Goal: Task Accomplishment & Management: Use online tool/utility

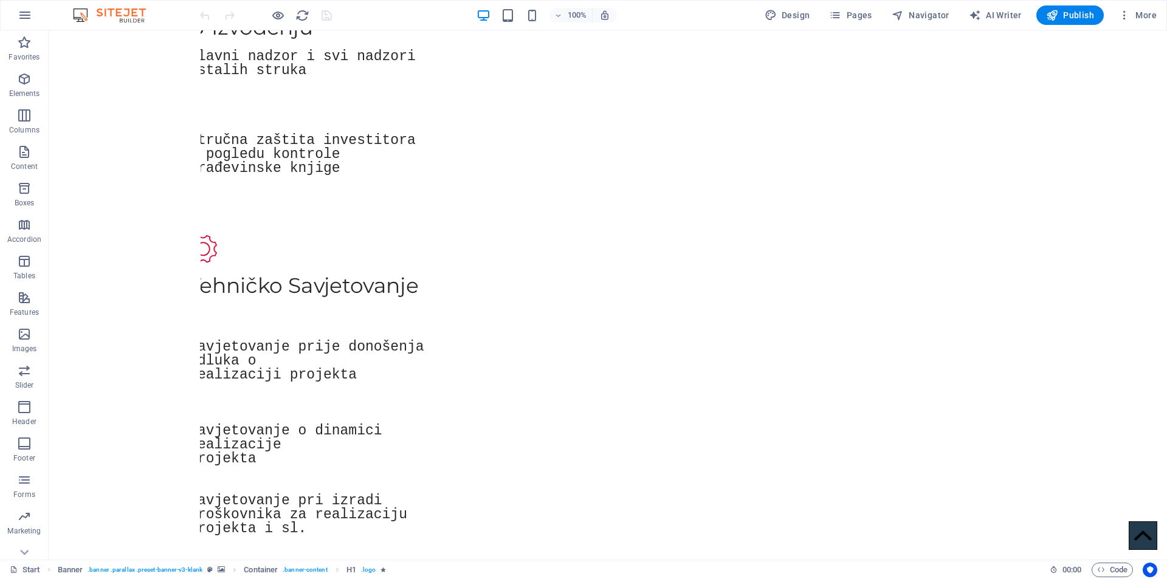
scroll to position [1620, 0]
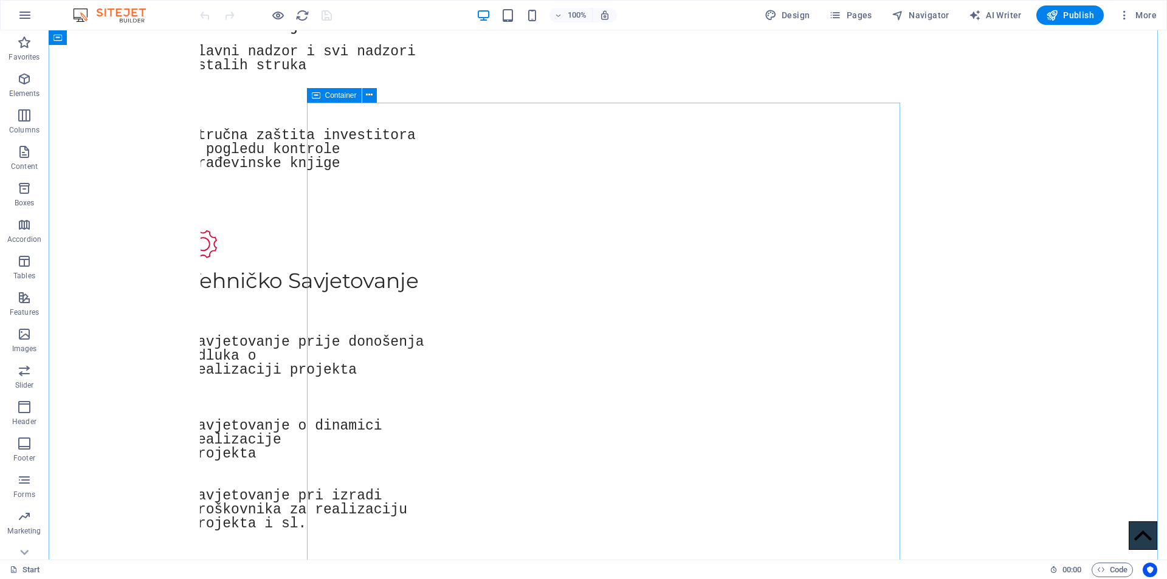
click at [319, 98] on icon at bounding box center [316, 95] width 9 height 15
click at [319, 97] on icon at bounding box center [316, 95] width 9 height 15
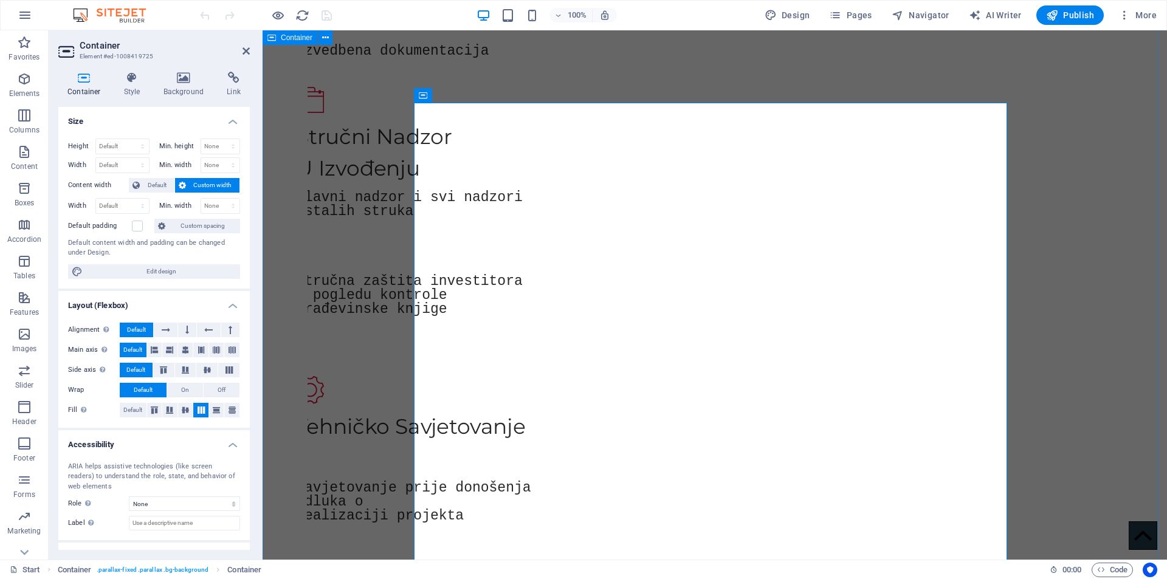
scroll to position [1638, 0]
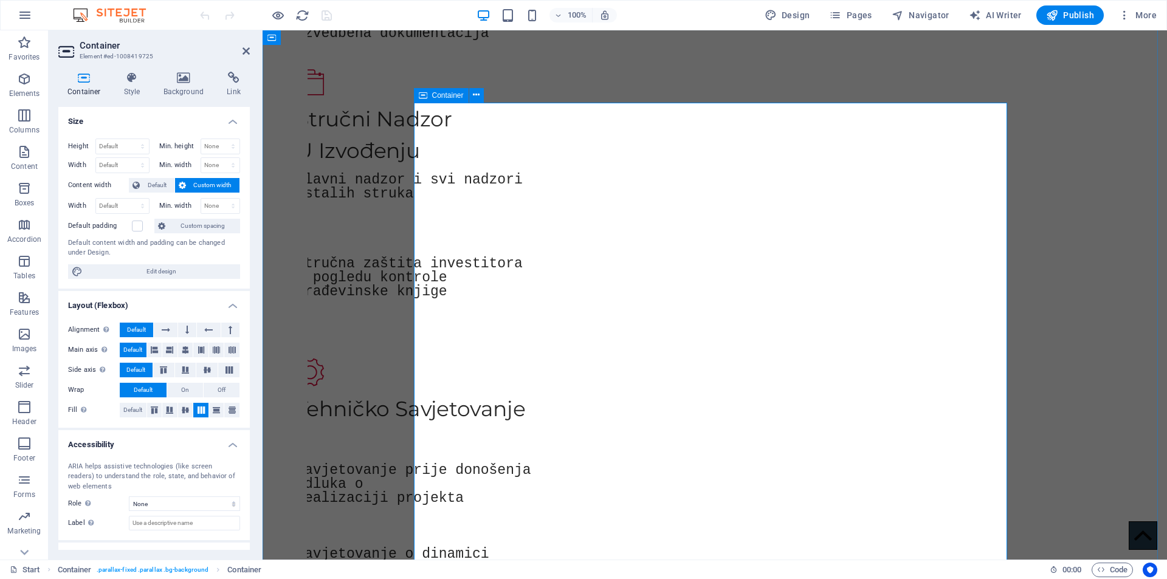
click at [430, 97] on div "Container" at bounding box center [441, 95] width 55 height 15
click at [275, 41] on icon at bounding box center [272, 37] width 9 height 15
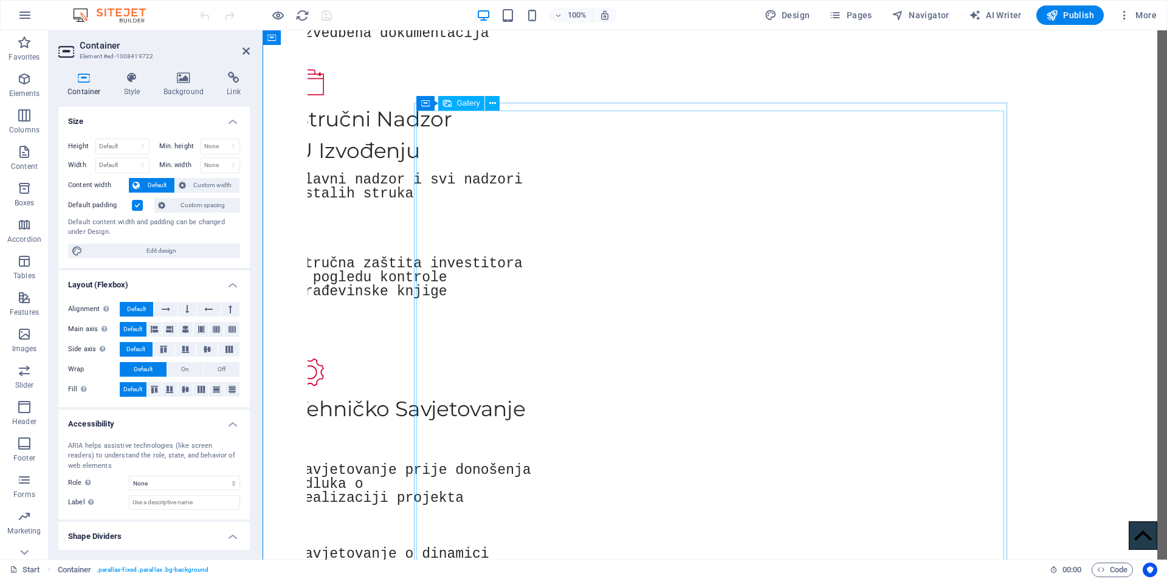
click at [454, 102] on div "Gallery" at bounding box center [461, 103] width 46 height 15
select select "4"
select select "%"
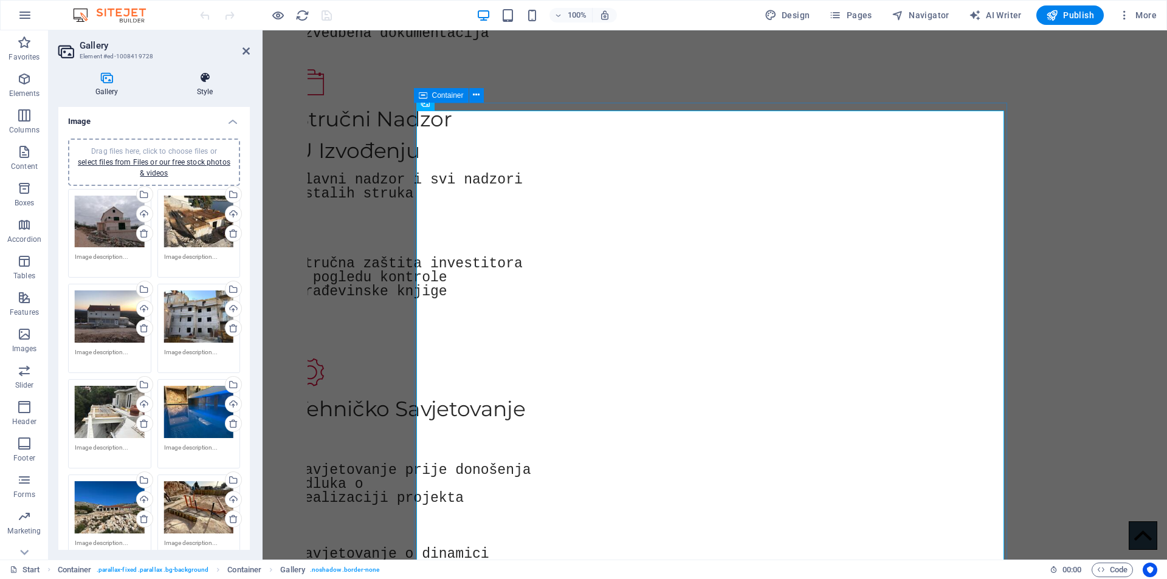
click at [201, 77] on icon at bounding box center [205, 78] width 90 height 12
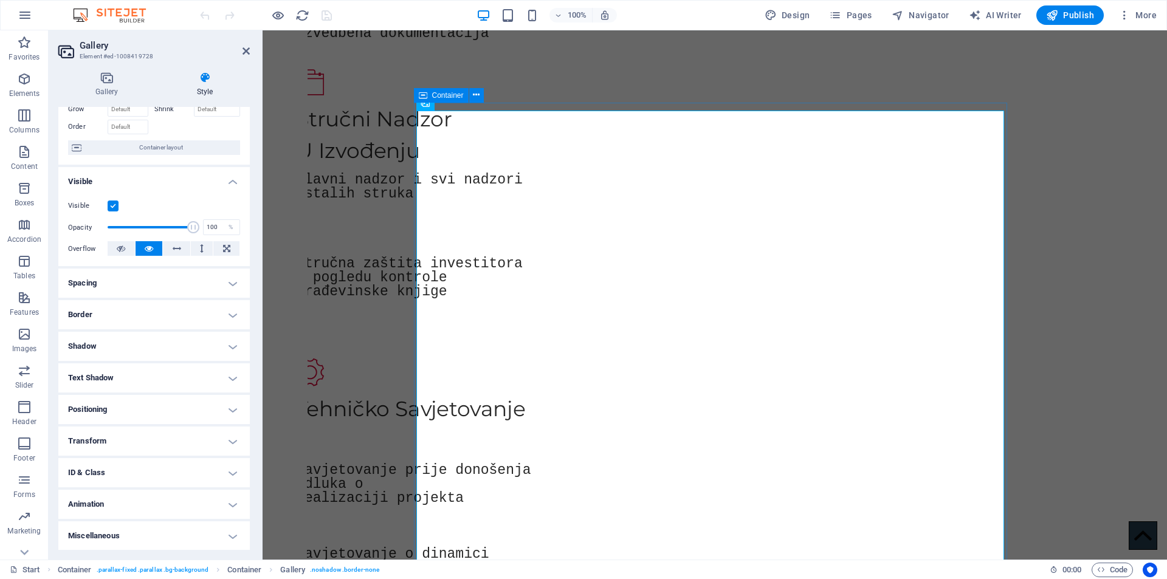
scroll to position [71, 0]
click at [131, 444] on h4 "Transform" at bounding box center [154, 440] width 192 height 29
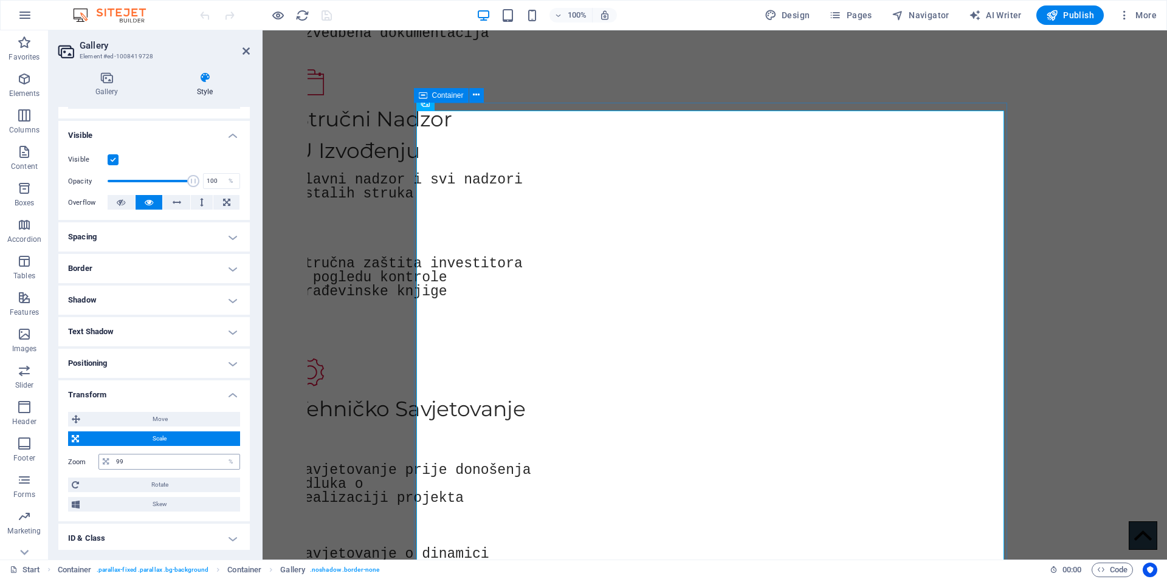
scroll to position [182, 0]
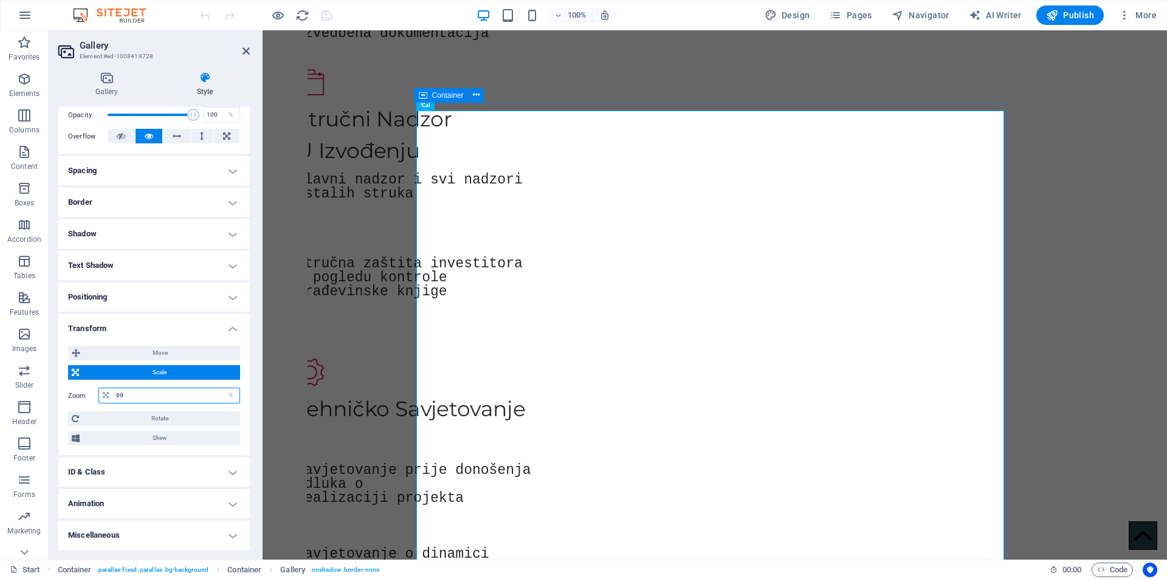
drag, startPoint x: 134, startPoint y: 397, endPoint x: 145, endPoint y: 399, distance: 11.2
click at [136, 397] on input "99" at bounding box center [176, 396] width 126 height 15
type input "9"
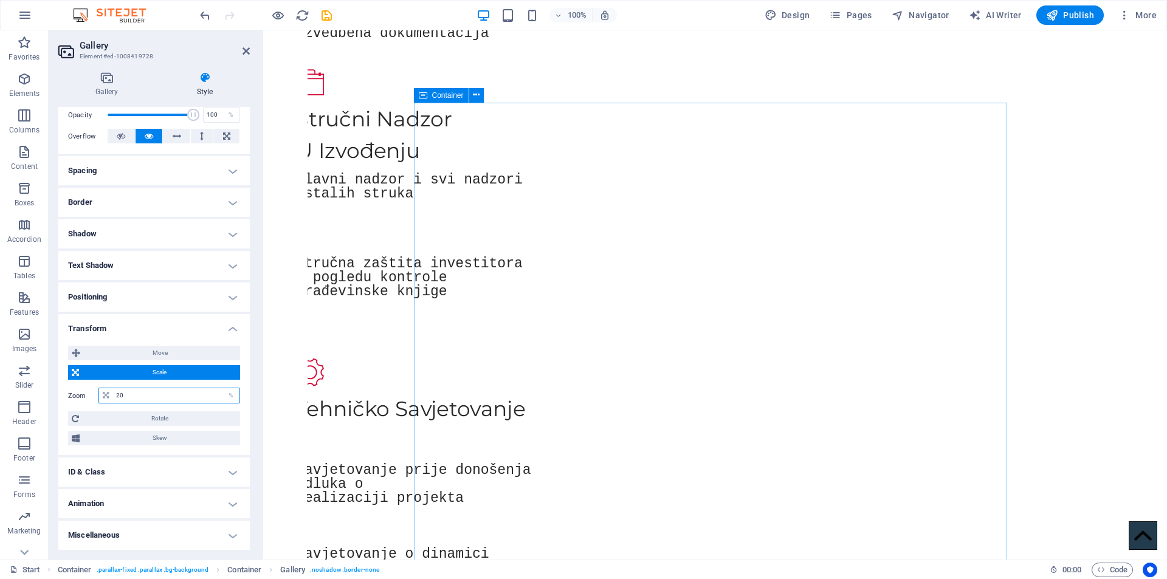
type input "2"
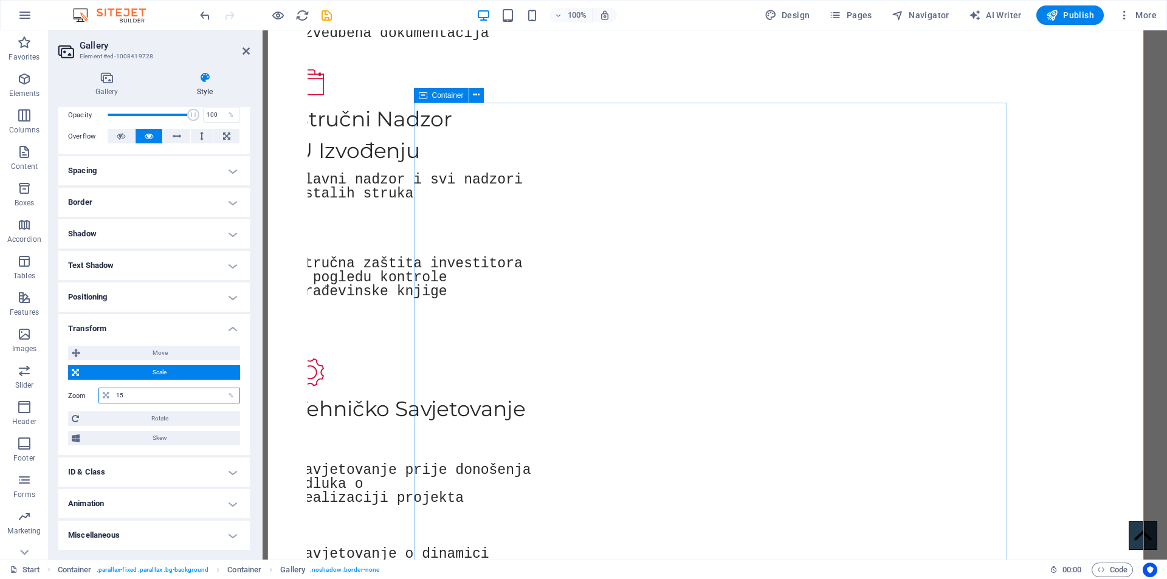
type input "1"
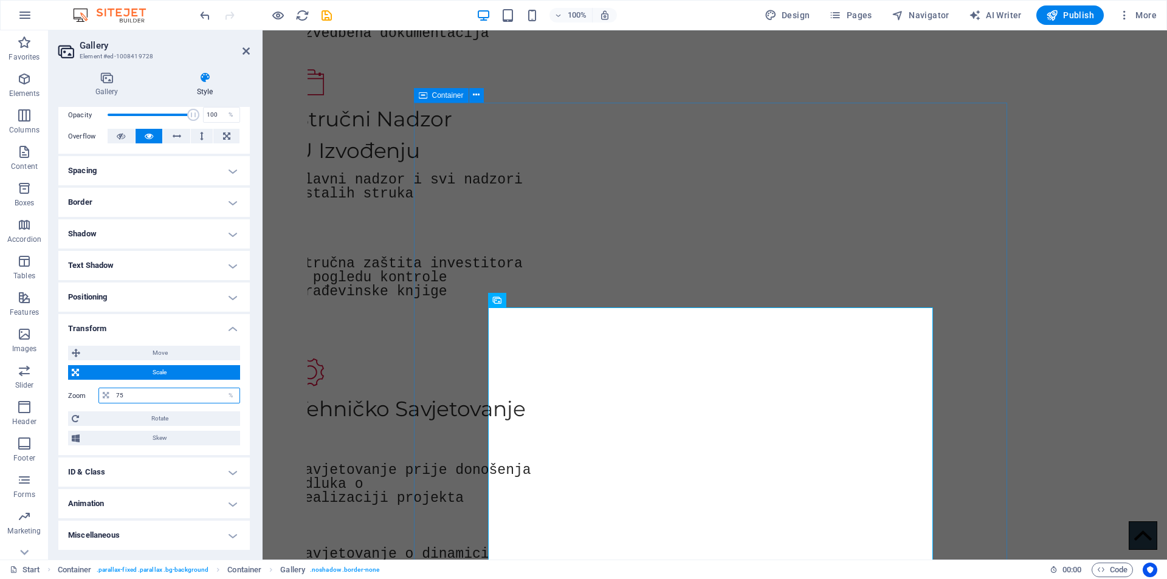
type input "7"
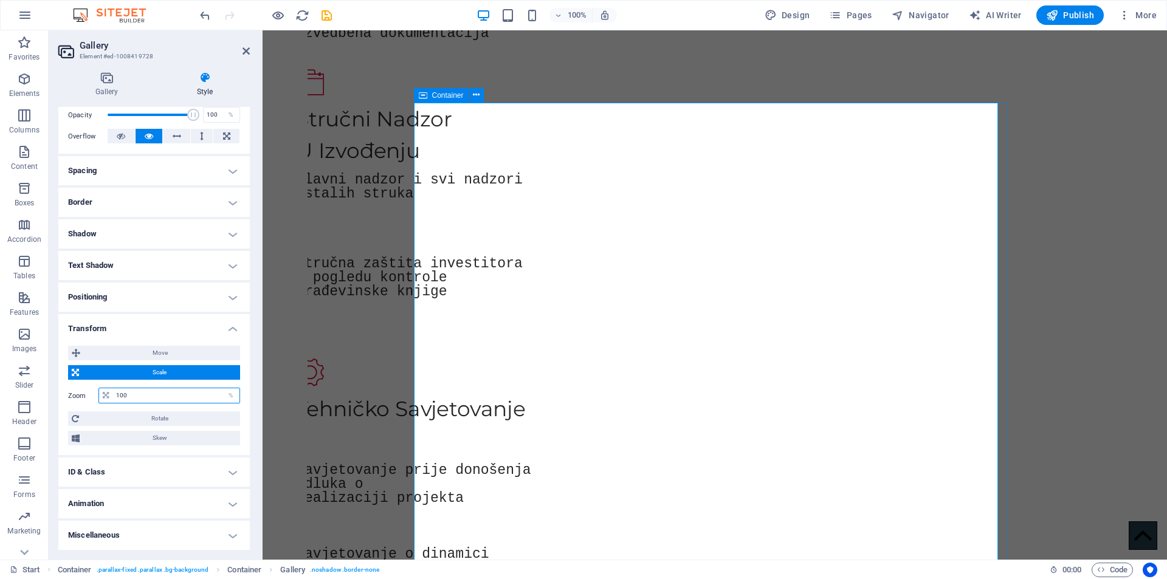
scroll to position [0, 0]
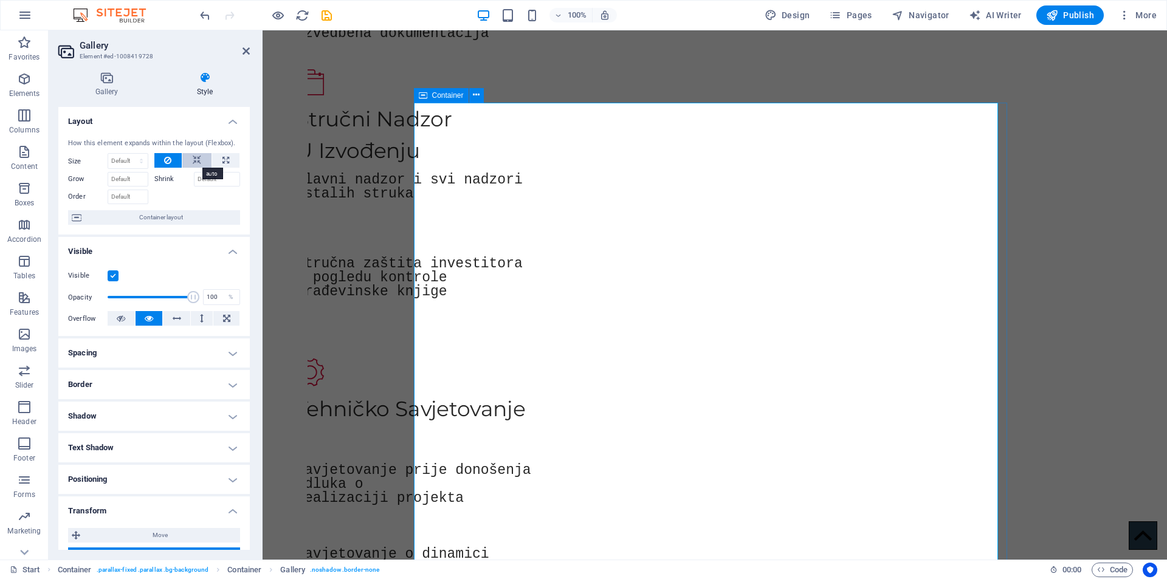
type input "100"
click at [196, 157] on icon at bounding box center [197, 160] width 9 height 15
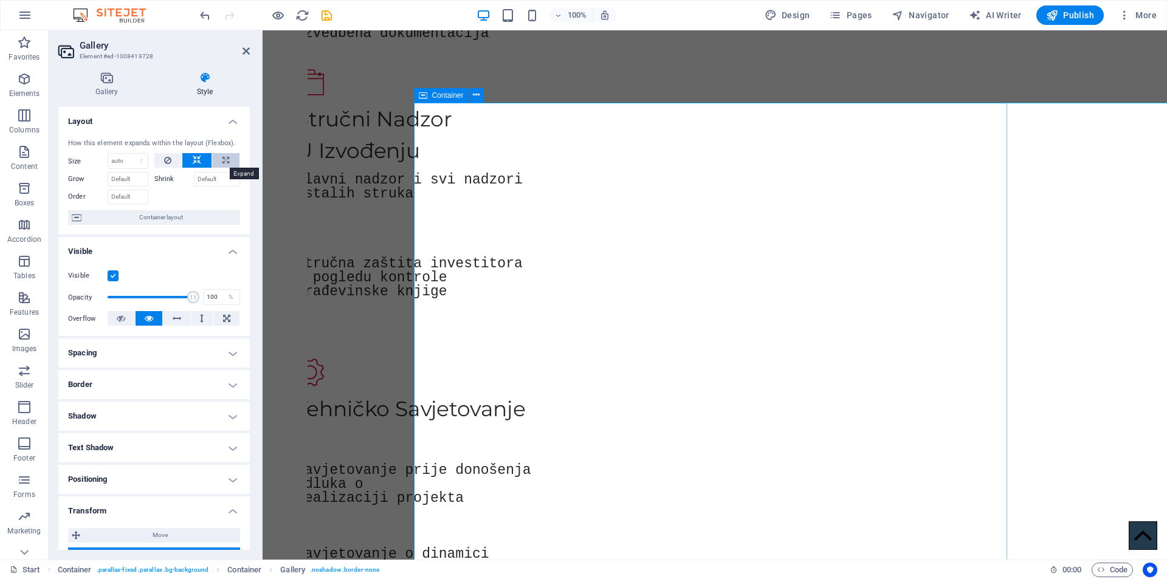
click at [223, 158] on icon at bounding box center [226, 160] width 7 height 15
type input "100"
select select "%"
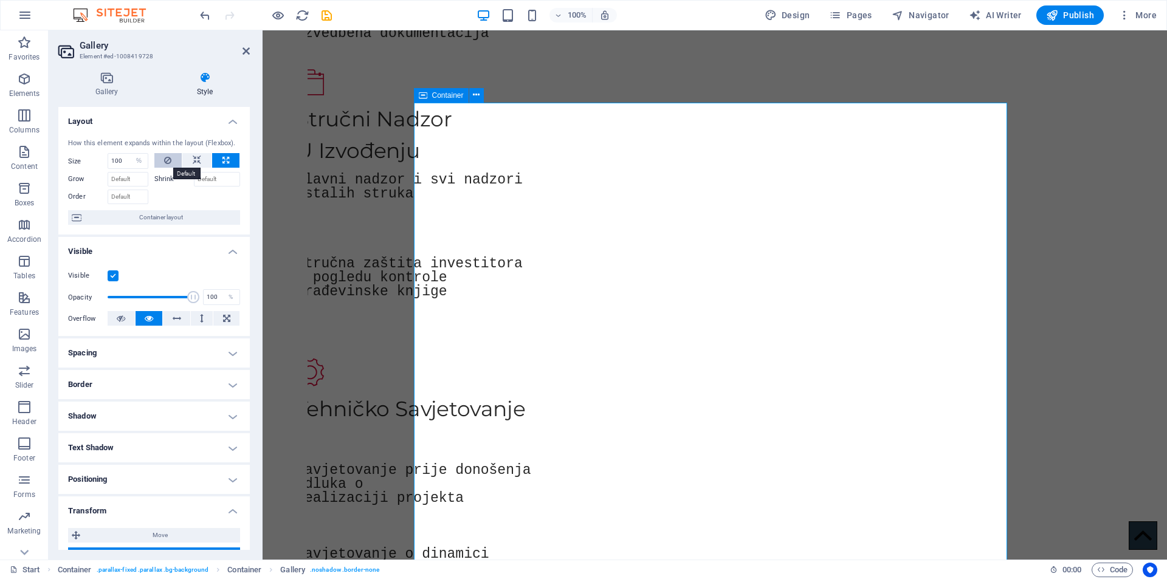
click at [168, 158] on icon at bounding box center [167, 160] width 7 height 15
select select "DISABLED_OPTION_VALUE"
click at [105, 75] on icon at bounding box center [106, 78] width 97 height 12
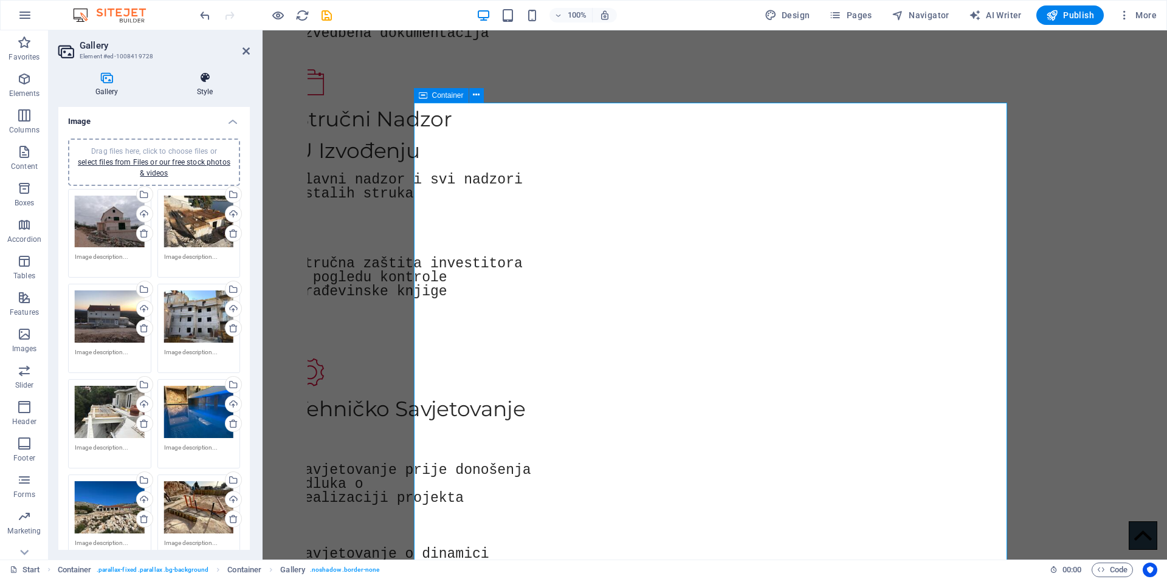
click at [205, 85] on h4 "Style" at bounding box center [205, 85] width 90 height 26
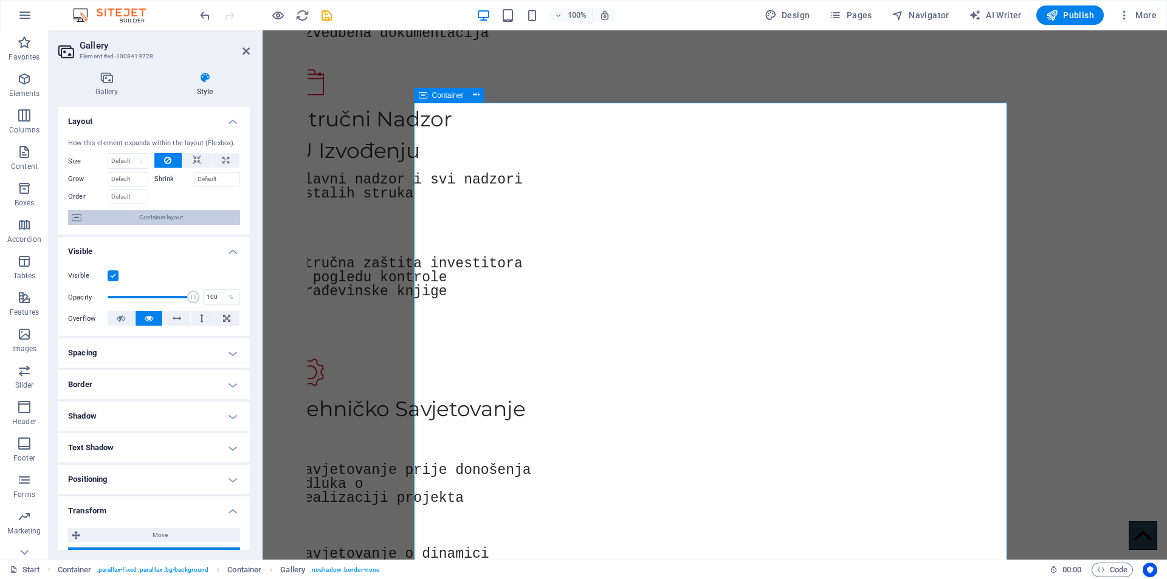
click at [112, 221] on span "Container layout" at bounding box center [160, 217] width 151 height 15
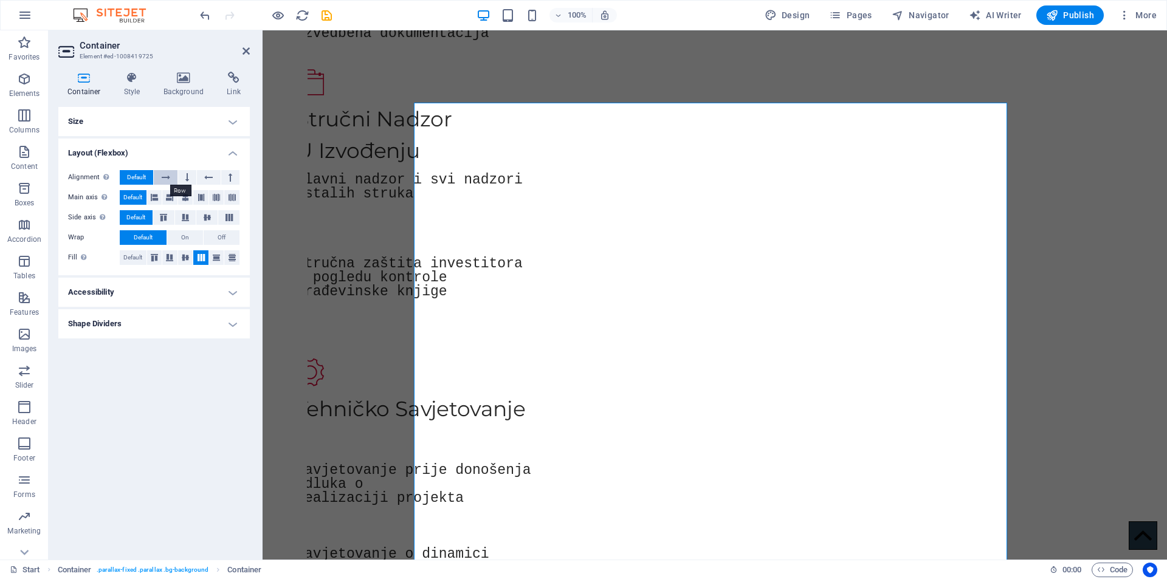
click at [161, 173] on button at bounding box center [165, 177] width 23 height 15
click at [188, 173] on icon at bounding box center [187, 177] width 4 height 15
click at [205, 176] on icon at bounding box center [208, 177] width 9 height 15
click at [199, 198] on icon at bounding box center [201, 197] width 7 height 15
click at [154, 199] on icon at bounding box center [154, 197] width 7 height 15
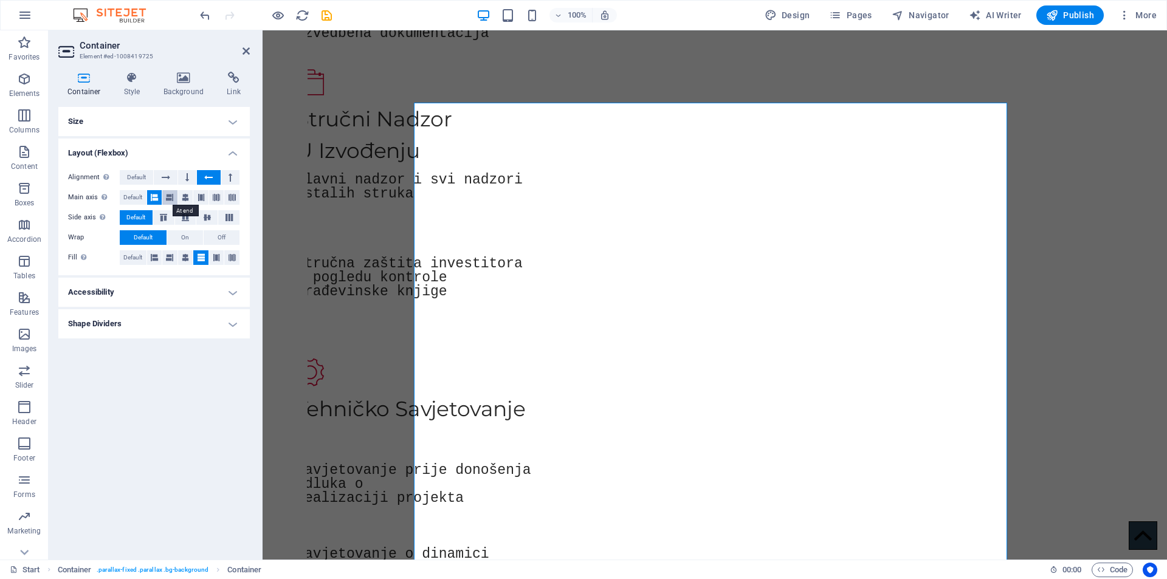
click at [173, 199] on icon at bounding box center [169, 197] width 7 height 15
click at [232, 198] on icon at bounding box center [232, 197] width 7 height 15
click at [167, 285] on h4 "Accessibility" at bounding box center [154, 292] width 192 height 29
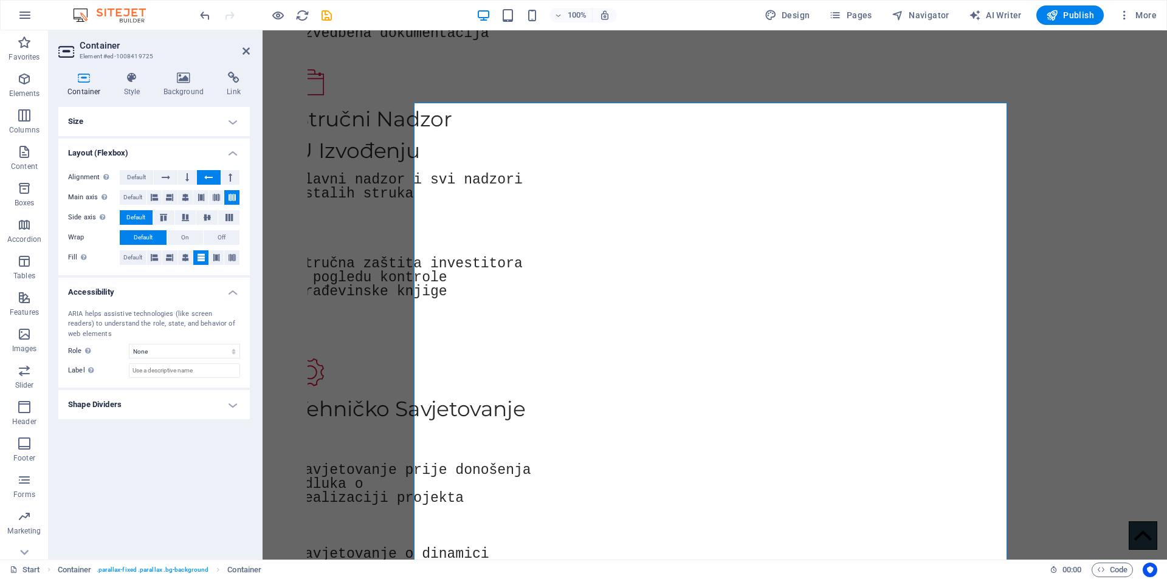
click at [140, 125] on h4 "Size" at bounding box center [154, 121] width 192 height 29
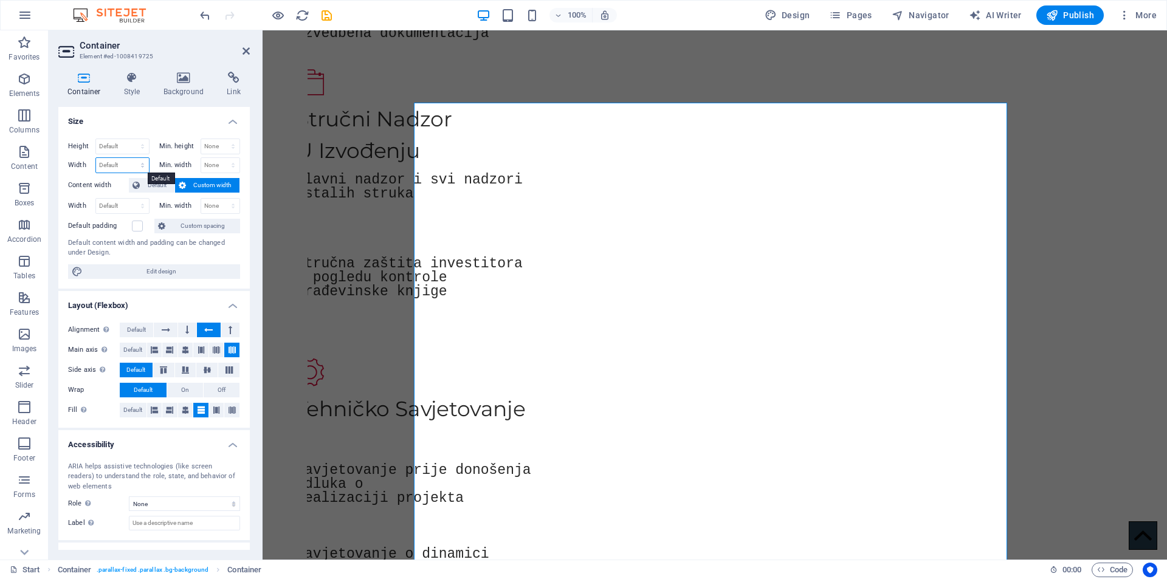
click at [137, 164] on select "Default px rem % em vh vw" at bounding box center [122, 165] width 53 height 15
select select "%"
click at [130, 158] on select "Default px rem % em vh vw" at bounding box center [122, 165] width 53 height 15
type input "100"
click at [217, 165] on select "None px rem % vh vw" at bounding box center [220, 165] width 39 height 15
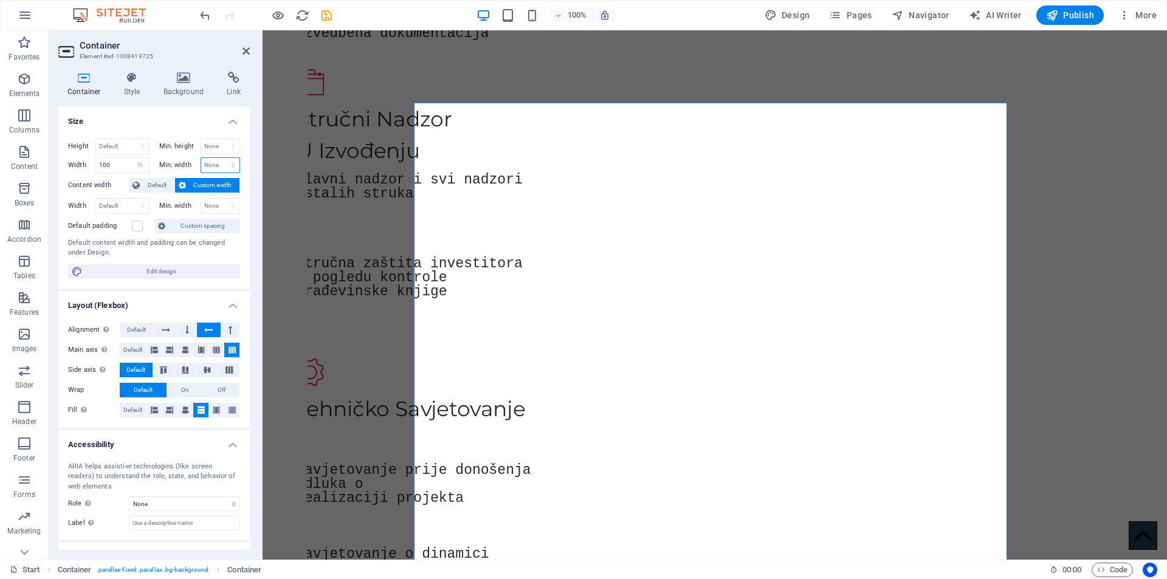
select select "%"
click at [220, 158] on select "None px rem % vh vw" at bounding box center [220, 165] width 39 height 15
type input "100"
drag, startPoint x: 122, startPoint y: 170, endPoint x: 60, endPoint y: 173, distance: 62.1
click at [60, 173] on div "Height Default px rem % vh vw Min. height None px rem % vh vw Width 100 Default…" at bounding box center [154, 209] width 192 height 160
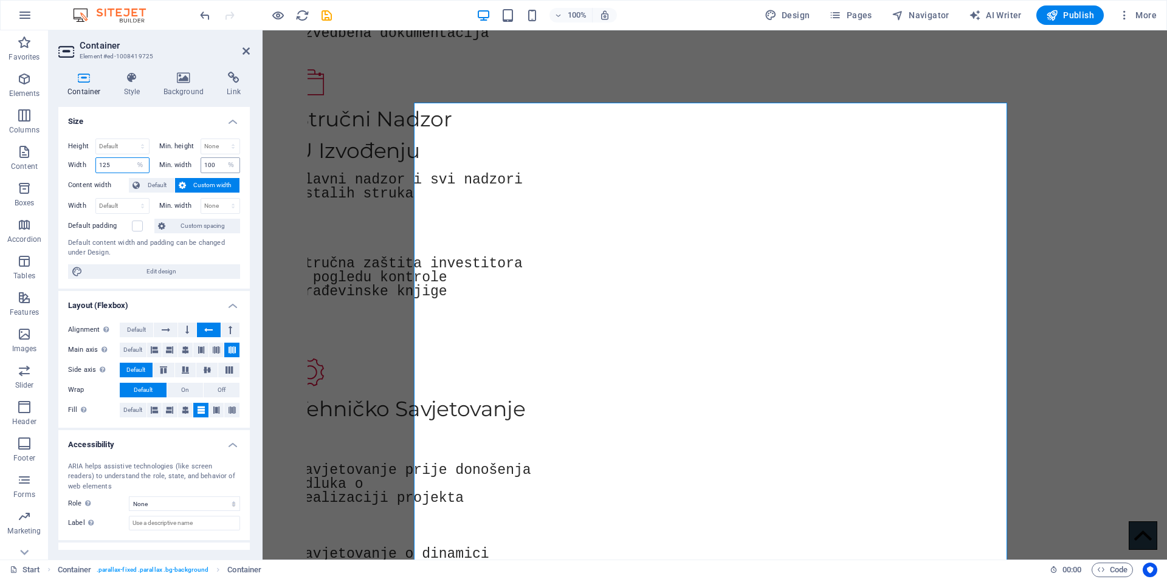
type input "125"
drag, startPoint x: 216, startPoint y: 161, endPoint x: 195, endPoint y: 164, distance: 21.5
click at [195, 164] on div "Min. width 100 None px rem % vh vw" at bounding box center [199, 165] width 81 height 16
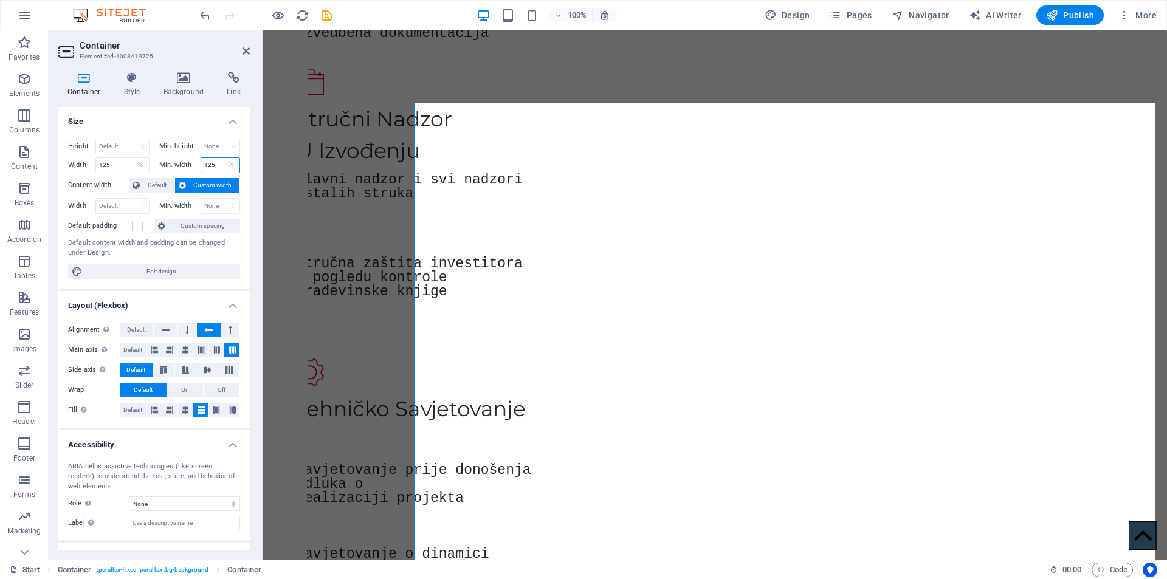
click at [215, 162] on input "125" at bounding box center [220, 165] width 39 height 15
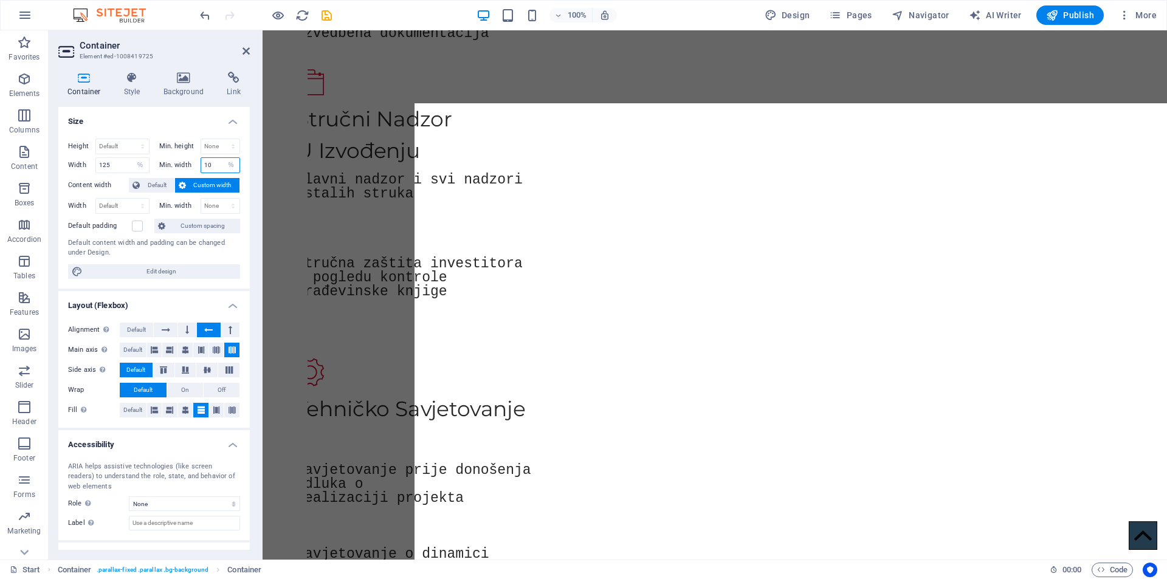
type input "1"
type input "150"
click at [132, 77] on icon at bounding box center [132, 78] width 35 height 12
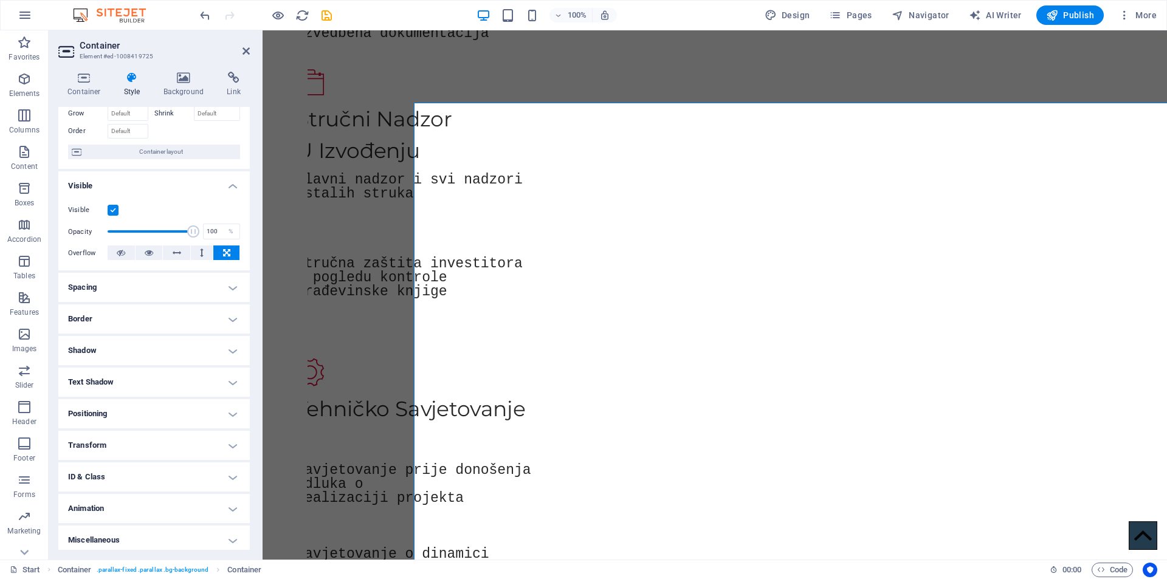
scroll to position [71, 0]
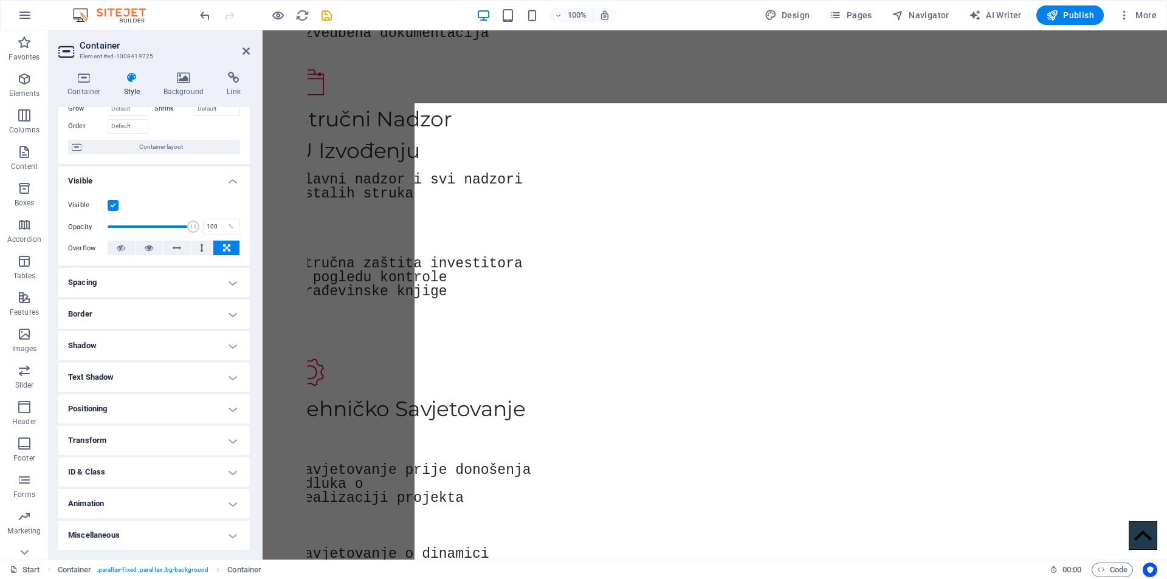
click at [121, 437] on h4 "Transform" at bounding box center [154, 440] width 192 height 29
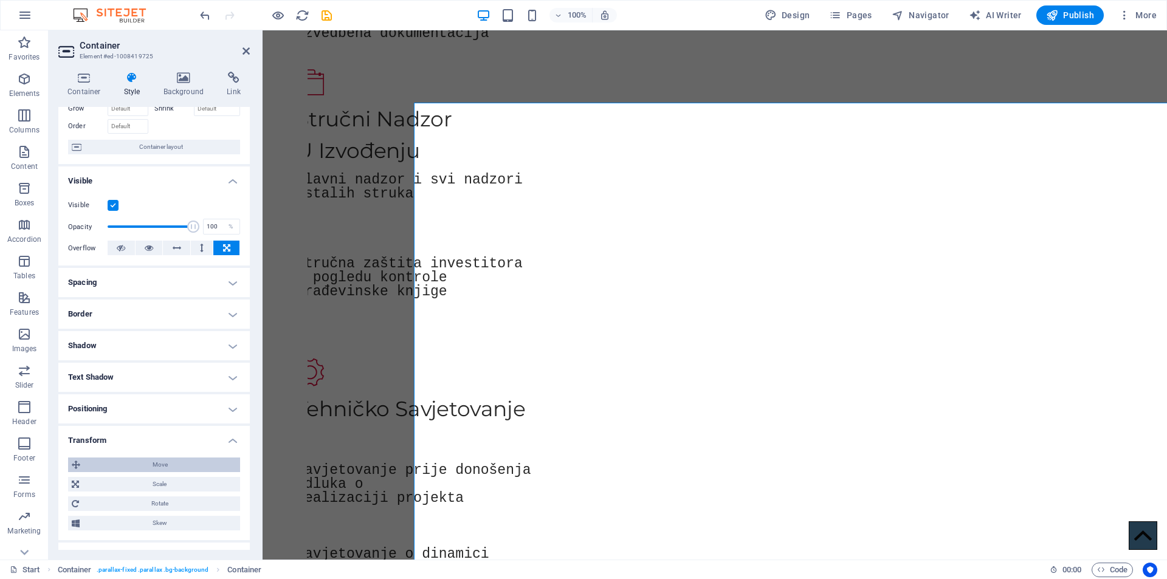
click at [134, 464] on span "Move" at bounding box center [160, 465] width 153 height 15
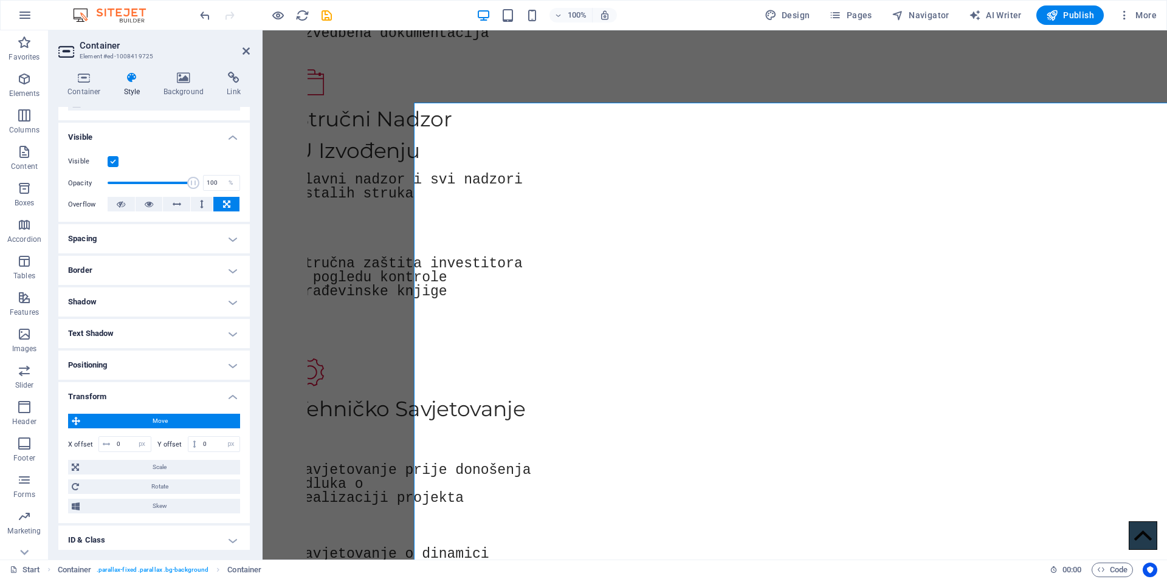
scroll to position [182, 0]
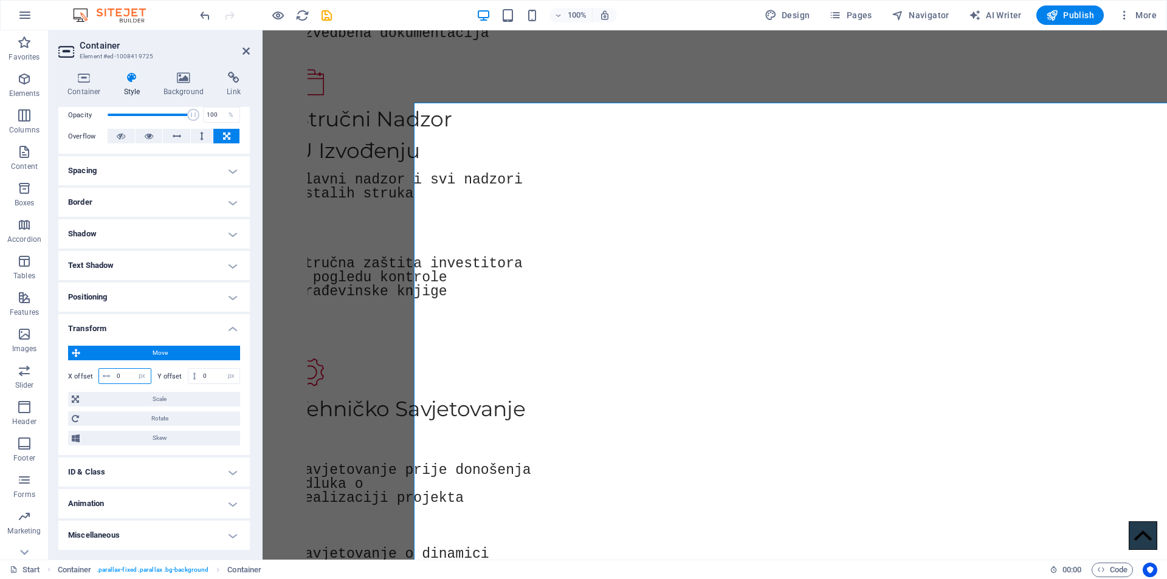
click at [130, 379] on input "0" at bounding box center [132, 376] width 37 height 15
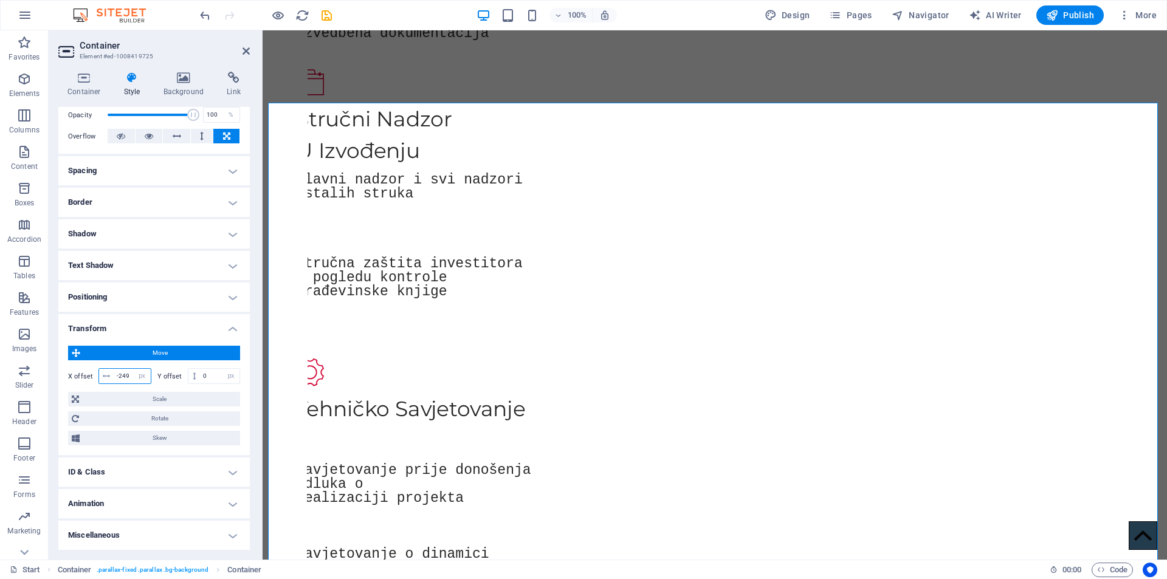
type input "-250"
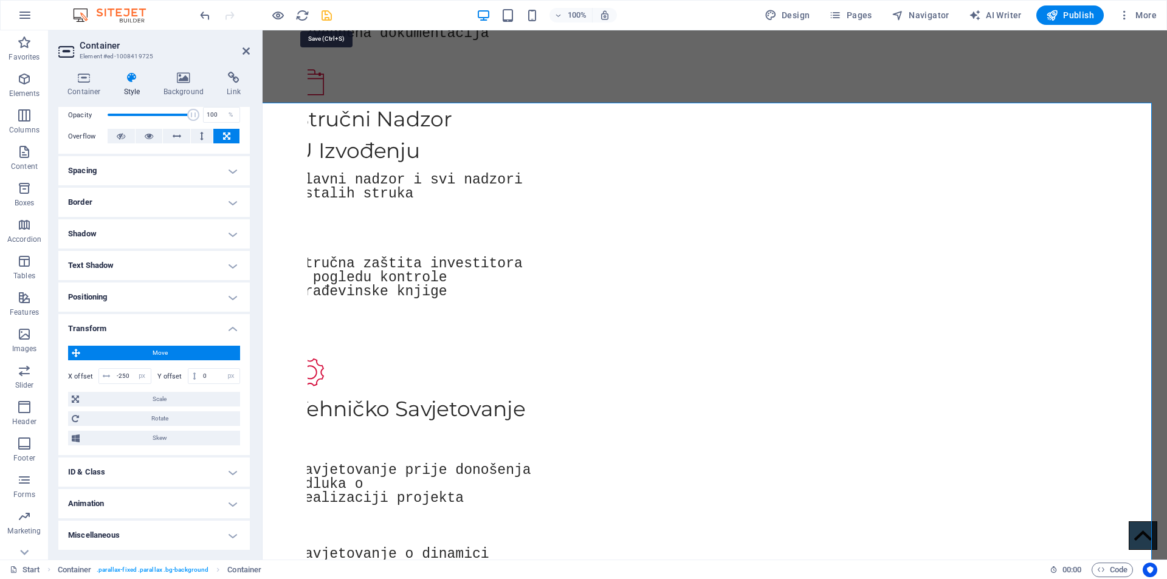
click at [326, 15] on icon "save" at bounding box center [327, 16] width 14 height 14
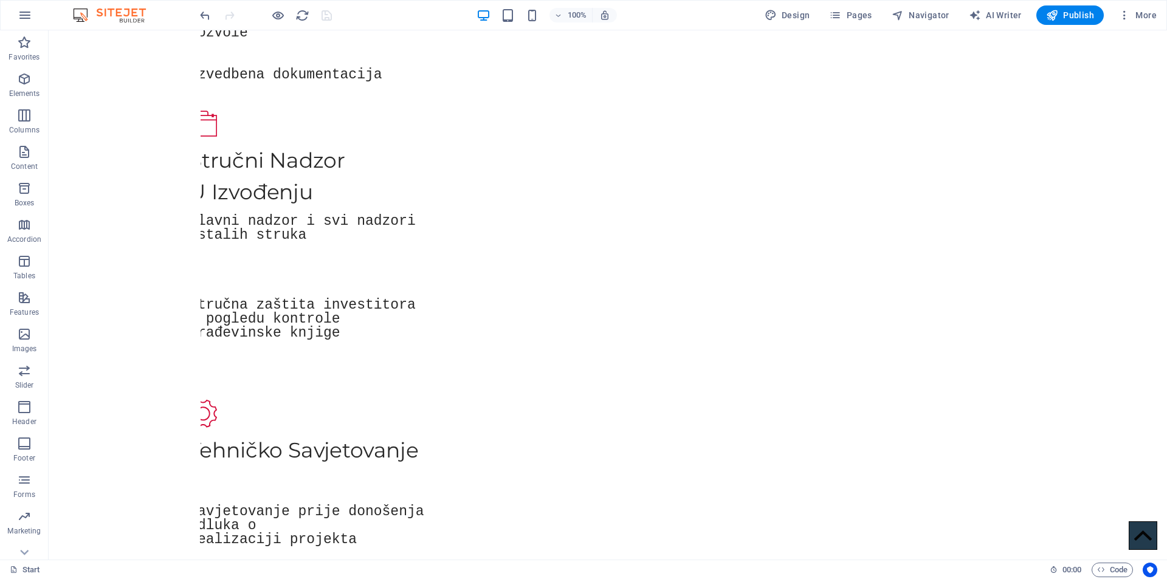
scroll to position [1374, 0]
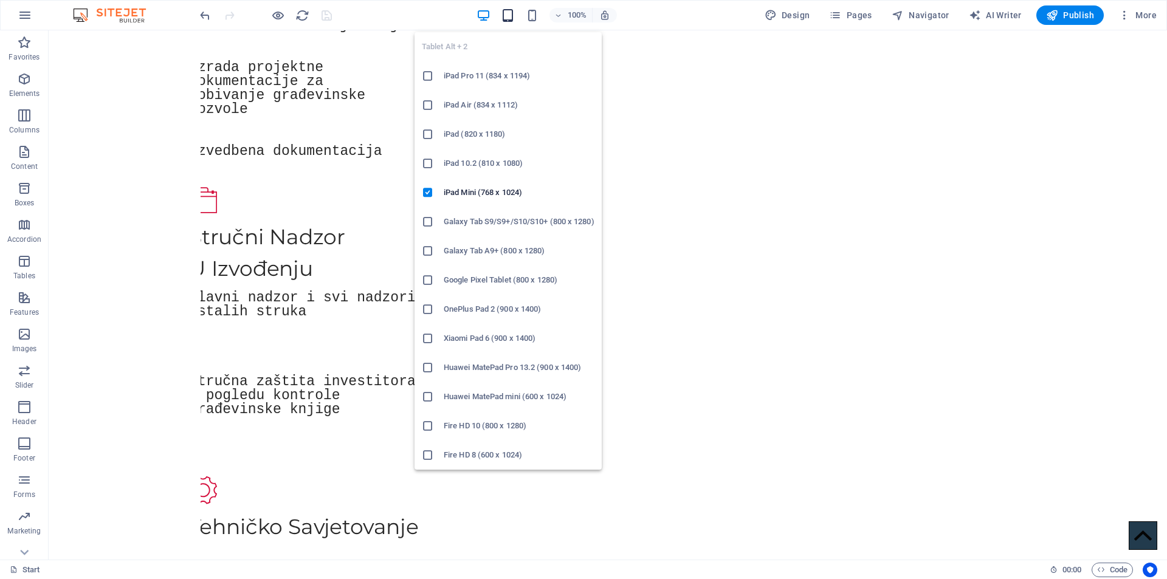
click at [508, 17] on icon "button" at bounding box center [508, 16] width 14 height 14
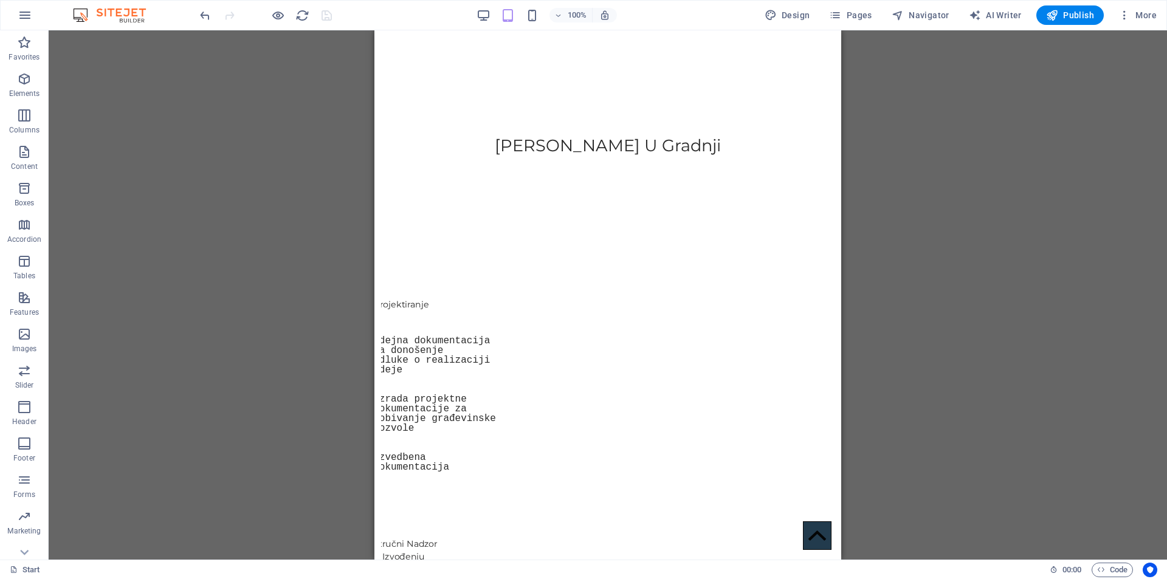
scroll to position [0, 0]
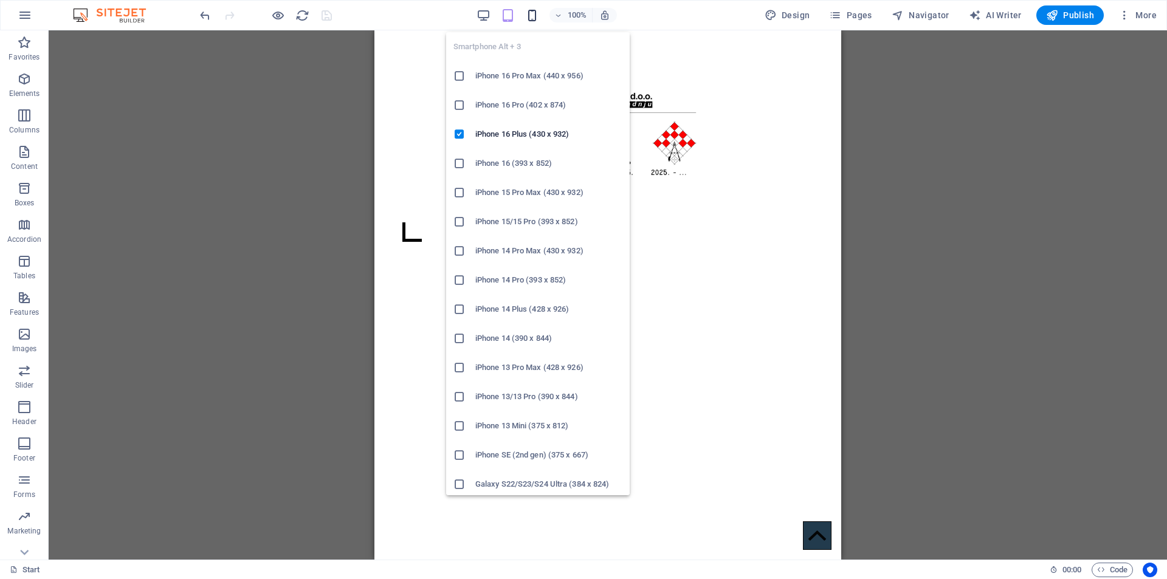
click at [534, 13] on icon "button" at bounding box center [532, 16] width 14 height 14
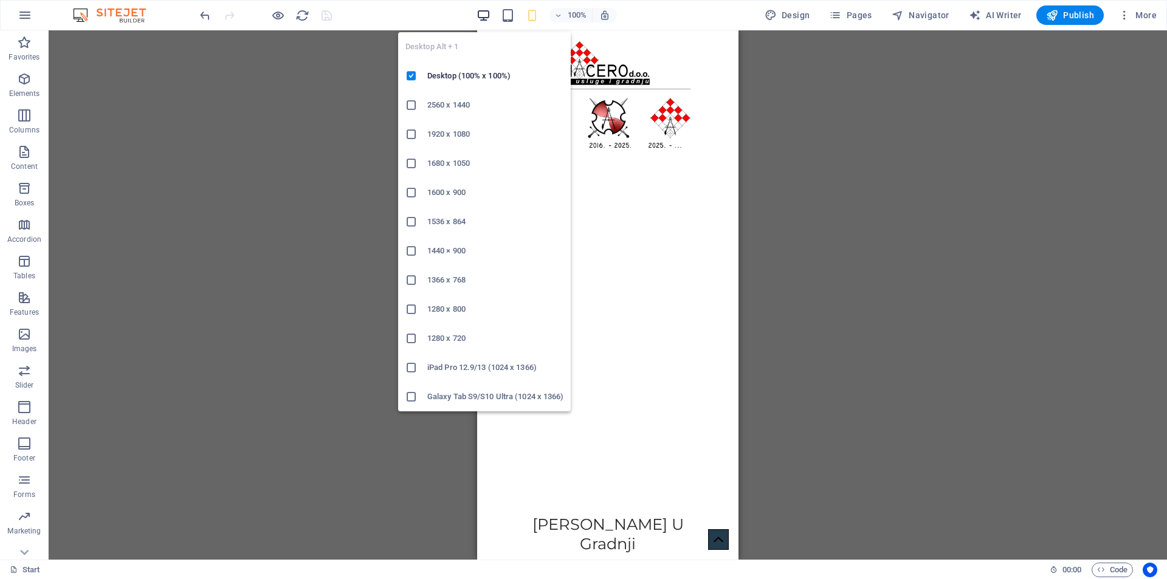
click at [486, 10] on icon "button" at bounding box center [484, 16] width 14 height 14
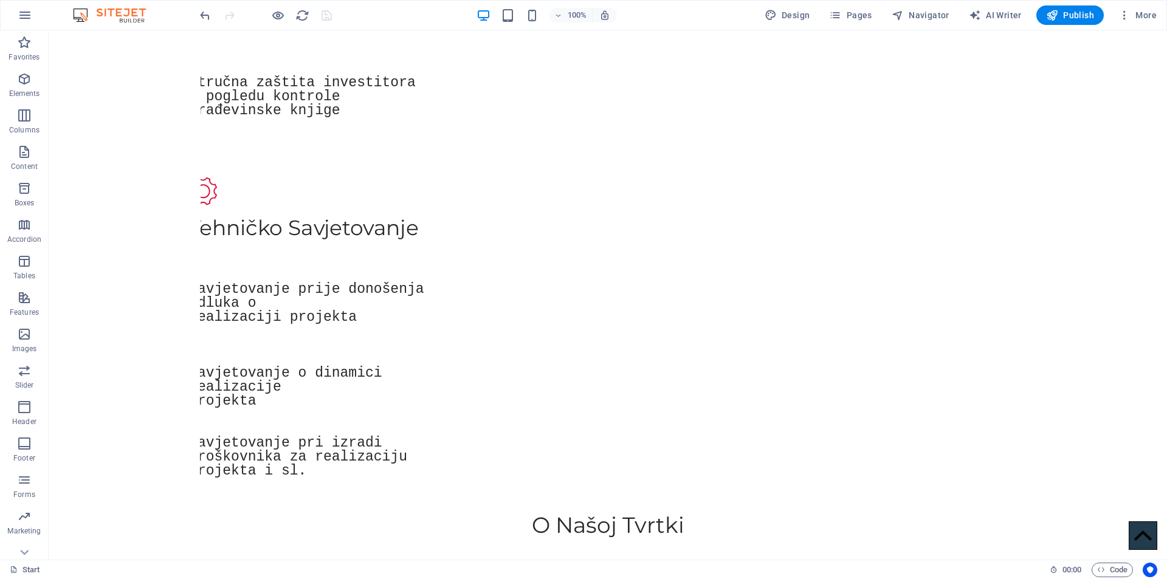
scroll to position [1609, 0]
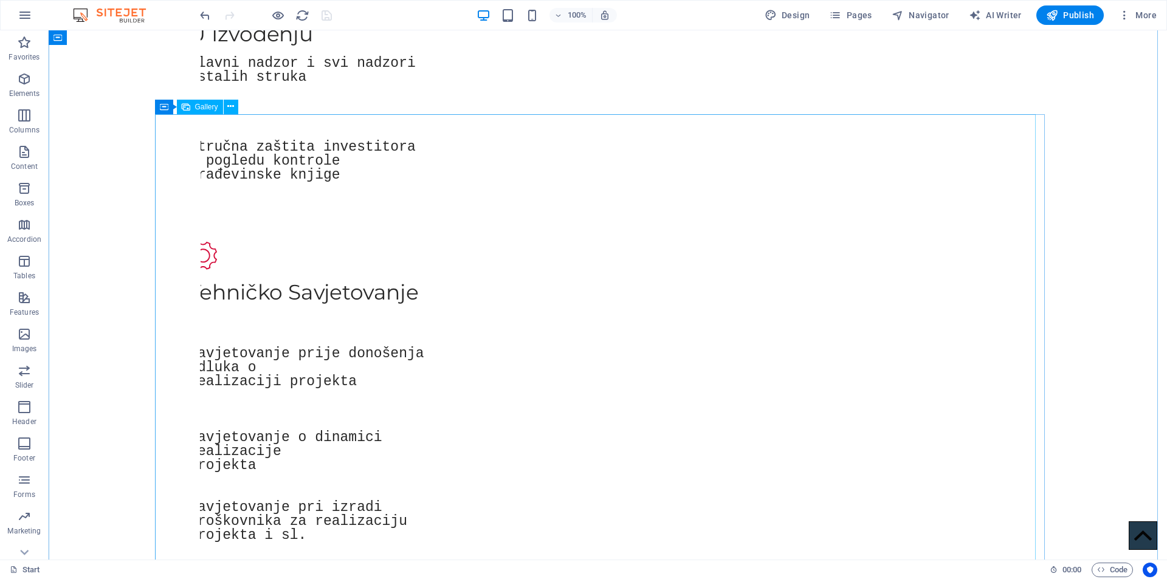
click at [192, 106] on div "Gallery" at bounding box center [200, 107] width 46 height 15
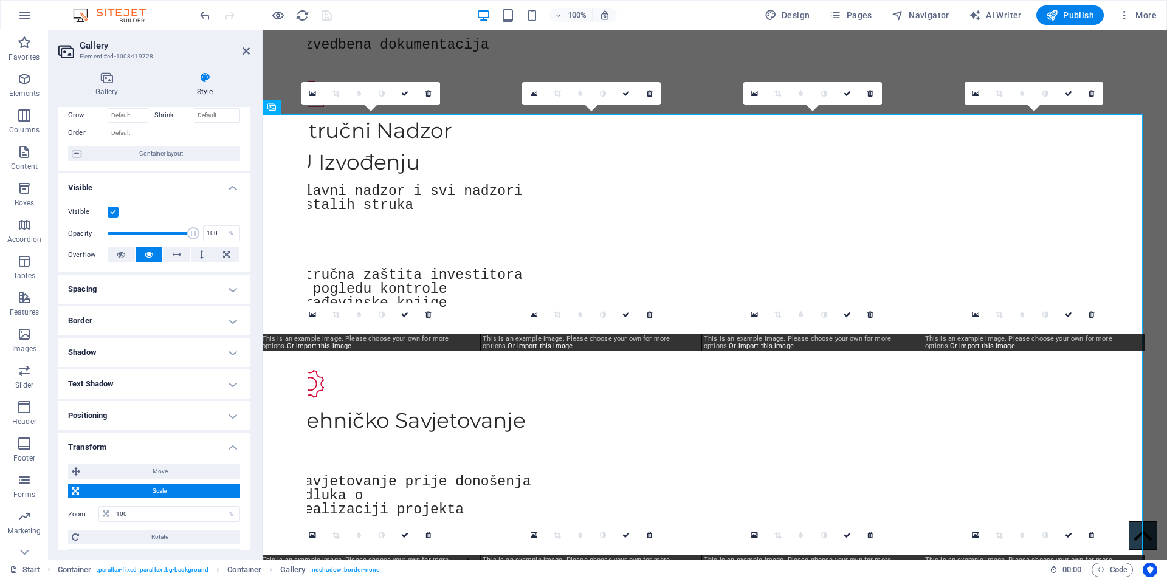
scroll to position [182, 0]
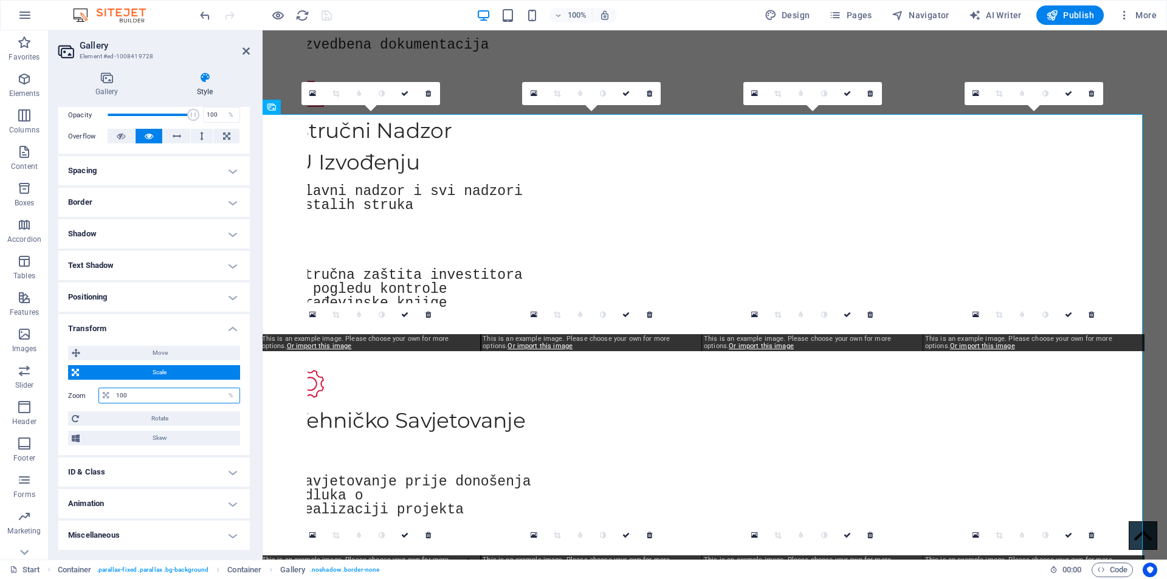
click at [133, 395] on input "100" at bounding box center [176, 396] width 126 height 15
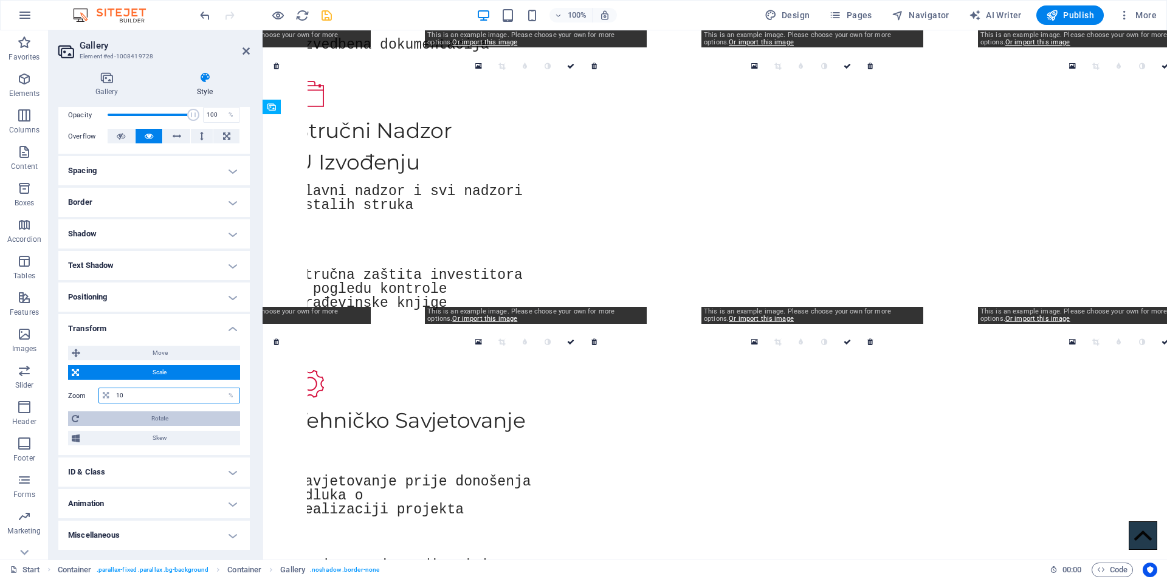
type input "100"
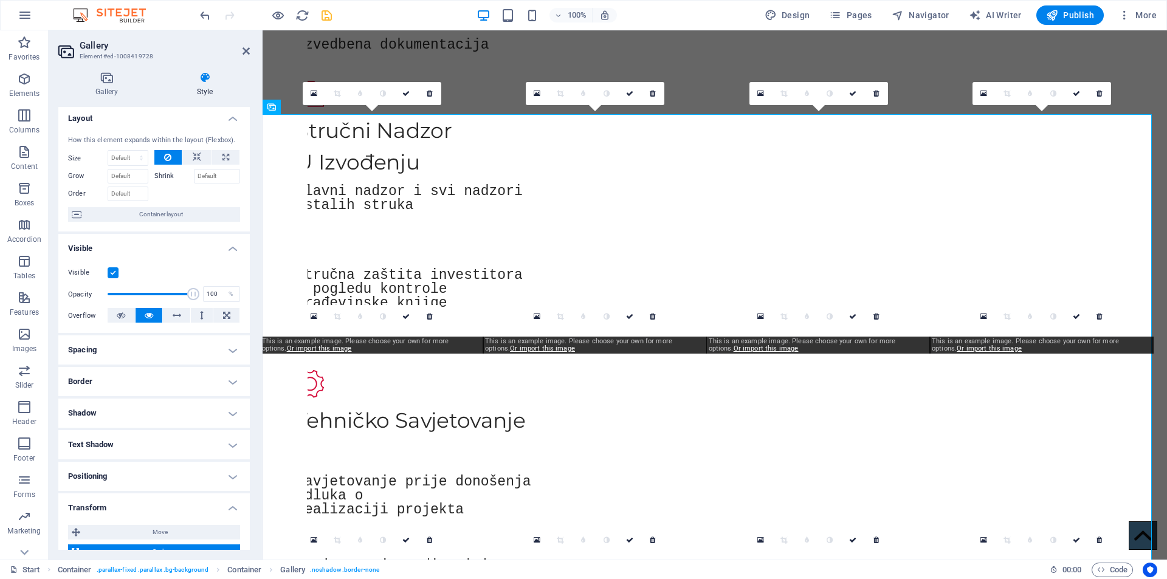
scroll to position [0, 0]
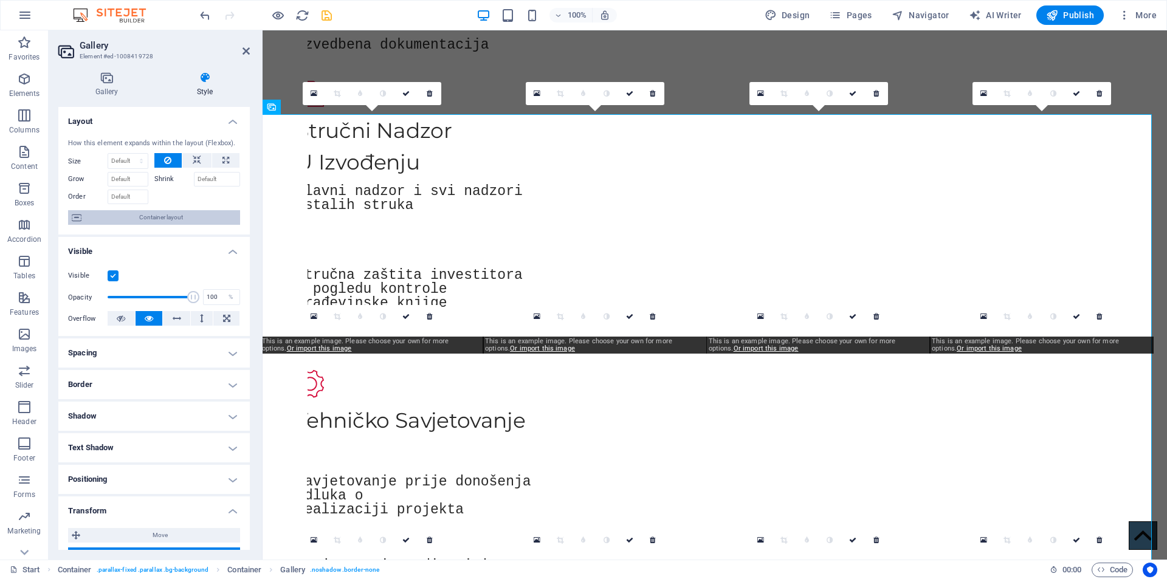
click at [113, 218] on span "Container layout" at bounding box center [160, 217] width 151 height 15
select select "%"
select select "px"
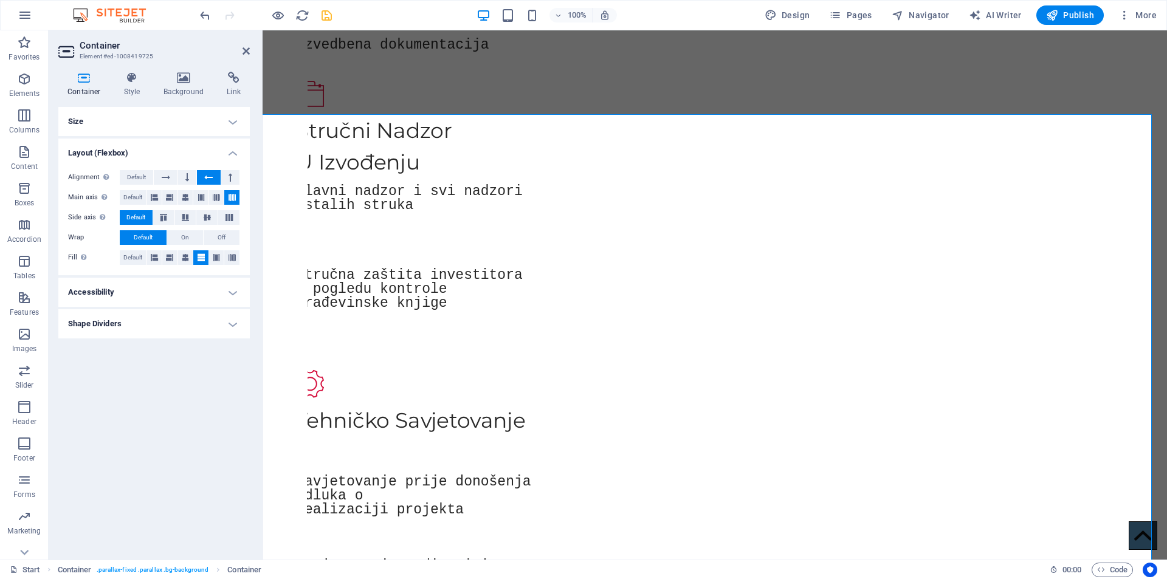
click at [126, 71] on div "Container Style Background Link Size Height Default px rem % vh vw Min. height …" at bounding box center [154, 311] width 211 height 498
click at [131, 92] on h4 "Style" at bounding box center [135, 85] width 40 height 26
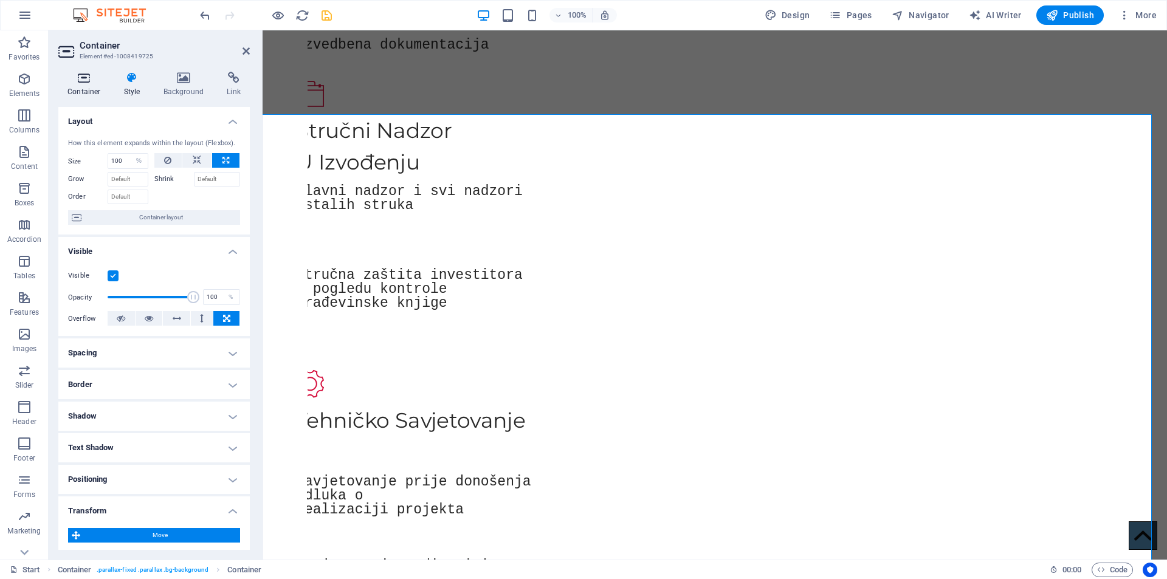
click at [82, 78] on icon at bounding box center [84, 78] width 52 height 12
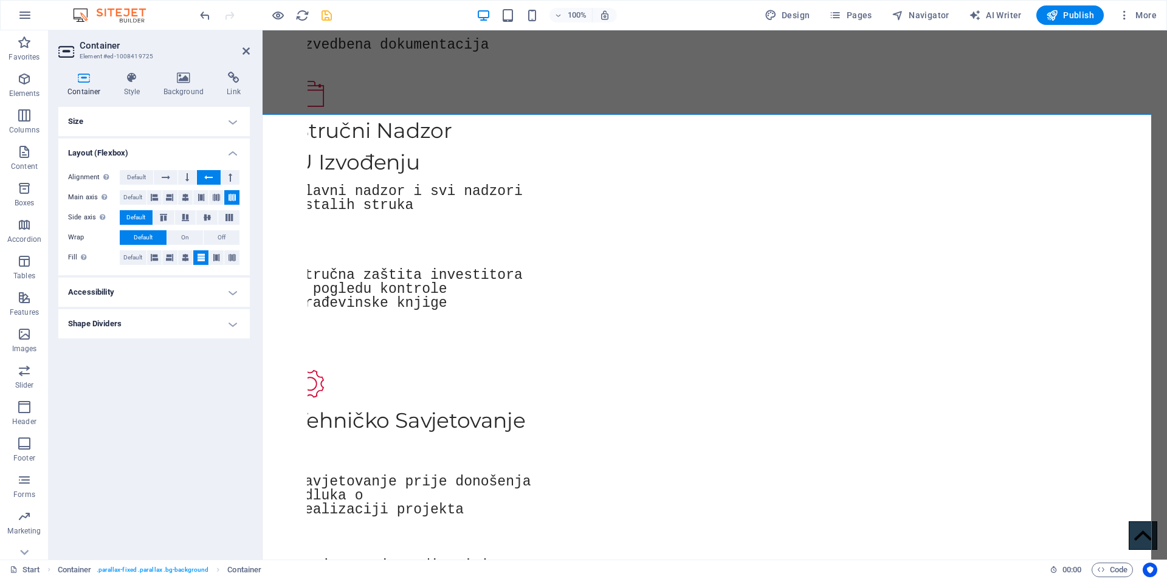
click at [113, 131] on h4 "Size" at bounding box center [154, 121] width 192 height 29
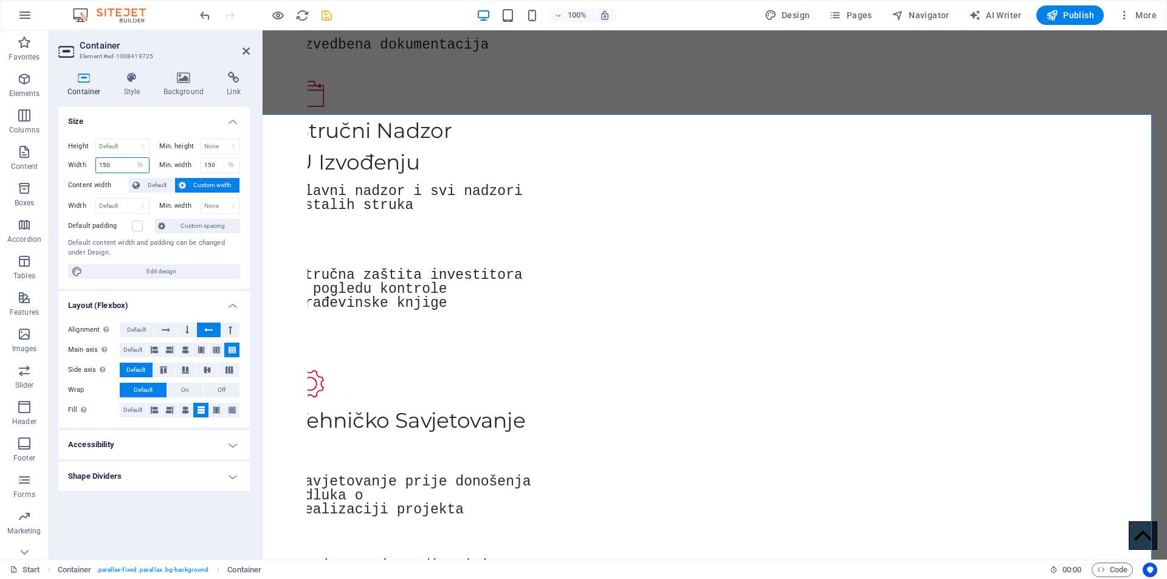
click at [117, 159] on input "150" at bounding box center [122, 165] width 53 height 15
type input "1"
type input "200"
drag, startPoint x: 218, startPoint y: 167, endPoint x: 213, endPoint y: 162, distance: 7.3
click at [218, 166] on input "150" at bounding box center [220, 165] width 39 height 15
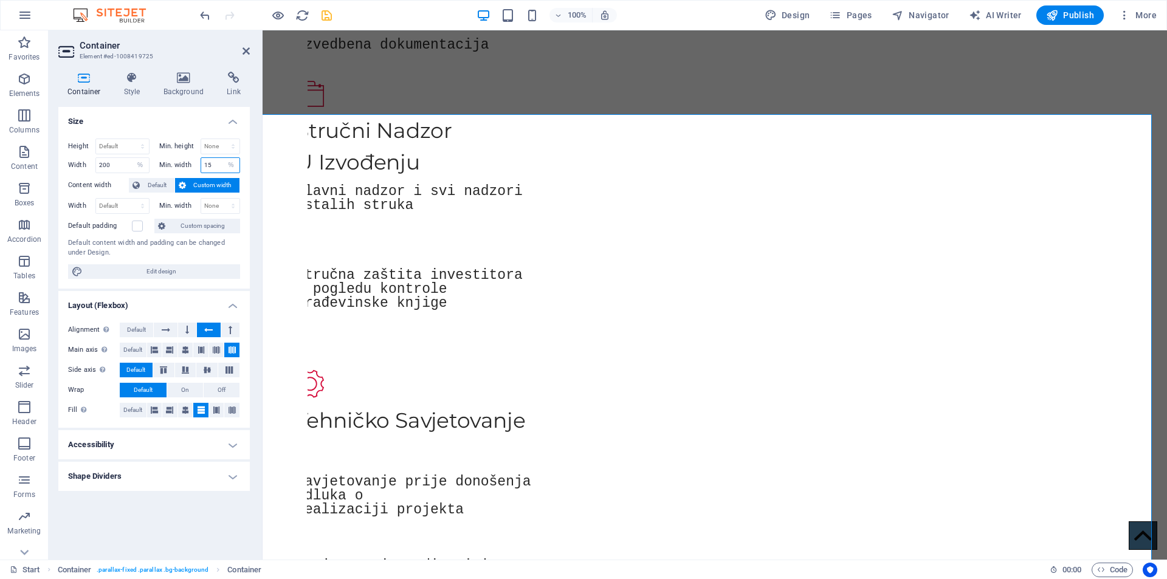
type input "1"
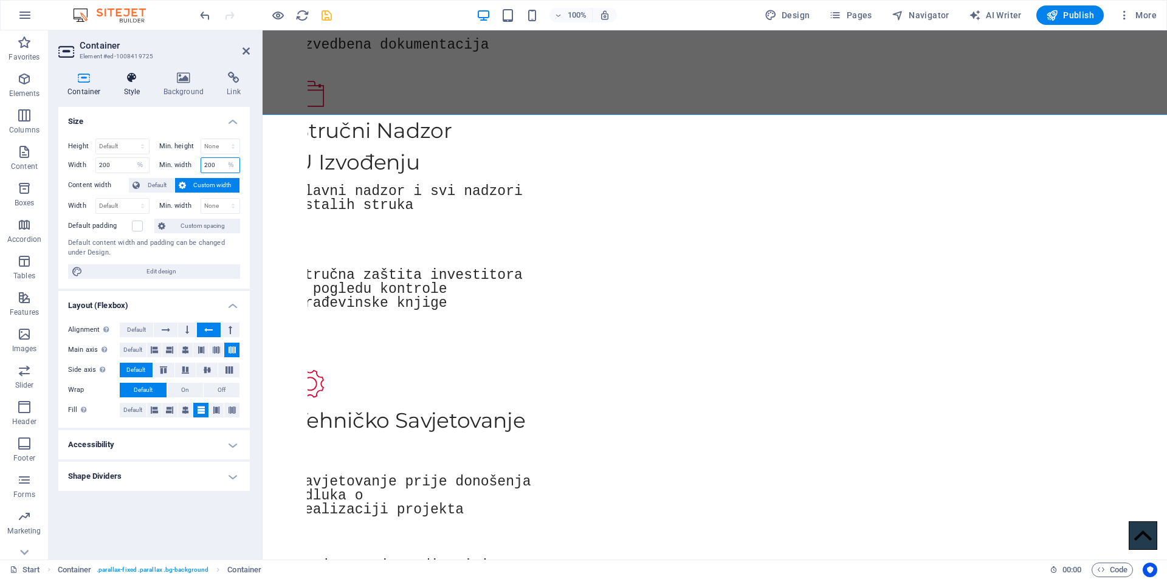
type input "200"
click at [126, 77] on icon at bounding box center [132, 78] width 35 height 12
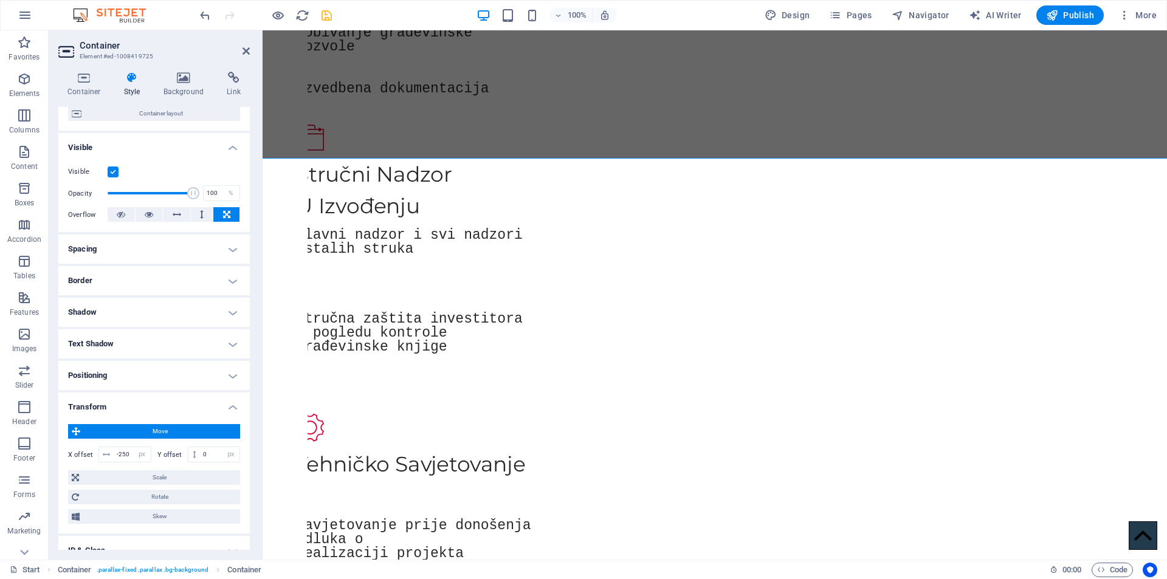
scroll to position [182, 0]
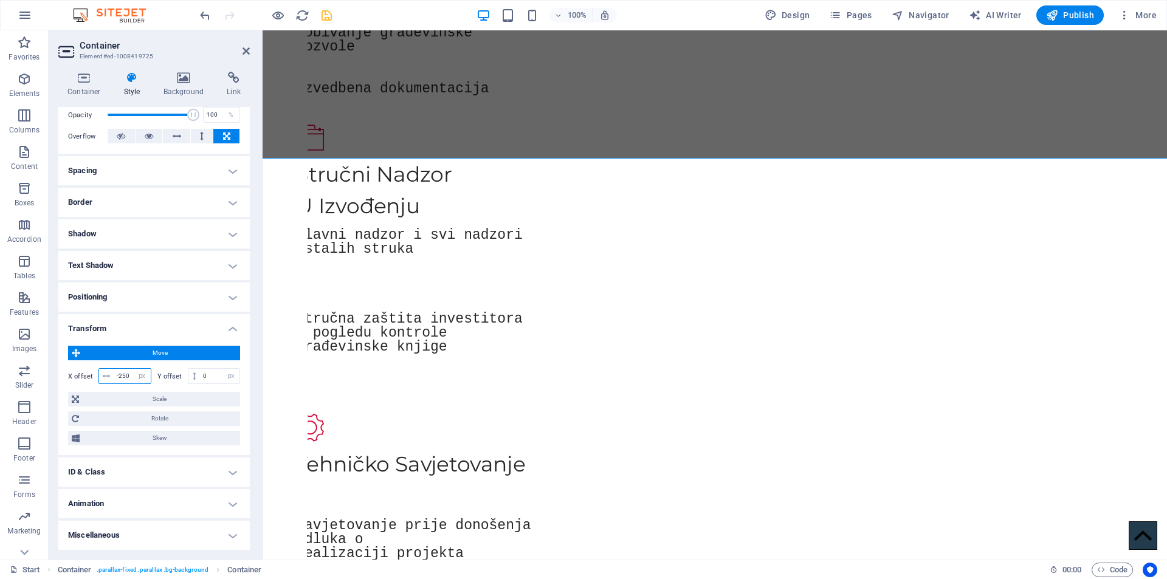
click at [130, 376] on input "-250" at bounding box center [132, 376] width 37 height 15
type input "-255"
click at [154, 401] on span "Scale" at bounding box center [160, 399] width 154 height 15
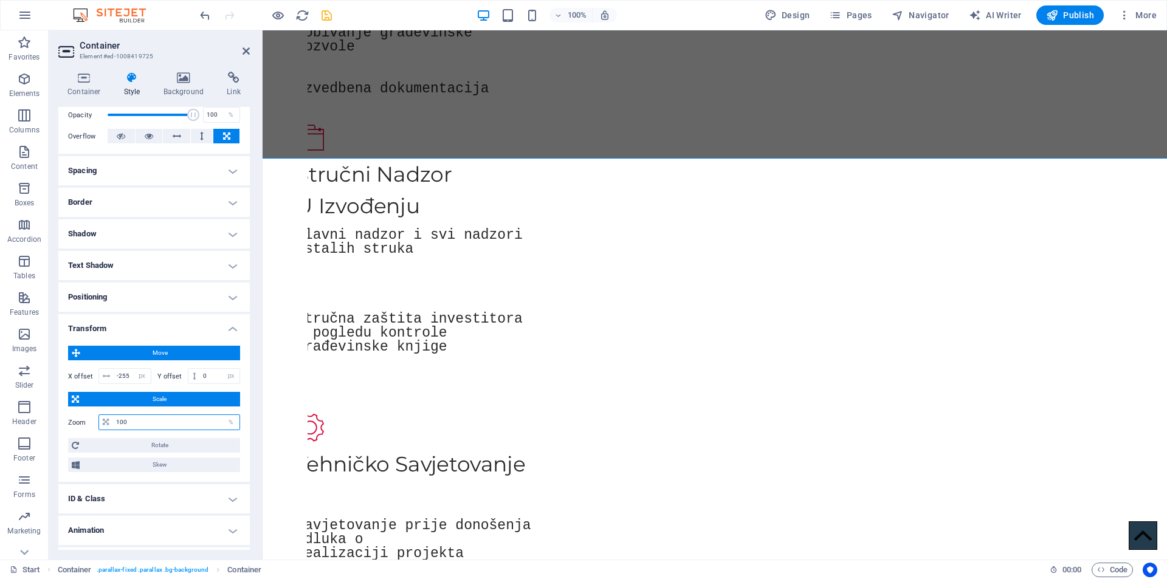
click at [144, 426] on input "100" at bounding box center [176, 422] width 126 height 15
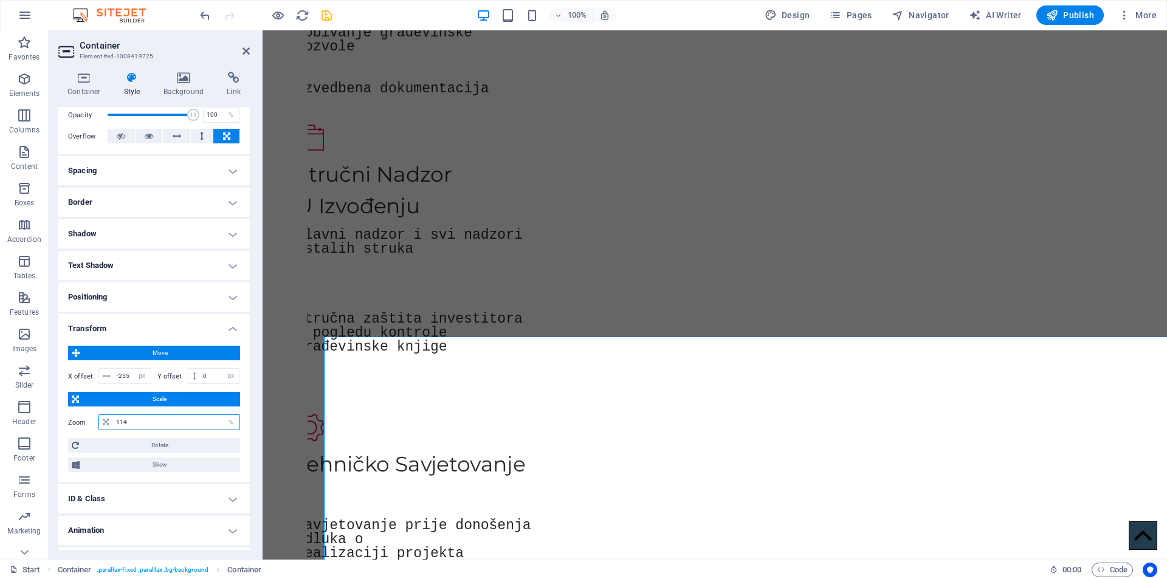
type input "115"
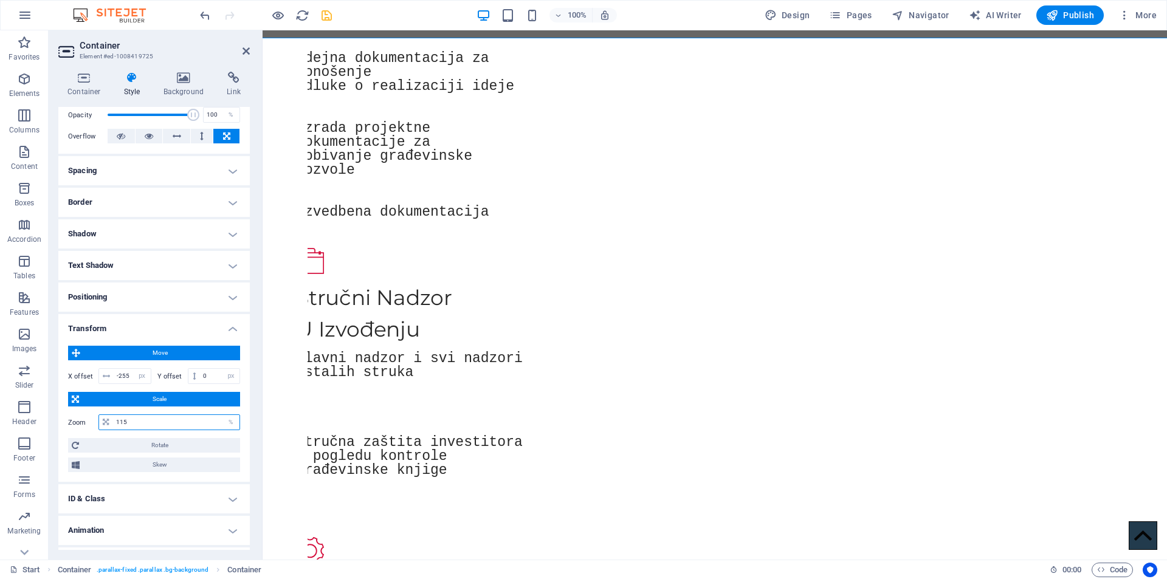
scroll to position [1466, 0]
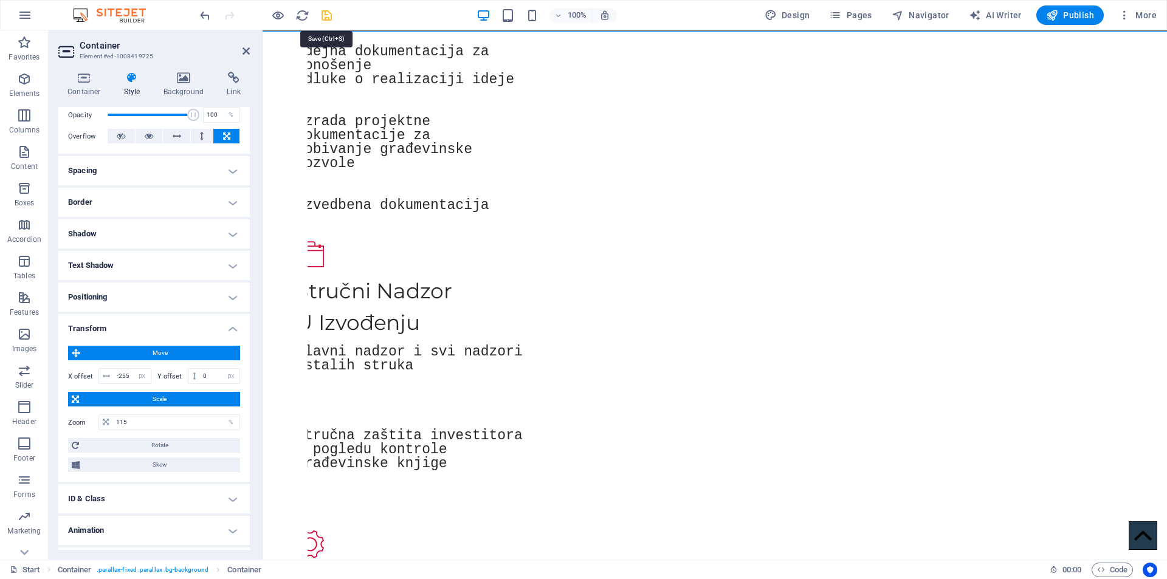
click at [329, 18] on icon "save" at bounding box center [327, 16] width 14 height 14
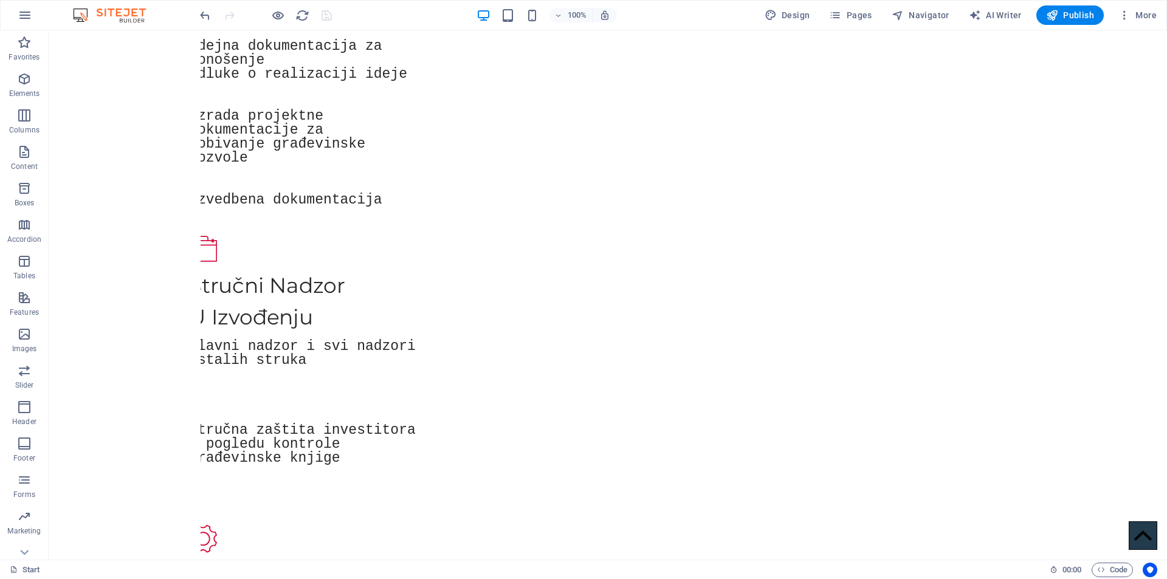
scroll to position [1442, 0]
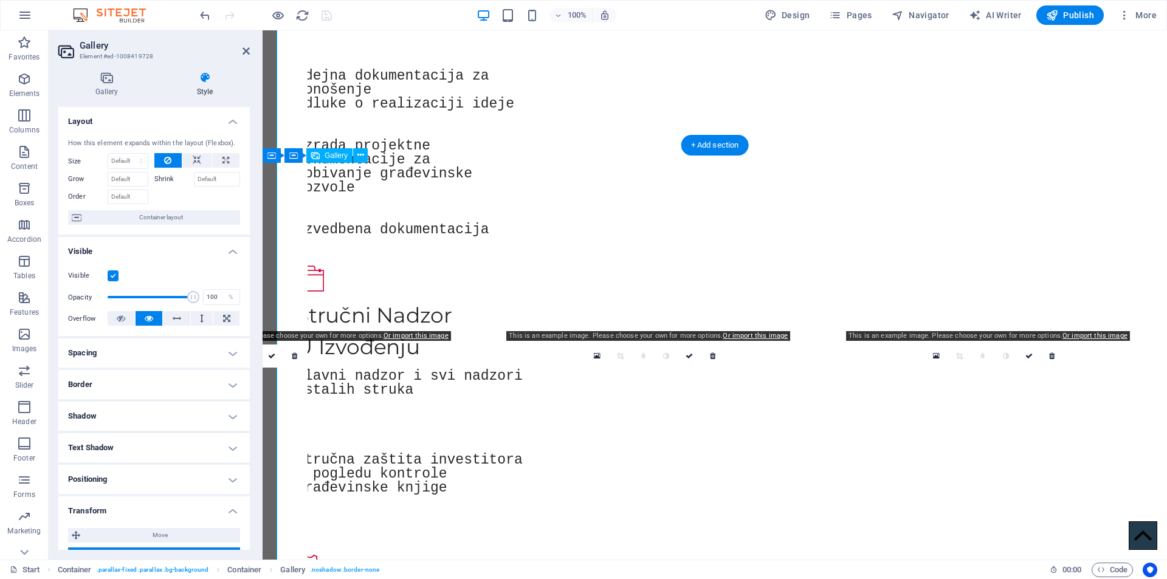
scroll to position [1459, 0]
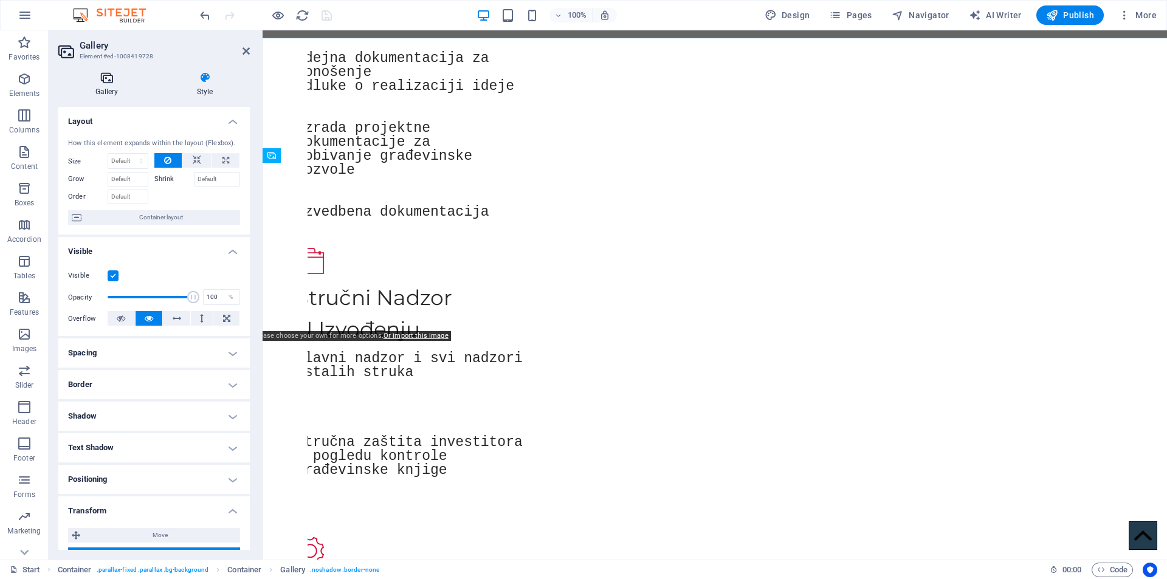
click at [100, 83] on icon at bounding box center [106, 78] width 97 height 12
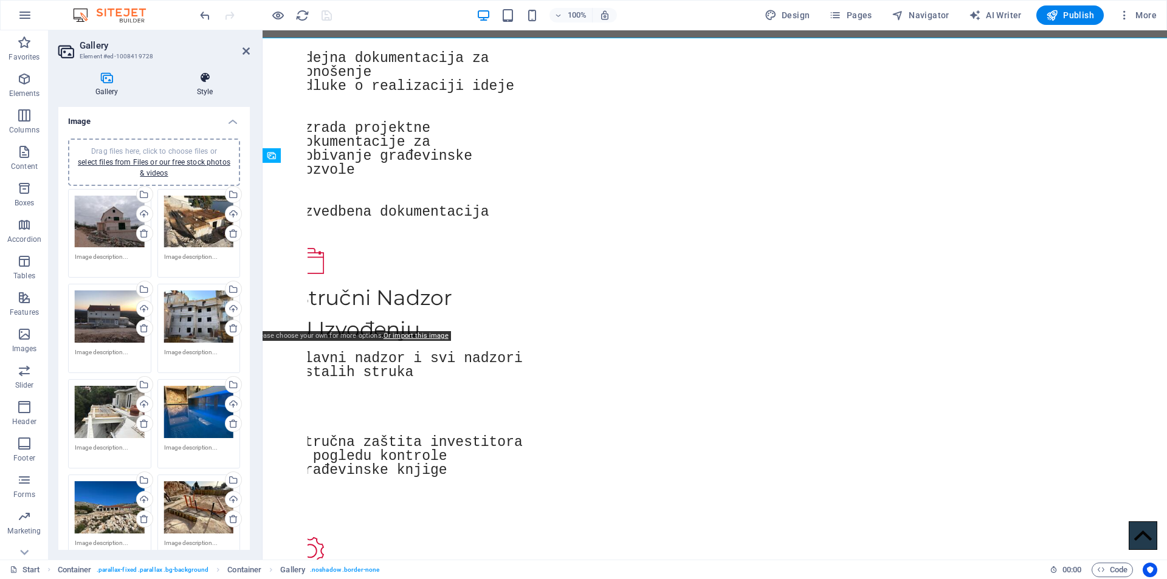
click at [199, 78] on icon at bounding box center [205, 78] width 90 height 12
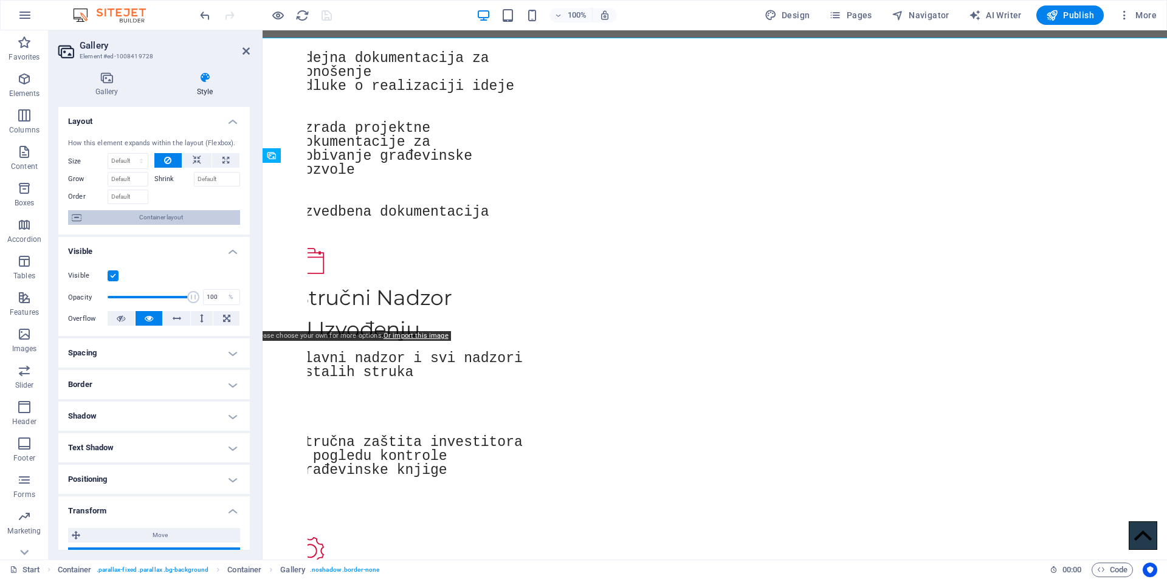
click at [143, 217] on span "Container layout" at bounding box center [160, 217] width 151 height 15
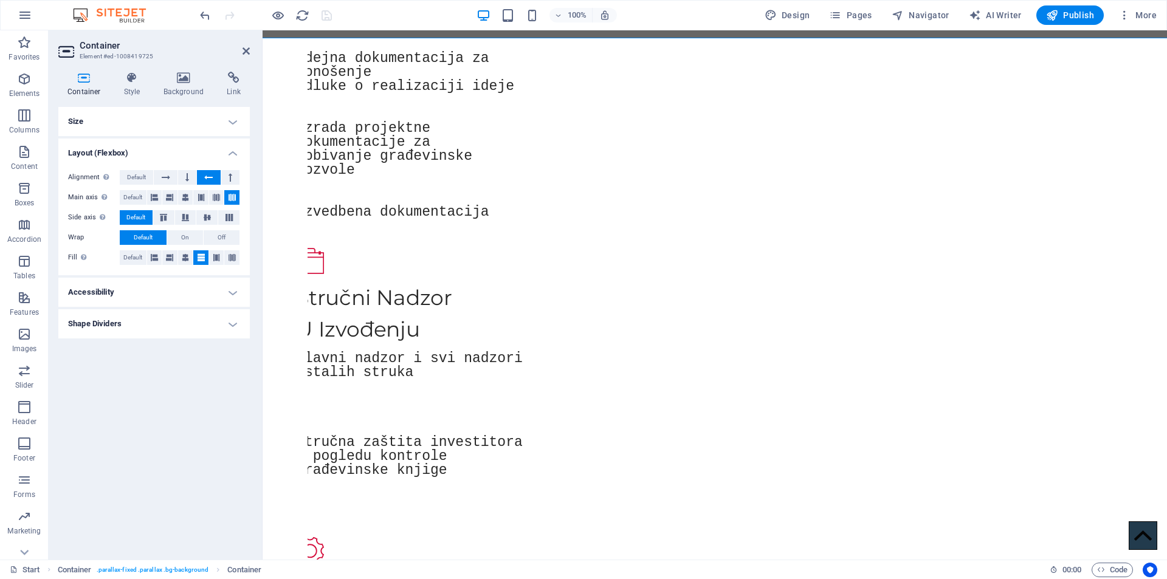
click at [102, 118] on h4 "Size" at bounding box center [154, 121] width 192 height 29
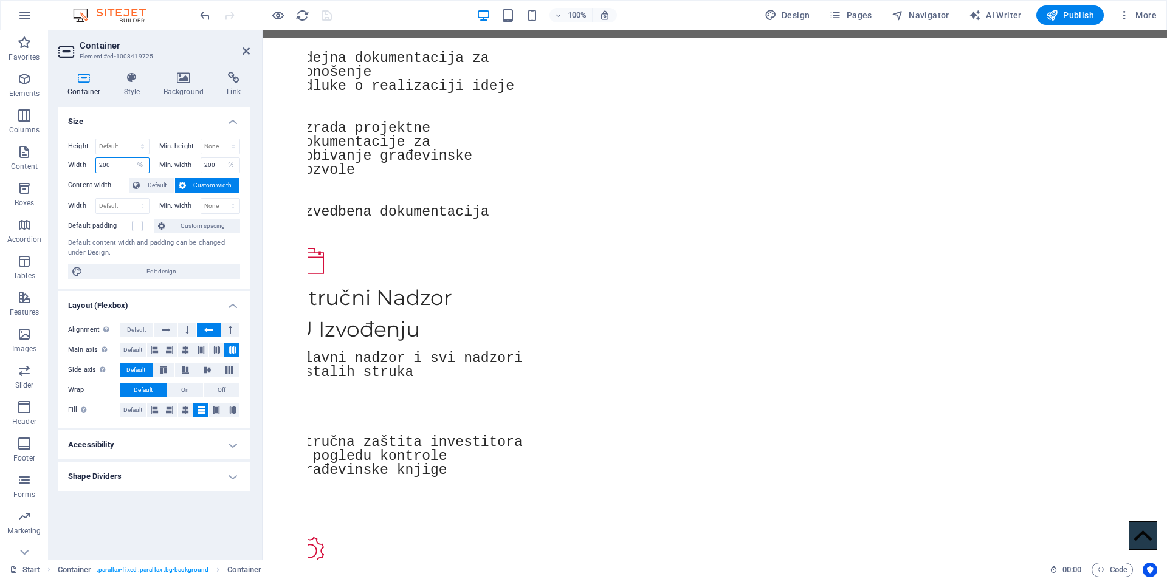
click at [121, 168] on input "200" at bounding box center [122, 165] width 53 height 15
type input "2"
type input "100"
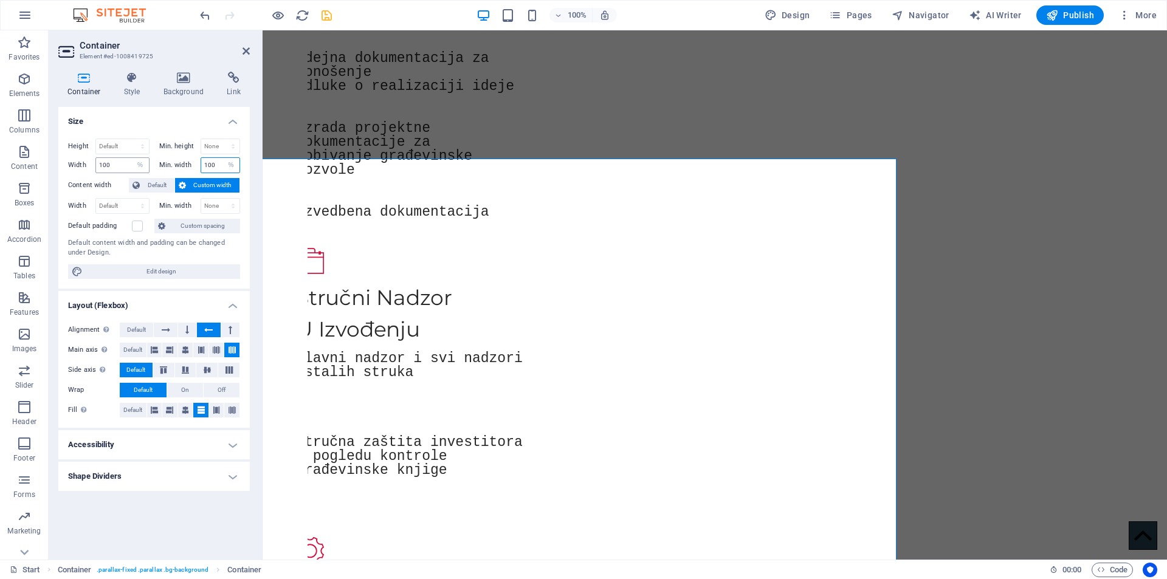
type input "100"
click at [131, 75] on icon at bounding box center [132, 78] width 35 height 12
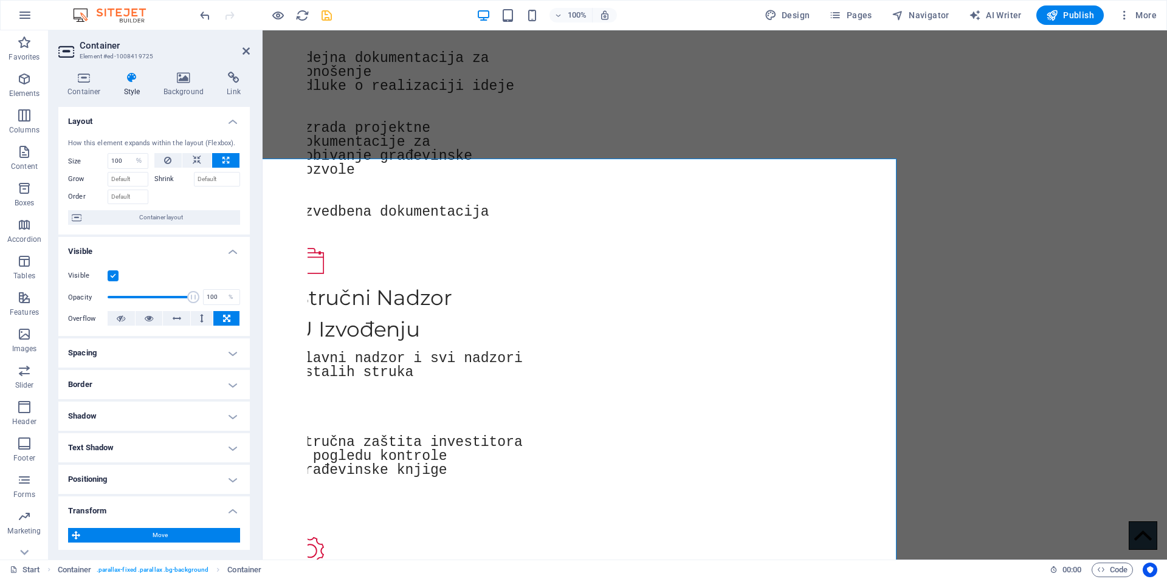
scroll to position [209, 0]
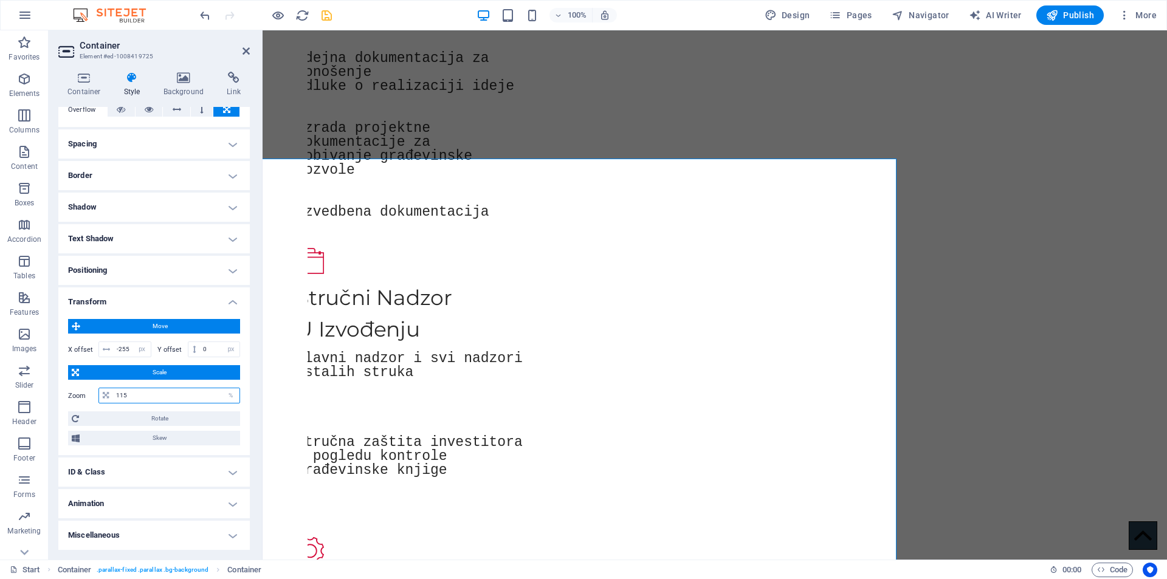
click at [170, 396] on input "115" at bounding box center [176, 396] width 126 height 15
type input "1"
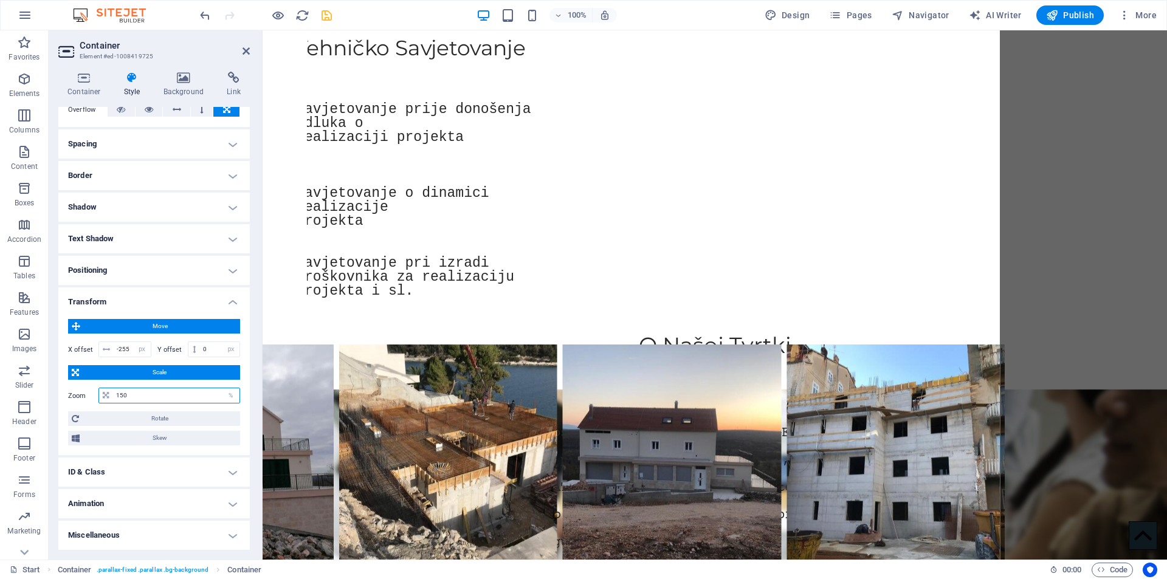
scroll to position [1855, 0]
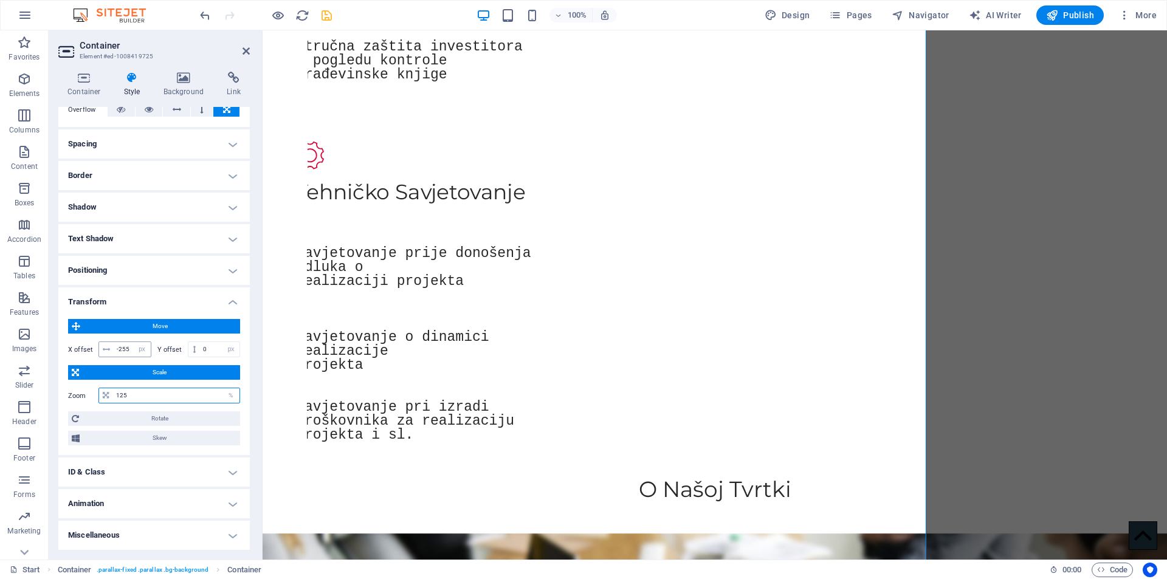
type input "125"
click at [130, 349] on input "-255" at bounding box center [132, 349] width 37 height 15
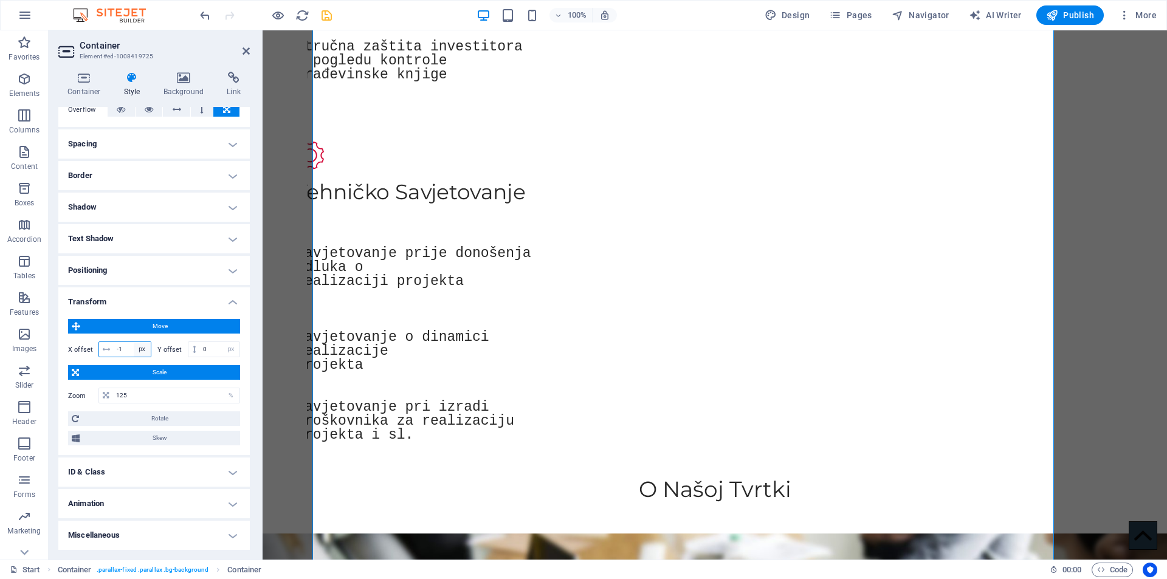
type input "0"
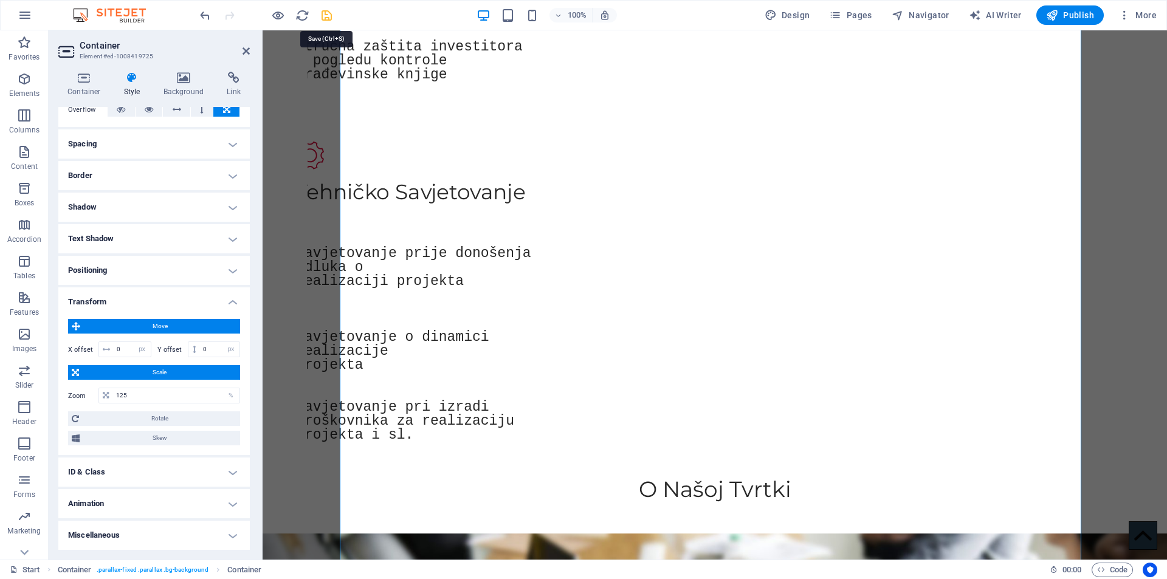
click at [322, 13] on icon "save" at bounding box center [327, 16] width 14 height 14
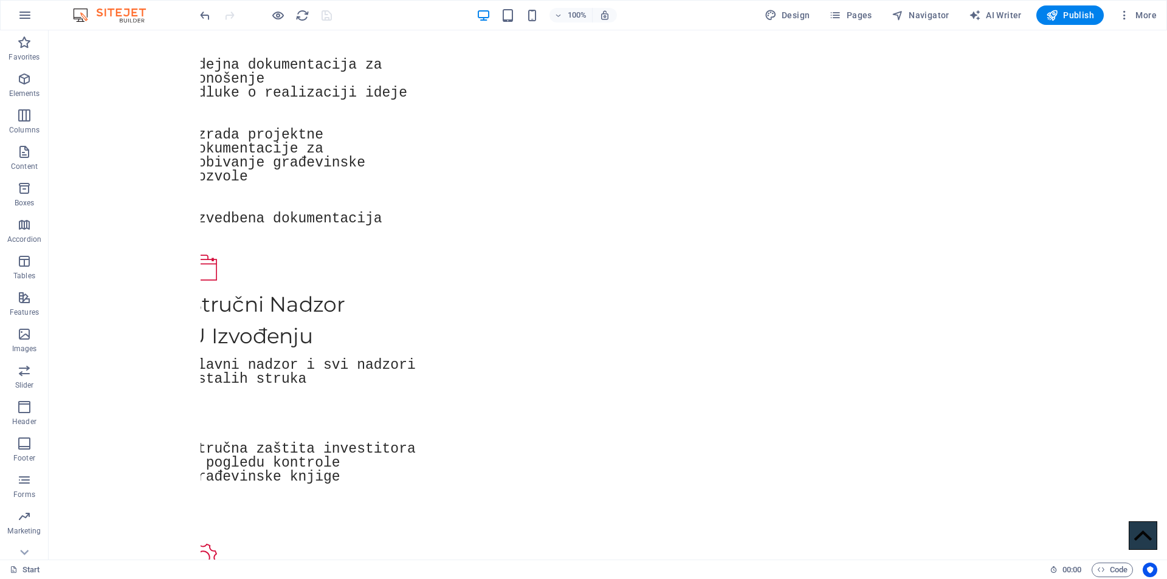
scroll to position [1390, 0]
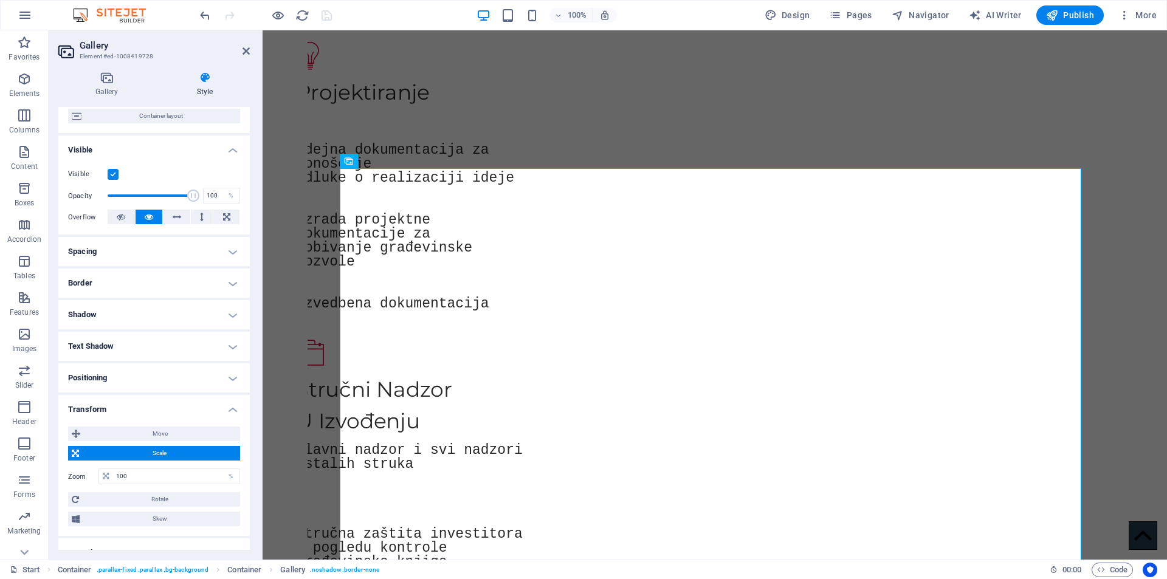
scroll to position [182, 0]
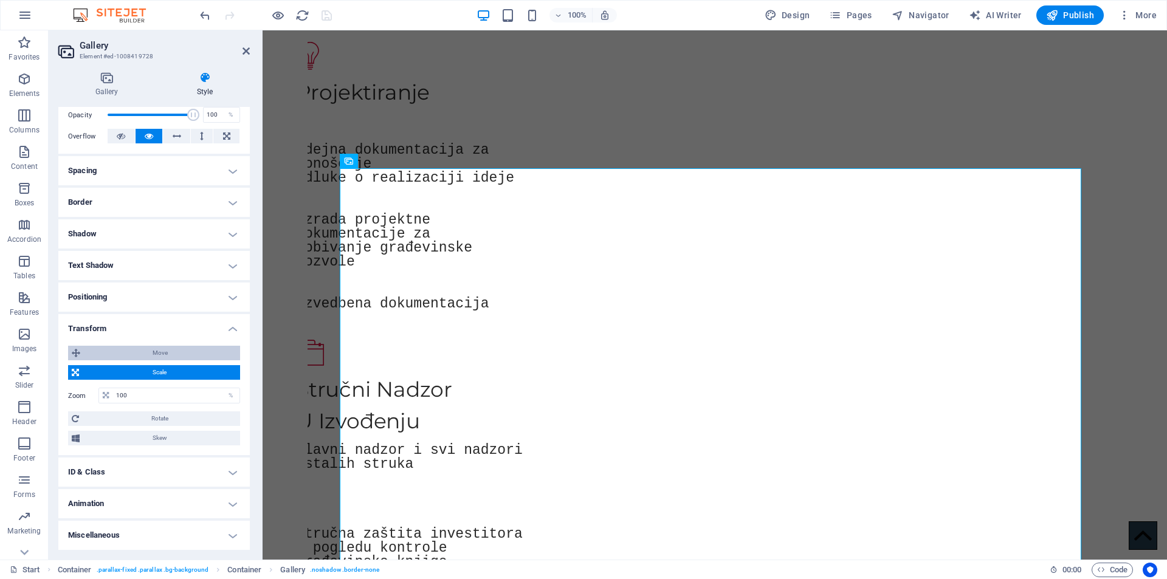
click at [136, 350] on span "Move" at bounding box center [160, 353] width 153 height 15
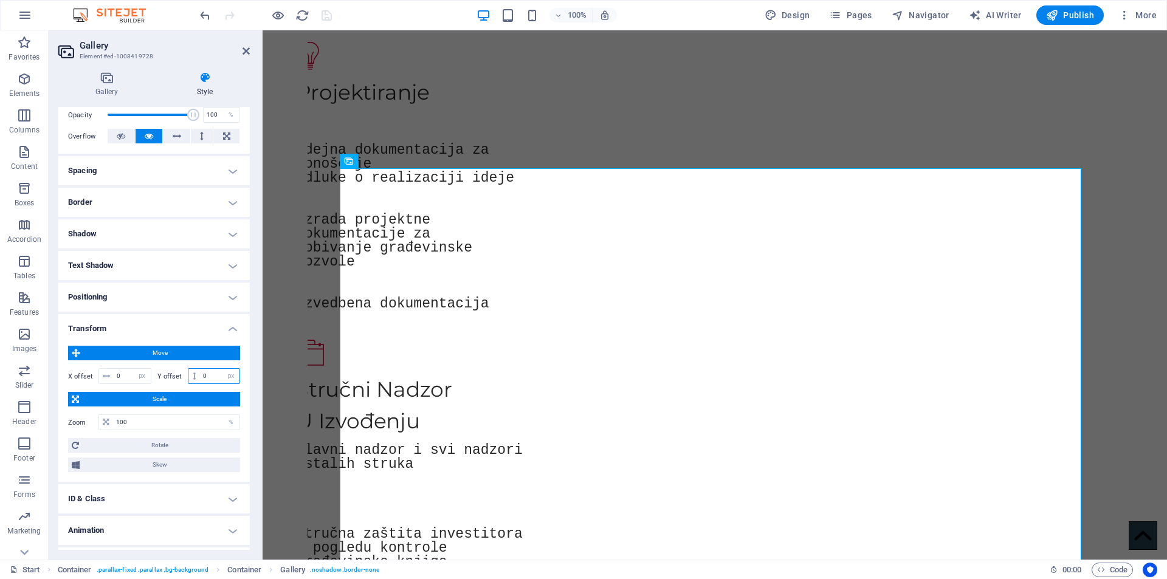
click at [212, 374] on input "0" at bounding box center [220, 376] width 40 height 15
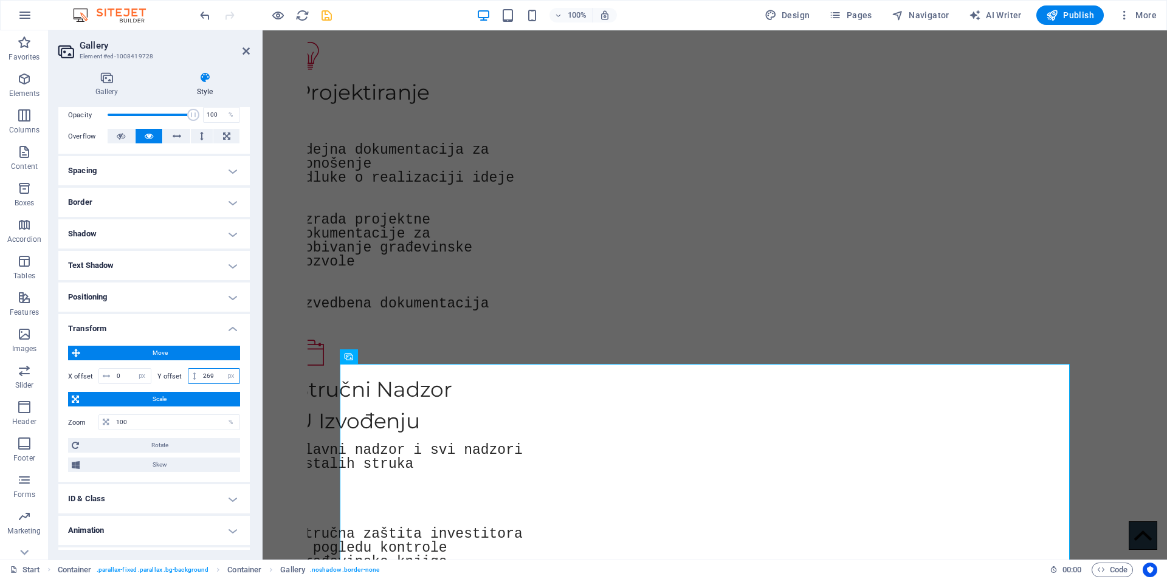
type input "270"
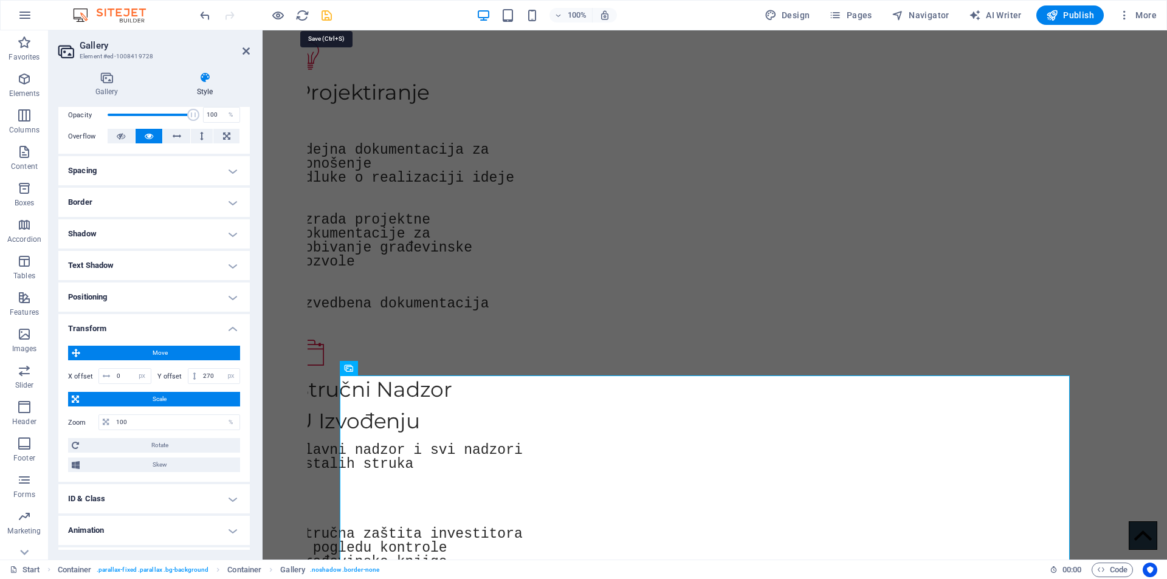
click at [323, 16] on icon "save" at bounding box center [327, 16] width 14 height 14
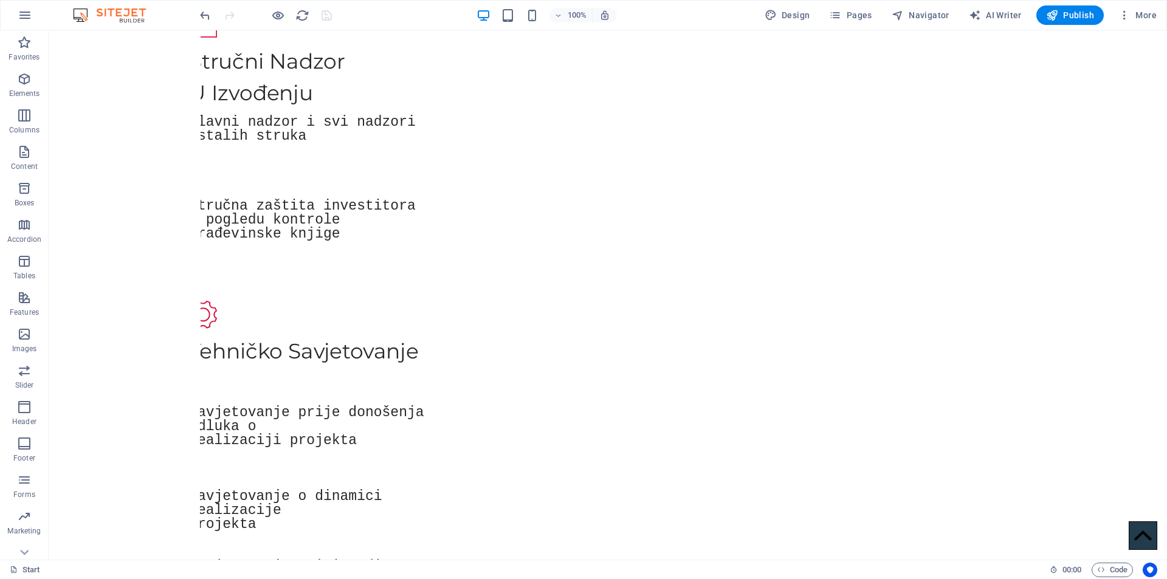
scroll to position [1569, 0]
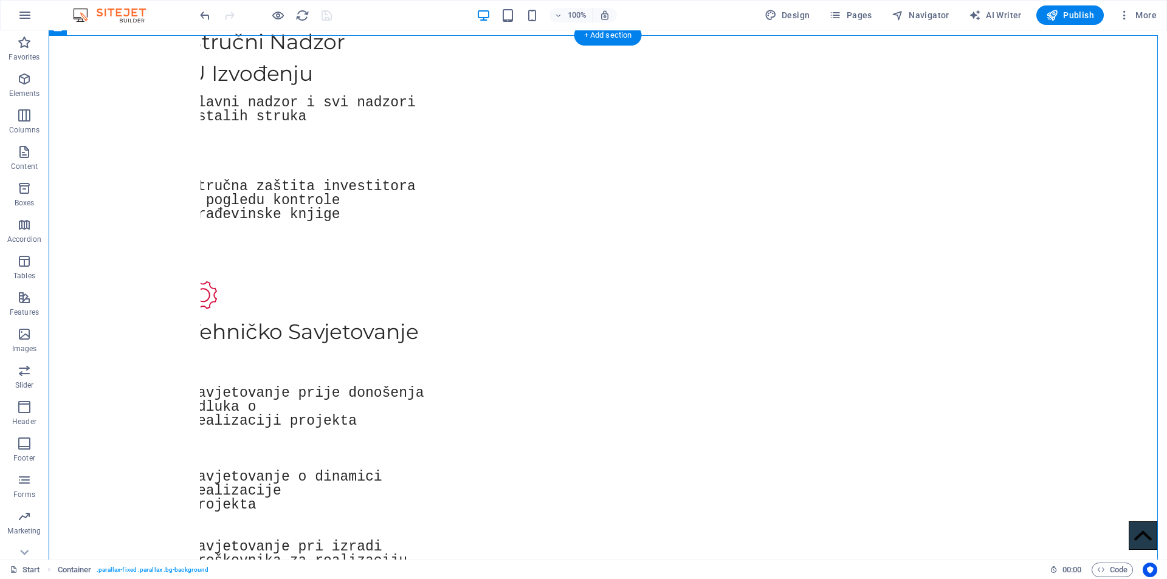
drag, startPoint x: 967, startPoint y: 239, endPoint x: 975, endPoint y: 277, distance: 39.0
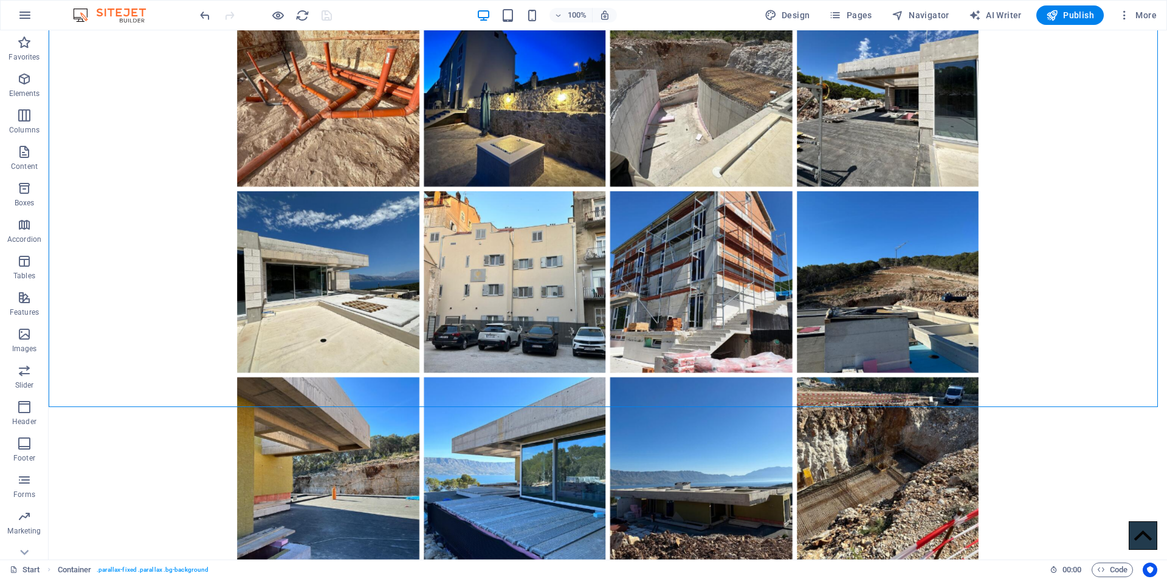
scroll to position [2859, 0]
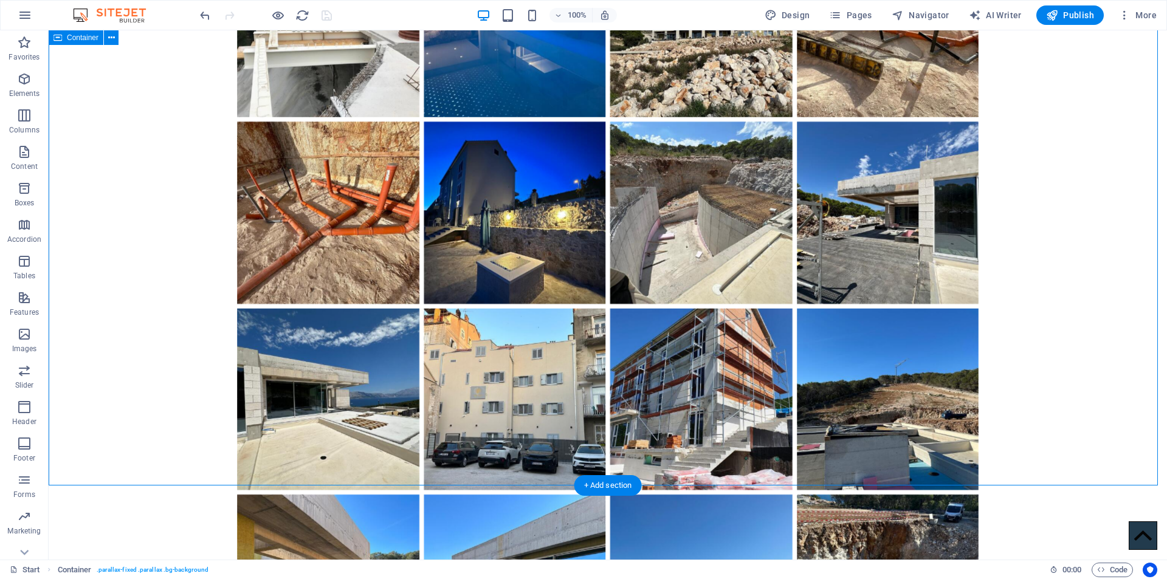
click at [995, 259] on div "Galerija Slika S Gradilišta" at bounding box center [608, 530] width 1119 height 1711
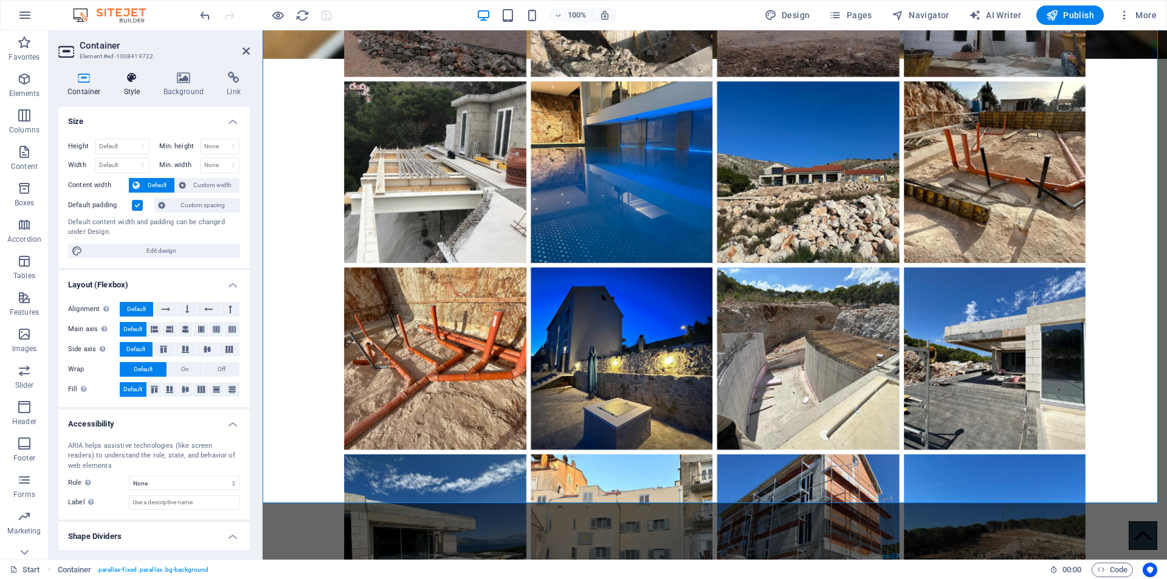
click at [128, 80] on icon at bounding box center [132, 78] width 35 height 12
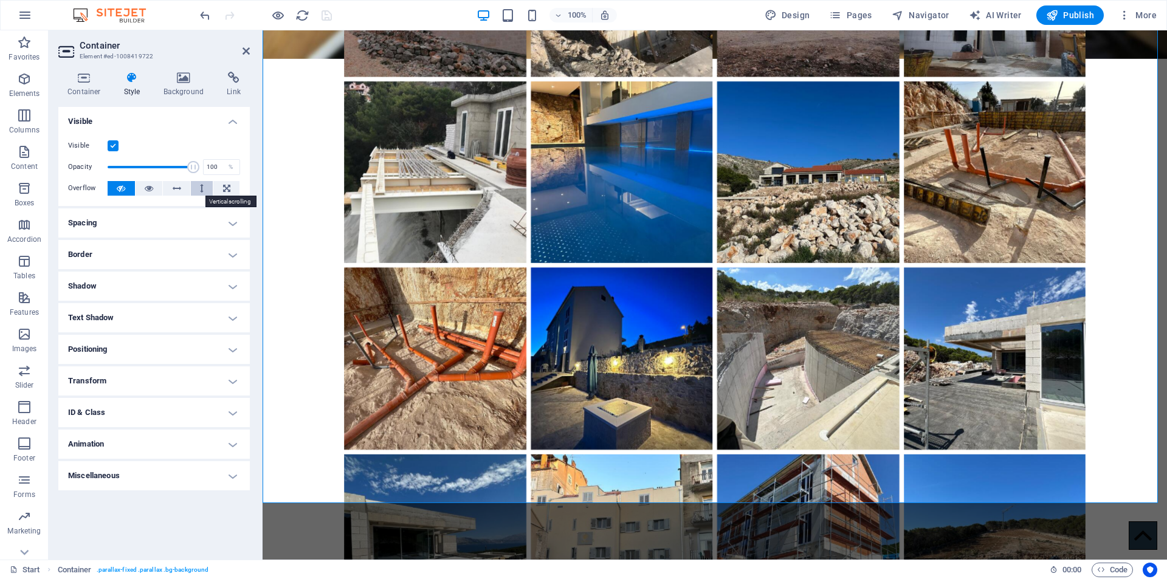
click at [202, 190] on icon at bounding box center [202, 188] width 4 height 15
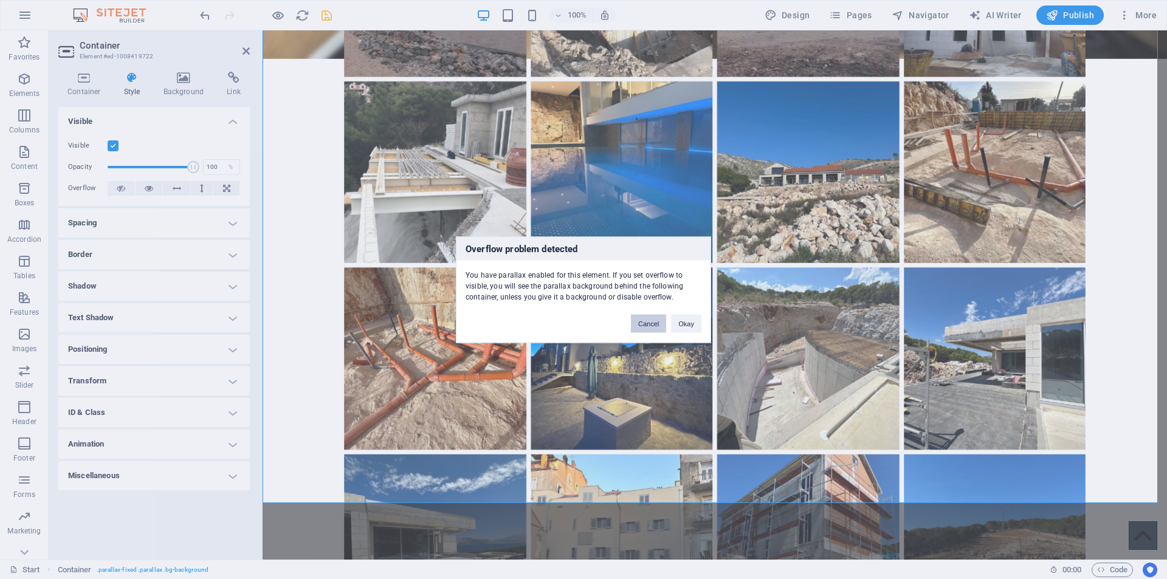
click at [641, 332] on button "Cancel" at bounding box center [648, 323] width 35 height 18
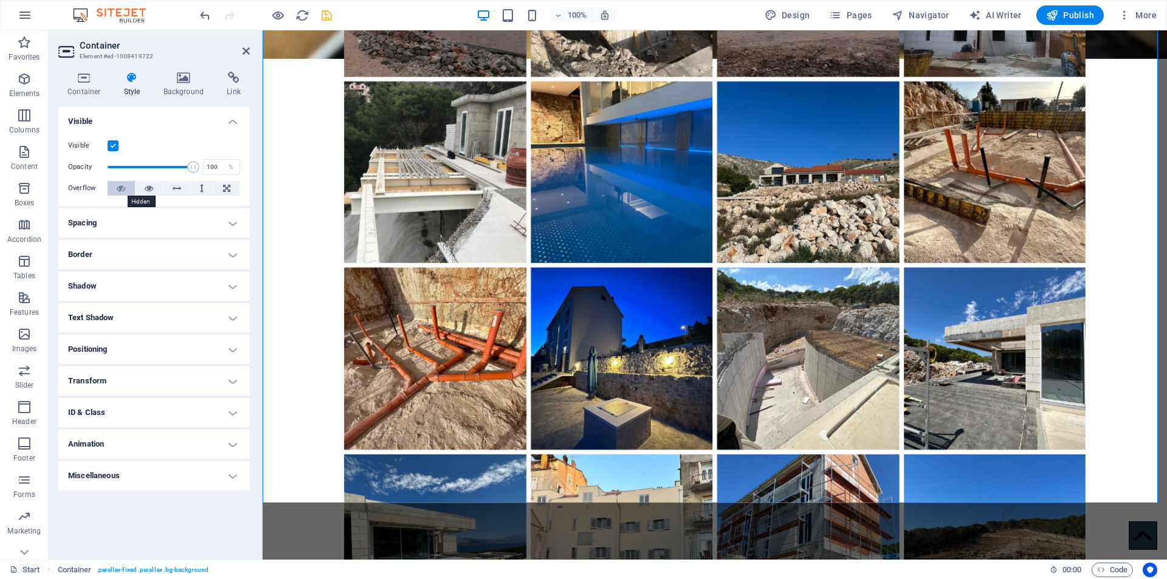
click at [122, 189] on icon at bounding box center [121, 188] width 9 height 15
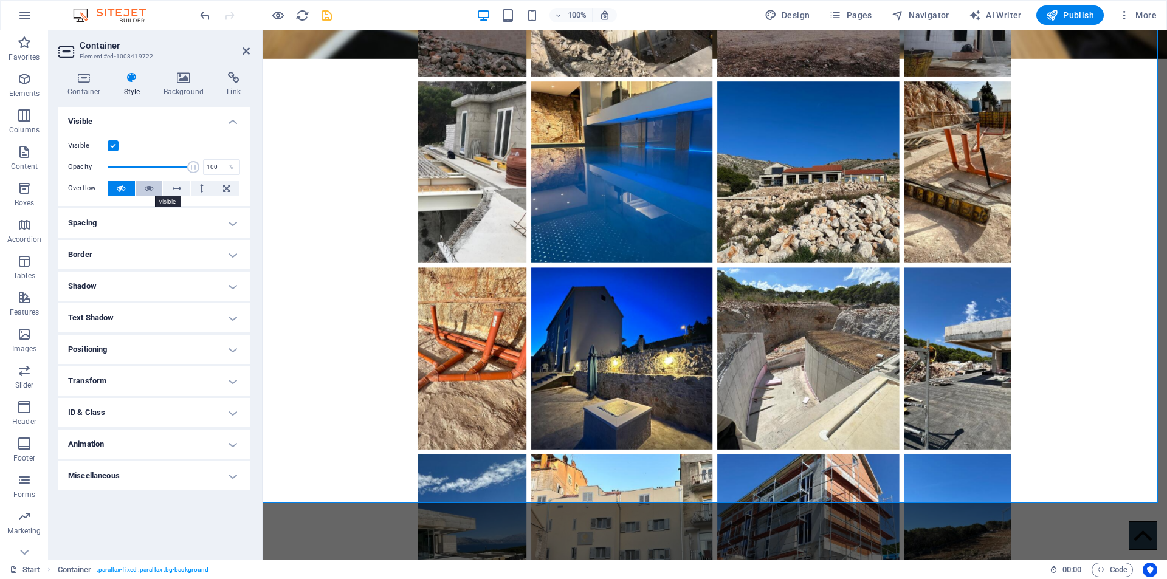
click at [148, 185] on icon at bounding box center [149, 188] width 9 height 15
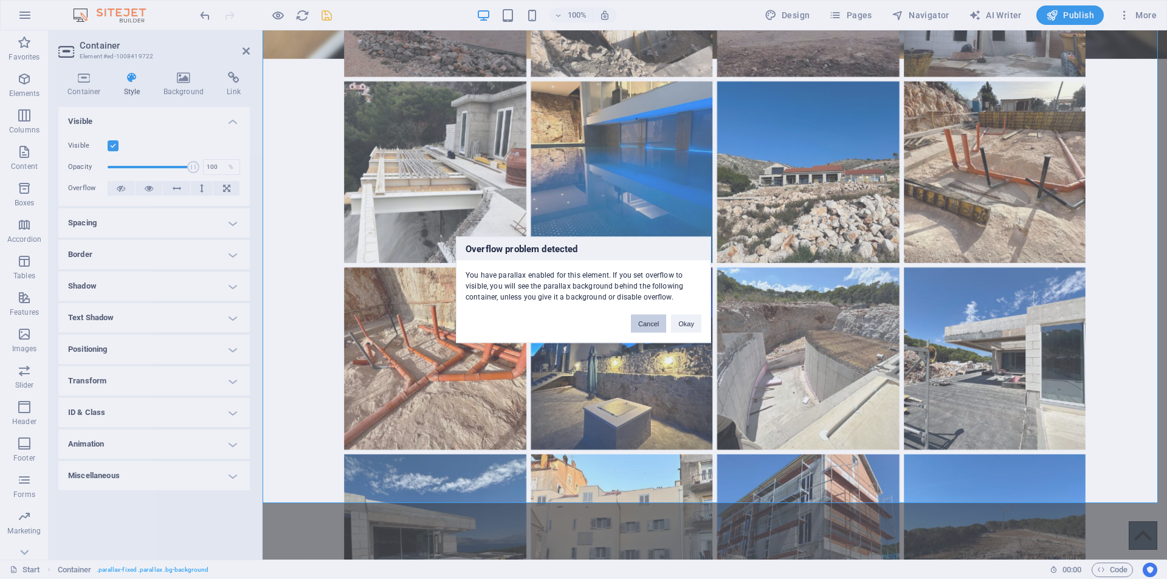
click at [648, 325] on button "Cancel" at bounding box center [648, 323] width 35 height 18
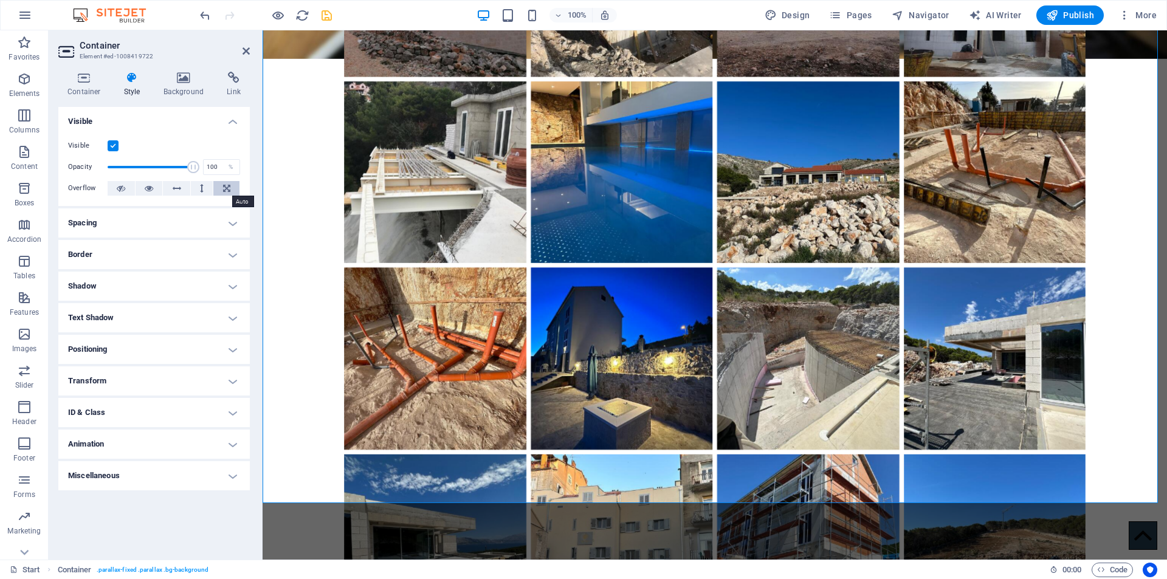
click at [223, 188] on icon at bounding box center [226, 188] width 7 height 15
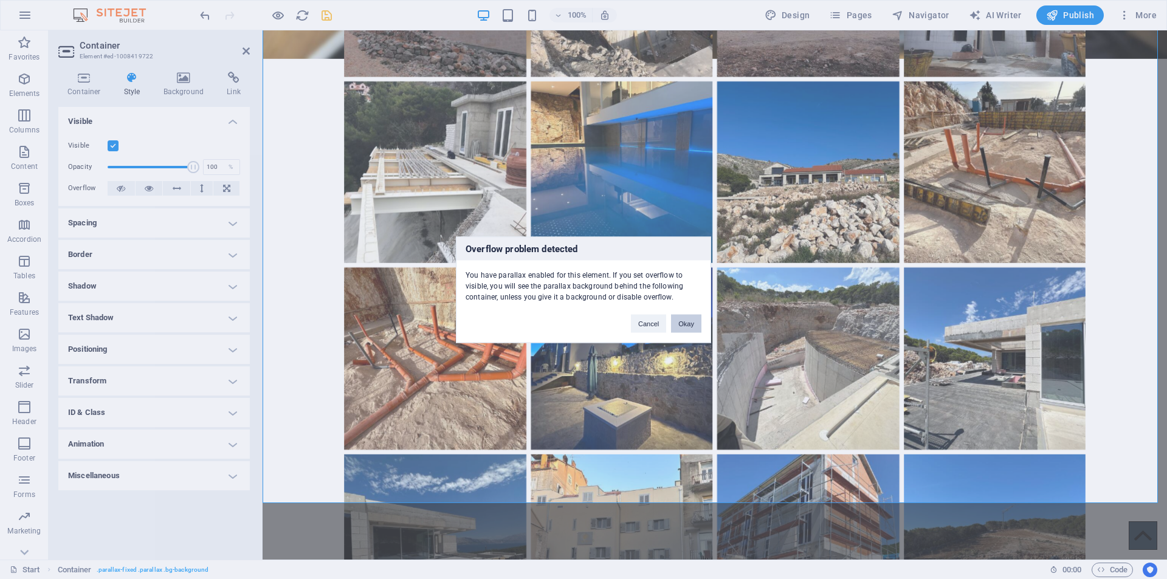
click at [686, 325] on button "Okay" at bounding box center [686, 323] width 30 height 18
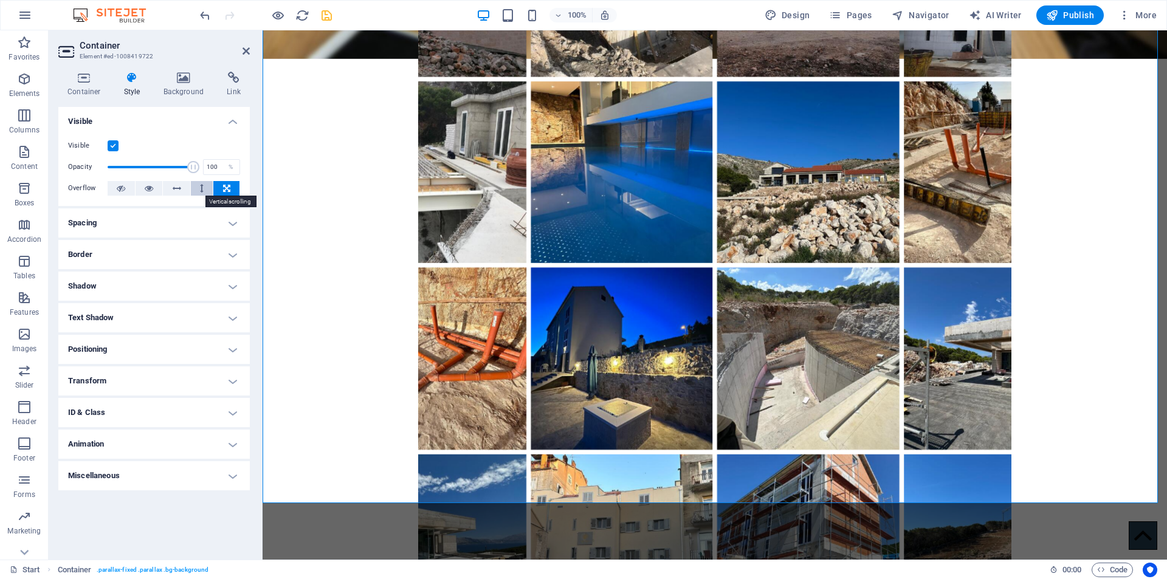
click at [203, 189] on icon at bounding box center [202, 188] width 4 height 15
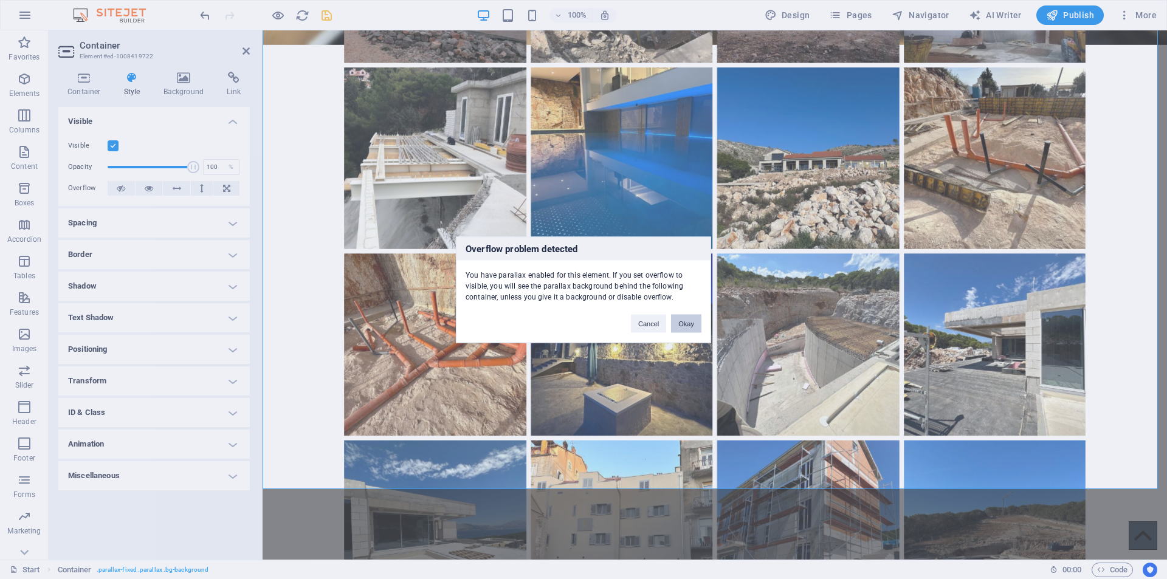
click at [682, 322] on button "Okay" at bounding box center [686, 323] width 30 height 18
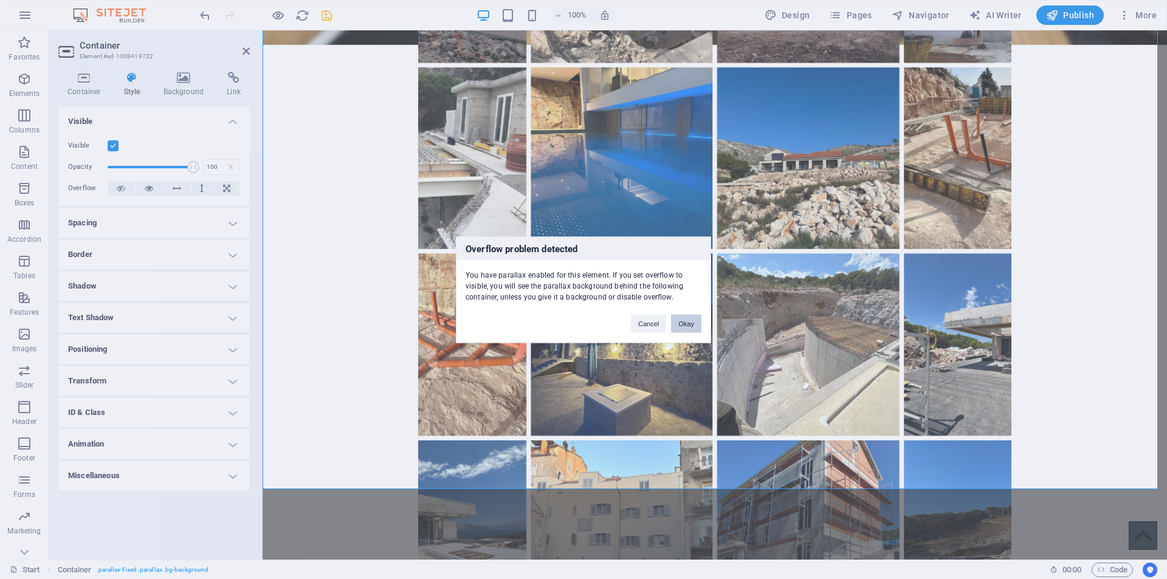
scroll to position [2859, 0]
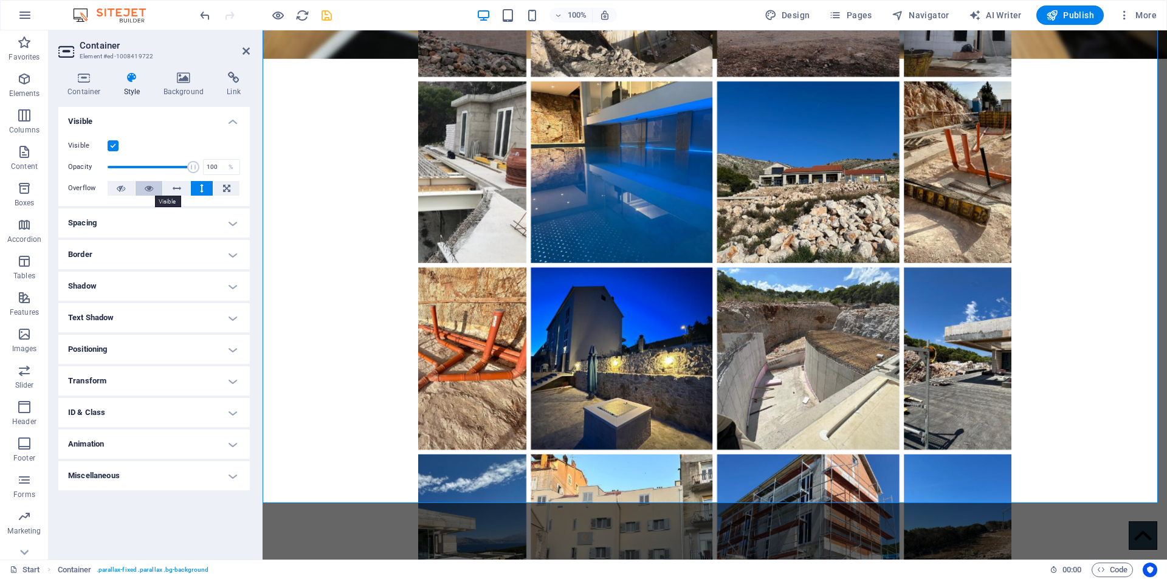
click at [150, 187] on icon at bounding box center [149, 188] width 9 height 15
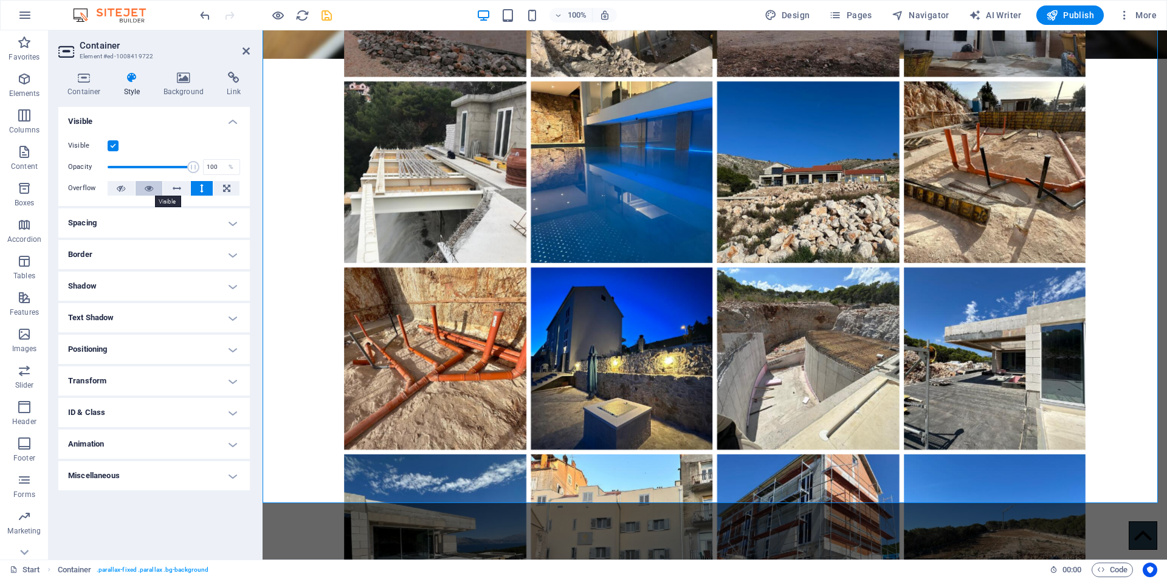
scroll to position [2873, 0]
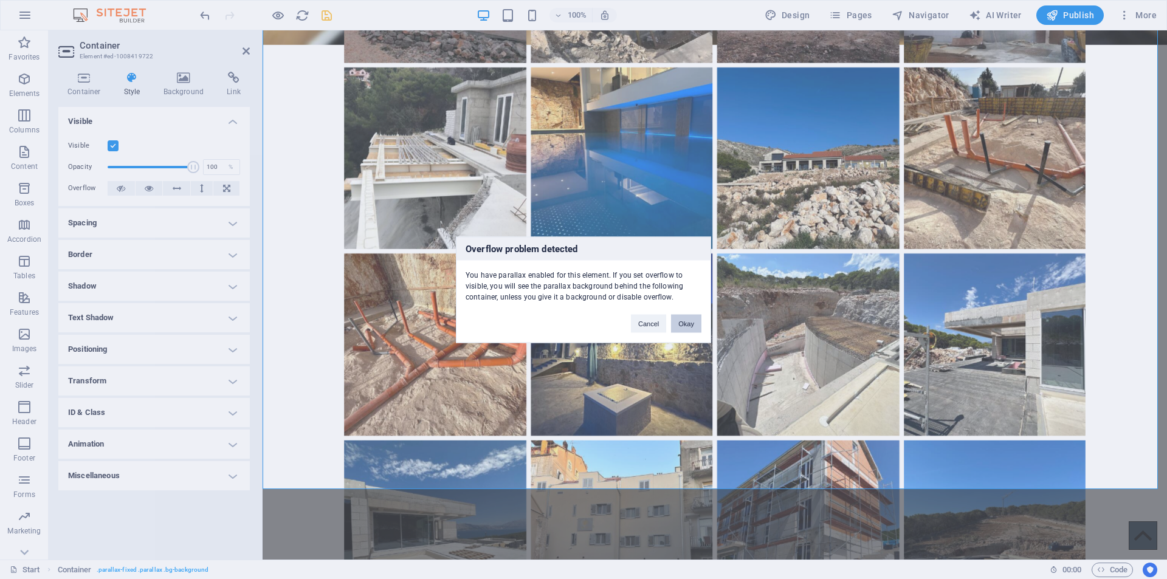
click at [688, 322] on button "Okay" at bounding box center [686, 323] width 30 height 18
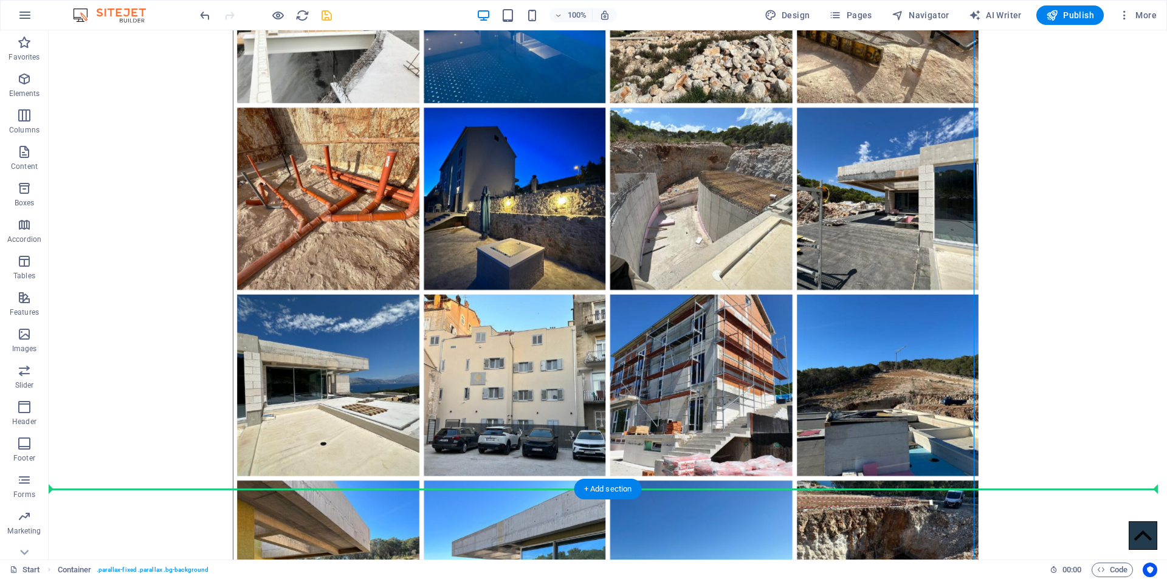
scroll to position [2856, 0]
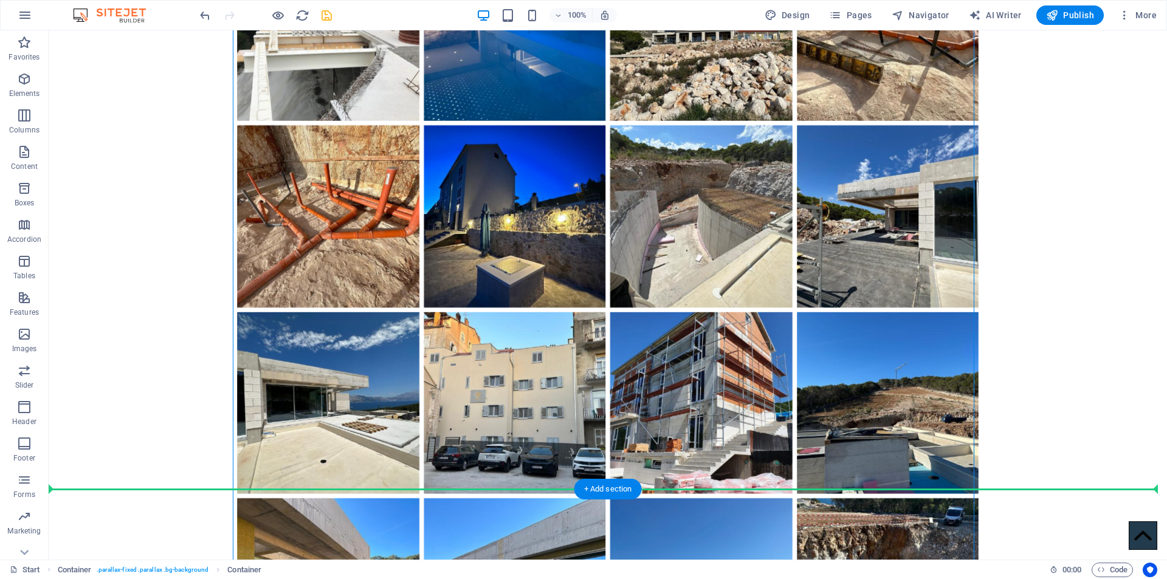
drag, startPoint x: 860, startPoint y: 337, endPoint x: 1068, endPoint y: 295, distance: 212.1
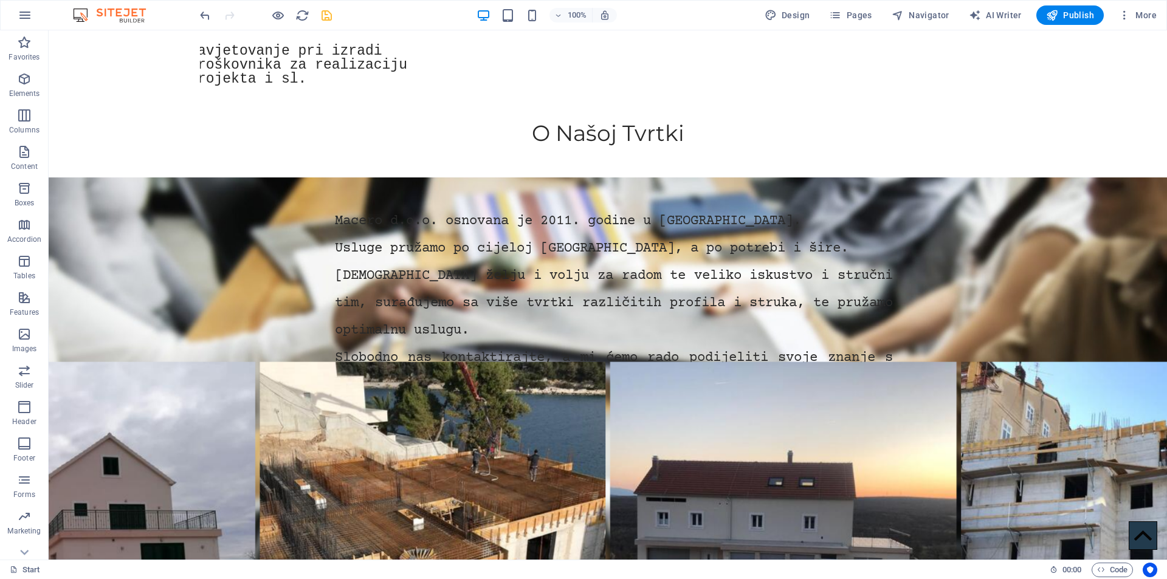
scroll to position [2045, 0]
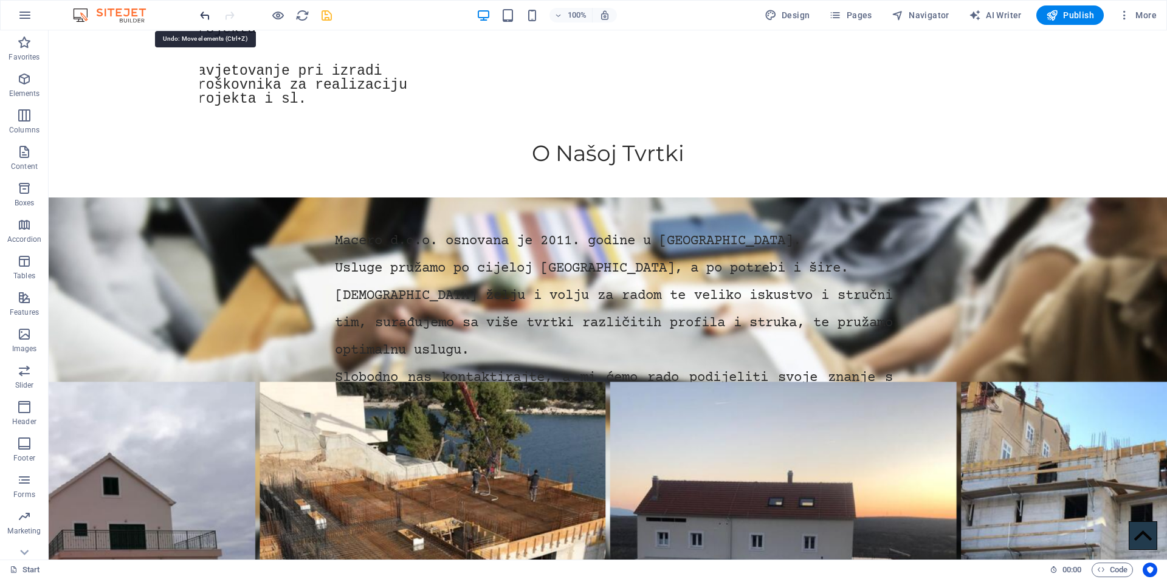
click at [204, 12] on icon "undo" at bounding box center [205, 16] width 14 height 14
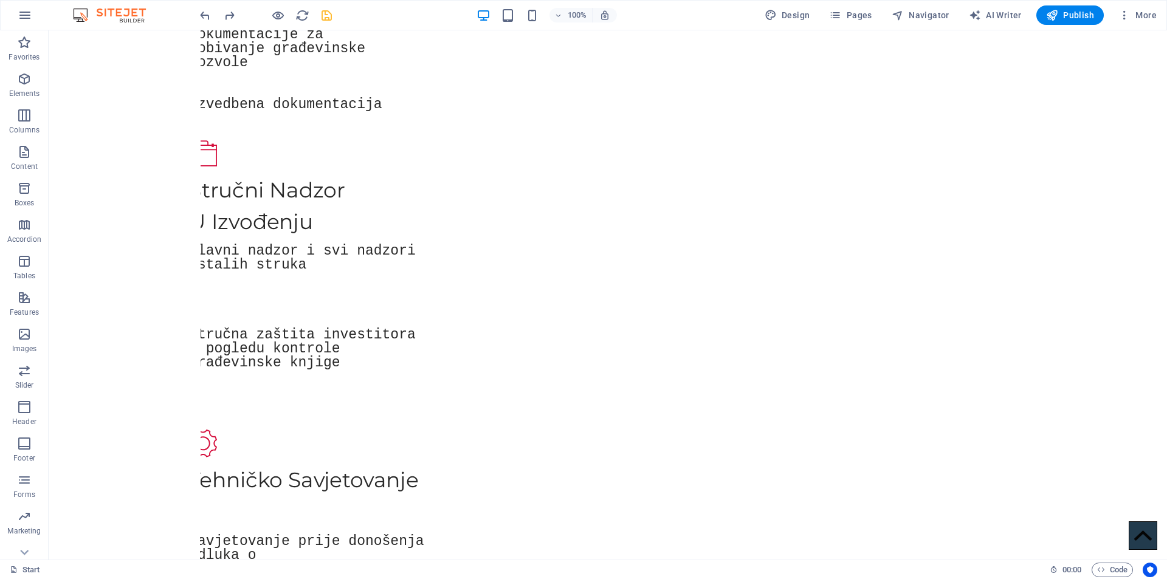
scroll to position [1415, 0]
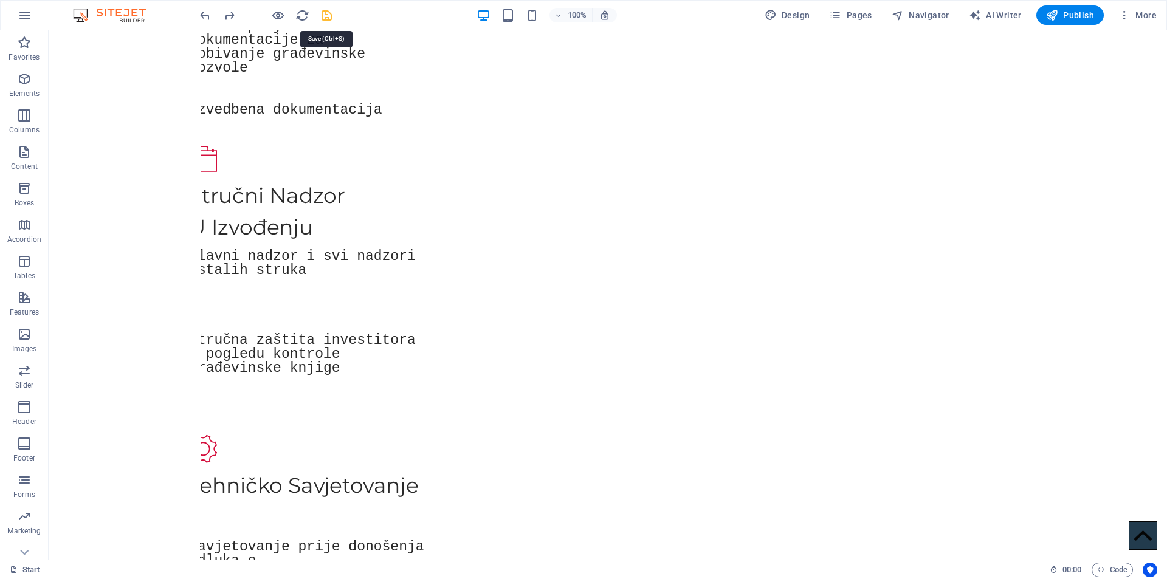
click at [327, 15] on icon "save" at bounding box center [327, 16] width 14 height 14
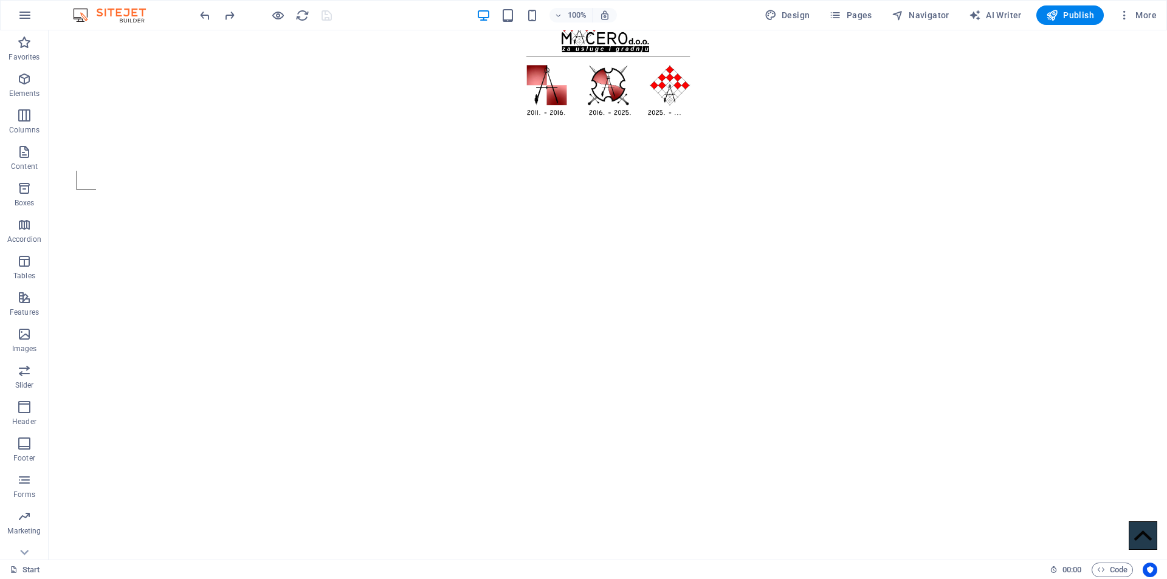
scroll to position [0, 0]
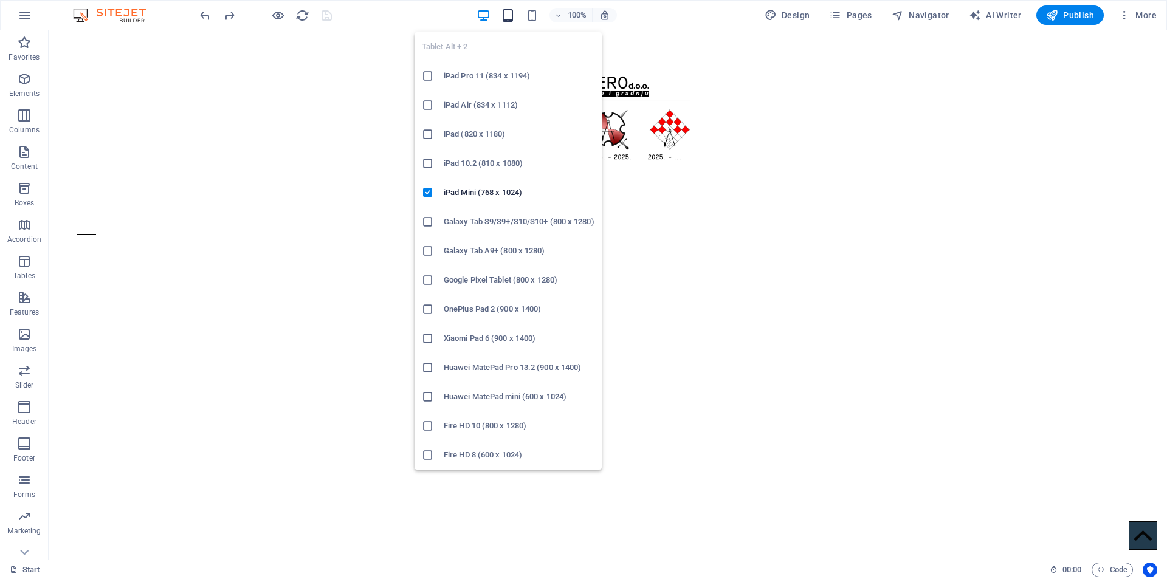
click at [509, 13] on icon "button" at bounding box center [508, 16] width 14 height 14
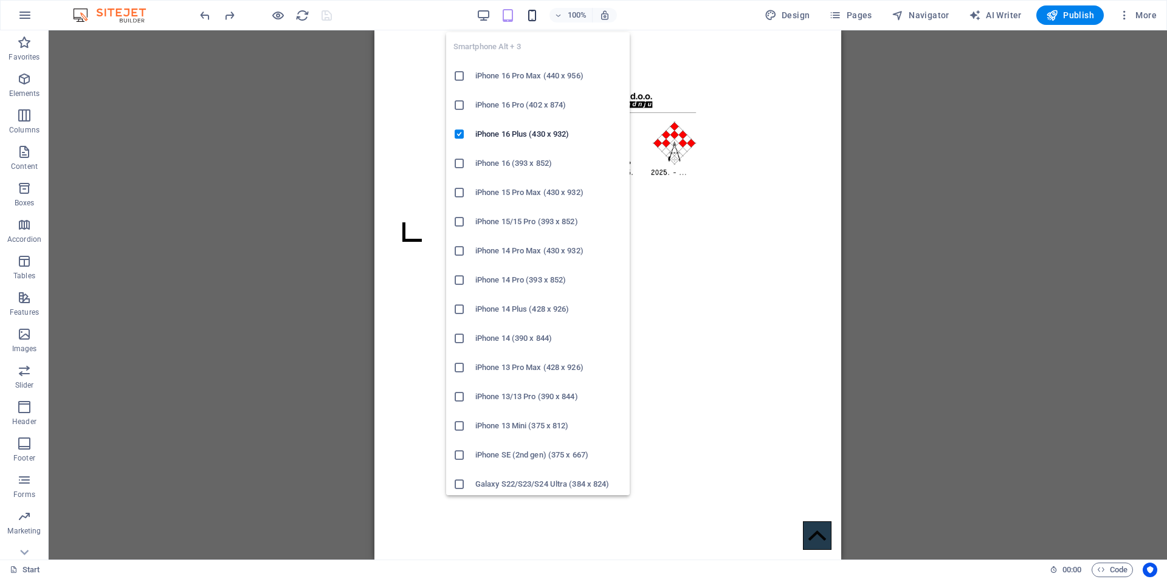
click at [531, 13] on icon "button" at bounding box center [532, 16] width 14 height 14
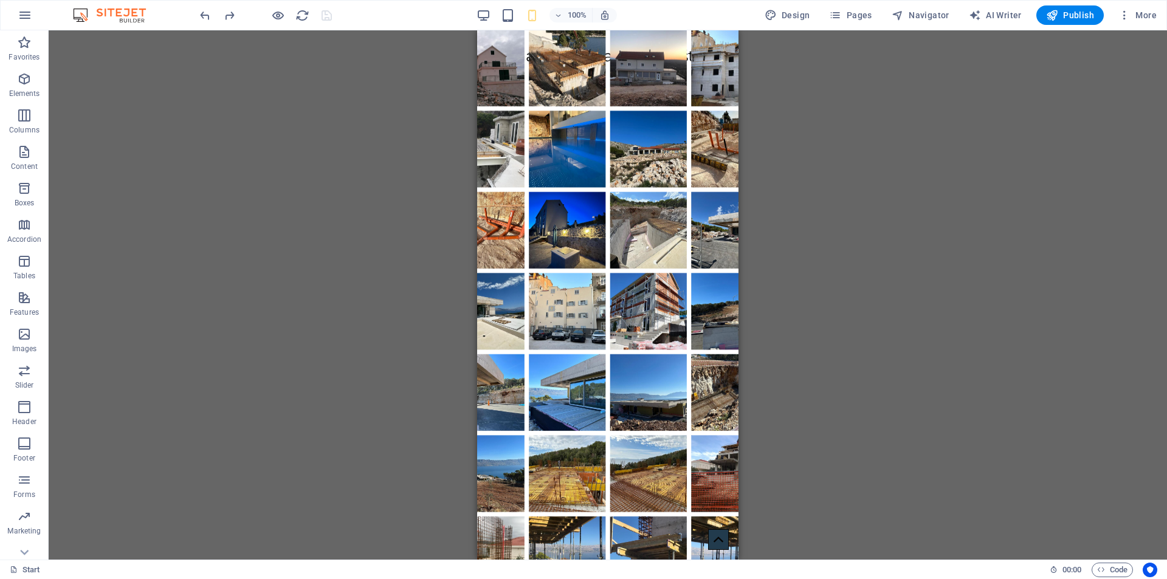
scroll to position [1608, 0]
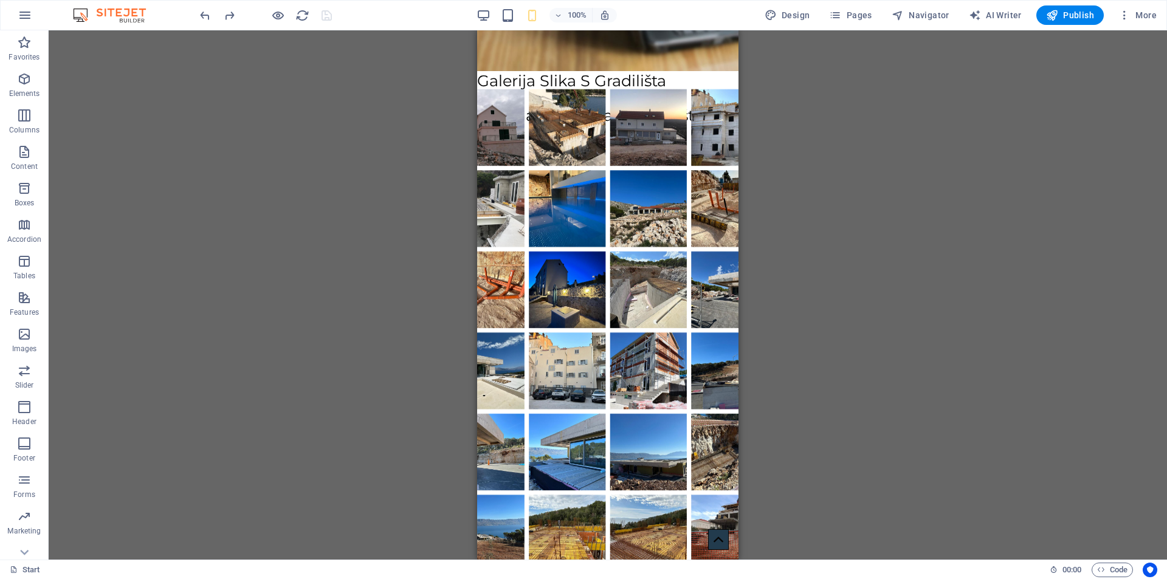
drag, startPoint x: 731, startPoint y: 69, endPoint x: 1221, endPoint y: 330, distance: 555.1
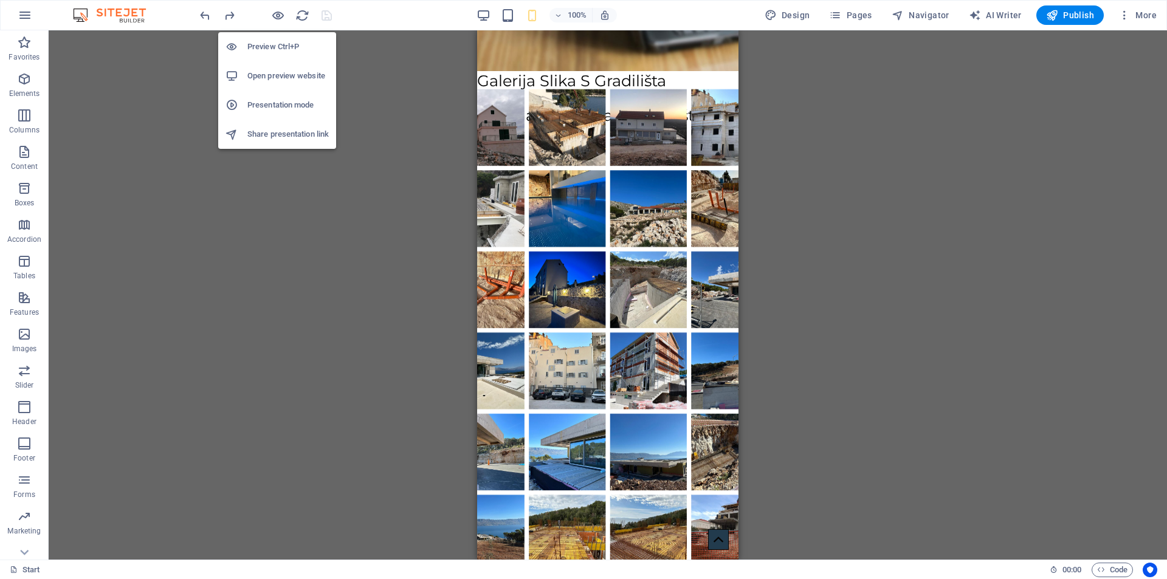
click at [269, 44] on h6 "Preview Ctrl+P" at bounding box center [287, 47] width 81 height 15
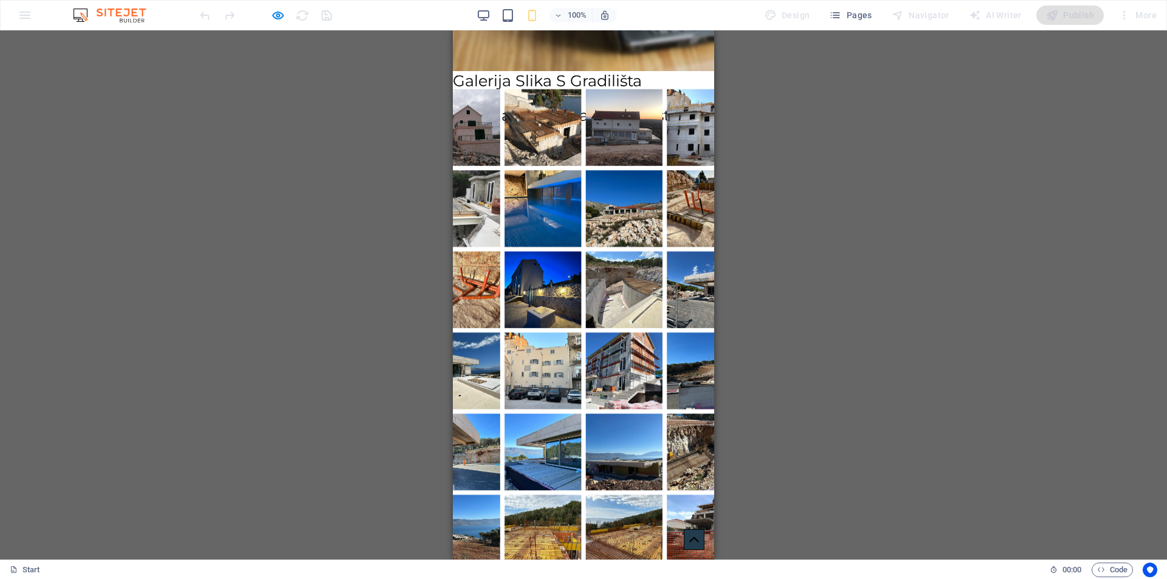
click at [470, 166] on img at bounding box center [462, 127] width 77 height 77
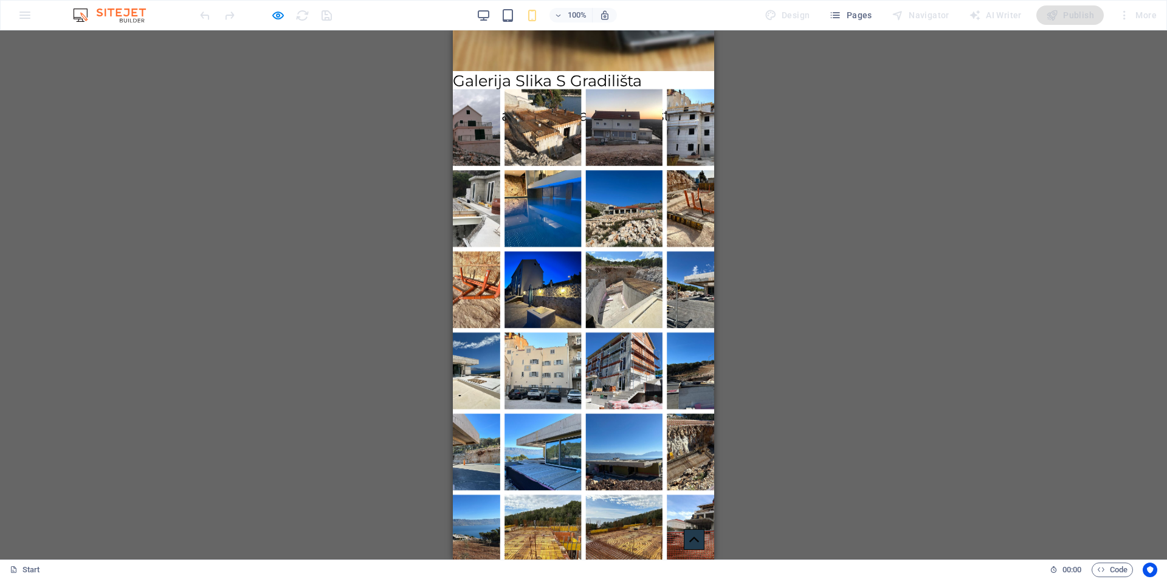
click at [550, 166] on img at bounding box center [543, 127] width 77 height 77
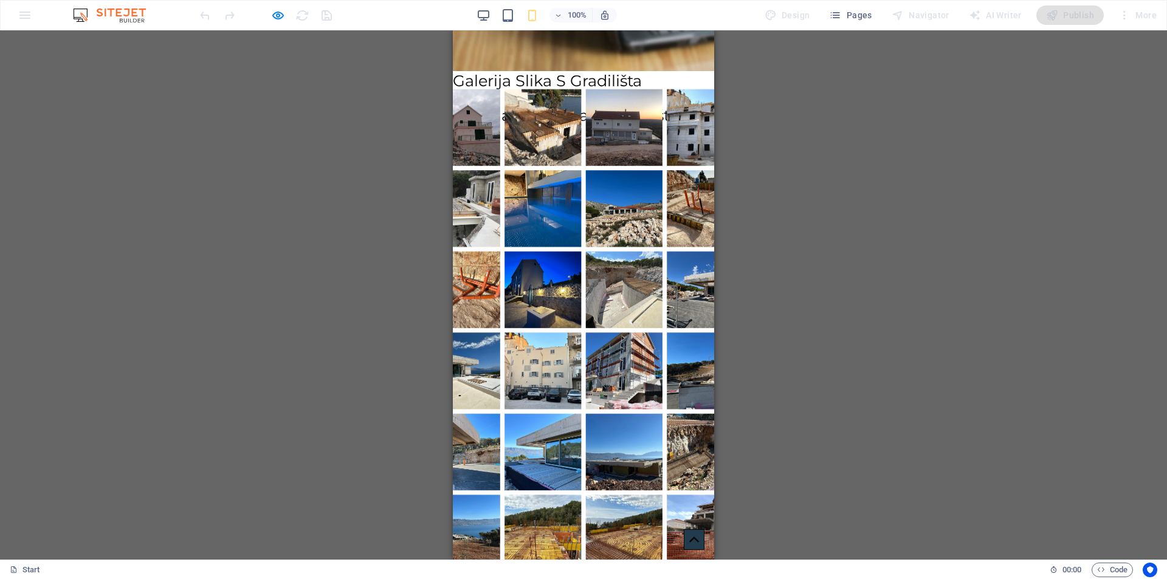
click at [624, 247] on img at bounding box center [624, 209] width 77 height 77
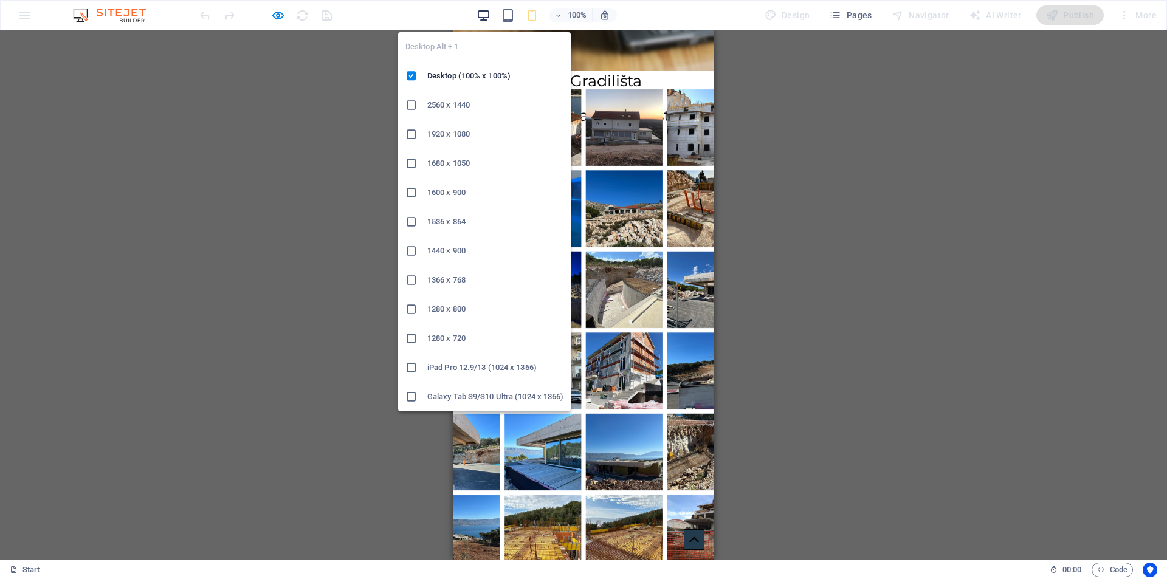
click at [488, 15] on icon "button" at bounding box center [484, 16] width 14 height 14
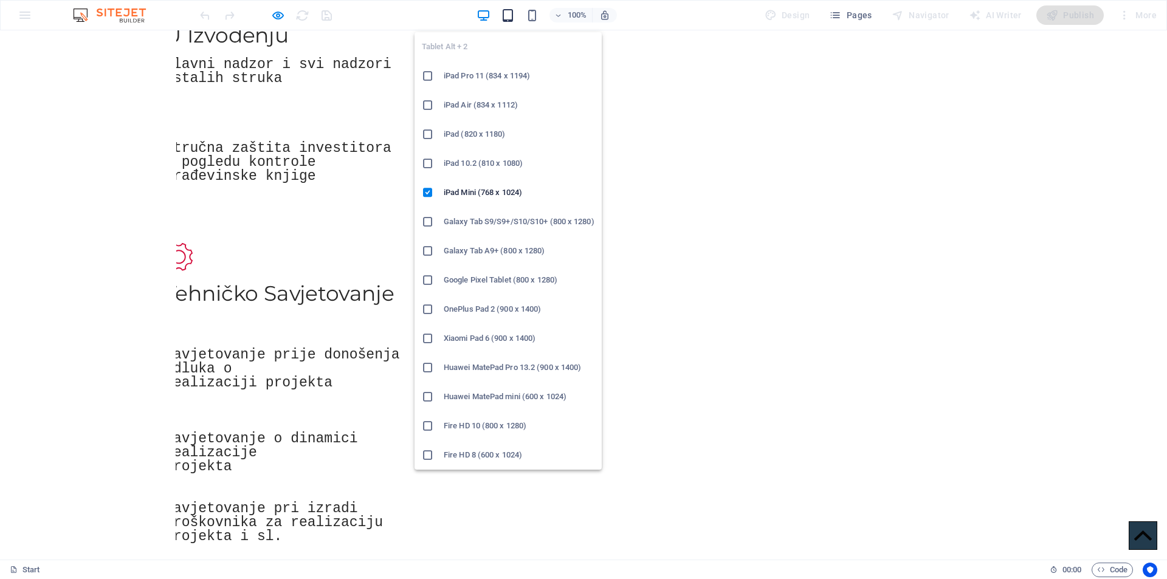
click at [511, 15] on icon "button" at bounding box center [508, 16] width 14 height 14
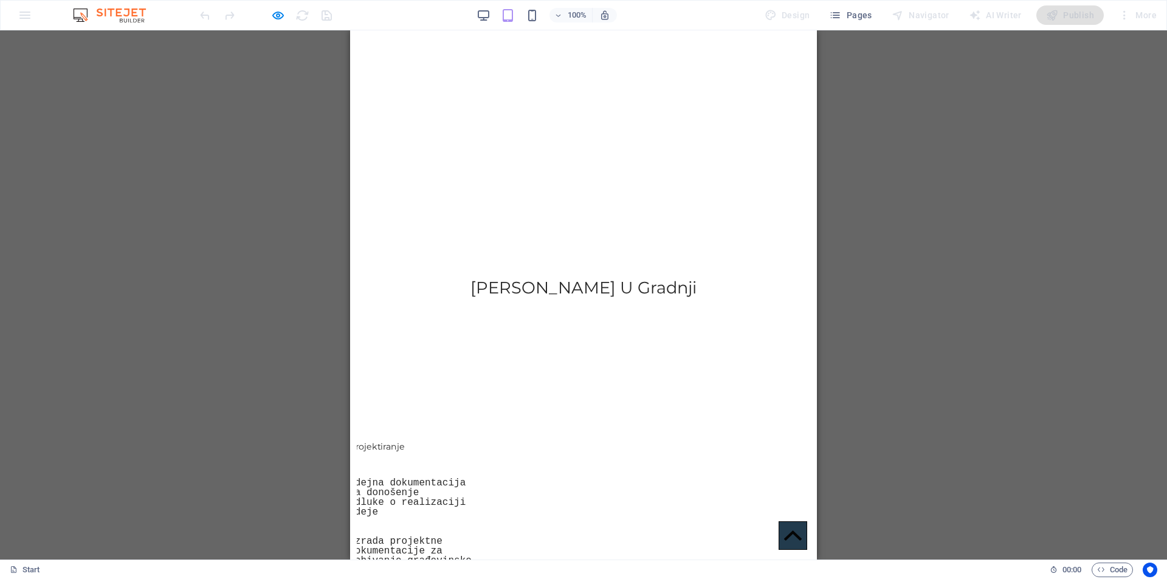
scroll to position [0, 0]
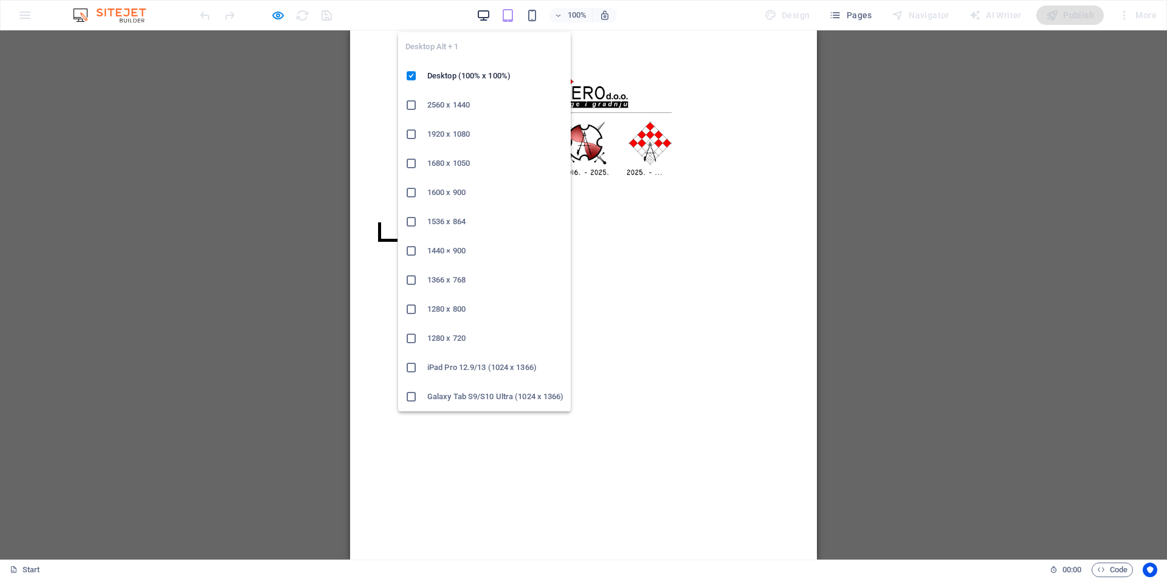
click at [483, 15] on icon "button" at bounding box center [484, 16] width 14 height 14
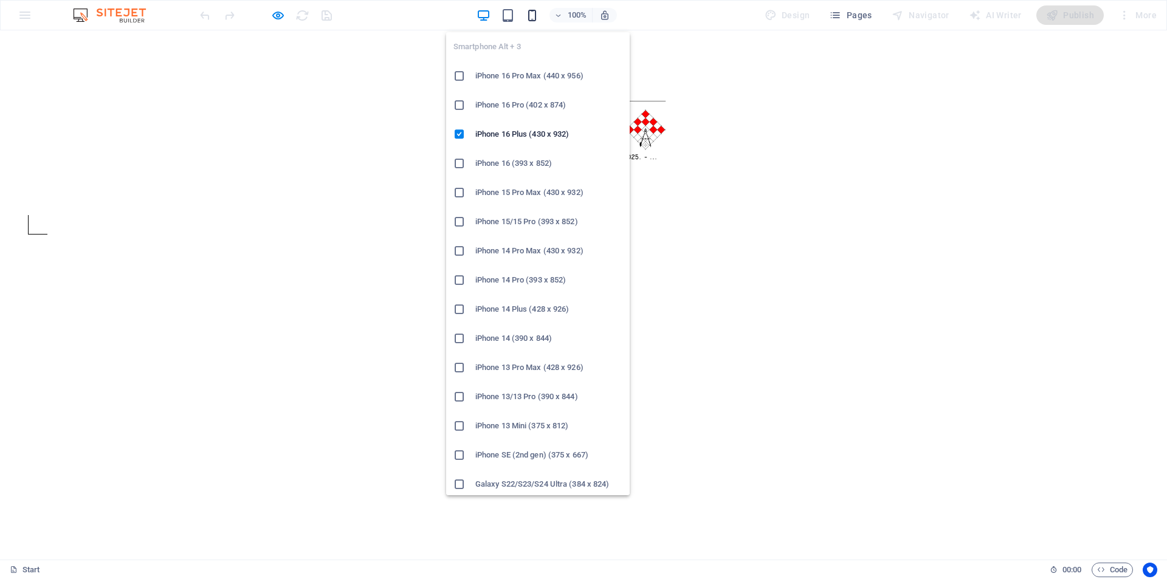
click at [534, 14] on icon "button" at bounding box center [532, 16] width 14 height 14
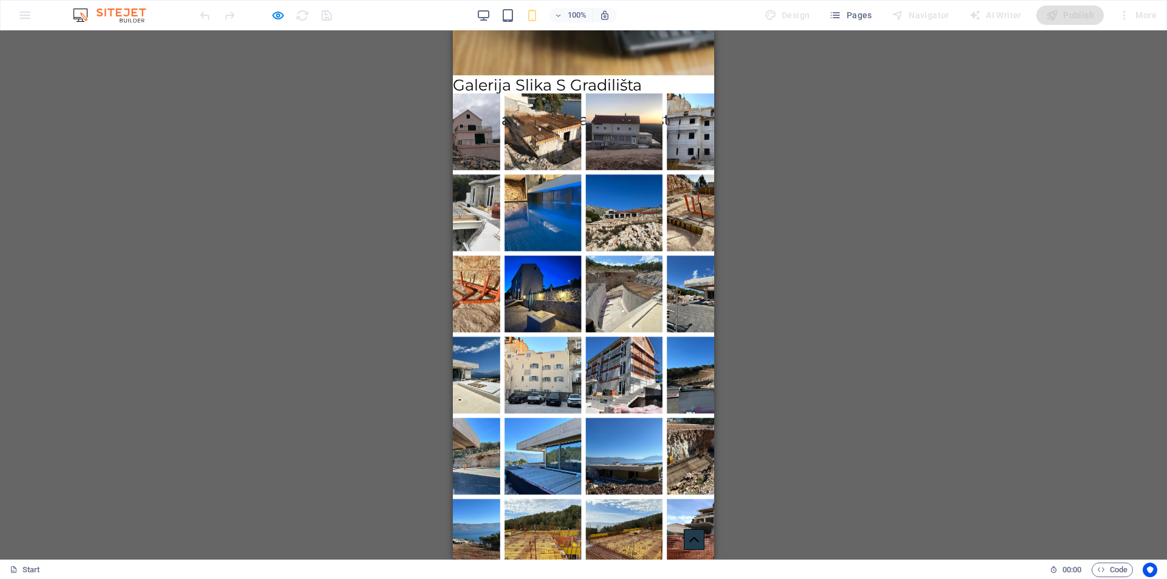
scroll to position [1497, 0]
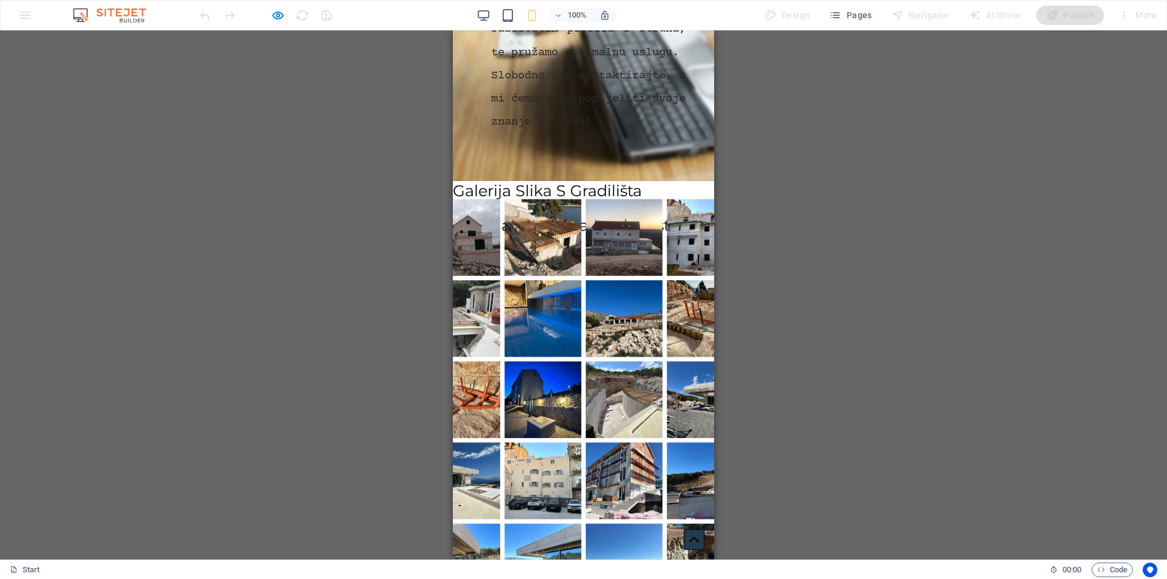
click at [562, 130] on sup "Slobodno nas kontaktirajte, a mi ćemo rado podijeliti svoje znanje s Vama!" at bounding box center [588, 99] width 195 height 60
click at [274, 7] on div at bounding box center [266, 14] width 136 height 19
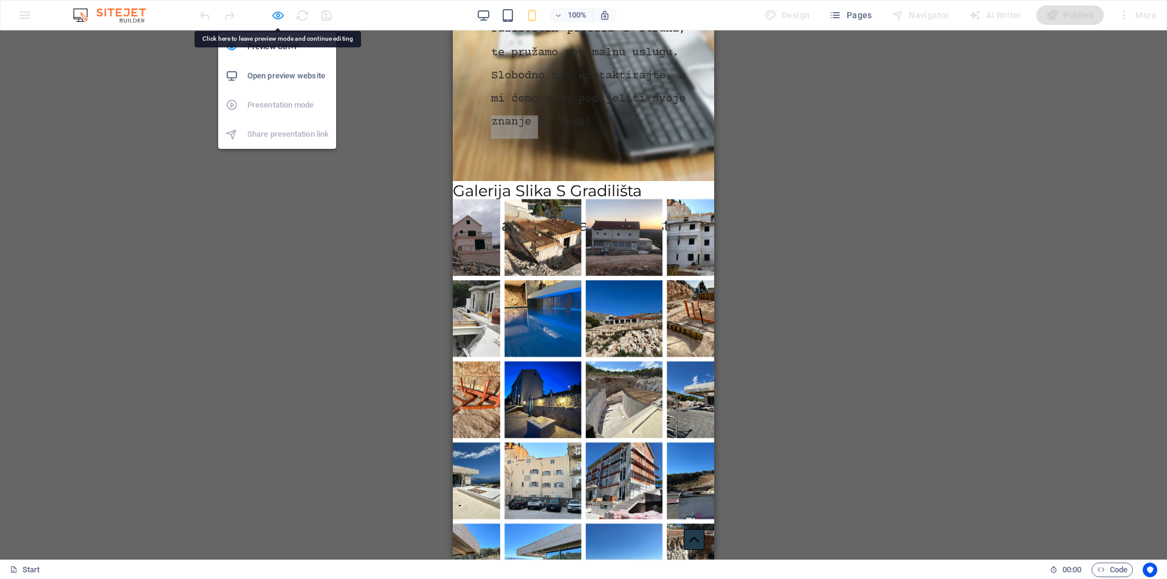
click at [273, 12] on icon "button" at bounding box center [278, 16] width 14 height 14
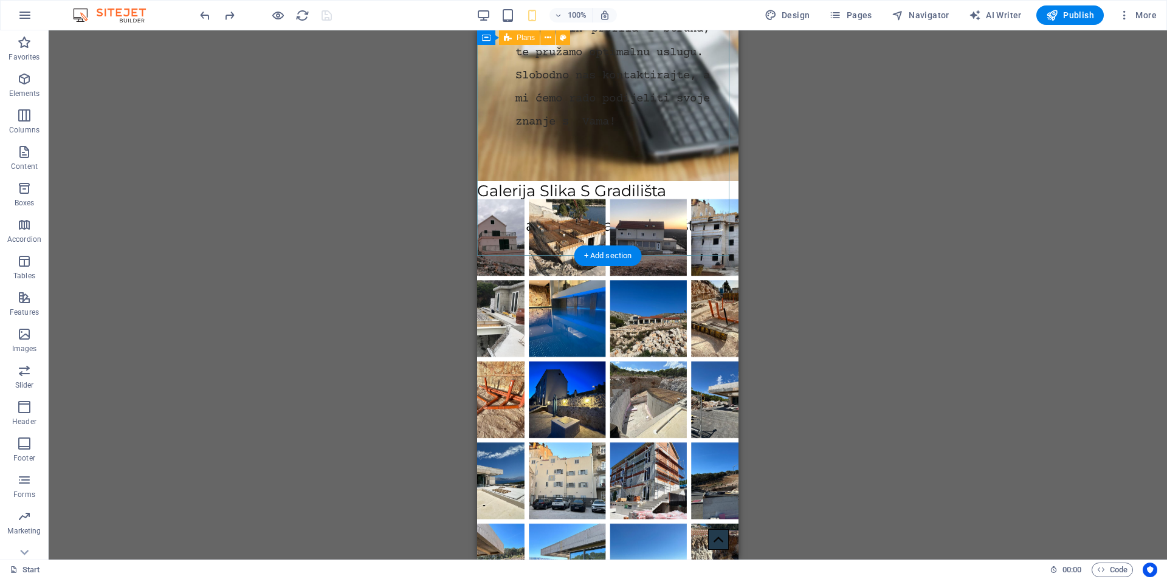
select select "%"
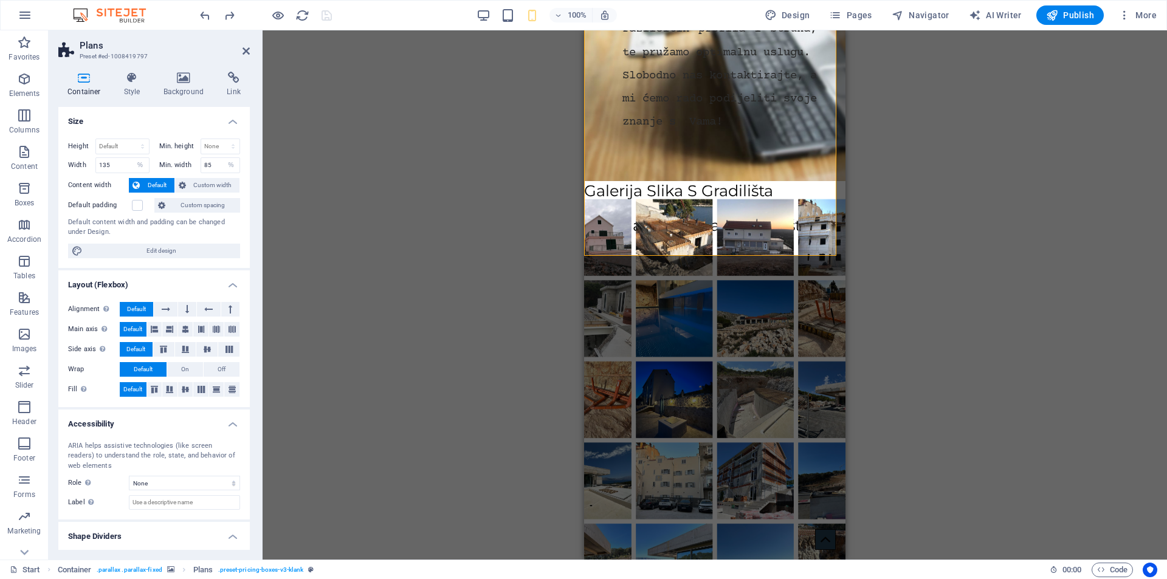
select select "rem"
click at [131, 81] on icon at bounding box center [132, 78] width 35 height 12
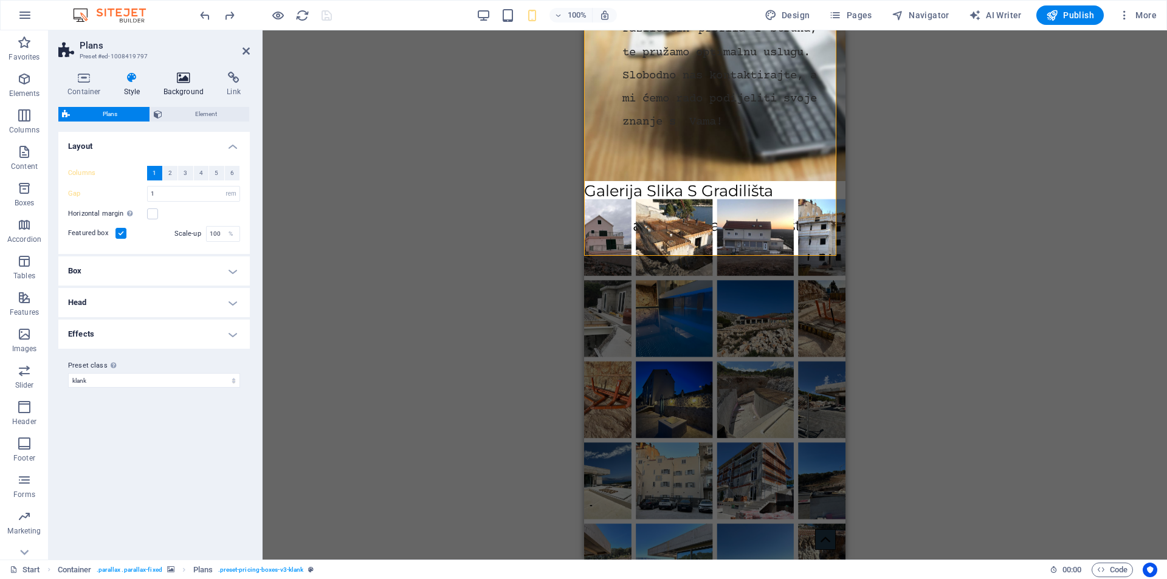
click at [185, 84] on h4 "Background" at bounding box center [186, 85] width 64 height 26
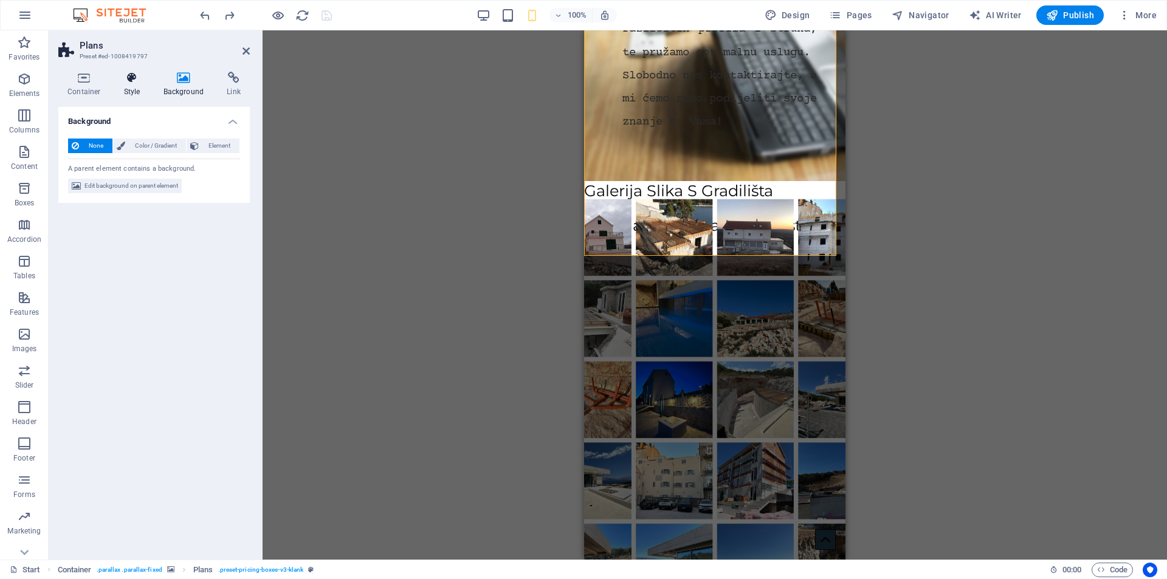
click at [131, 75] on icon at bounding box center [132, 78] width 35 height 12
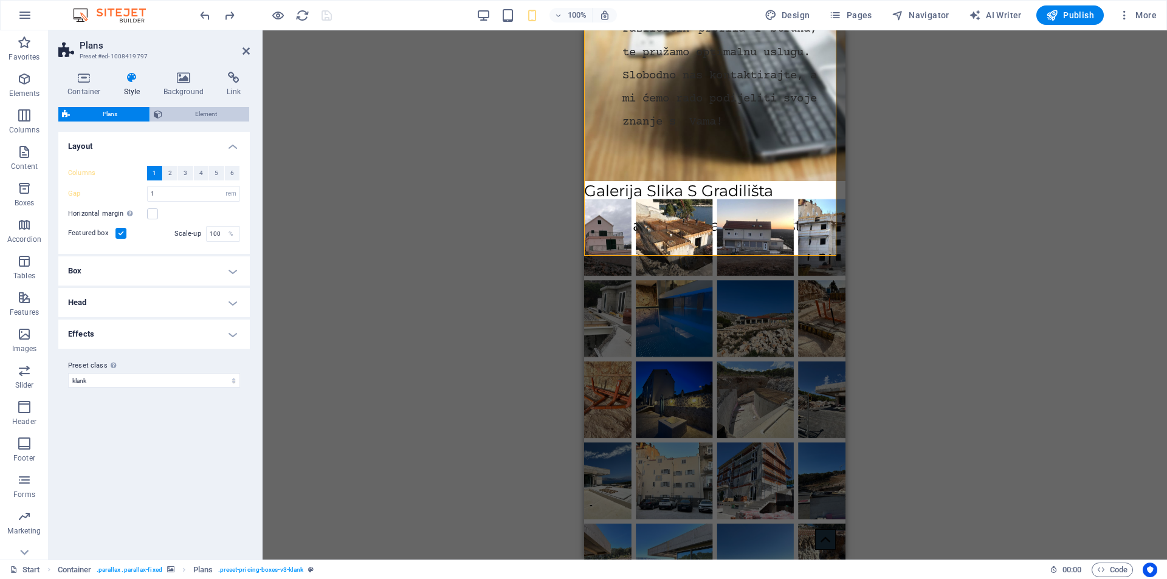
click at [197, 112] on span "Element" at bounding box center [206, 114] width 80 height 15
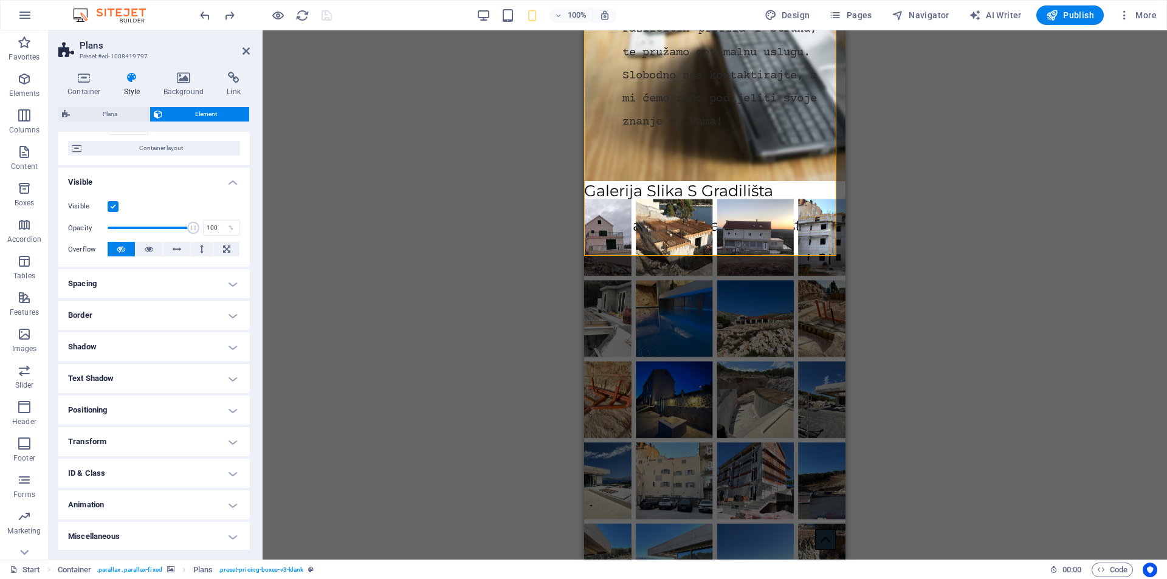
scroll to position [95, 0]
click at [119, 445] on h4 "Transform" at bounding box center [154, 440] width 192 height 29
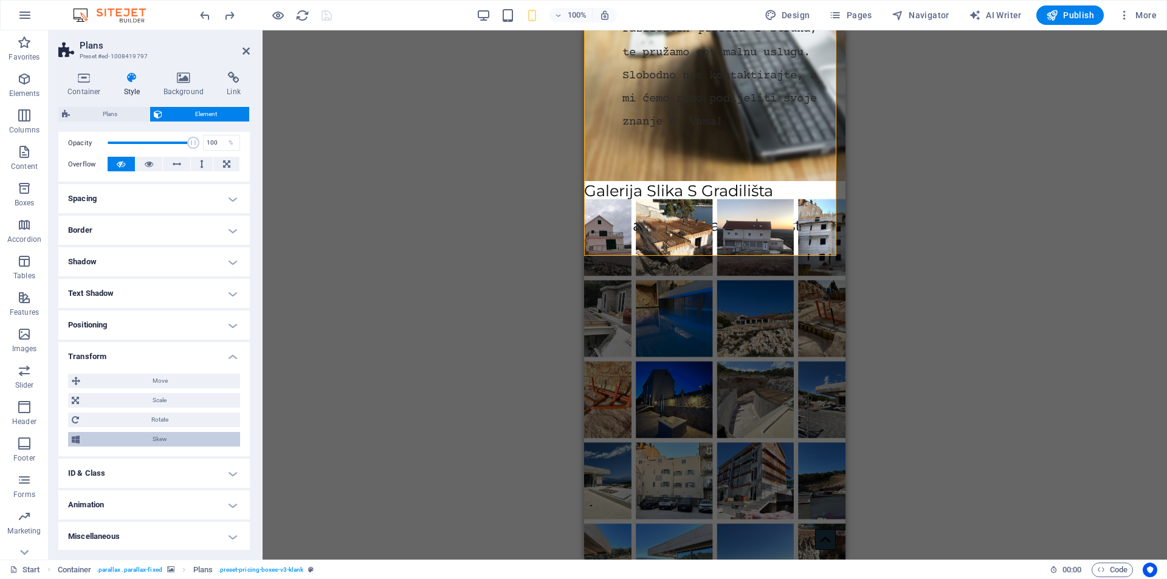
scroll to position [181, 0]
click at [132, 376] on span "Move" at bounding box center [160, 380] width 153 height 15
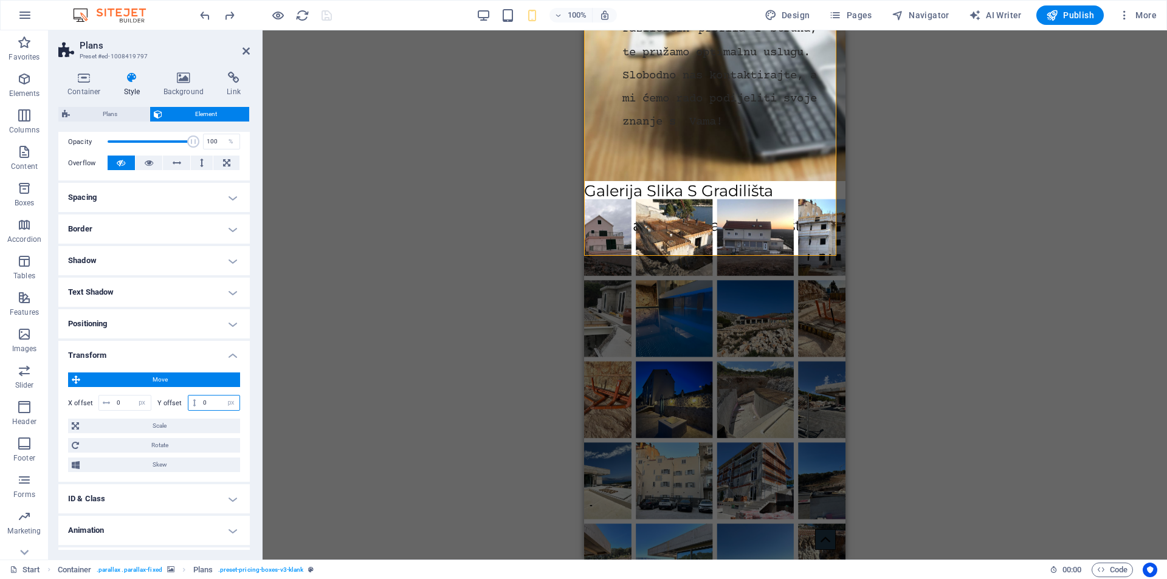
click at [205, 403] on input "0" at bounding box center [220, 403] width 40 height 15
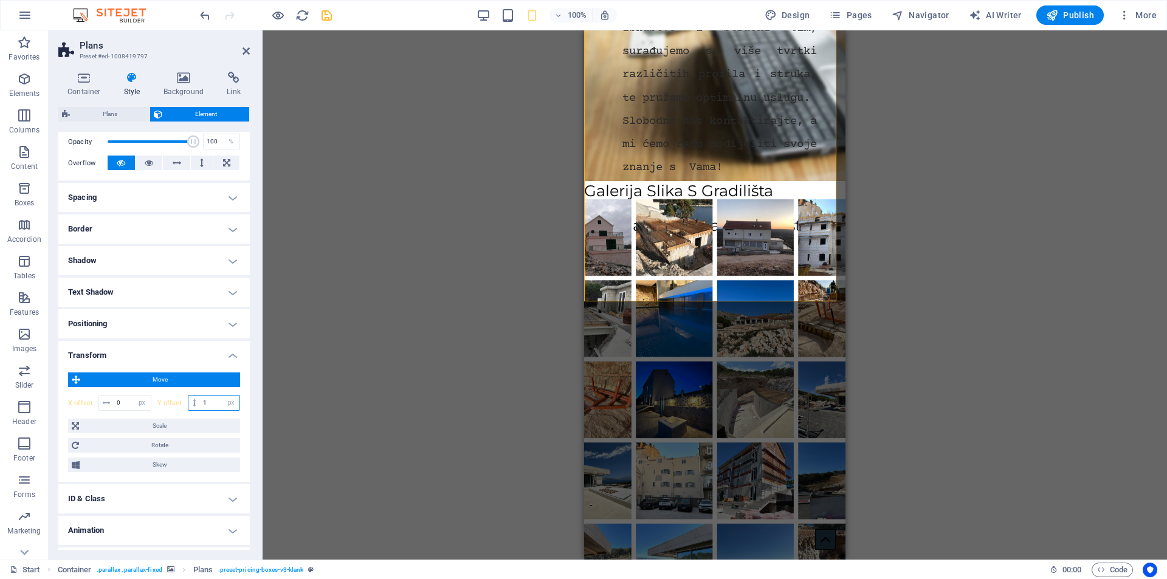
type input "0"
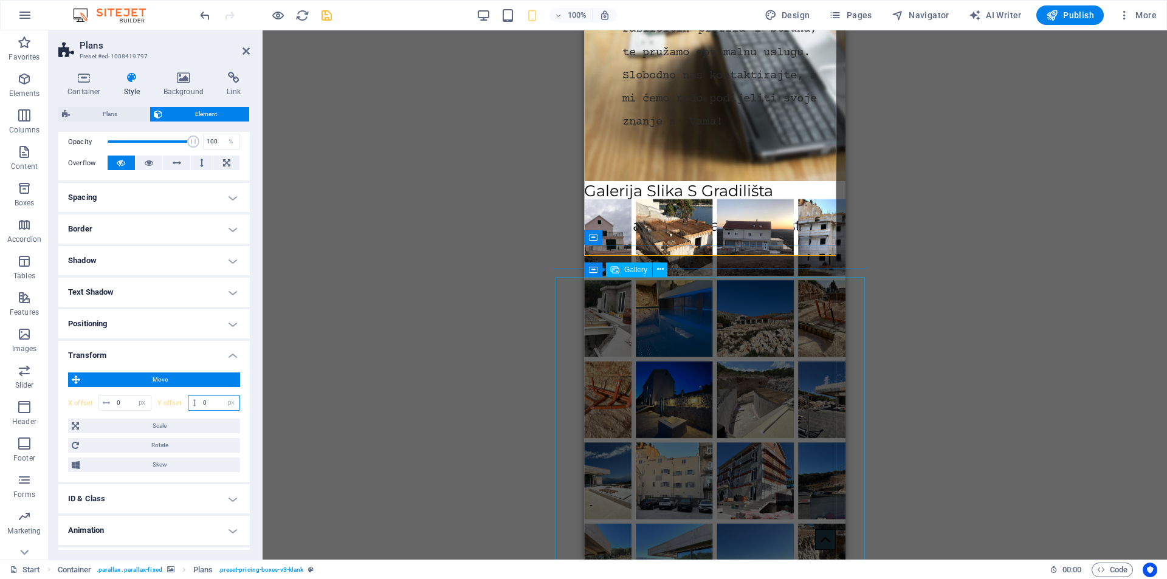
click at [621, 272] on div "Gallery" at bounding box center [629, 270] width 46 height 15
select select "px"
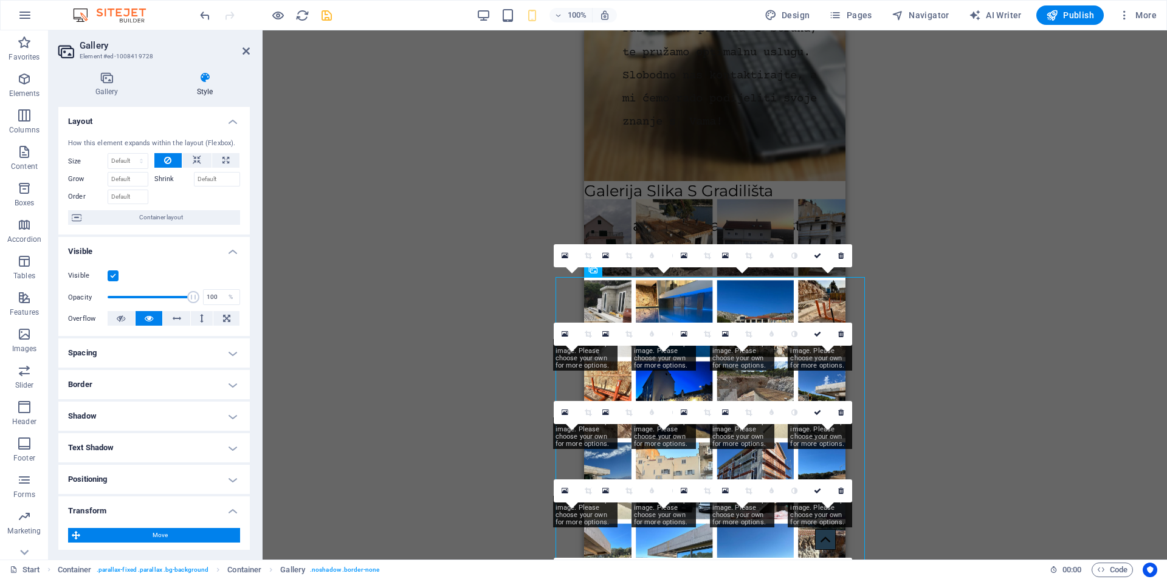
type input "0"
type input "98"
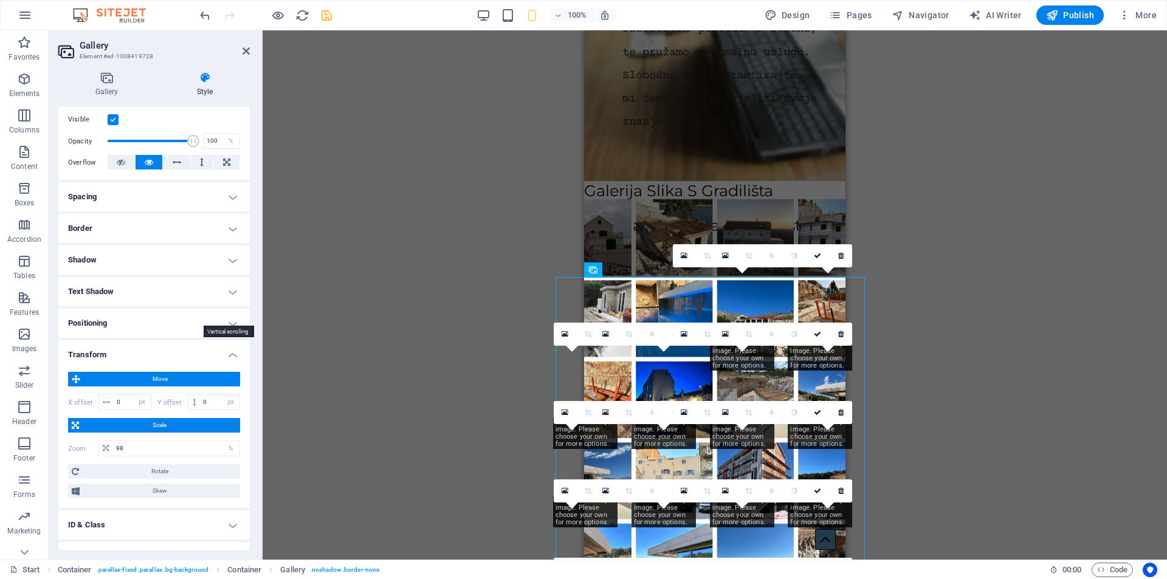
scroll to position [209, 0]
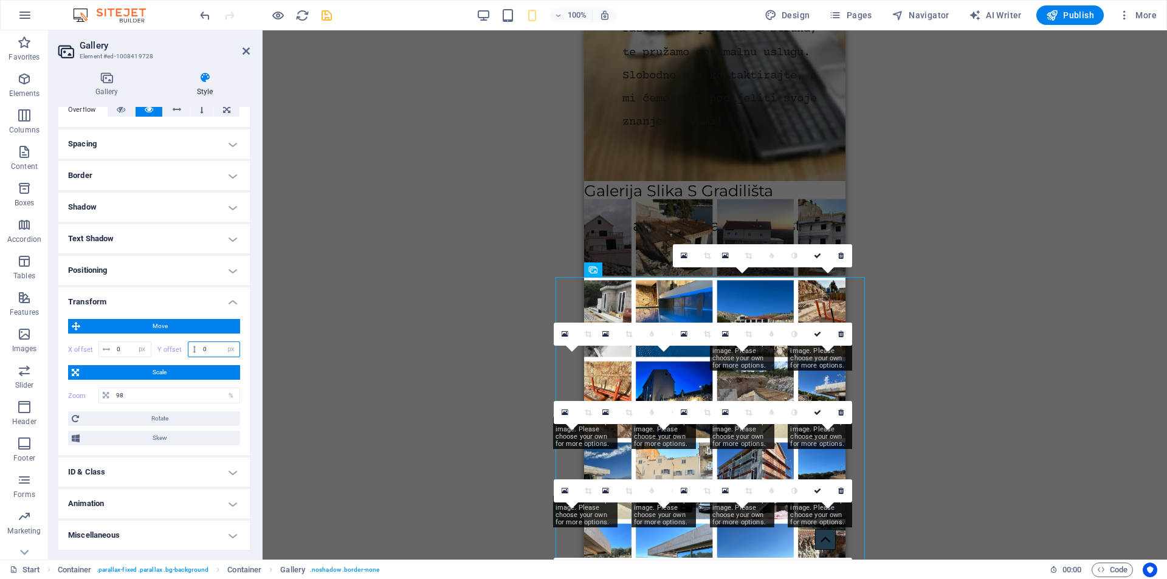
drag, startPoint x: 205, startPoint y: 353, endPoint x: 213, endPoint y: 353, distance: 7.9
click at [210, 353] on input "0" at bounding box center [220, 349] width 40 height 15
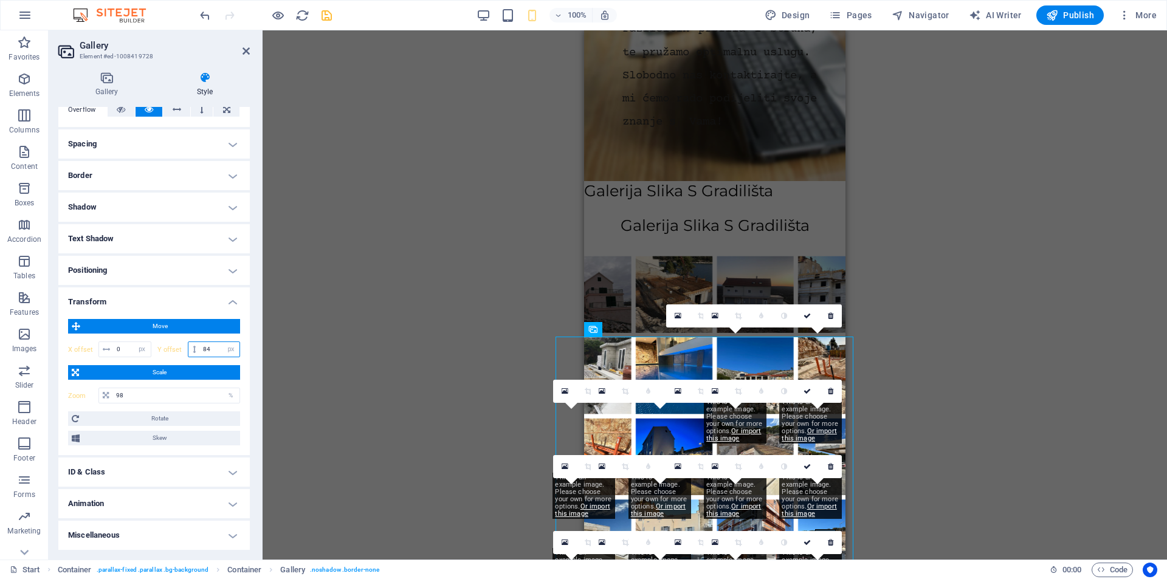
type input "85"
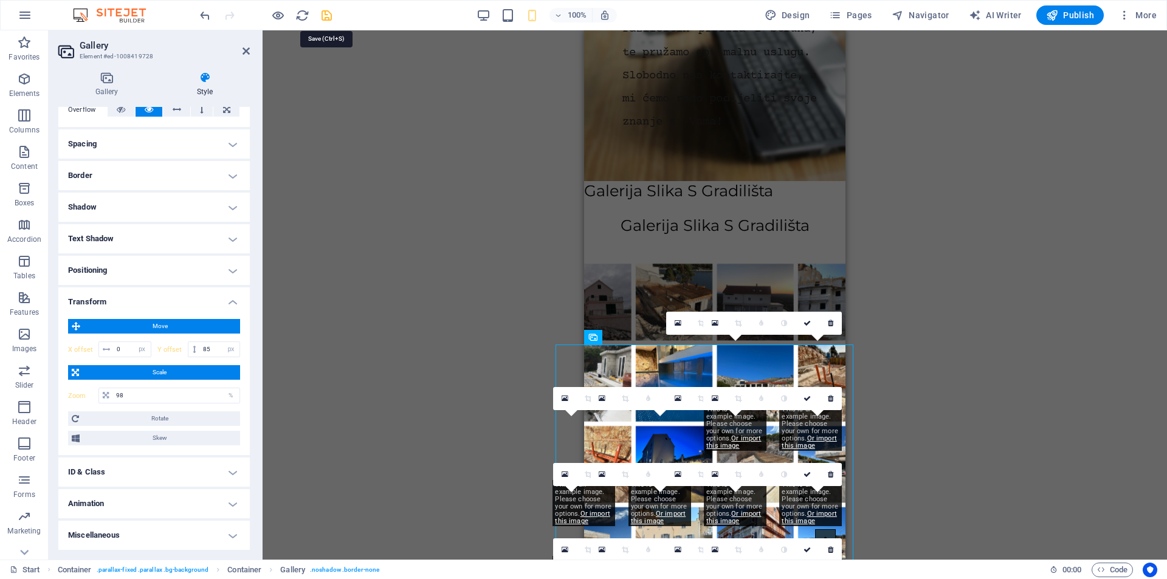
click at [325, 18] on icon "save" at bounding box center [327, 16] width 14 height 14
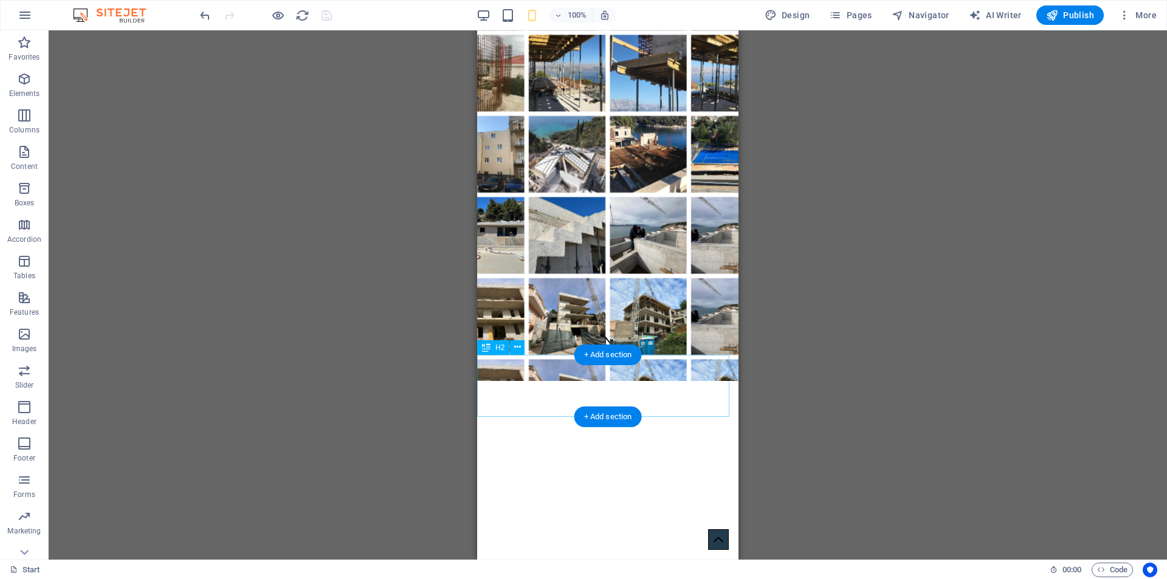
scroll to position [2201, 0]
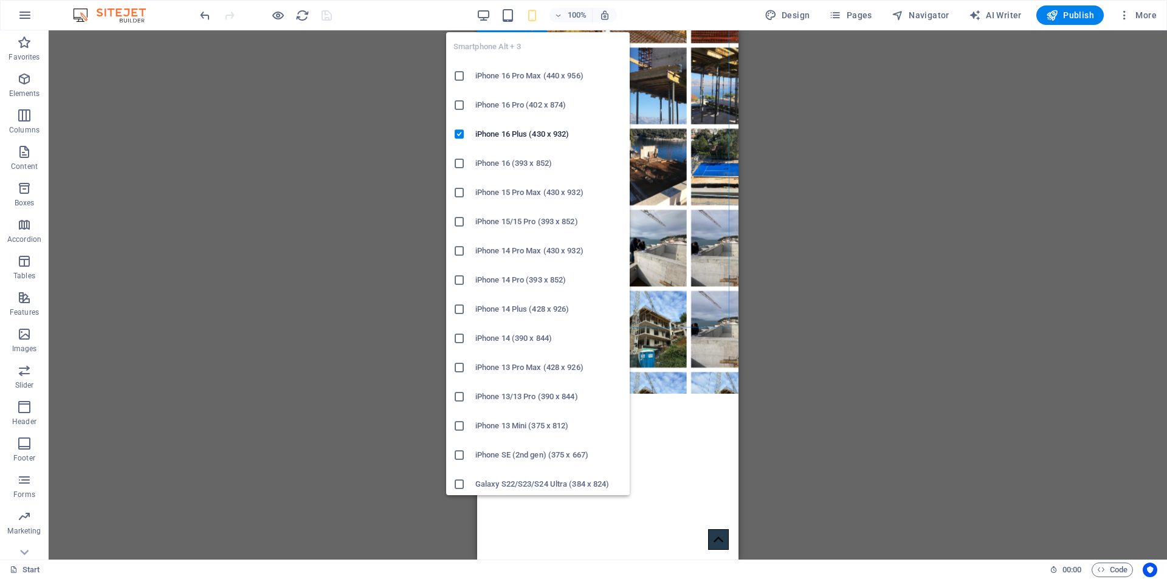
click at [533, 12] on icon "button" at bounding box center [532, 16] width 14 height 14
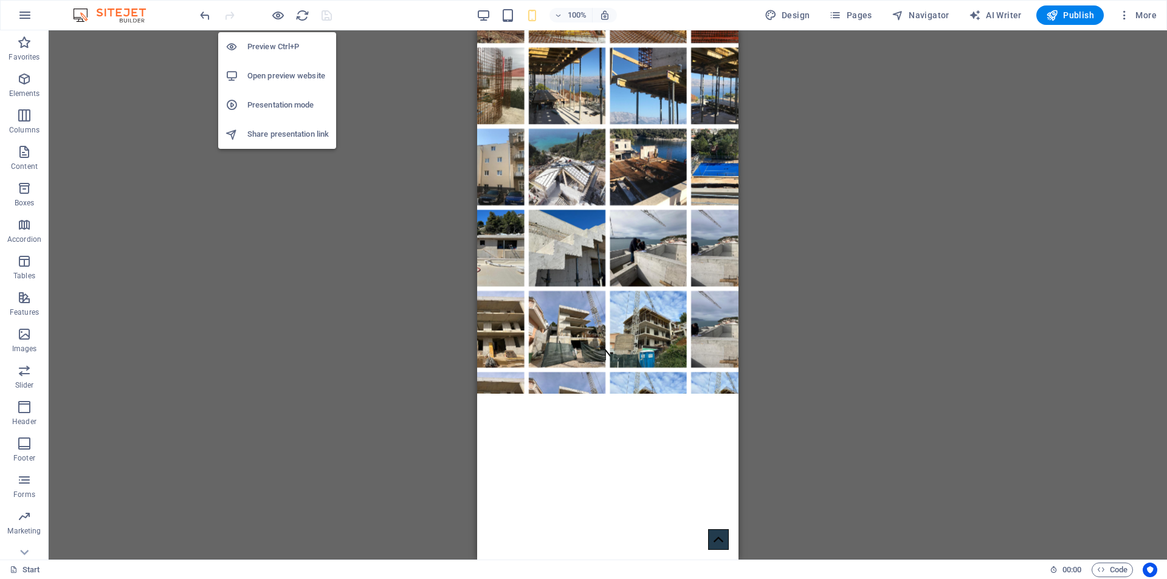
click at [272, 43] on h6 "Preview Ctrl+P" at bounding box center [287, 47] width 81 height 15
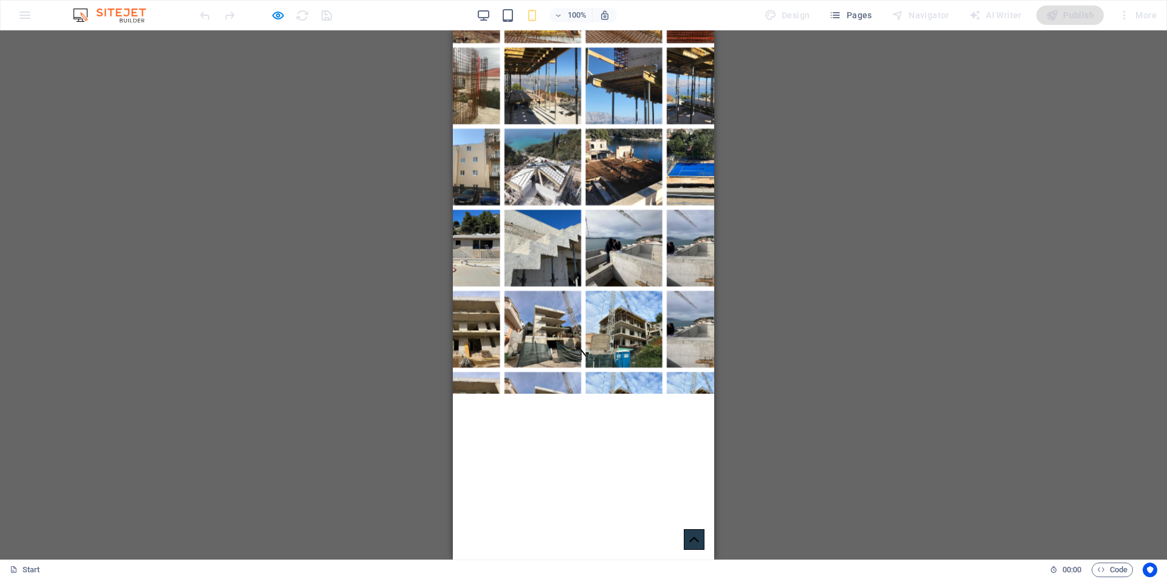
click at [606, 326] on img at bounding box center [624, 329] width 77 height 77
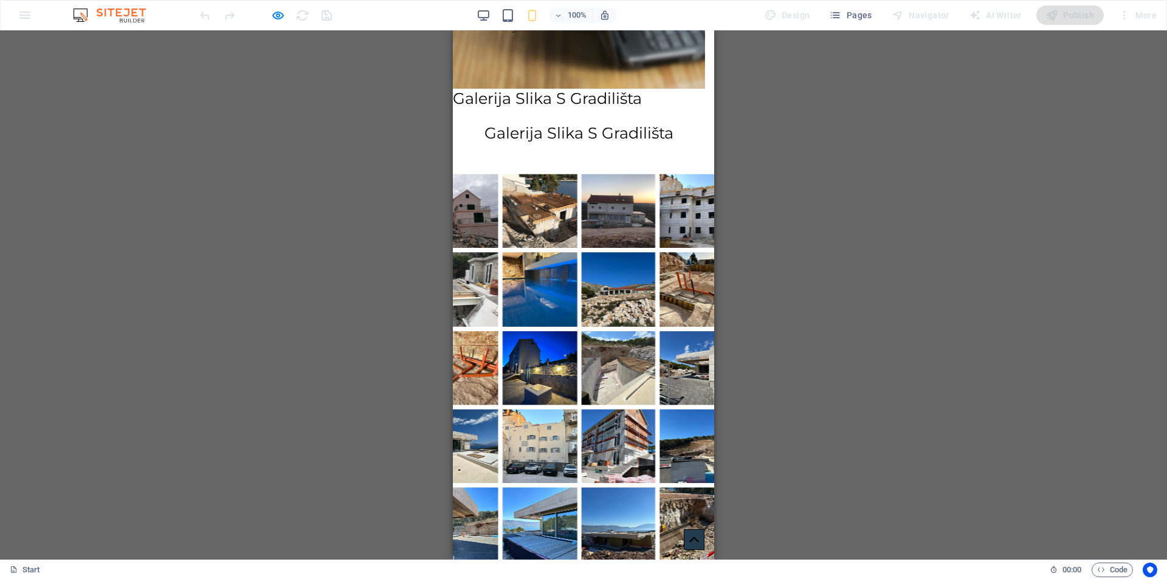
click at [752, 268] on div "Drag and drop a file to add it H1 Banner Banner Container Logo Scroll indicator…" at bounding box center [583, 295] width 1167 height 530
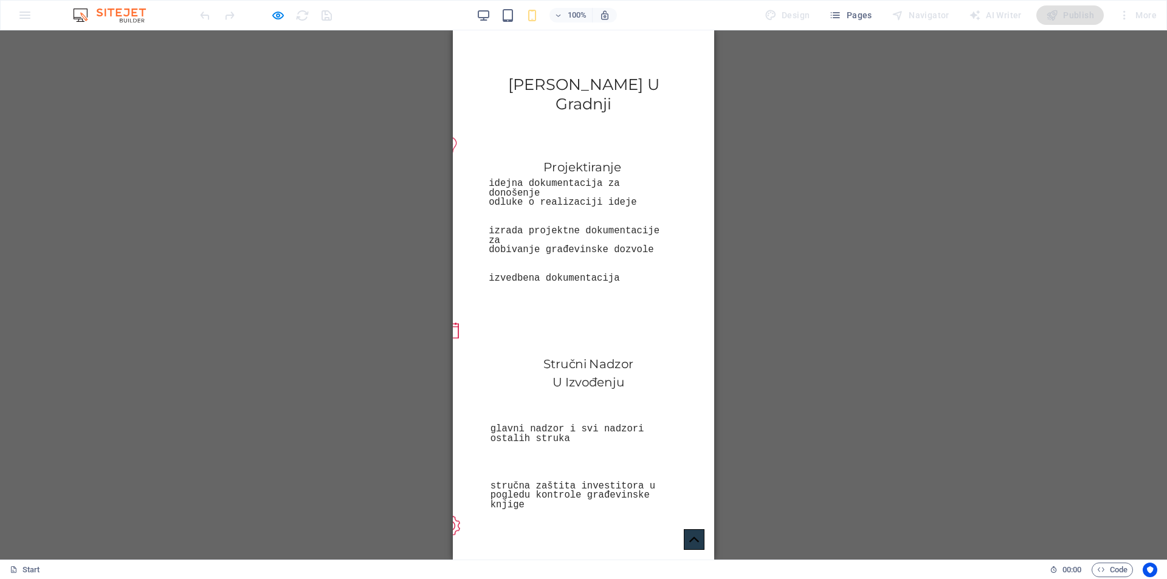
scroll to position [0, 0]
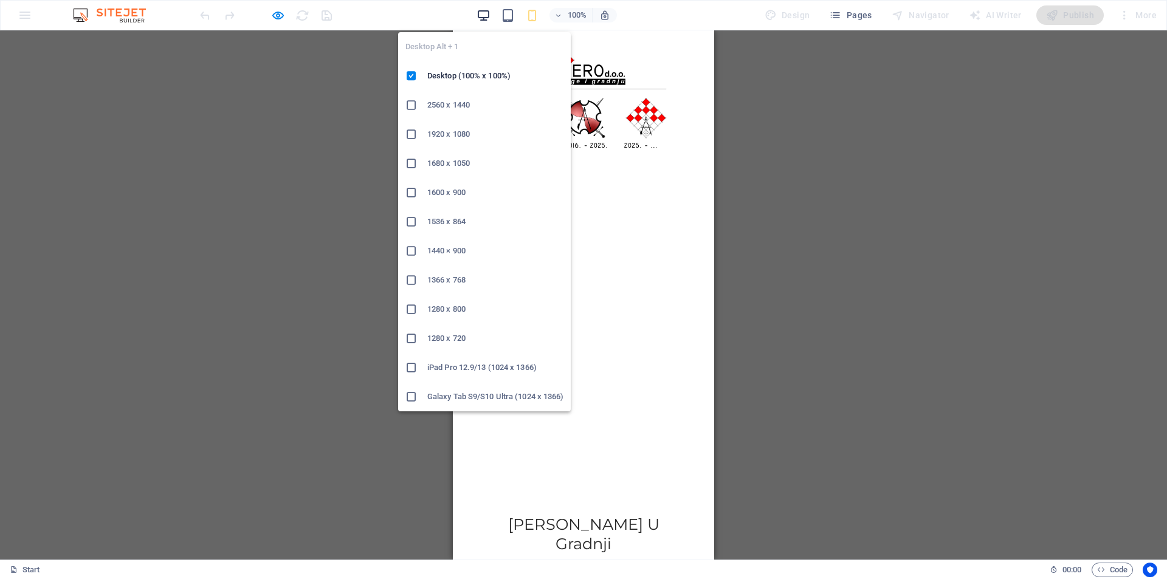
click at [488, 15] on icon "button" at bounding box center [484, 16] width 14 height 14
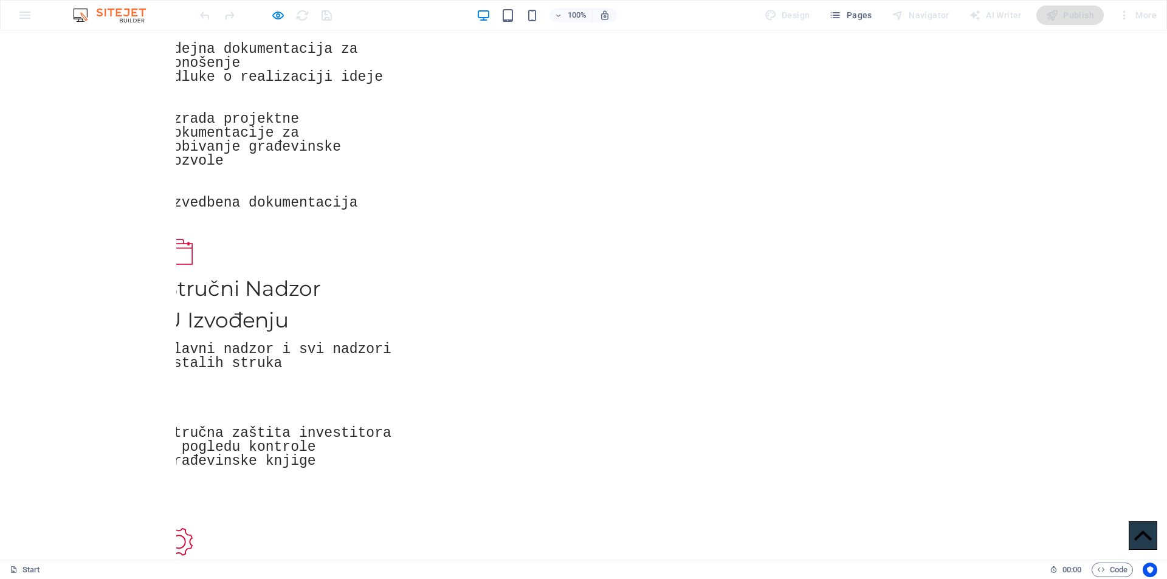
scroll to position [1303, 0]
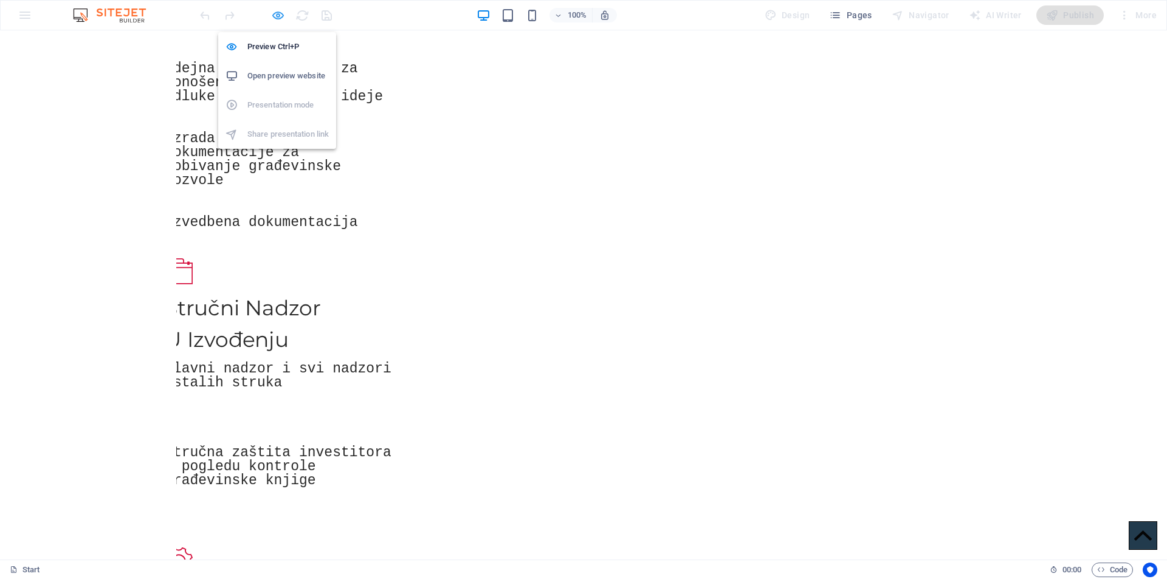
click at [274, 9] on icon "button" at bounding box center [278, 16] width 14 height 14
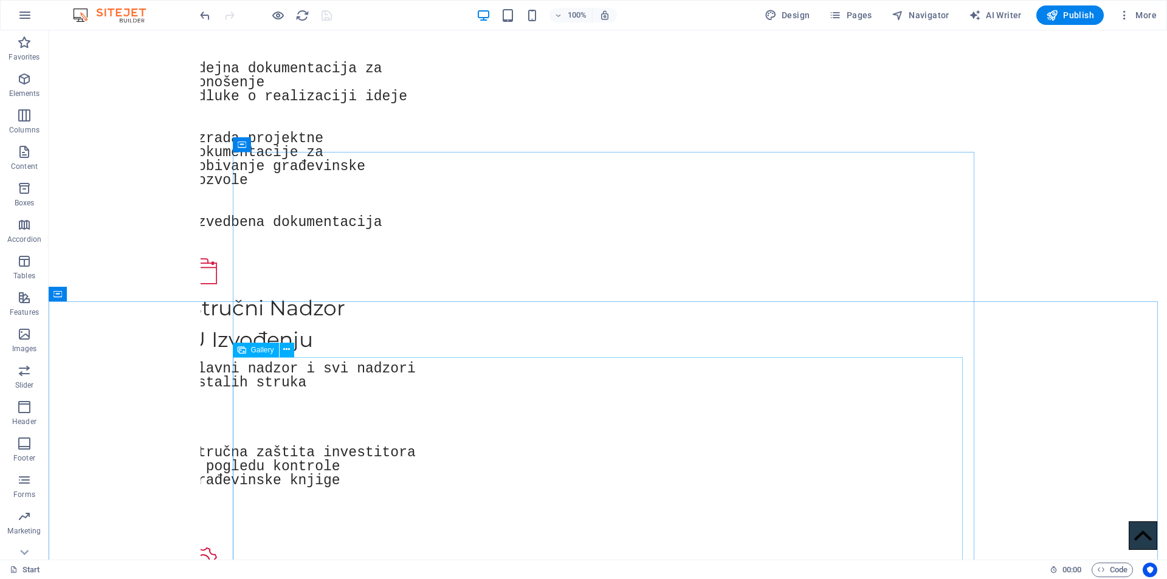
click at [260, 351] on span "Gallery" at bounding box center [262, 350] width 23 height 7
select select "px"
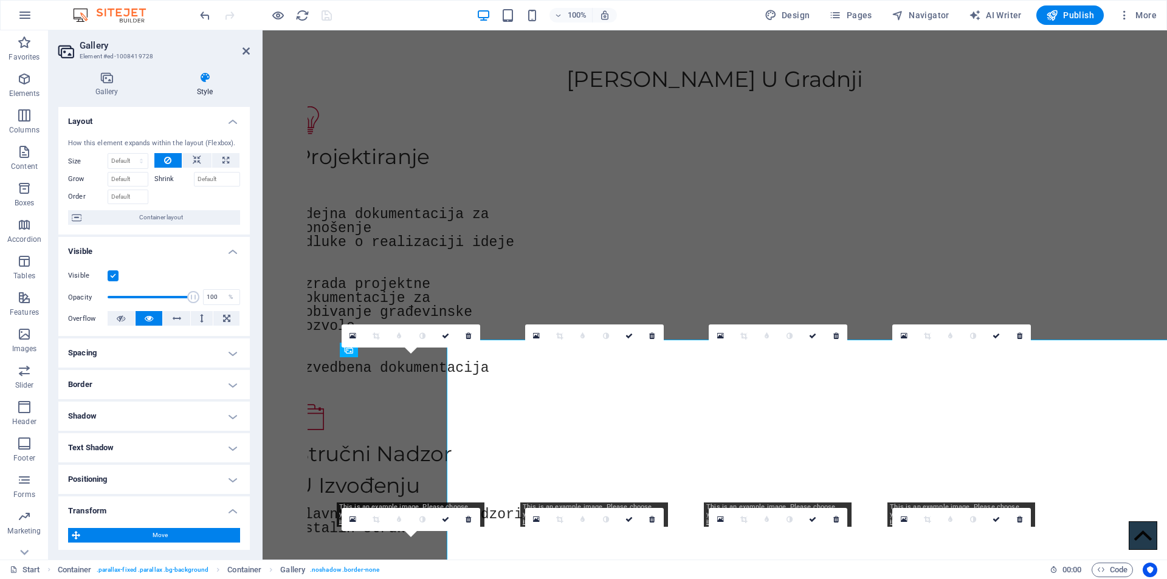
scroll to position [1321, 0]
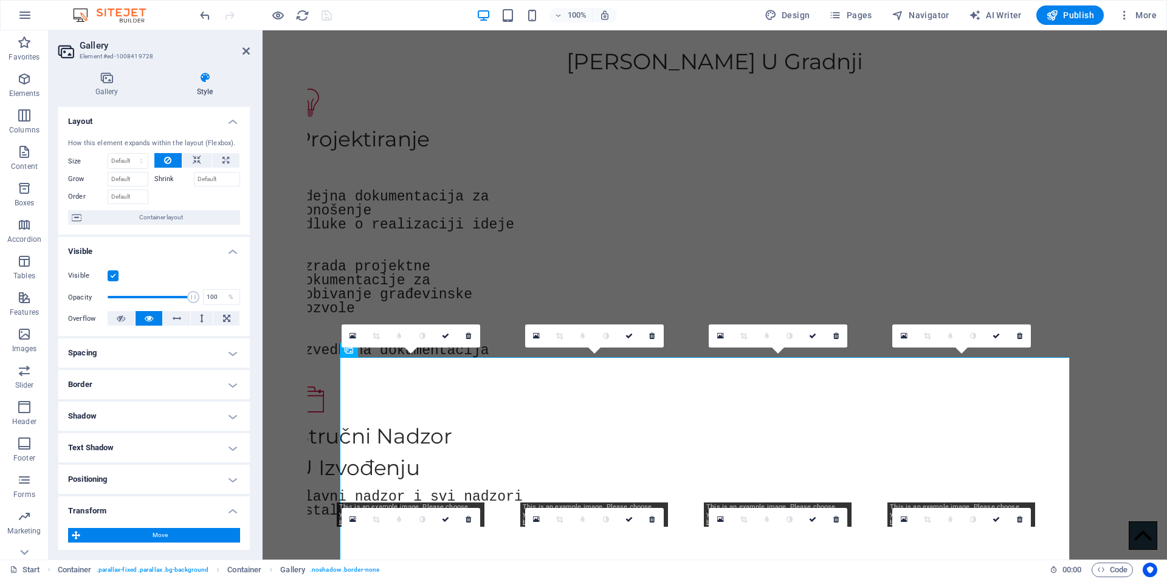
type input "270"
type input "100"
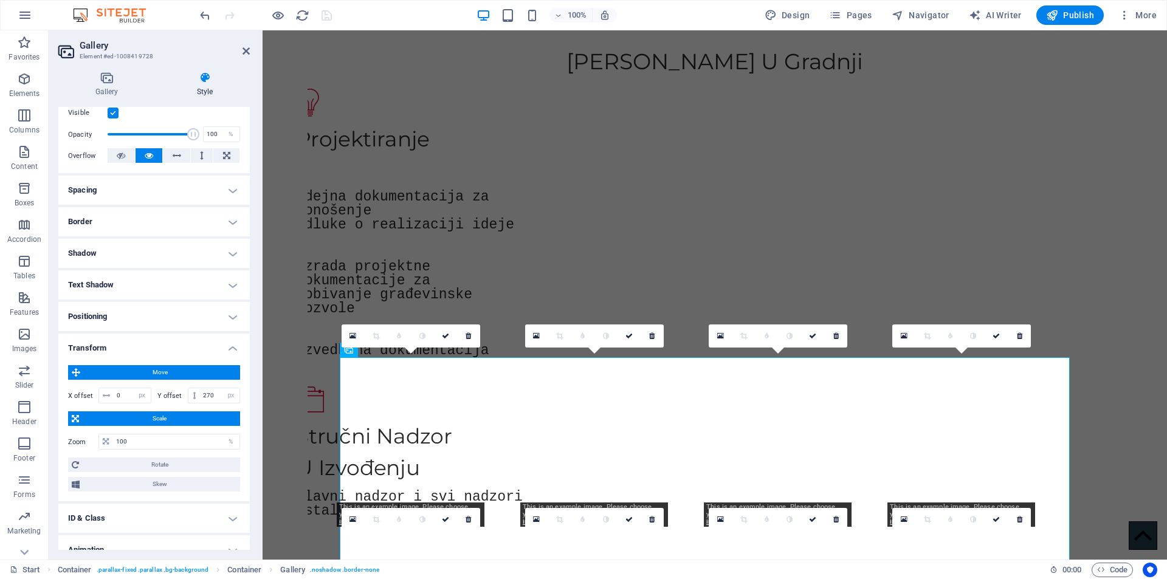
scroll to position [209, 0]
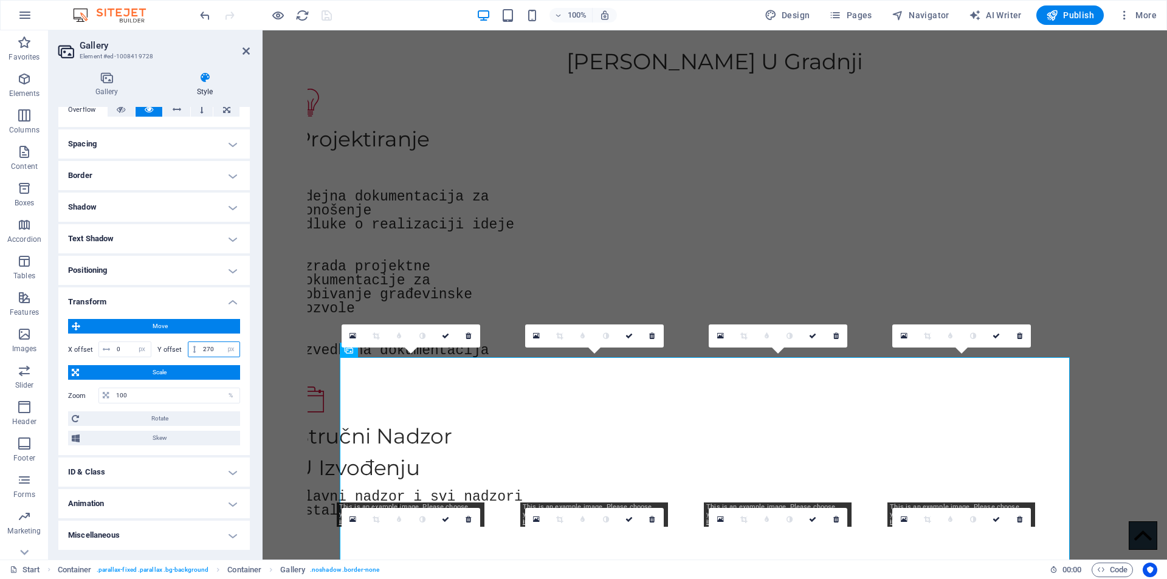
click at [212, 347] on input "270" at bounding box center [220, 349] width 40 height 15
type input "297"
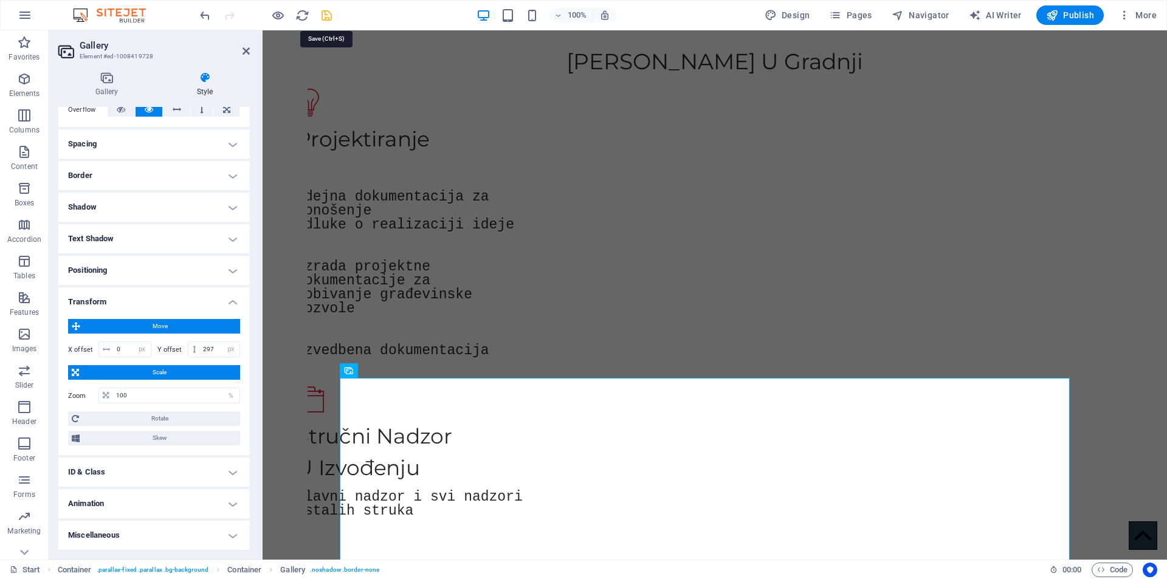
click at [323, 18] on icon "save" at bounding box center [327, 16] width 14 height 14
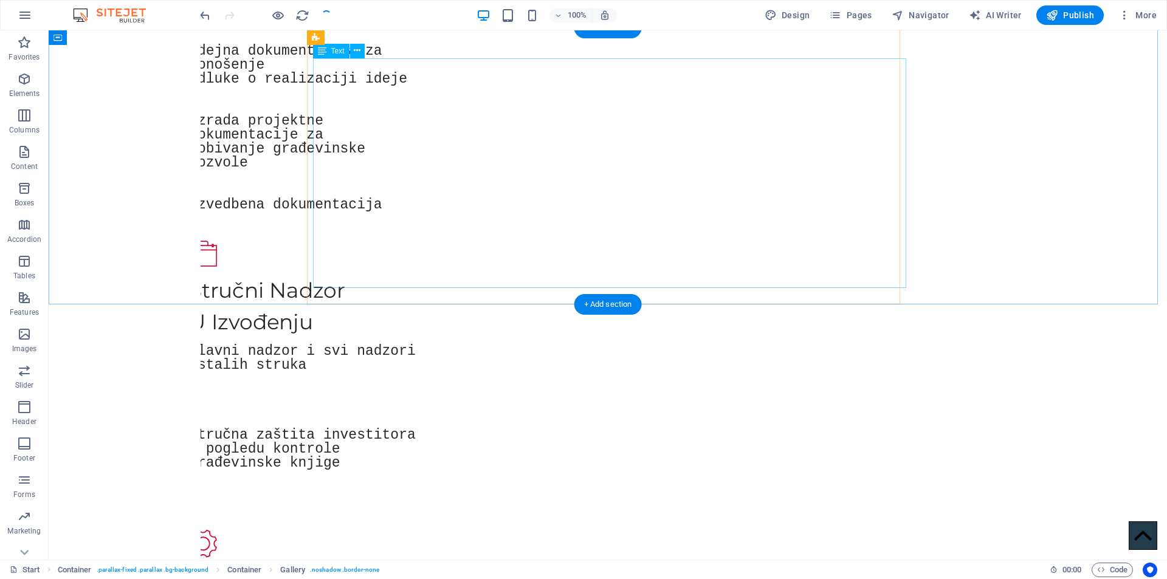
scroll to position [1303, 0]
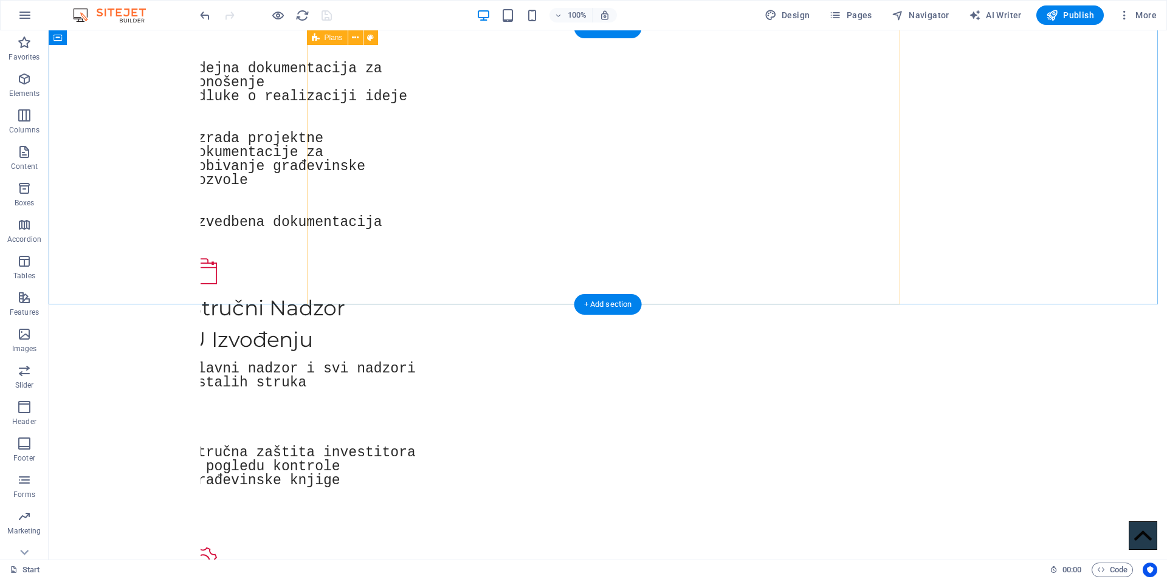
select select "px"
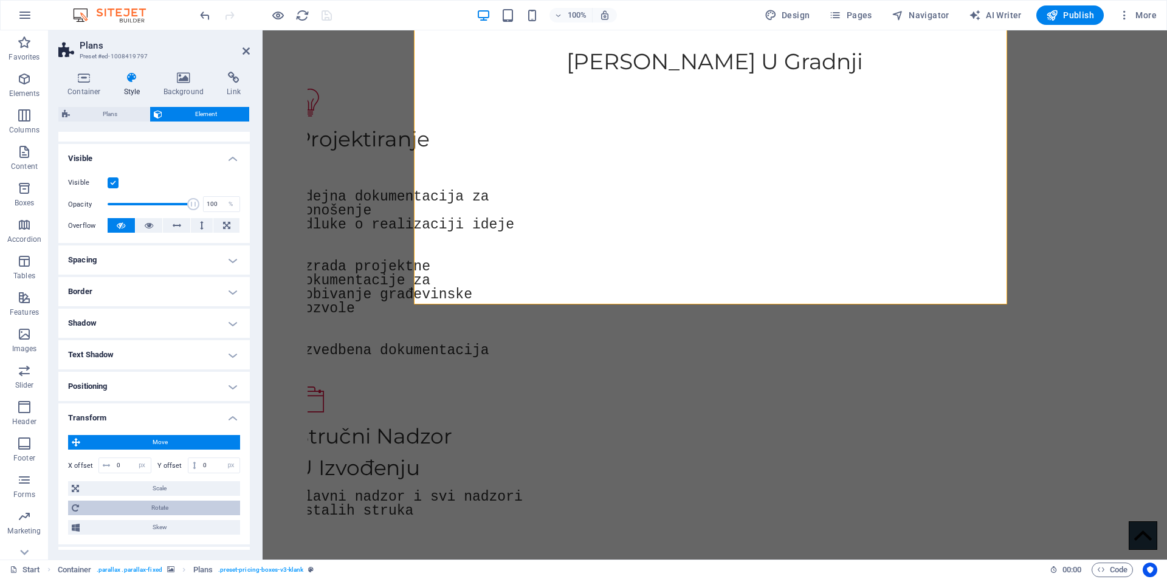
scroll to position [207, 0]
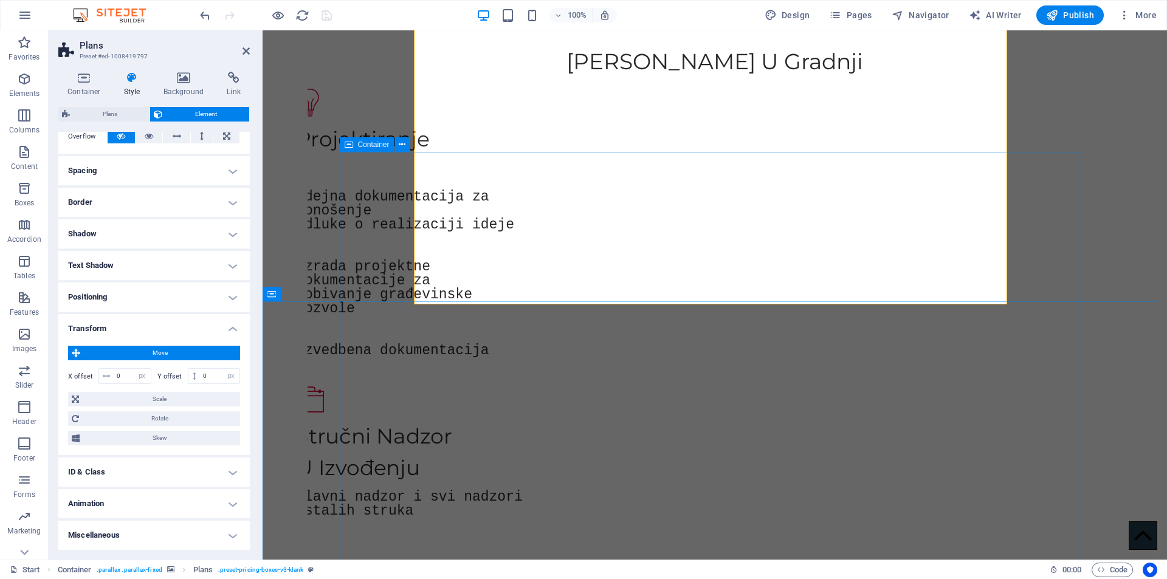
select select "%"
select select "px"
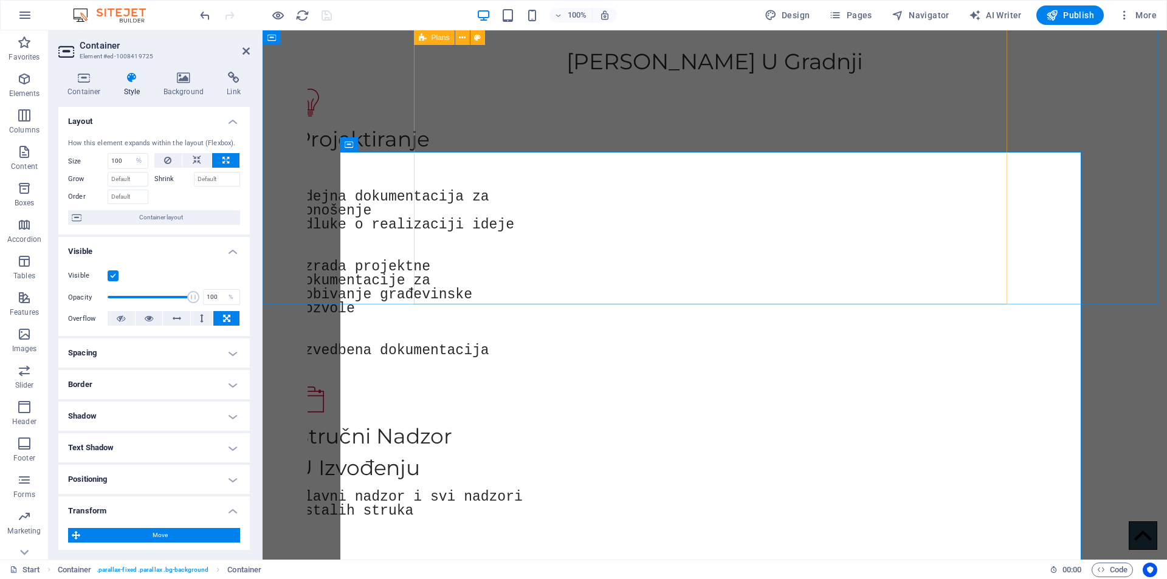
select select "px"
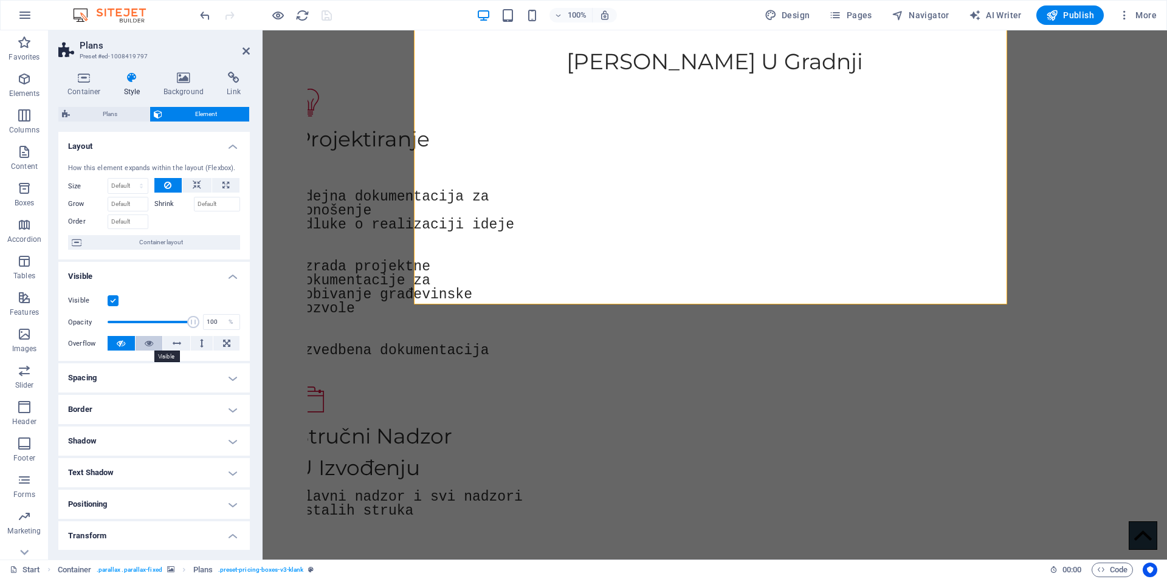
click at [151, 344] on icon at bounding box center [149, 343] width 9 height 15
click at [174, 342] on icon at bounding box center [177, 343] width 9 height 15
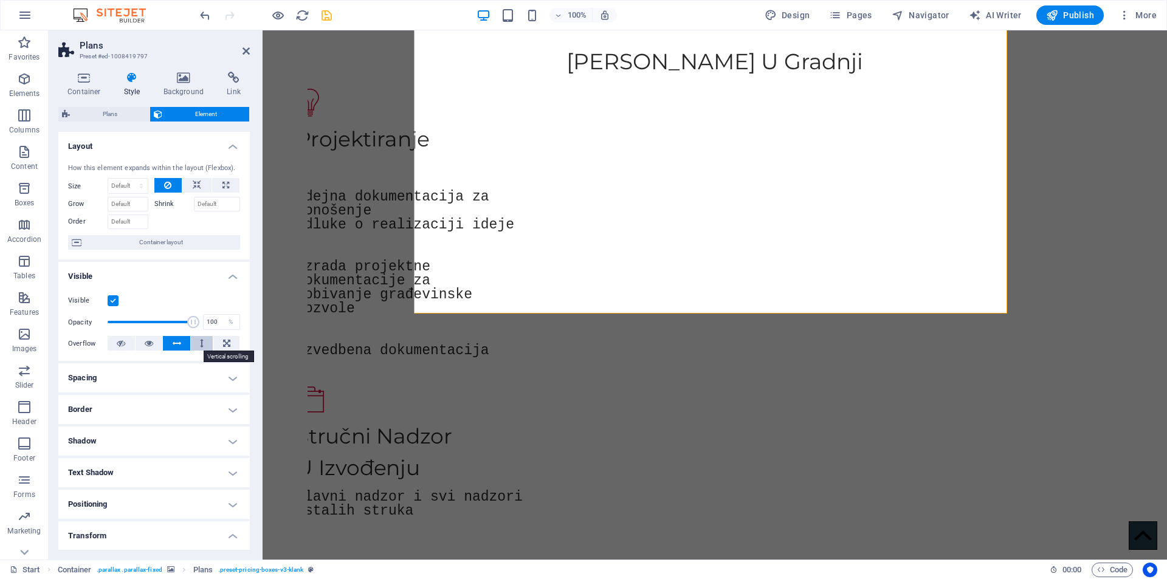
click at [196, 342] on button at bounding box center [202, 343] width 22 height 15
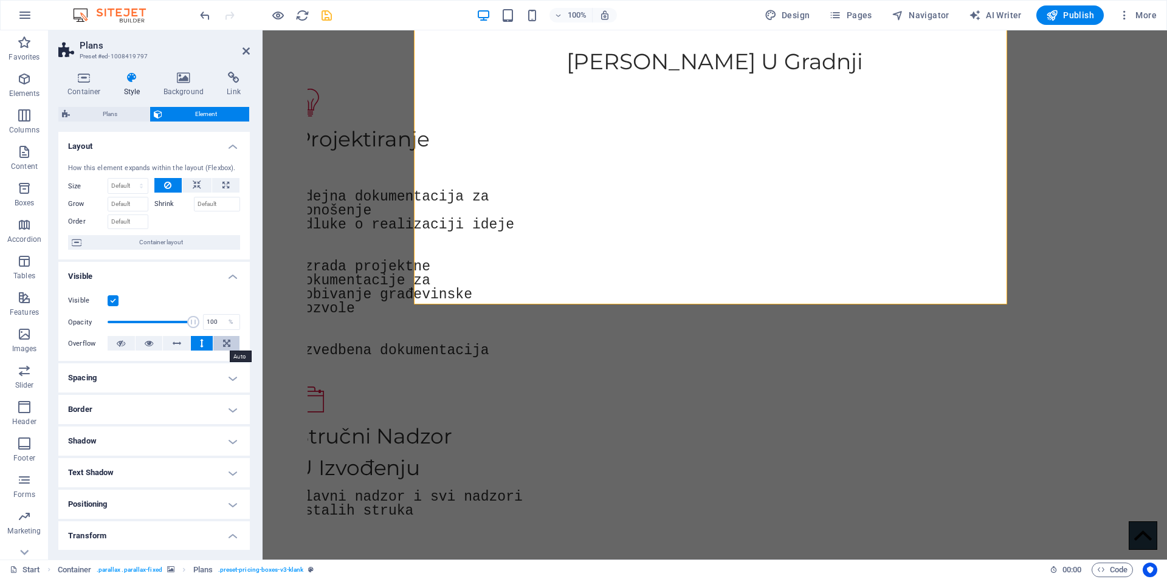
click at [215, 345] on button at bounding box center [226, 343] width 26 height 15
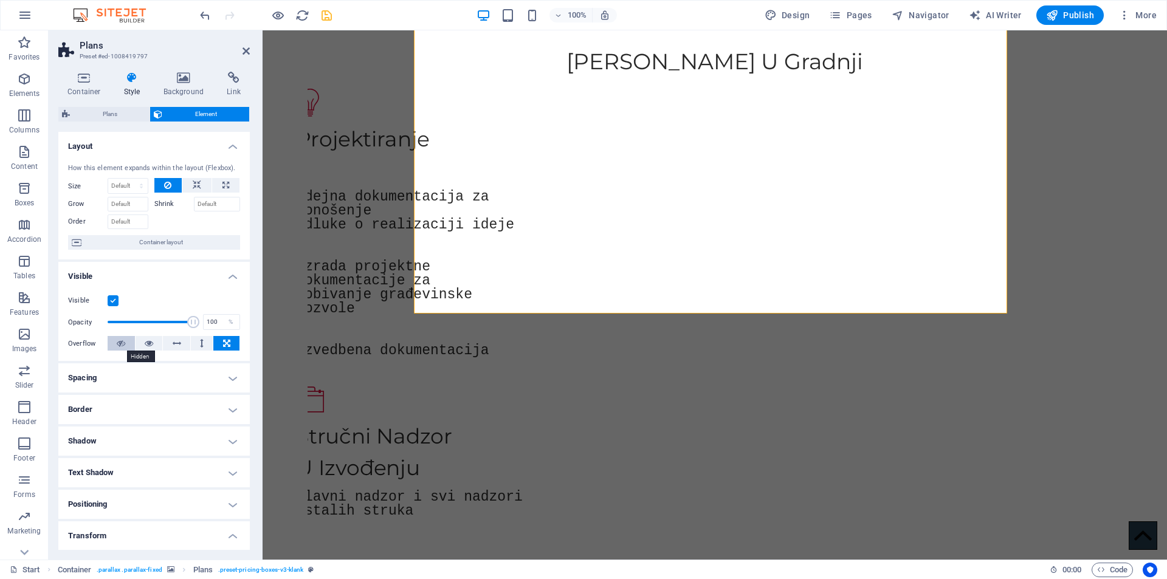
click at [122, 342] on icon at bounding box center [121, 343] width 9 height 15
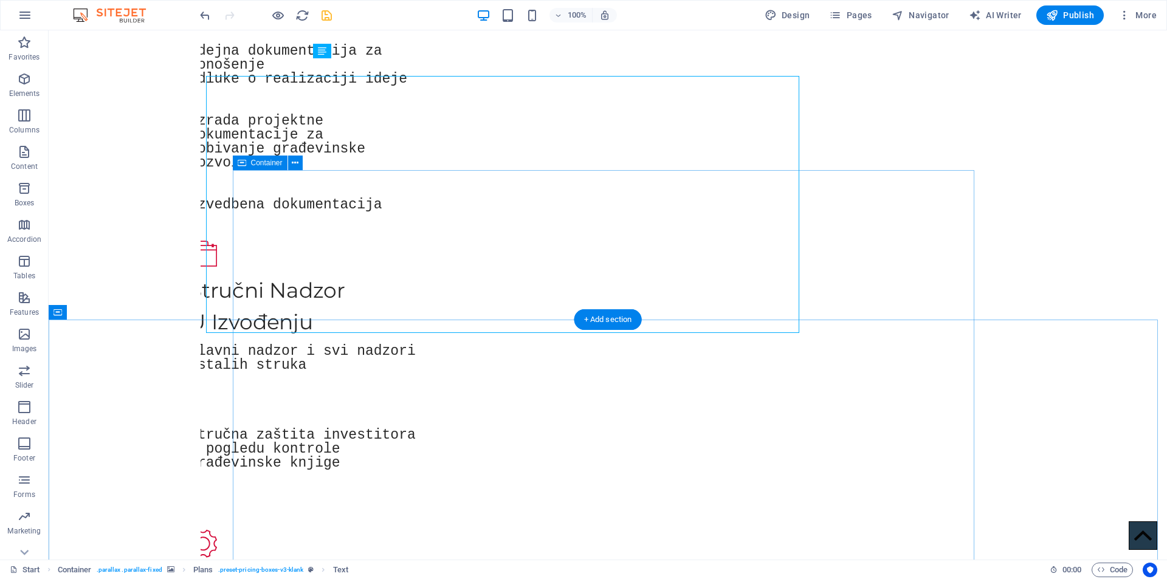
scroll to position [1303, 0]
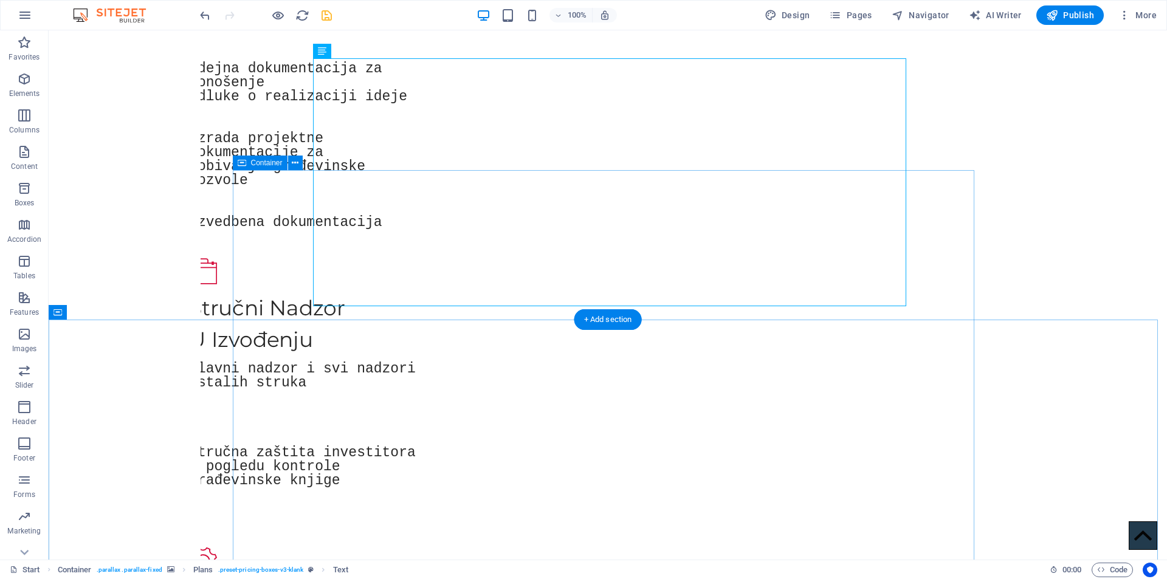
select select "%"
select select "px"
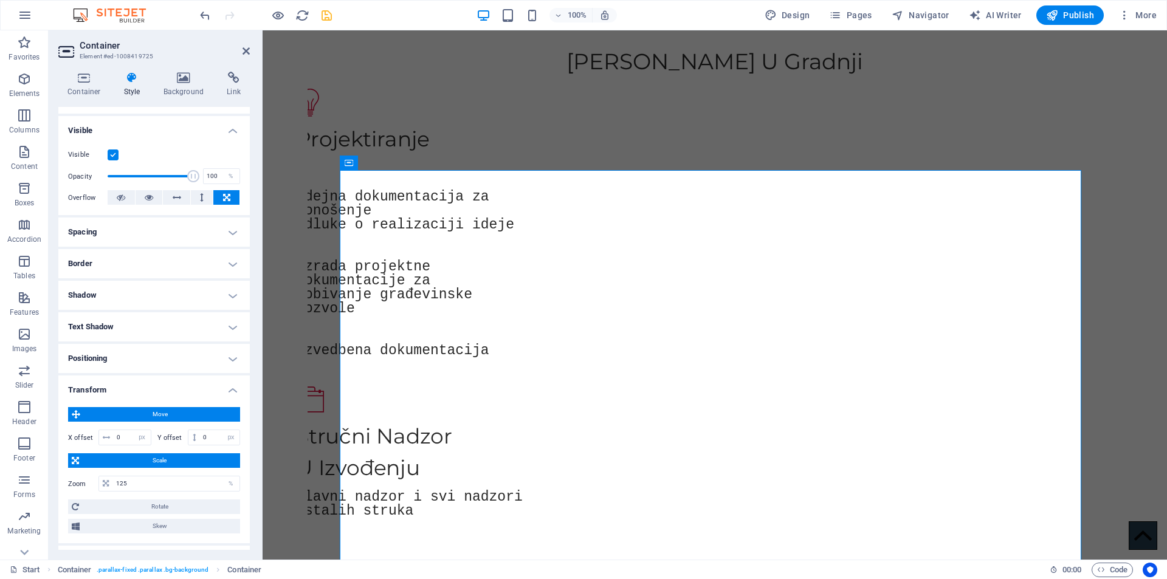
scroll to position [209, 0]
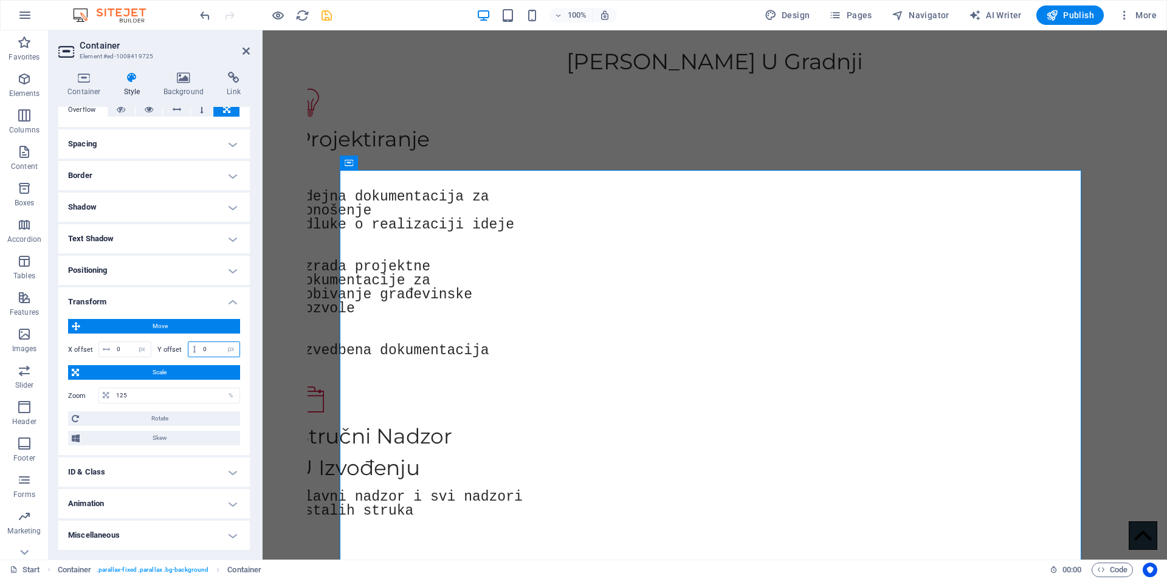
click at [207, 352] on input "0" at bounding box center [220, 349] width 40 height 15
type input "200"
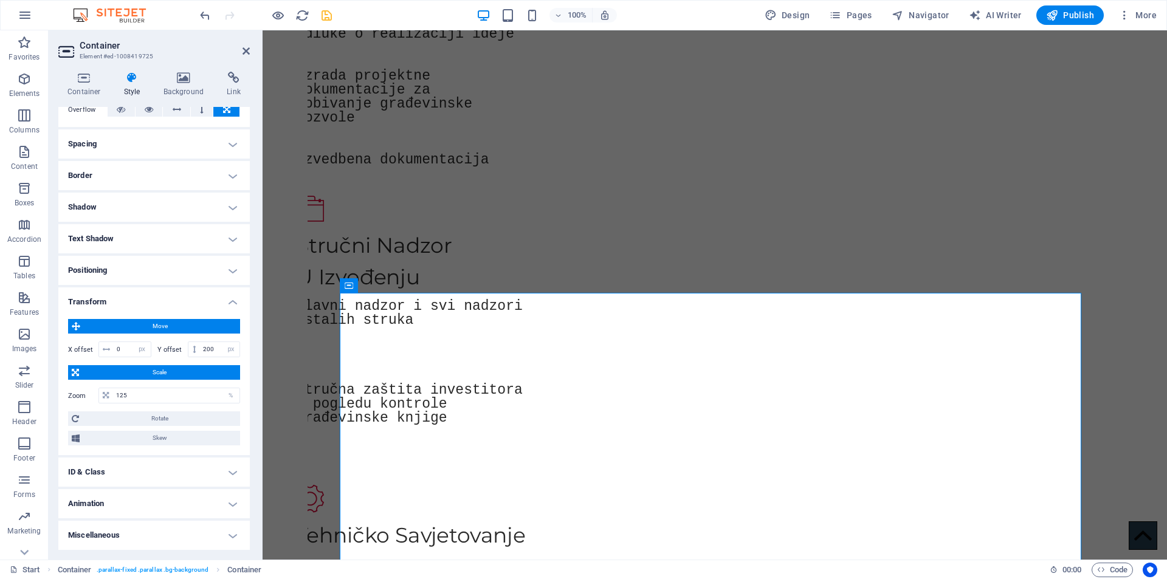
scroll to position [1221, 0]
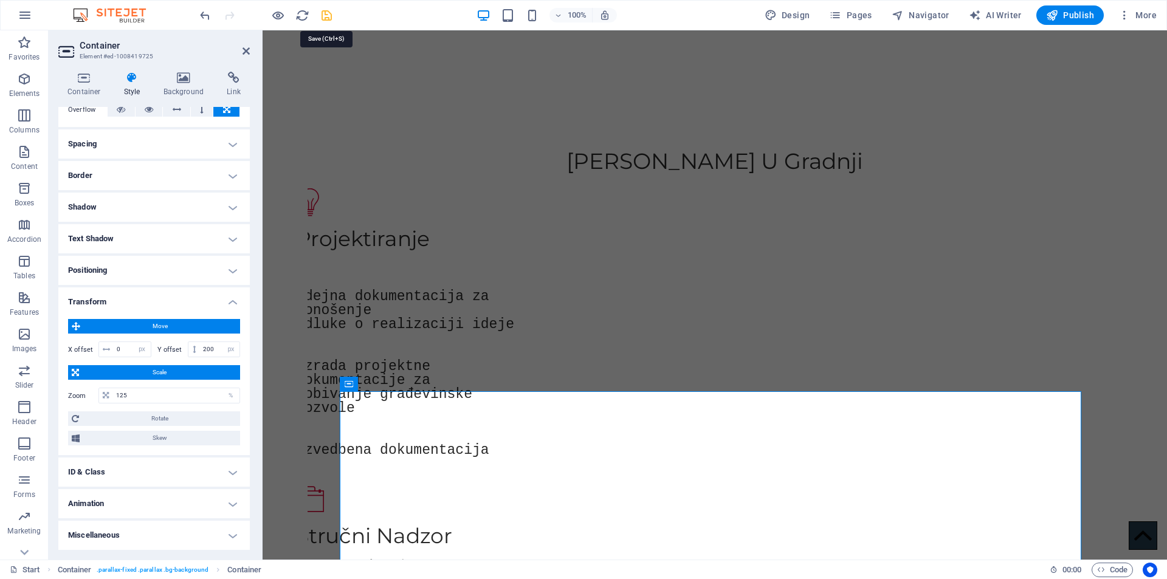
click at [327, 17] on icon "save" at bounding box center [327, 16] width 14 height 14
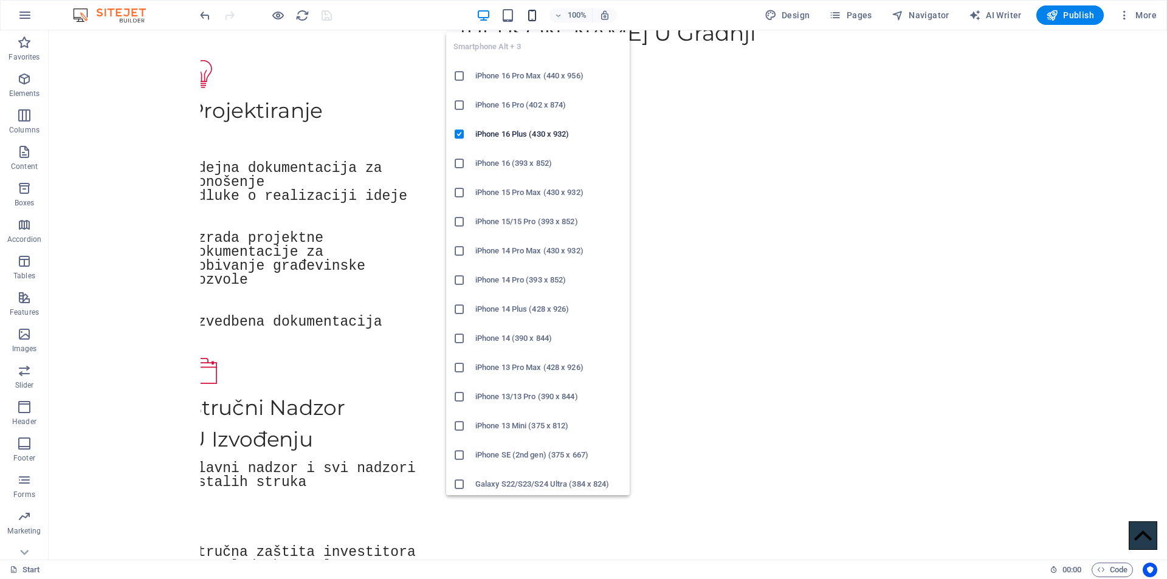
click at [531, 16] on icon "button" at bounding box center [532, 16] width 14 height 14
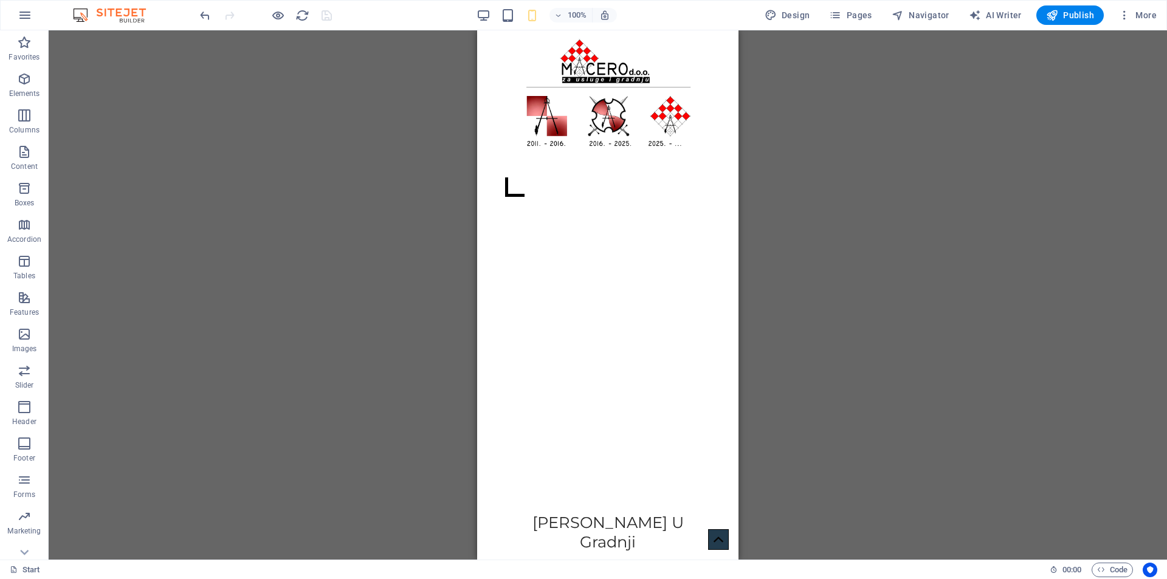
scroll to position [0, 0]
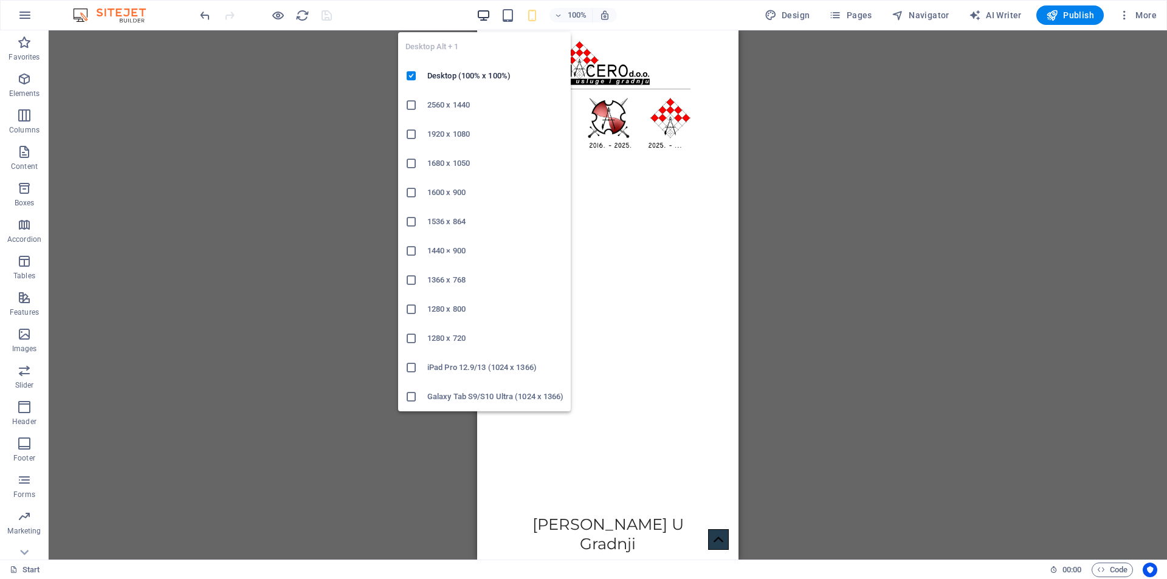
click at [490, 12] on icon "button" at bounding box center [484, 16] width 14 height 14
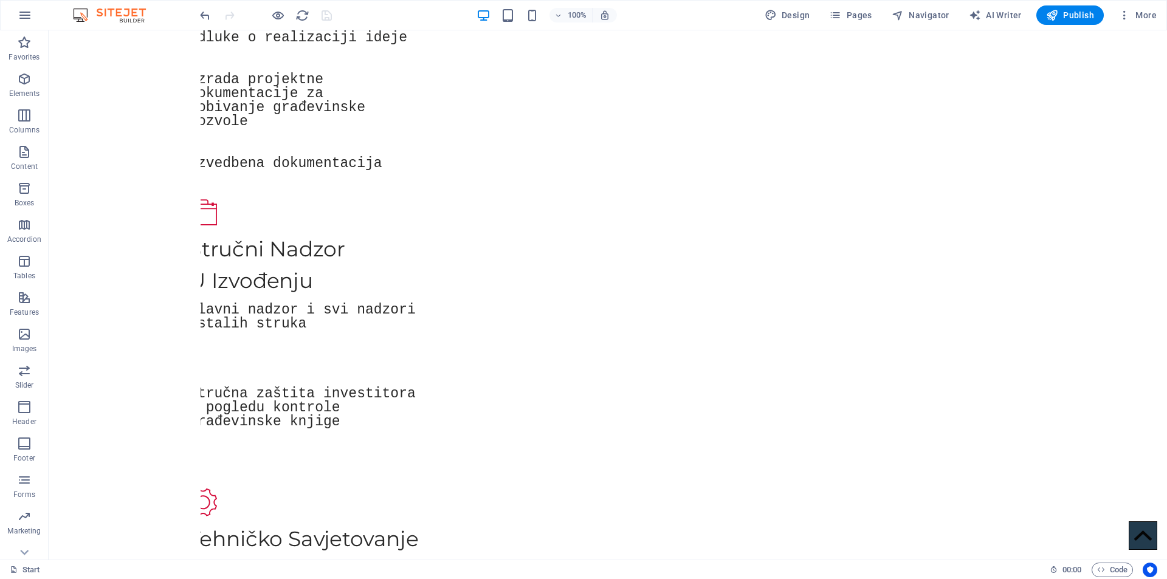
scroll to position [1367, 0]
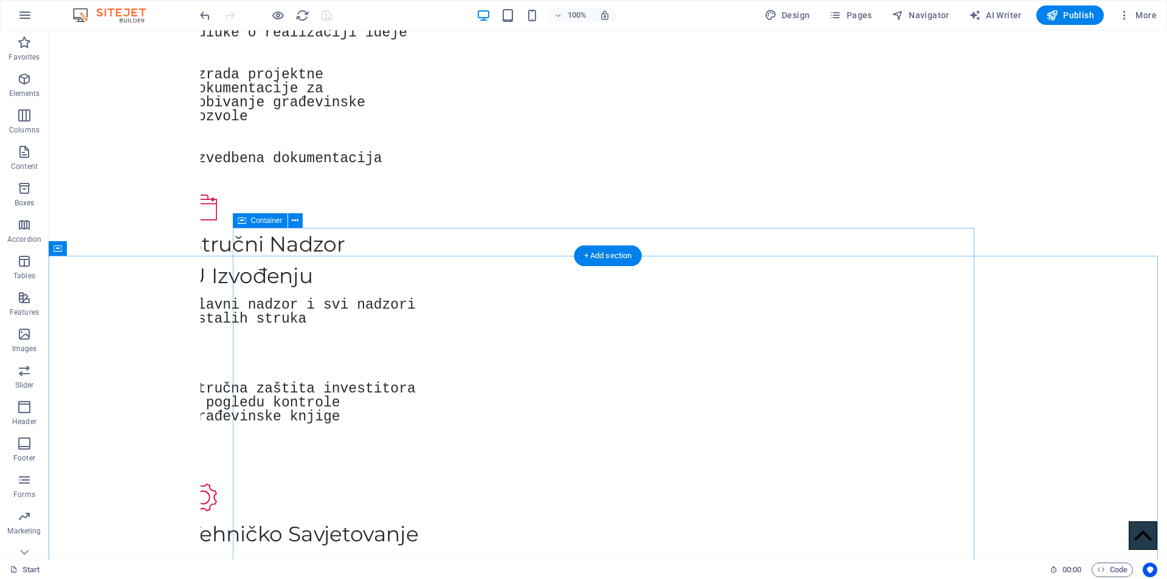
select select "%"
select select "px"
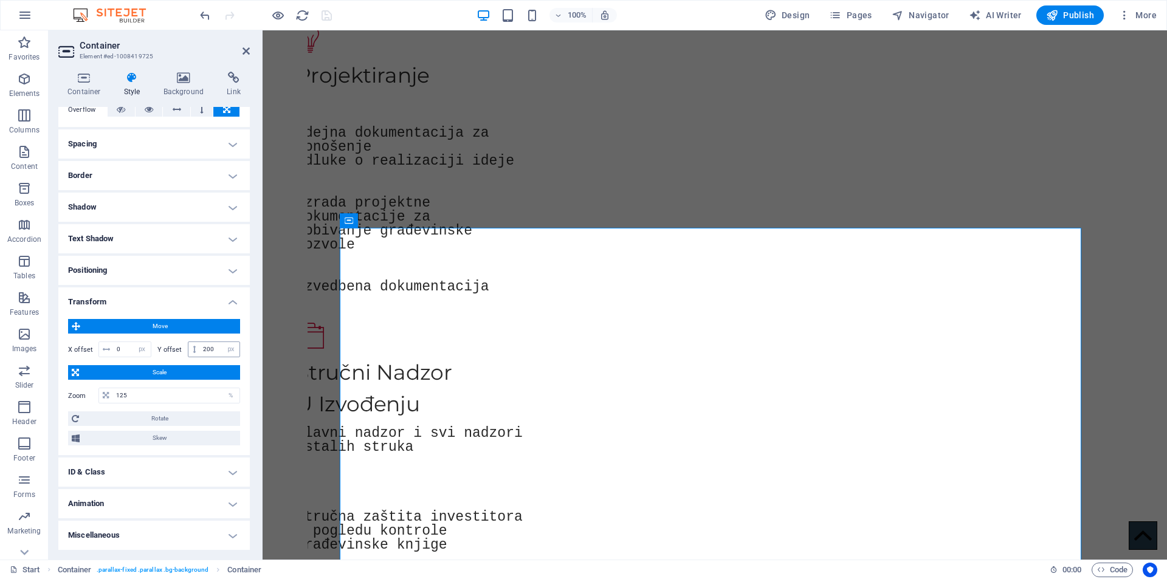
scroll to position [0, 0]
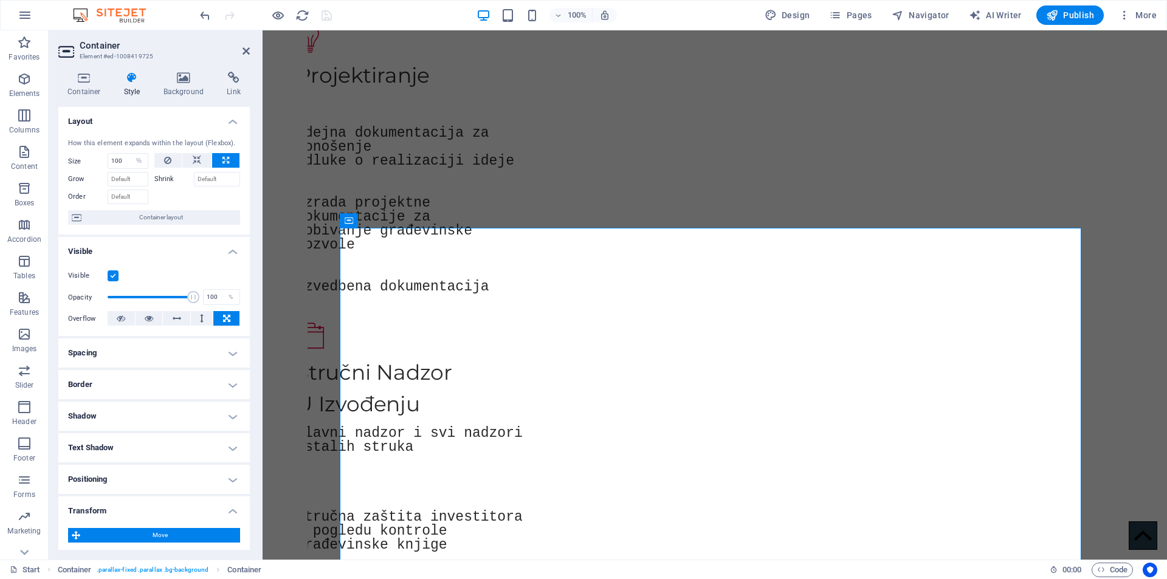
click at [154, 347] on h4 "Spacing" at bounding box center [154, 353] width 192 height 29
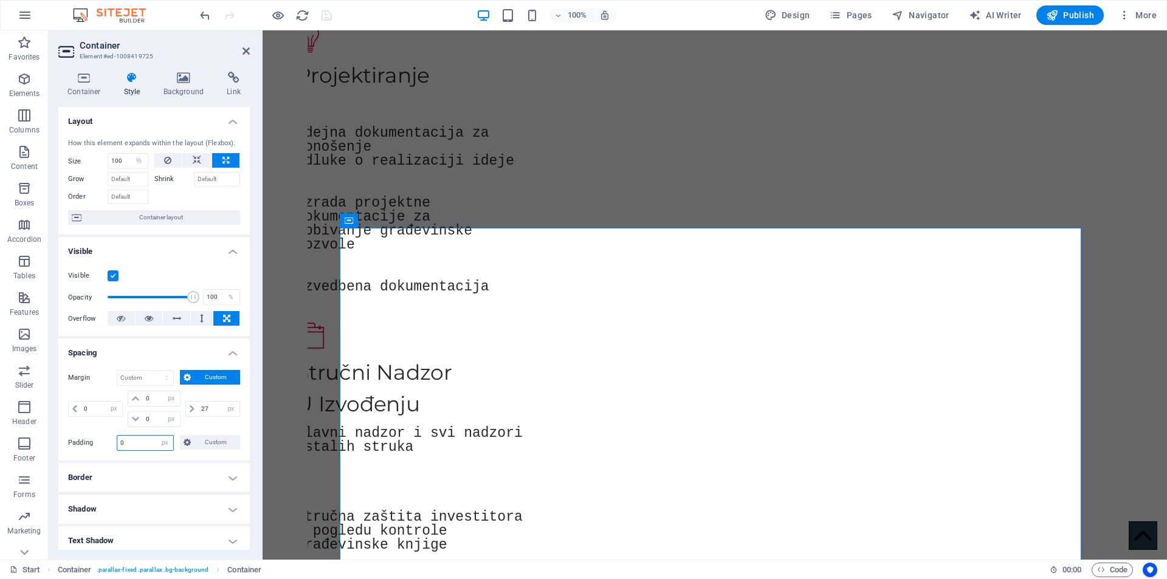
click at [149, 444] on input "0" at bounding box center [145, 443] width 56 height 15
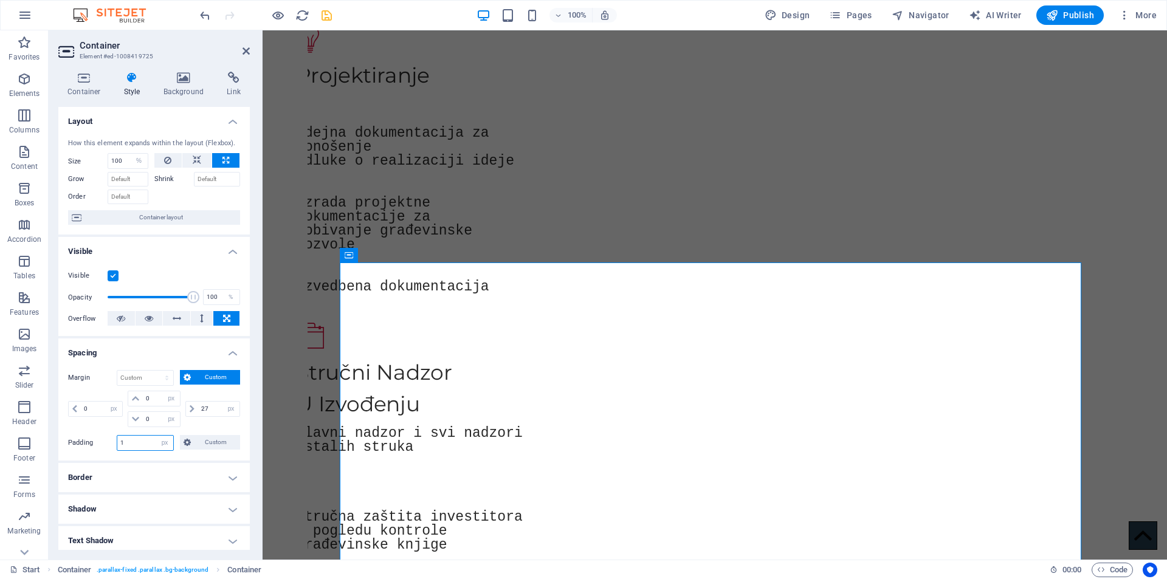
type input "0"
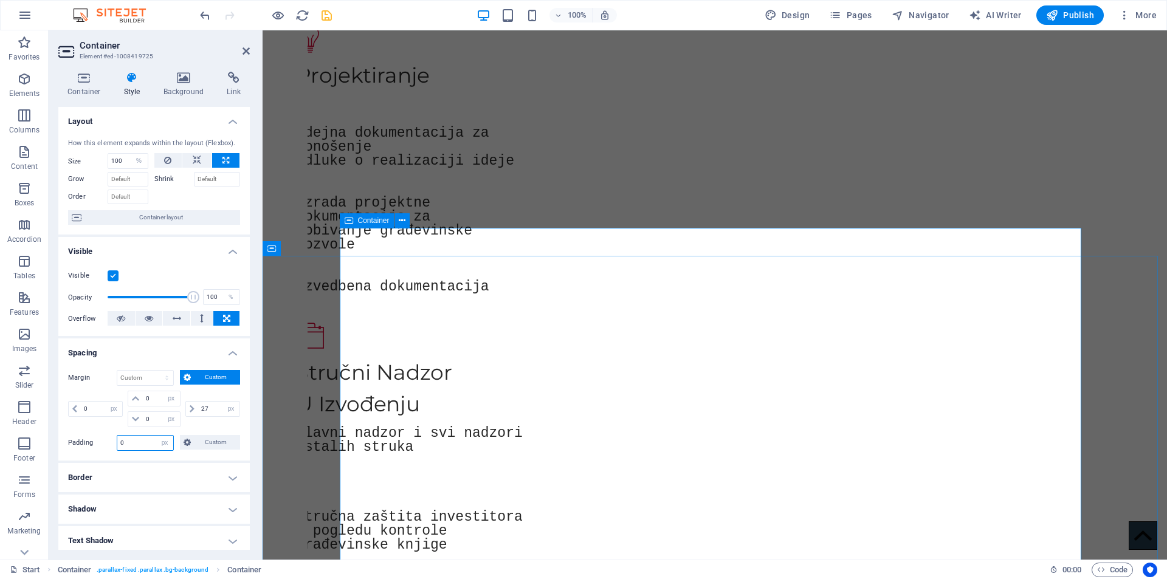
click at [374, 218] on span "Container" at bounding box center [374, 220] width 32 height 7
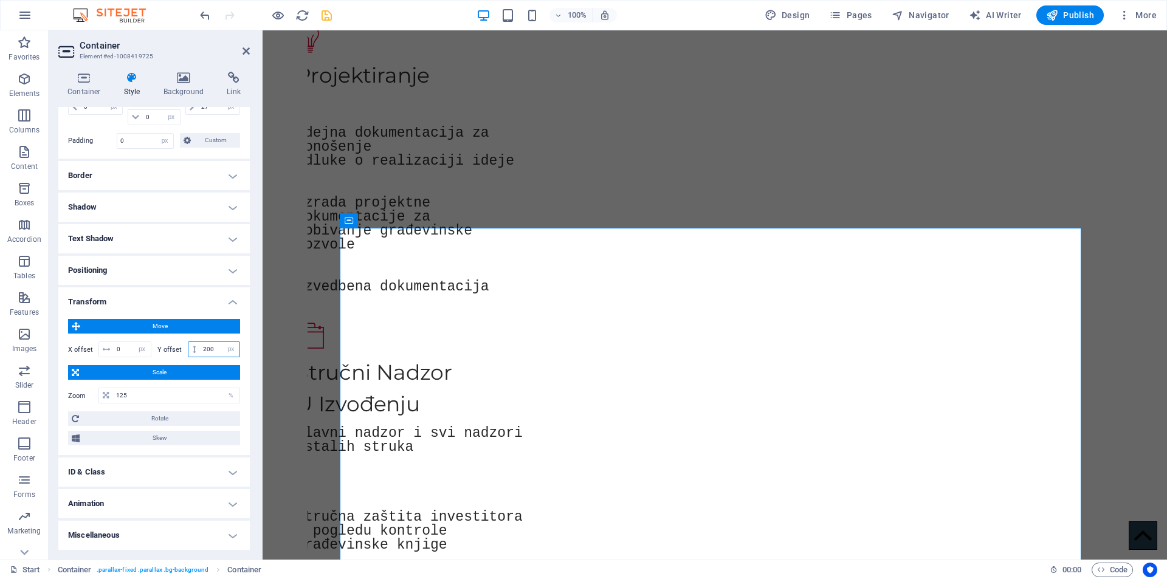
click at [212, 344] on input "200" at bounding box center [220, 349] width 40 height 15
type input "2"
type input "0"
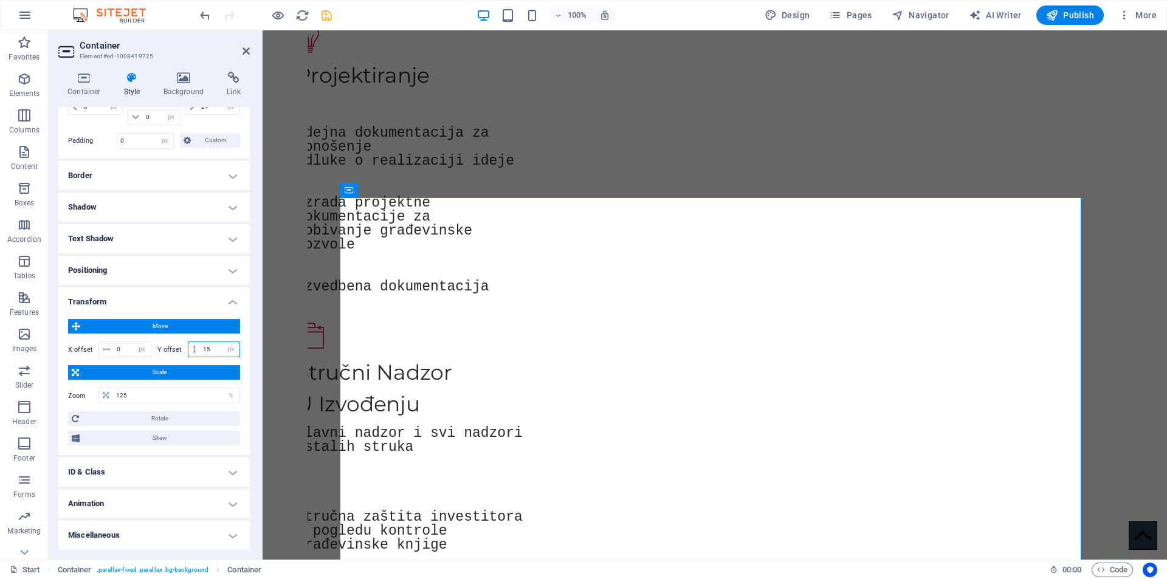
type input "1"
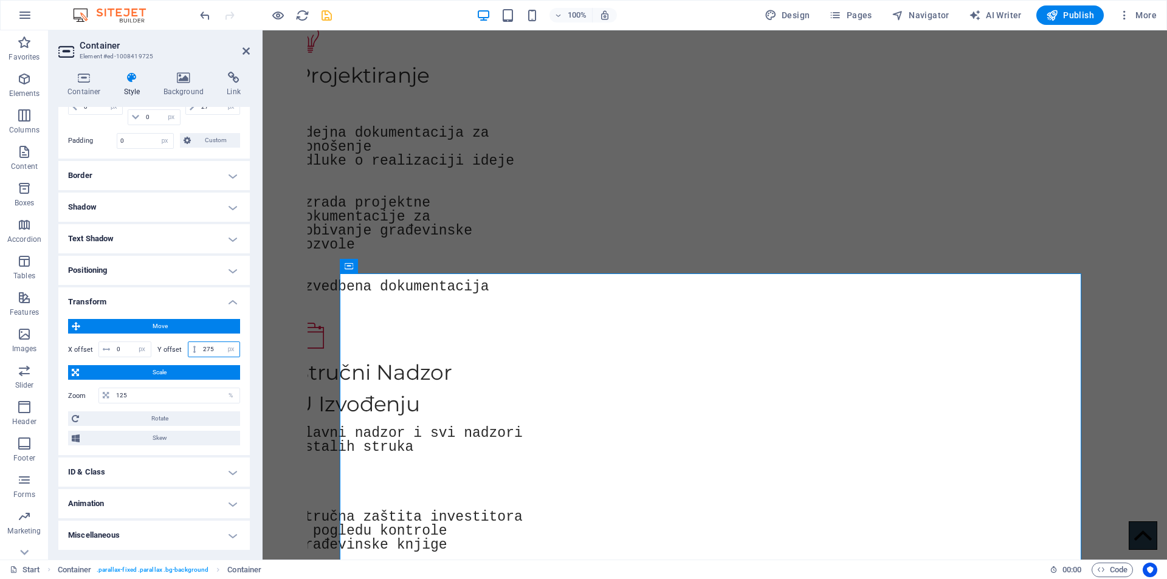
type input "275"
click at [327, 12] on icon "save" at bounding box center [327, 16] width 14 height 14
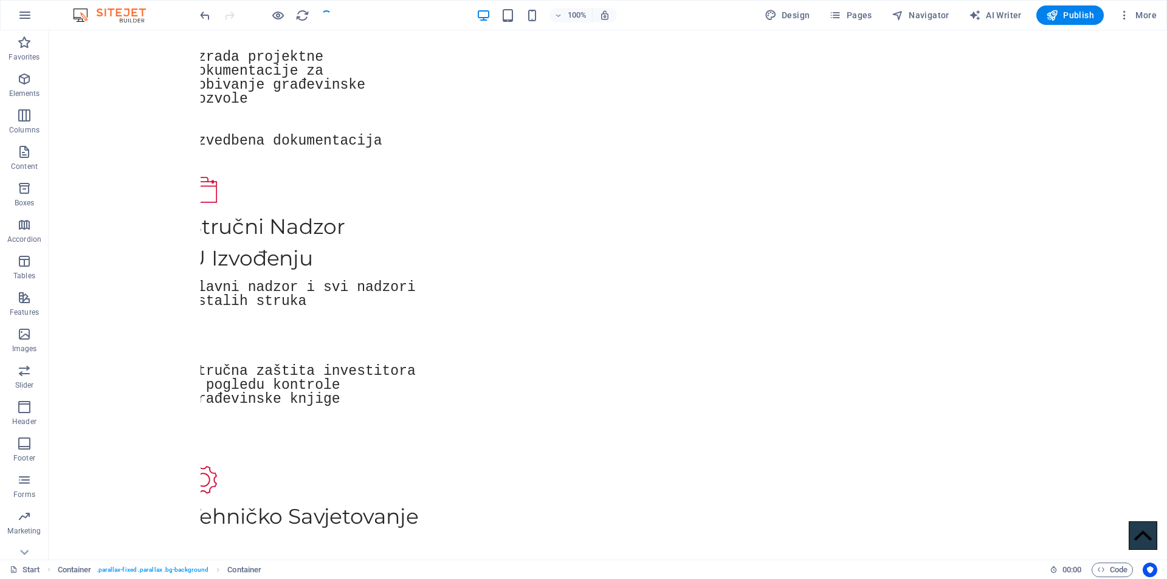
scroll to position [1367, 0]
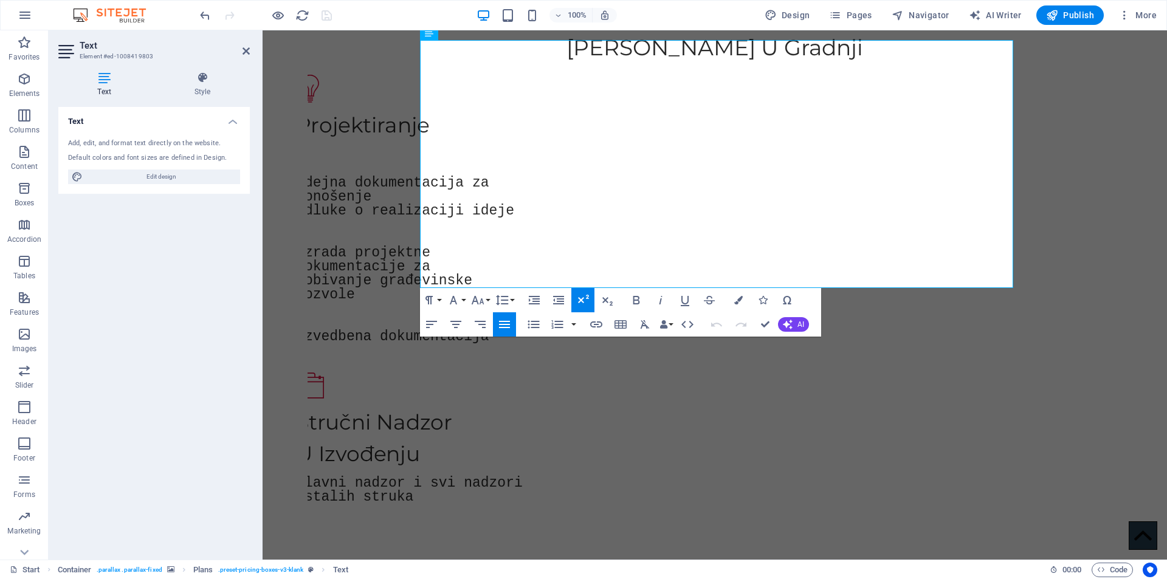
scroll to position [1378, 0]
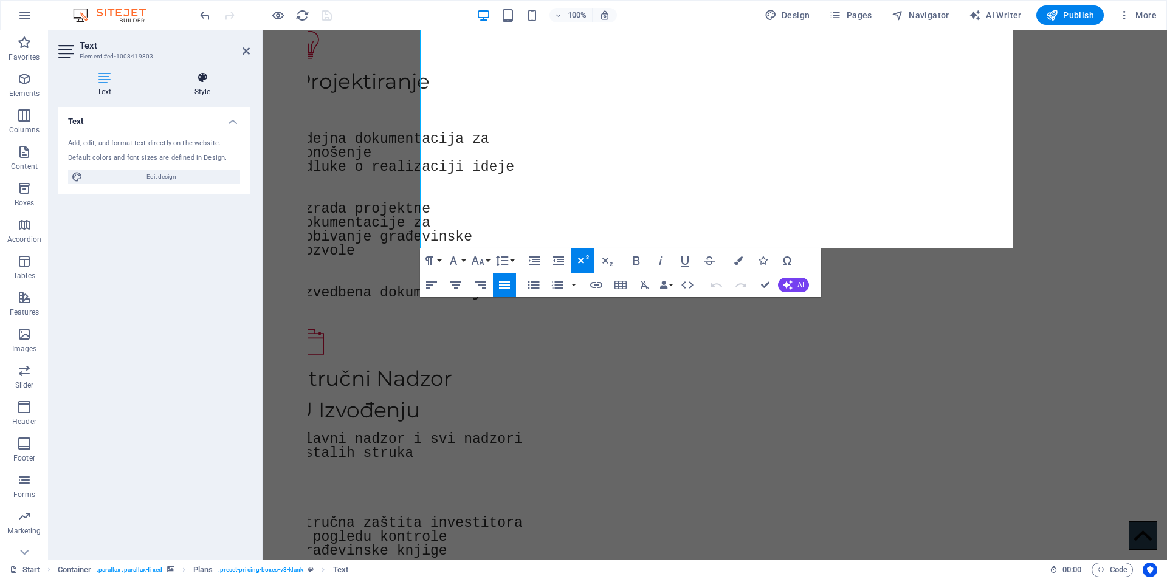
click at [203, 78] on icon at bounding box center [202, 78] width 95 height 12
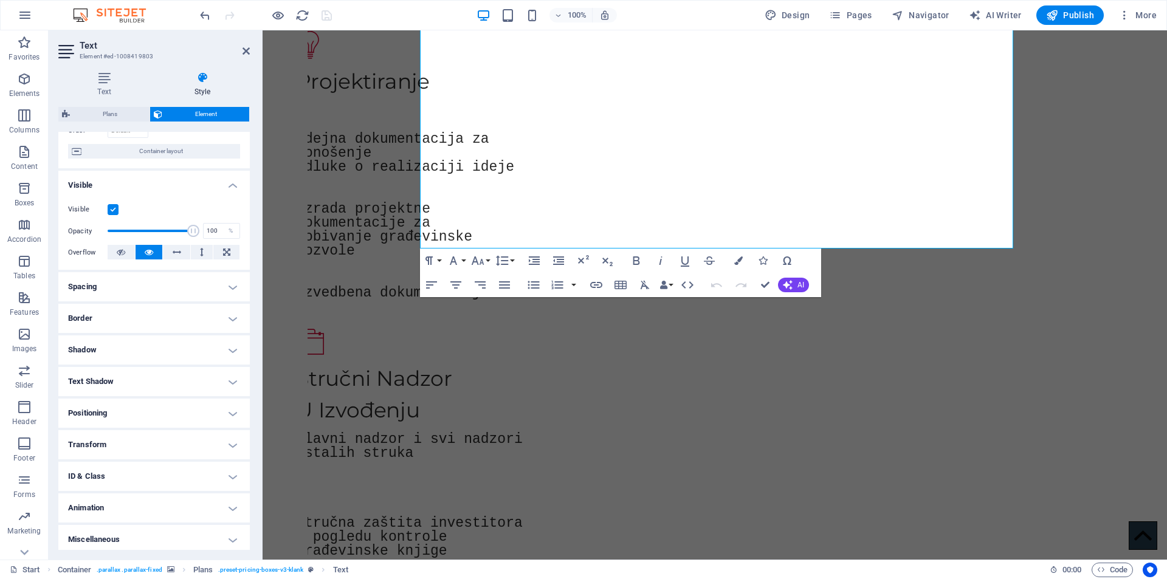
scroll to position [95, 0]
click at [141, 278] on h4 "Spacing" at bounding box center [154, 282] width 192 height 29
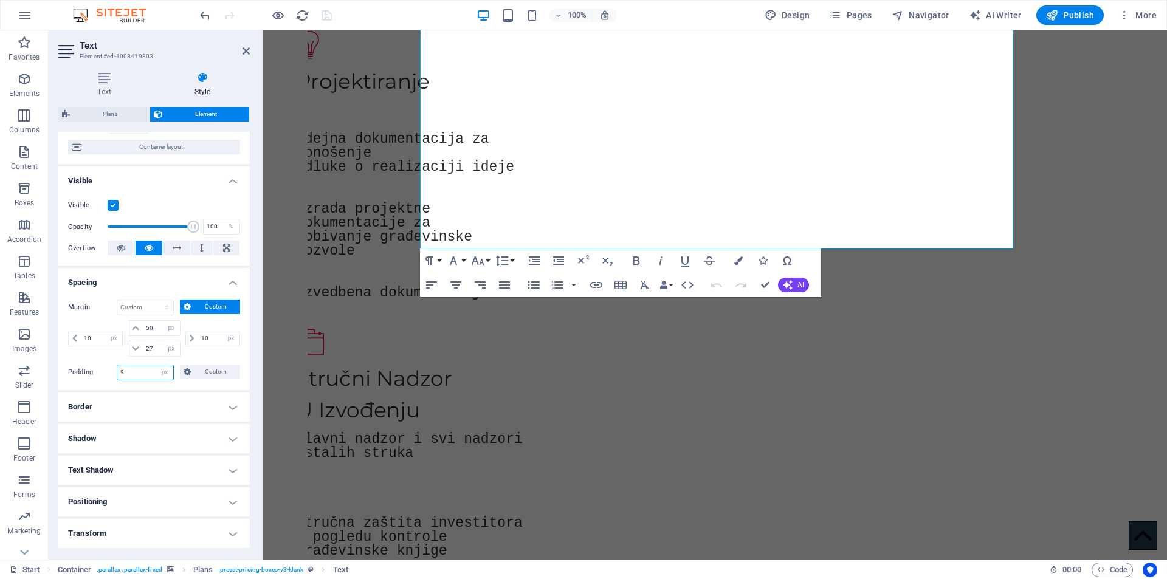
click at [150, 371] on input "9" at bounding box center [145, 372] width 56 height 15
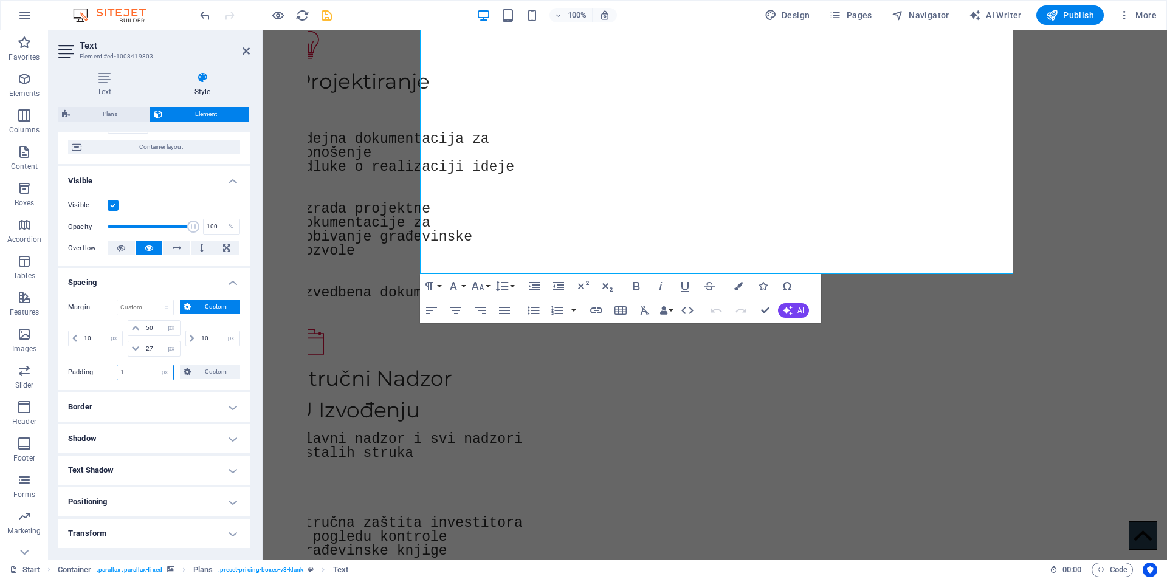
type input "0"
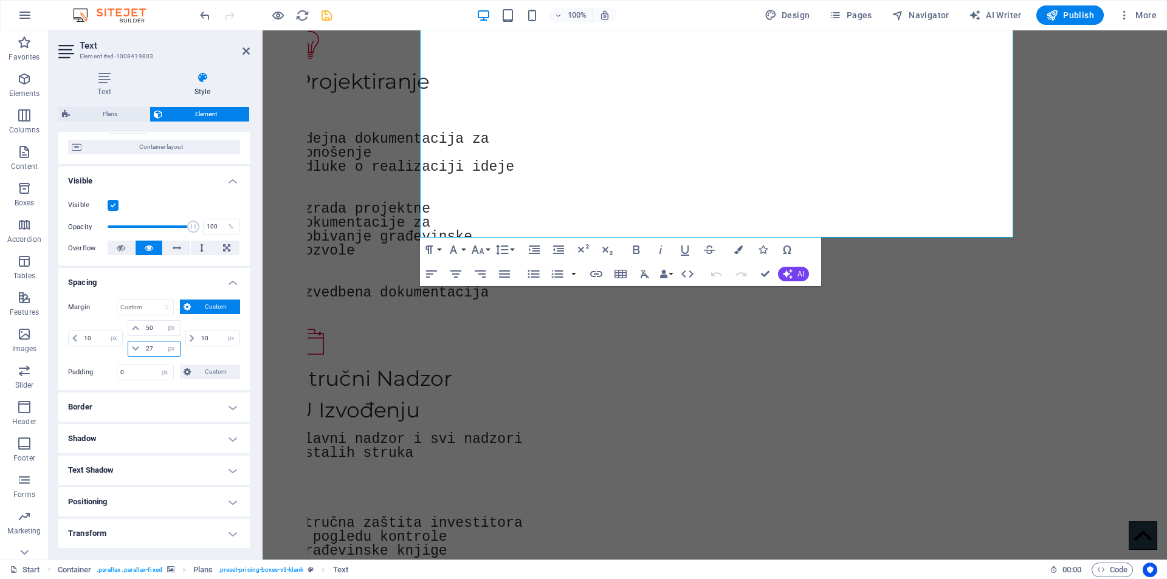
click at [160, 345] on input "27" at bounding box center [161, 349] width 36 height 15
type input "86"
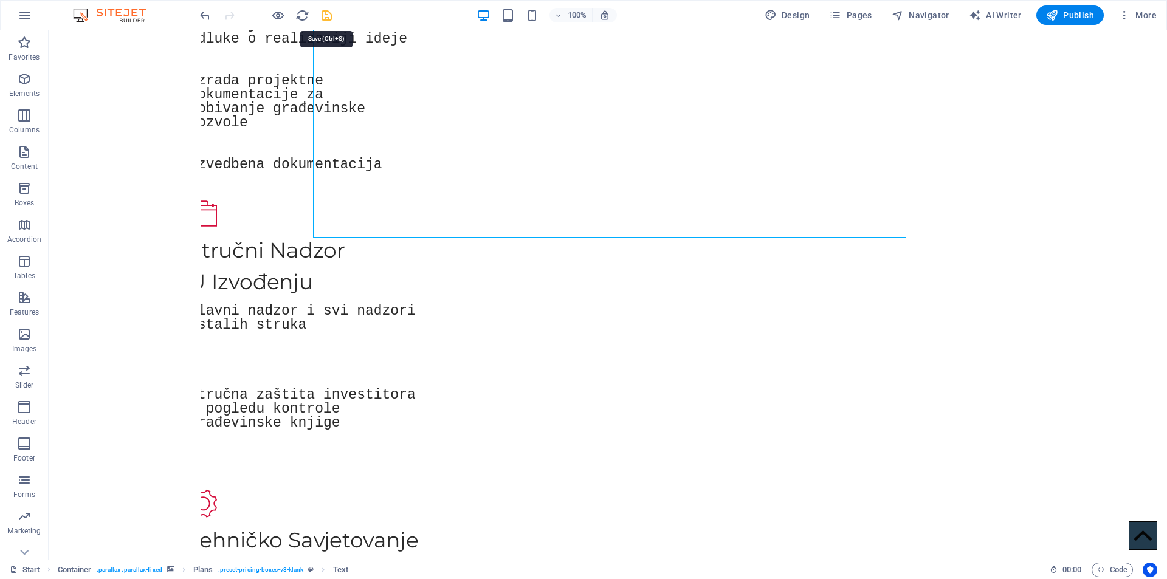
click at [327, 13] on icon "save" at bounding box center [327, 16] width 14 height 14
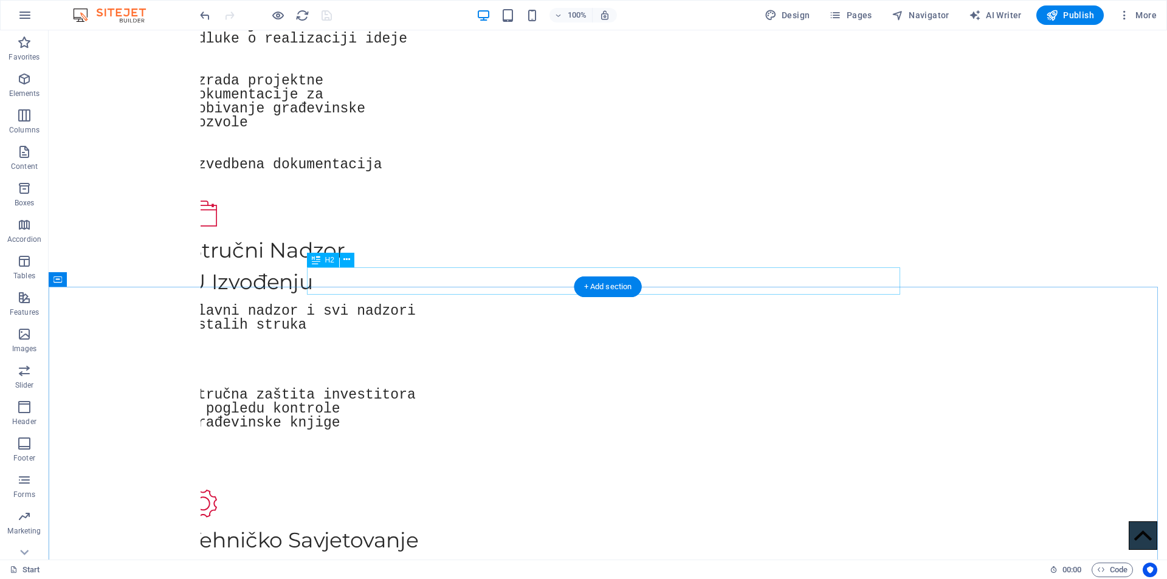
click at [320, 260] on div "H2" at bounding box center [323, 260] width 32 height 15
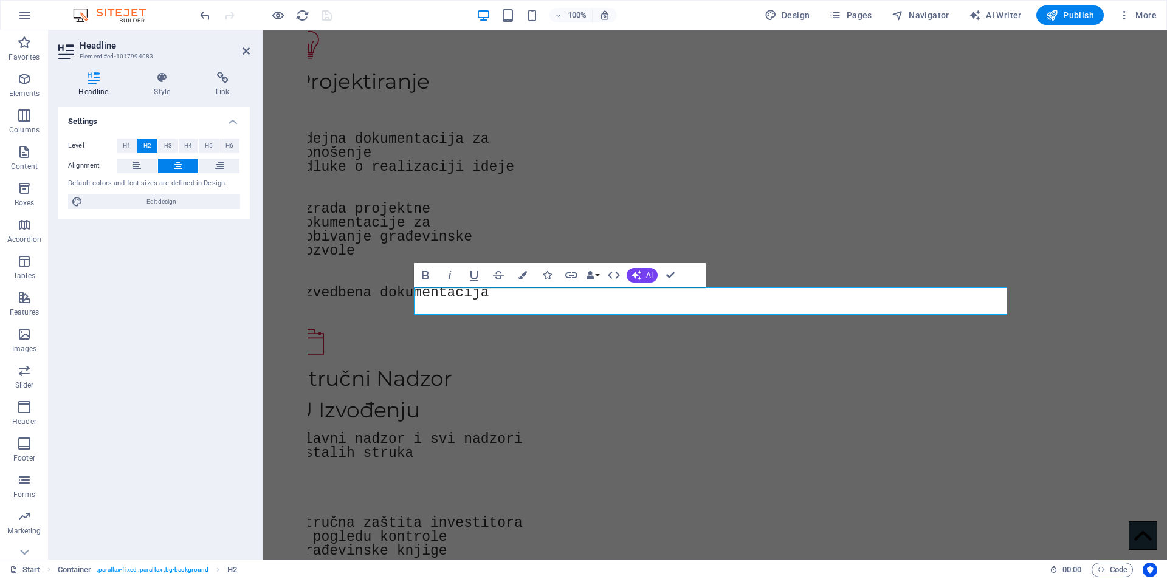
scroll to position [45, 0]
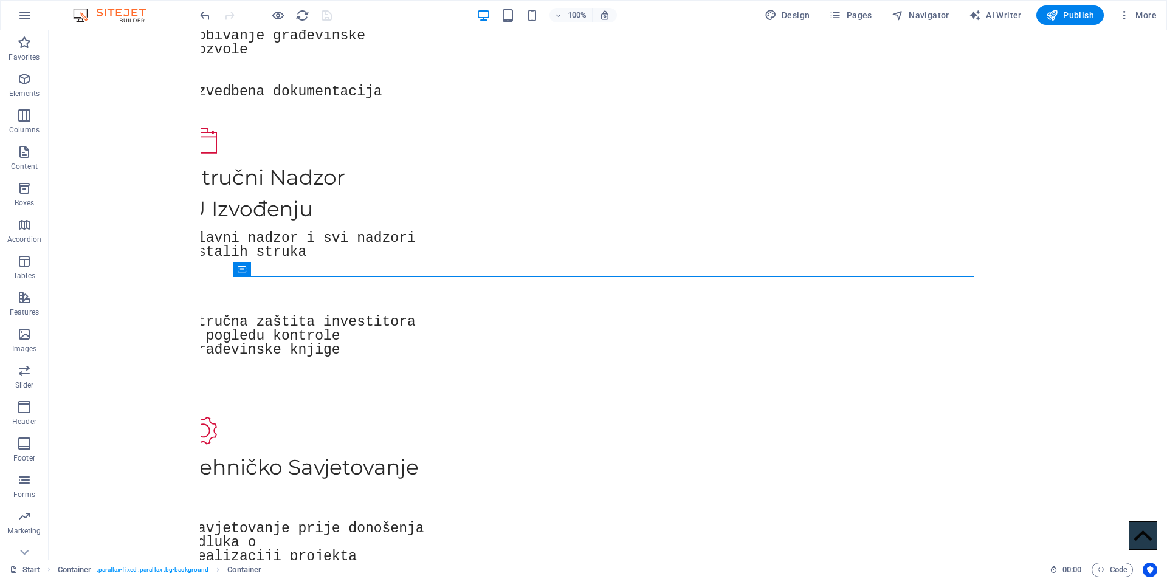
scroll to position [1448, 0]
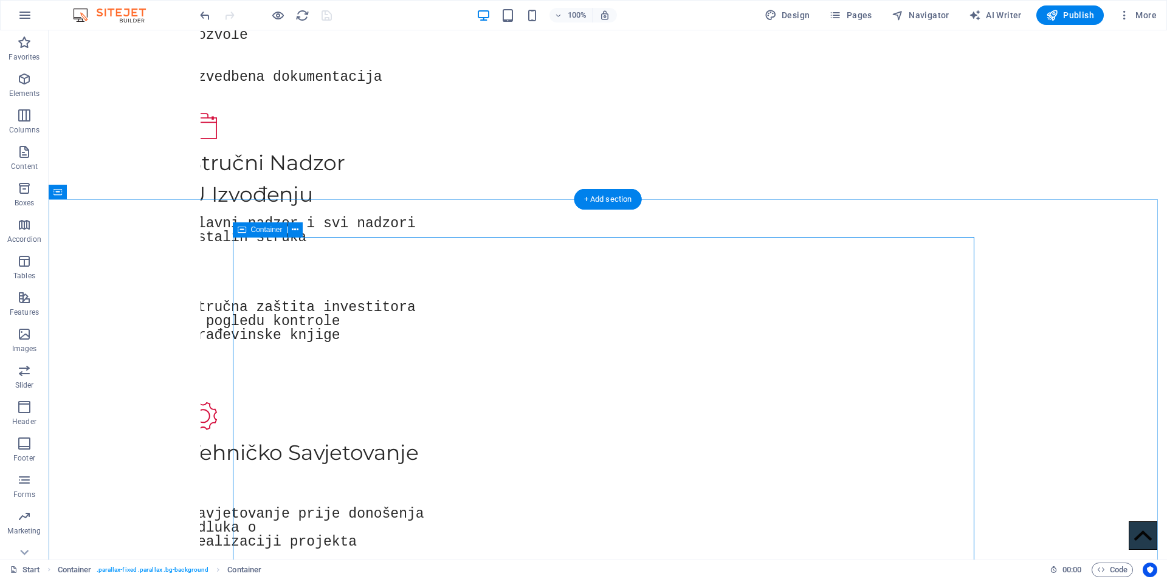
select select "%"
select select "px"
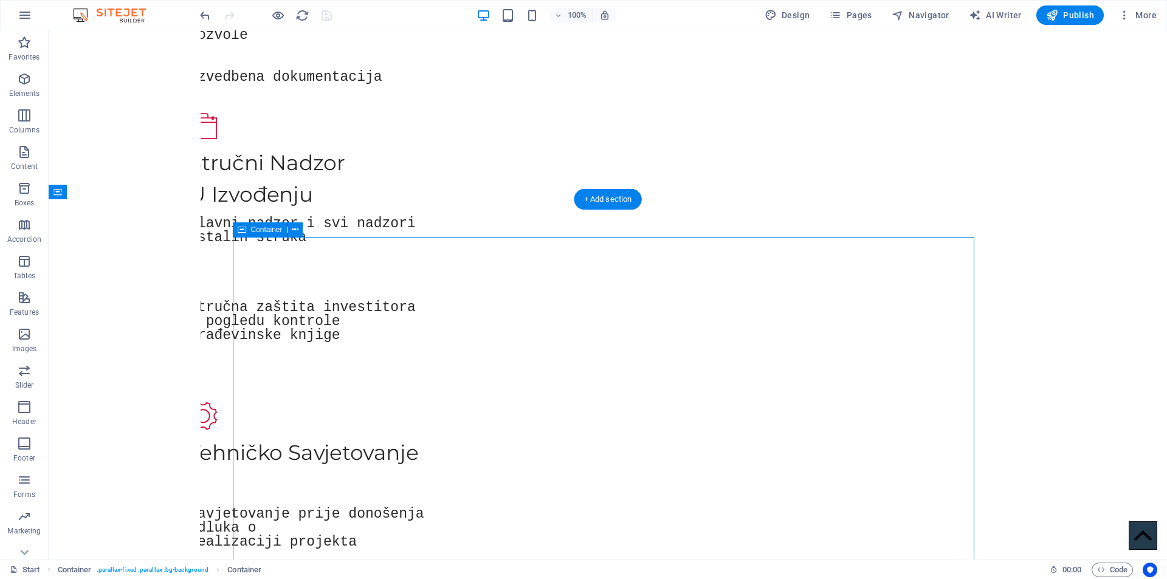
select select "px"
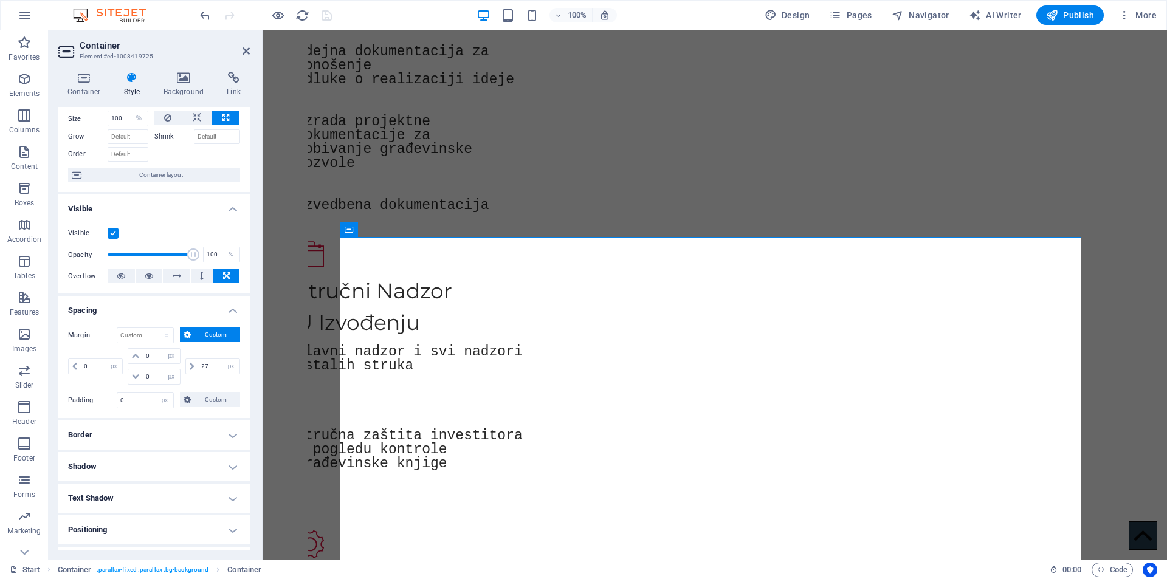
scroll to position [0, 0]
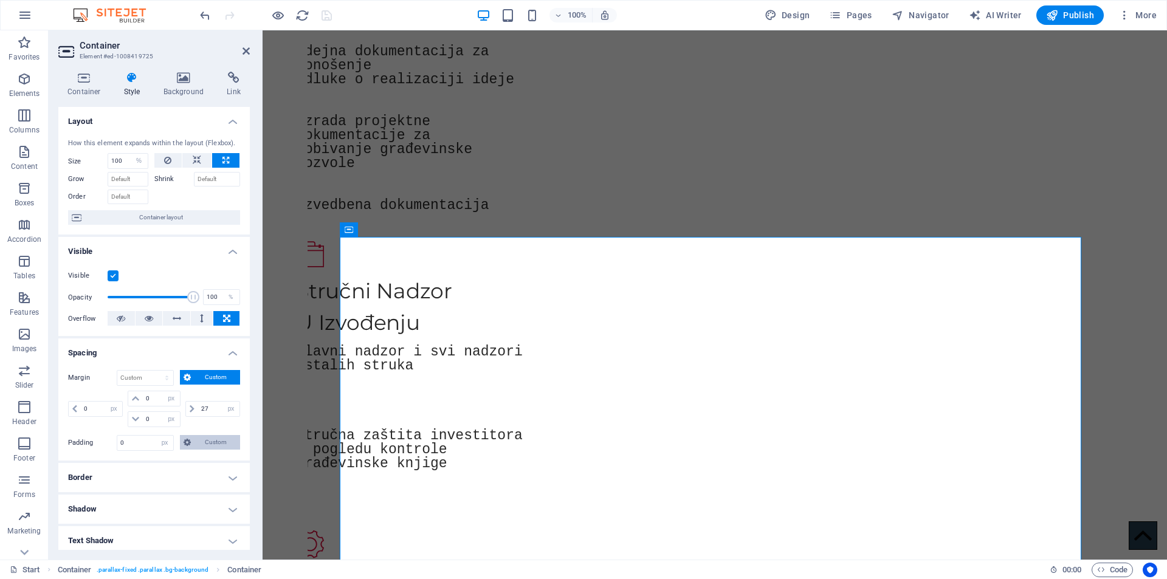
click at [201, 441] on span "Custom" at bounding box center [216, 442] width 42 height 15
click at [156, 396] on input "0" at bounding box center [161, 399] width 36 height 15
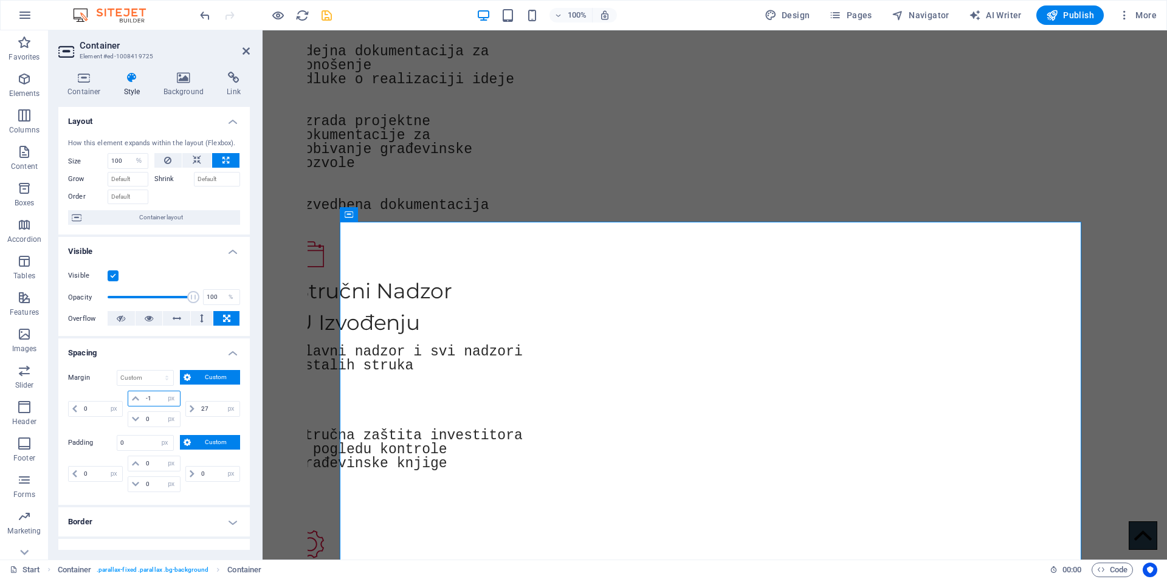
type input "0"
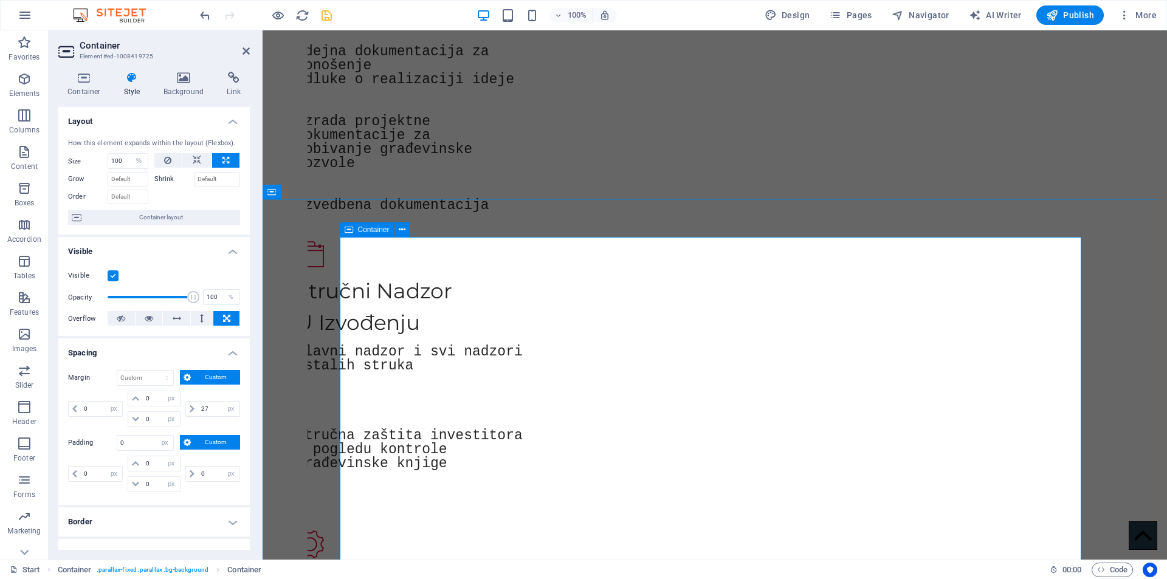
click at [371, 455] on span "Gallery" at bounding box center [369, 455] width 23 height 7
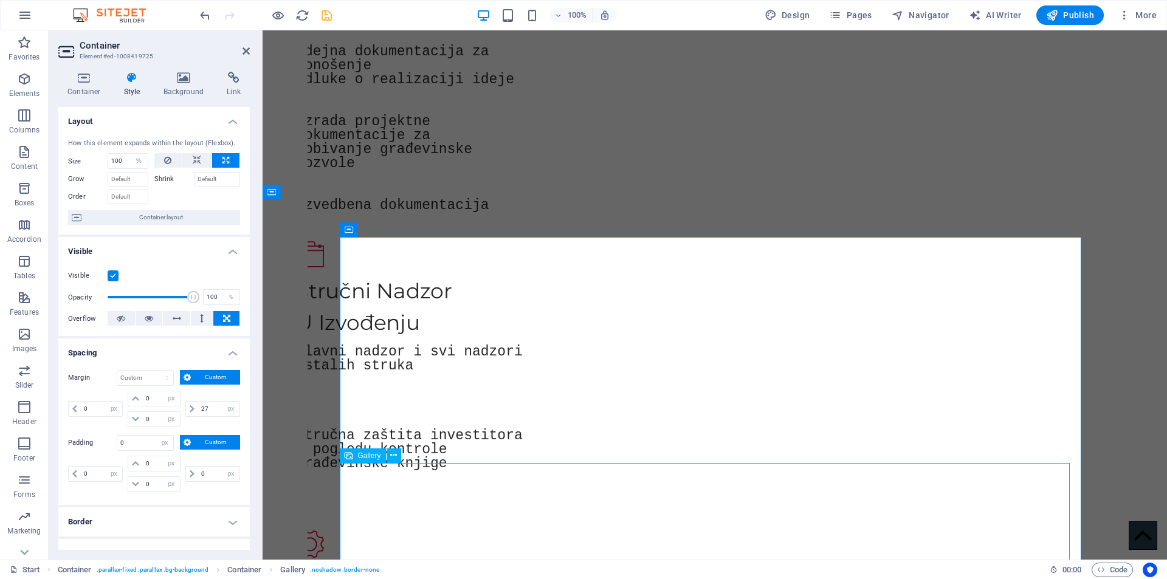
click at [371, 455] on span "Gallery" at bounding box center [369, 455] width 23 height 7
select select "px"
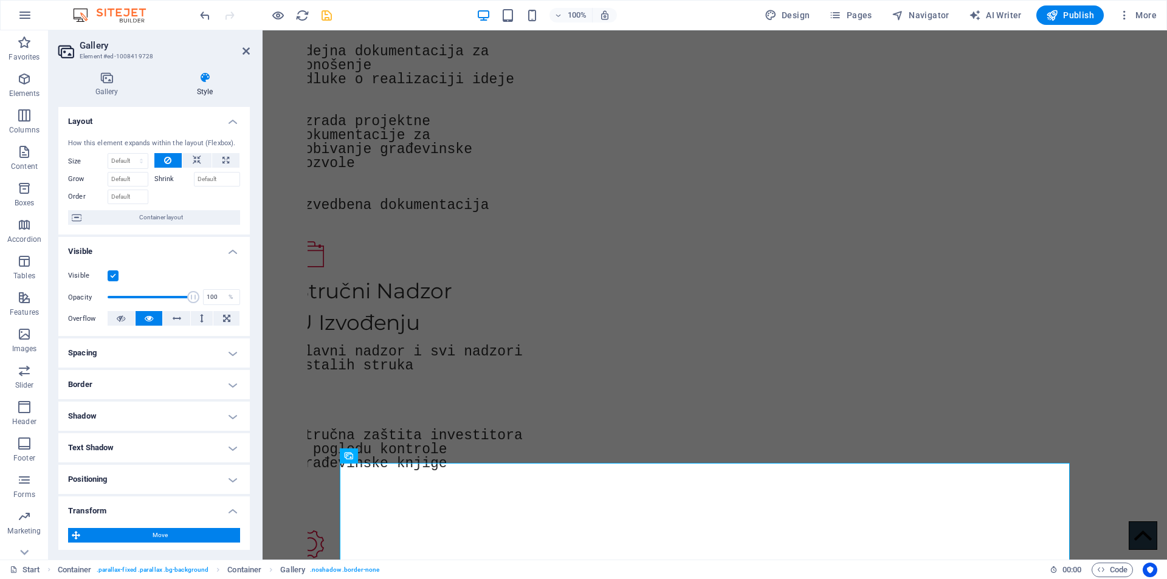
click at [176, 359] on h4 "Spacing" at bounding box center [154, 353] width 192 height 29
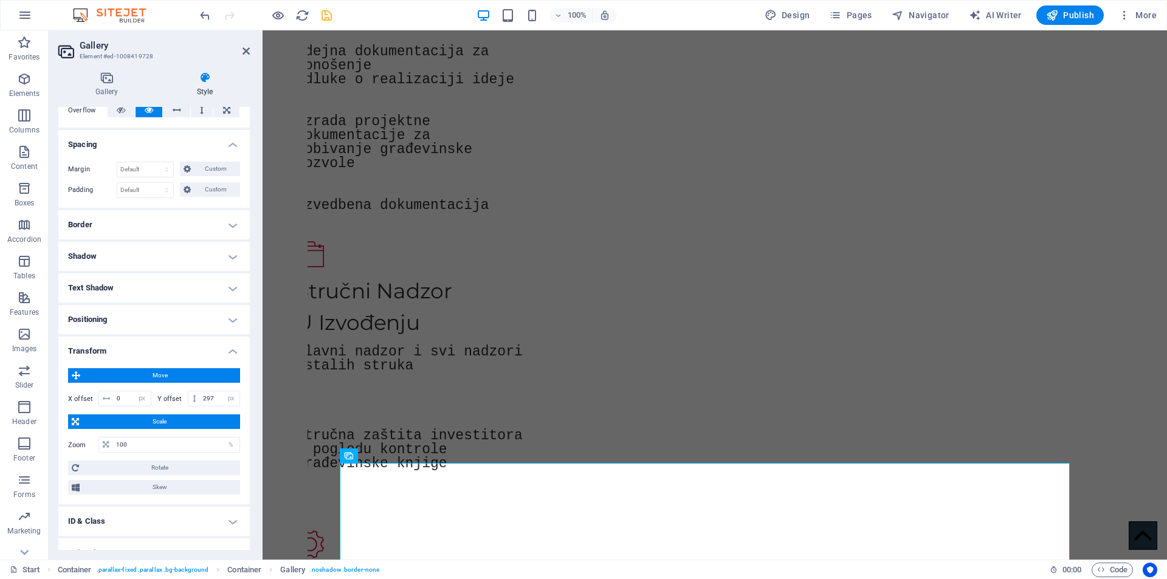
scroll to position [258, 0]
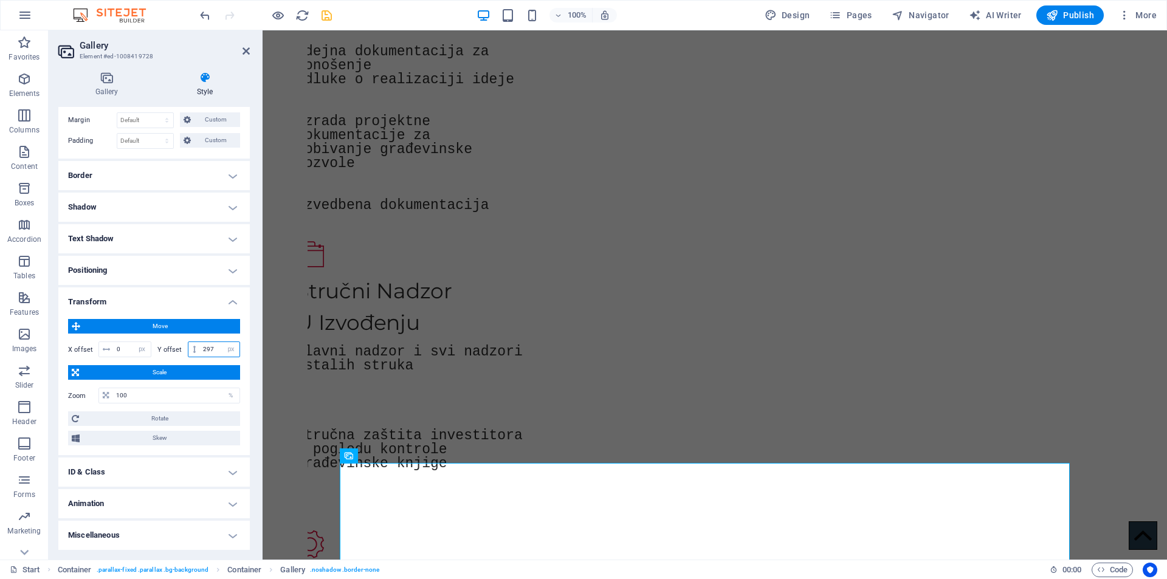
click at [211, 350] on input "297" at bounding box center [220, 349] width 40 height 15
type input "2"
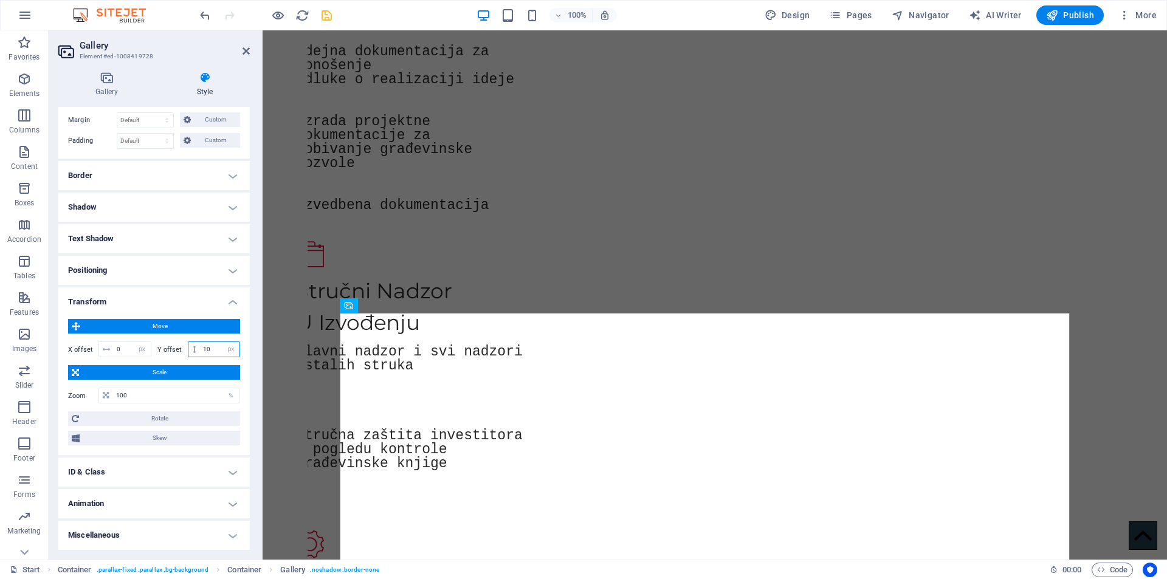
type input "1"
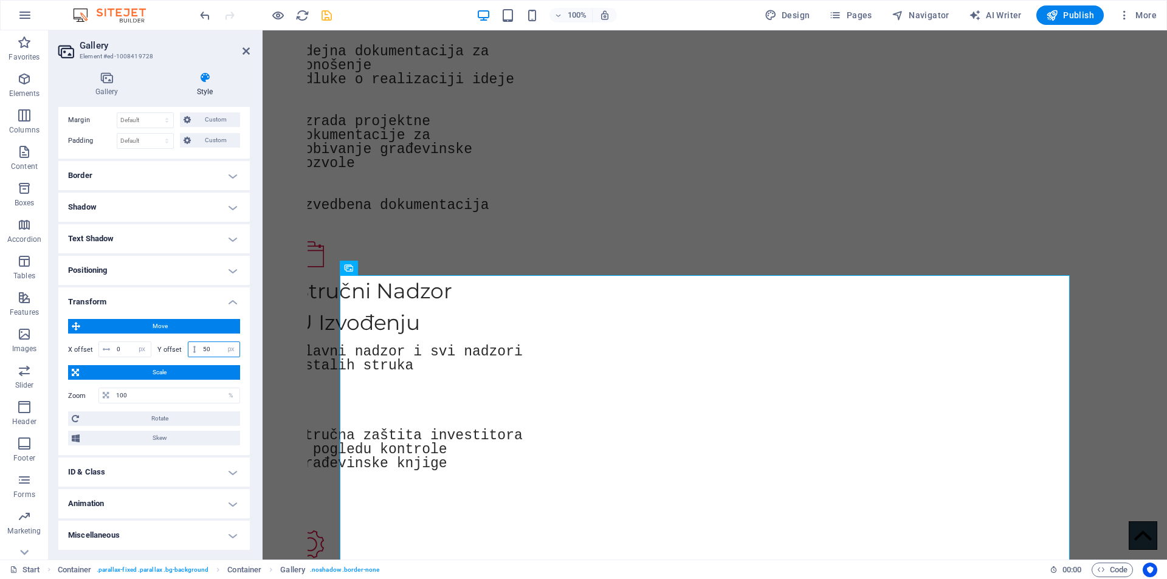
type input "5"
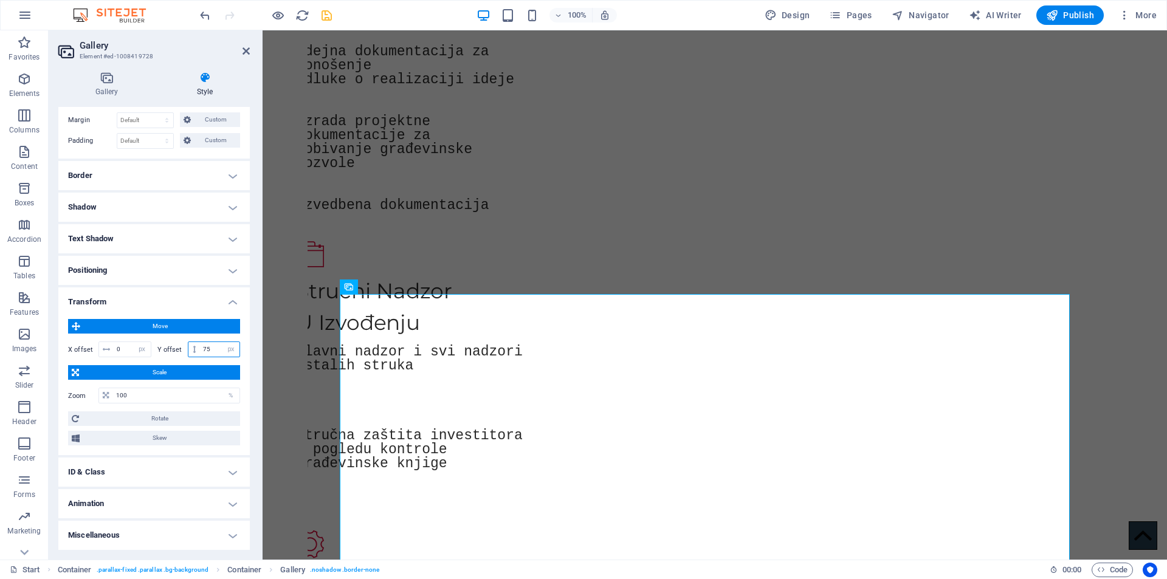
type input "75"
click at [326, 17] on icon "save" at bounding box center [327, 16] width 14 height 14
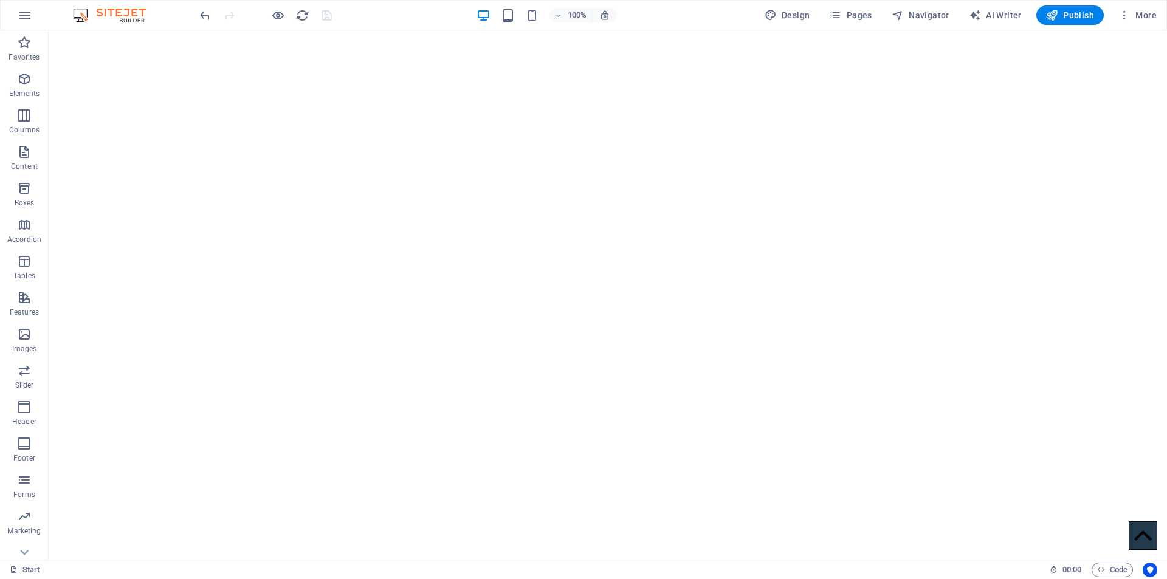
scroll to position [0, 0]
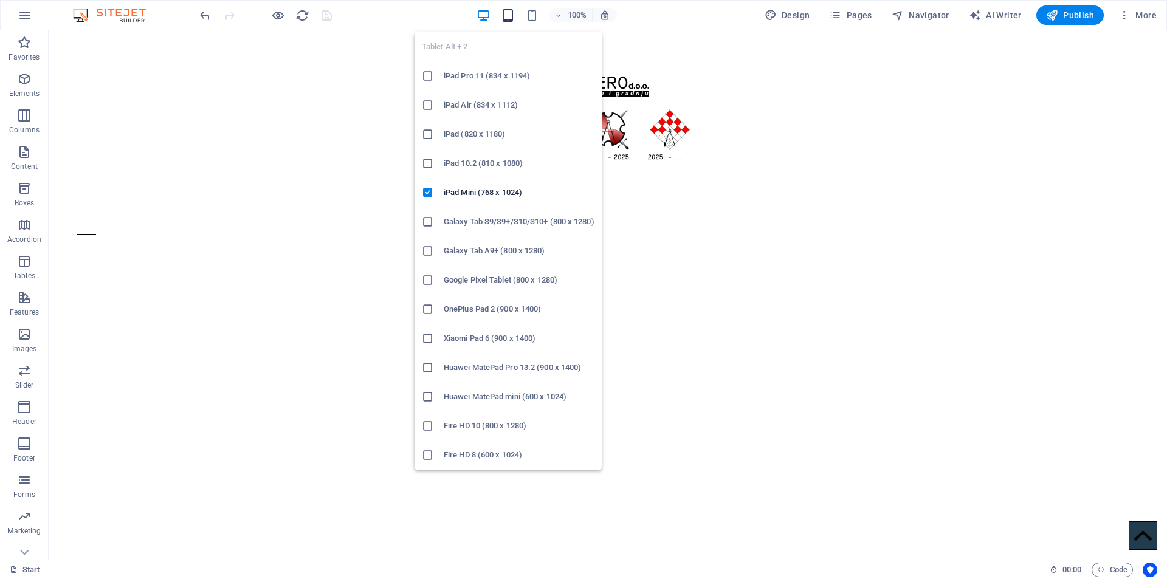
click at [506, 10] on icon "button" at bounding box center [508, 16] width 14 height 14
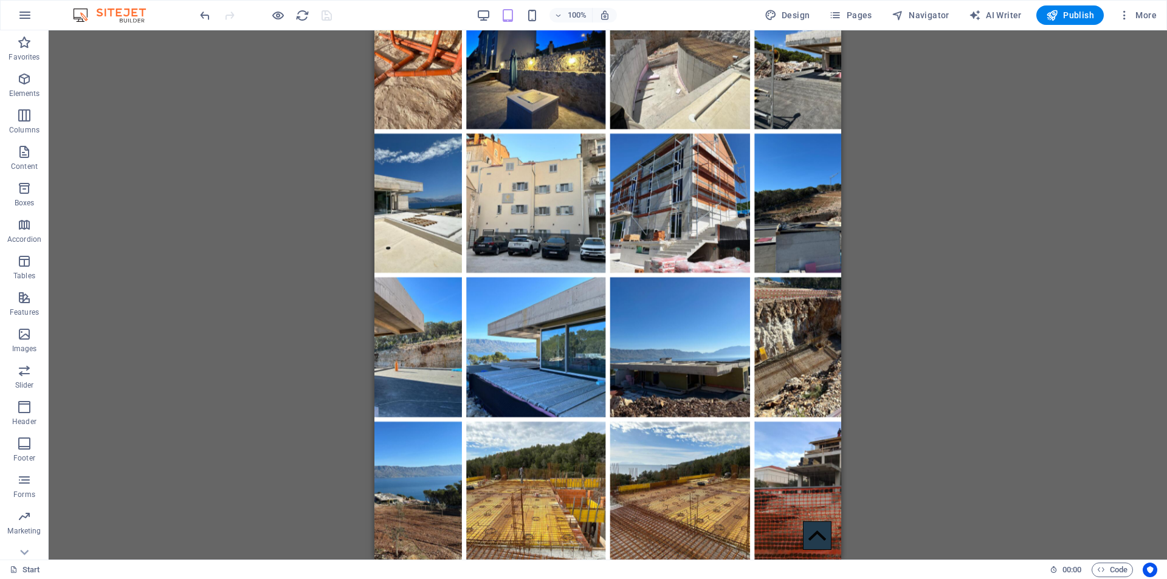
scroll to position [2480, 0]
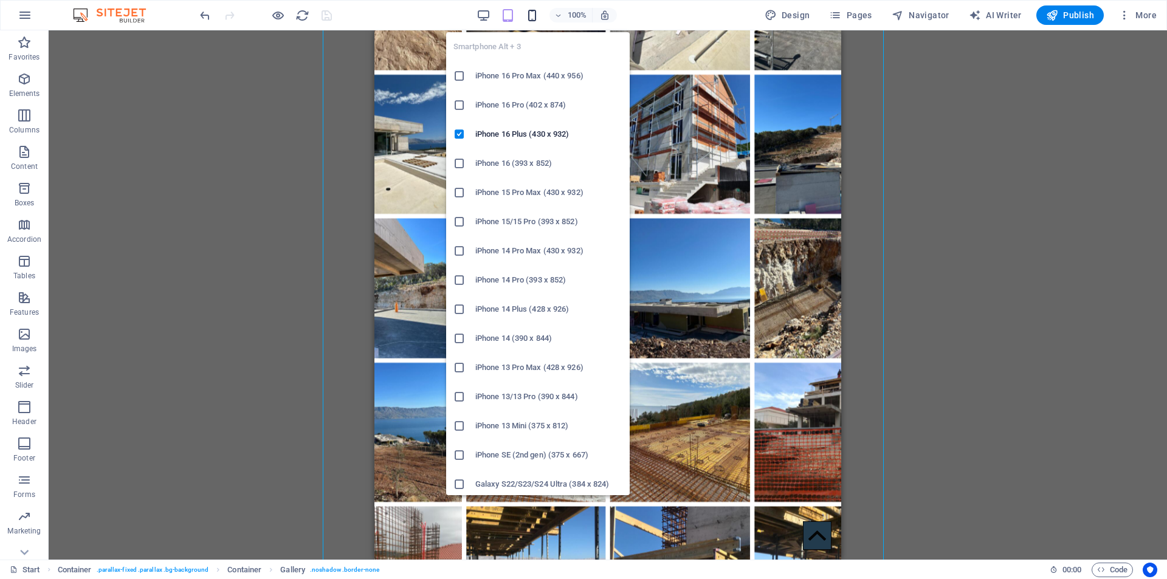
click at [535, 16] on icon "button" at bounding box center [532, 16] width 14 height 14
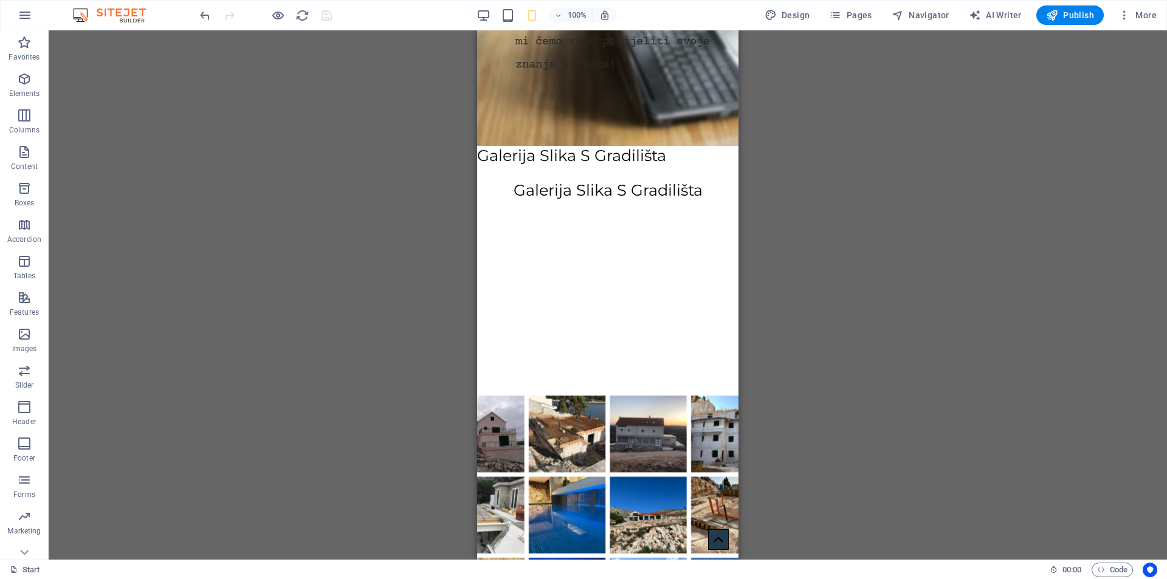
scroll to position [1552, 0]
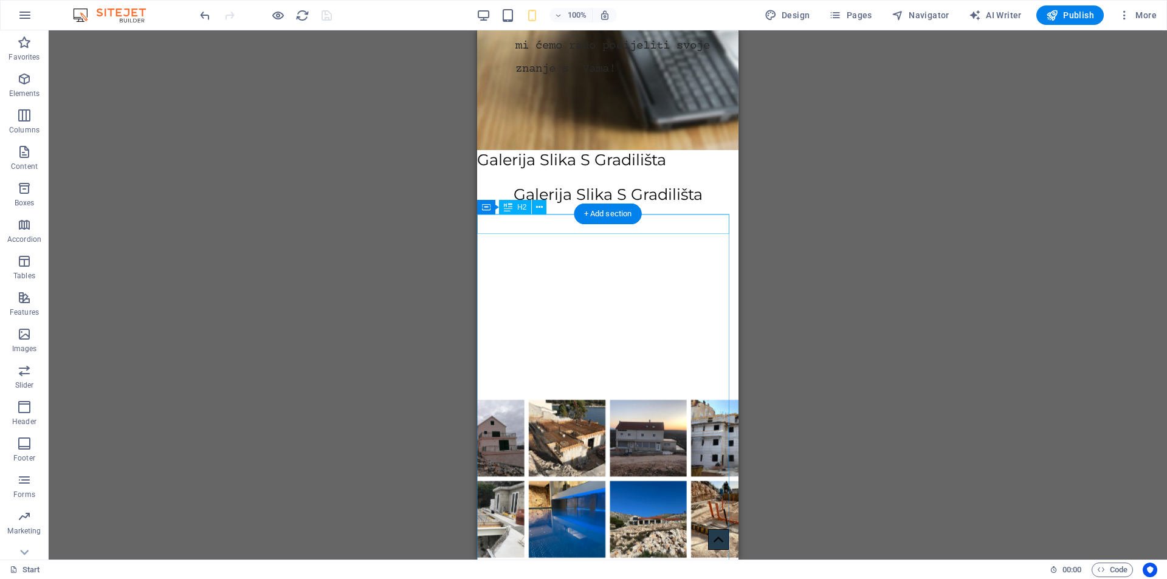
click at [561, 204] on div "Galerija Slika S Gradilišta" at bounding box center [607, 194] width 261 height 19
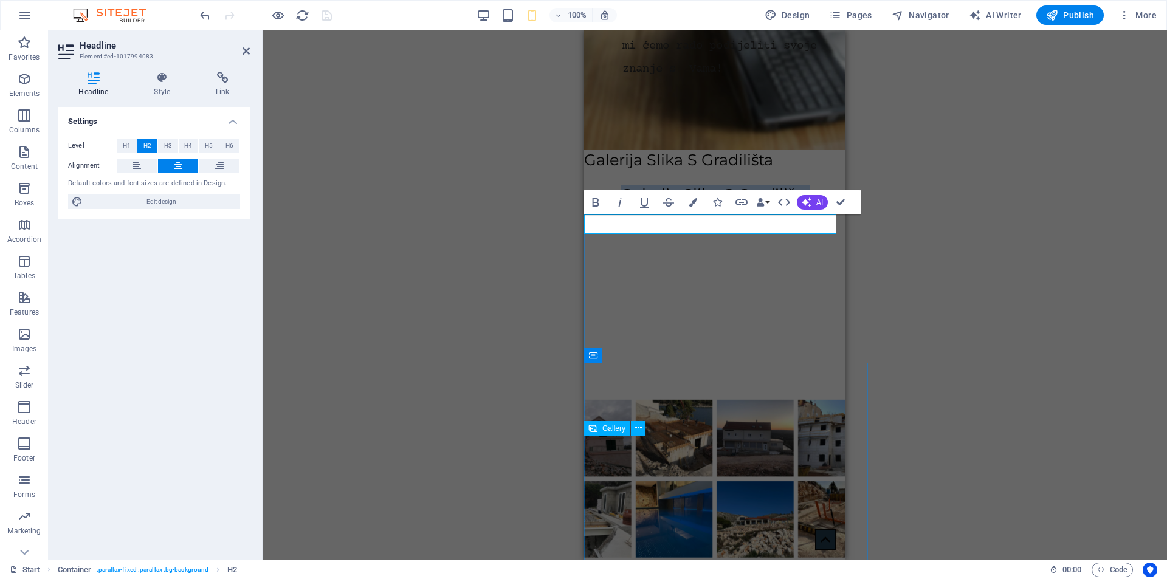
click at [607, 427] on span "Gallery" at bounding box center [614, 428] width 23 height 7
select select "px"
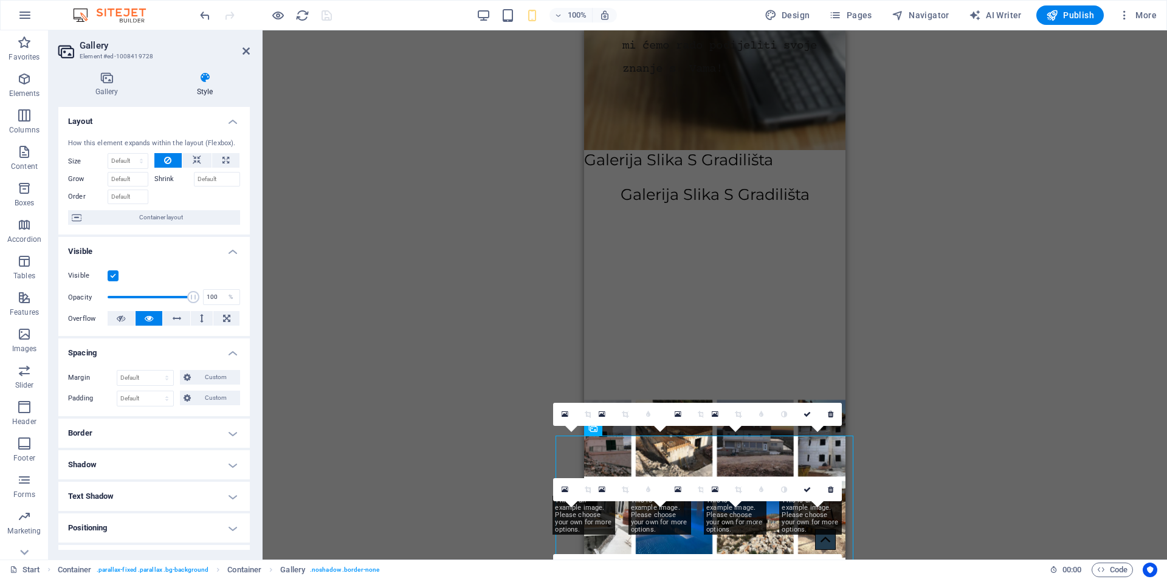
type input "85"
type input "98"
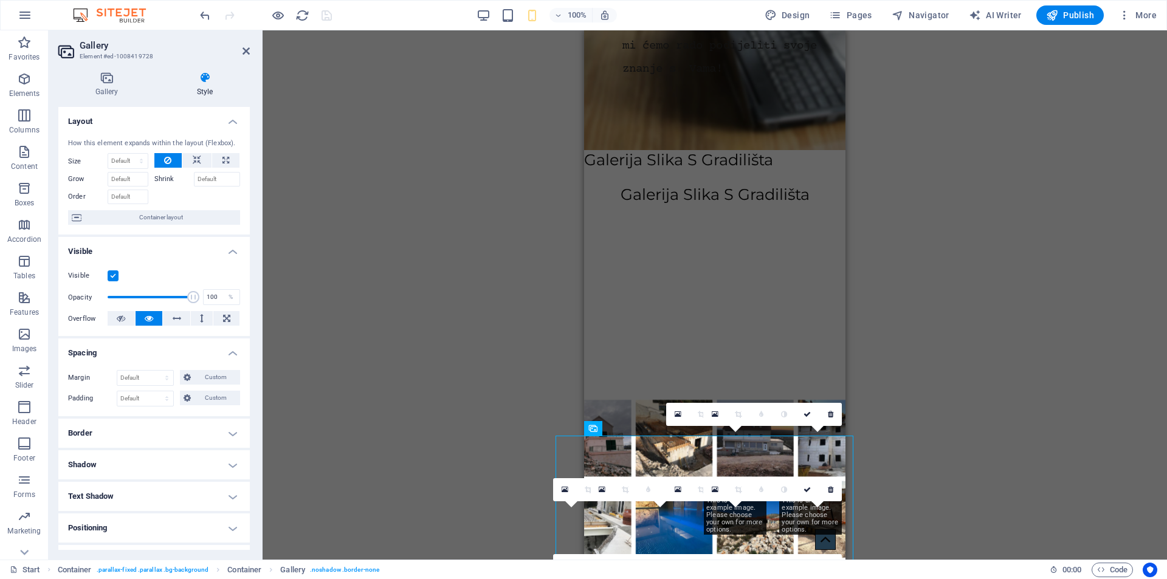
scroll to position [258, 0]
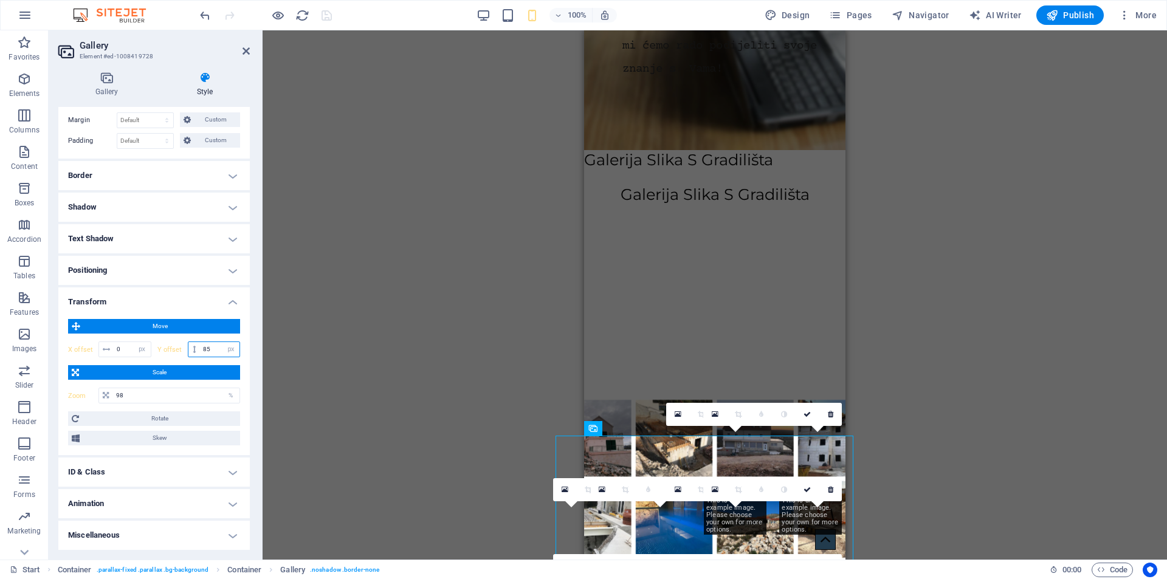
click at [212, 344] on input "85" at bounding box center [220, 349] width 40 height 15
type input "8"
type input "0"
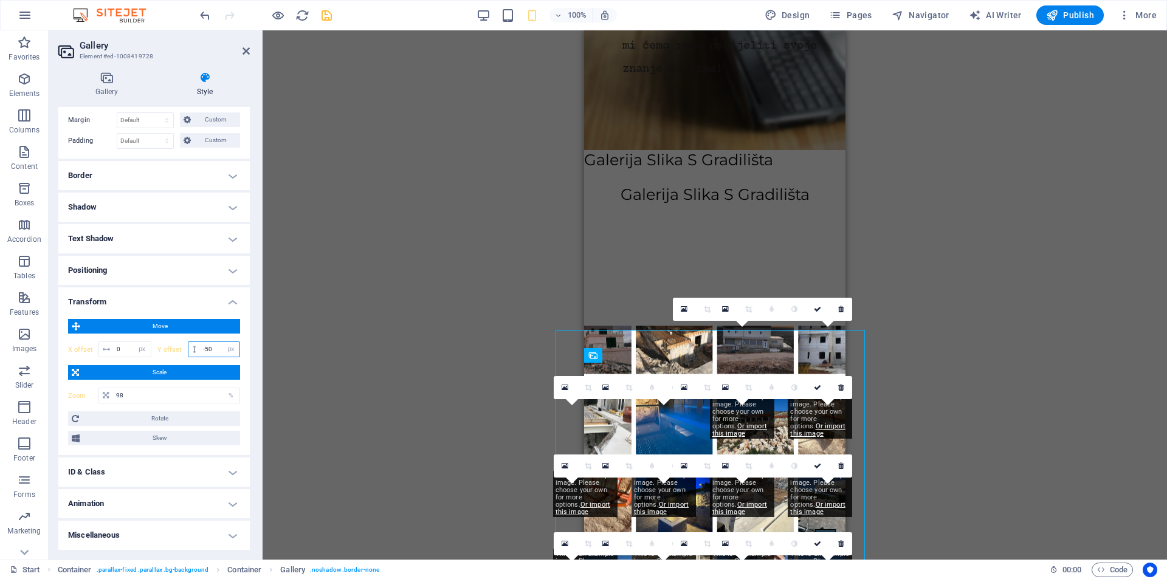
type input "-5"
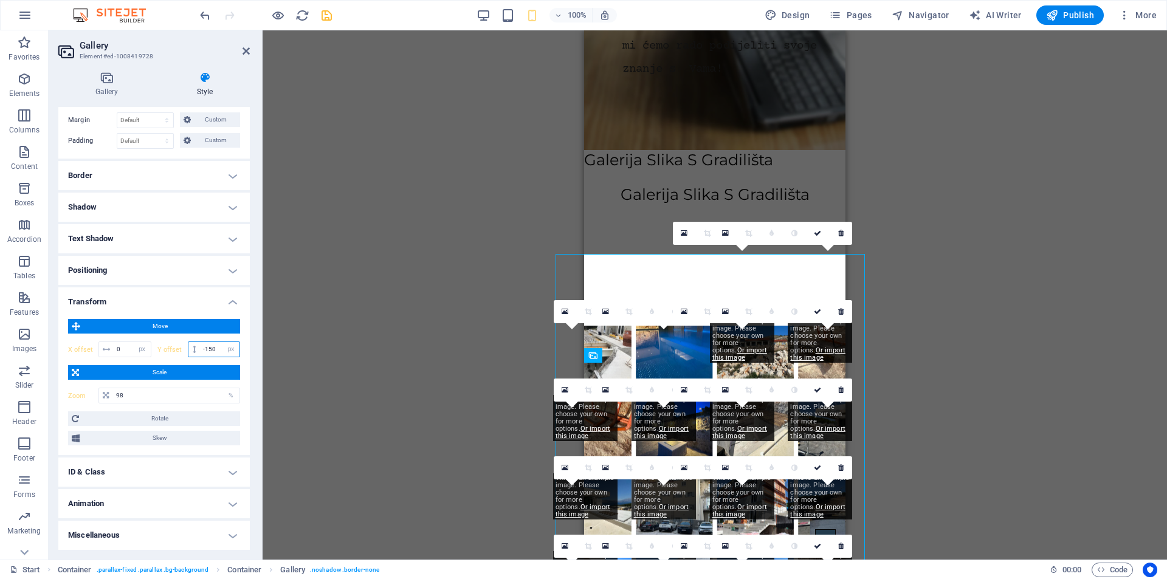
type input "-150"
click at [330, 13] on icon "save" at bounding box center [327, 16] width 14 height 14
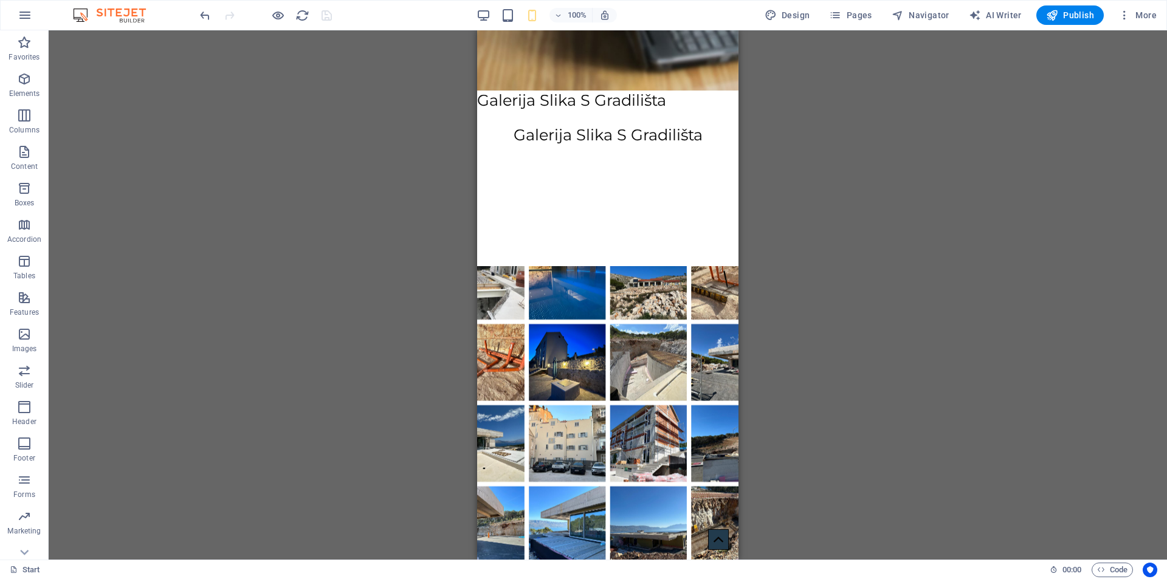
scroll to position [1590, 0]
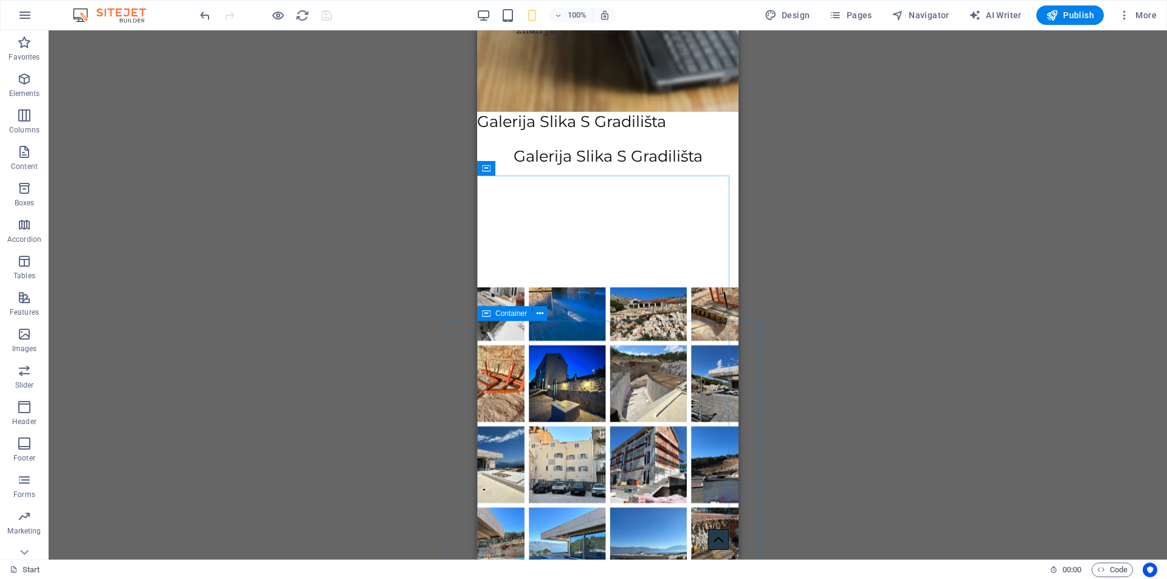
click at [506, 316] on span "Container" at bounding box center [512, 313] width 32 height 7
select select "%"
select select "px"
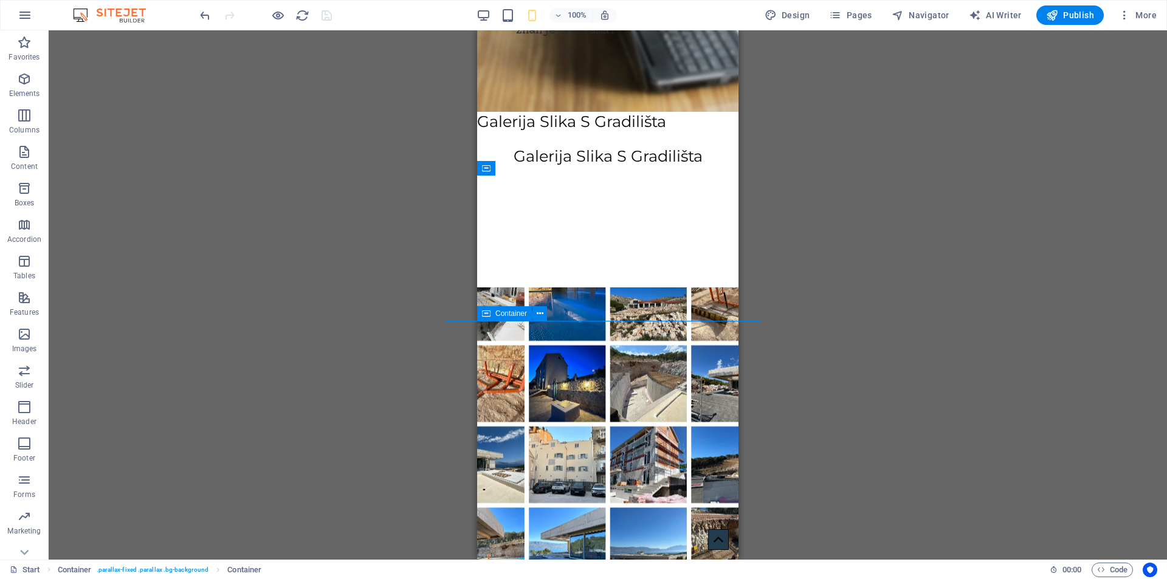
select select "px"
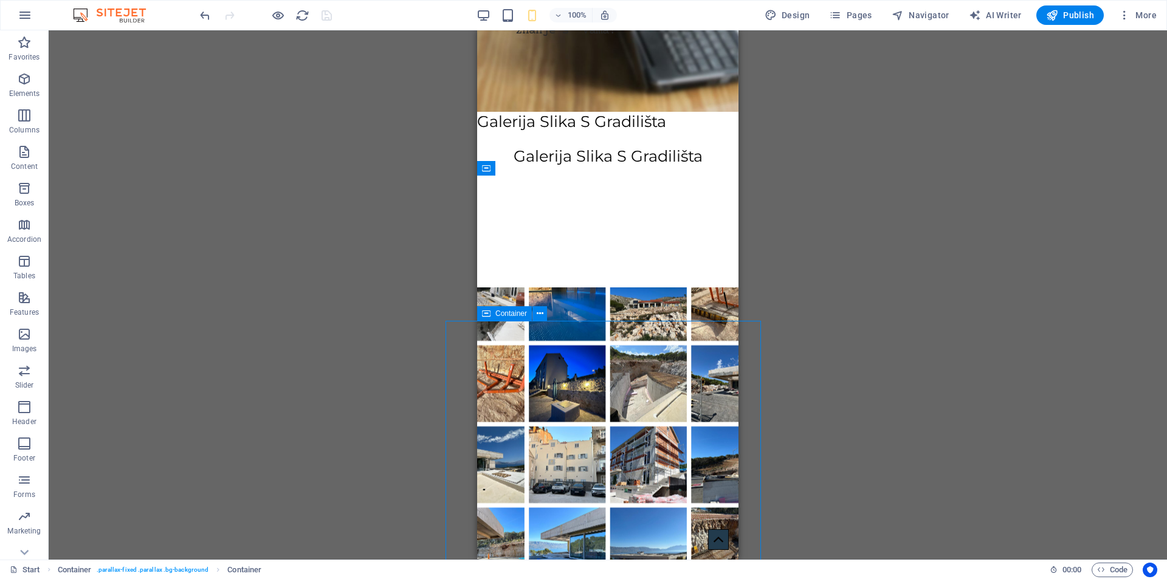
select select "px"
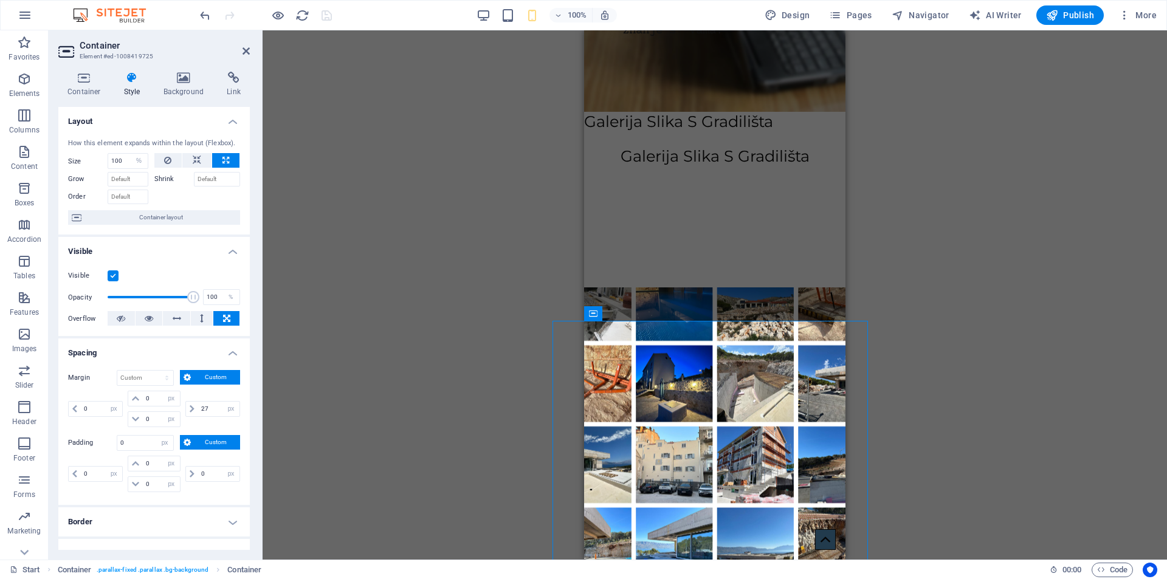
scroll to position [347, 0]
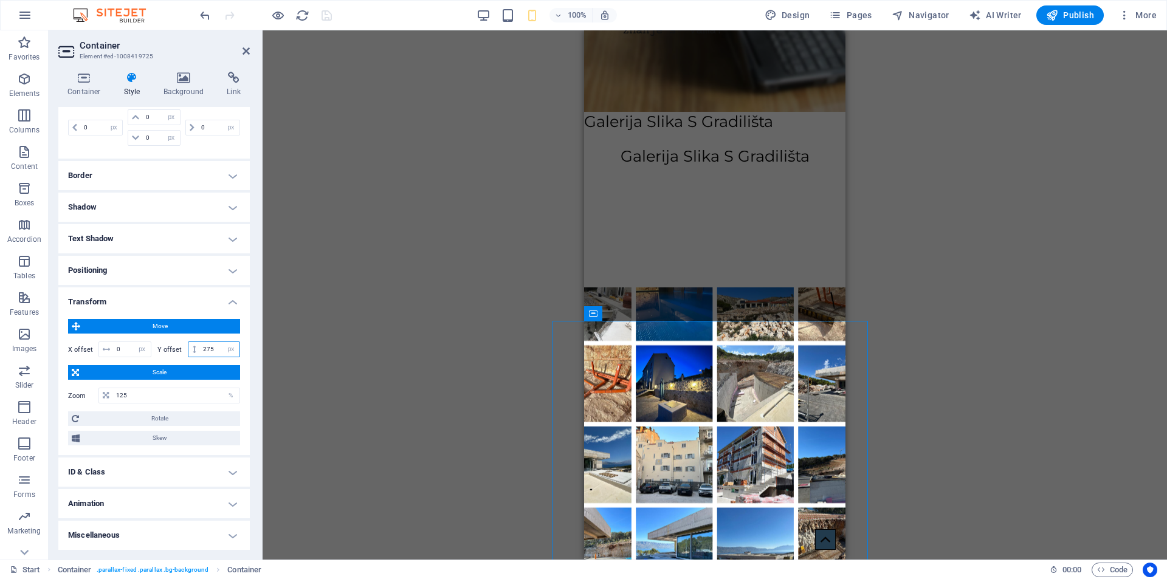
click at [213, 351] on input "275" at bounding box center [220, 349] width 40 height 15
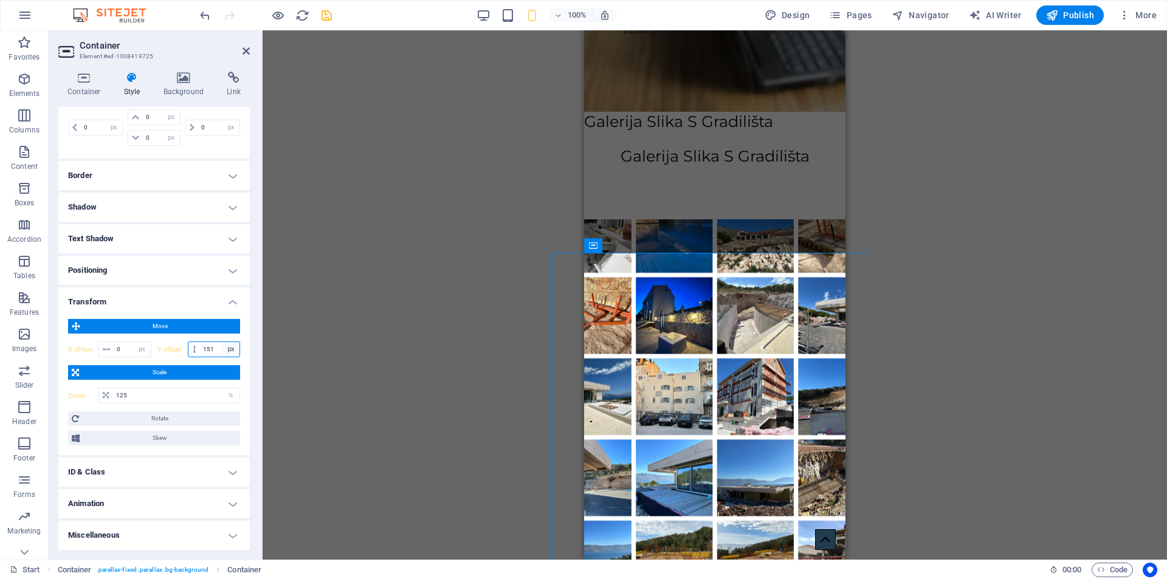
type input "150"
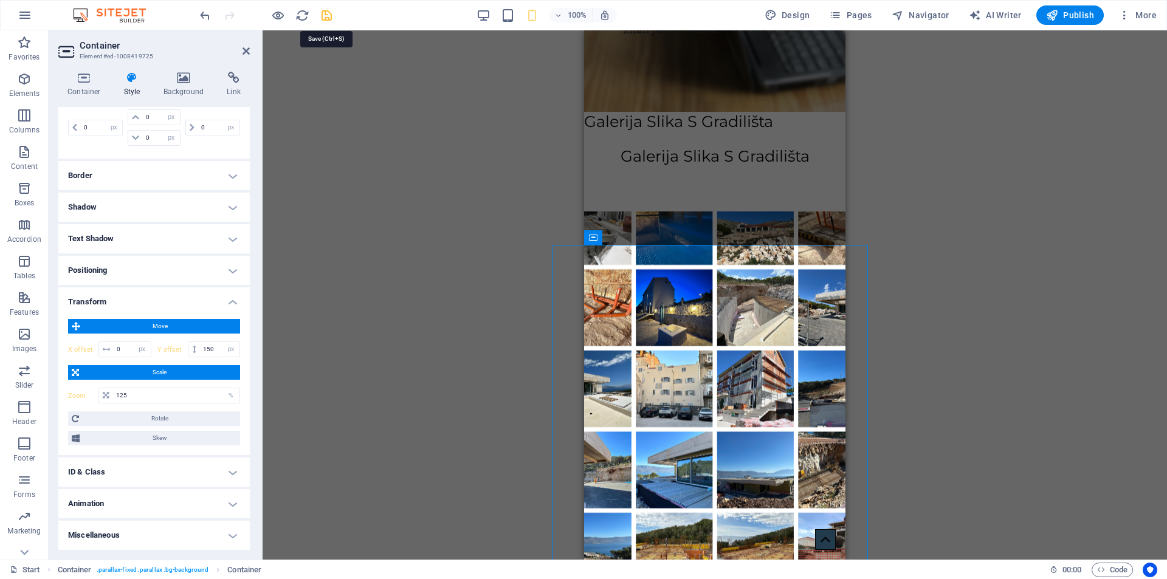
click at [326, 16] on icon "save" at bounding box center [327, 16] width 14 height 14
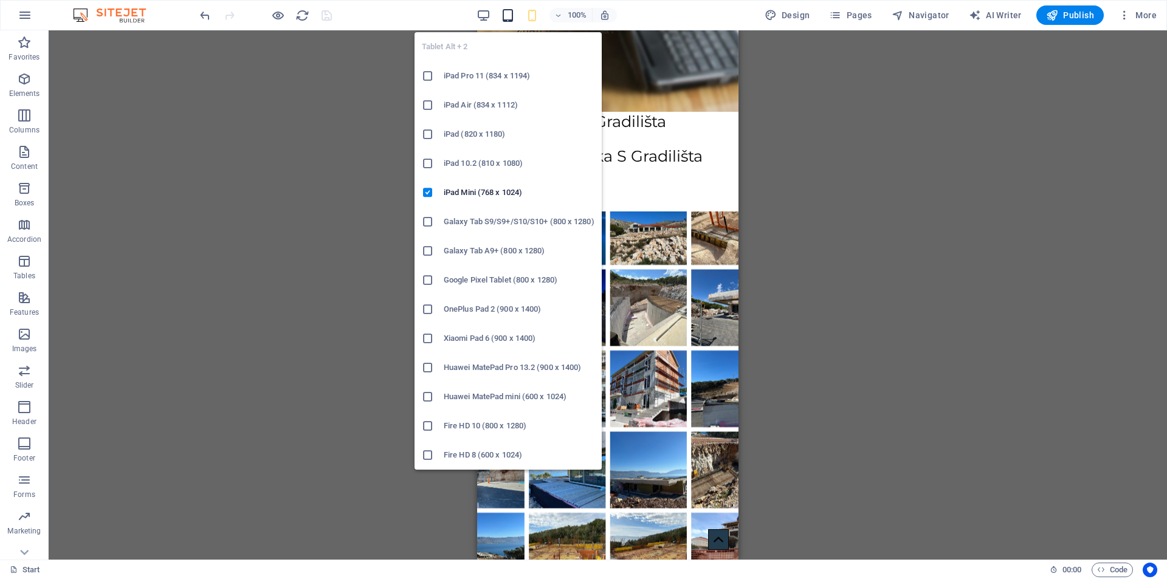
click at [513, 13] on icon "button" at bounding box center [508, 16] width 14 height 14
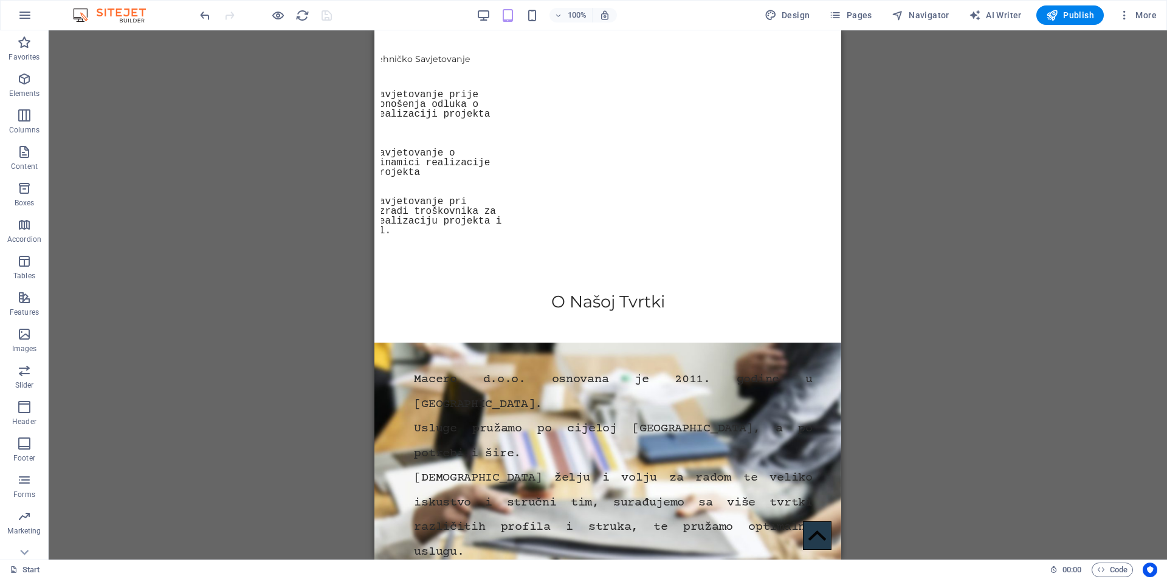
scroll to position [1283, 0]
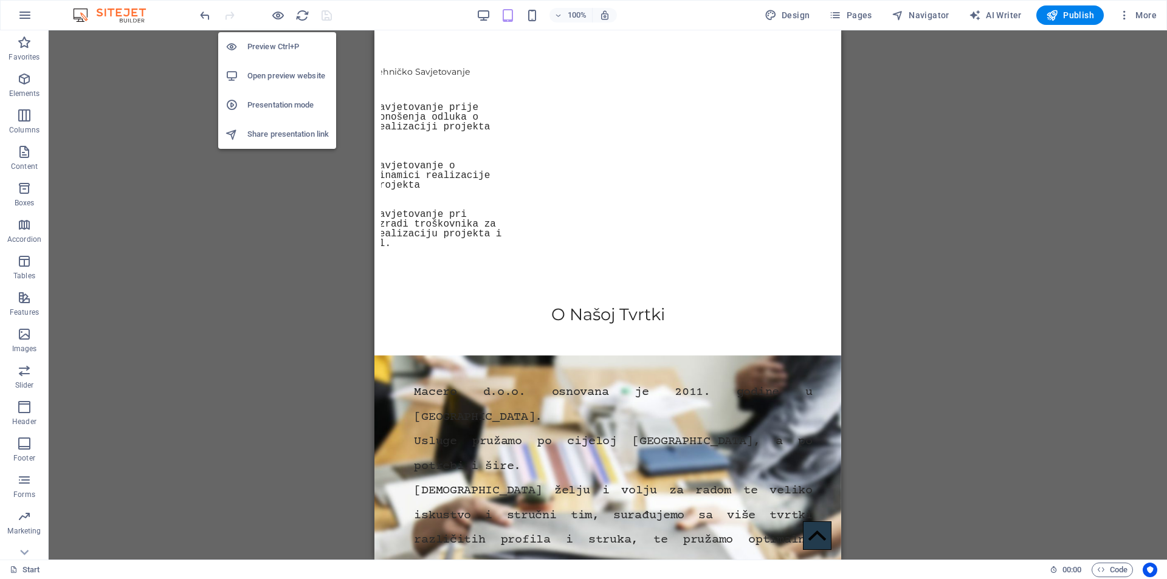
click at [266, 69] on h6 "Open preview website" at bounding box center [287, 76] width 81 height 15
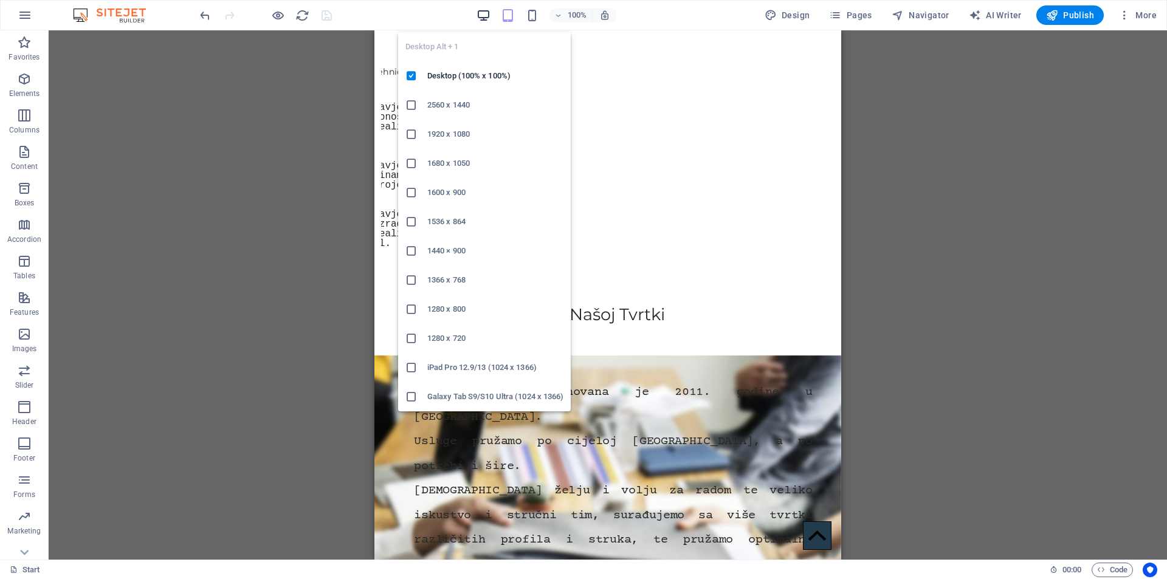
click at [482, 10] on icon "button" at bounding box center [484, 16] width 14 height 14
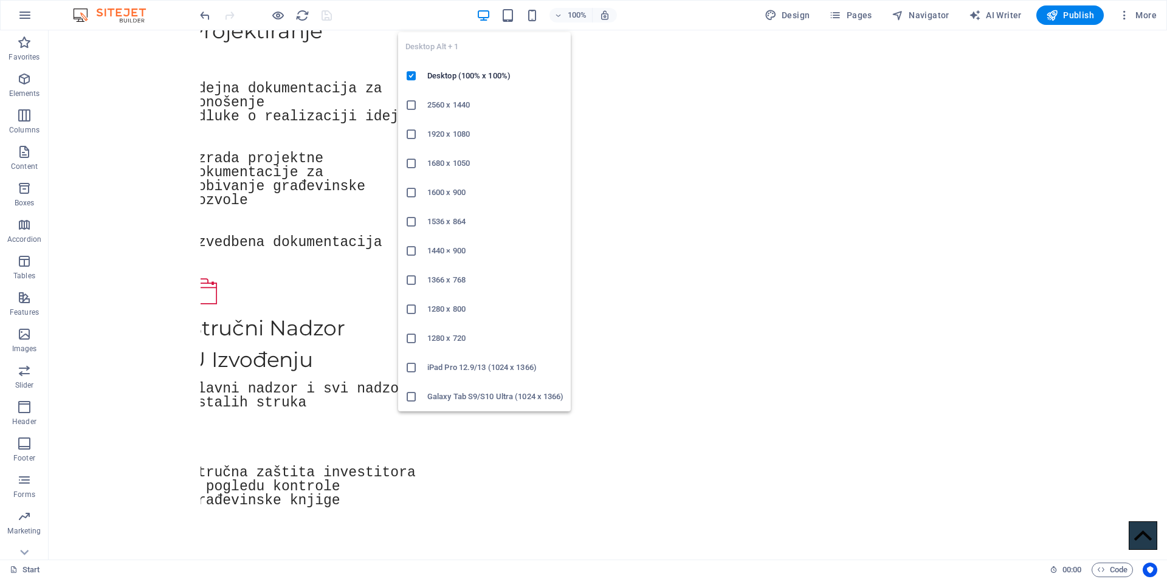
scroll to position [1480, 0]
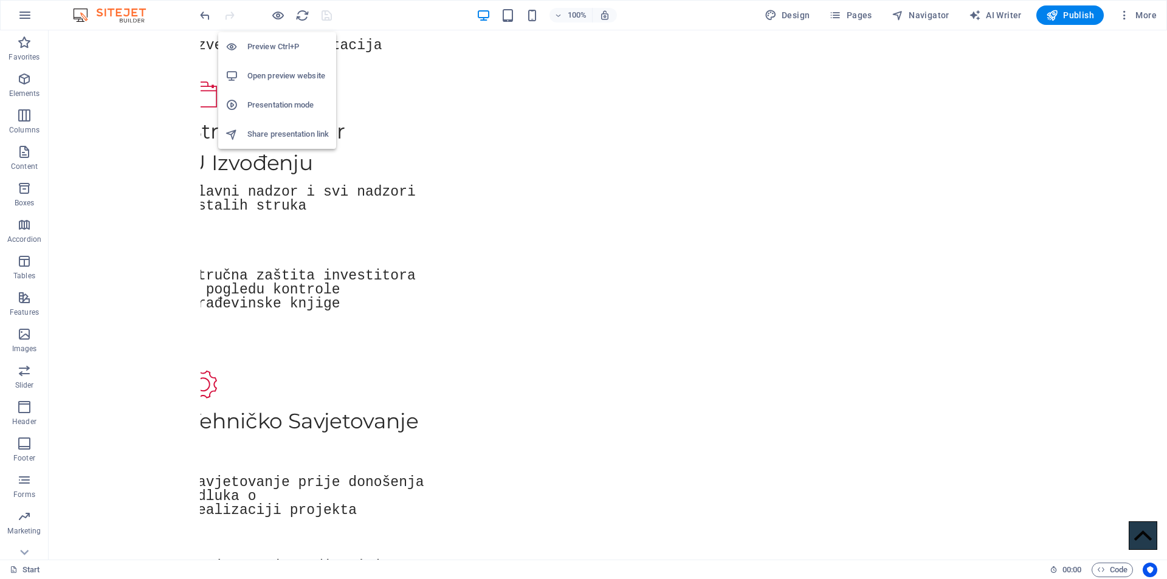
click at [278, 44] on h6 "Preview Ctrl+P" at bounding box center [287, 47] width 81 height 15
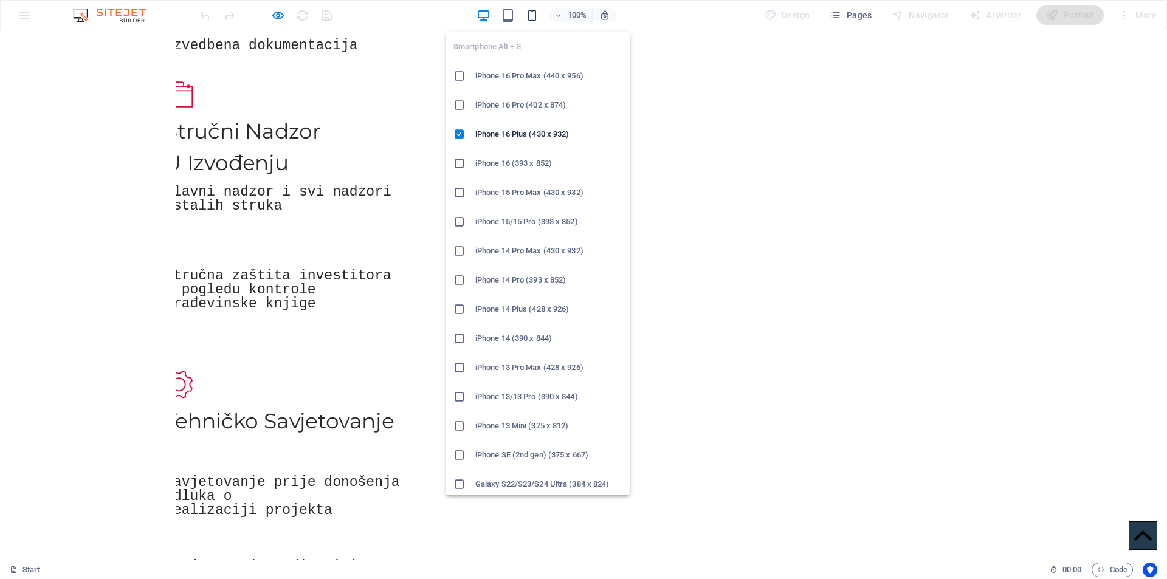
click at [534, 9] on icon "button" at bounding box center [532, 16] width 14 height 14
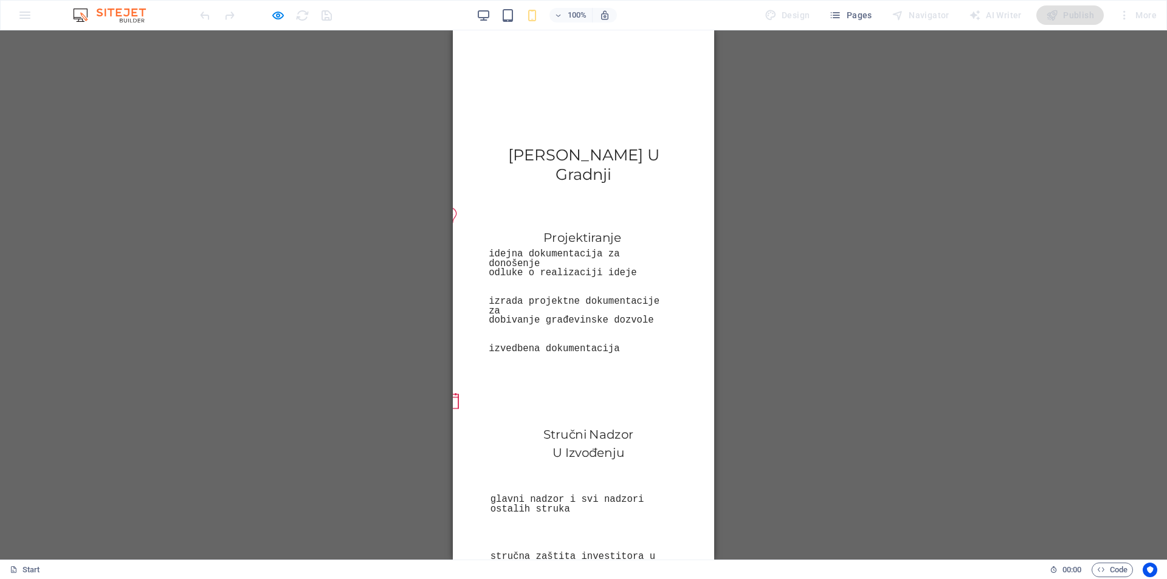
scroll to position [0, 0]
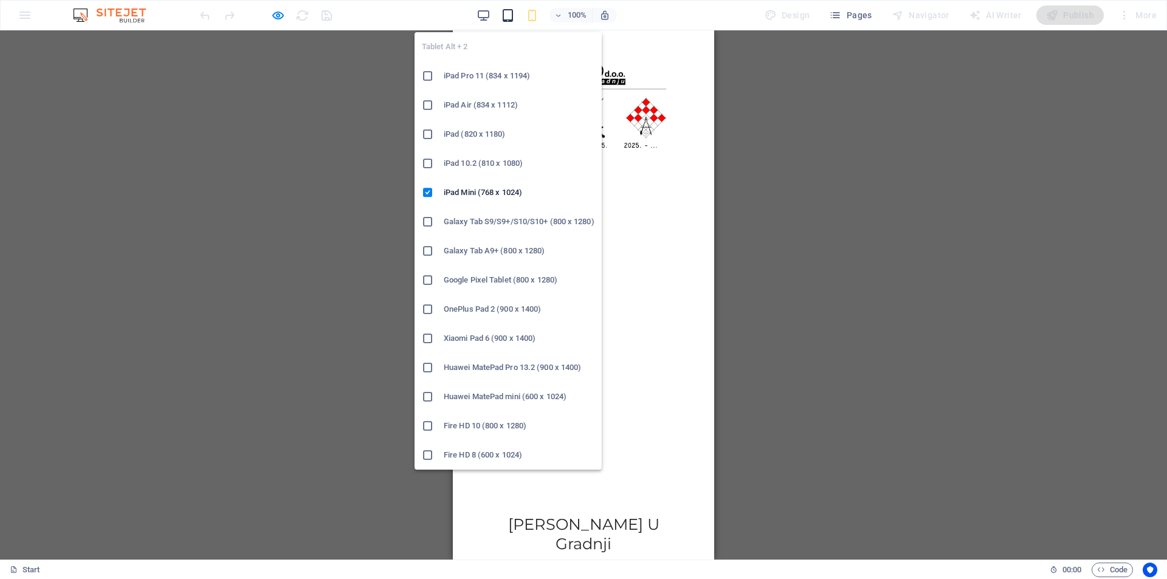
click at [507, 16] on icon "button" at bounding box center [508, 16] width 14 height 14
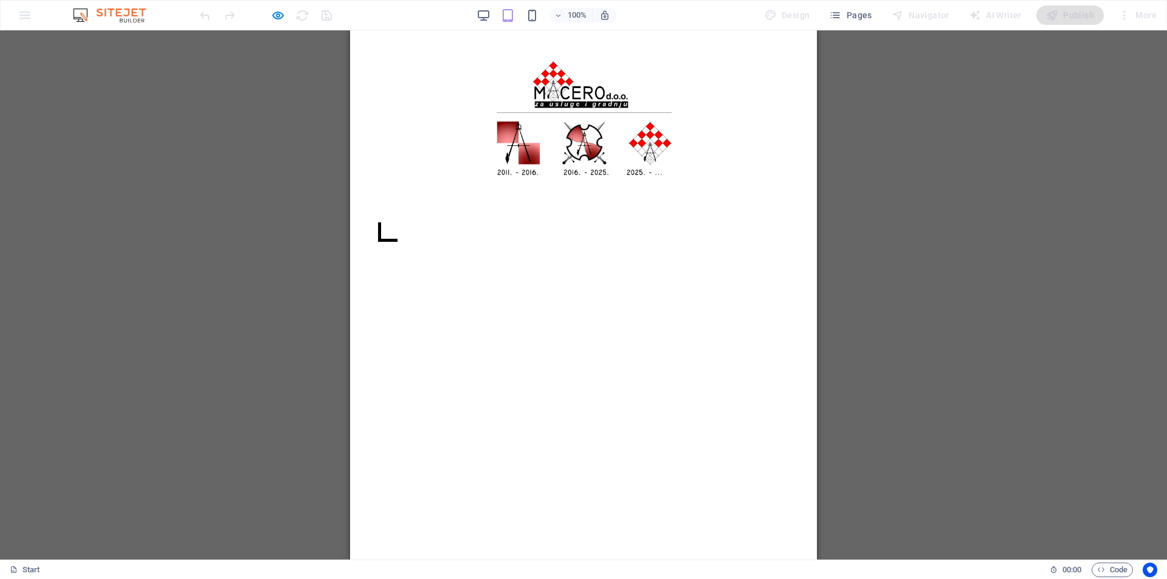
drag, startPoint x: 813, startPoint y: 63, endPoint x: 1023, endPoint y: 35, distance: 212.1
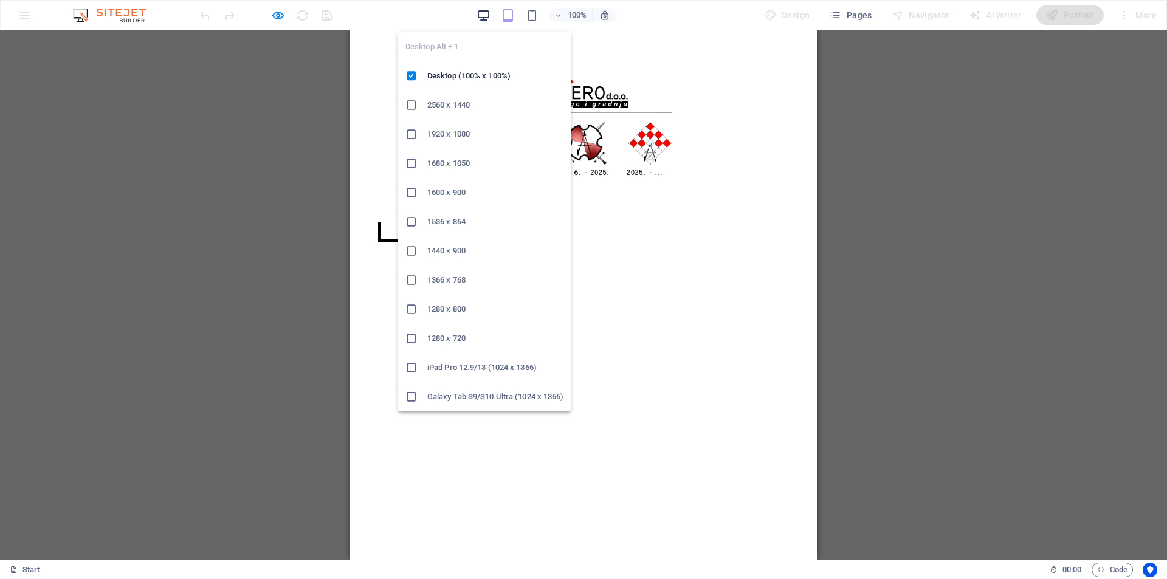
click at [485, 10] on icon "button" at bounding box center [484, 16] width 14 height 14
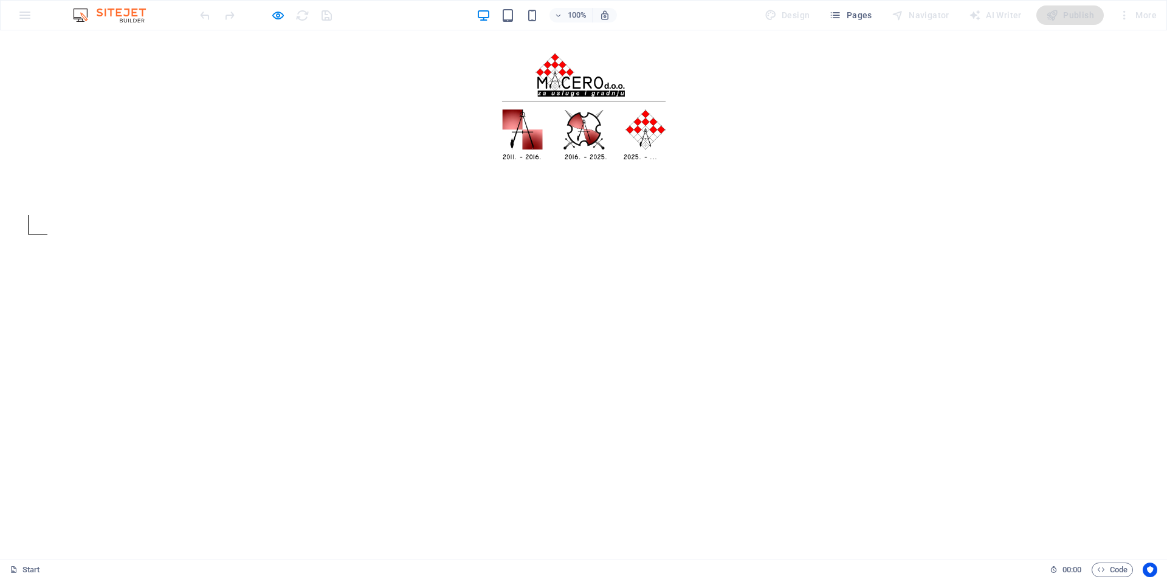
drag, startPoint x: 1163, startPoint y: 63, endPoint x: 990, endPoint y: 32, distance: 175.9
click at [271, 12] on icon "button" at bounding box center [278, 16] width 14 height 14
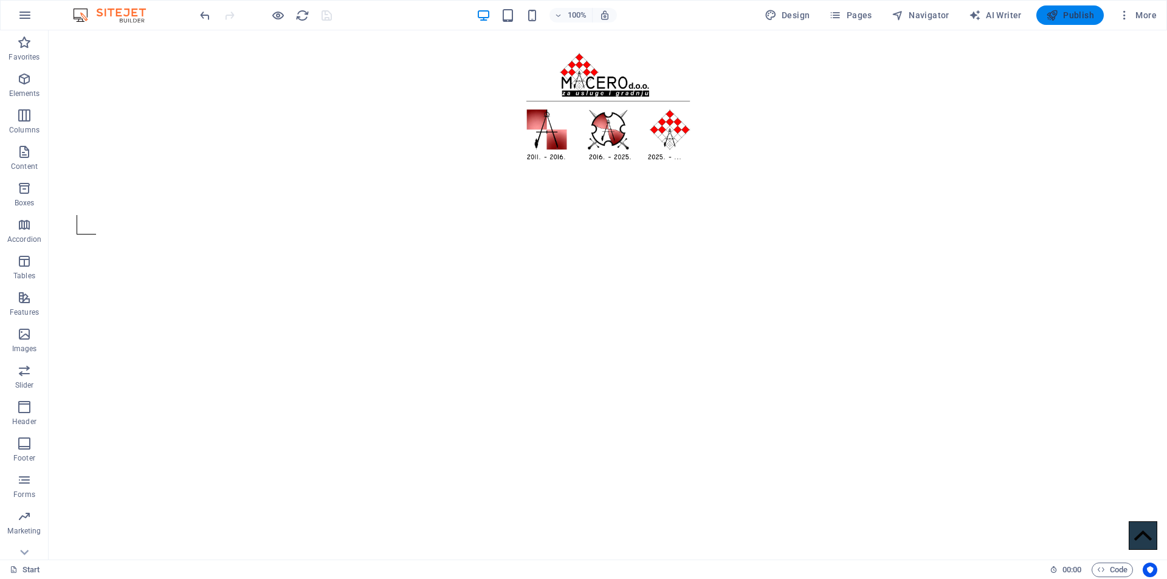
click at [1061, 12] on span "Publish" at bounding box center [1070, 15] width 48 height 12
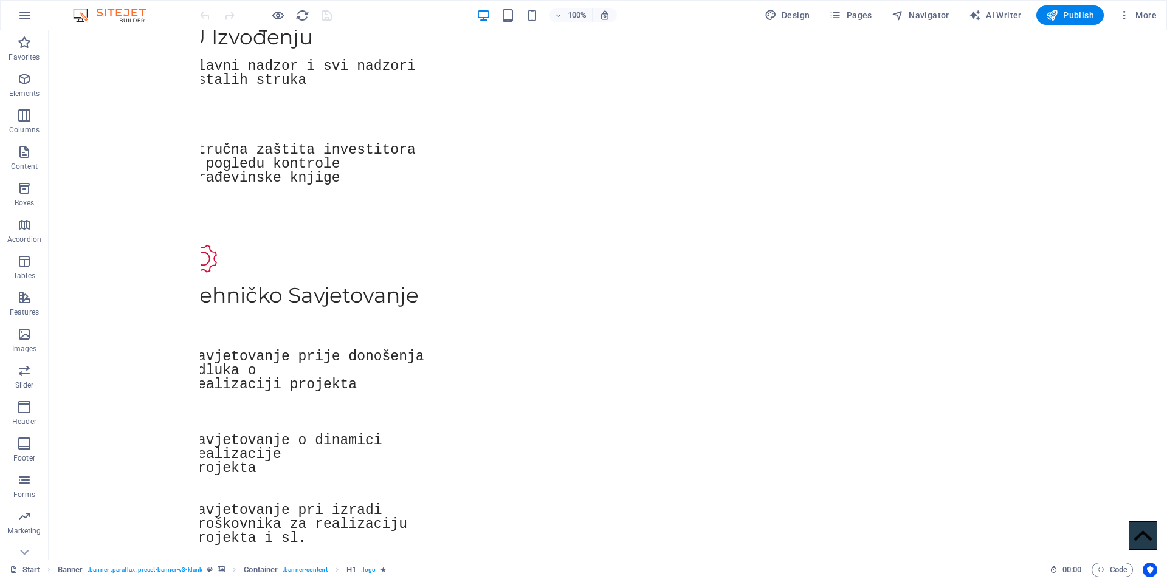
scroll to position [1611, 0]
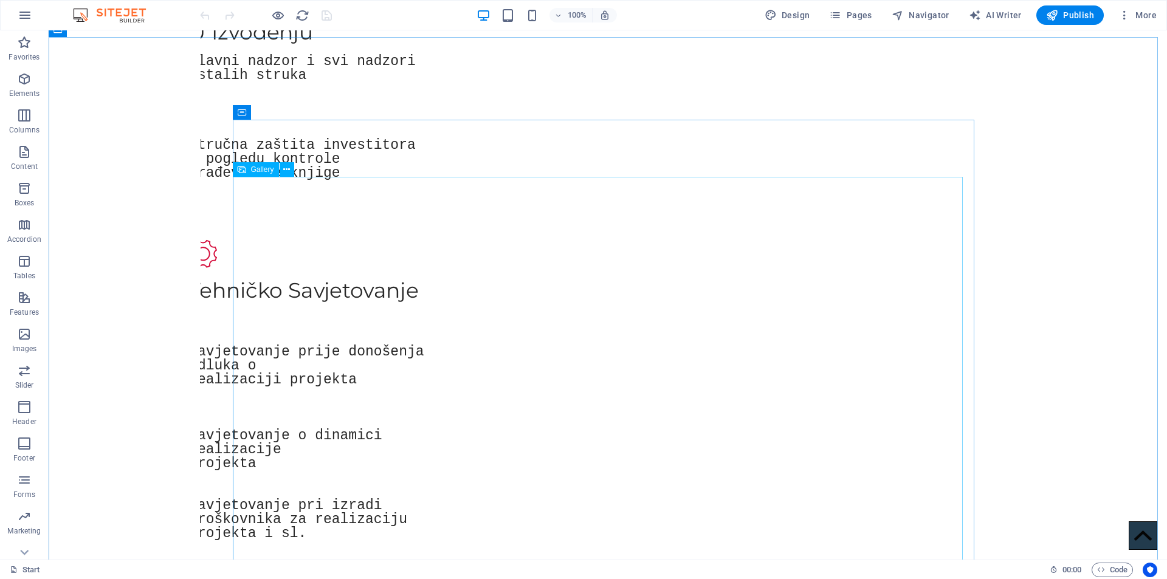
click at [255, 168] on span "Gallery" at bounding box center [262, 169] width 23 height 7
select select "4"
select select "%"
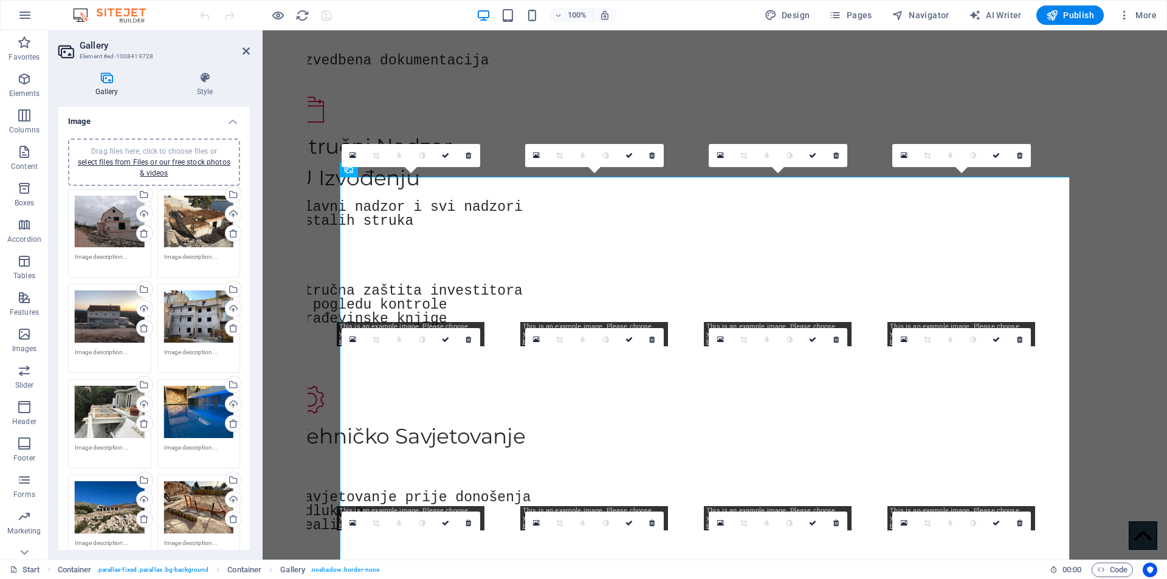
scroll to position [1628, 0]
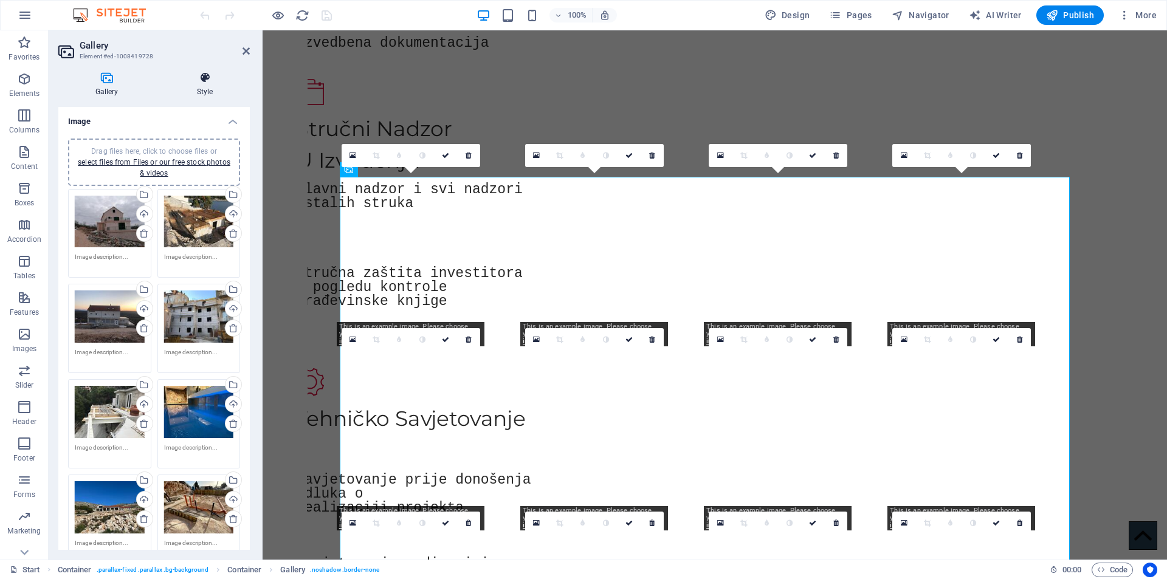
click at [201, 83] on icon at bounding box center [205, 78] width 90 height 12
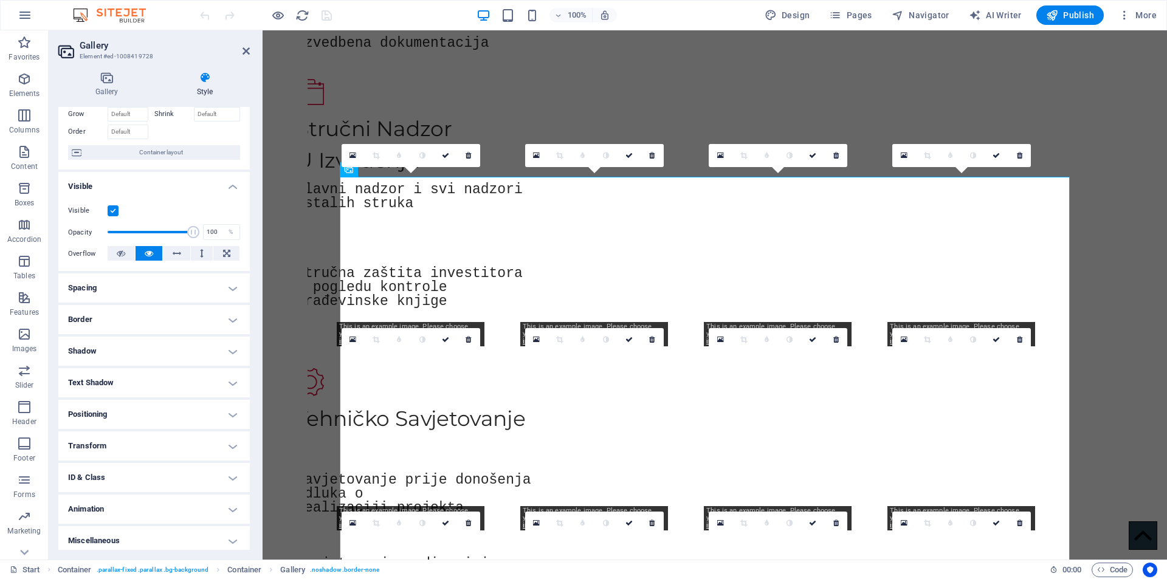
scroll to position [71, 0]
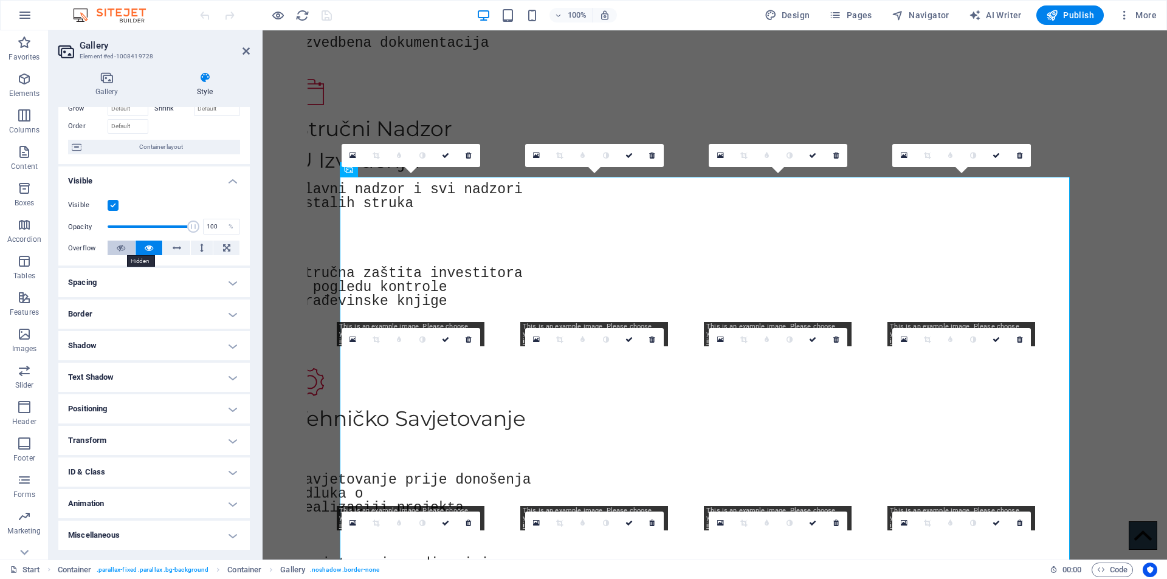
click at [123, 249] on icon at bounding box center [121, 248] width 9 height 15
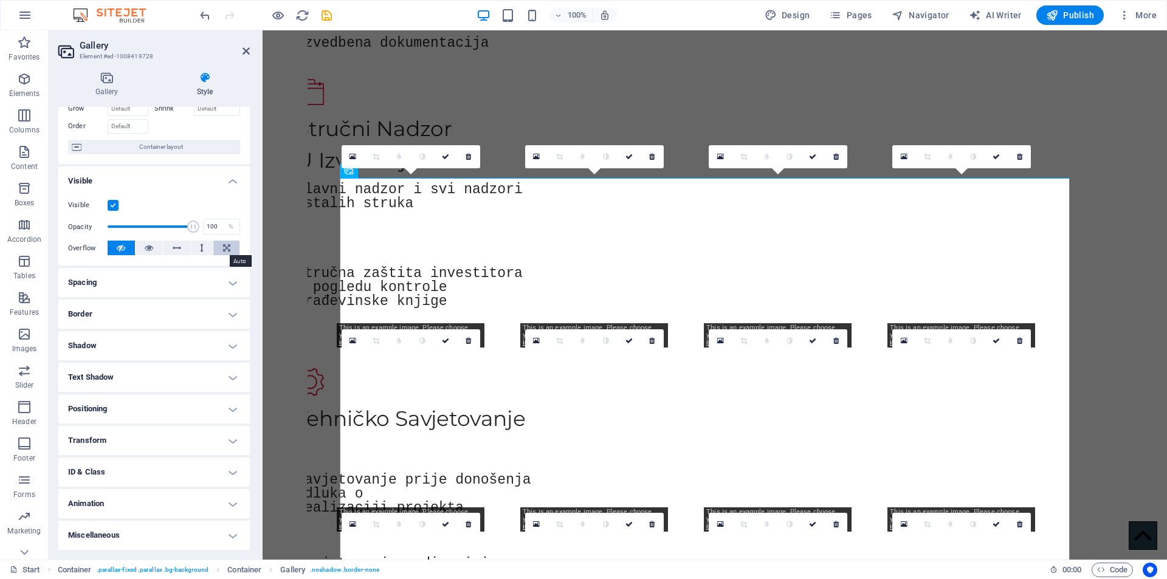
click at [224, 248] on icon at bounding box center [226, 248] width 7 height 15
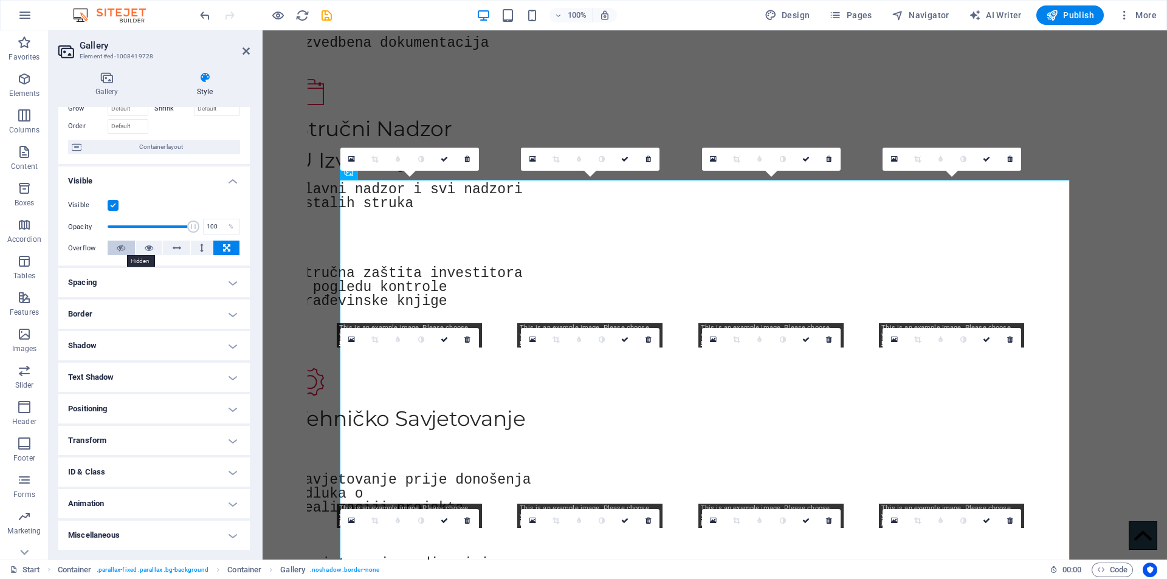
click at [114, 250] on button at bounding box center [121, 248] width 27 height 15
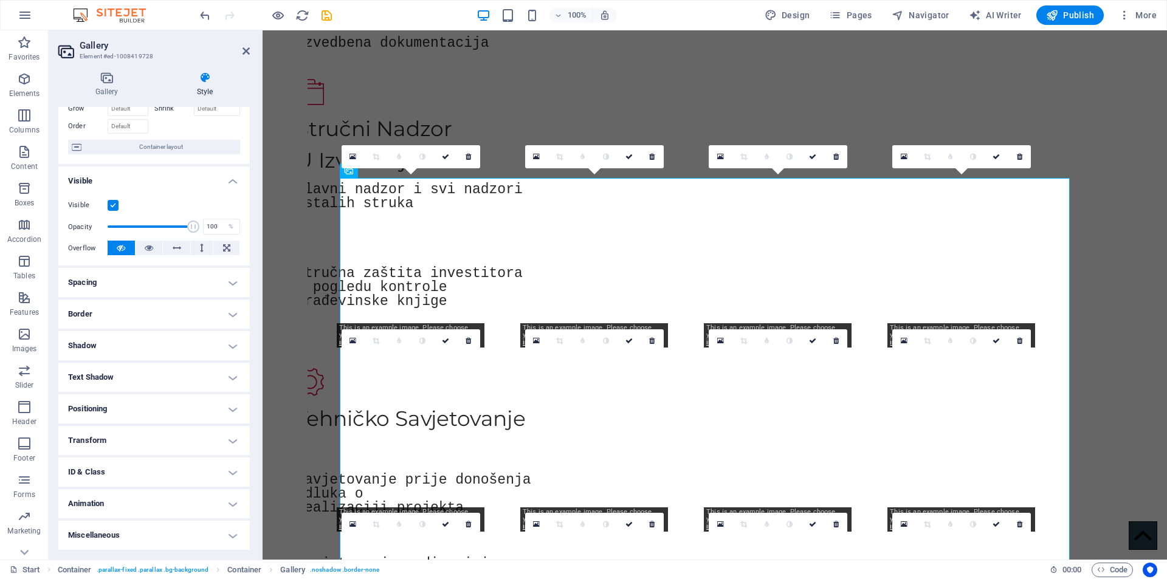
click at [114, 208] on label at bounding box center [113, 205] width 11 height 11
click at [0, 0] on input "Visible" at bounding box center [0, 0] width 0 height 0
click at [113, 207] on label at bounding box center [113, 205] width 11 height 11
click at [0, 0] on input "Visible" at bounding box center [0, 0] width 0 height 0
click at [116, 431] on h4 "Transform" at bounding box center [154, 440] width 192 height 29
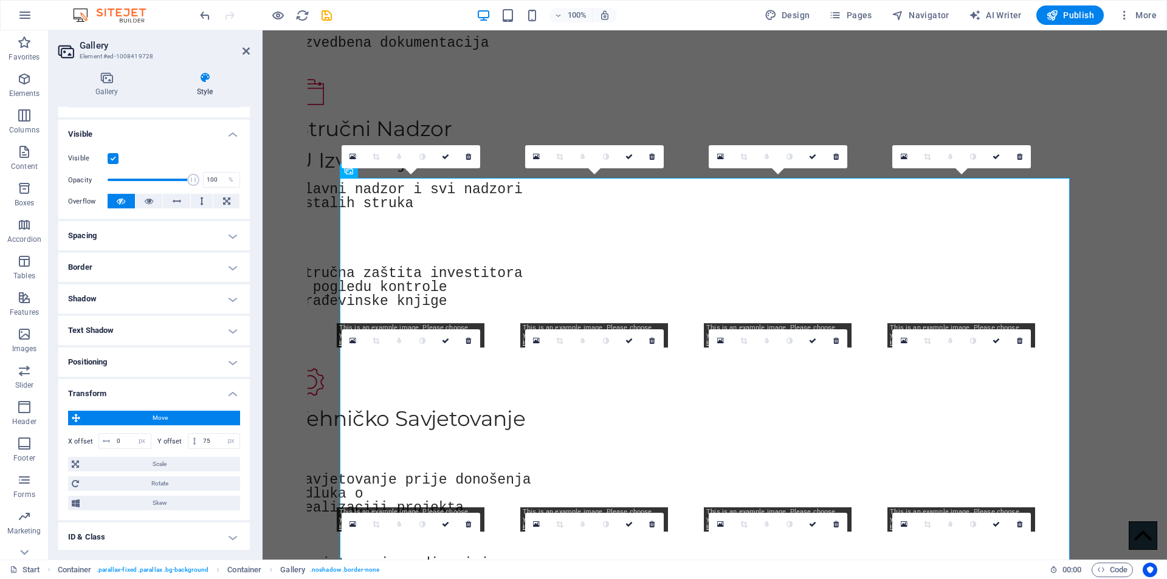
scroll to position [182, 0]
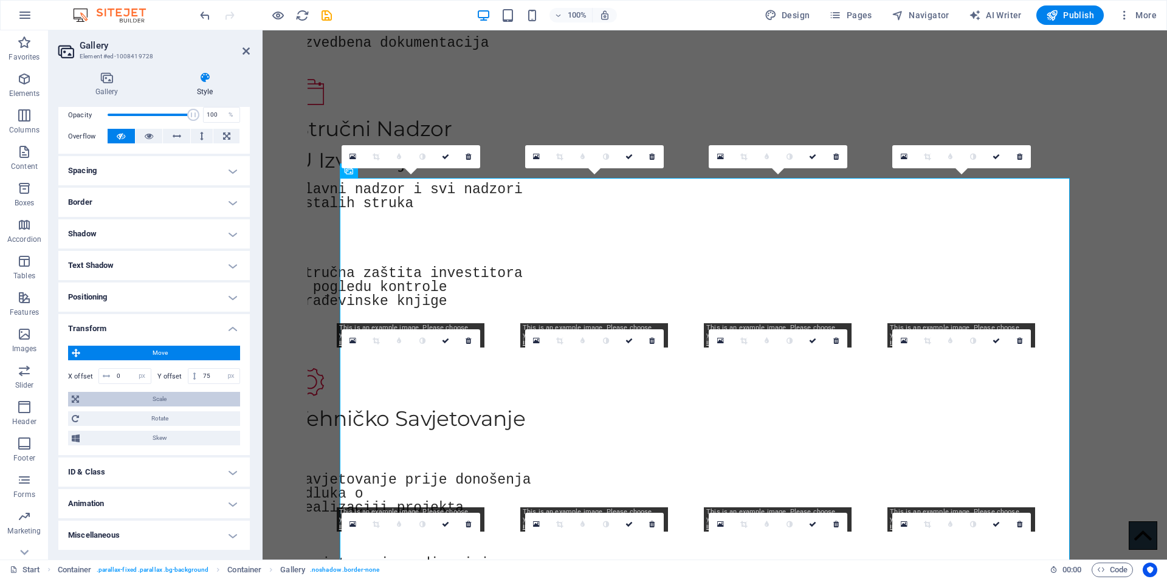
click at [122, 404] on span "Scale" at bounding box center [160, 399] width 154 height 15
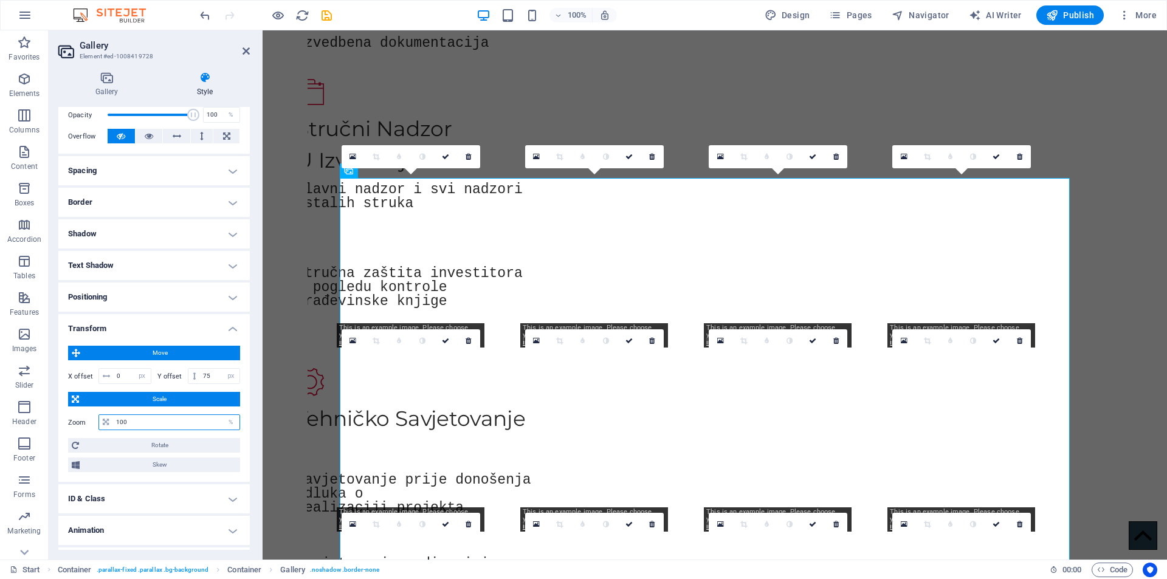
click at [130, 419] on input "100" at bounding box center [176, 422] width 126 height 15
type input "95"
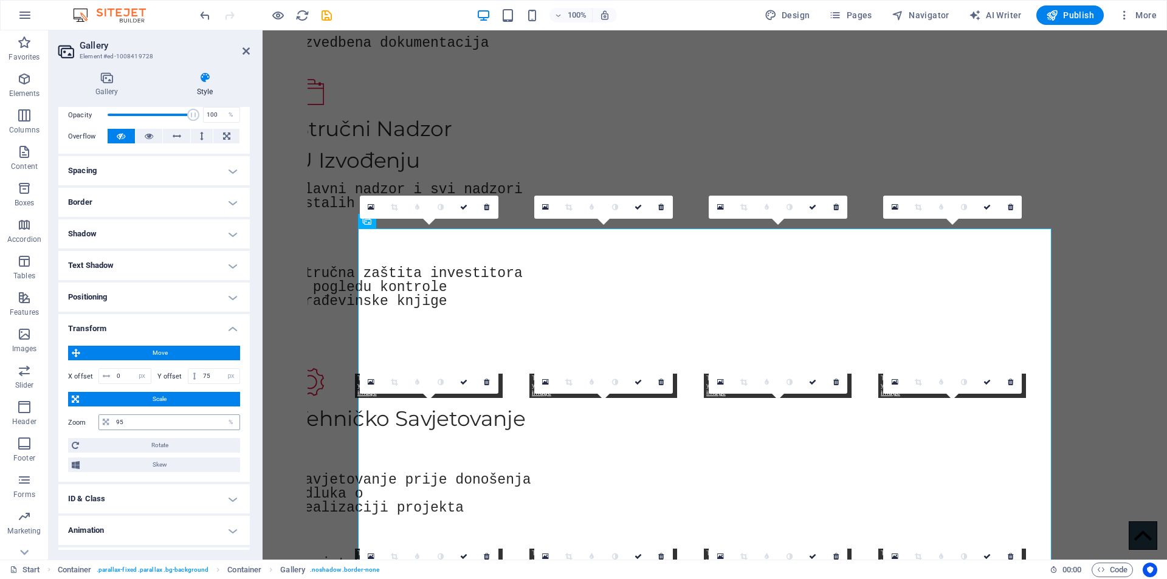
scroll to position [1611, 0]
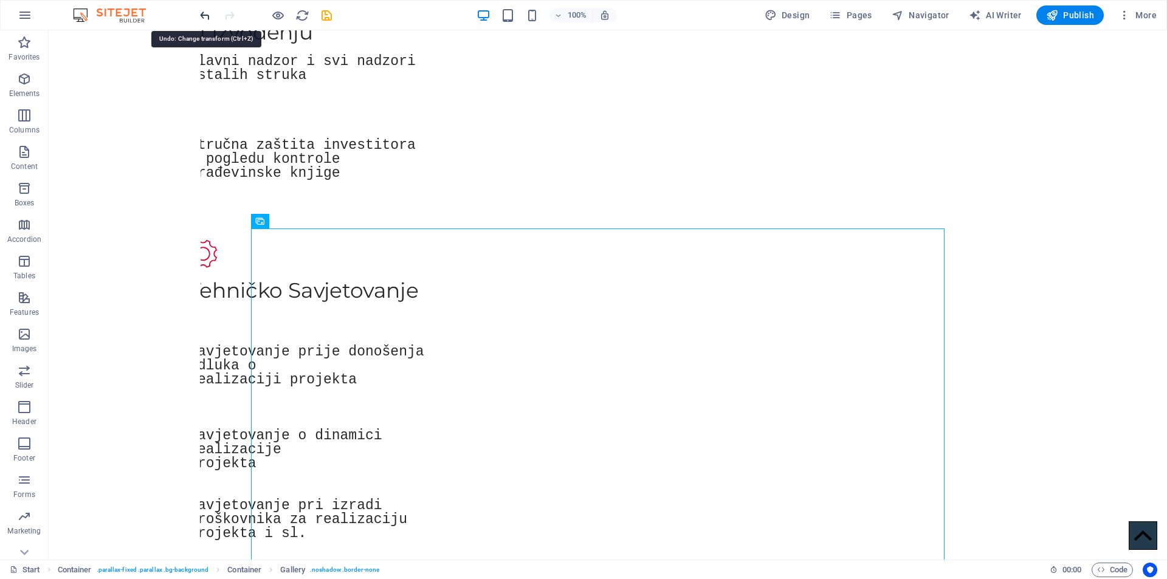
click at [206, 13] on icon "undo" at bounding box center [205, 16] width 14 height 14
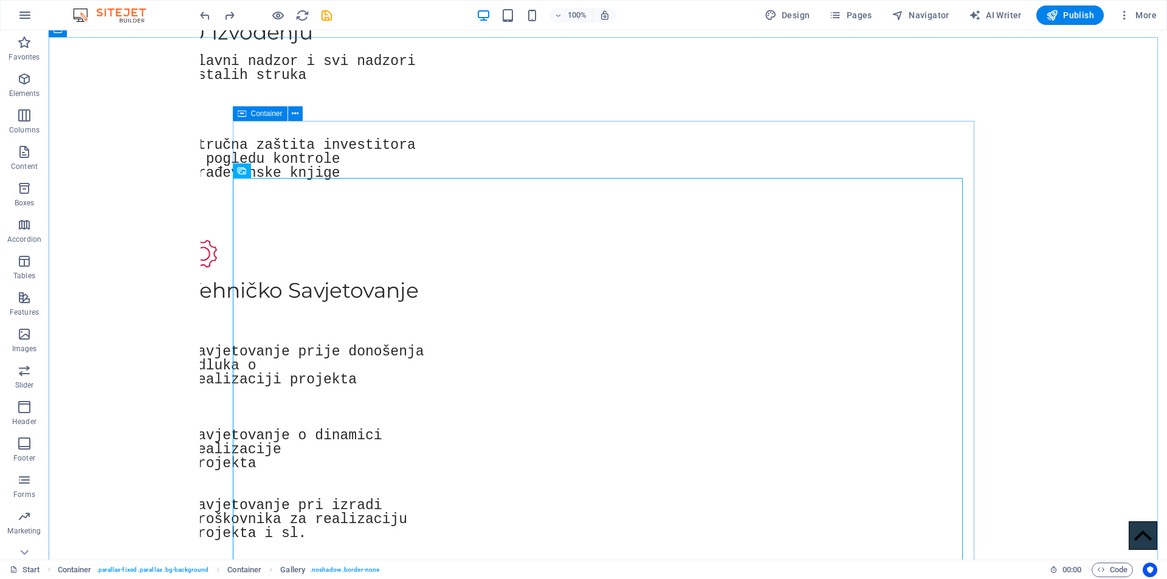
click at [268, 115] on span "Container" at bounding box center [267, 113] width 32 height 7
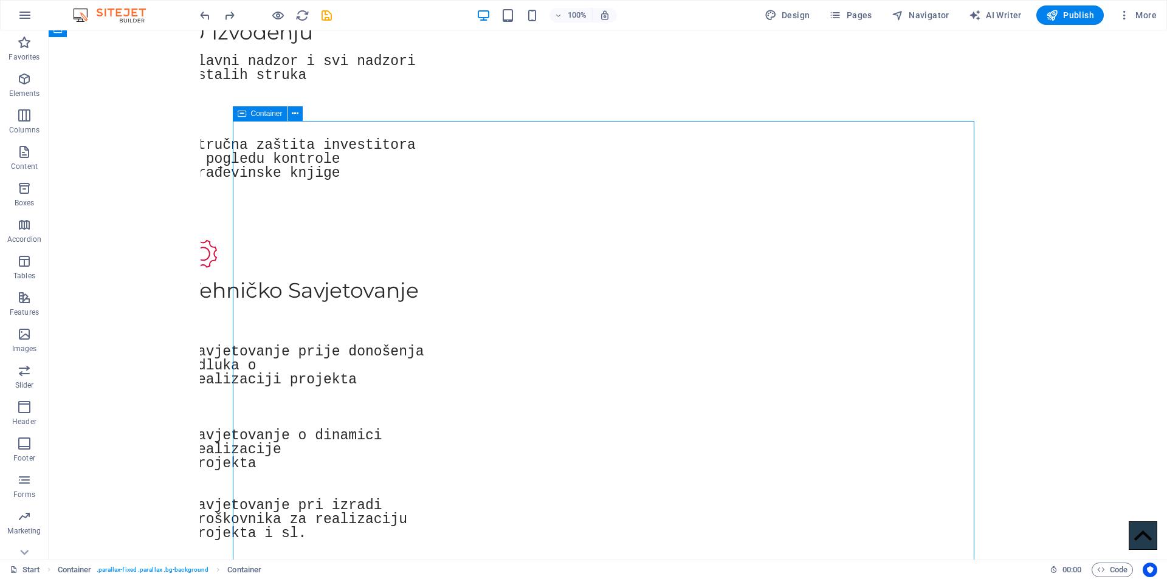
click at [268, 115] on span "Container" at bounding box center [267, 113] width 32 height 7
select select "%"
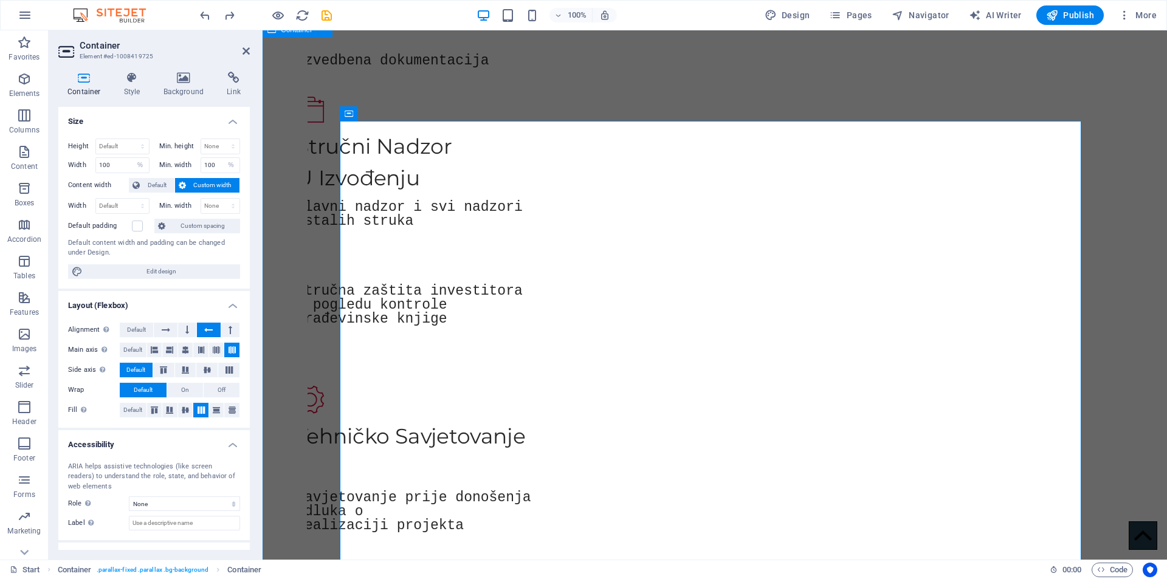
scroll to position [1628, 0]
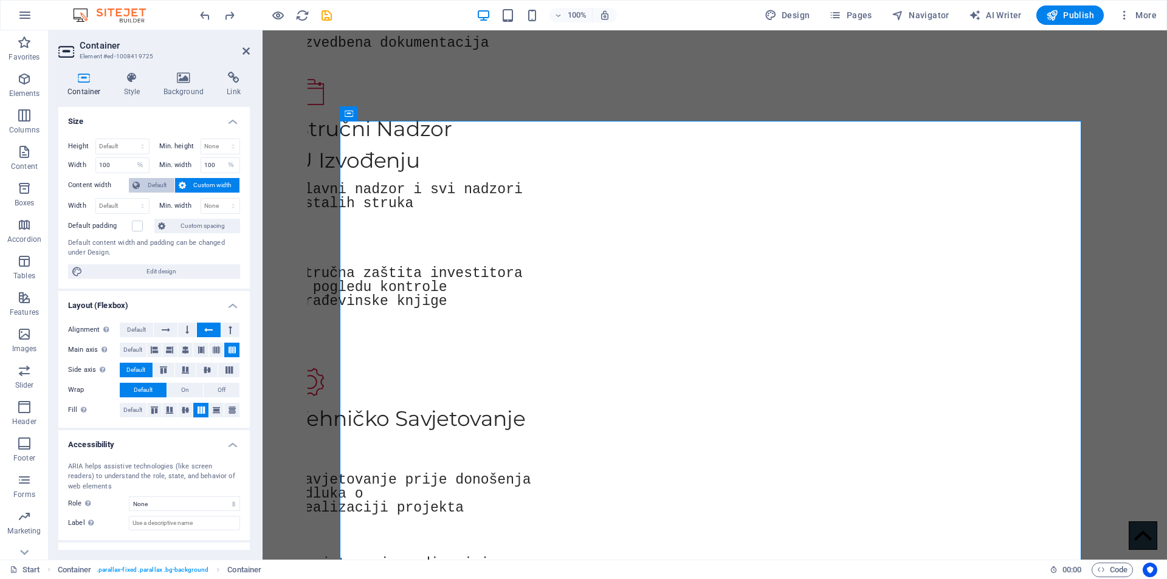
click at [154, 184] on span "Default" at bounding box center [156, 185] width 27 height 15
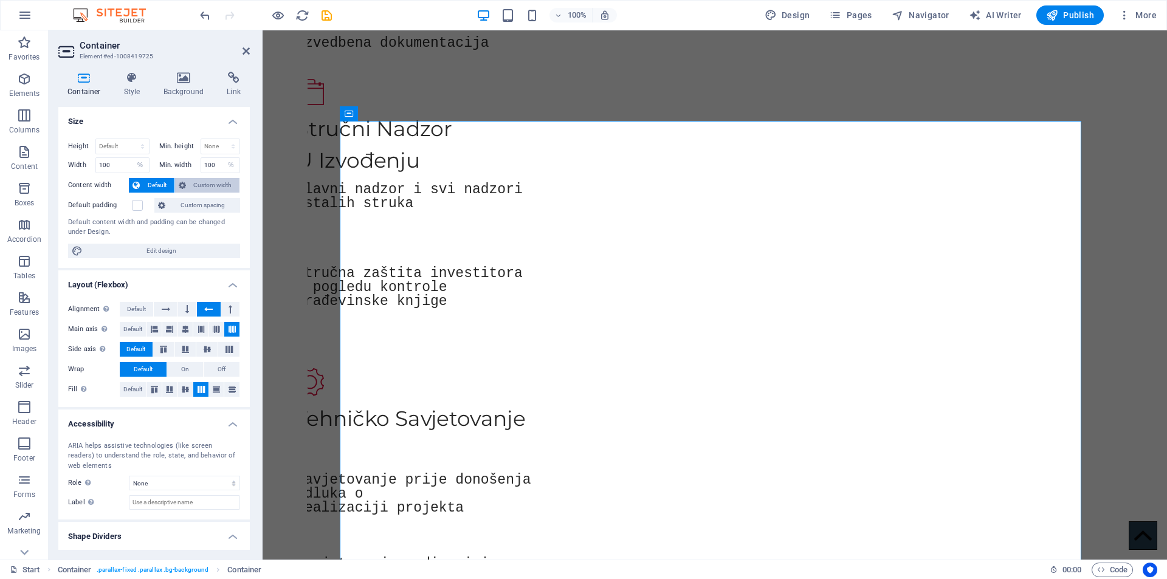
click at [196, 182] on span "Custom width" at bounding box center [213, 185] width 47 height 15
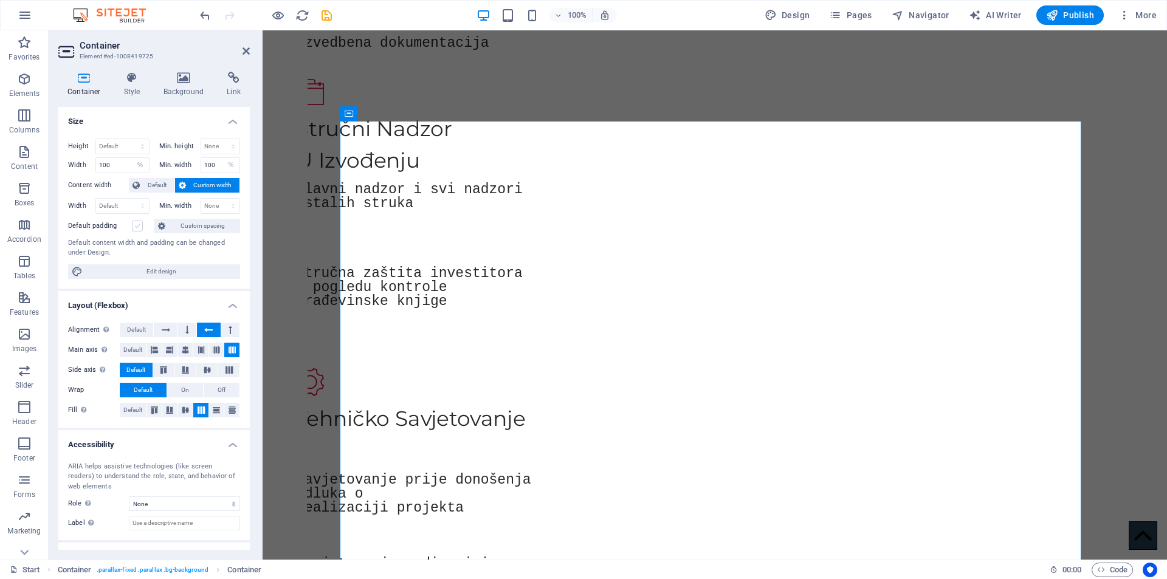
click at [137, 227] on label at bounding box center [137, 226] width 11 height 11
click at [0, 0] on input "Default padding" at bounding box center [0, 0] width 0 height 0
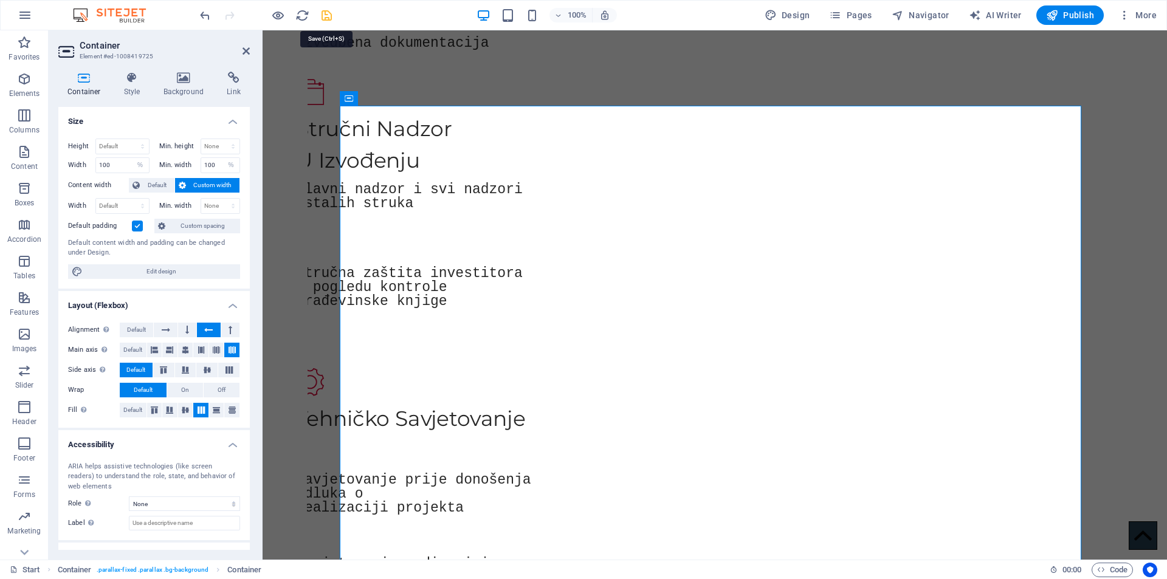
click at [324, 13] on icon "save" at bounding box center [327, 16] width 14 height 14
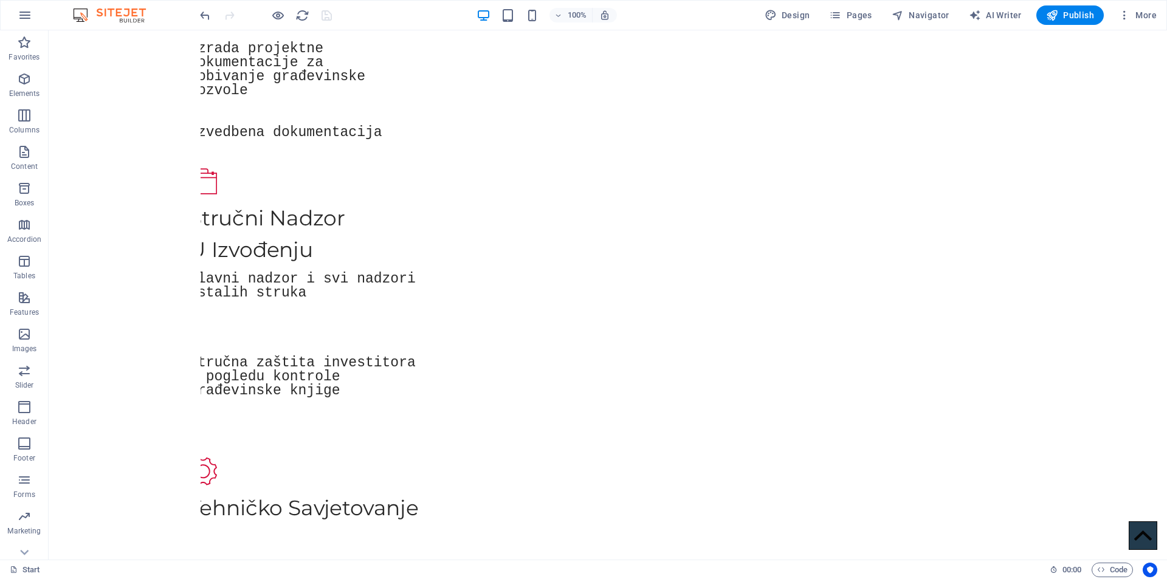
scroll to position [1398, 0]
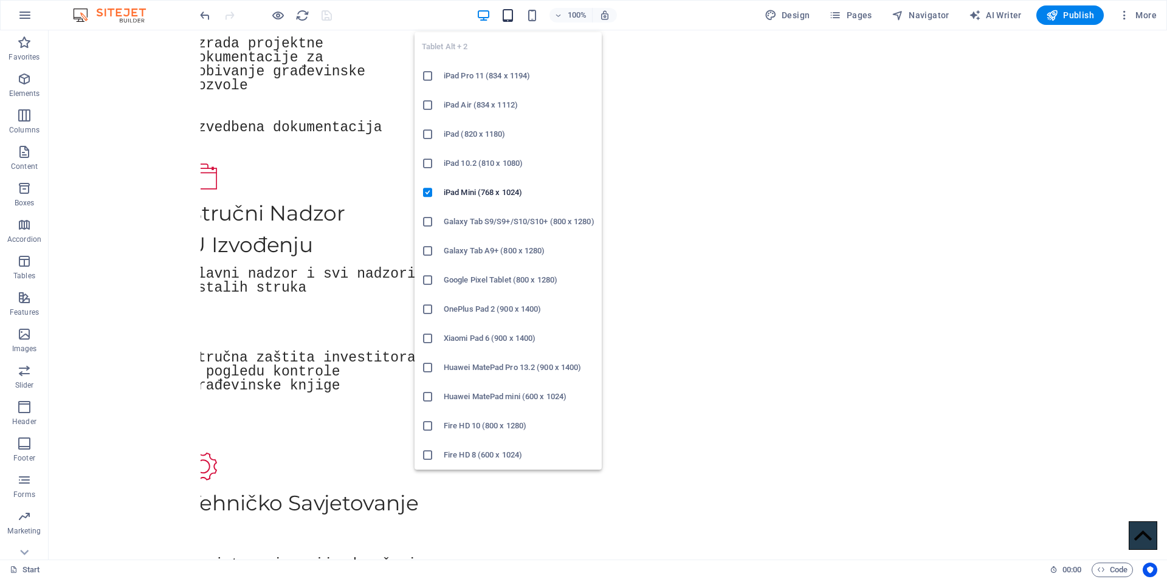
click at [507, 9] on icon "button" at bounding box center [508, 16] width 14 height 14
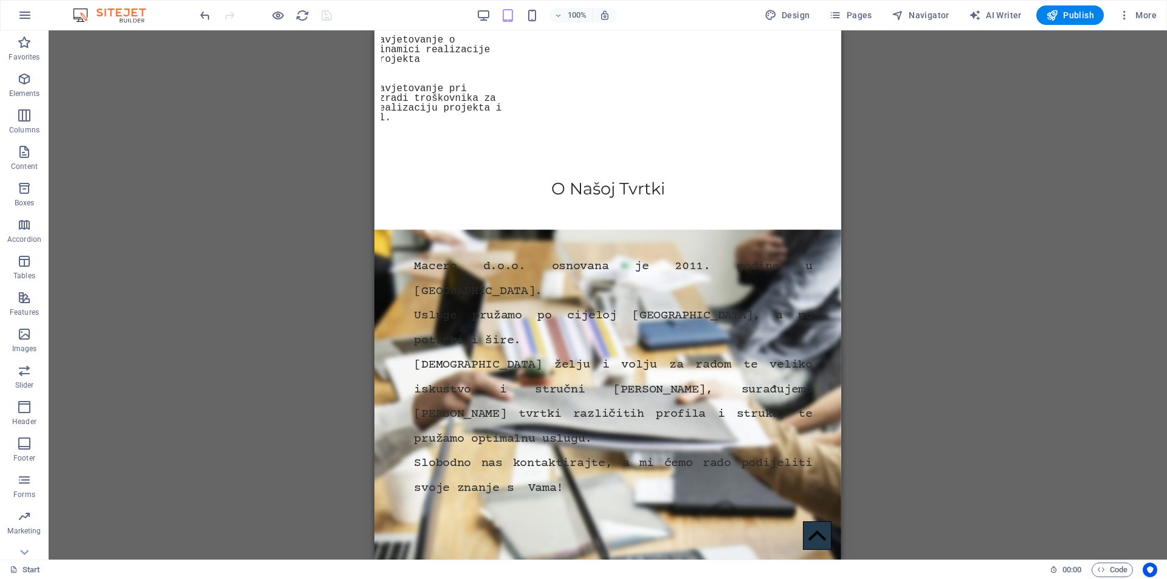
scroll to position [1426, 0]
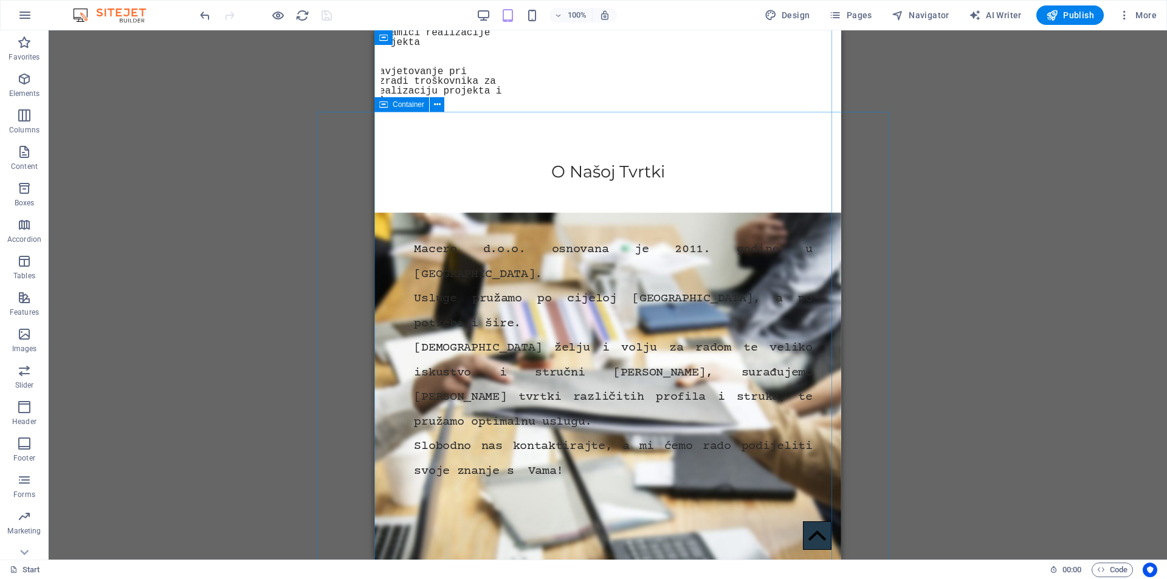
click at [406, 105] on span "Container" at bounding box center [409, 104] width 32 height 7
select select "%"
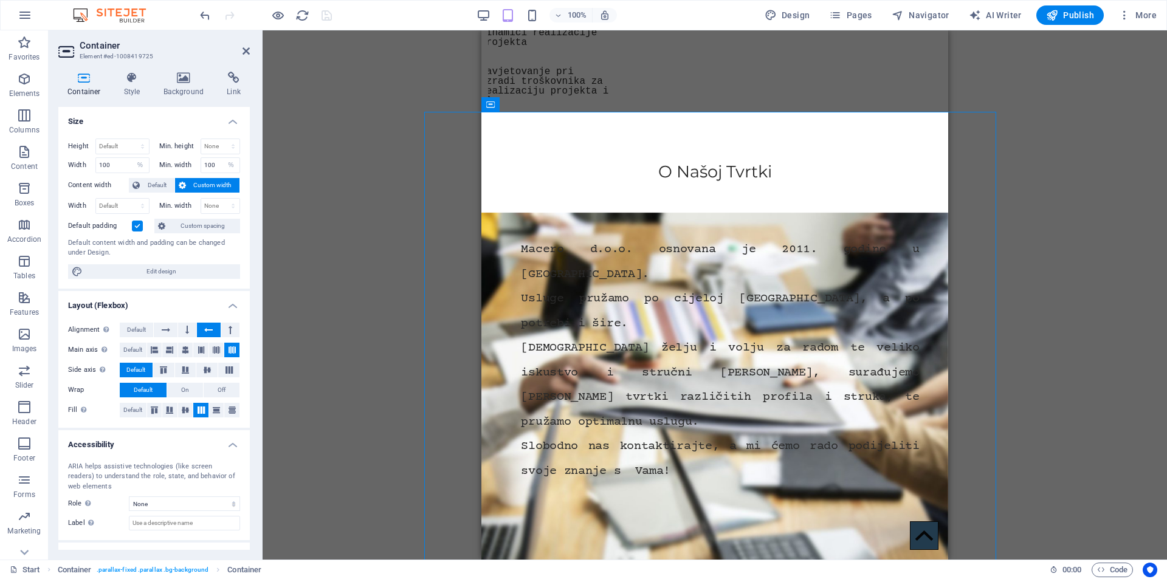
click at [137, 225] on label at bounding box center [137, 226] width 11 height 11
click at [0, 0] on input "Default padding" at bounding box center [0, 0] width 0 height 0
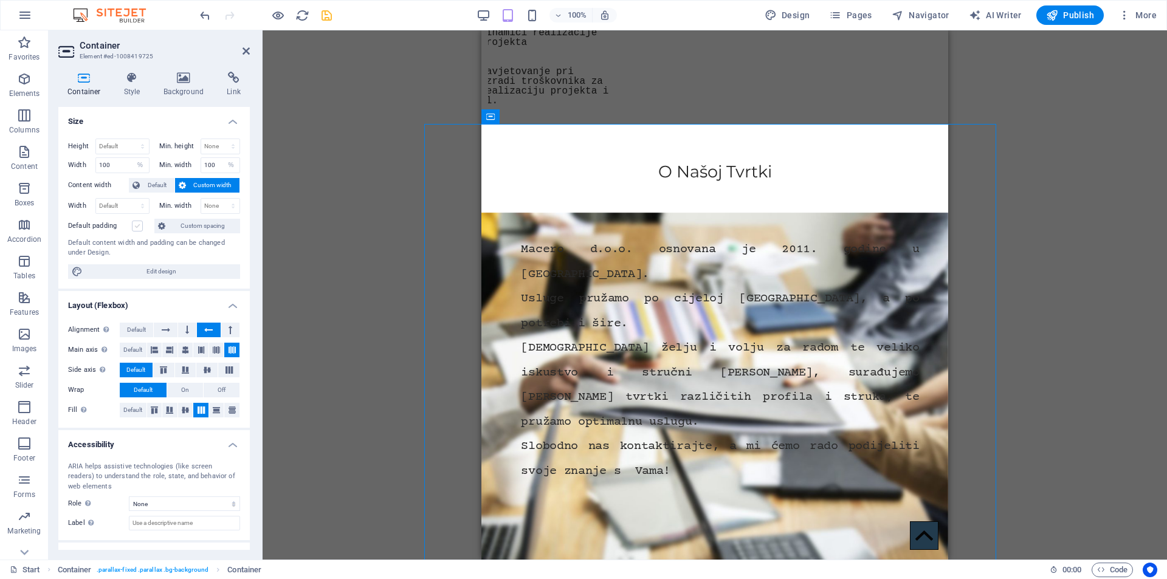
click at [137, 225] on label at bounding box center [137, 226] width 11 height 11
click at [0, 0] on input "Default padding" at bounding box center [0, 0] width 0 height 0
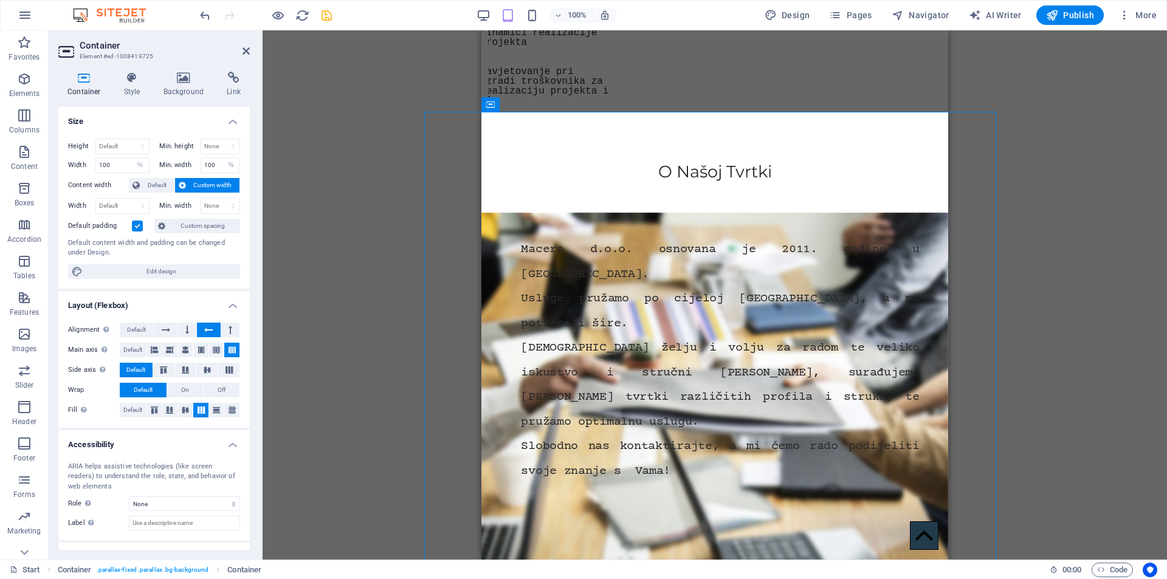
click at [137, 225] on label at bounding box center [137, 226] width 11 height 11
click at [0, 0] on input "Default padding" at bounding box center [0, 0] width 0 height 0
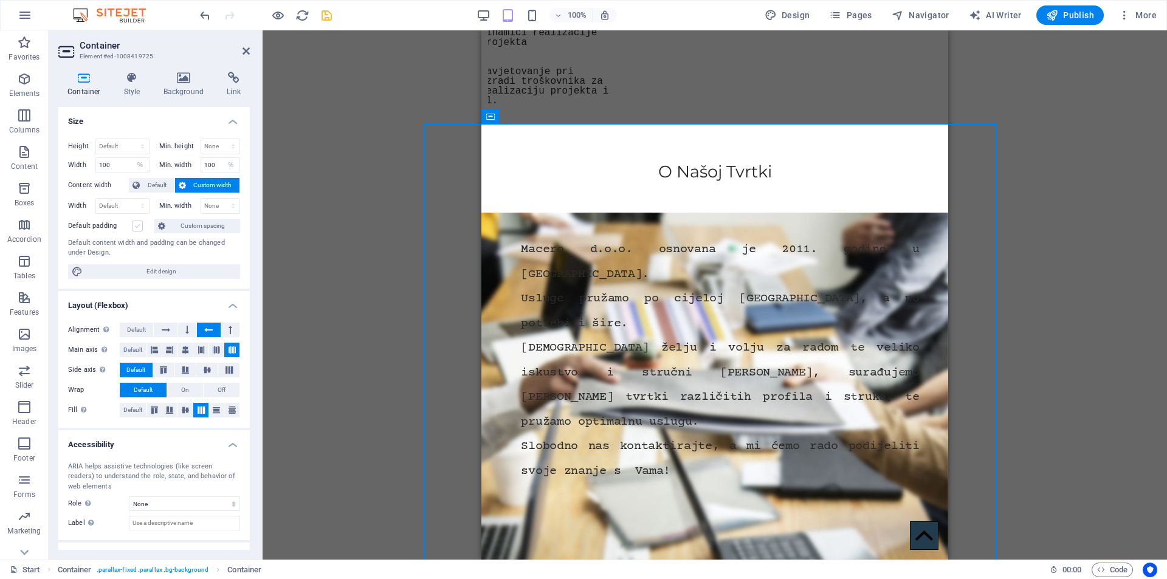
click at [137, 225] on label at bounding box center [137, 226] width 11 height 11
click at [0, 0] on input "Default padding" at bounding box center [0, 0] width 0 height 0
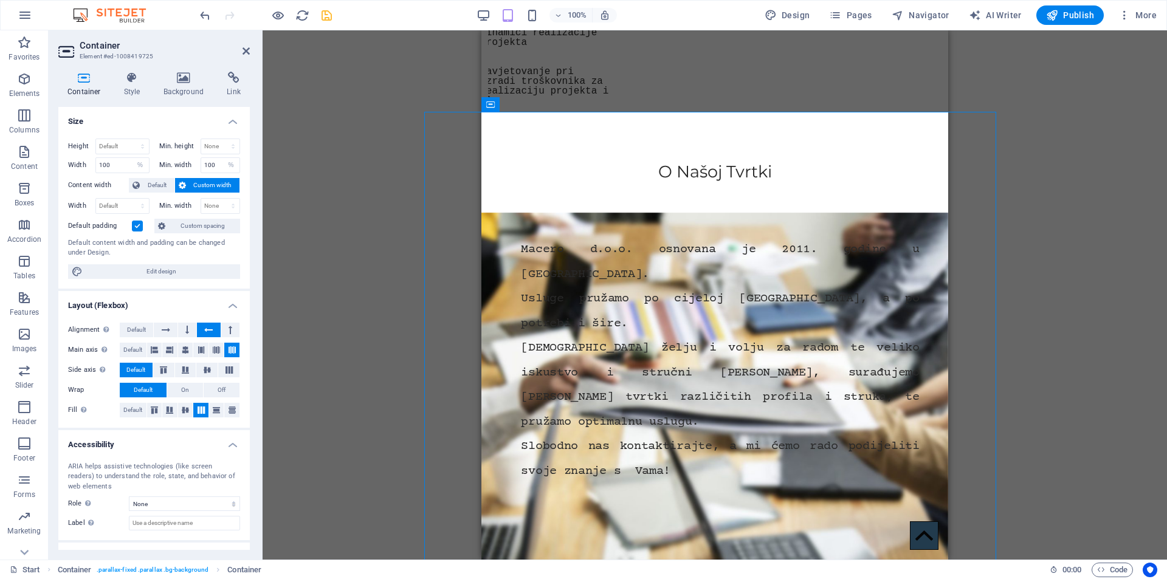
click at [137, 225] on label at bounding box center [137, 226] width 11 height 11
click at [0, 0] on input "Default padding" at bounding box center [0, 0] width 0 height 0
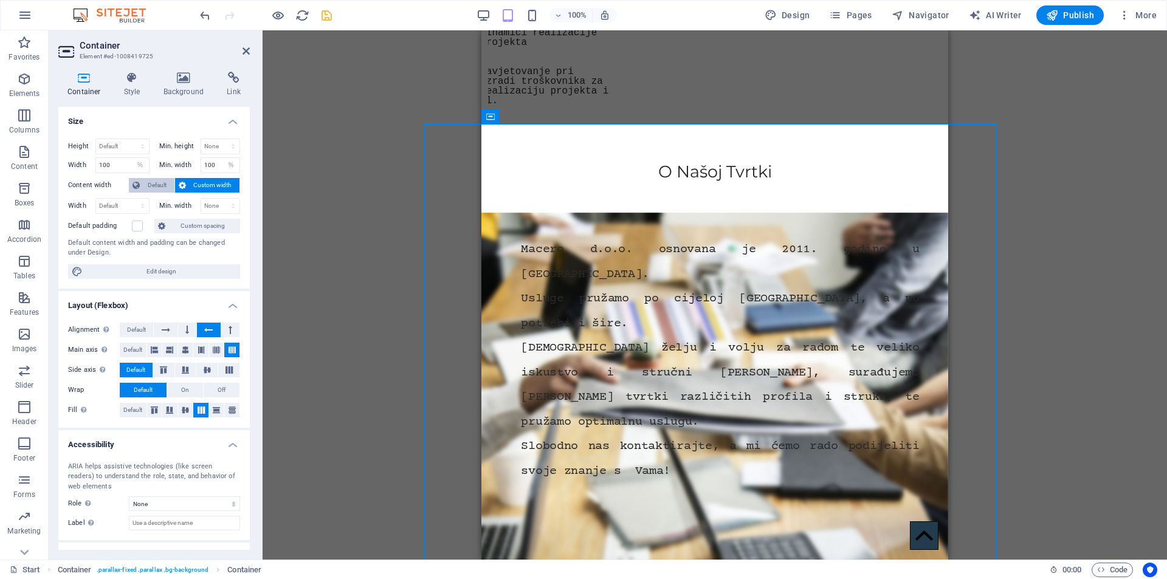
click at [147, 183] on span "Default" at bounding box center [156, 185] width 27 height 15
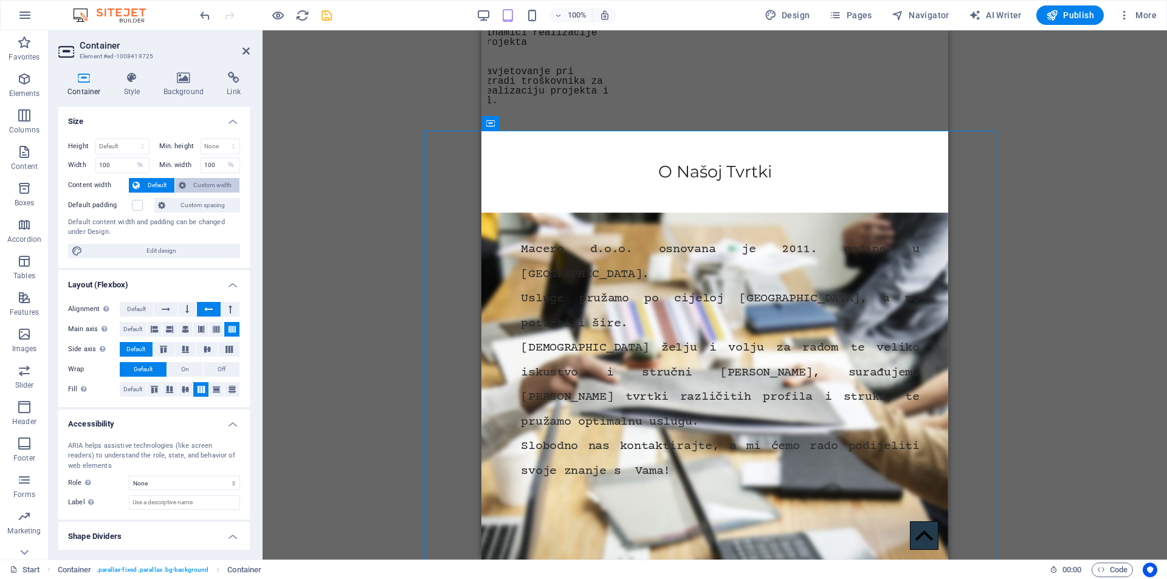
click at [195, 183] on span "Custom width" at bounding box center [213, 185] width 47 height 15
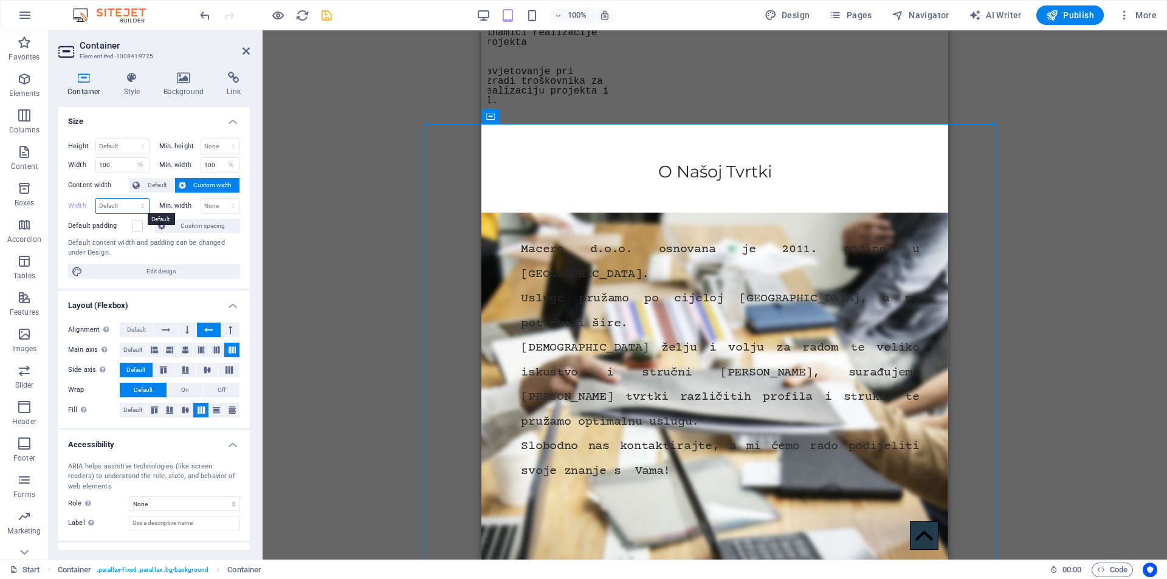
click at [129, 205] on select "Default px rem % em vh vw" at bounding box center [122, 206] width 53 height 15
click at [96, 199] on select "Default px rem % em vh vw" at bounding box center [122, 206] width 53 height 15
click at [137, 207] on select "Default px rem % em vh vw" at bounding box center [122, 206] width 53 height 15
select select "%"
click at [130, 199] on select "Default px rem % em vh vw" at bounding box center [122, 206] width 53 height 15
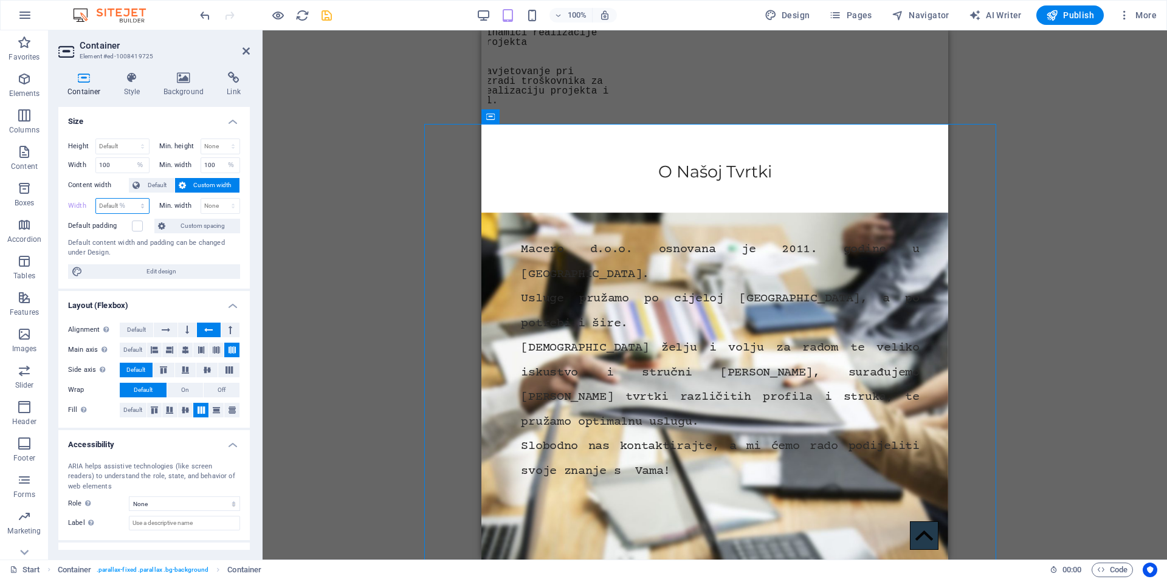
type input "100"
click at [205, 206] on select "None px rem % vh vw" at bounding box center [220, 206] width 39 height 15
select select "%"
click at [220, 199] on select "None px rem % vh vw" at bounding box center [220, 206] width 39 height 15
click at [119, 205] on input "100" at bounding box center [122, 206] width 53 height 15
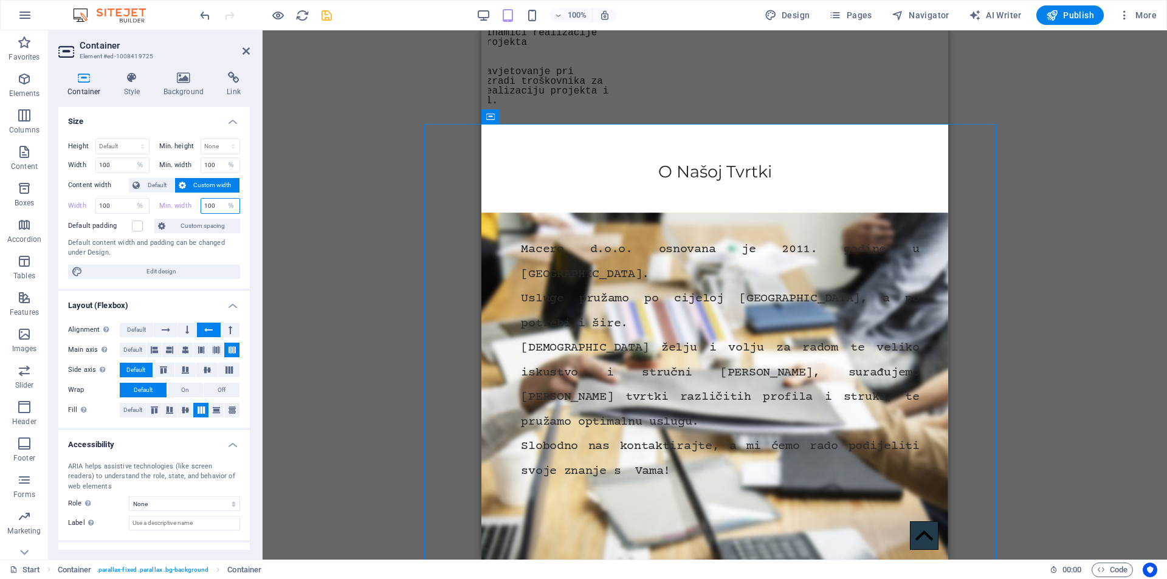
click at [216, 202] on input "100" at bounding box center [220, 206] width 39 height 15
type input "75"
click at [127, 204] on input "100" at bounding box center [122, 206] width 53 height 15
type input "1"
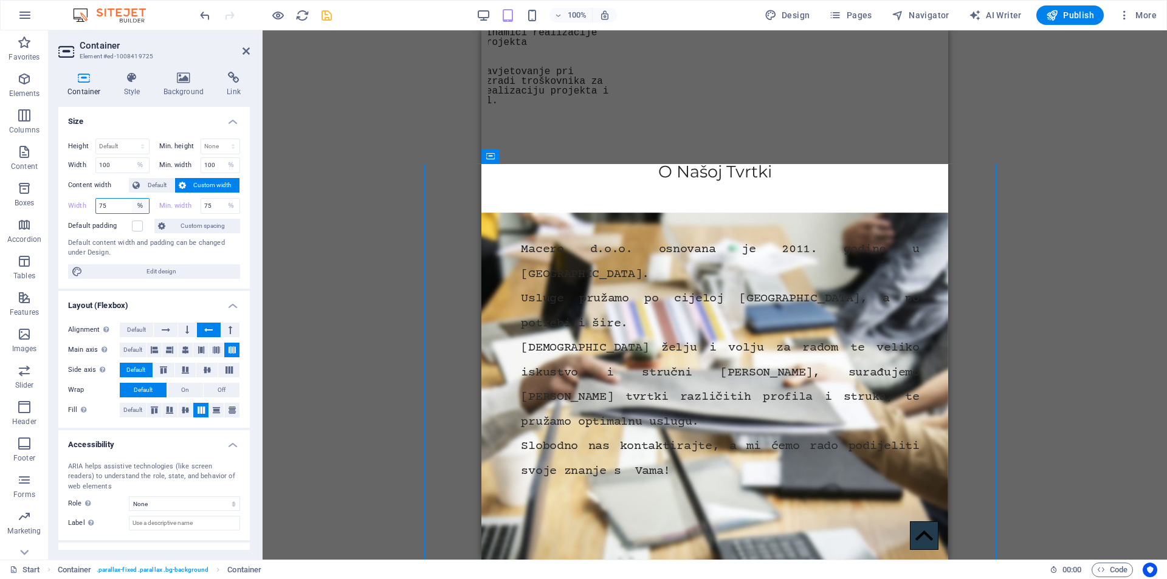
type input "75"
click at [137, 205] on select "Default px rem % em vh vw" at bounding box center [140, 206] width 17 height 15
select select "06au7g26rcs"
click at [132, 199] on select "Default px rem % em vh vw" at bounding box center [140, 206] width 17 height 15
select select "DISABLED_OPTION_VALUE"
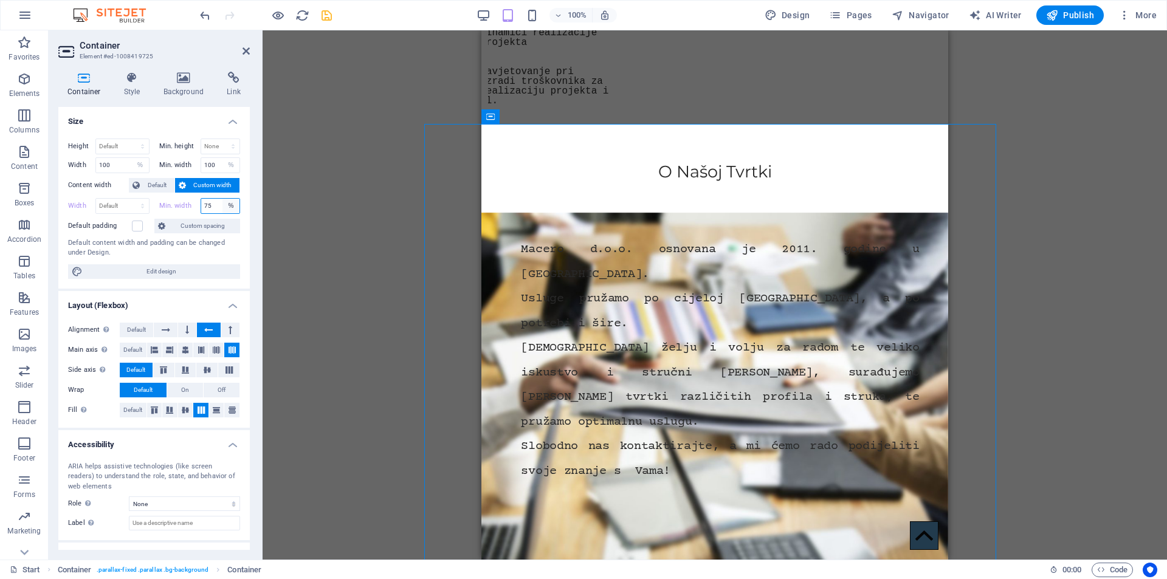
click at [227, 207] on select "None px rem % vh vw" at bounding box center [231, 206] width 17 height 15
select select "t5ev18kem6s"
click at [223, 199] on select "None px rem % vh vw" at bounding box center [231, 206] width 17 height 15
type input "75"
select select "%"
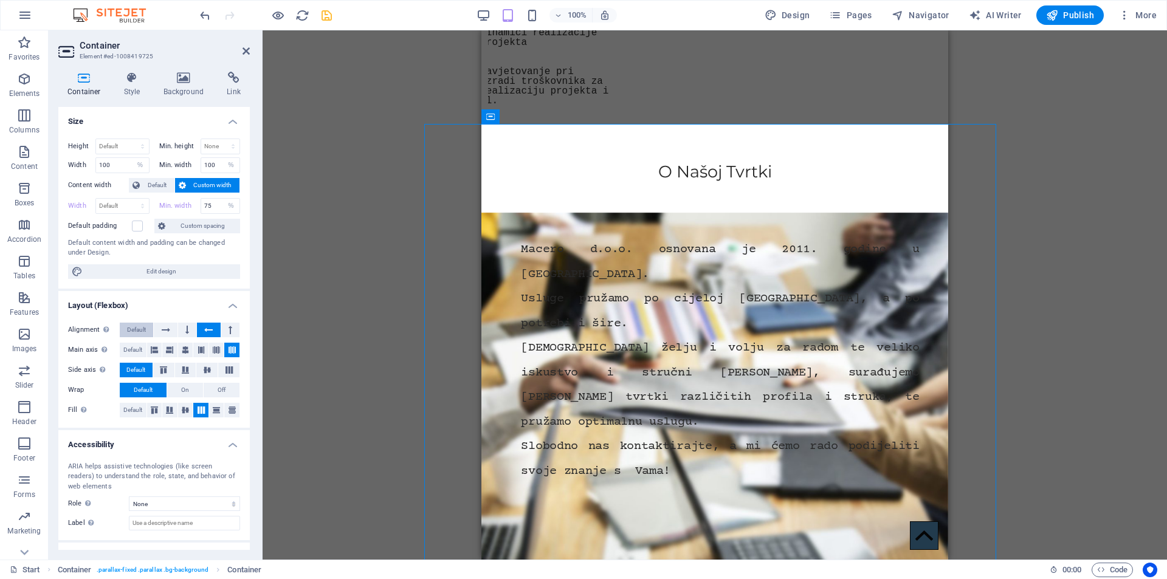
click at [139, 328] on span "Default" at bounding box center [136, 330] width 19 height 15
click at [168, 329] on icon at bounding box center [166, 330] width 9 height 15
click at [185, 329] on icon at bounding box center [187, 330] width 4 height 15
click at [204, 331] on icon at bounding box center [208, 330] width 9 height 15
click at [139, 329] on span "Default" at bounding box center [136, 330] width 19 height 15
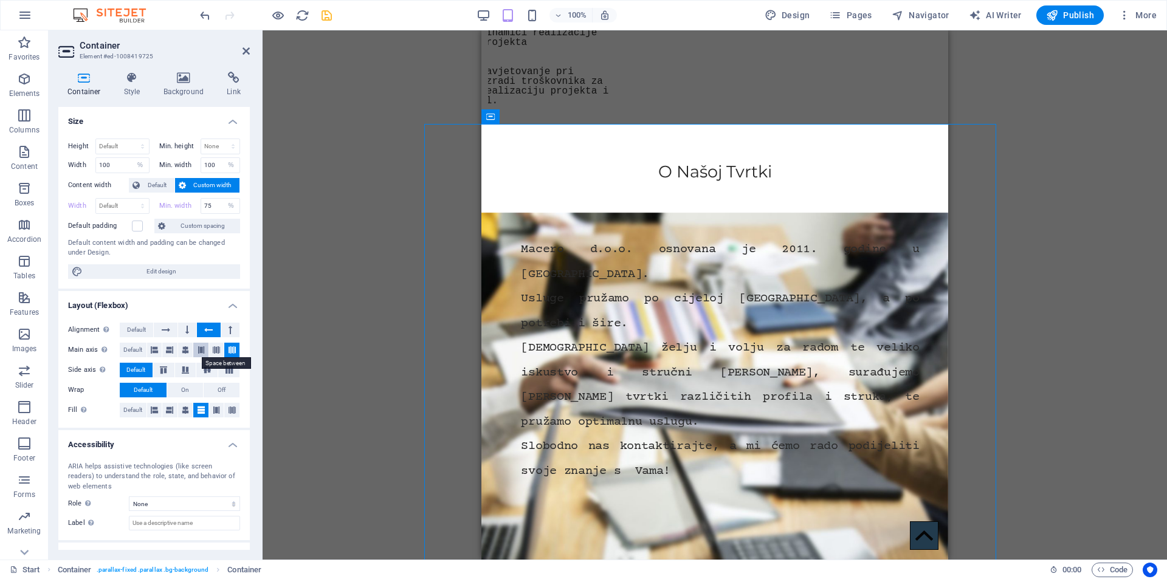
click at [202, 349] on icon at bounding box center [201, 350] width 7 height 15
click at [229, 350] on icon at bounding box center [232, 350] width 7 height 15
click at [218, 350] on button at bounding box center [216, 350] width 15 height 15
click at [230, 370] on icon at bounding box center [229, 370] width 15 height 7
click at [181, 392] on span "On" at bounding box center [185, 390] width 8 height 15
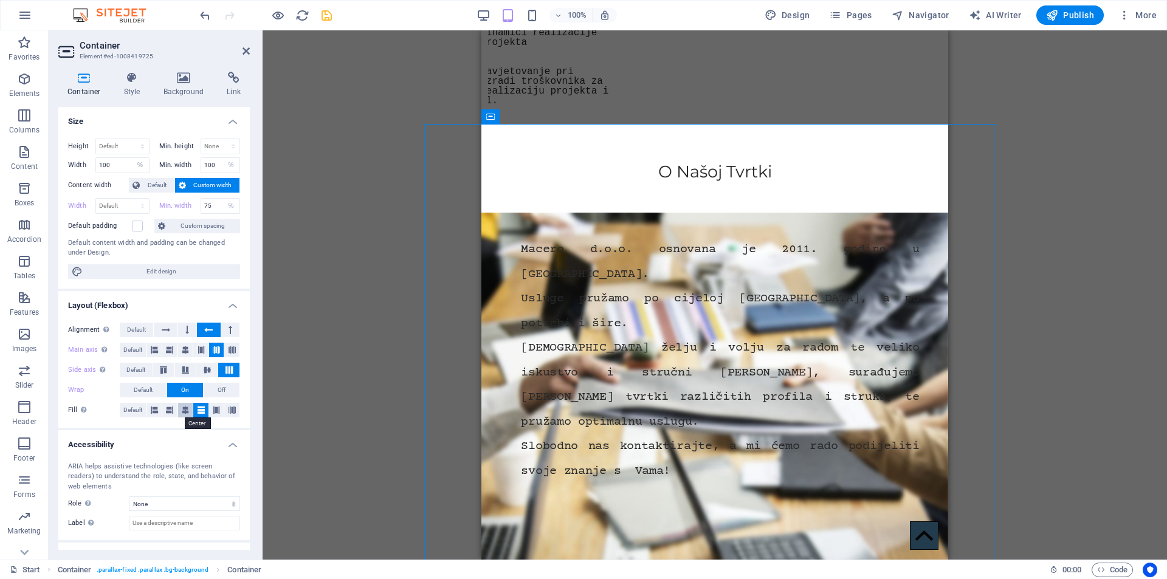
click at [184, 407] on icon at bounding box center [185, 410] width 7 height 15
click at [213, 408] on icon at bounding box center [216, 410] width 7 height 15
click at [235, 406] on button at bounding box center [231, 410] width 15 height 15
click at [164, 328] on icon at bounding box center [166, 330] width 9 height 15
click at [185, 330] on icon at bounding box center [187, 330] width 4 height 15
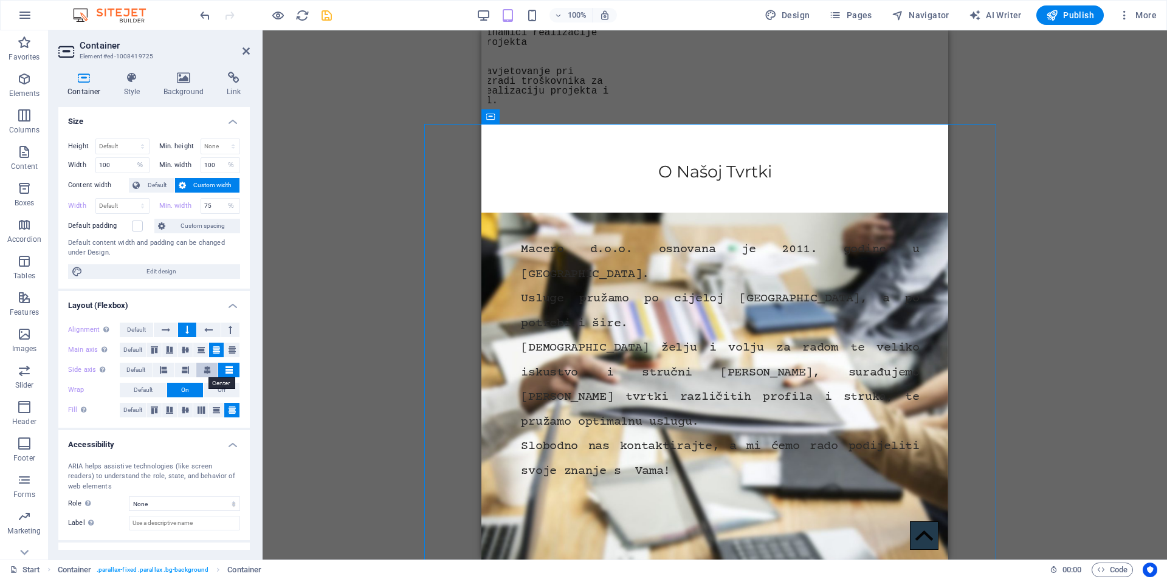
click at [204, 371] on icon at bounding box center [207, 370] width 7 height 15
drag, startPoint x: 216, startPoint y: 351, endPoint x: 225, endPoint y: 348, distance: 9.6
click at [217, 350] on icon at bounding box center [216, 350] width 15 height 7
click at [232, 348] on icon at bounding box center [232, 350] width 15 height 7
click at [216, 349] on icon at bounding box center [216, 350] width 15 height 7
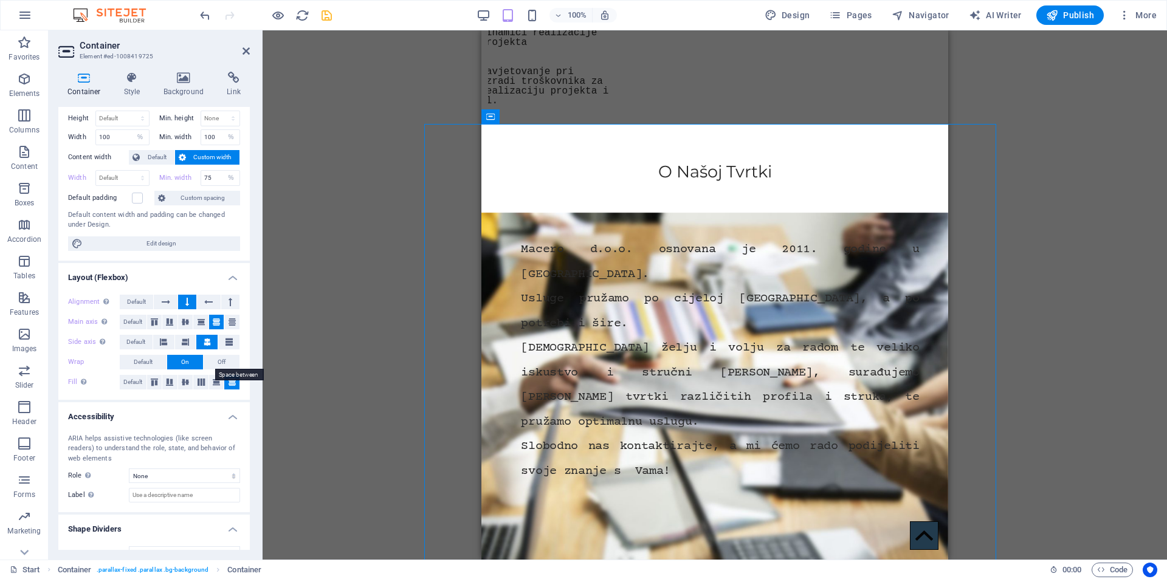
scroll to position [0, 0]
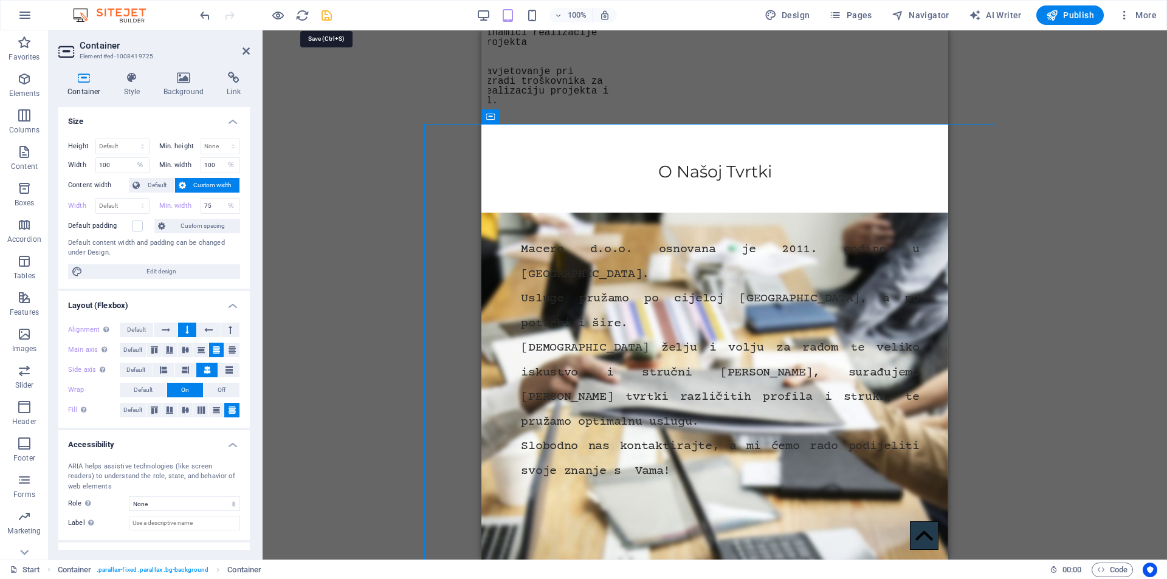
click at [326, 17] on icon "save" at bounding box center [327, 16] width 14 height 14
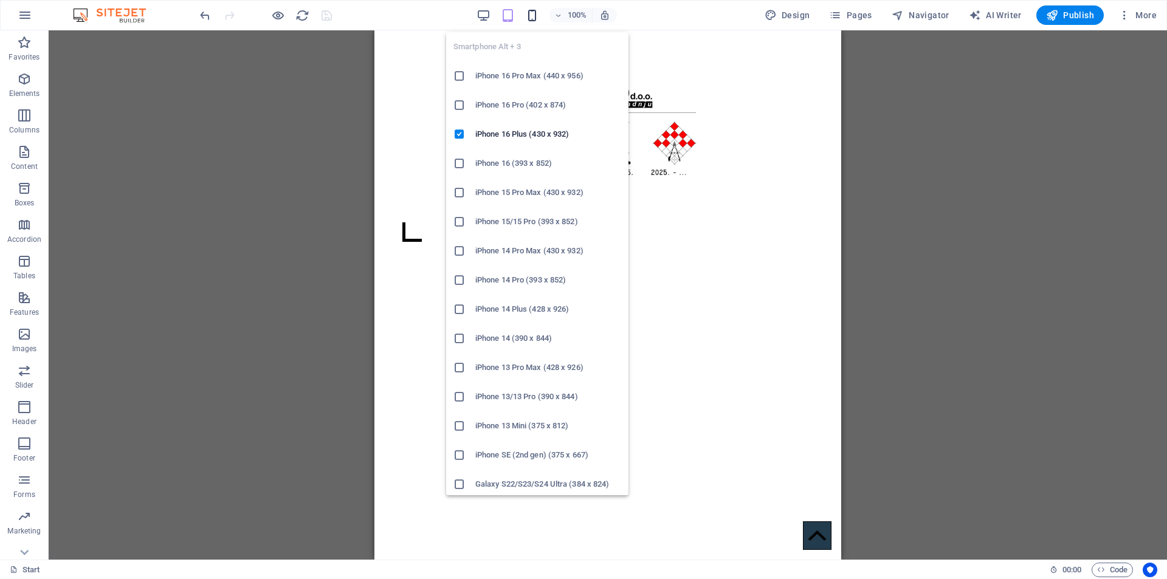
click at [534, 9] on icon "button" at bounding box center [532, 16] width 14 height 14
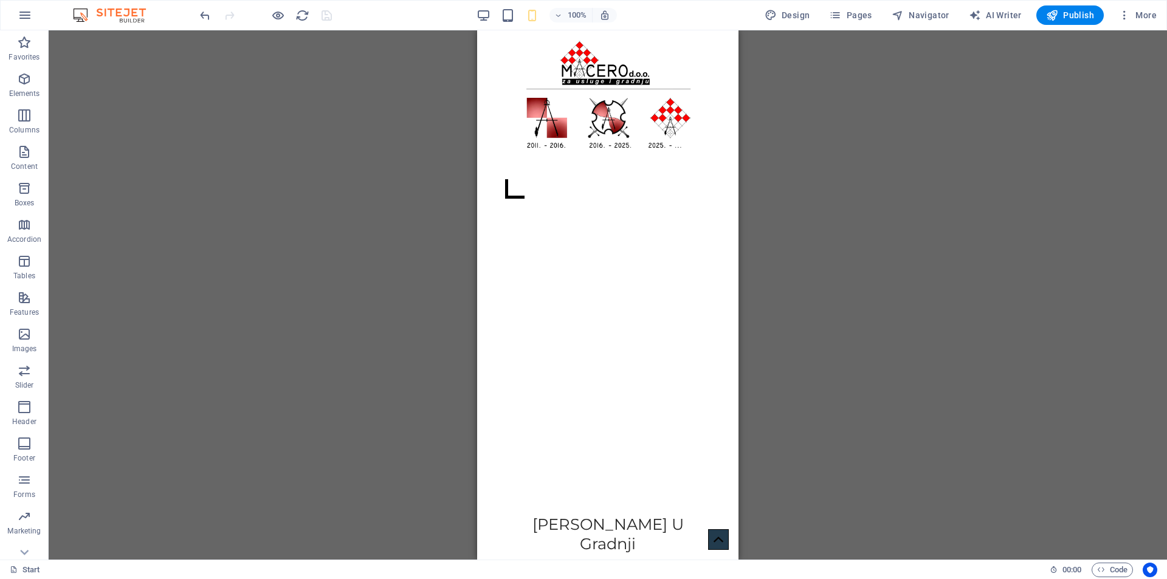
drag, startPoint x: 732, startPoint y: 72, endPoint x: 1175, endPoint y: 55, distance: 443.5
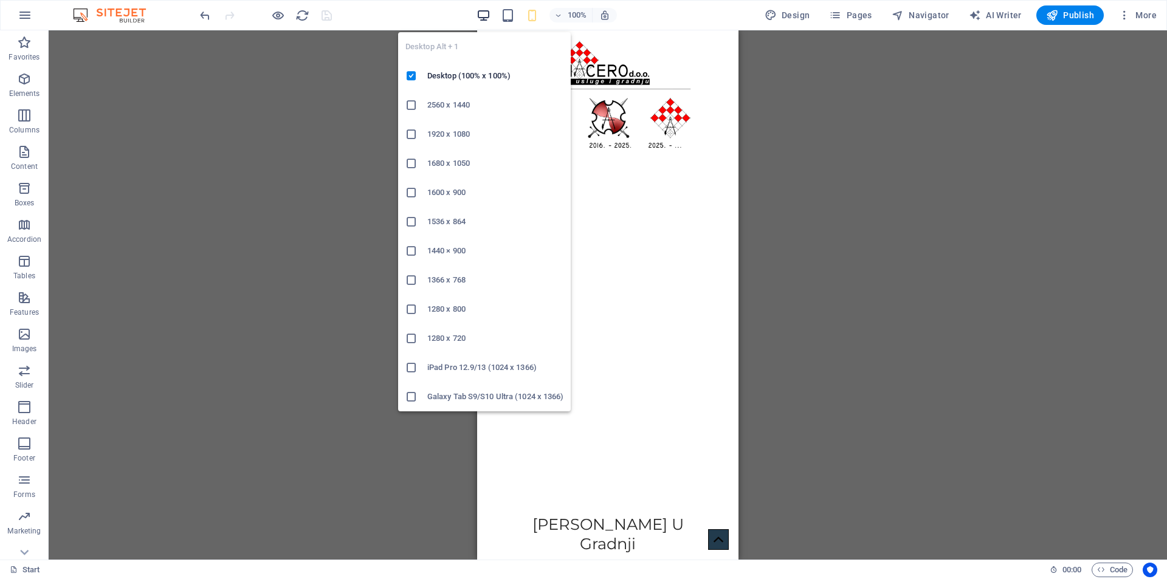
click at [489, 14] on icon "button" at bounding box center [484, 16] width 14 height 14
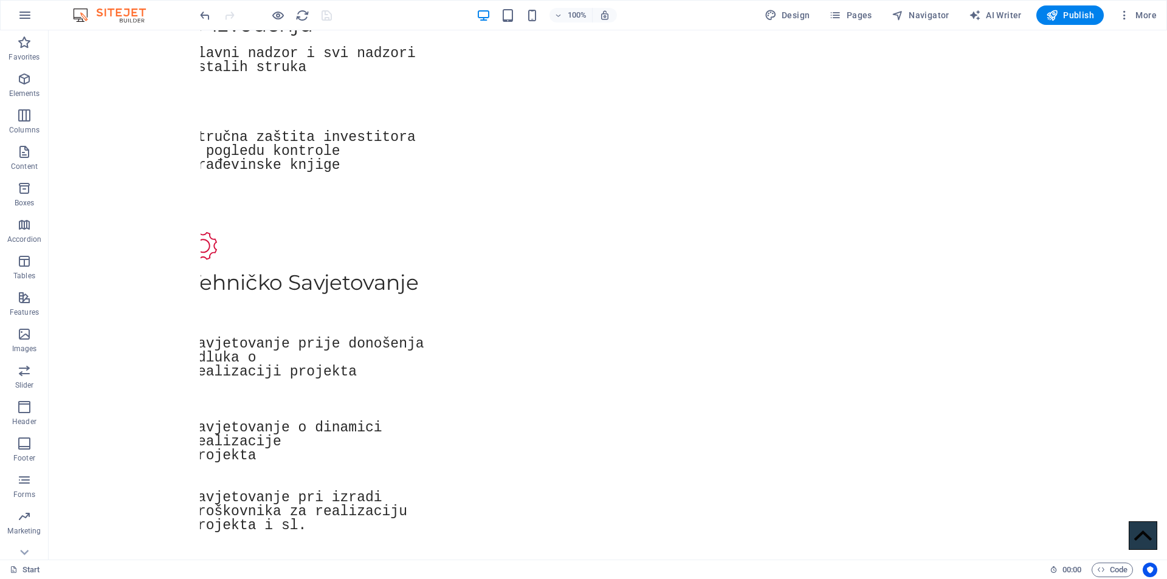
scroll to position [1623, 0]
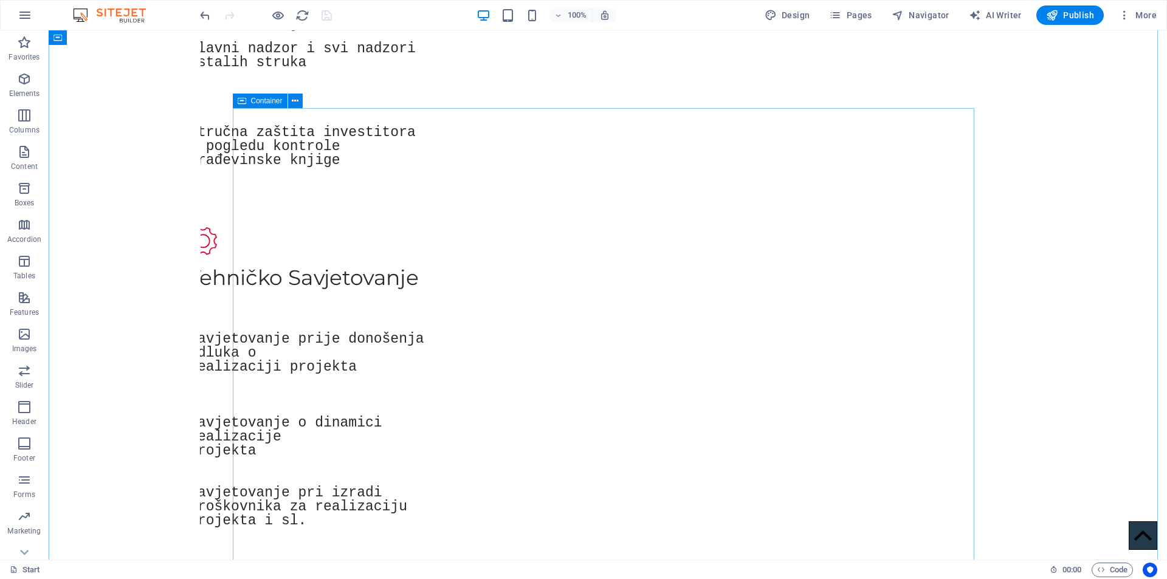
click at [261, 102] on span "Container" at bounding box center [267, 100] width 32 height 7
select select "%"
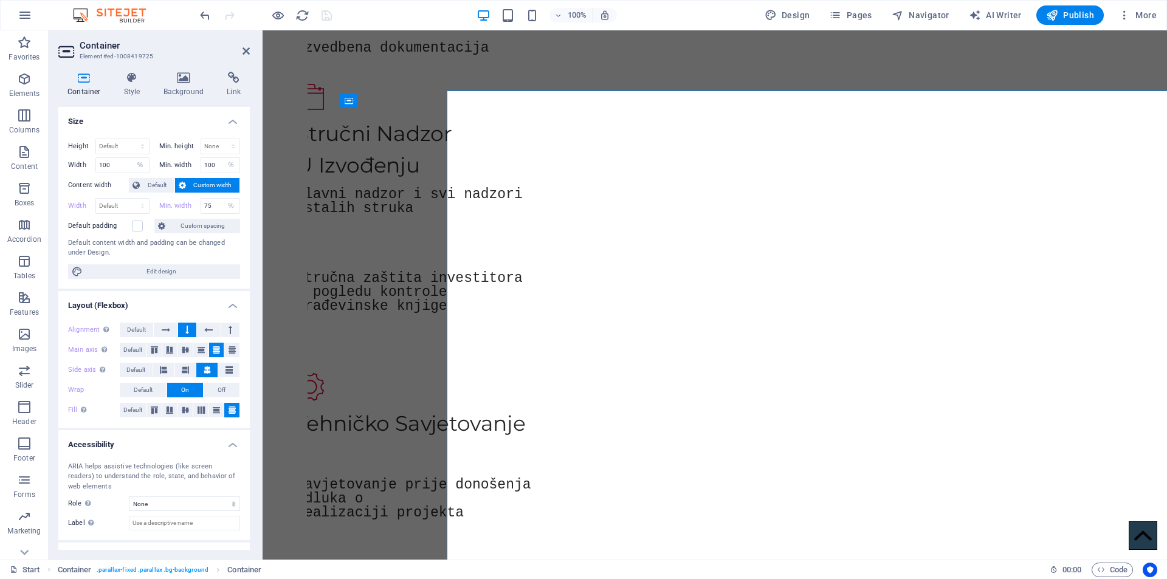
scroll to position [1641, 0]
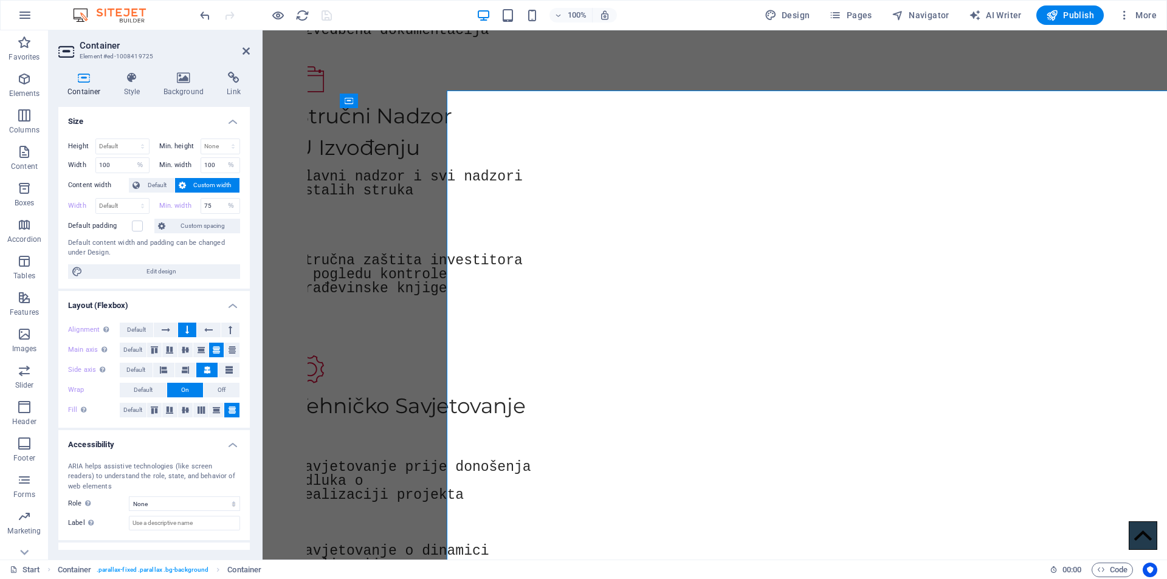
select select "DISABLED_OPTION_VALUE"
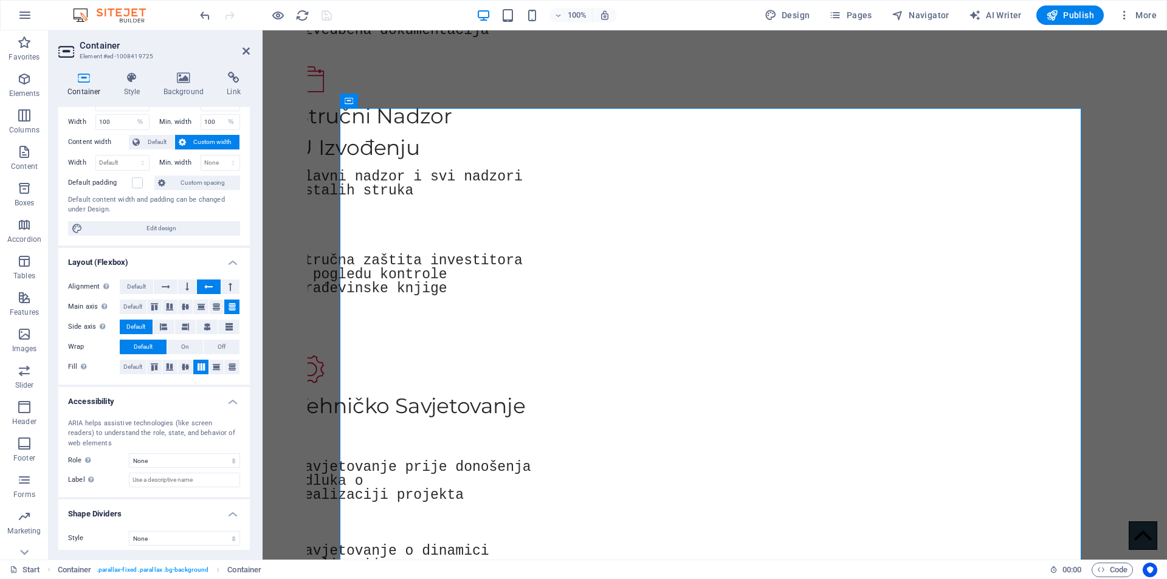
scroll to position [49, 0]
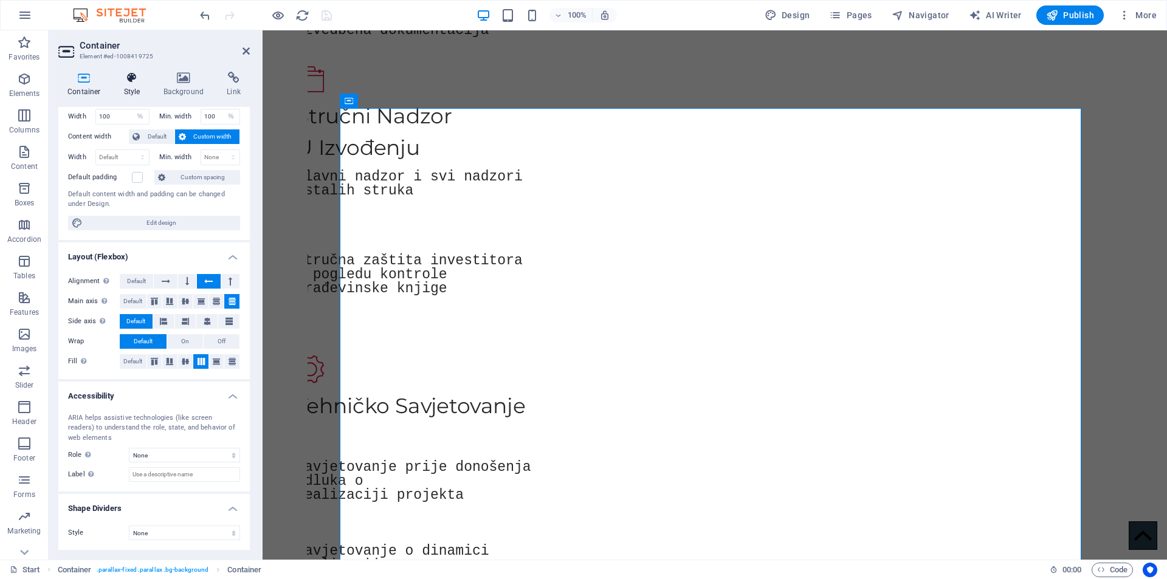
click at [128, 82] on icon at bounding box center [132, 78] width 35 height 12
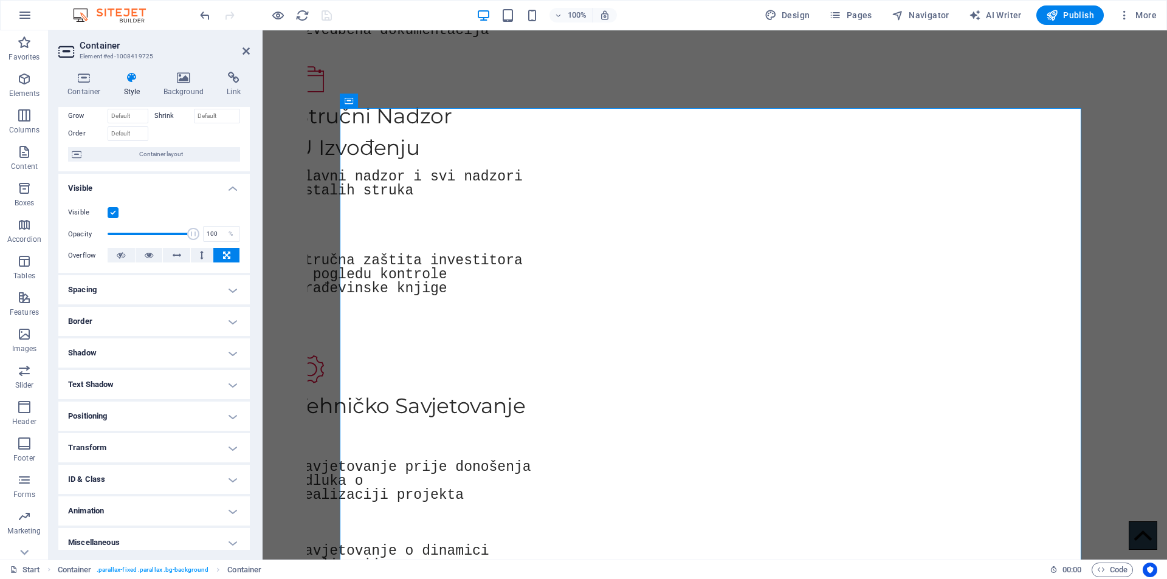
scroll to position [71, 0]
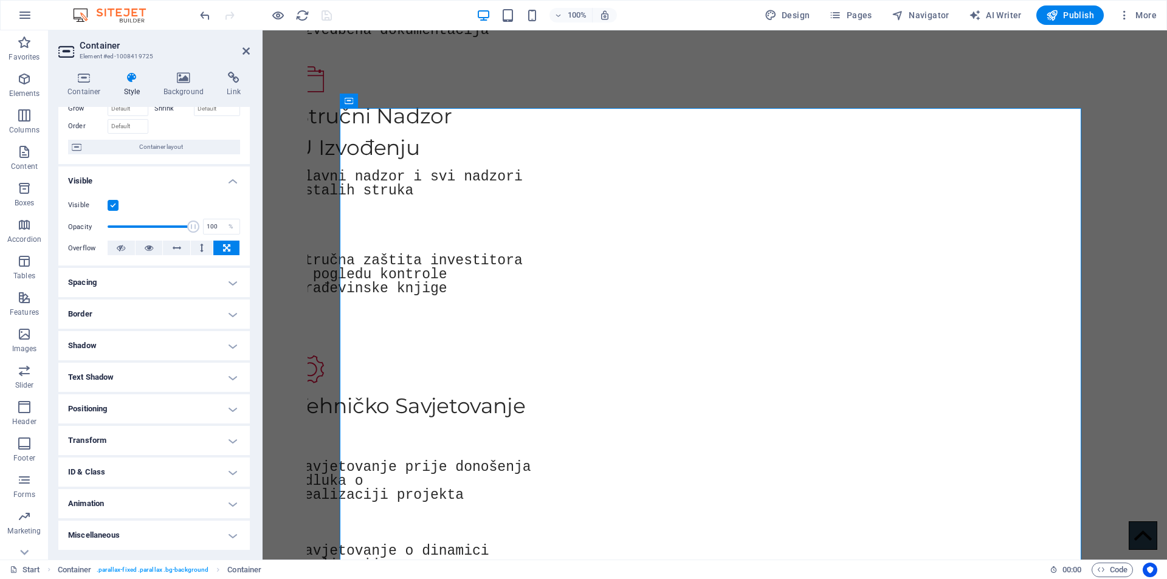
click at [124, 438] on h4 "Transform" at bounding box center [154, 440] width 192 height 29
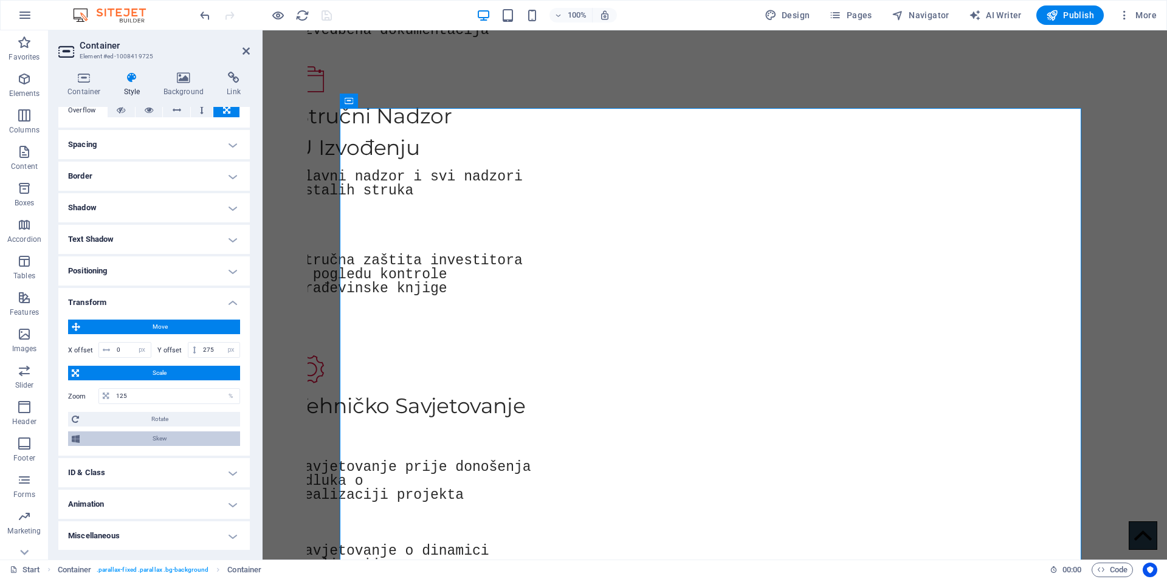
scroll to position [209, 0]
click at [137, 397] on input "125" at bounding box center [176, 396] width 126 height 15
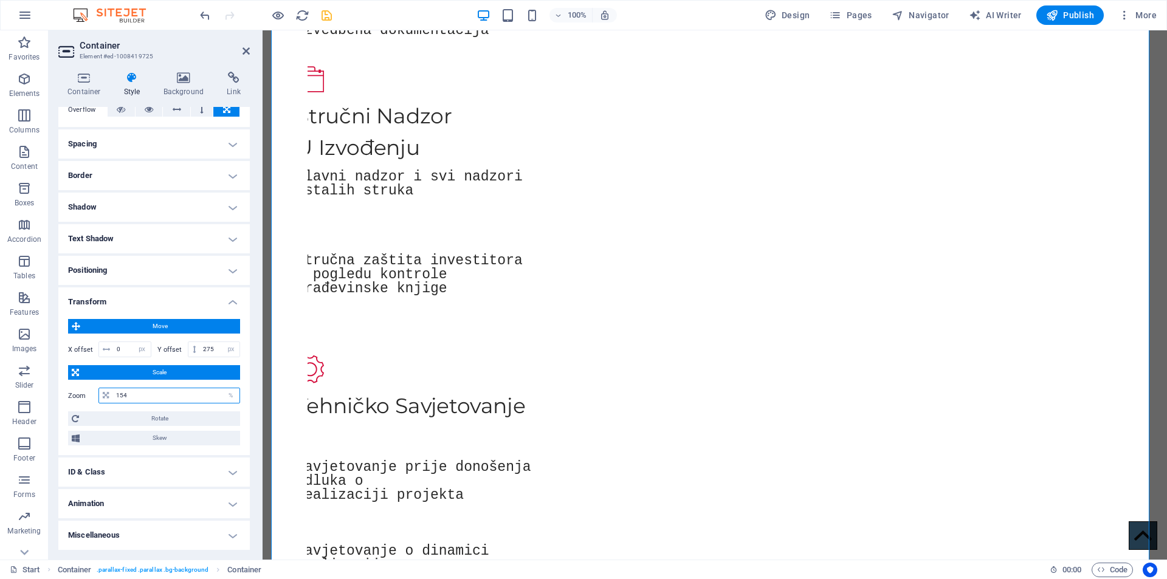
type input "155"
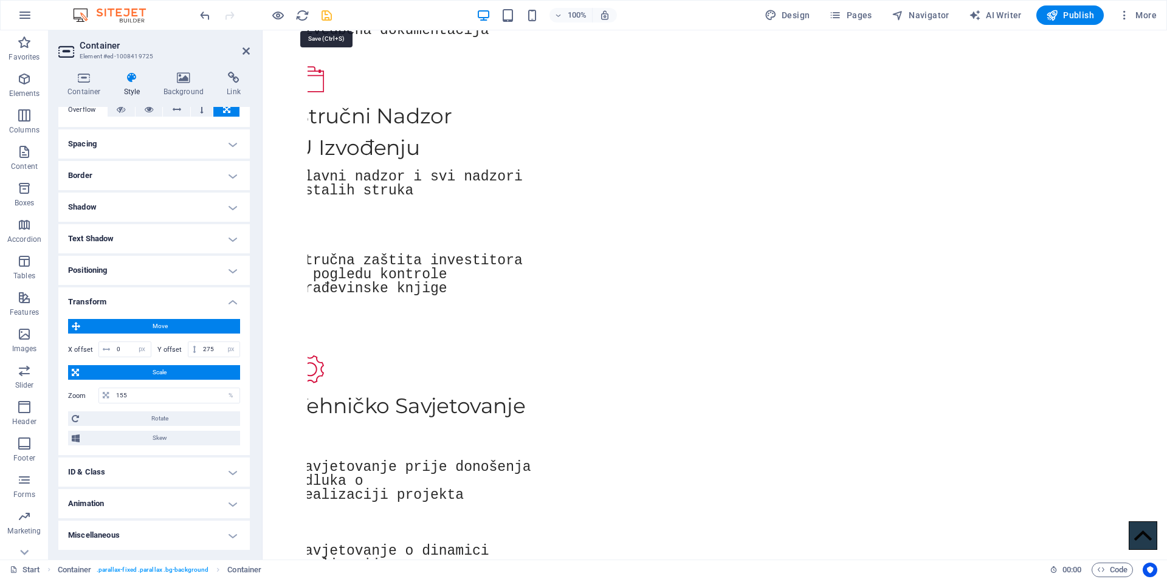
click at [324, 18] on icon "save" at bounding box center [327, 16] width 14 height 14
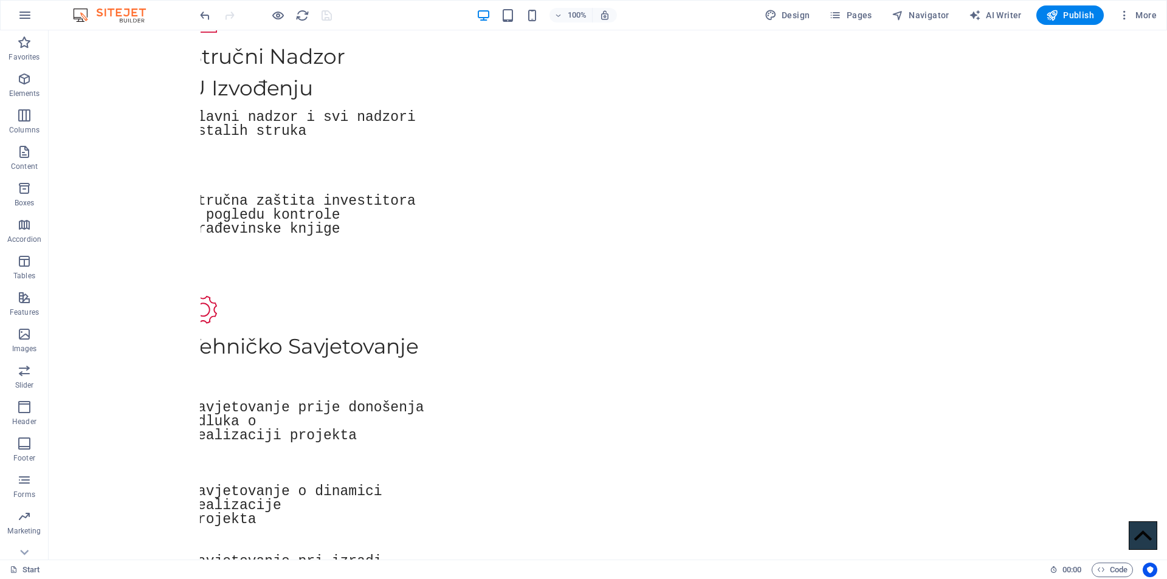
scroll to position [1559, 0]
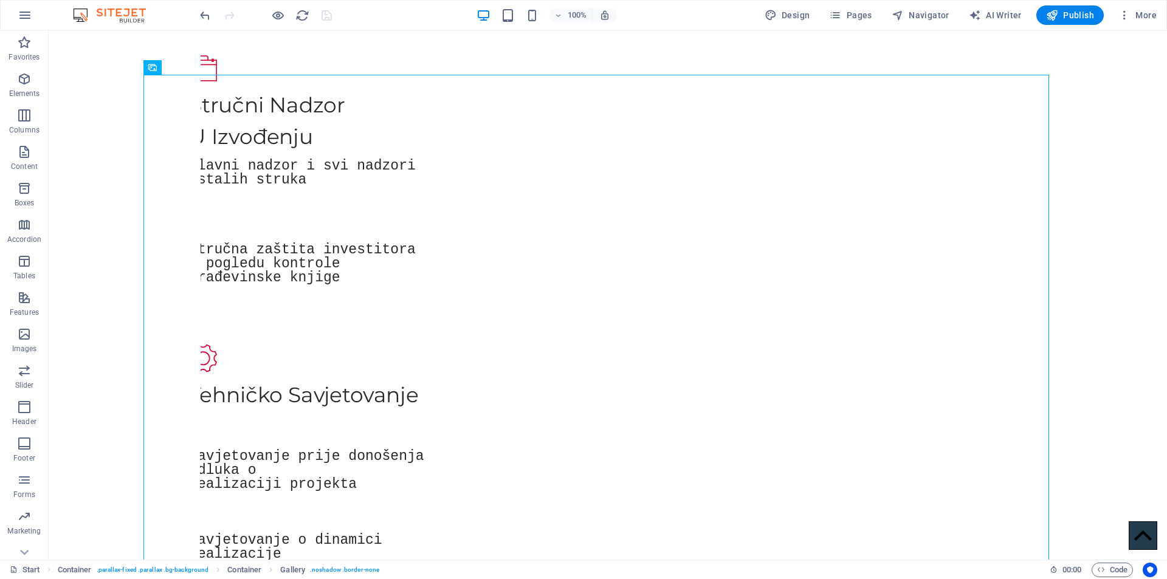
scroll to position [1510, 0]
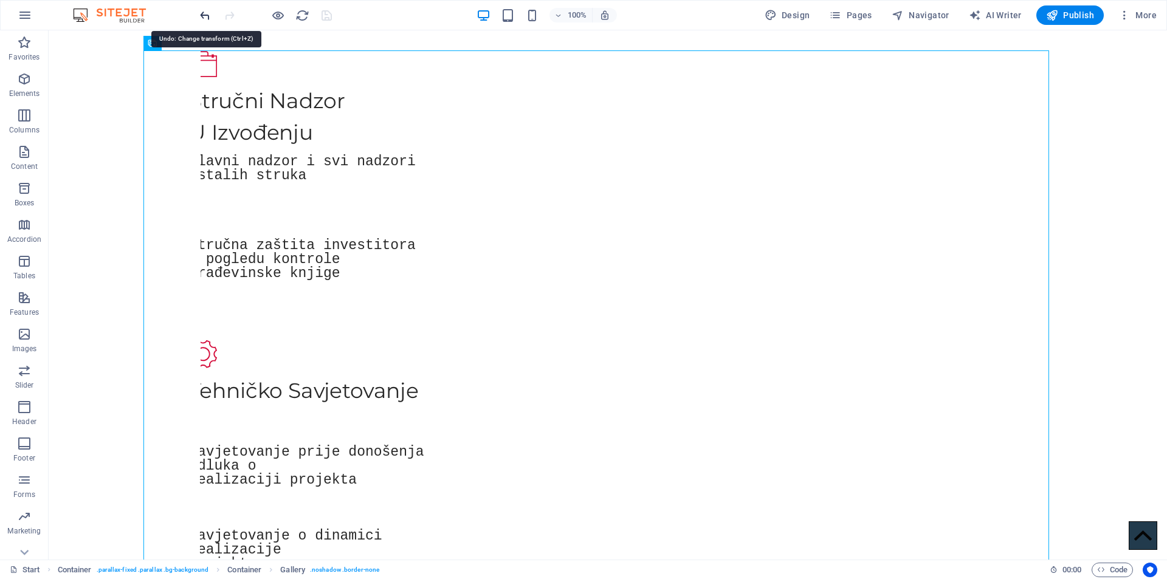
click at [201, 13] on icon "undo" at bounding box center [205, 16] width 14 height 14
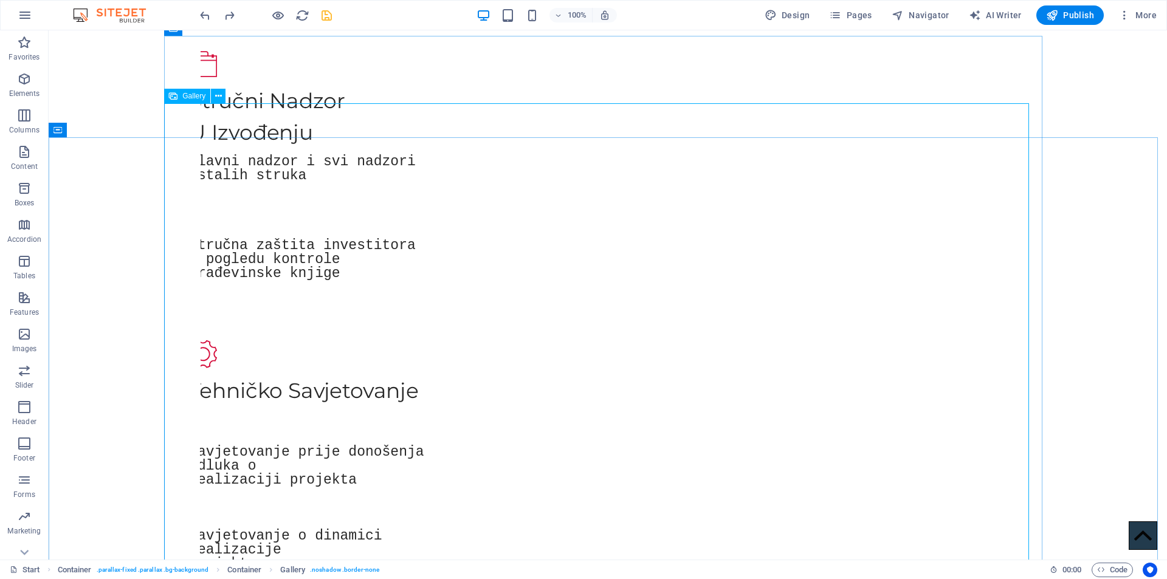
click at [189, 94] on span "Gallery" at bounding box center [193, 95] width 23 height 7
select select "px"
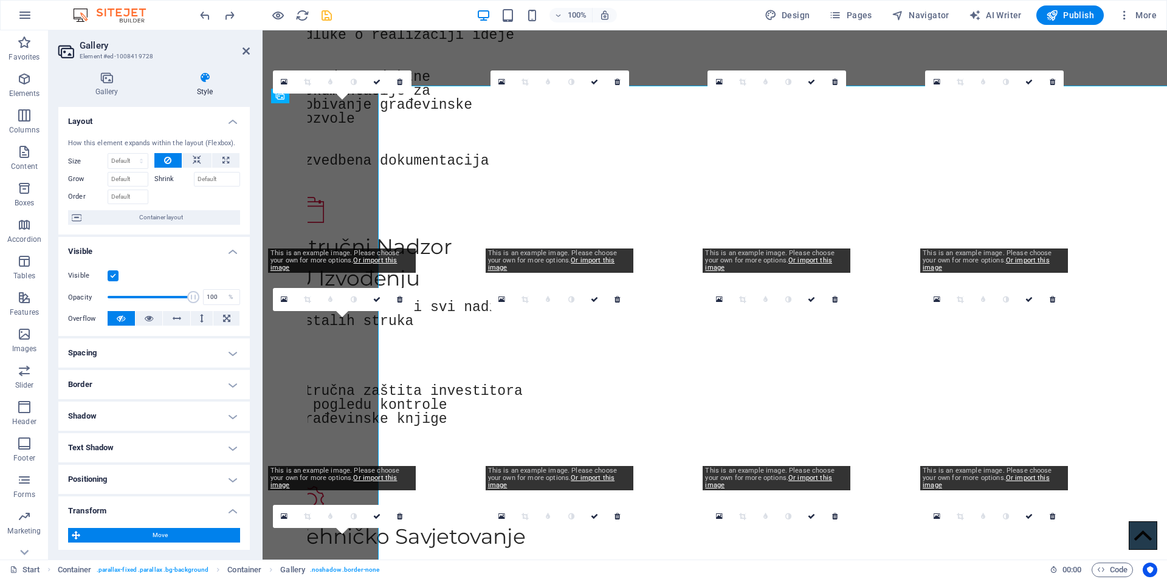
scroll to position [1528, 0]
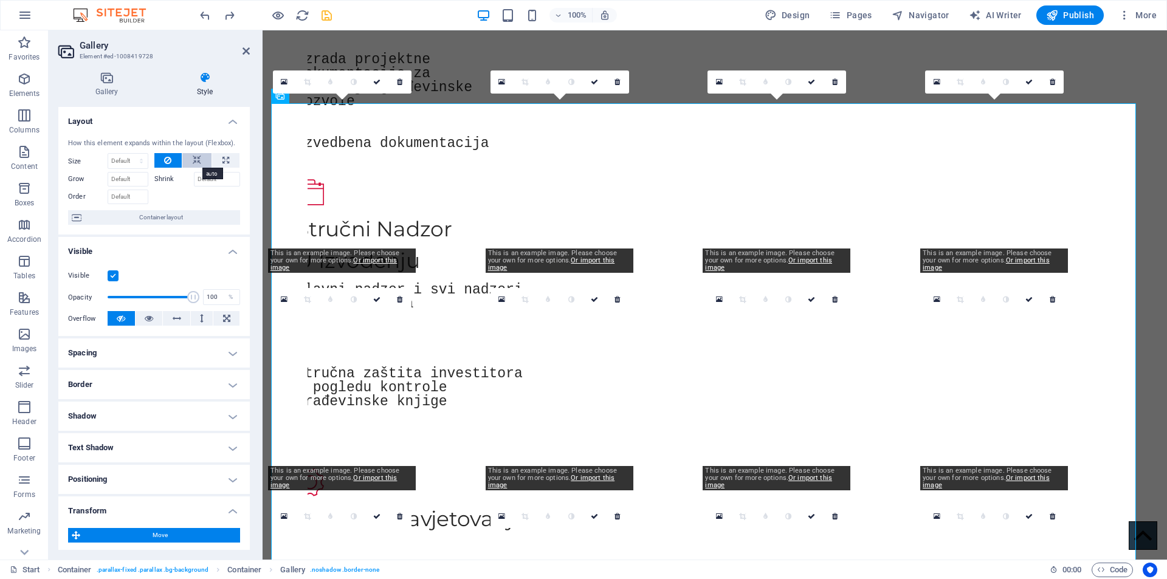
click at [193, 157] on icon at bounding box center [197, 160] width 9 height 15
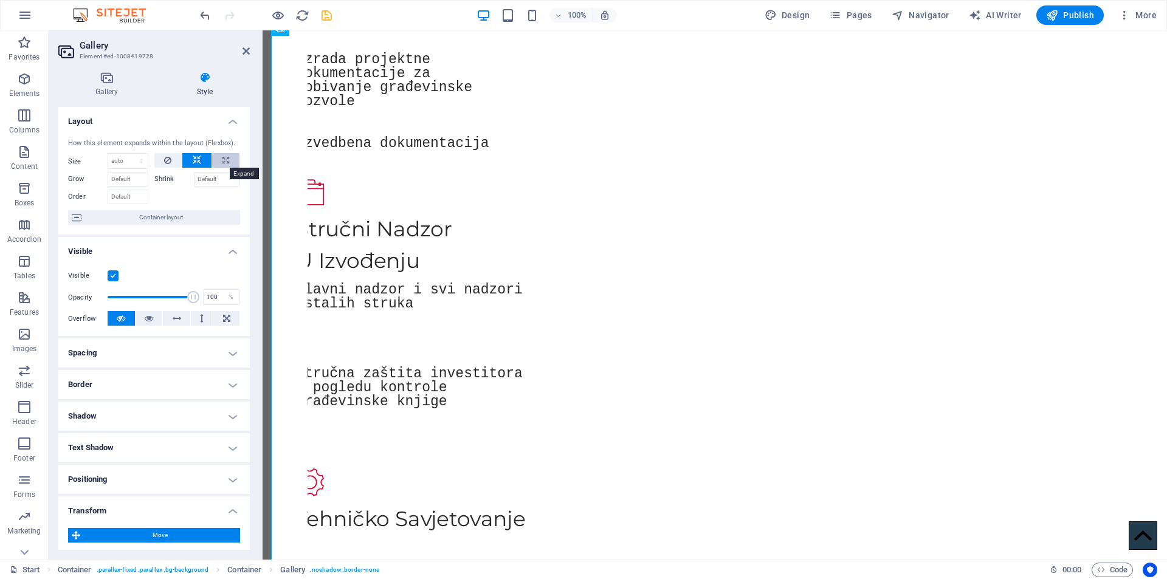
click at [223, 157] on icon at bounding box center [226, 160] width 7 height 15
type input "100"
select select "%"
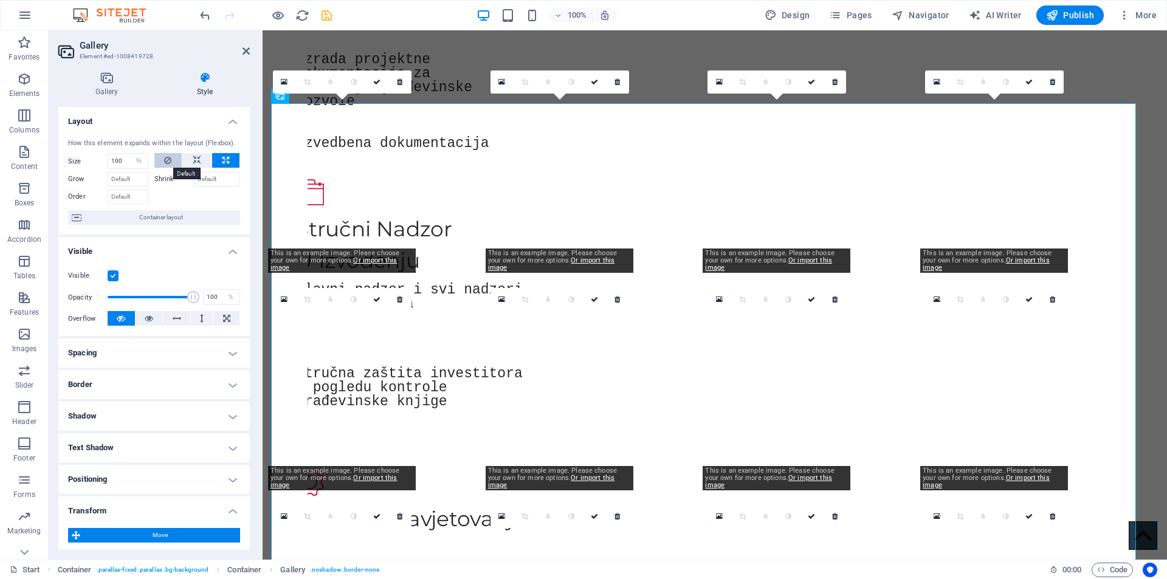
click at [167, 158] on icon at bounding box center [167, 160] width 7 height 15
select select "DISABLED_OPTION_VALUE"
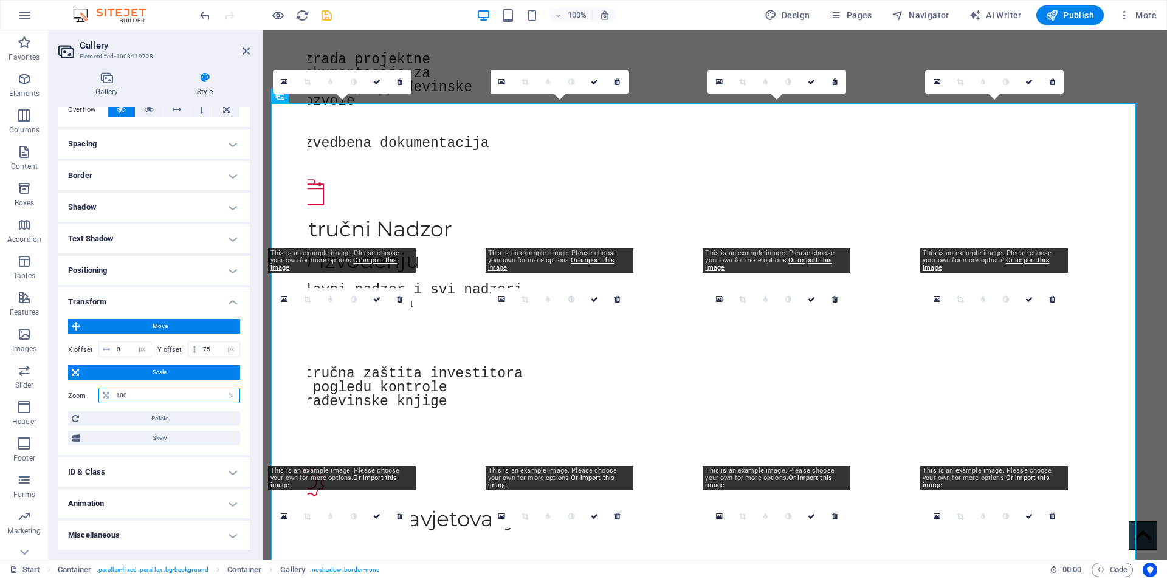
click at [142, 394] on input "100" at bounding box center [176, 396] width 126 height 15
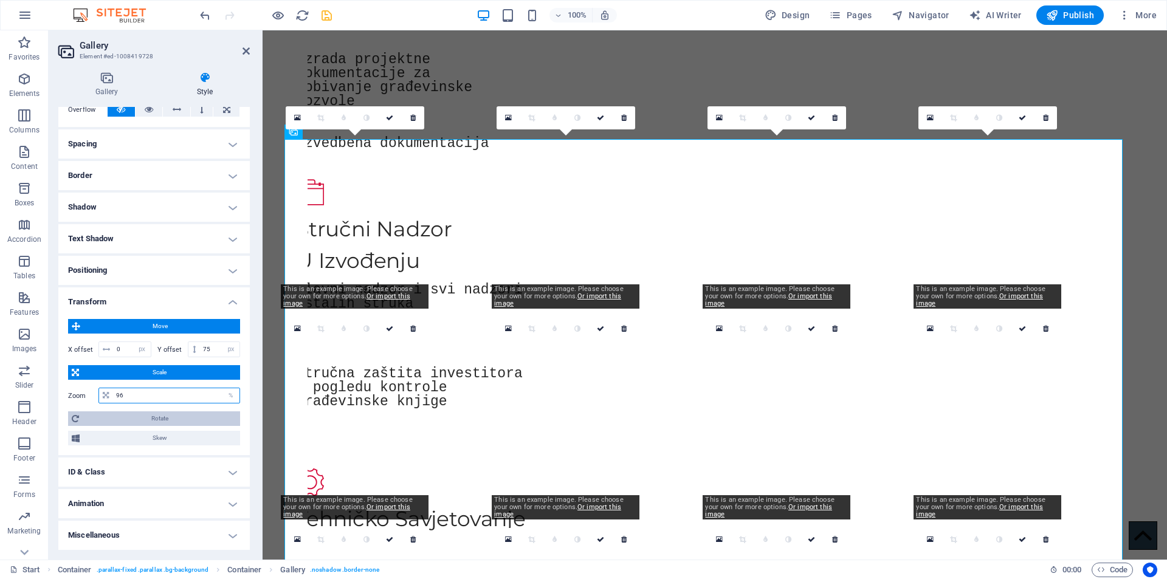
type input "95"
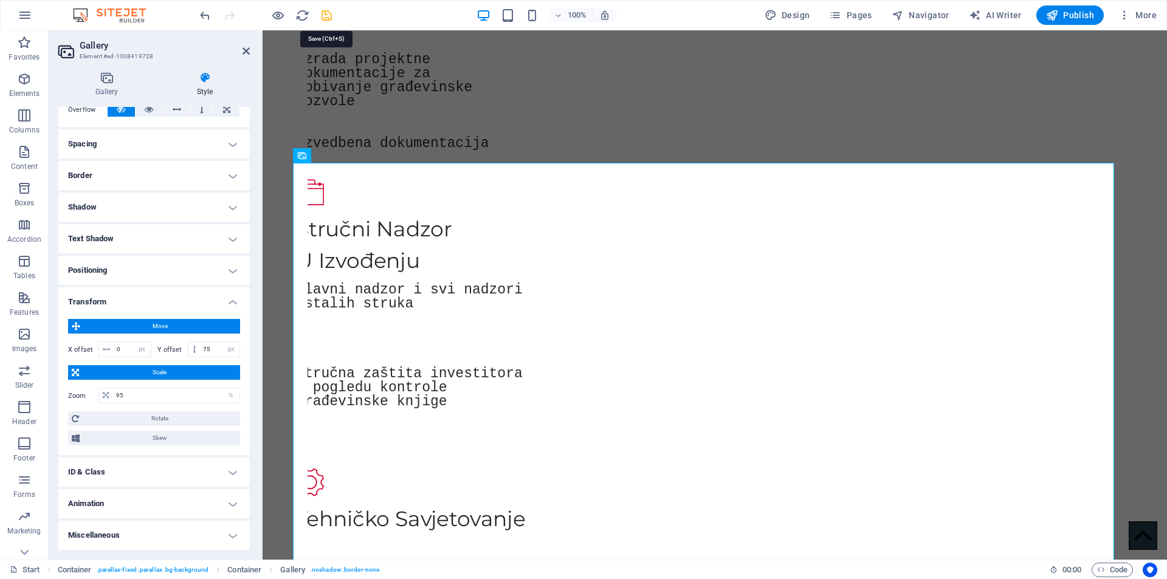
click at [325, 17] on icon "save" at bounding box center [327, 16] width 14 height 14
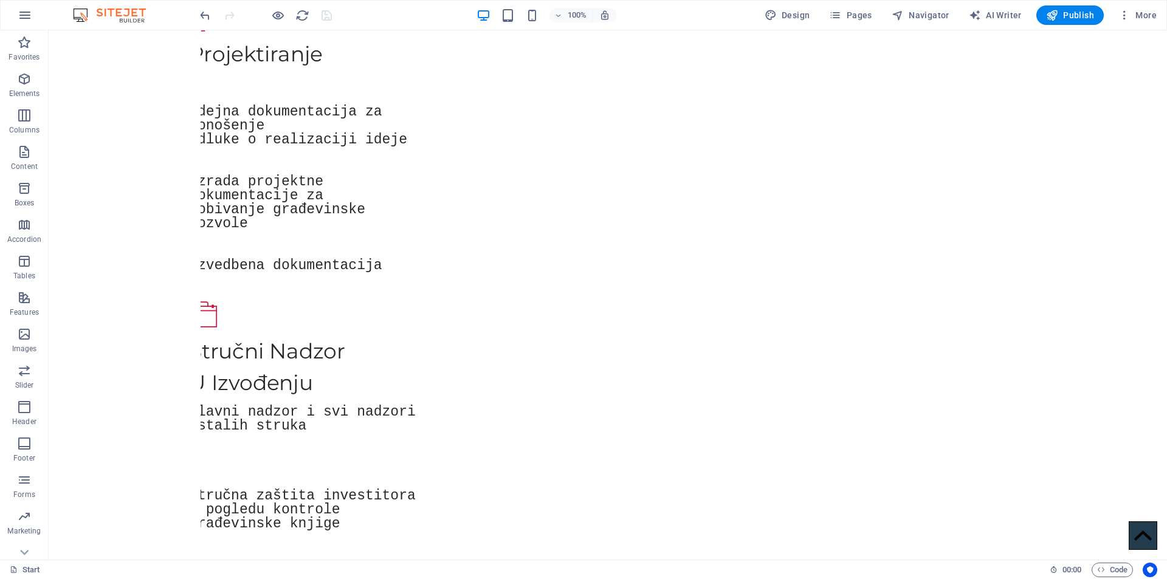
scroll to position [1383, 0]
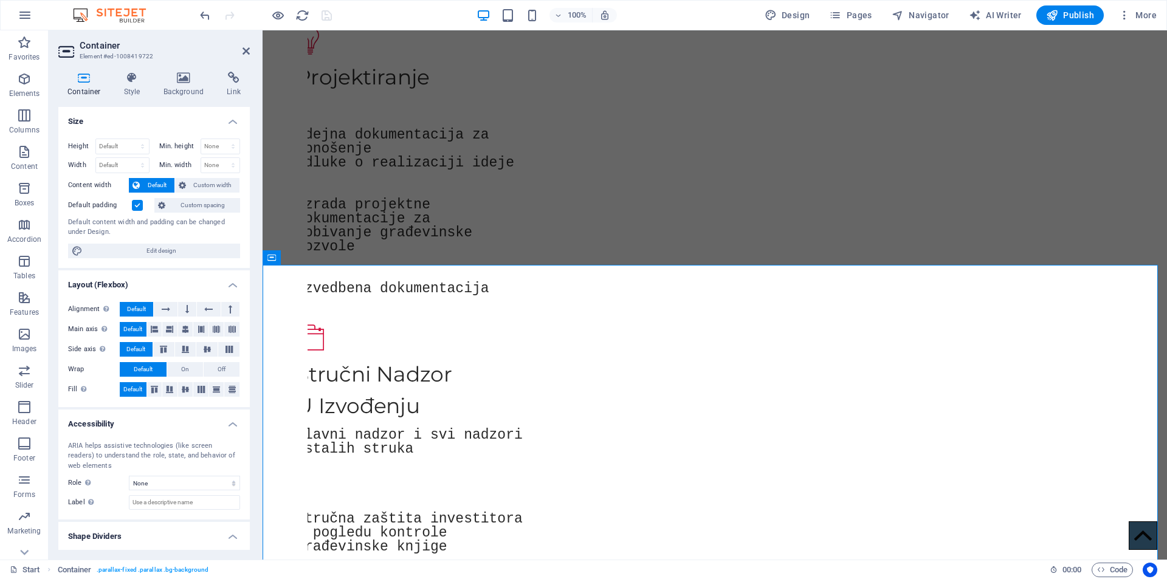
scroll to position [1400, 0]
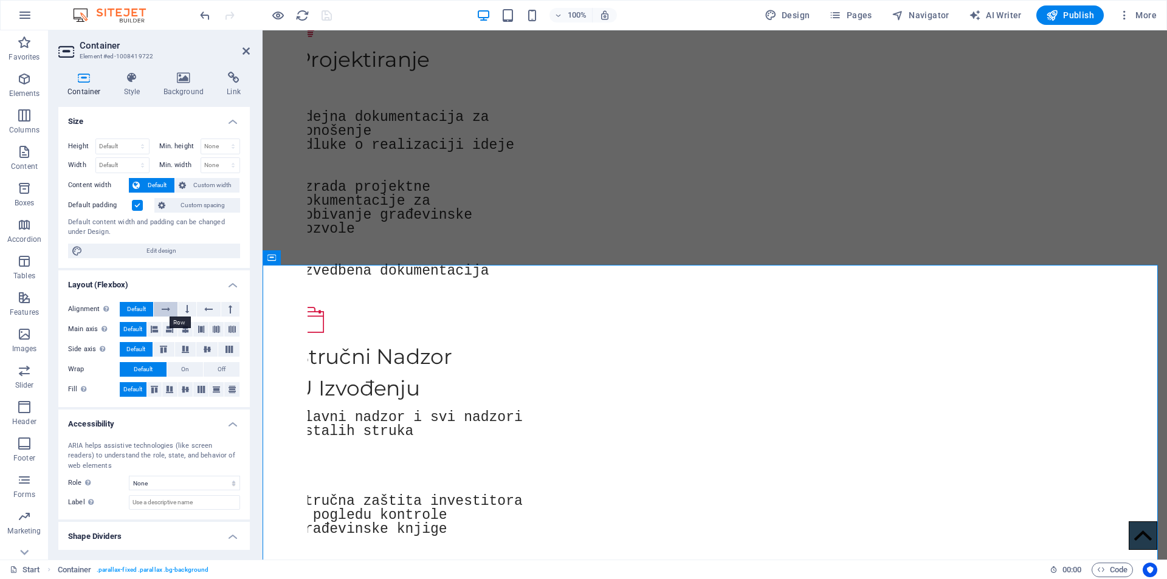
click at [167, 306] on icon at bounding box center [166, 309] width 9 height 15
click at [136, 202] on label at bounding box center [137, 205] width 11 height 11
click at [0, 0] on input "Default padding" at bounding box center [0, 0] width 0 height 0
click at [136, 204] on label at bounding box center [137, 205] width 11 height 11
click at [0, 0] on input "Default padding" at bounding box center [0, 0] width 0 height 0
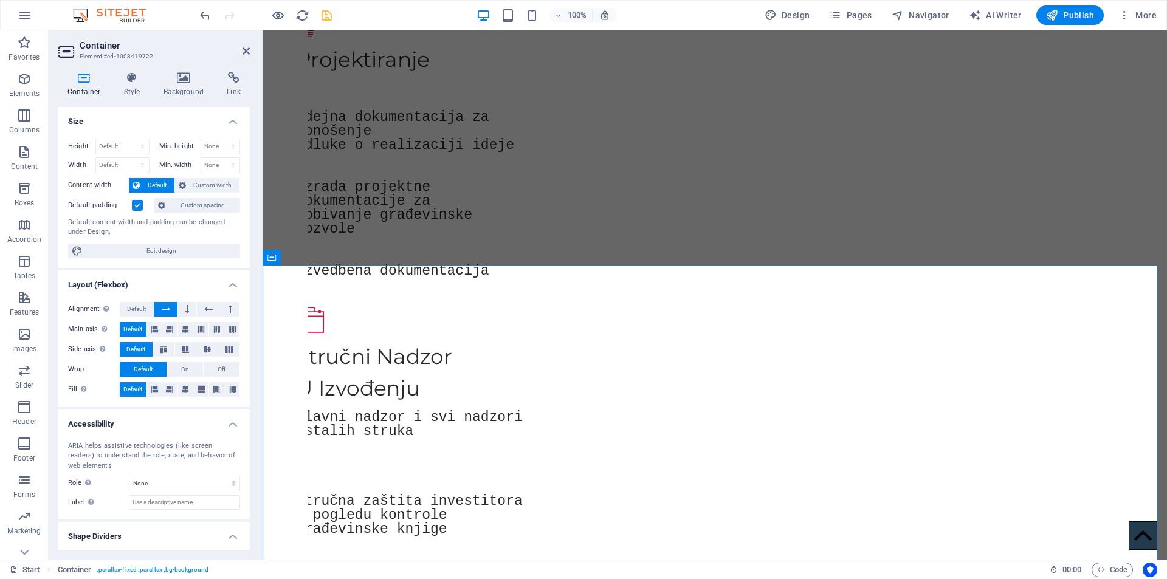
click at [138, 204] on label at bounding box center [137, 205] width 11 height 11
click at [0, 0] on input "Default padding" at bounding box center [0, 0] width 0 height 0
click at [198, 182] on span "Custom width" at bounding box center [213, 185] width 47 height 15
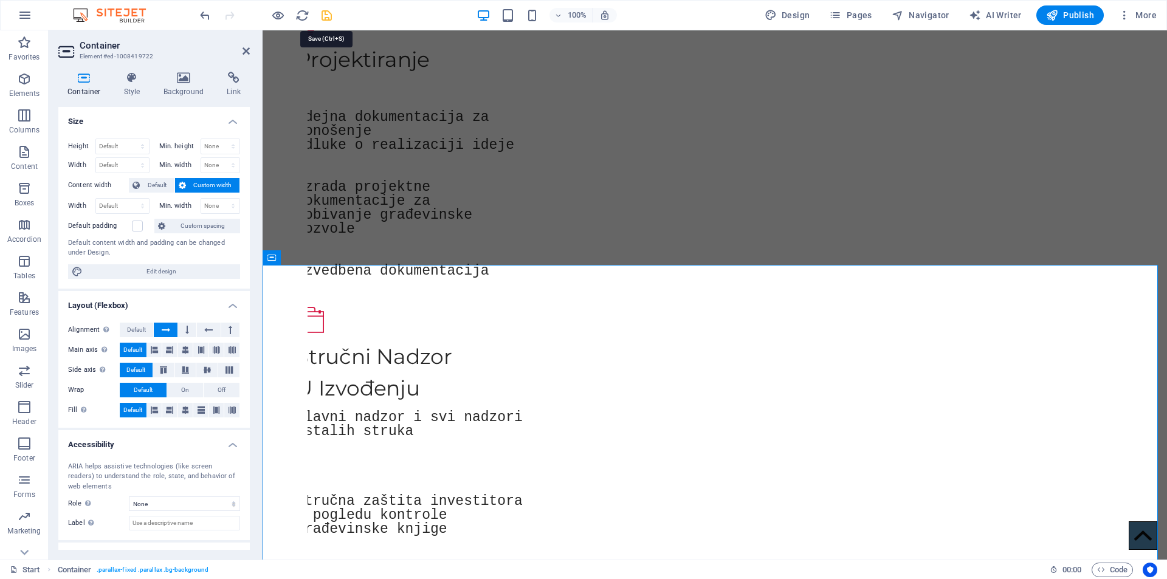
click at [330, 15] on icon "save" at bounding box center [327, 16] width 14 height 14
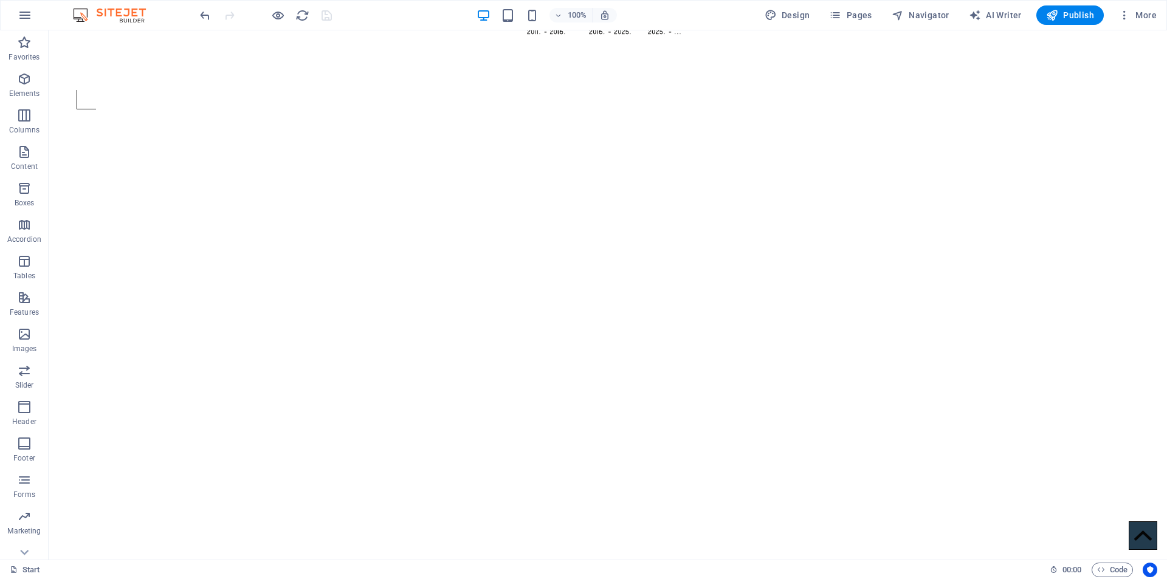
scroll to position [112, 0]
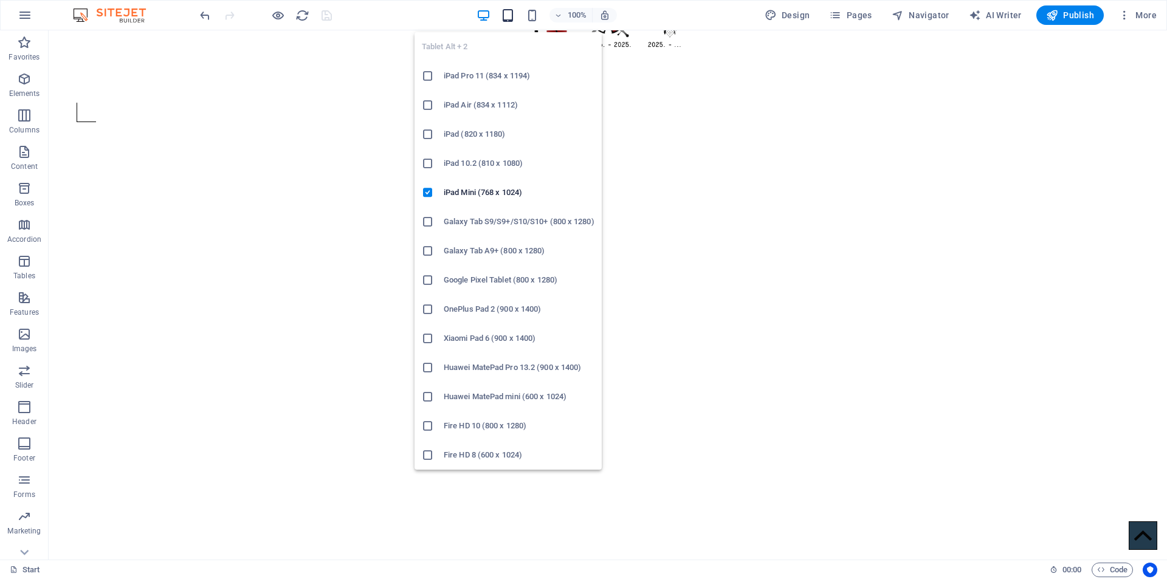
click at [509, 19] on icon "button" at bounding box center [508, 16] width 14 height 14
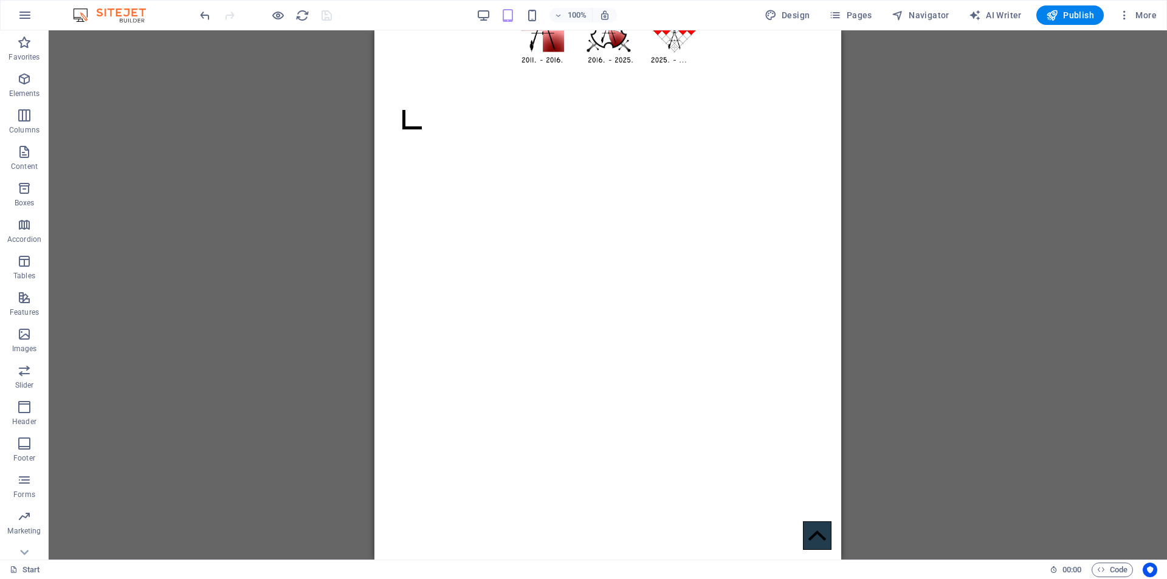
scroll to position [0, 0]
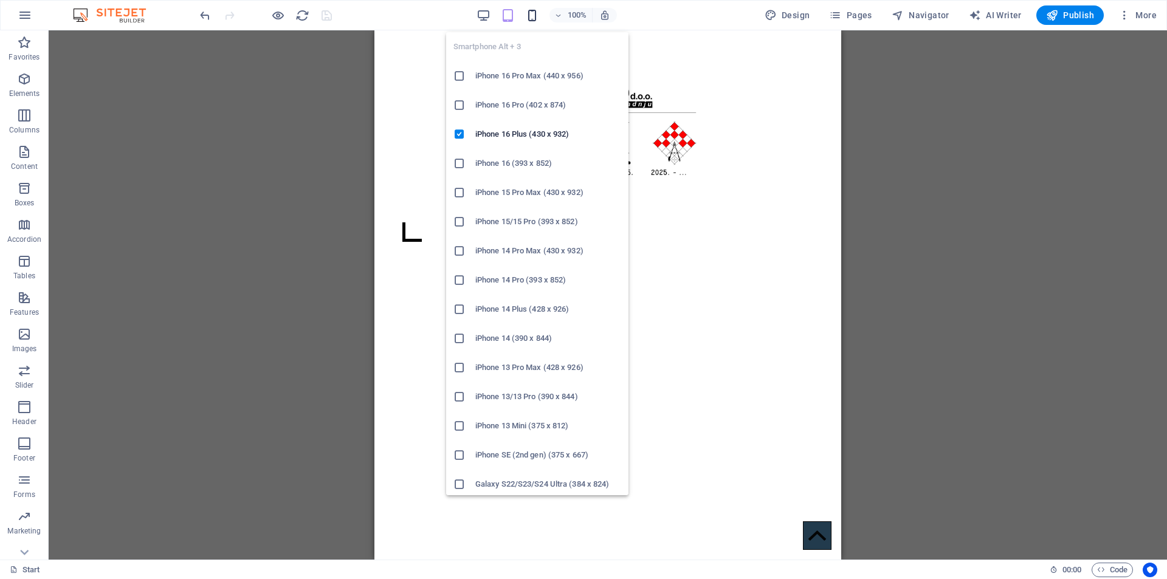
click at [534, 15] on icon "button" at bounding box center [532, 16] width 14 height 14
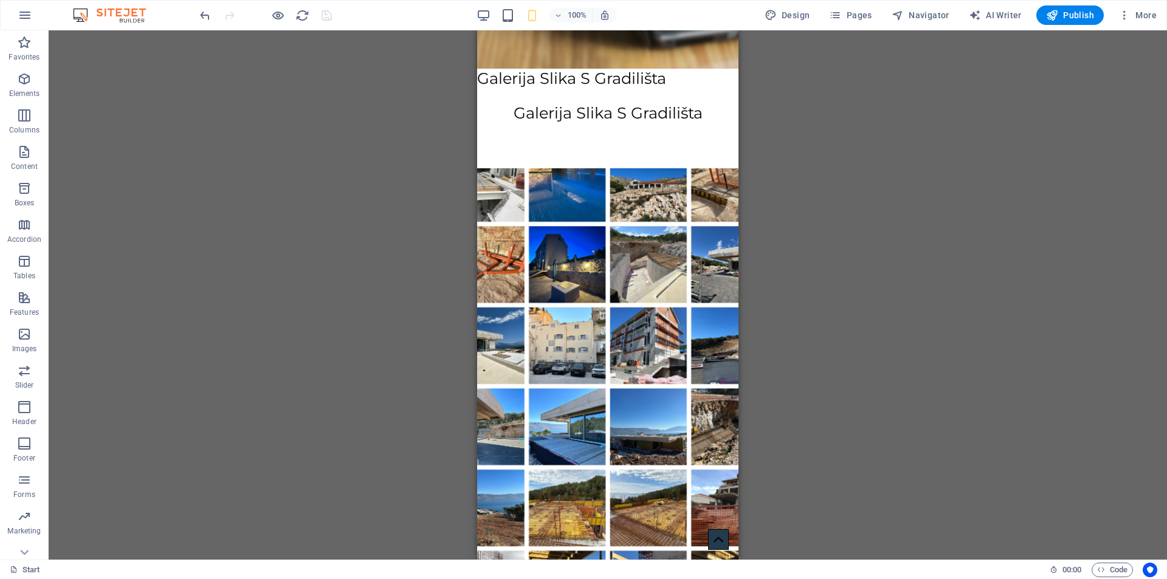
scroll to position [1657, 0]
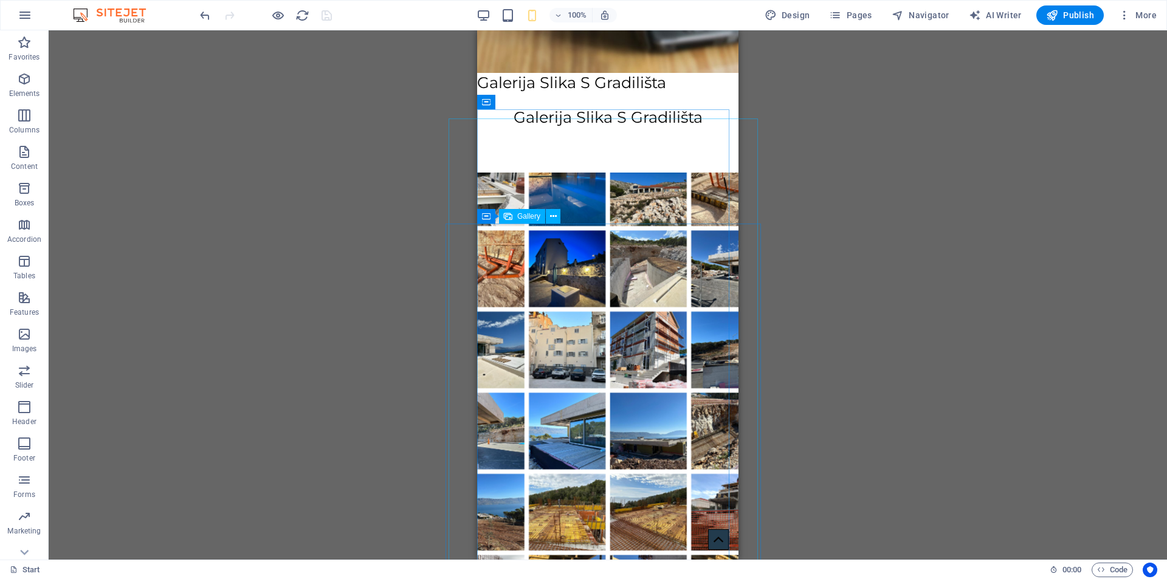
click at [509, 216] on icon at bounding box center [508, 216] width 9 height 15
select select "px"
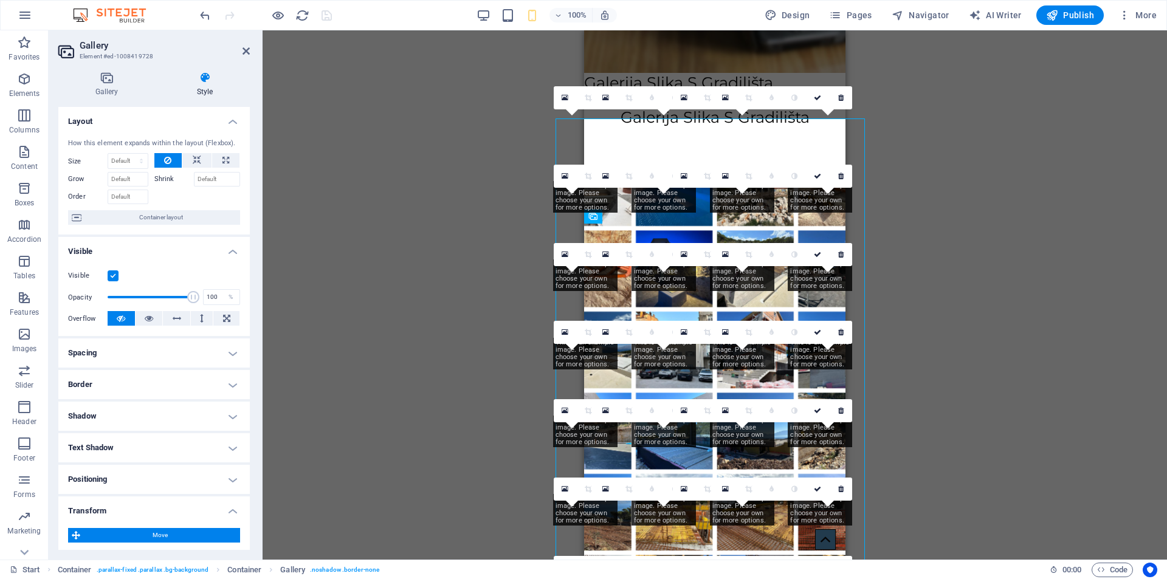
type input "-150"
type input "98"
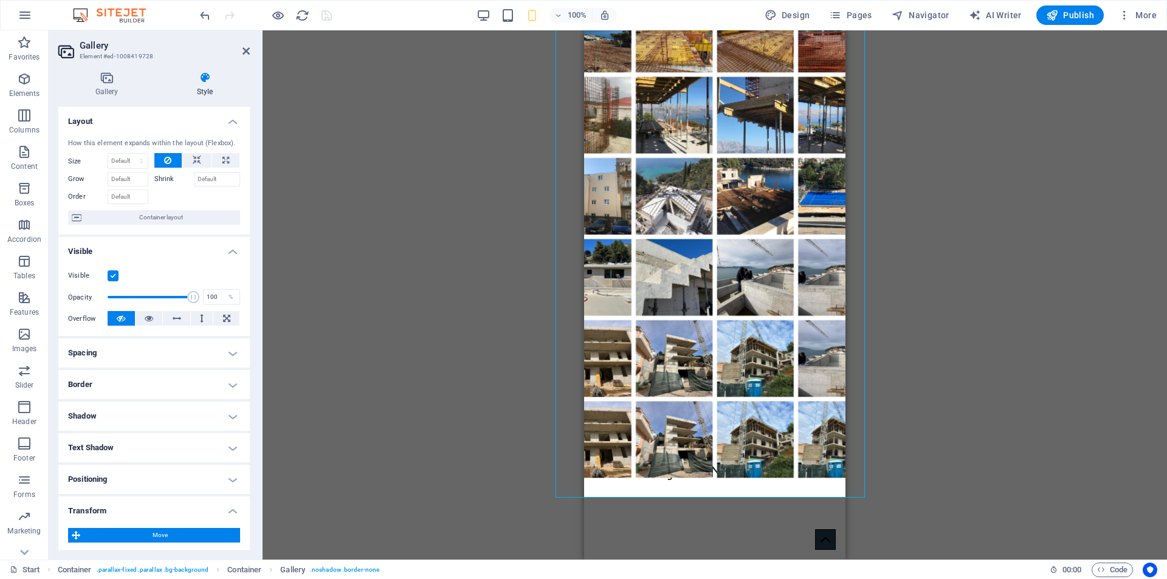
scroll to position [2195, 0]
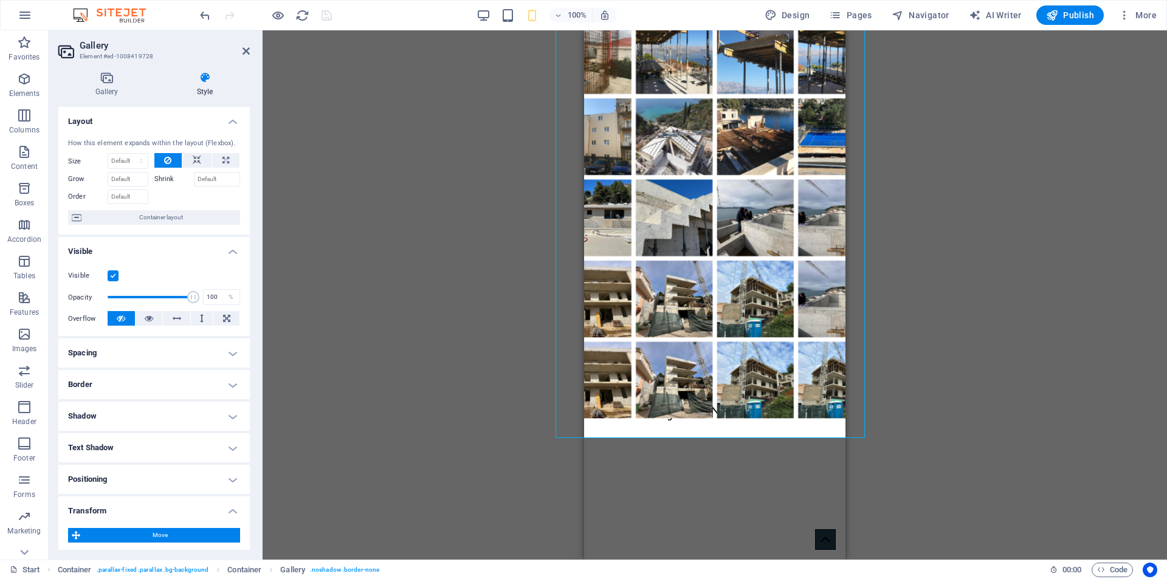
drag, startPoint x: 841, startPoint y: 295, endPoint x: 1438, endPoint y: 402, distance: 606.0
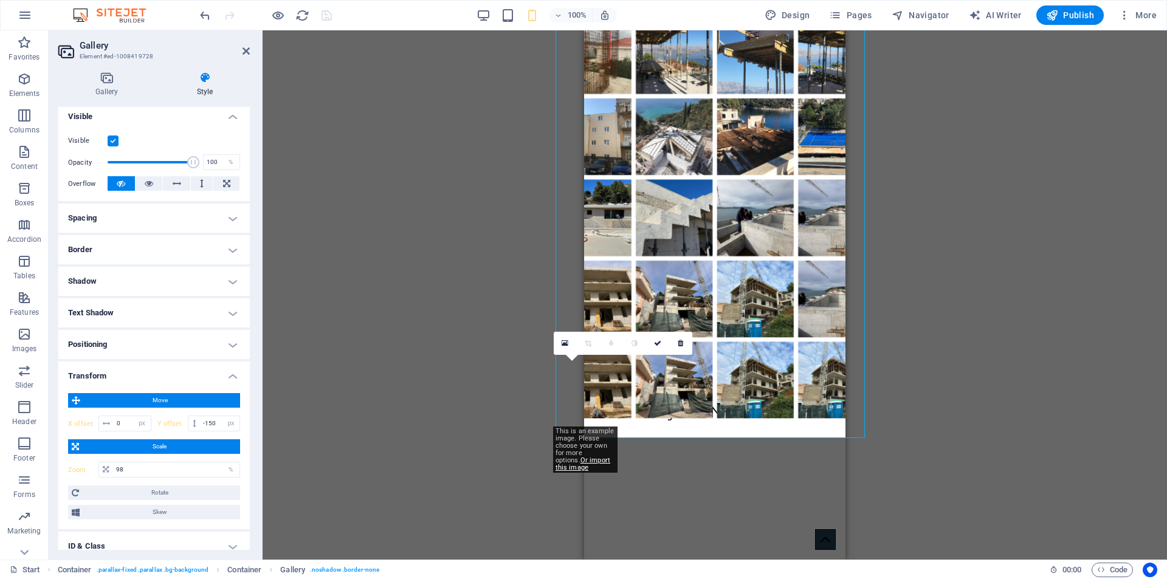
scroll to position [209, 0]
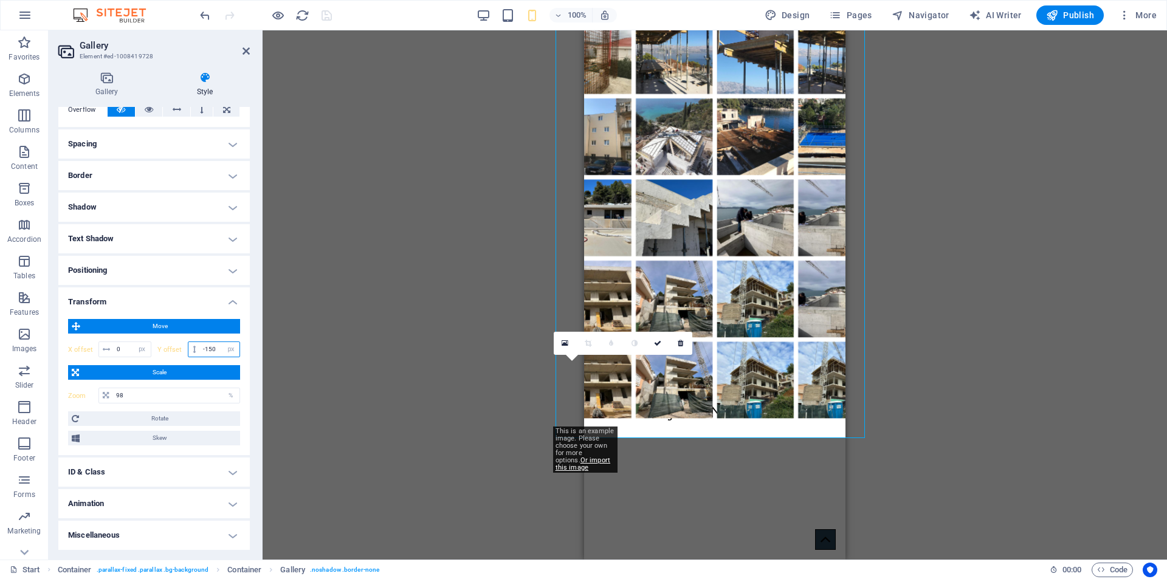
click at [213, 346] on input "-150" at bounding box center [220, 349] width 40 height 15
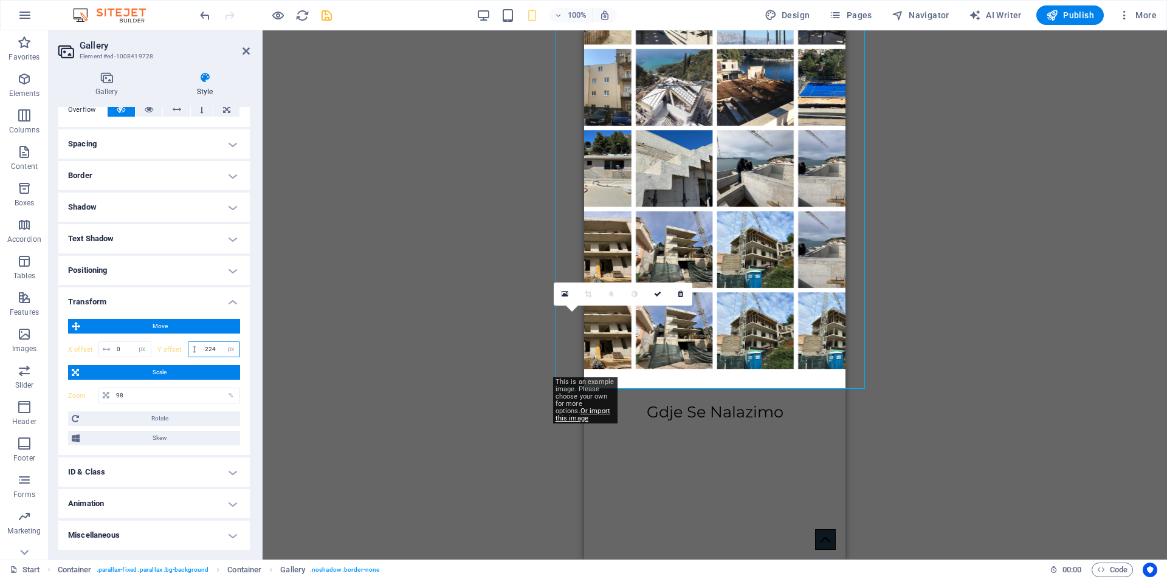
type input "-225"
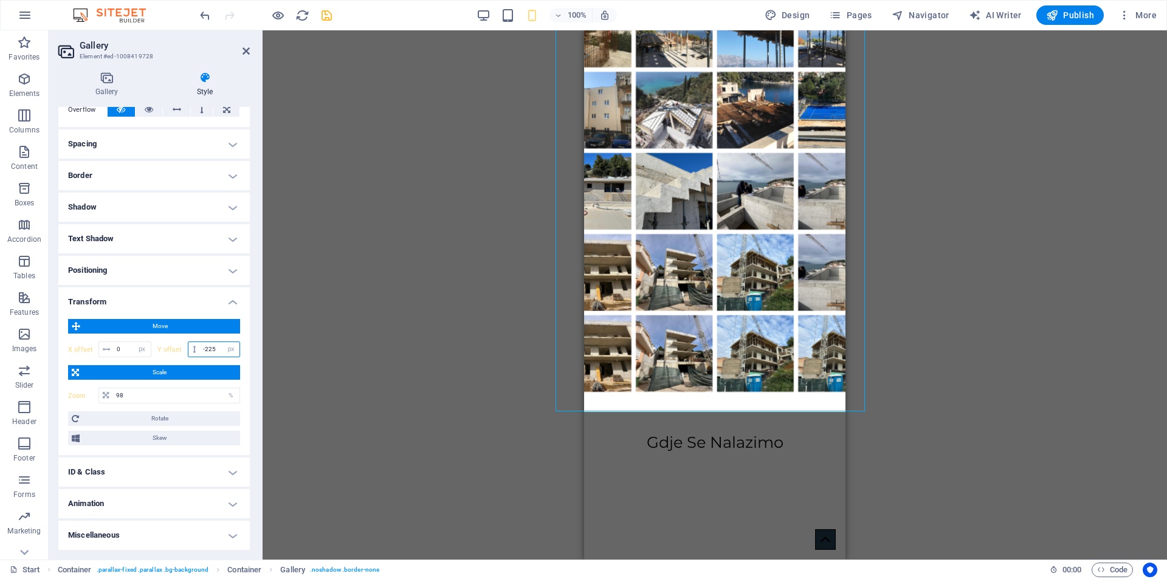
scroll to position [2096, 0]
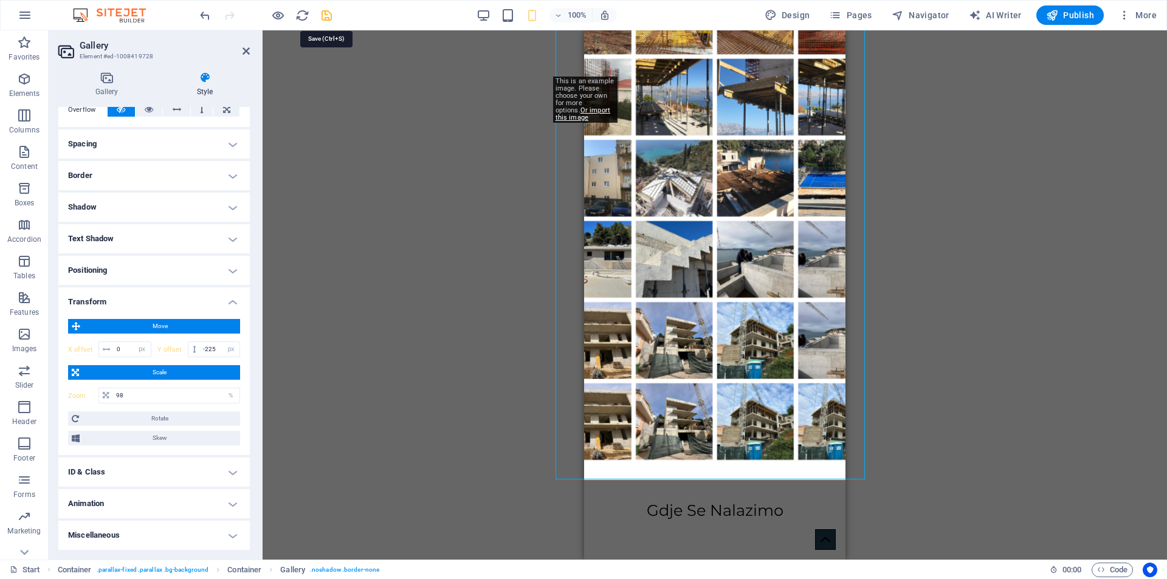
click at [327, 12] on icon "save" at bounding box center [327, 16] width 14 height 14
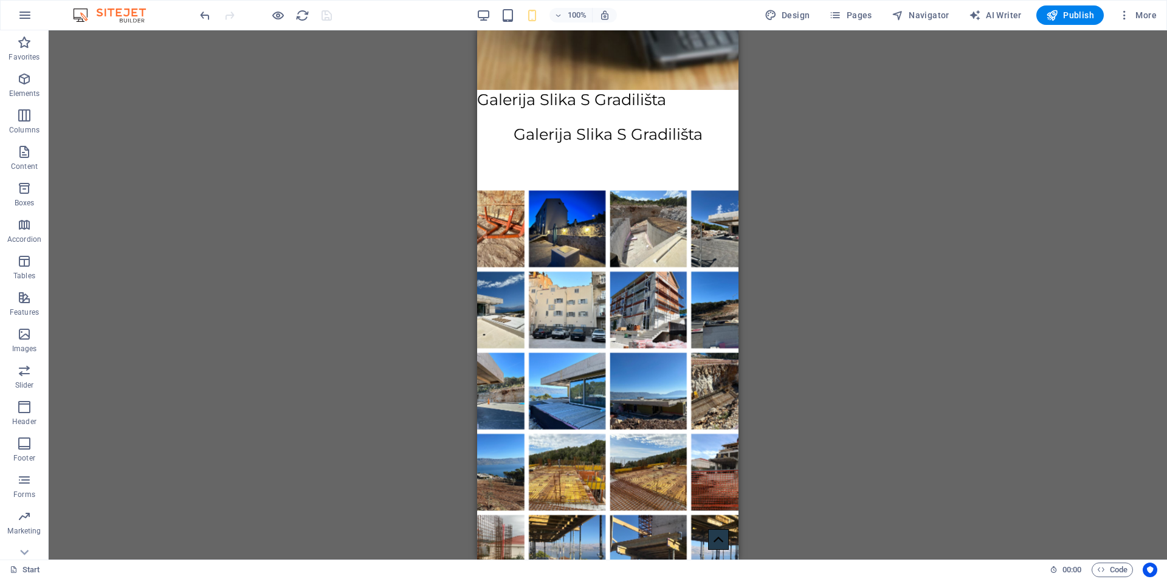
scroll to position [1528, 0]
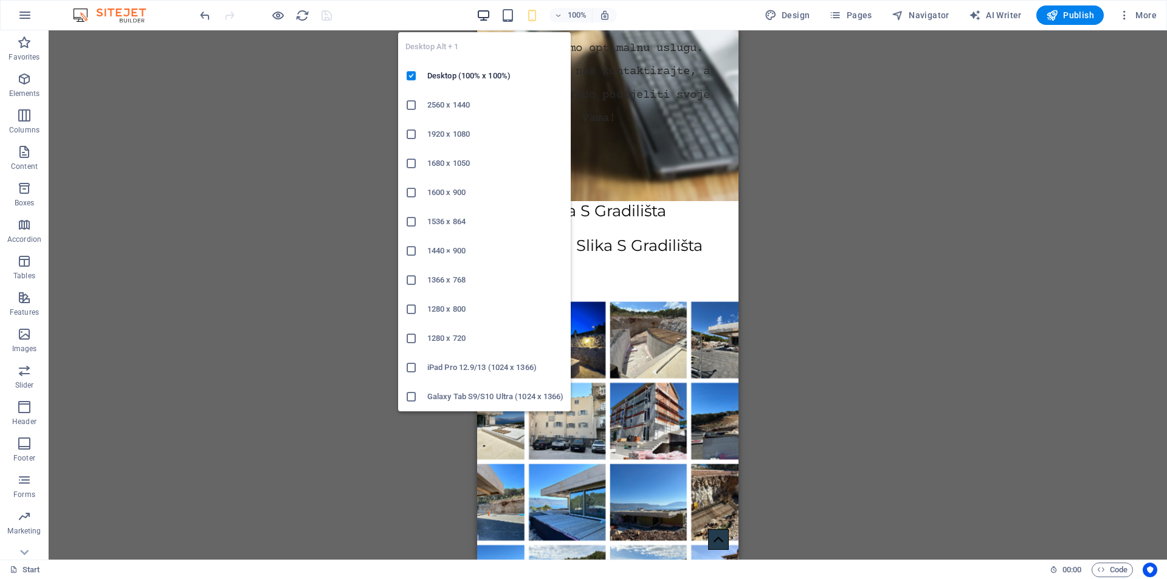
click at [483, 19] on icon "button" at bounding box center [484, 16] width 14 height 14
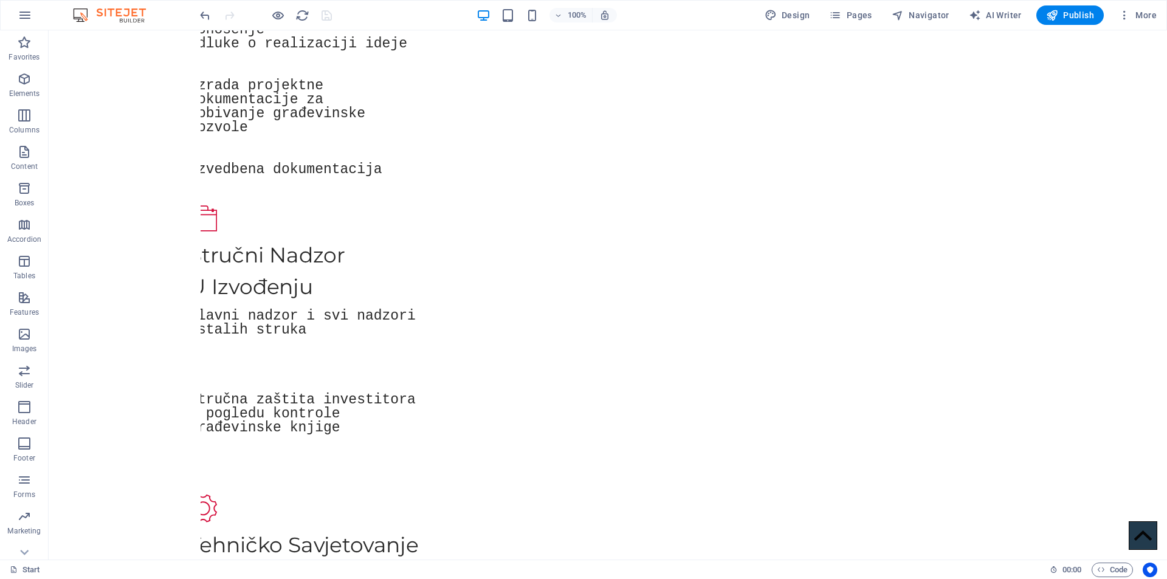
scroll to position [1422, 0]
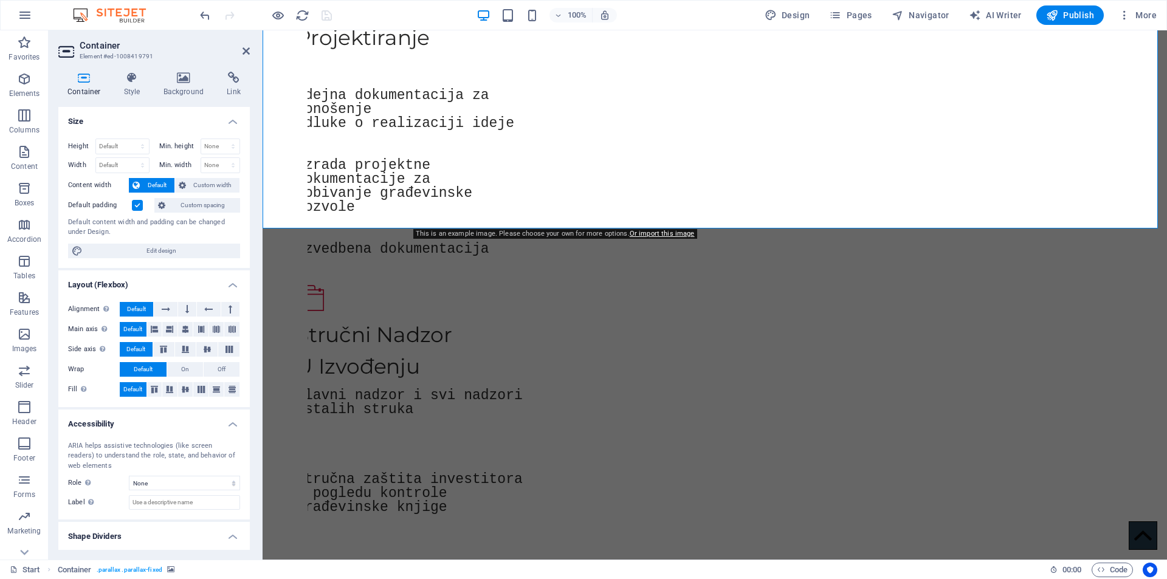
scroll to position [1440, 0]
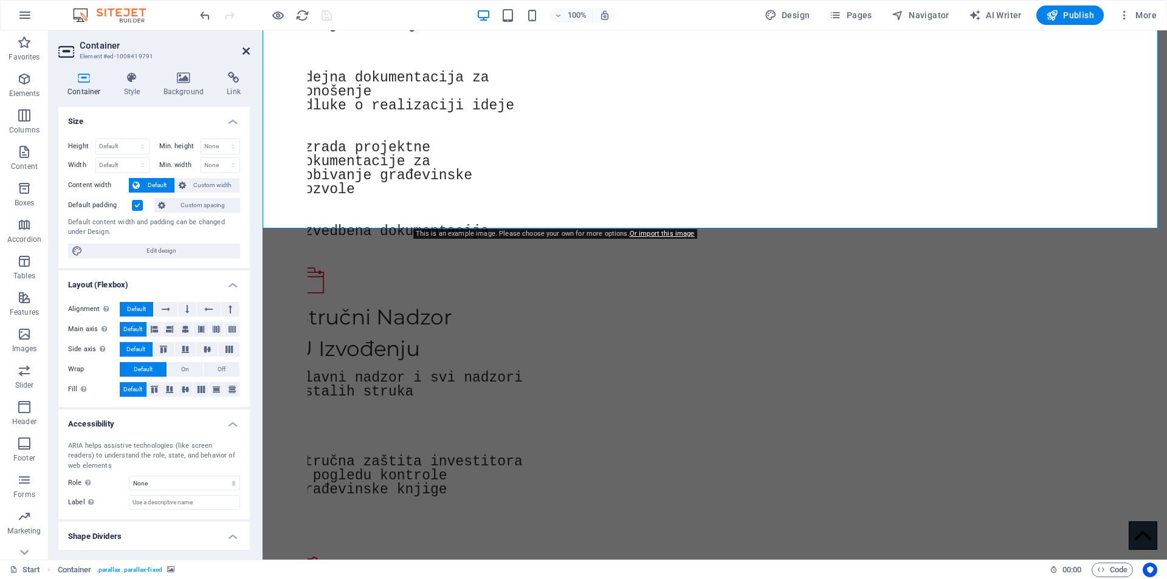
click at [249, 55] on icon at bounding box center [246, 51] width 7 height 10
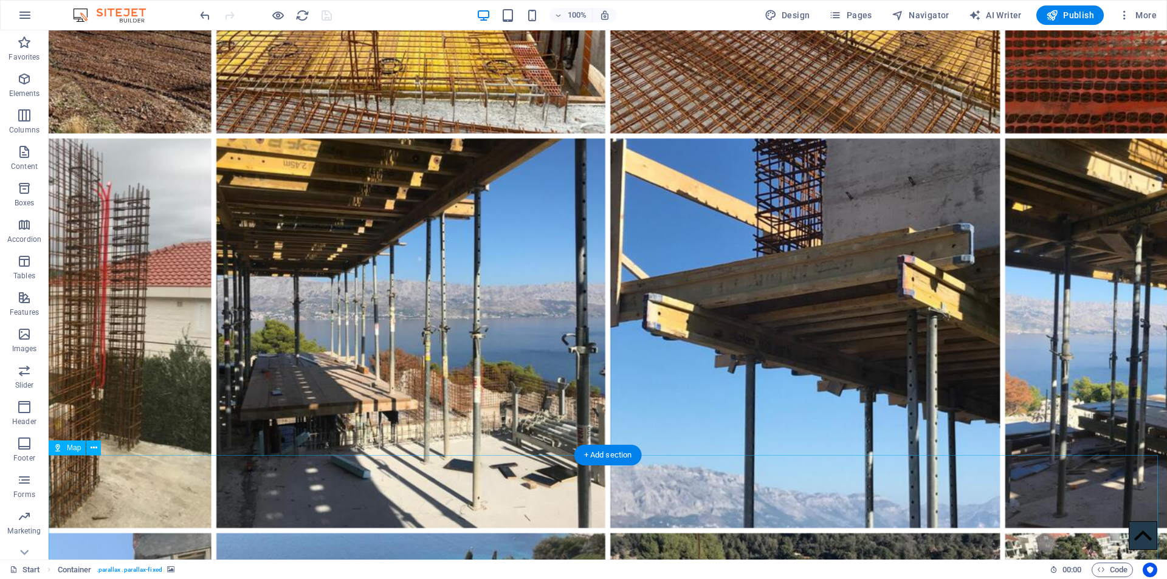
scroll to position [4508, 0]
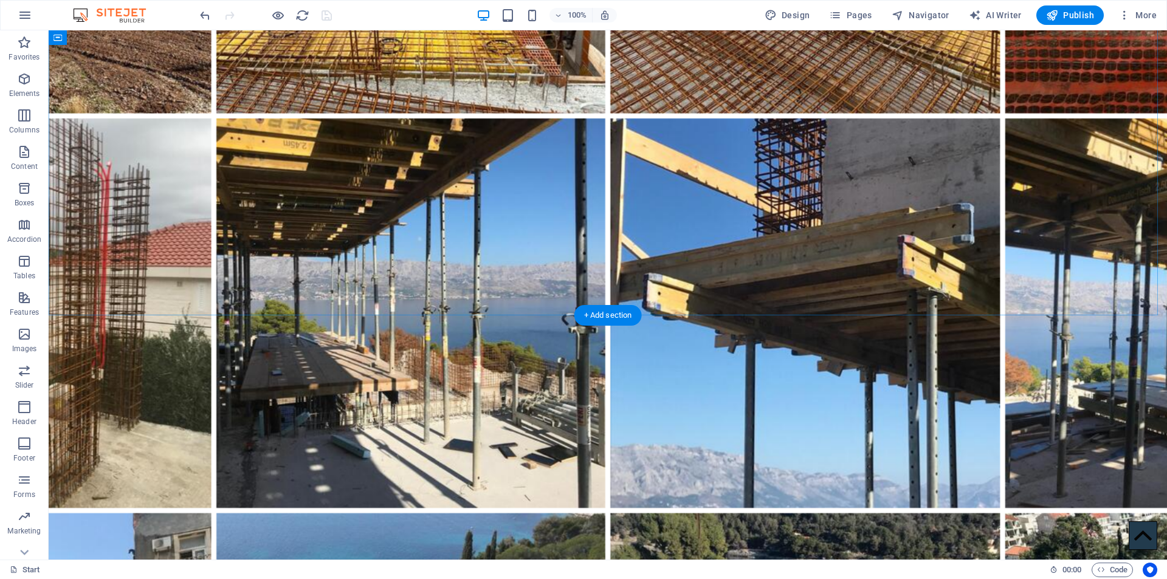
select select "px"
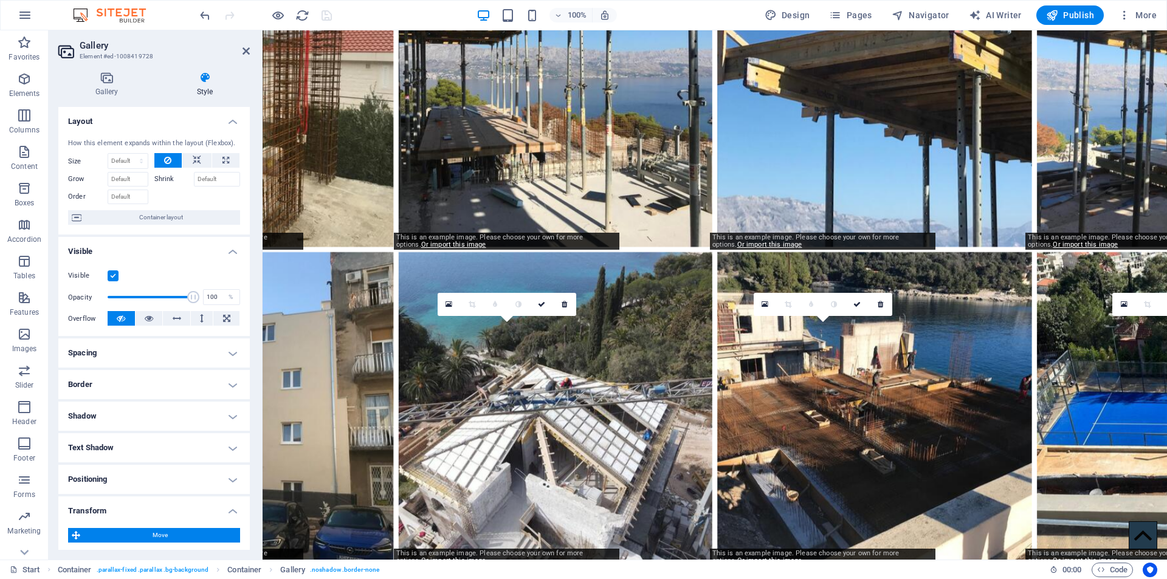
scroll to position [2456, 0]
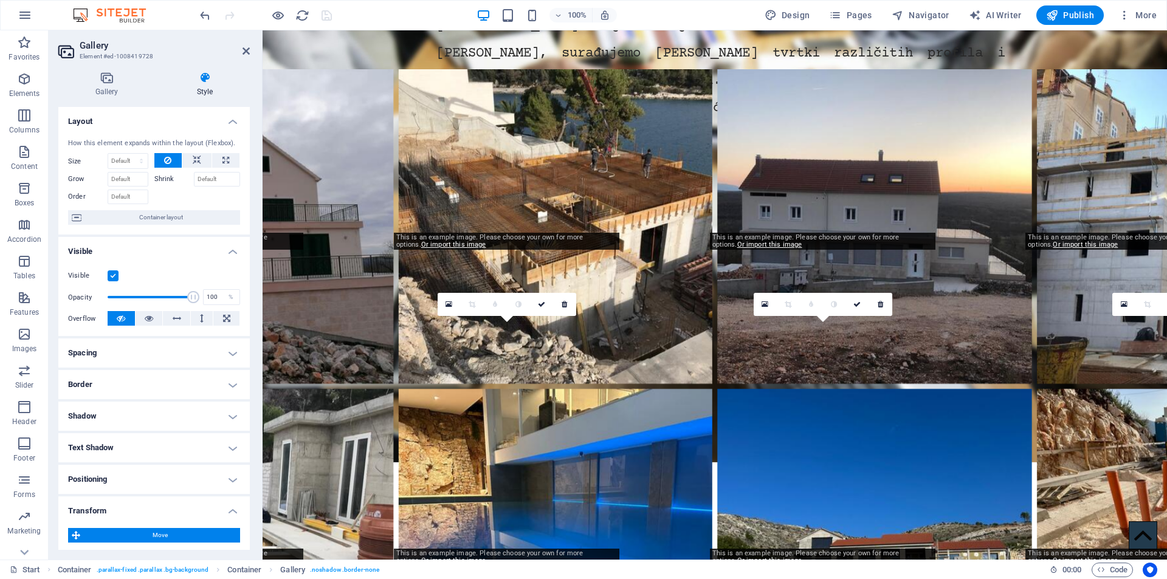
type input "75"
type input "95"
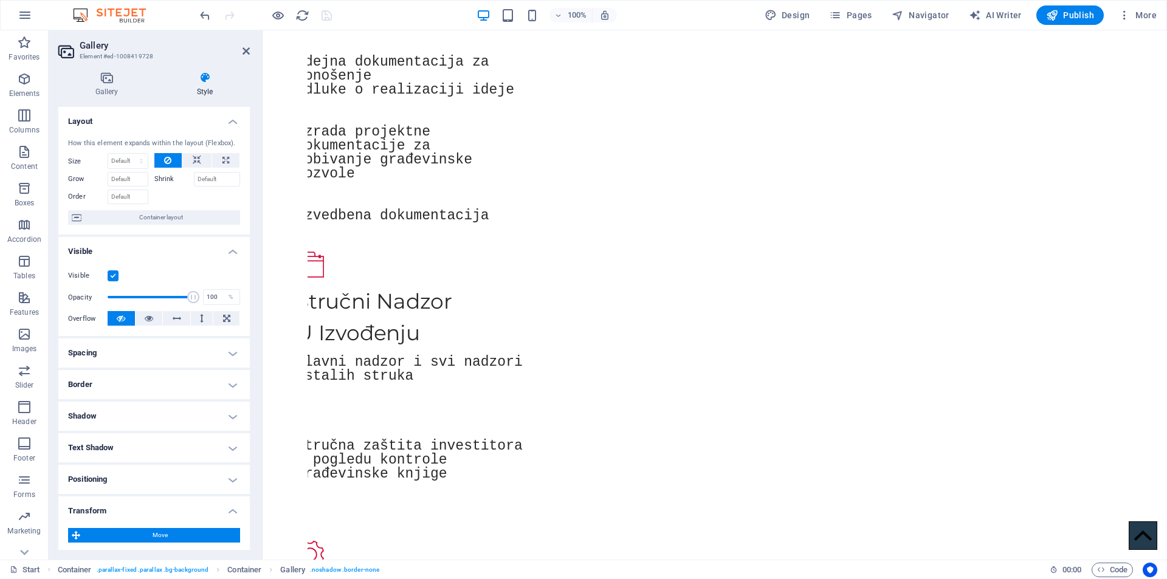
scroll to position [1504, 0]
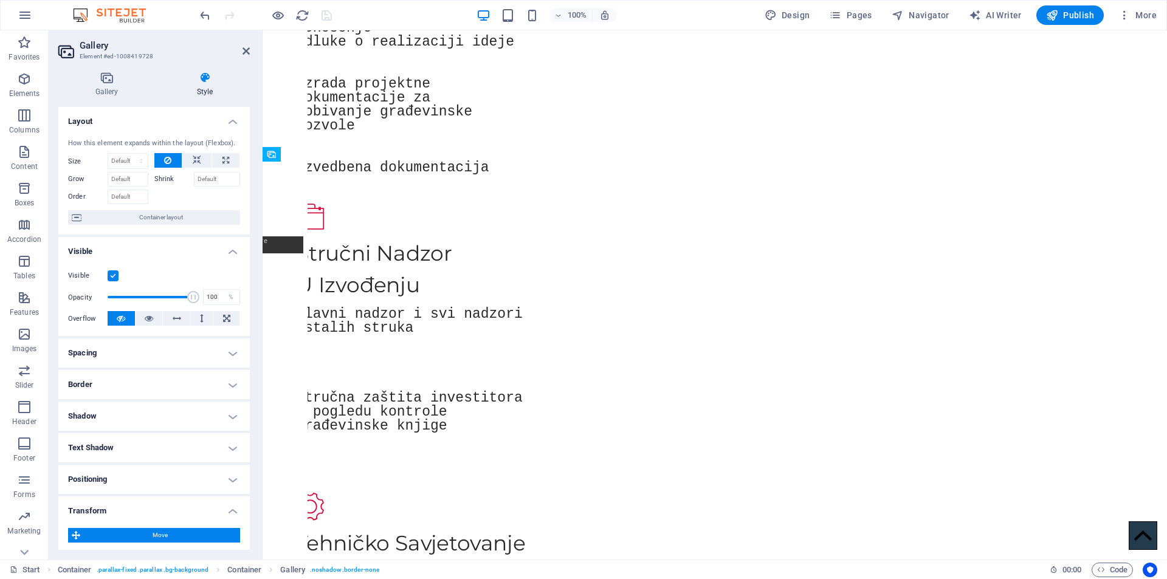
click at [164, 354] on h4 "Spacing" at bounding box center [154, 353] width 192 height 29
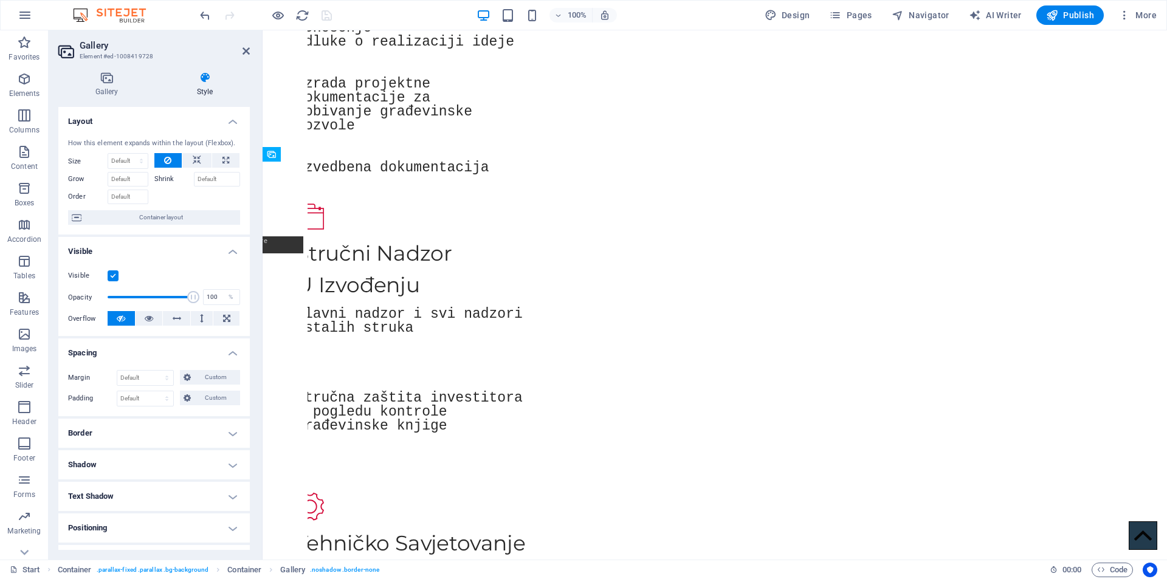
scroll to position [258, 0]
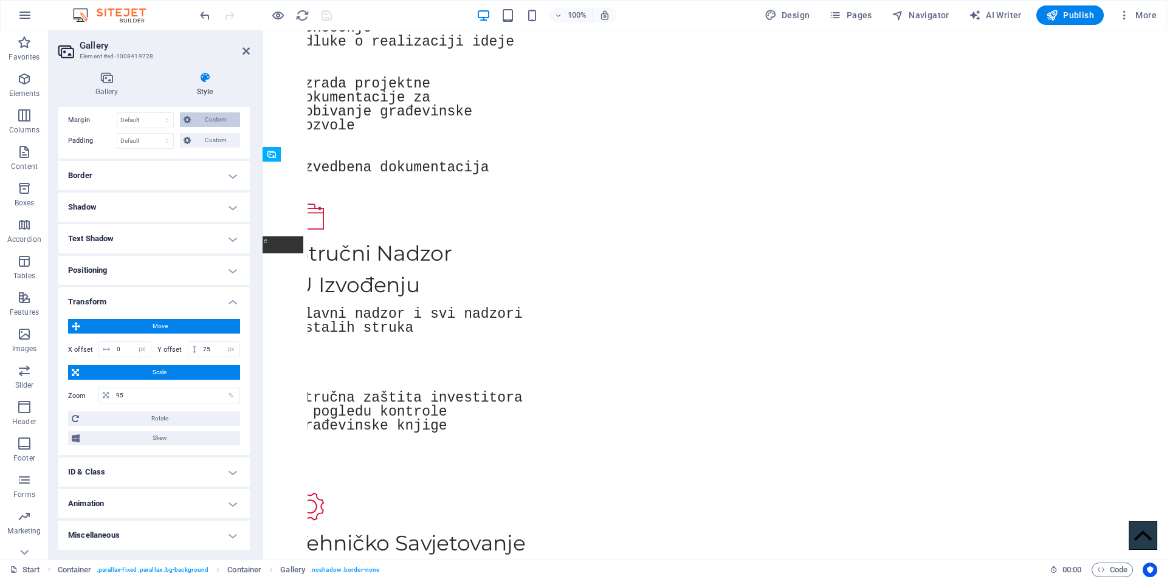
click at [211, 114] on span "Custom" at bounding box center [216, 119] width 42 height 15
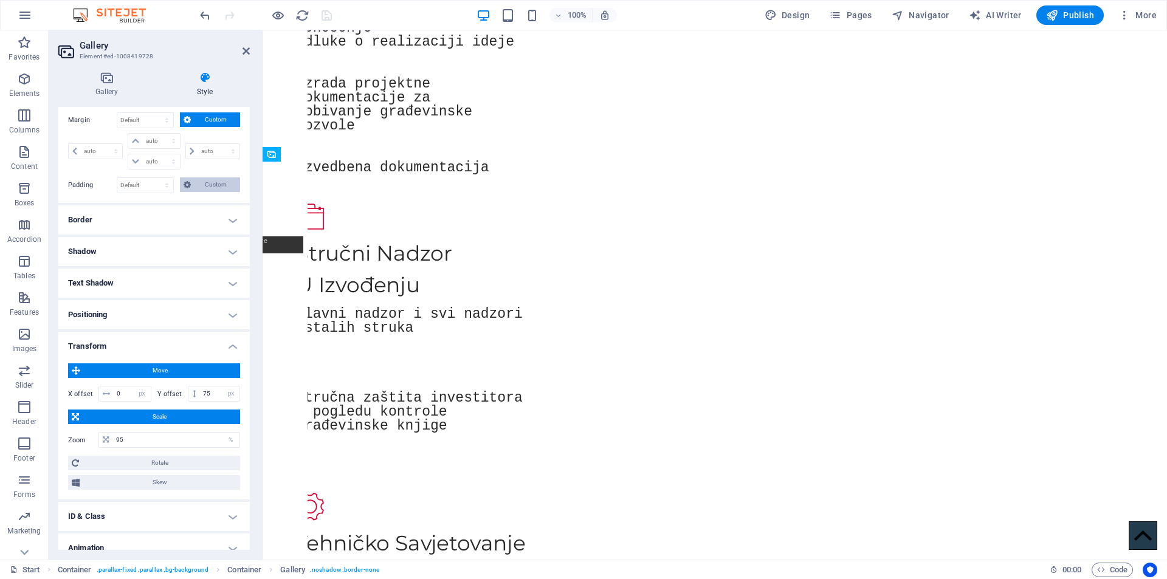
click at [216, 189] on span "Custom" at bounding box center [216, 185] width 42 height 15
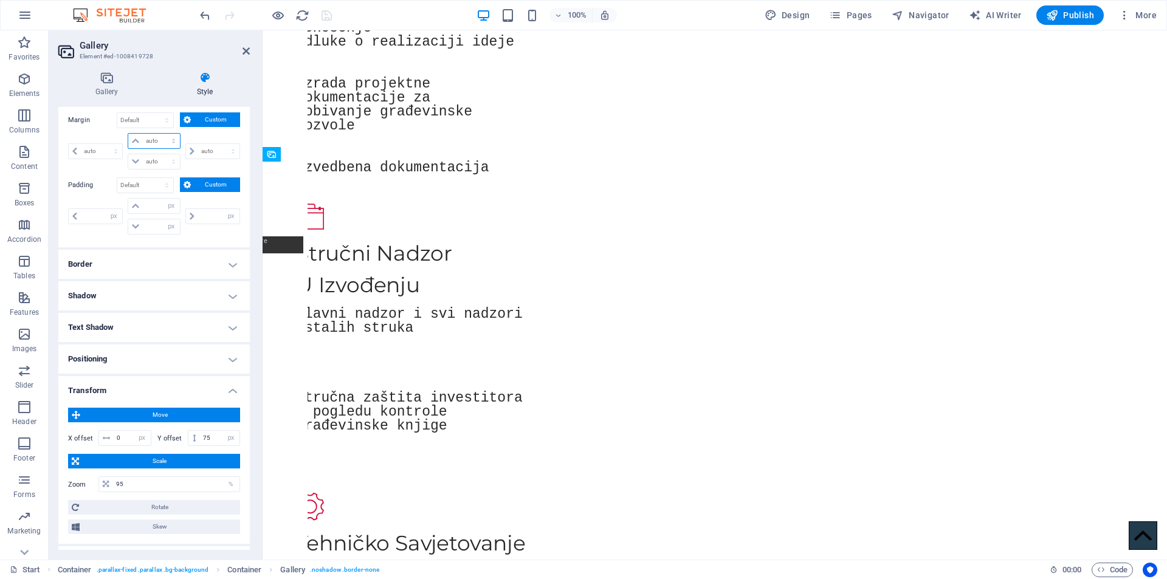
click at [164, 139] on select "auto px % rem vw vh" at bounding box center [153, 141] width 51 height 15
select select "px"
click at [161, 134] on select "auto px % rem vw vh" at bounding box center [153, 141] width 51 height 15
type input "0"
select select "px"
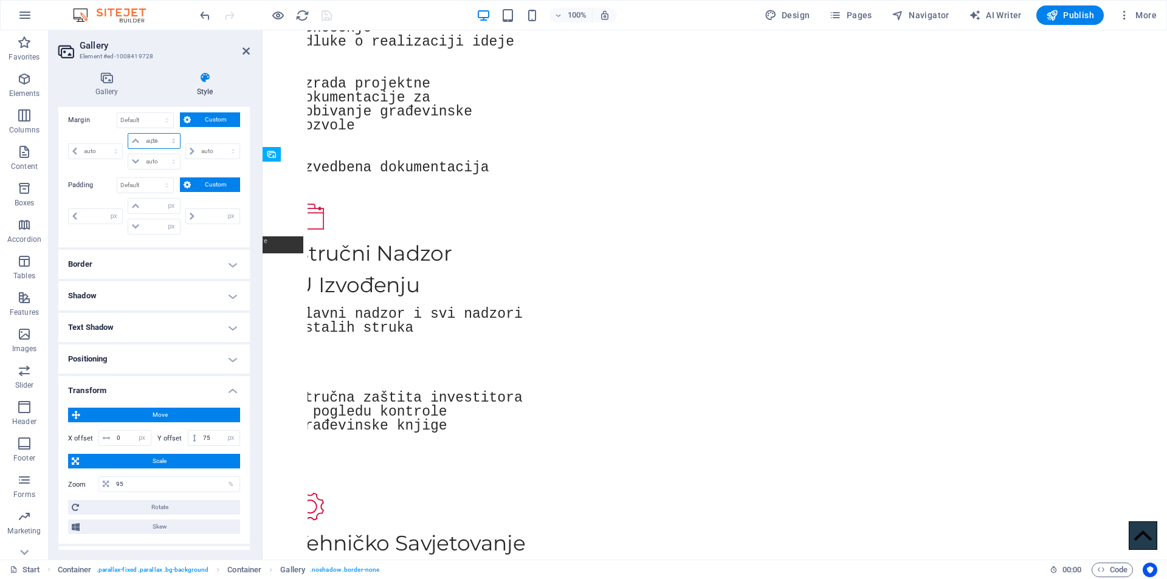
type input "0"
select select "px"
type input "0"
select select "px"
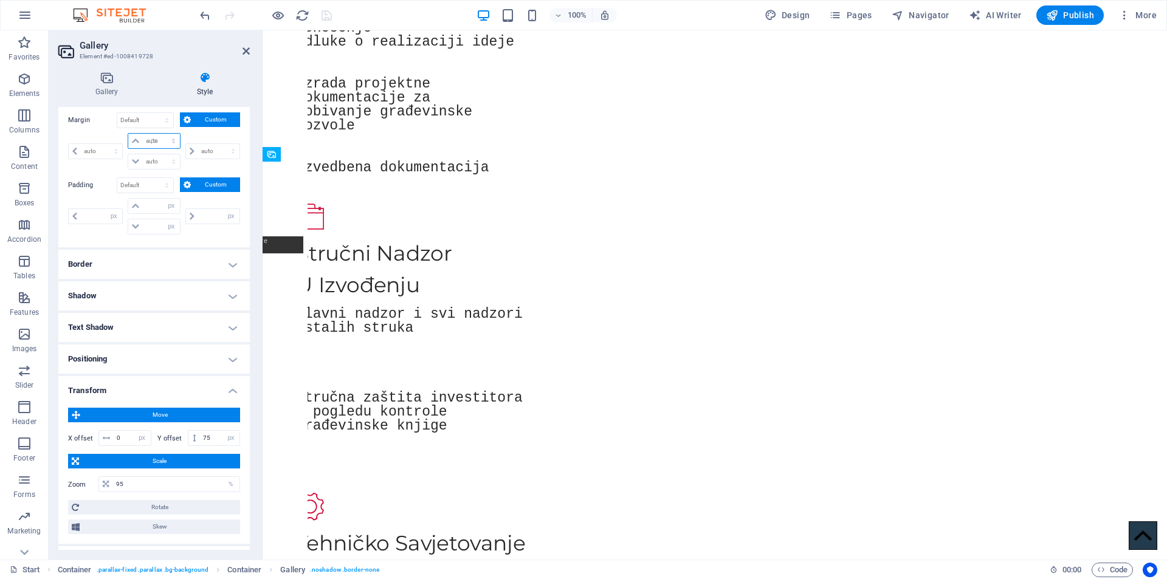
type input "0"
select select "px"
click at [215, 216] on input "number" at bounding box center [218, 216] width 41 height 15
type input "45"
type input "0"
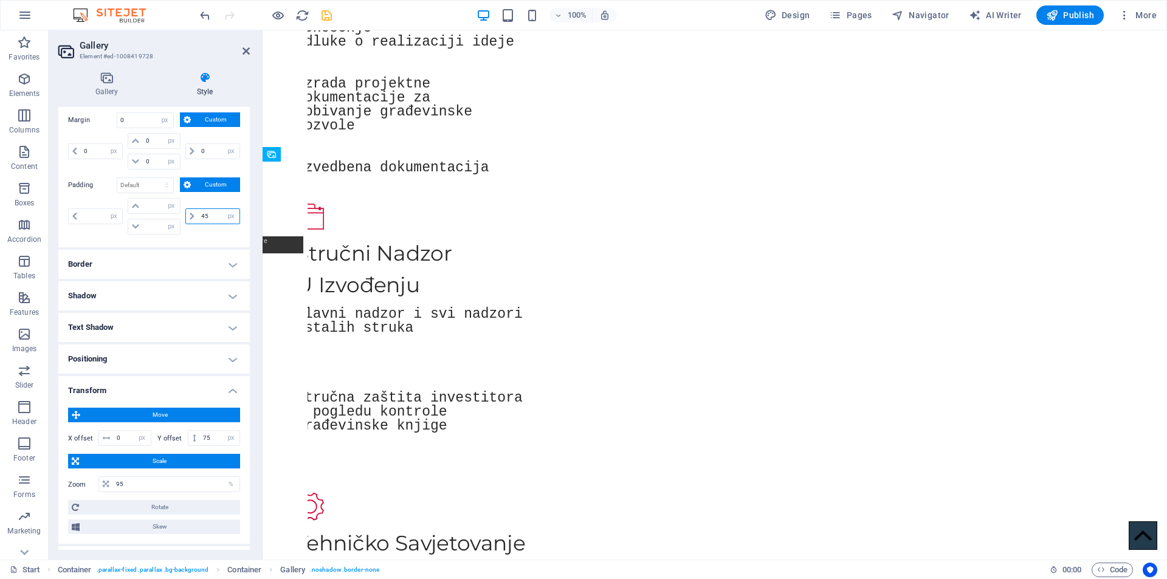
type input "0"
type input "45"
click at [91, 216] on input "0" at bounding box center [101, 216] width 41 height 15
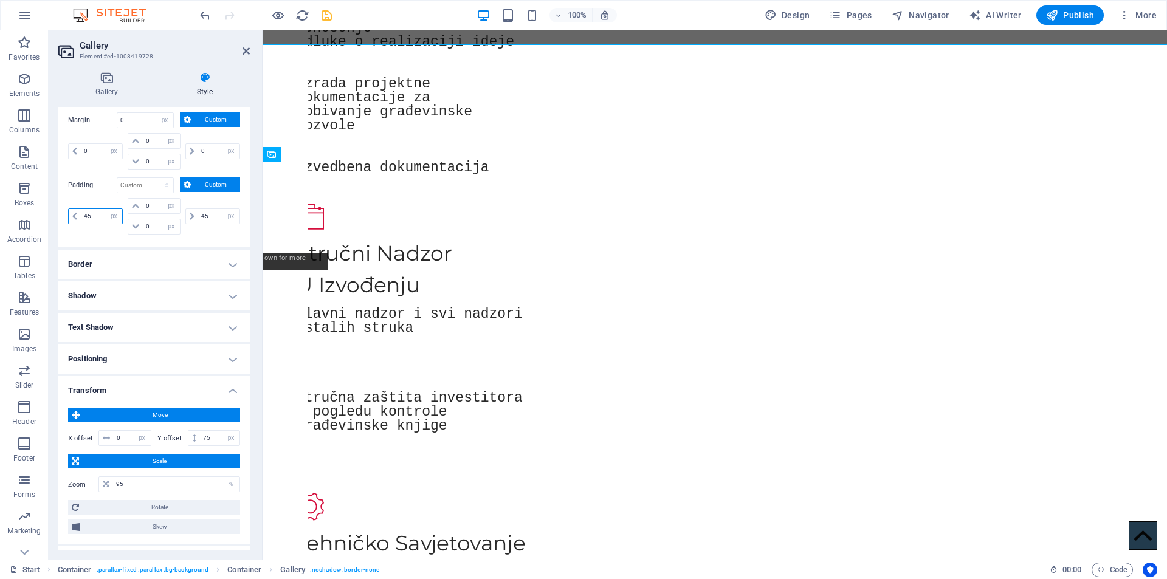
type input "4"
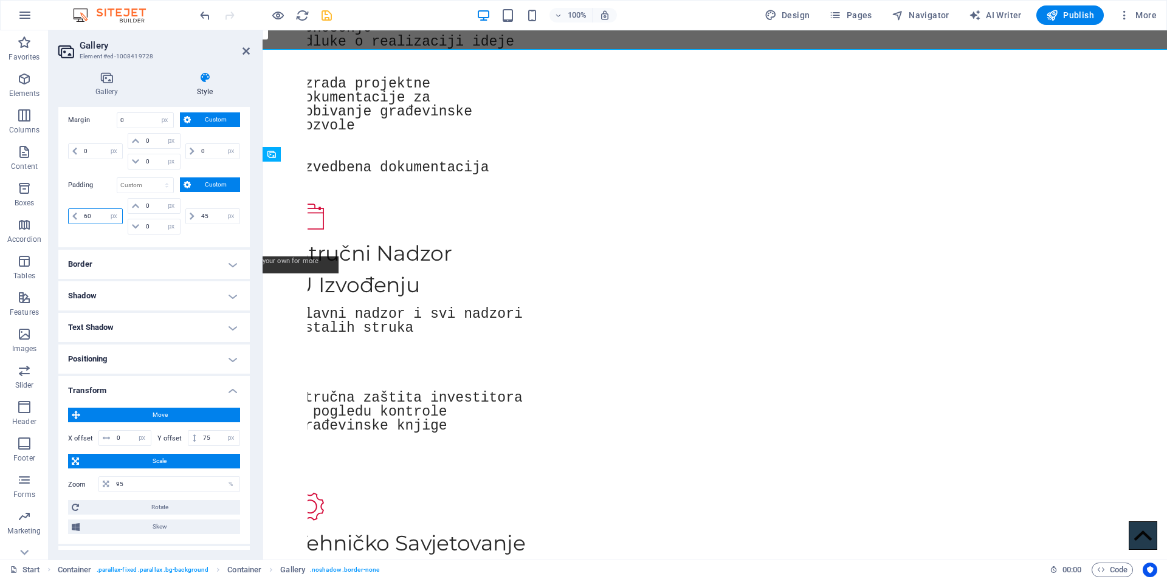
type input "6"
type input "100"
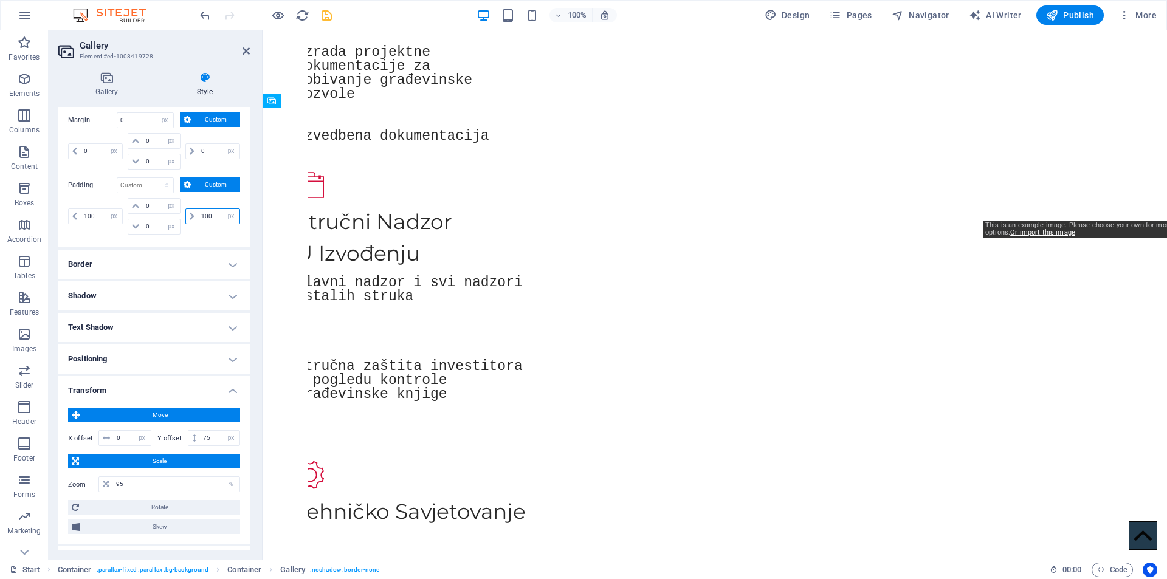
scroll to position [1524, 0]
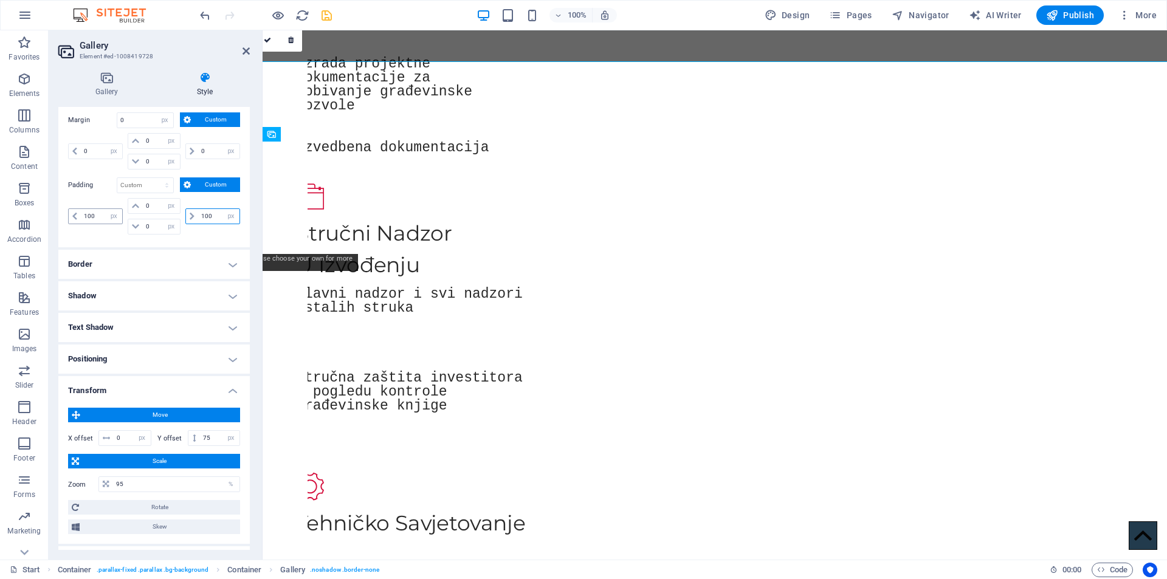
type input "100"
click at [102, 219] on input "100" at bounding box center [101, 216] width 41 height 15
click at [154, 136] on input "0" at bounding box center [161, 141] width 36 height 15
type input "20"
select select "DISABLED_OPTION_VALUE"
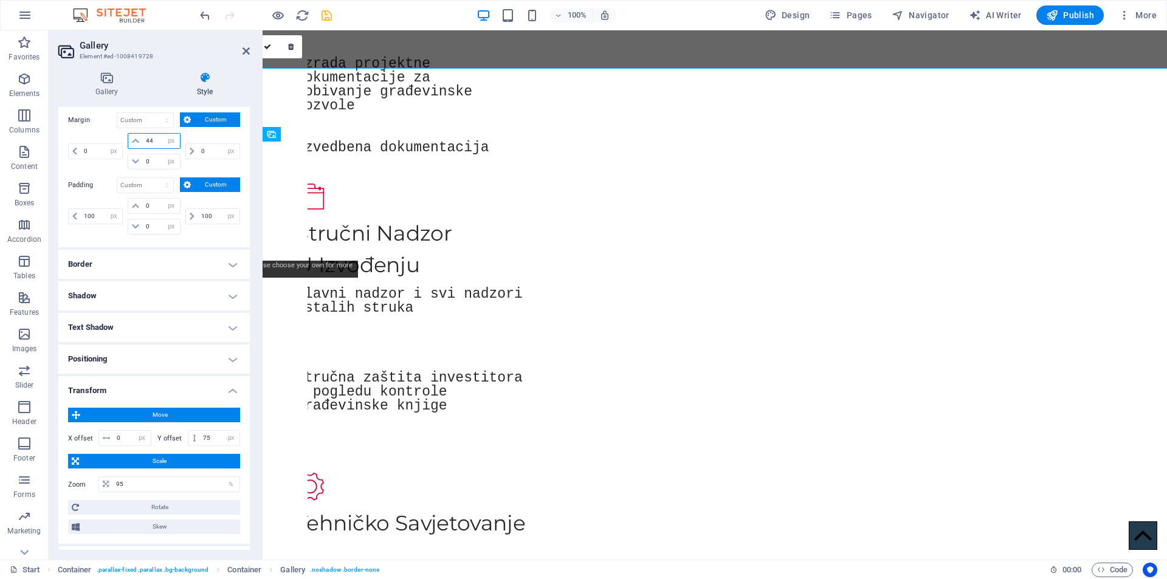
type input "45"
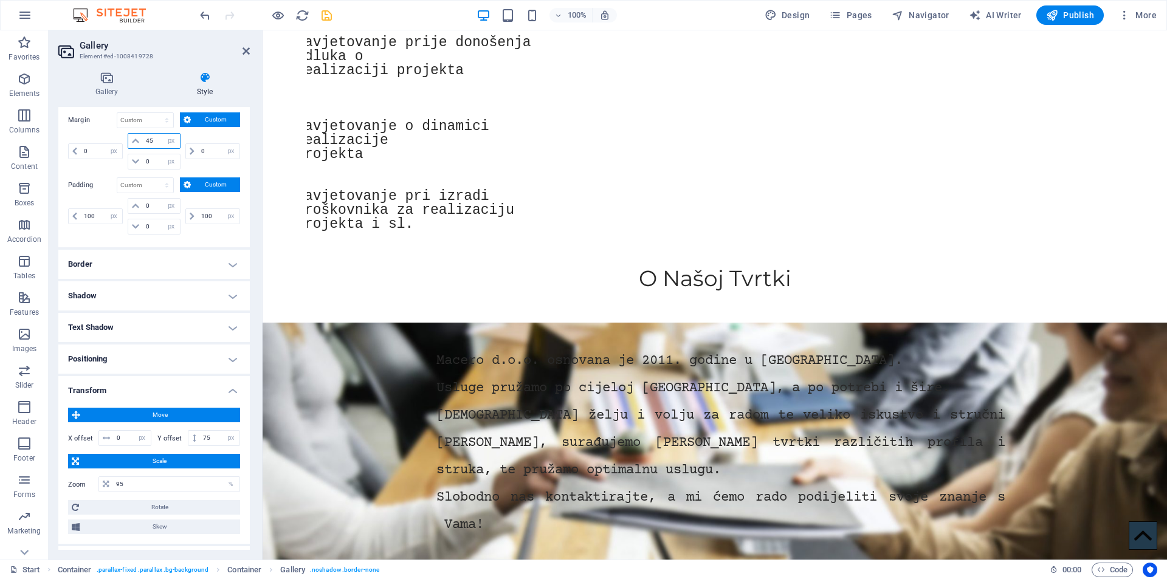
scroll to position [1954, 0]
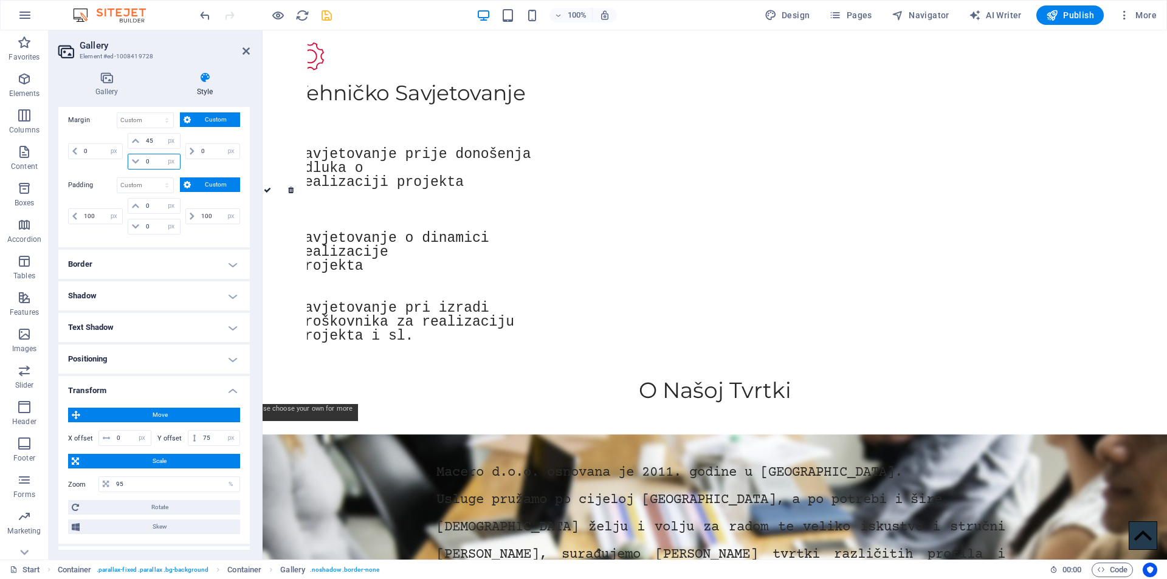
click at [154, 161] on input "0" at bounding box center [161, 161] width 36 height 15
type input "45"
click at [103, 213] on input "100" at bounding box center [101, 216] width 41 height 15
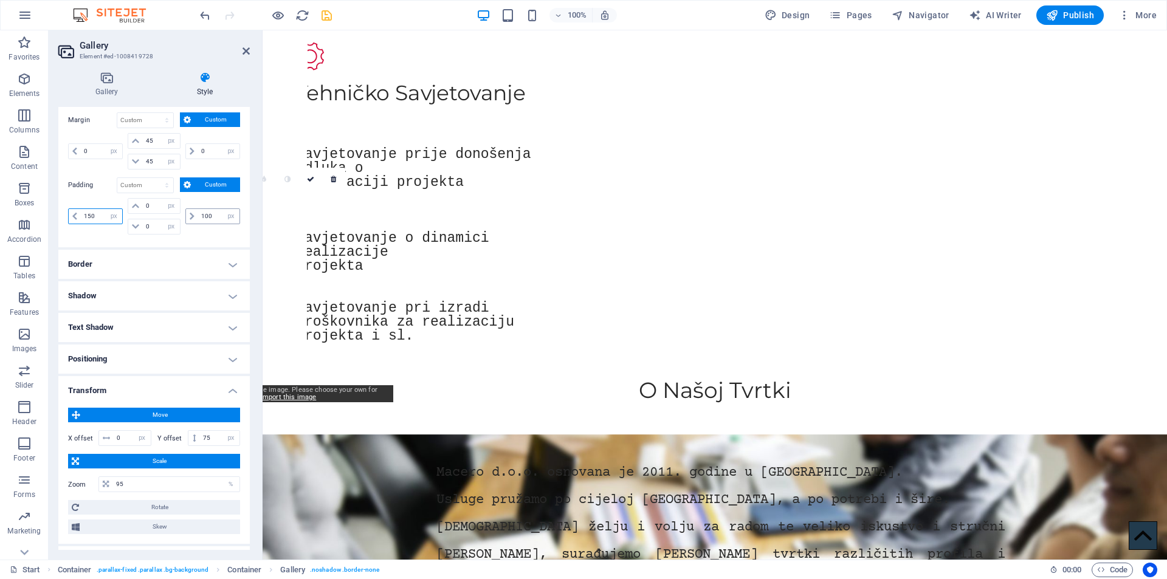
type input "150"
click at [218, 214] on input "100" at bounding box center [218, 216] width 41 height 15
type input "175"
click at [99, 213] on input "150" at bounding box center [101, 216] width 41 height 15
type input "1"
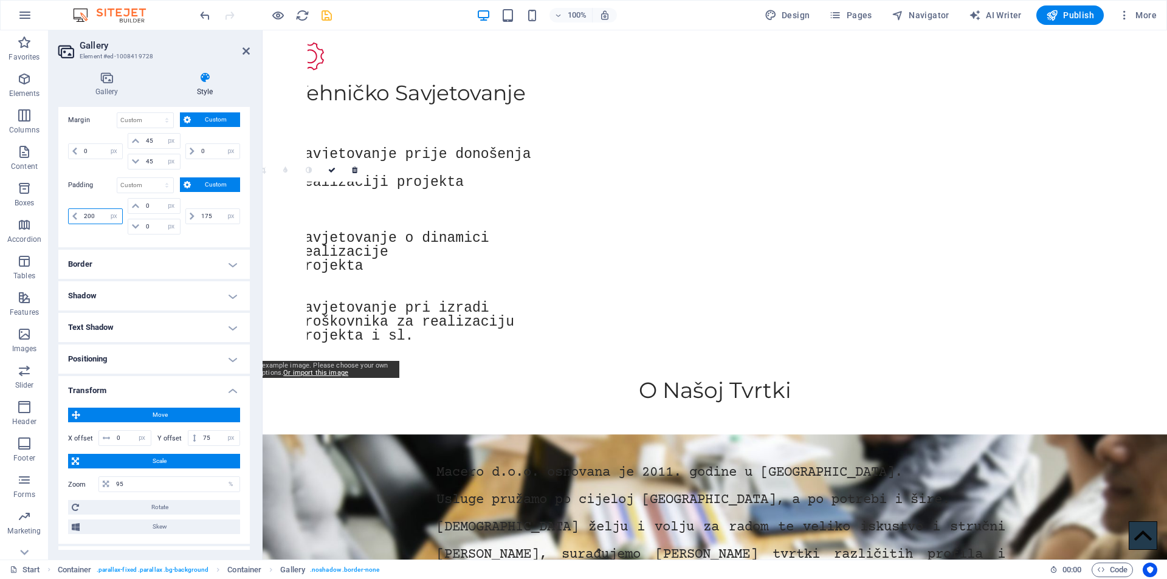
type input "200"
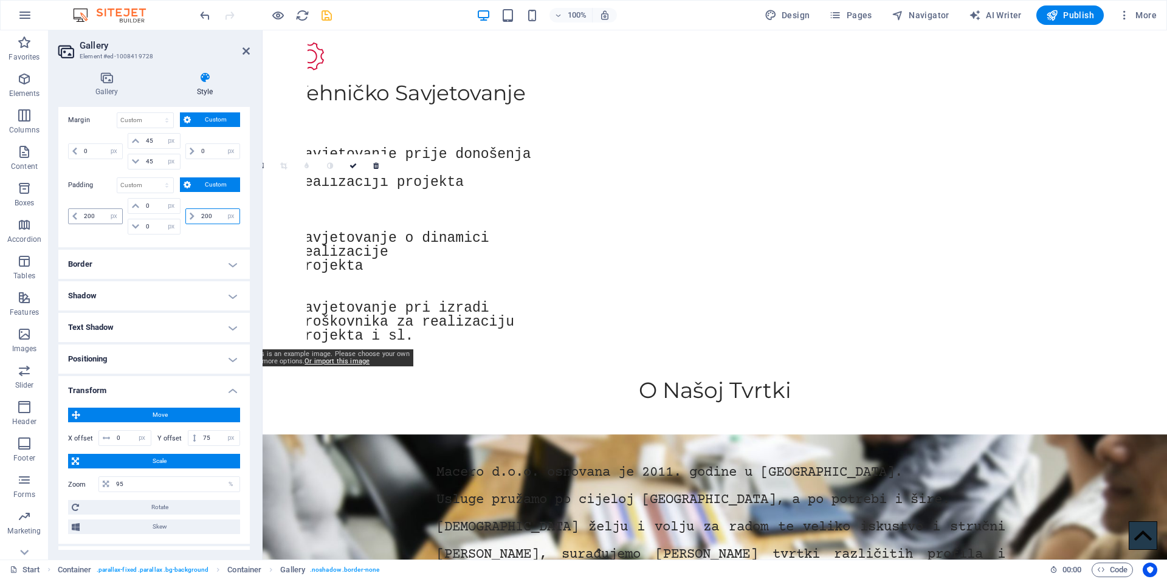
type input "200"
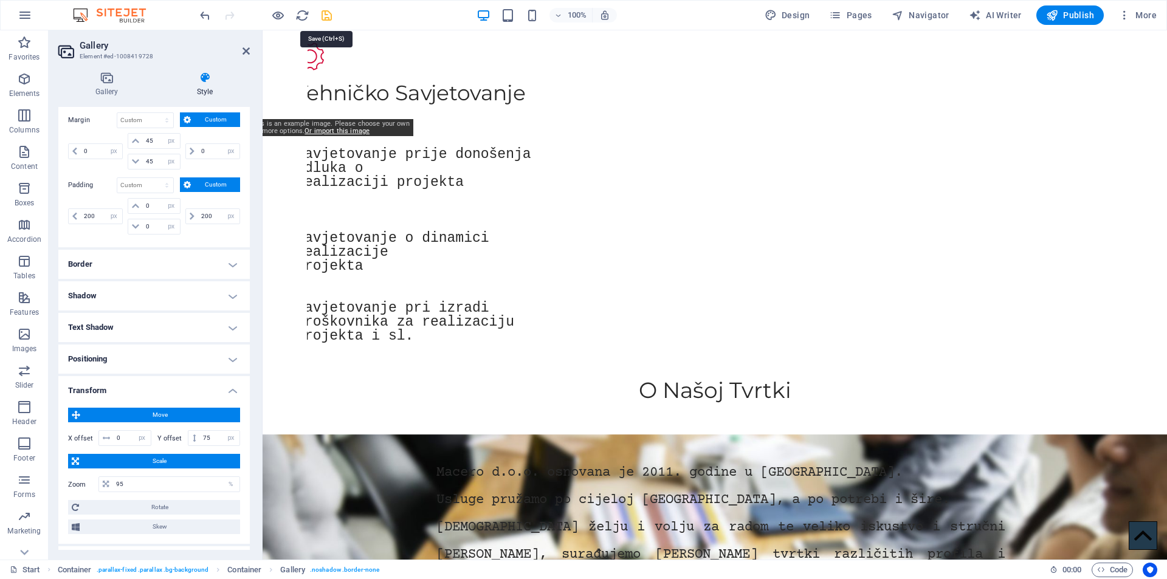
drag, startPoint x: 328, startPoint y: 14, endPoint x: 550, endPoint y: 89, distance: 234.2
click at [328, 14] on icon "save" at bounding box center [327, 16] width 14 height 14
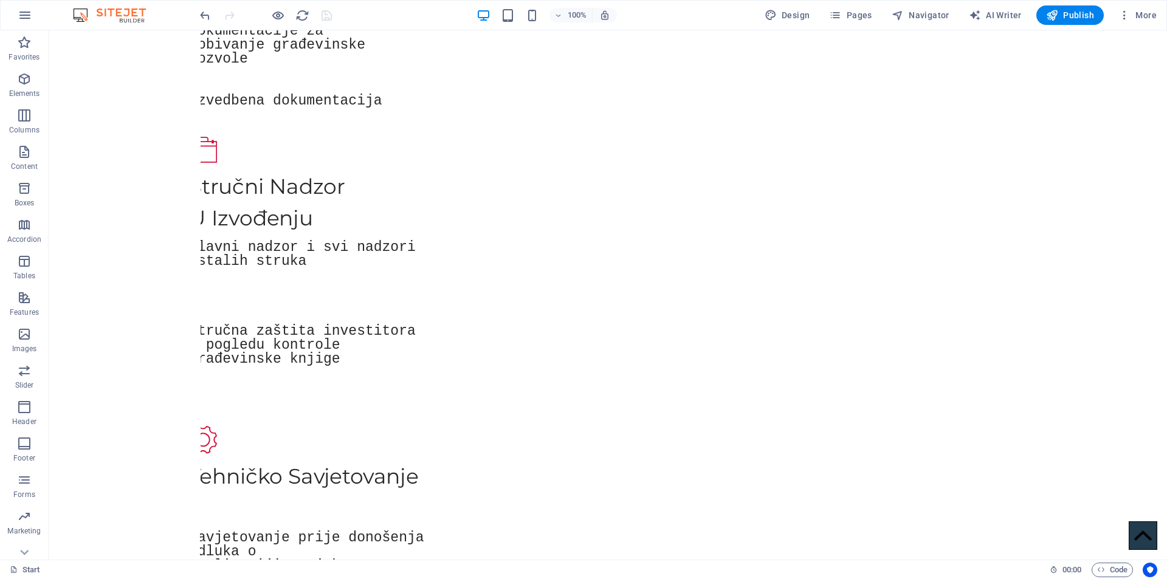
scroll to position [1377, 0]
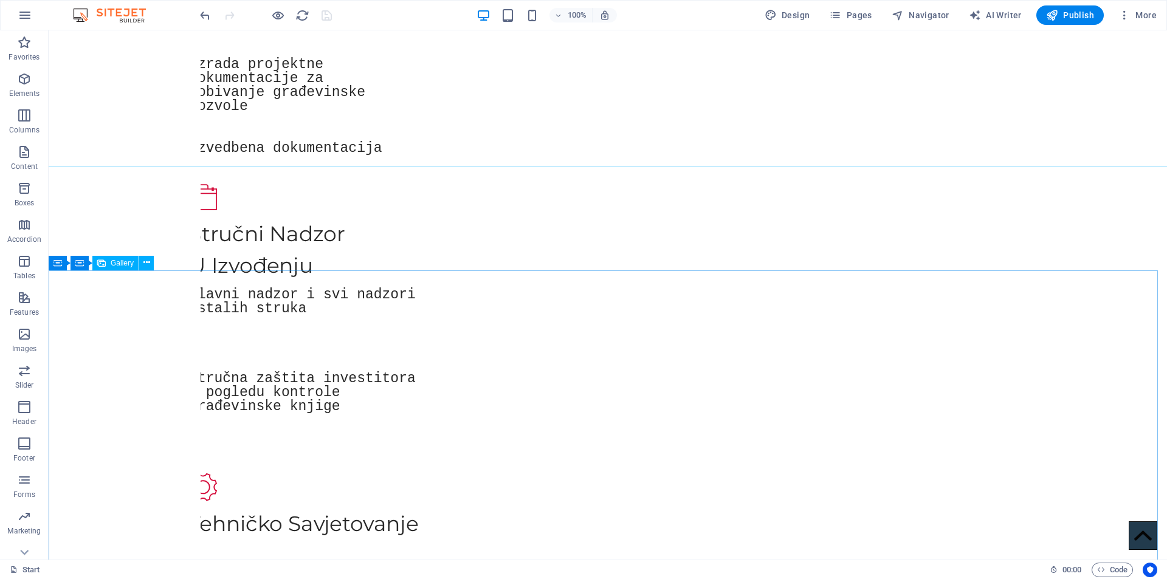
click at [116, 267] on span "Gallery" at bounding box center [122, 263] width 23 height 7
select select "px"
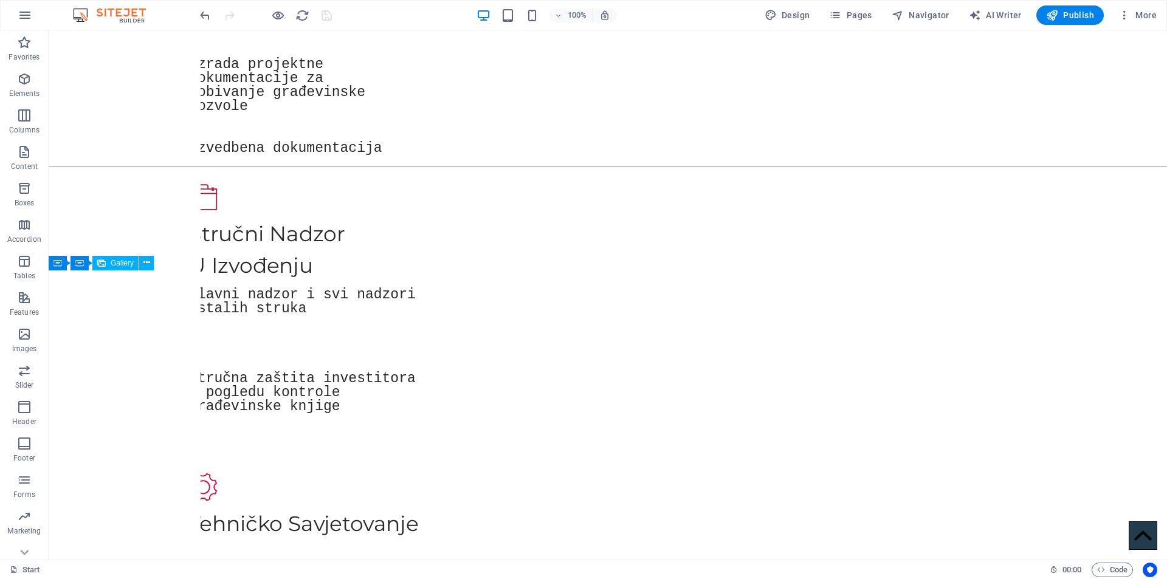
select select "px"
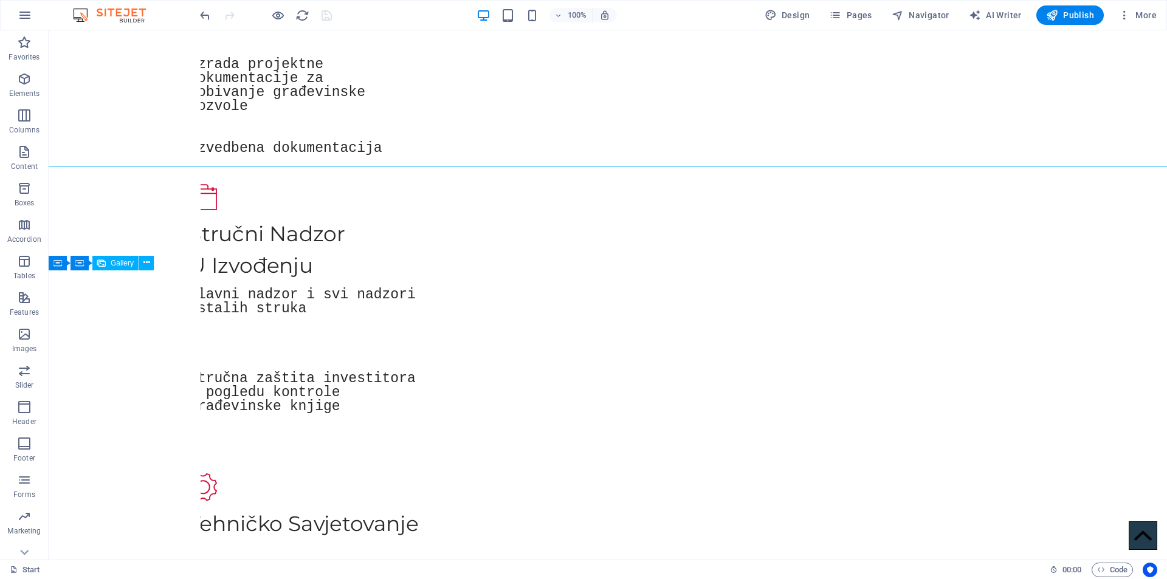
select select "px"
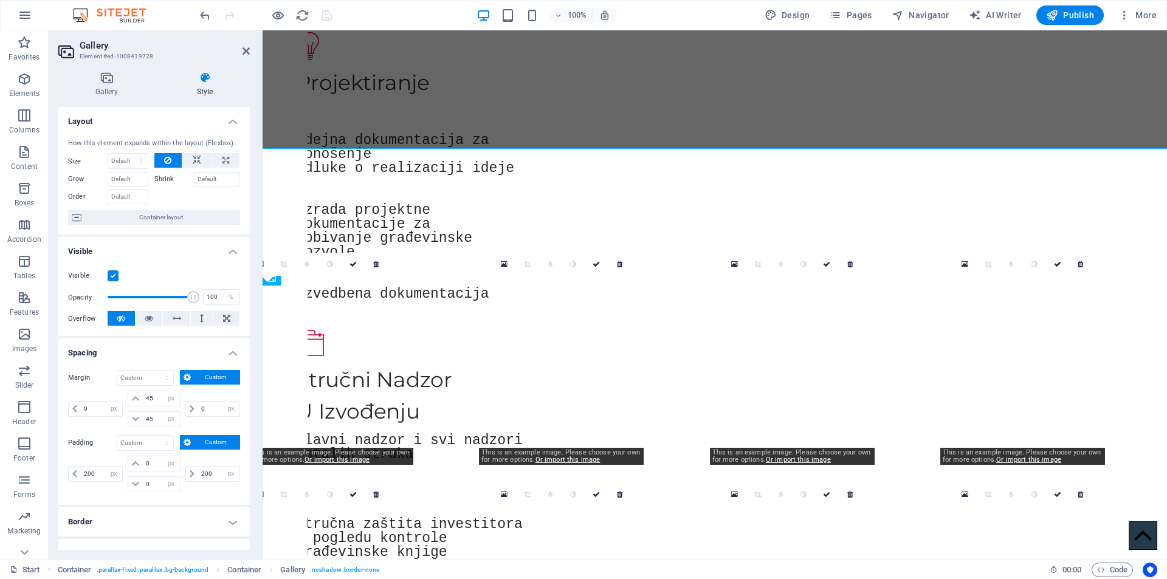
scroll to position [1395, 0]
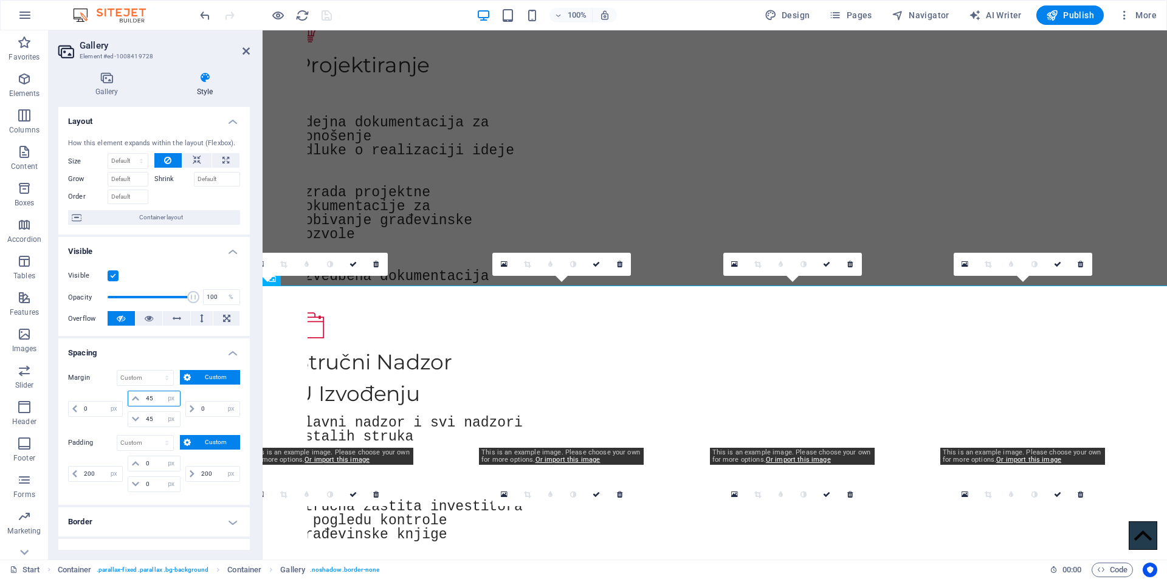
click at [158, 402] on input "45" at bounding box center [161, 399] width 36 height 15
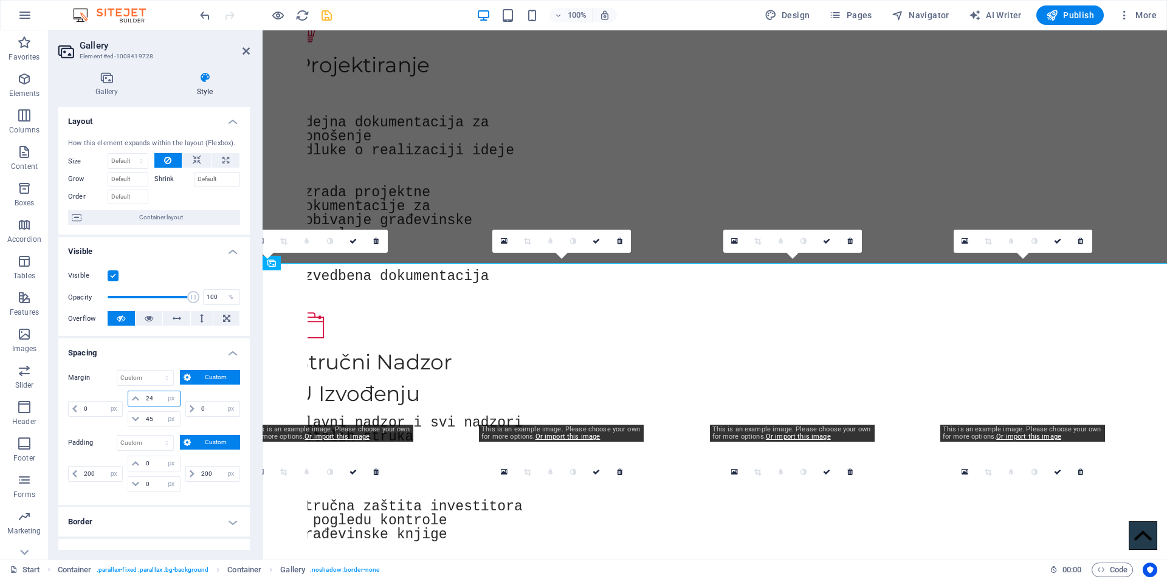
type input "25"
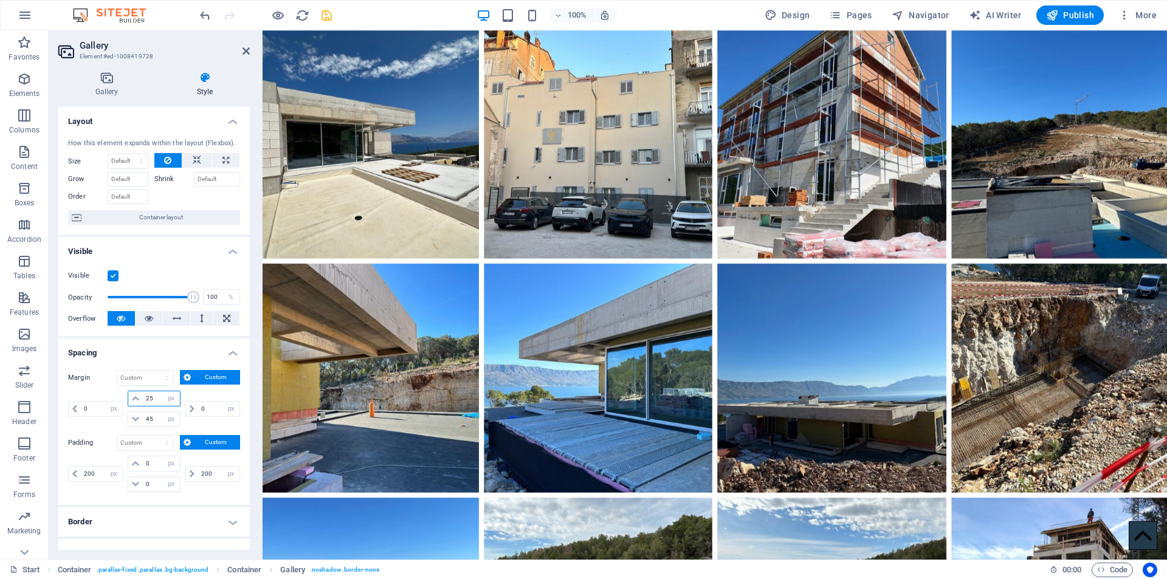
scroll to position [3297, 0]
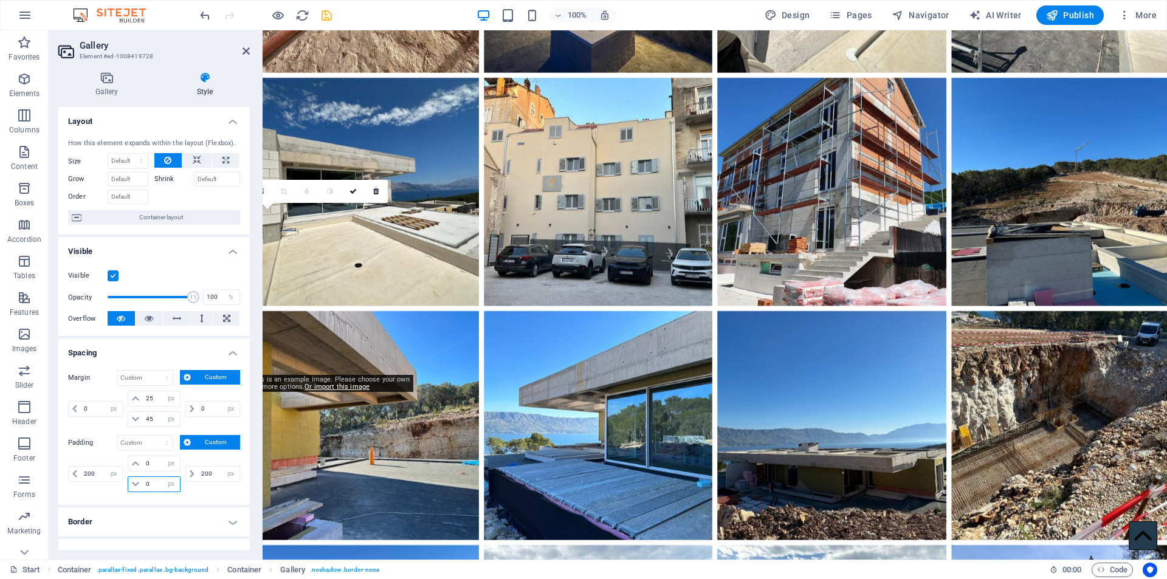
click at [153, 483] on input "0" at bounding box center [161, 484] width 36 height 15
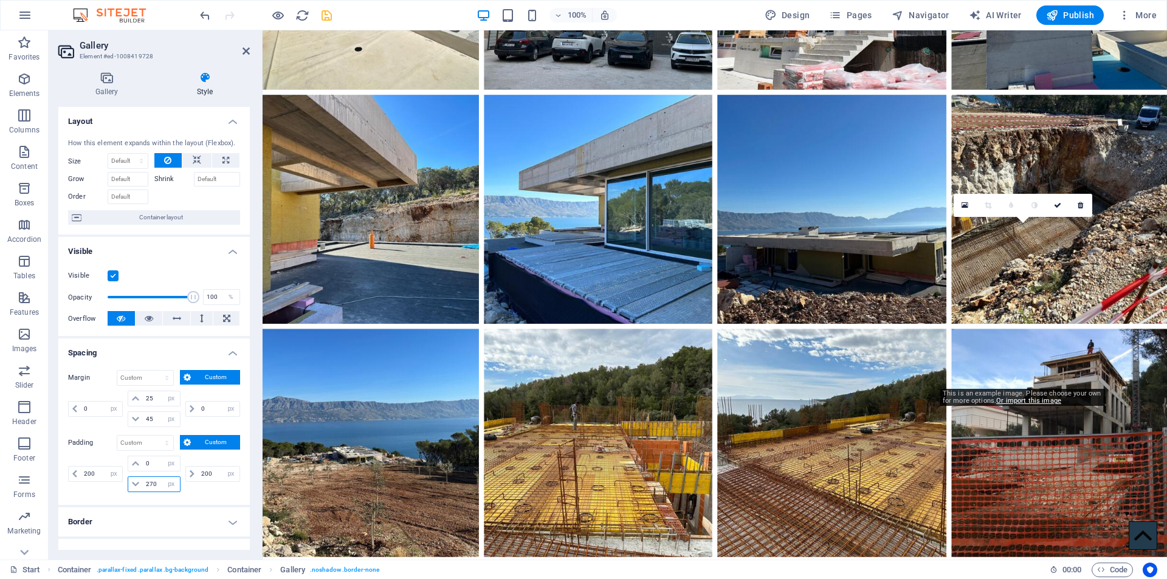
scroll to position [3566, 0]
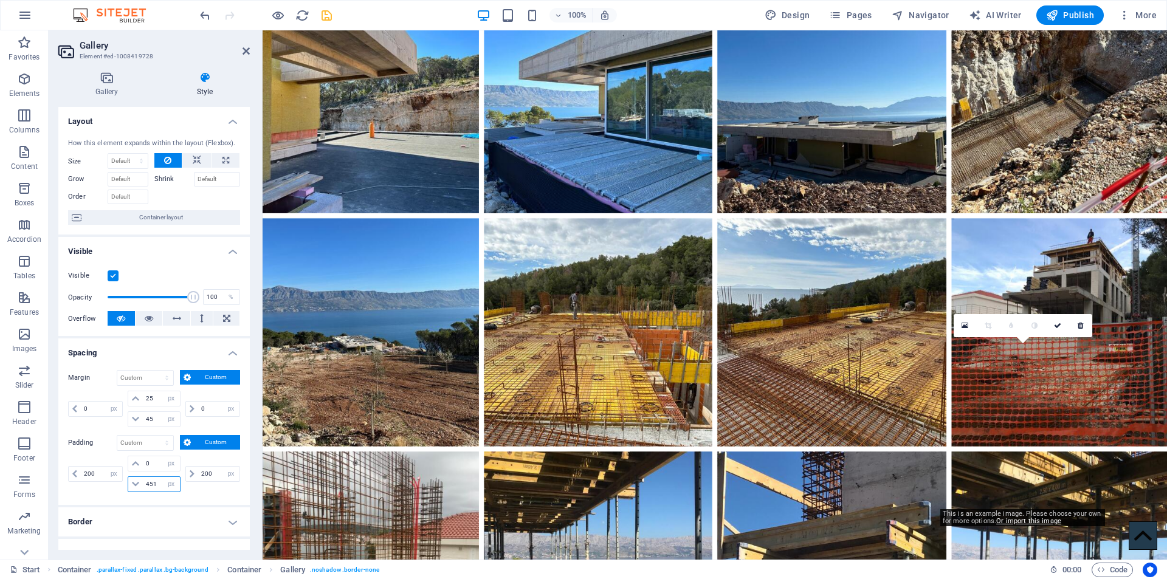
type input "450"
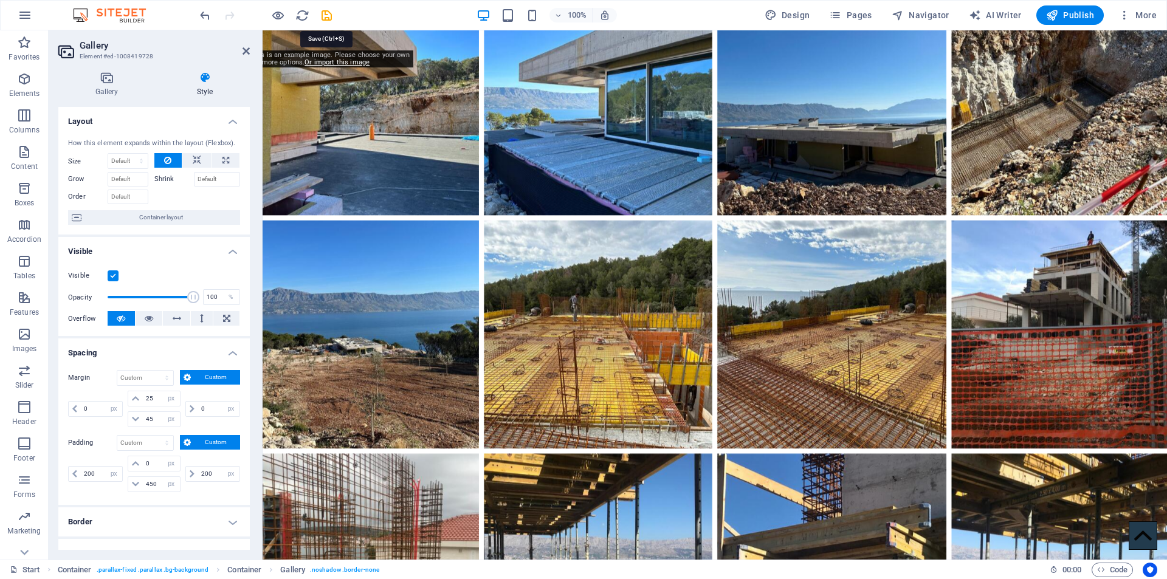
click at [323, 15] on icon "save" at bounding box center [327, 16] width 14 height 14
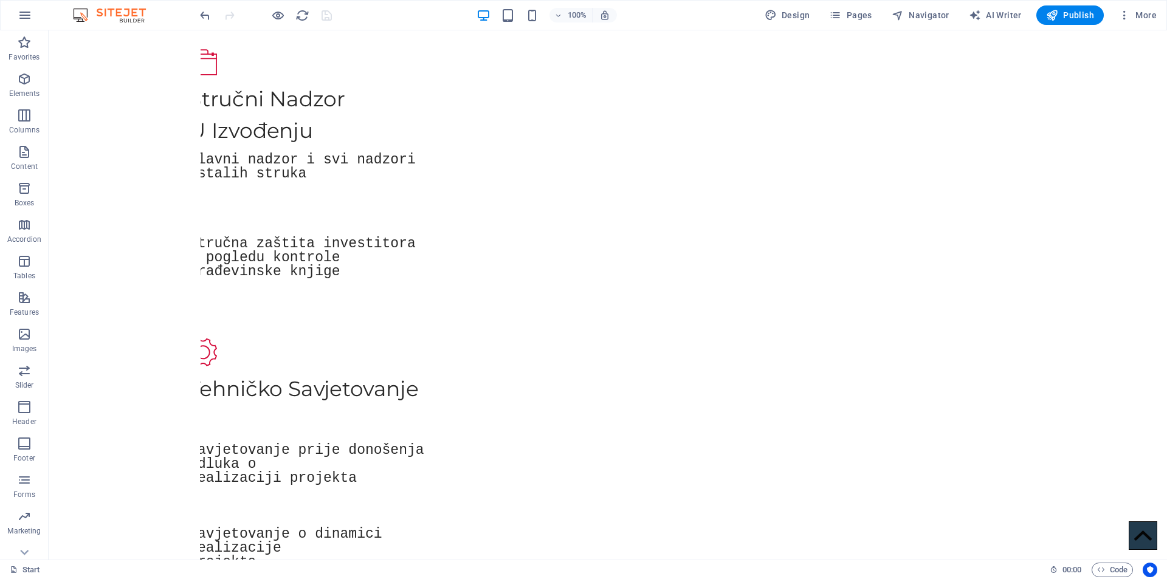
scroll to position [1468, 0]
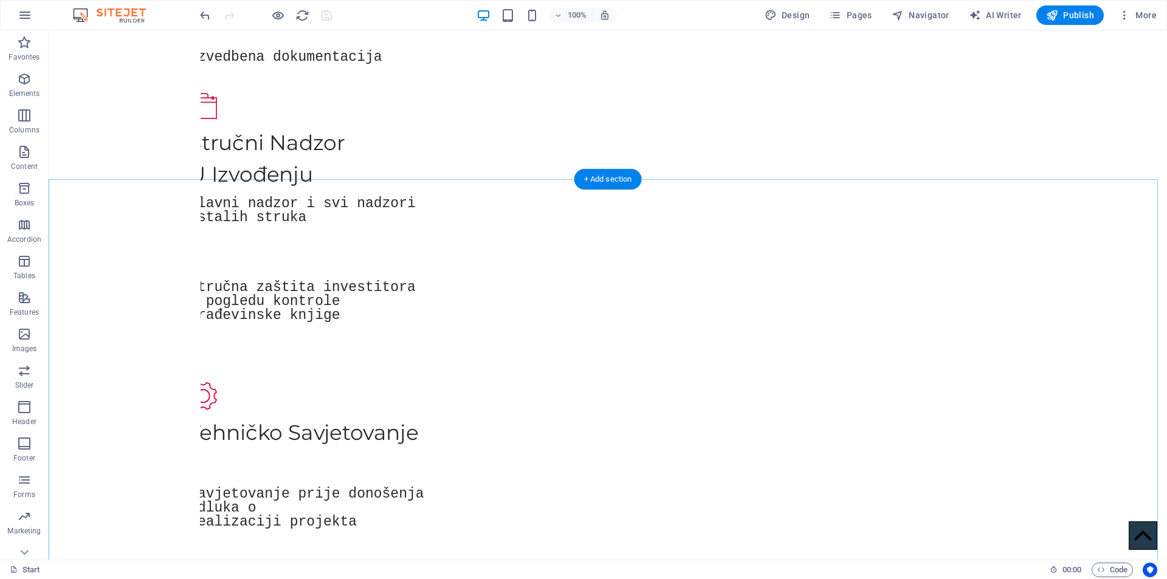
select select "px"
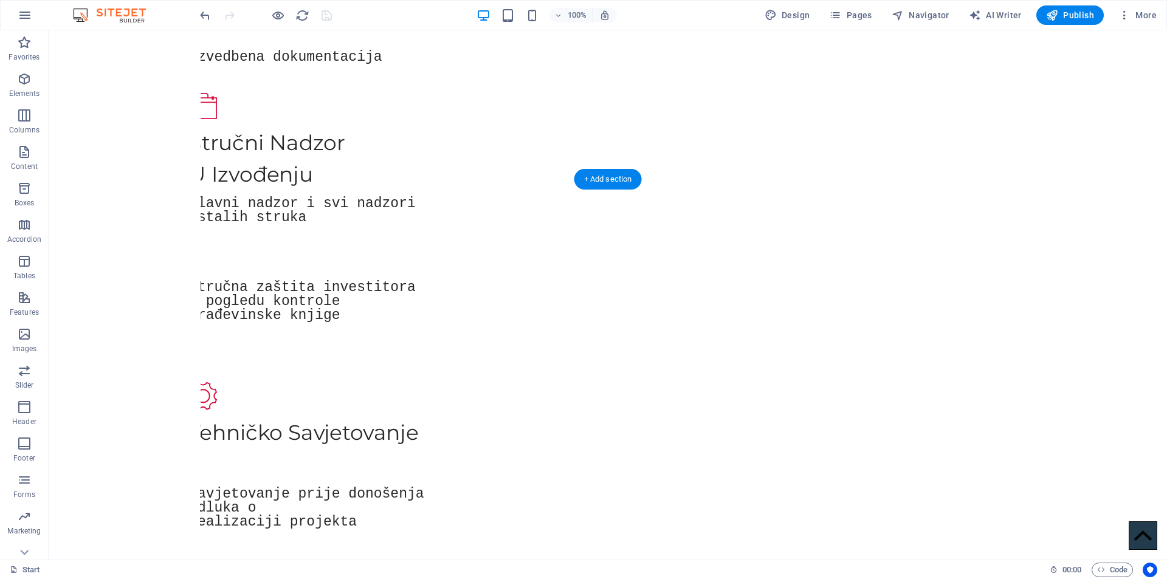
select select "px"
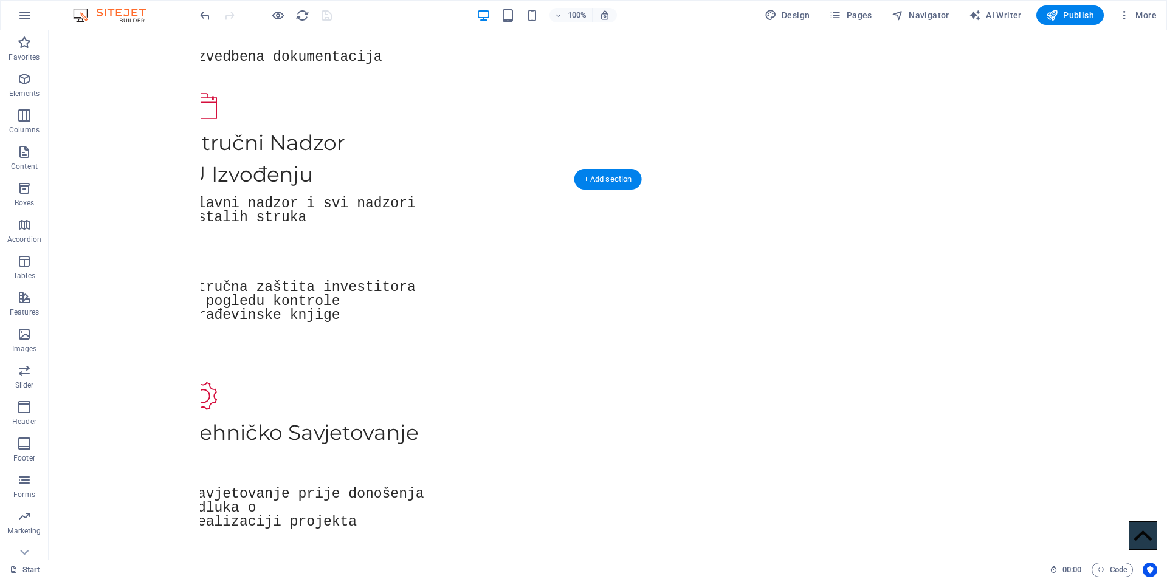
select select "px"
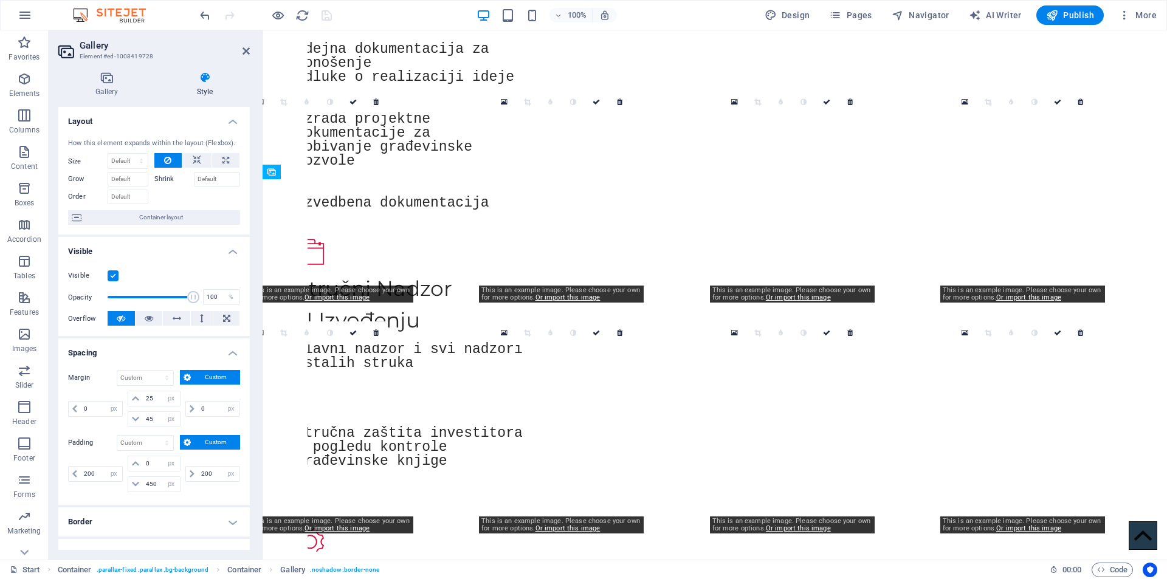
scroll to position [1486, 0]
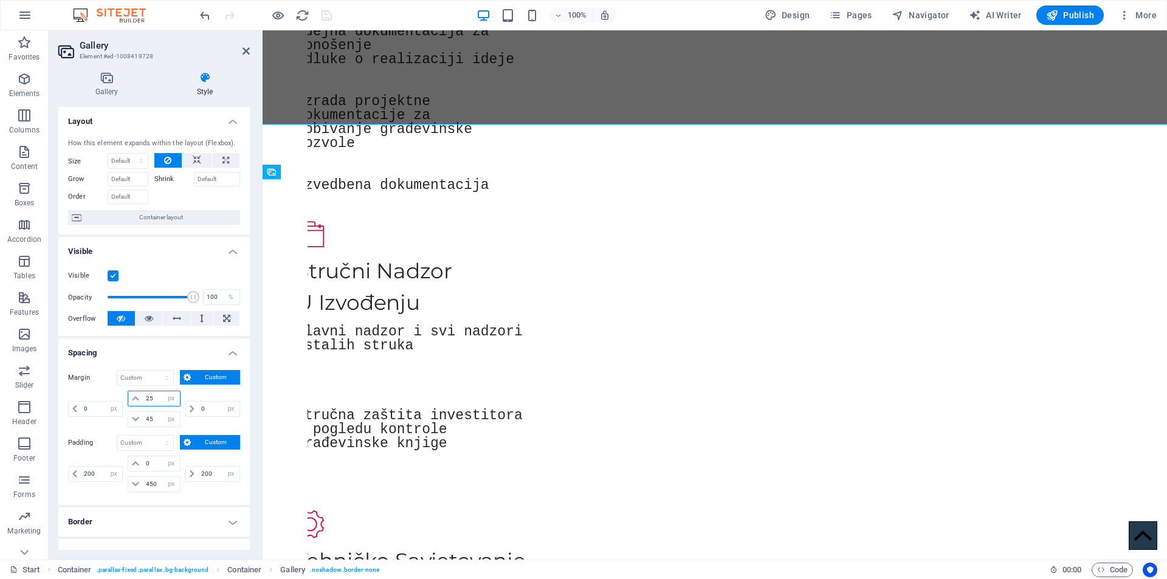
click at [153, 400] on input "25" at bounding box center [161, 399] width 36 height 15
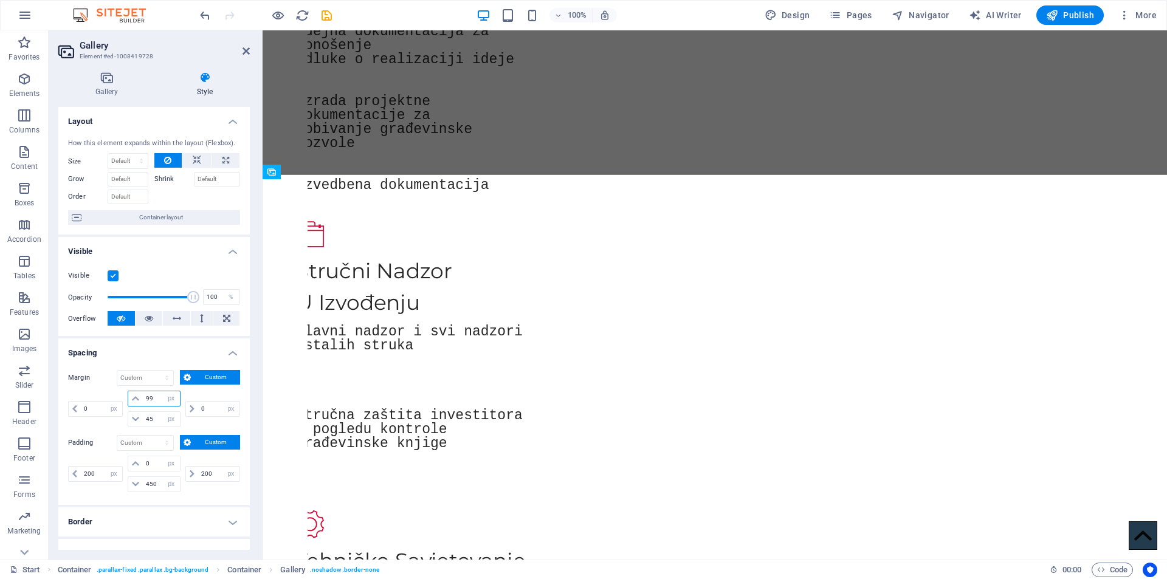
type input "100"
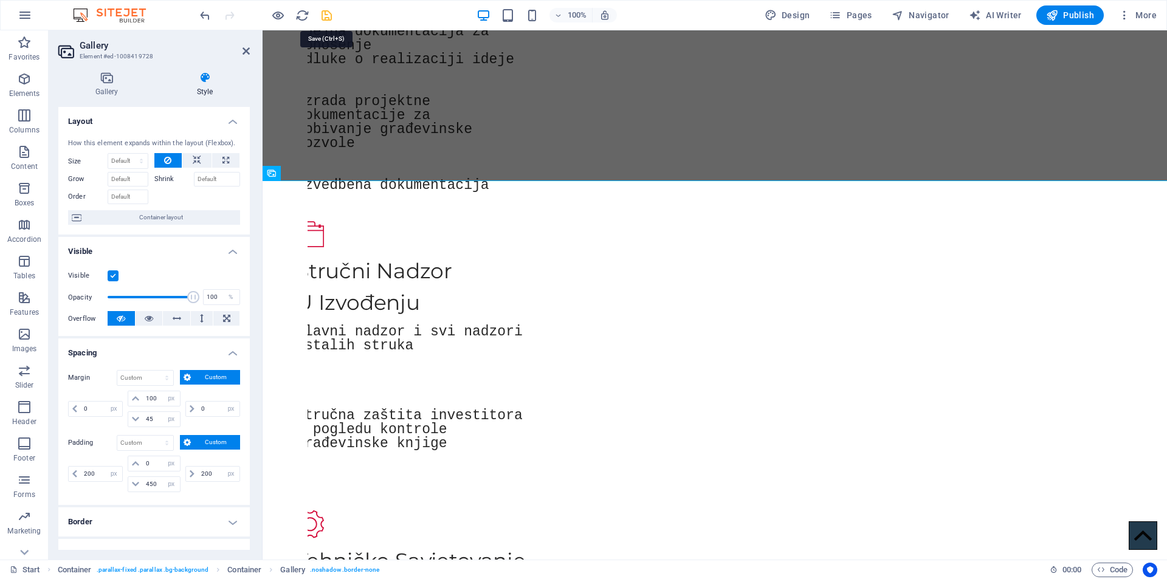
click at [324, 12] on icon "save" at bounding box center [327, 16] width 14 height 14
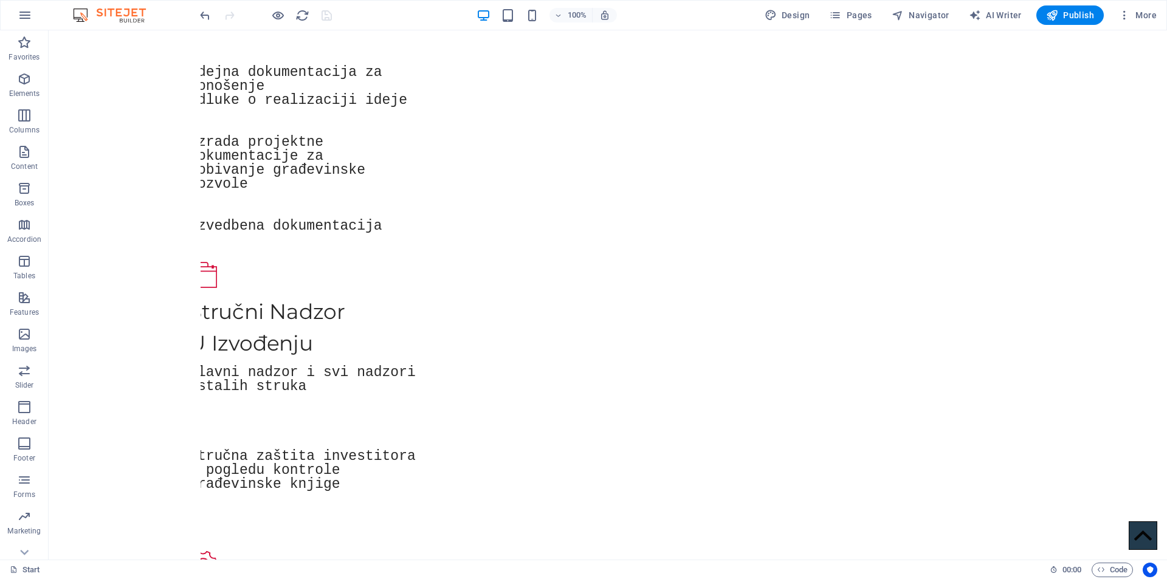
scroll to position [1431, 0]
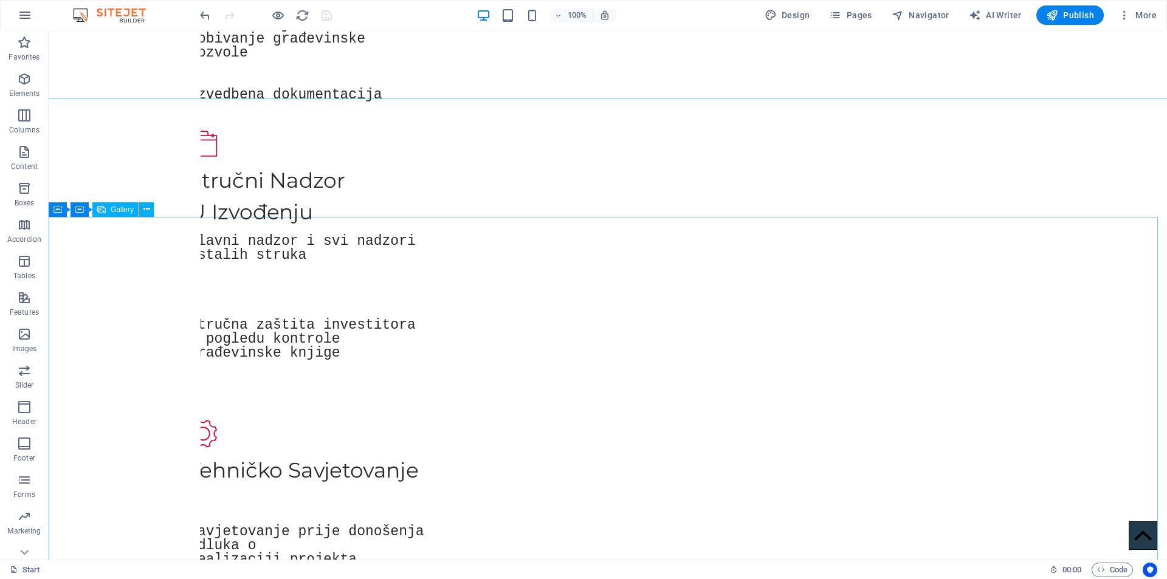
click at [109, 211] on div "Gallery" at bounding box center [115, 209] width 46 height 15
select select "px"
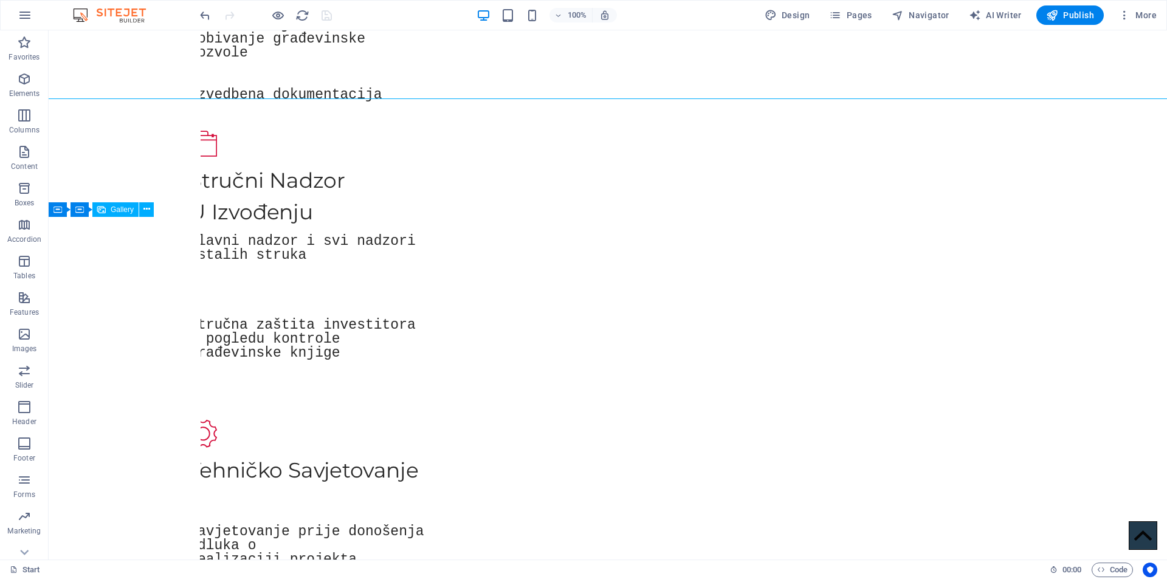
select select "px"
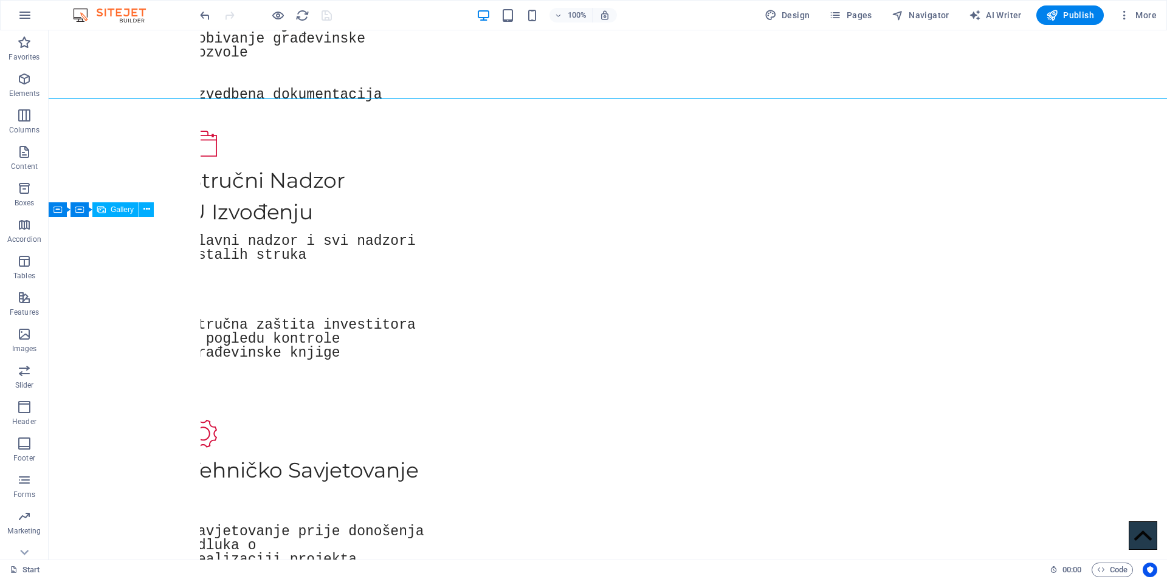
select select "px"
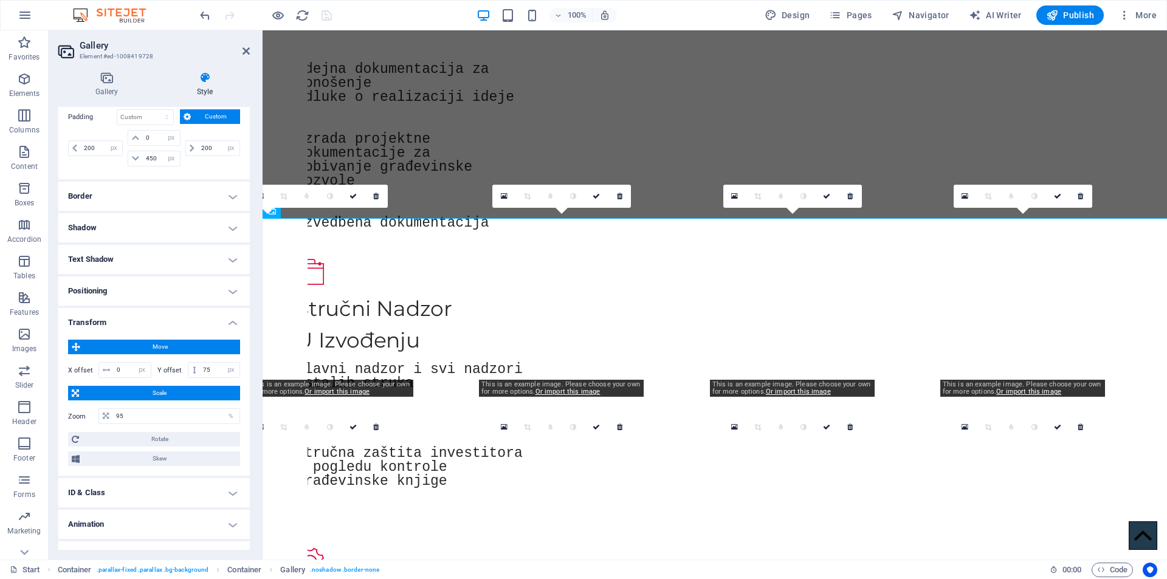
scroll to position [347, 0]
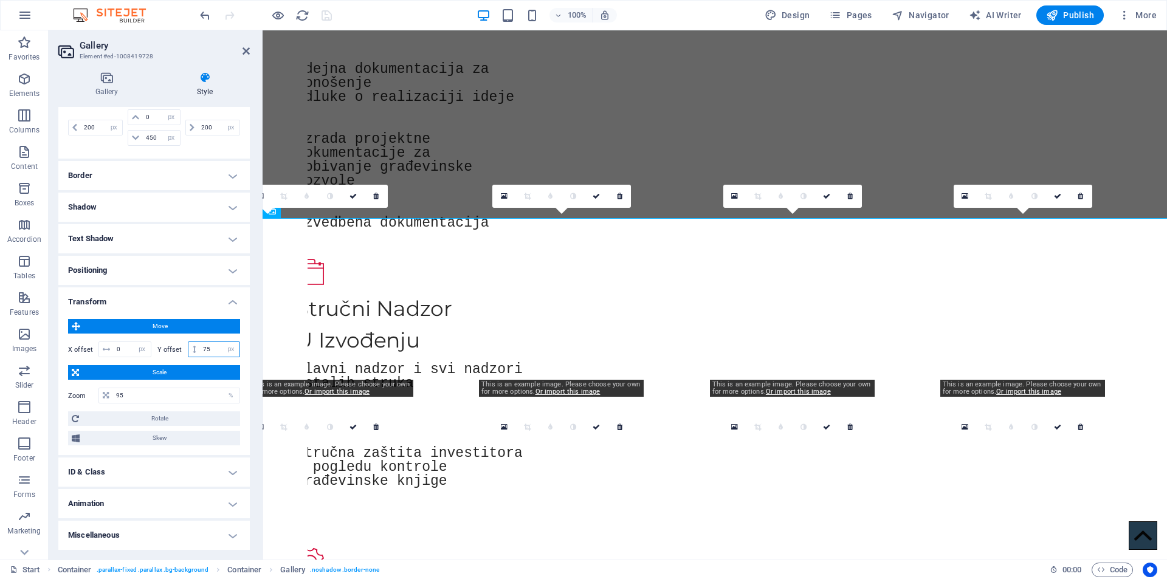
click at [210, 347] on input "75" at bounding box center [220, 349] width 40 height 15
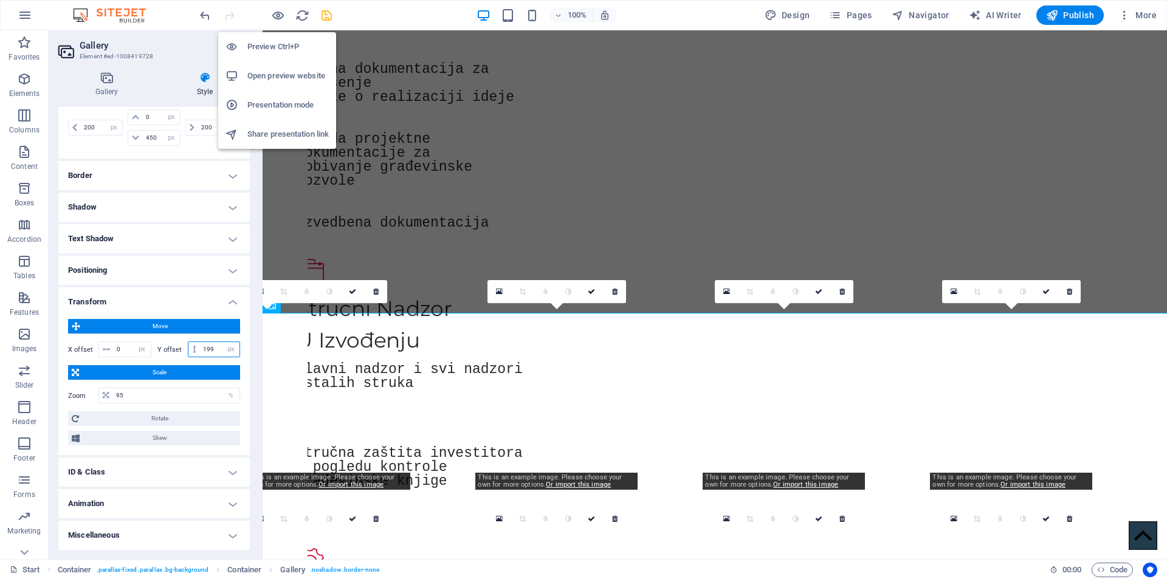
type input "200"
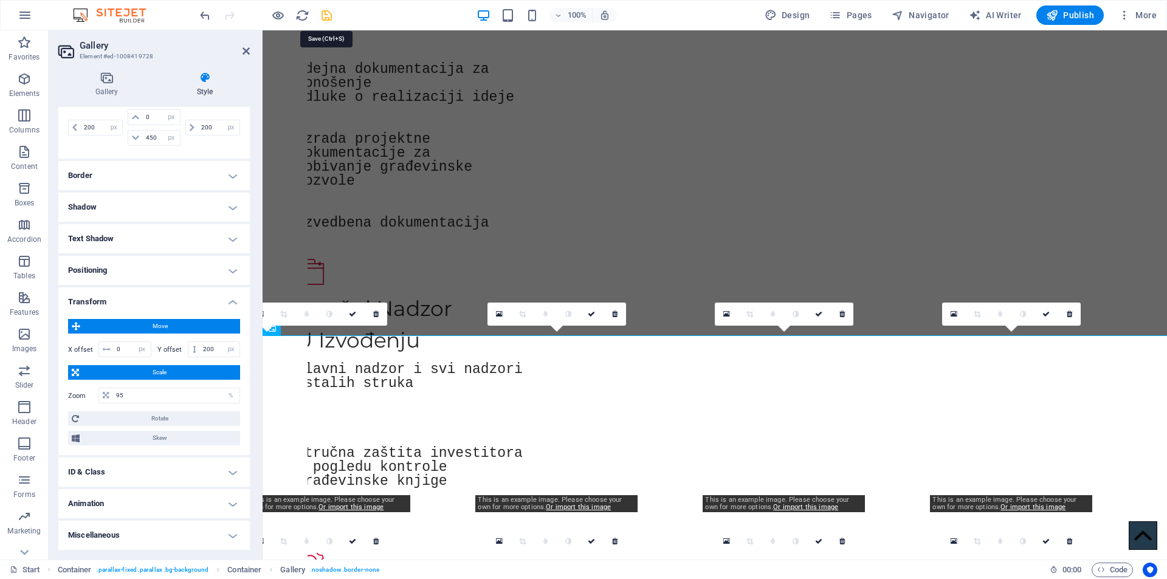
click at [330, 15] on icon "save" at bounding box center [327, 16] width 14 height 14
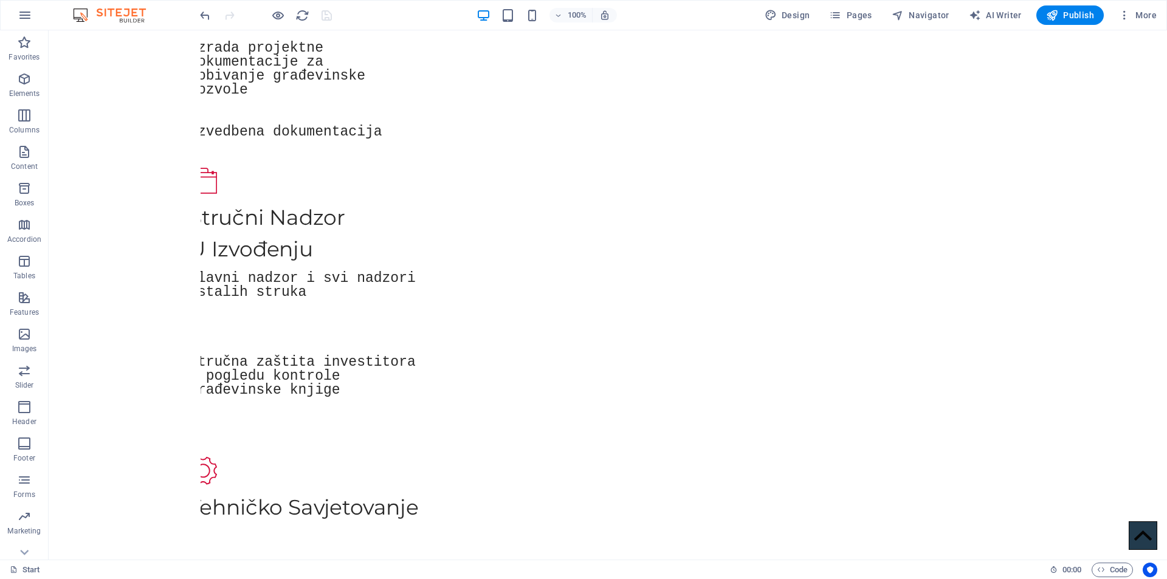
scroll to position [1443, 0]
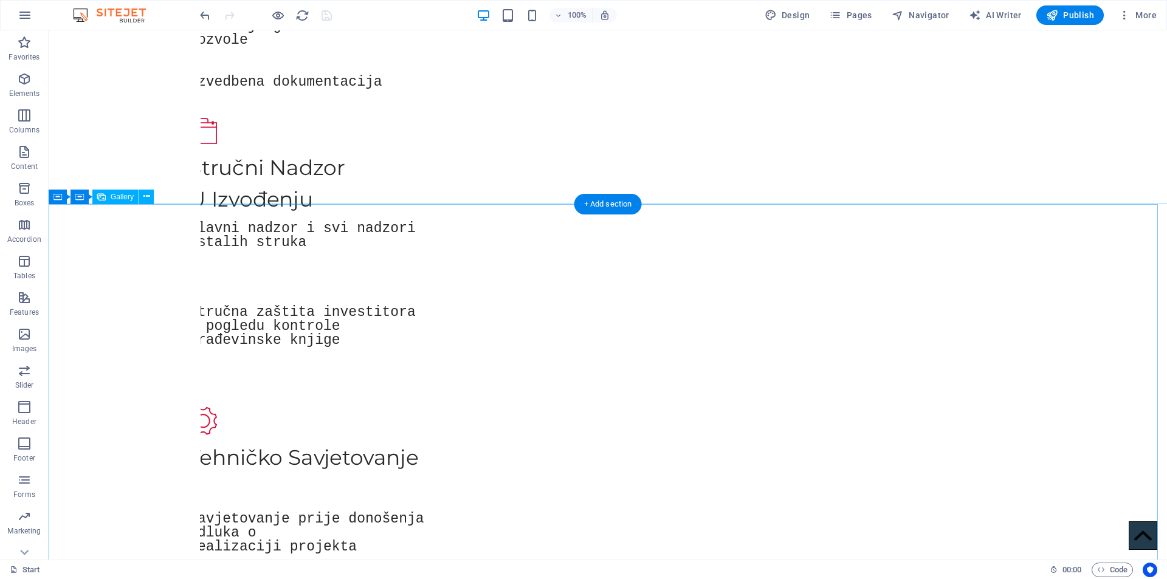
select select "px"
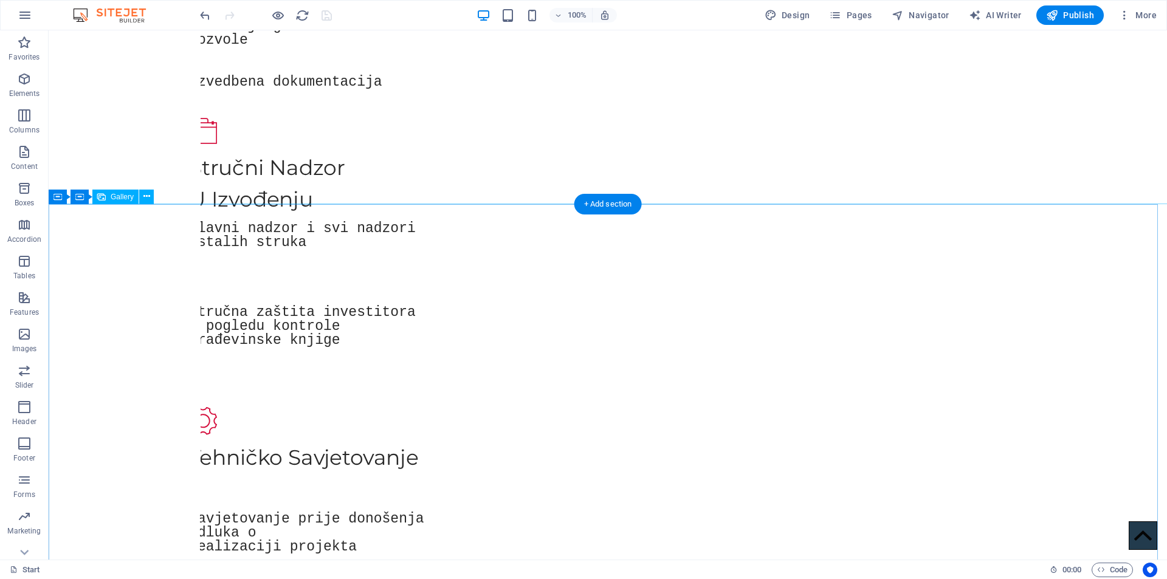
select select "px"
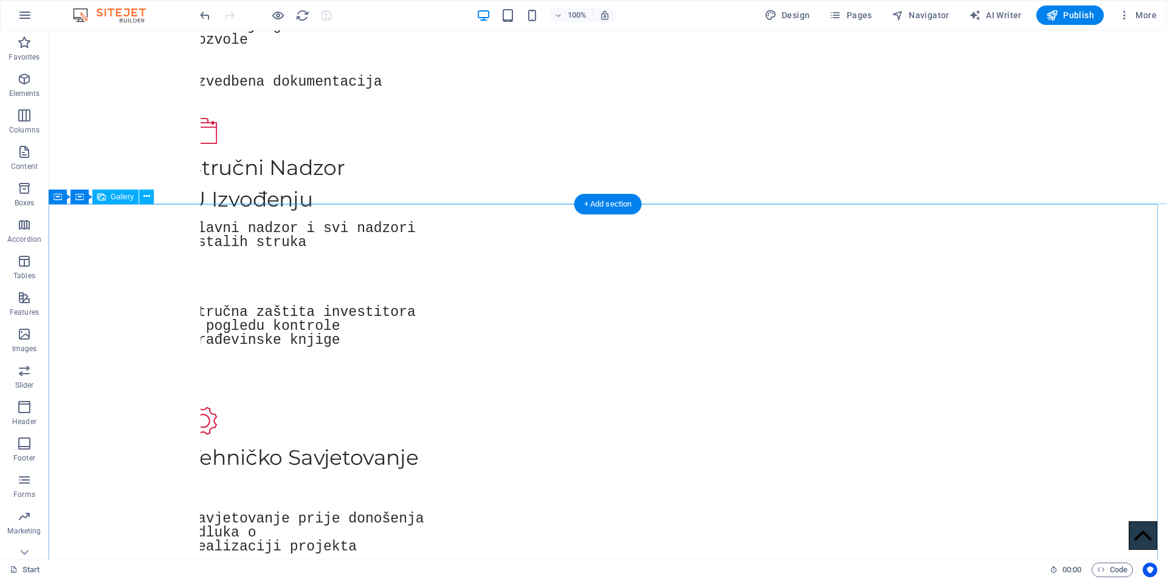
select select "px"
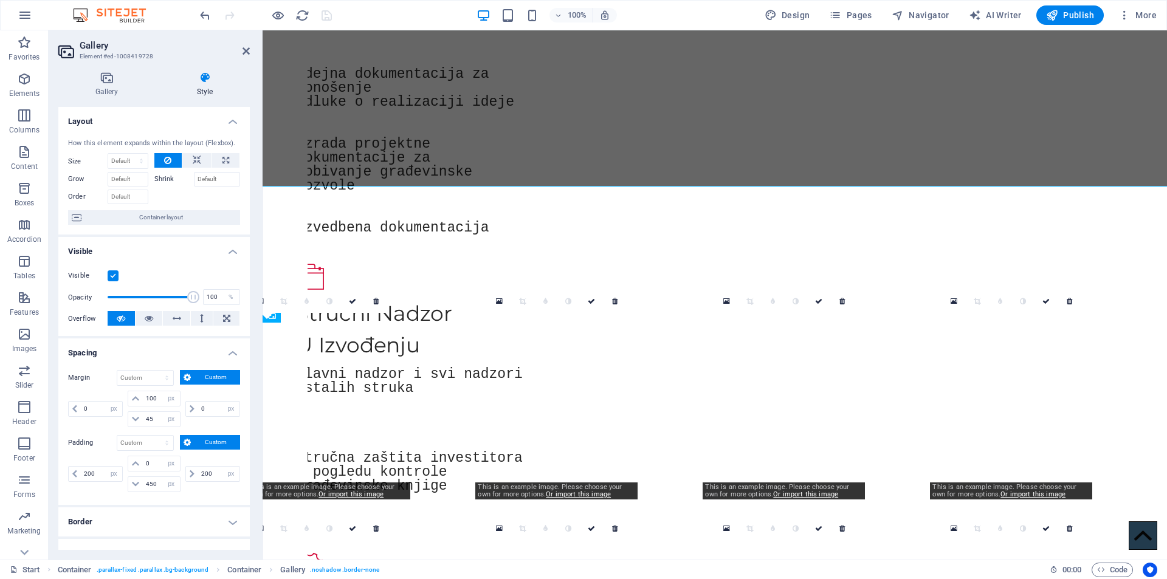
scroll to position [1461, 0]
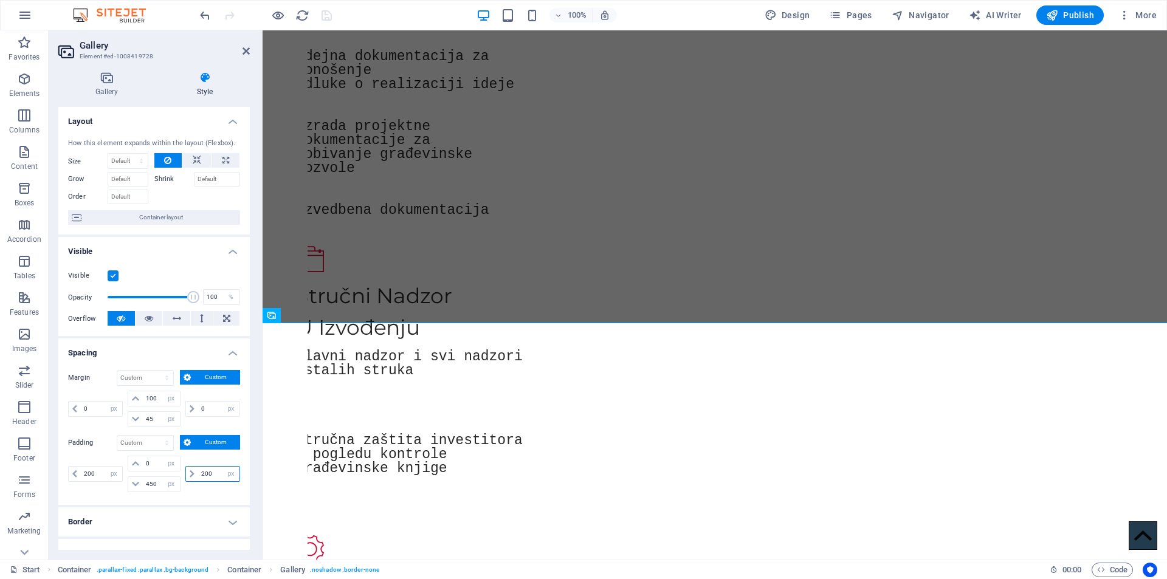
click at [209, 474] on input "200" at bounding box center [218, 474] width 41 height 15
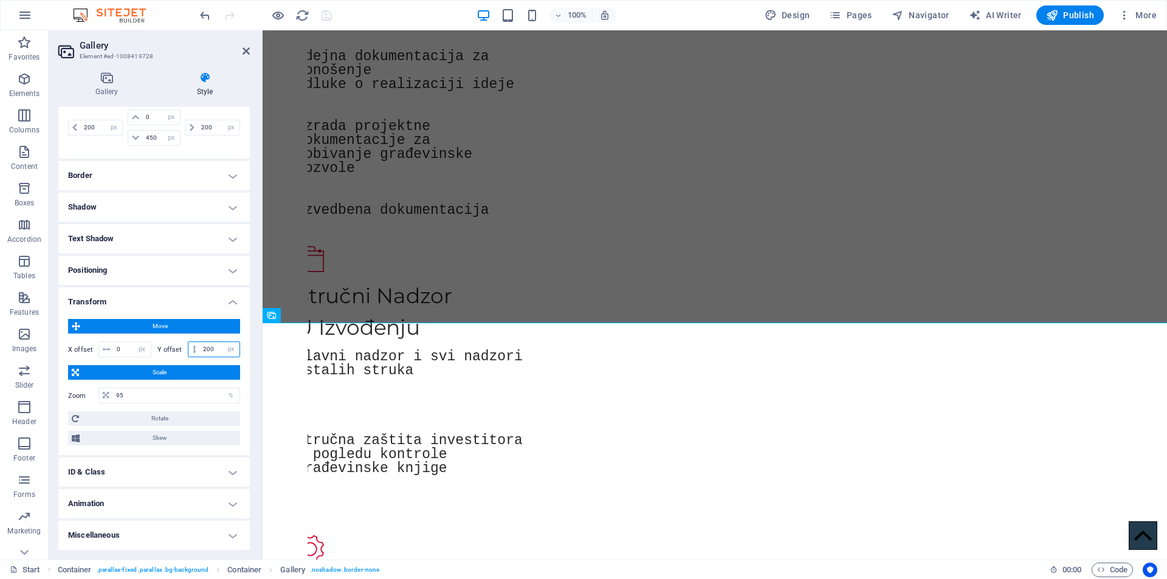
click at [212, 348] on input "200" at bounding box center [220, 349] width 40 height 15
type input "2"
type input "300"
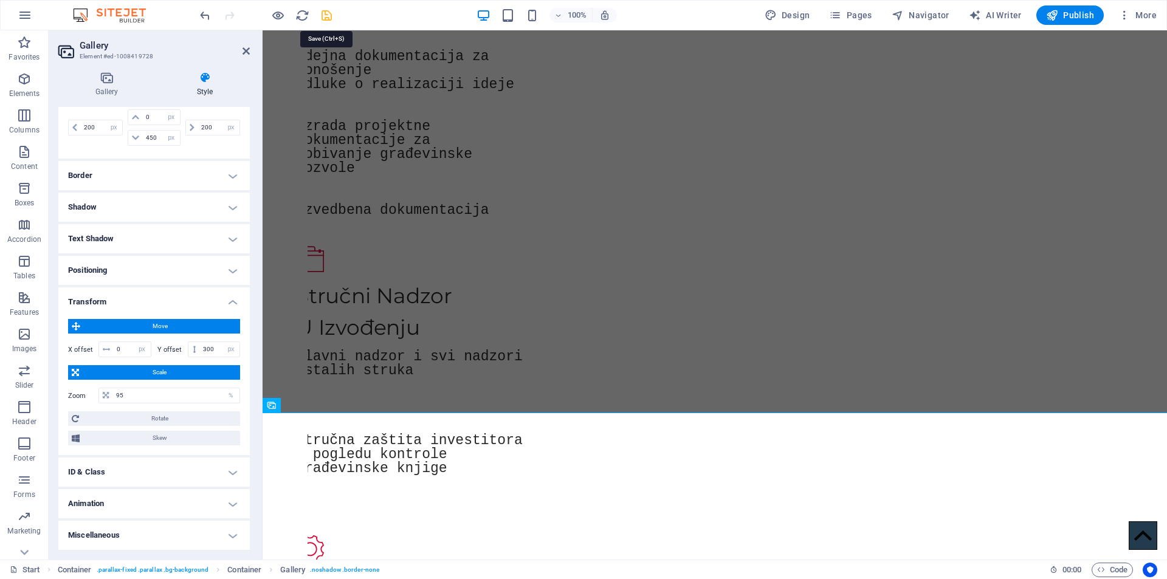
click at [326, 16] on icon "save" at bounding box center [327, 16] width 14 height 14
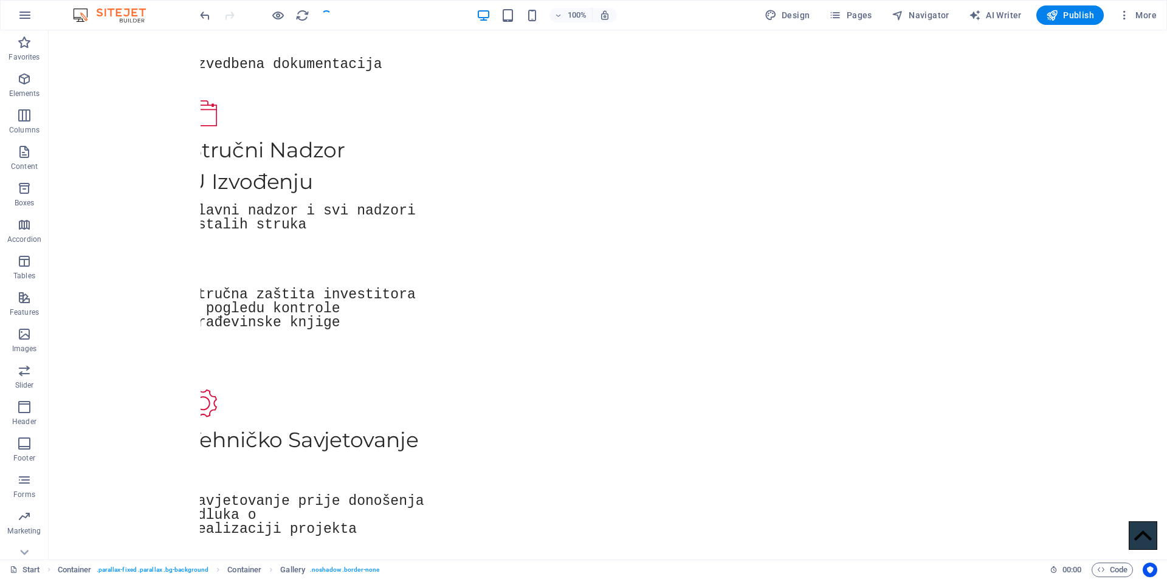
scroll to position [1443, 0]
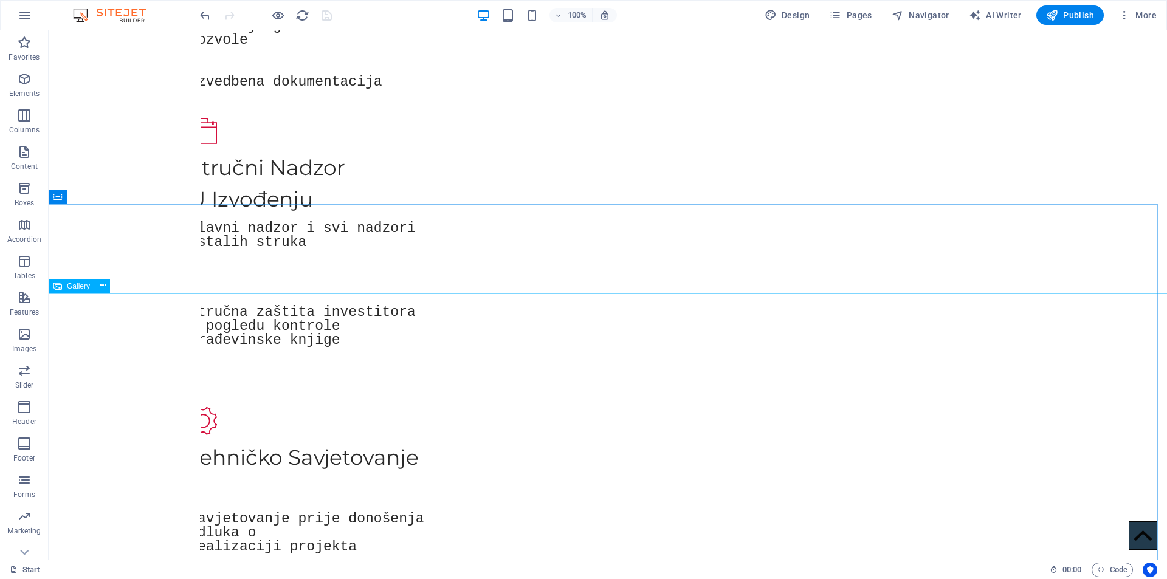
click at [67, 286] on span "Gallery" at bounding box center [78, 286] width 23 height 7
select select "px"
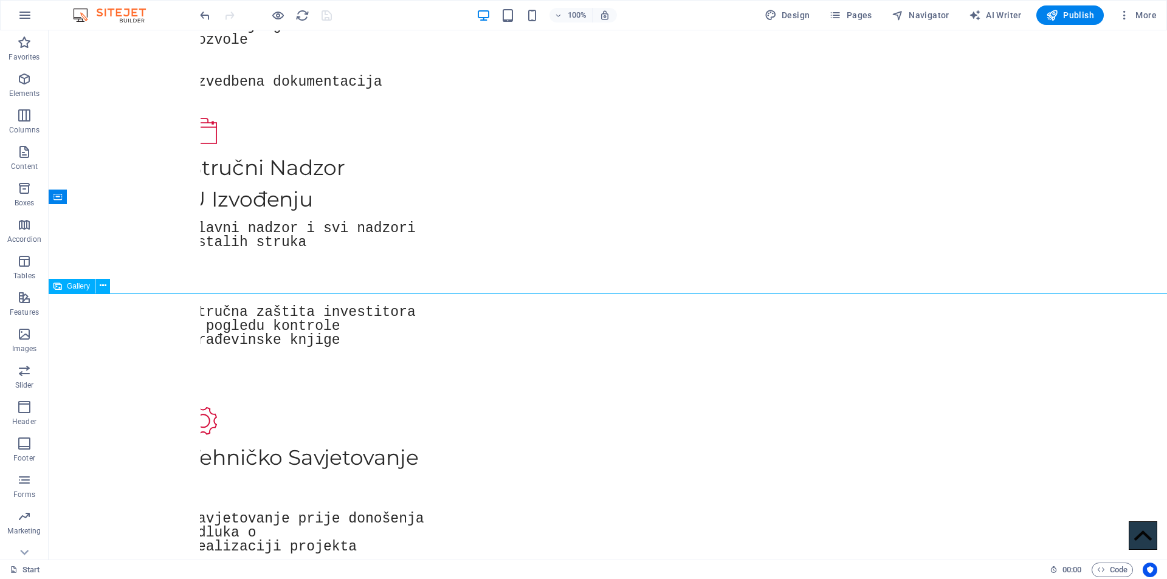
select select "px"
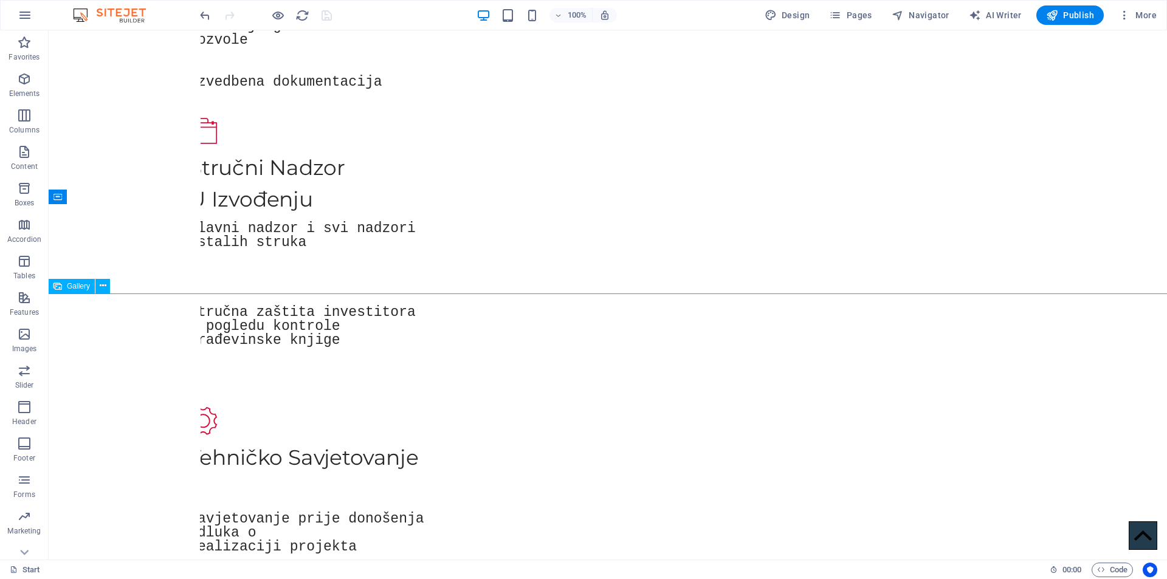
select select "px"
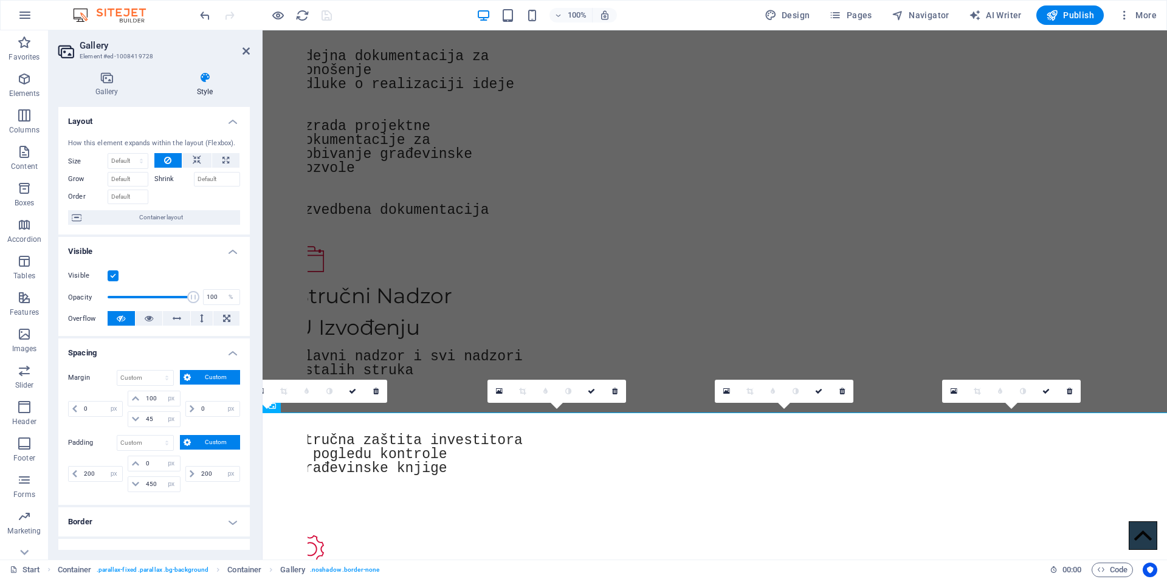
scroll to position [347, 0]
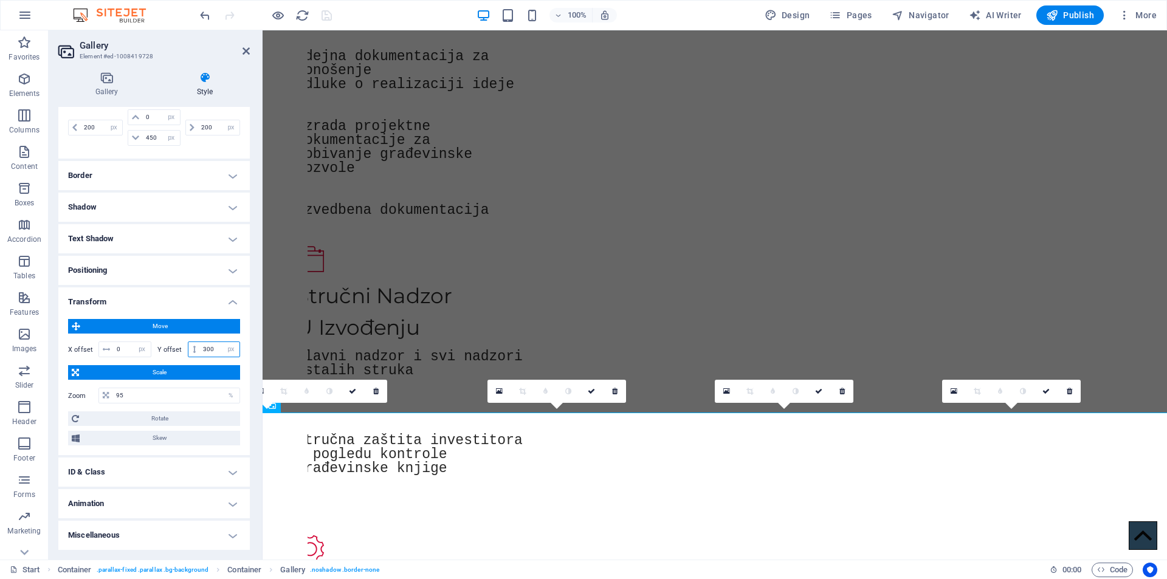
click at [216, 347] on input "300" at bounding box center [220, 349] width 40 height 15
type input "350"
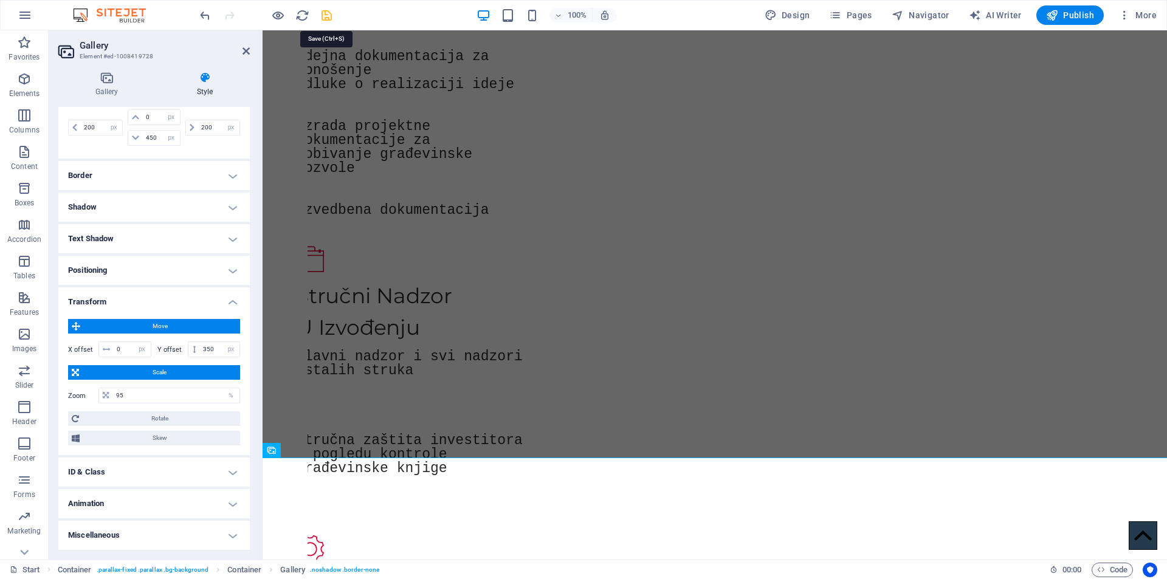
click at [322, 14] on icon "save" at bounding box center [327, 16] width 14 height 14
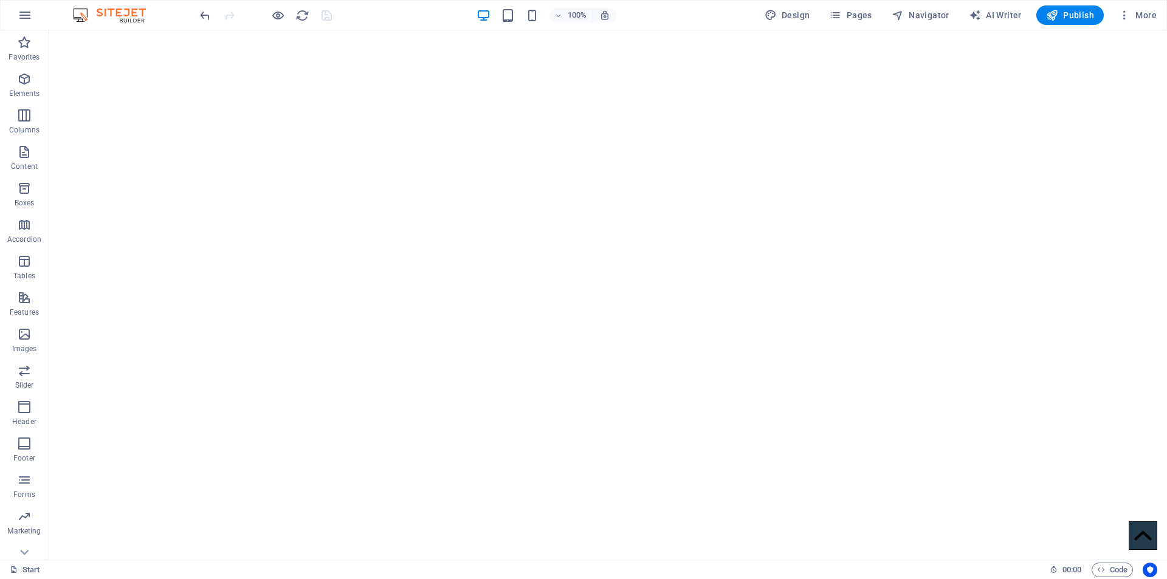
scroll to position [0, 0]
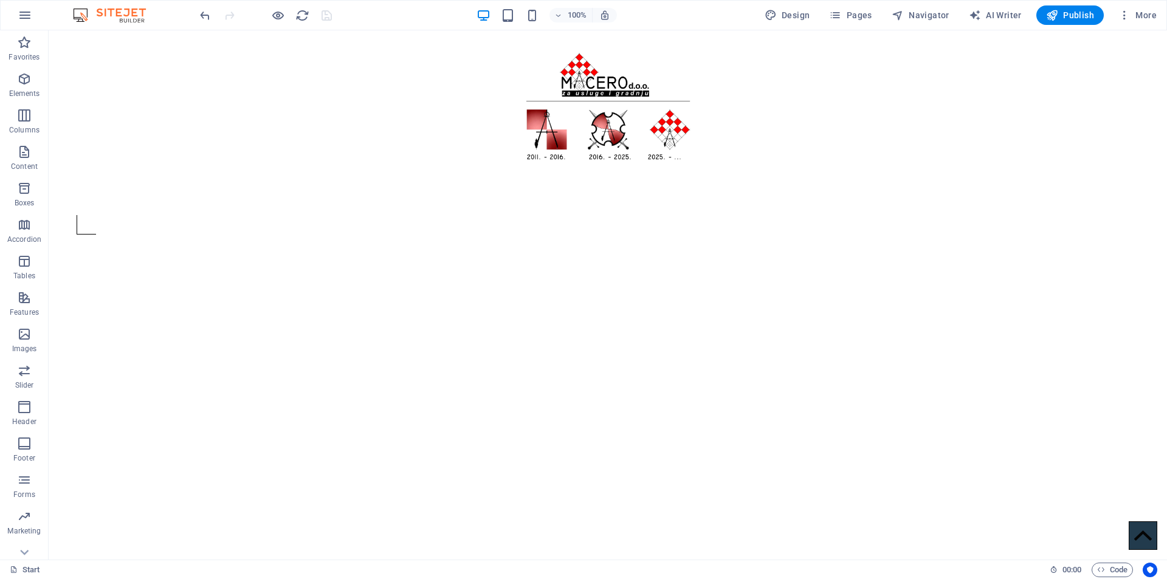
drag, startPoint x: 1162, startPoint y: 199, endPoint x: 1156, endPoint y: 30, distance: 168.5
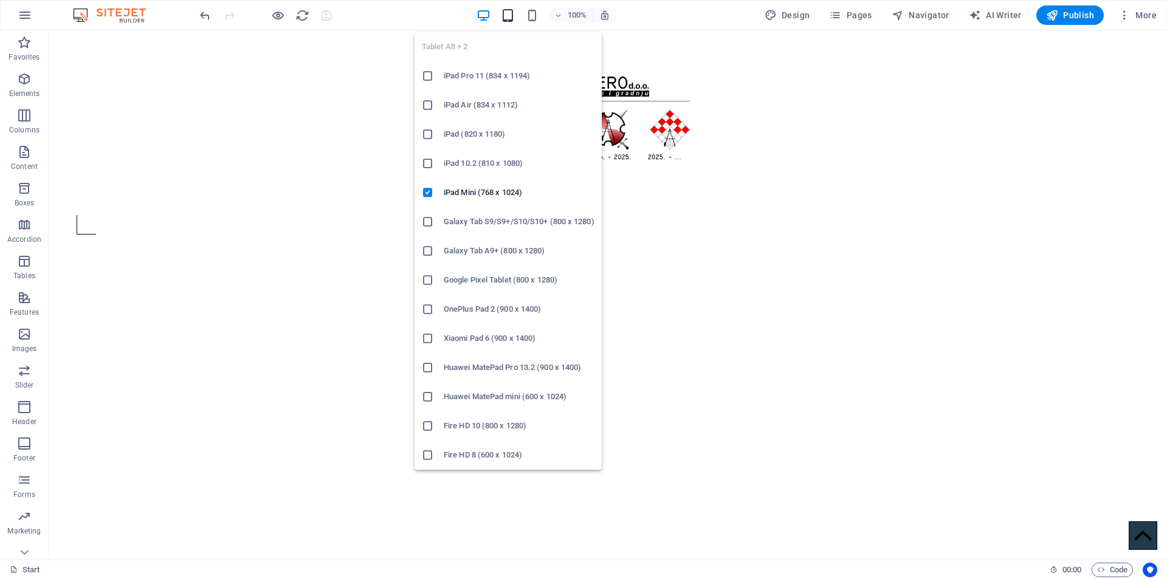
click at [514, 14] on icon "button" at bounding box center [508, 16] width 14 height 14
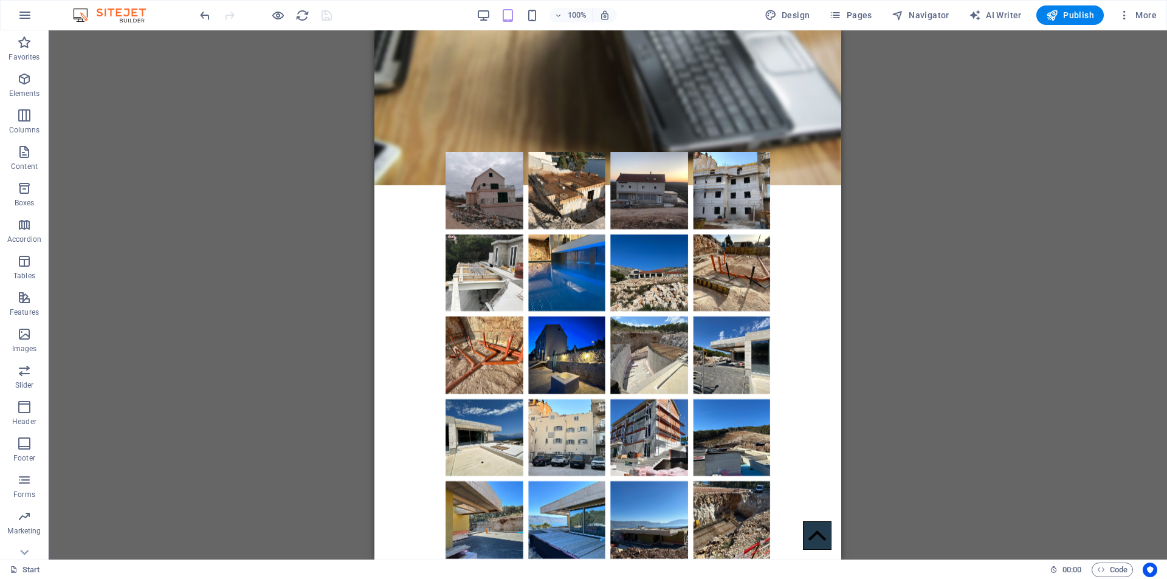
scroll to position [1941, 0]
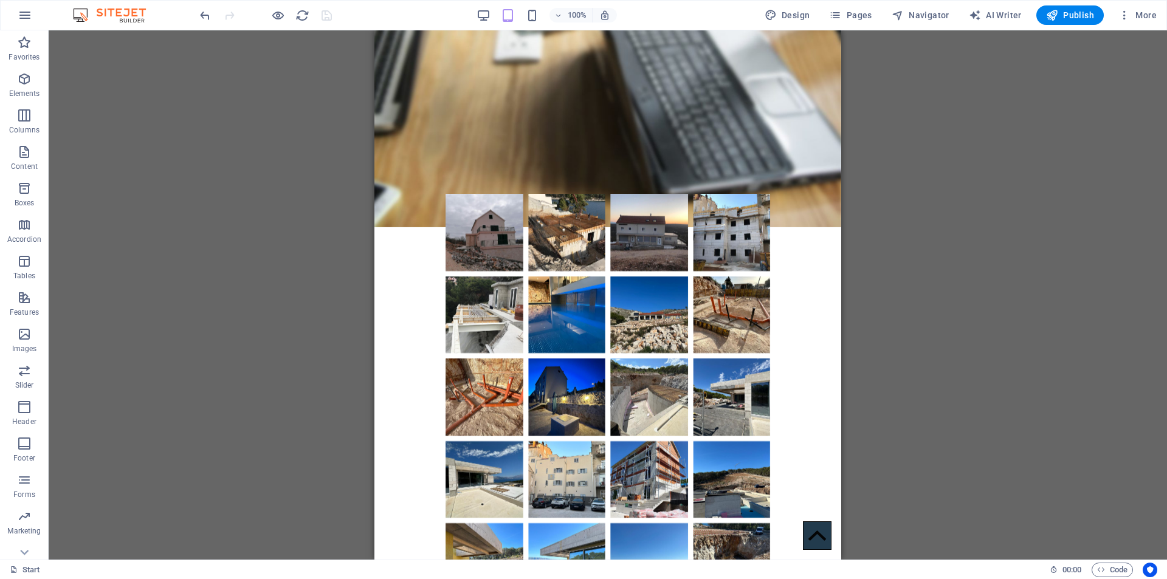
drag, startPoint x: 835, startPoint y: 72, endPoint x: 1234, endPoint y: 408, distance: 521.3
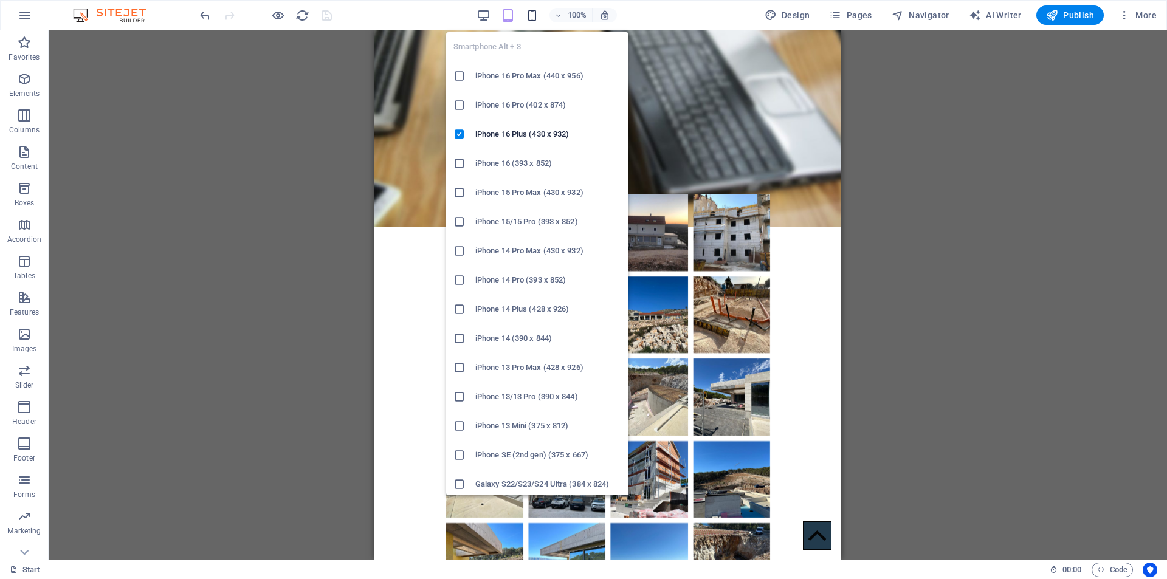
click at [534, 17] on icon "button" at bounding box center [532, 16] width 14 height 14
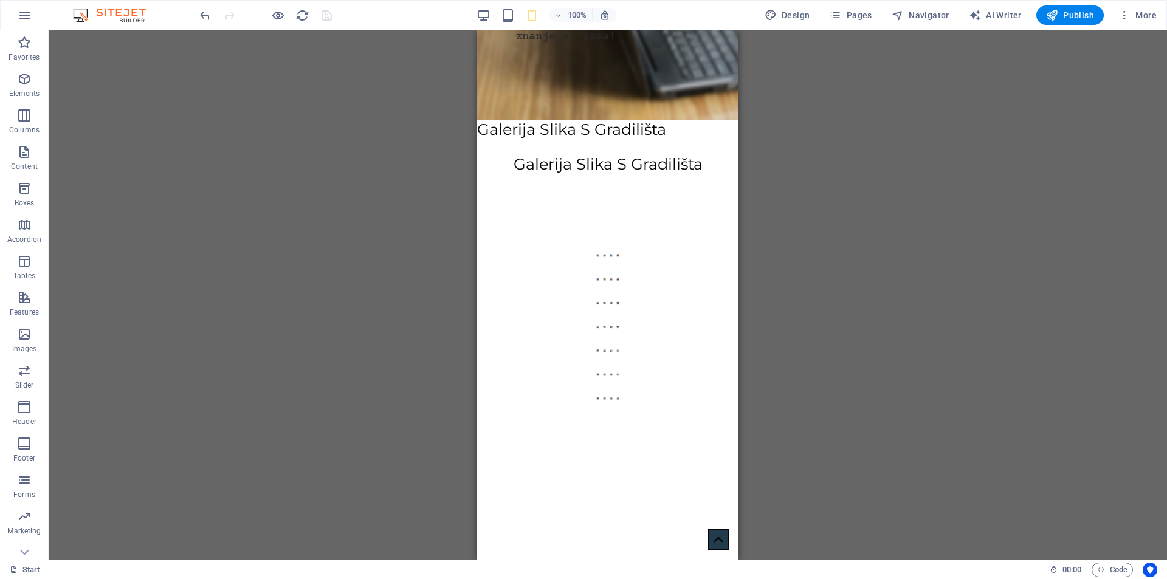
scroll to position [1589, 0]
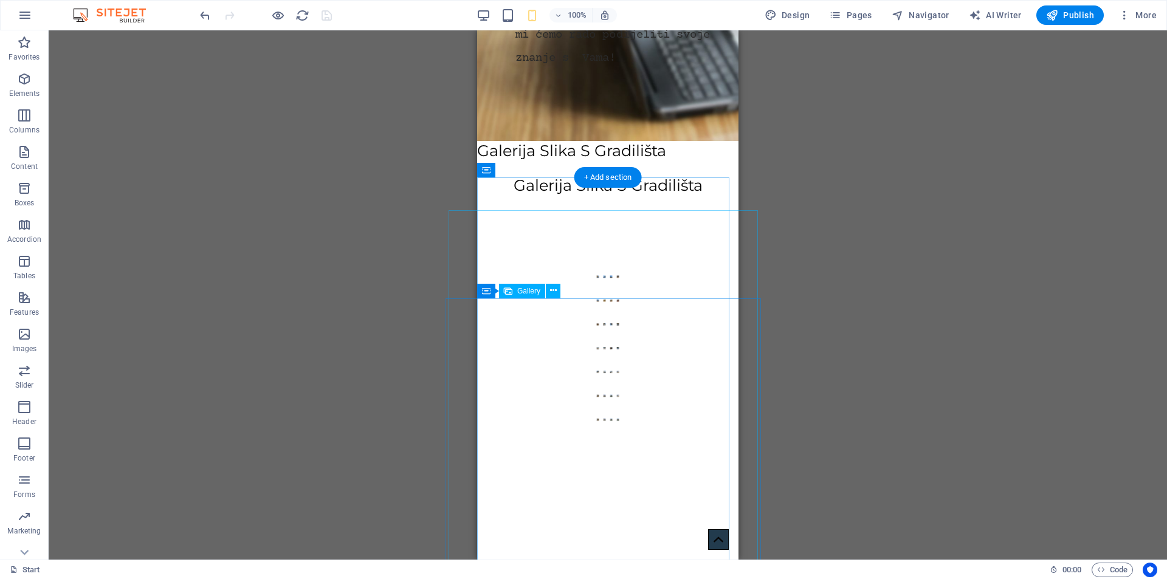
click at [624, 322] on div at bounding box center [608, 467] width 320 height 593
select select "px"
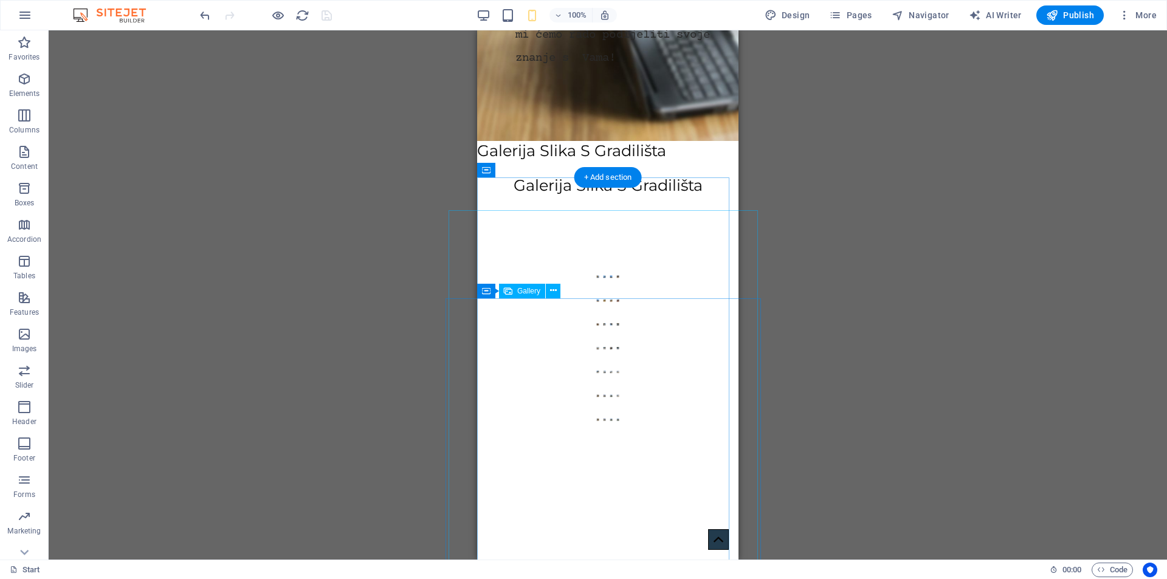
select select "px"
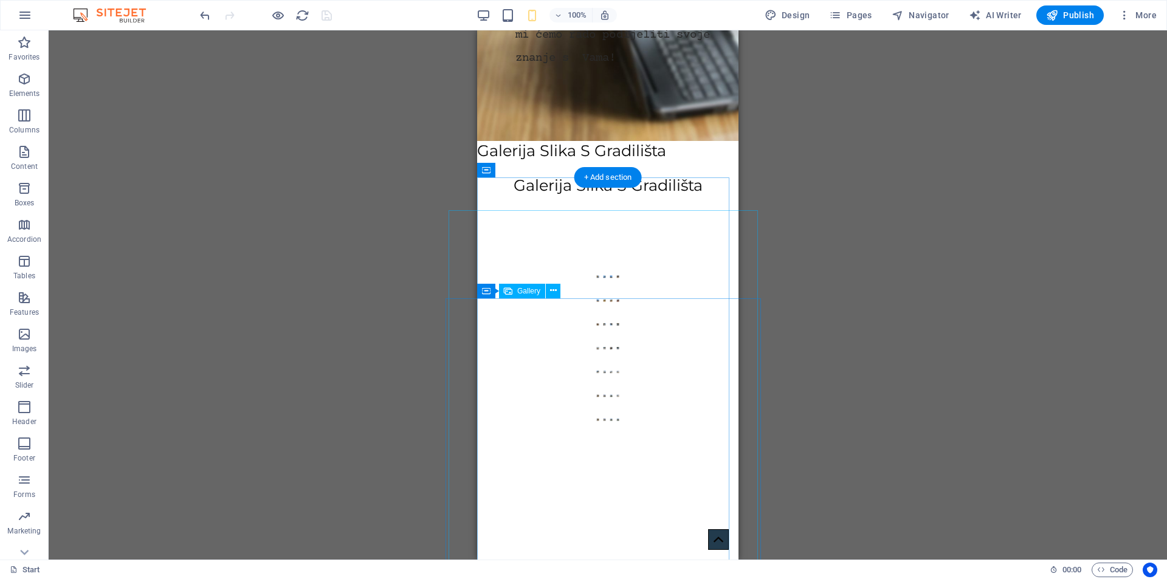
select select "px"
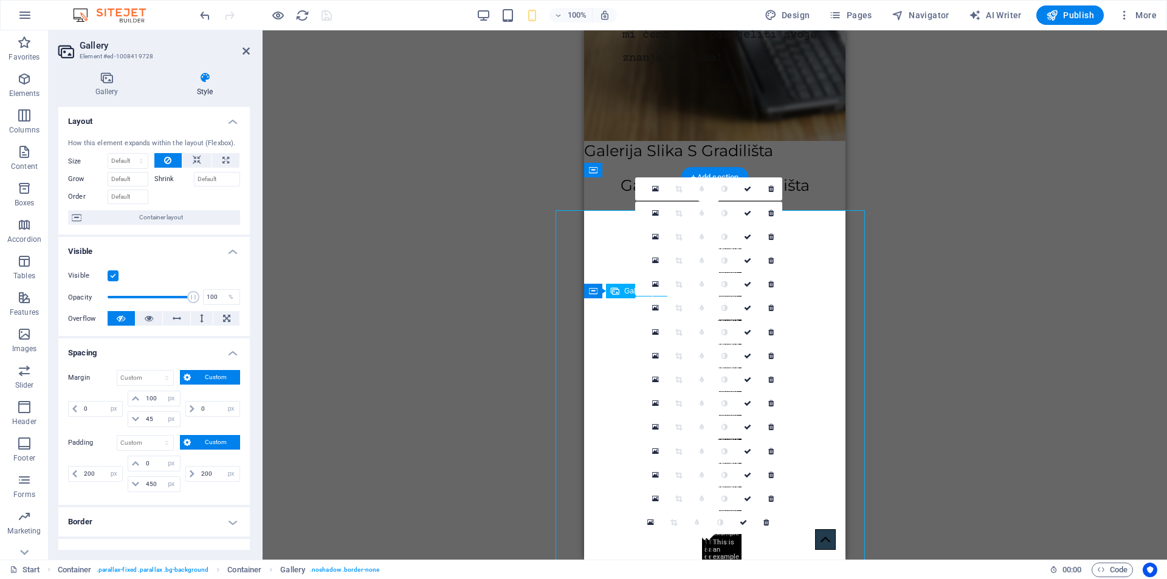
type input "-225"
type input "98"
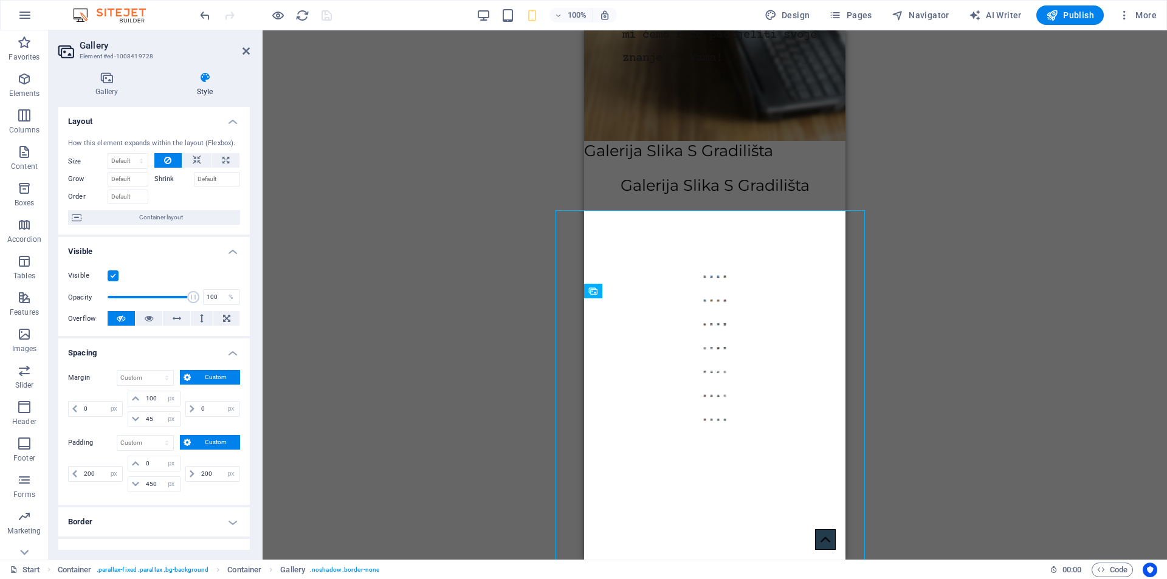
click at [959, 183] on div "Drag and drop a file to add it H1 Banner Banner Container Logo Container Contai…" at bounding box center [715, 295] width 905 height 530
click at [246, 54] on icon at bounding box center [246, 51] width 7 height 10
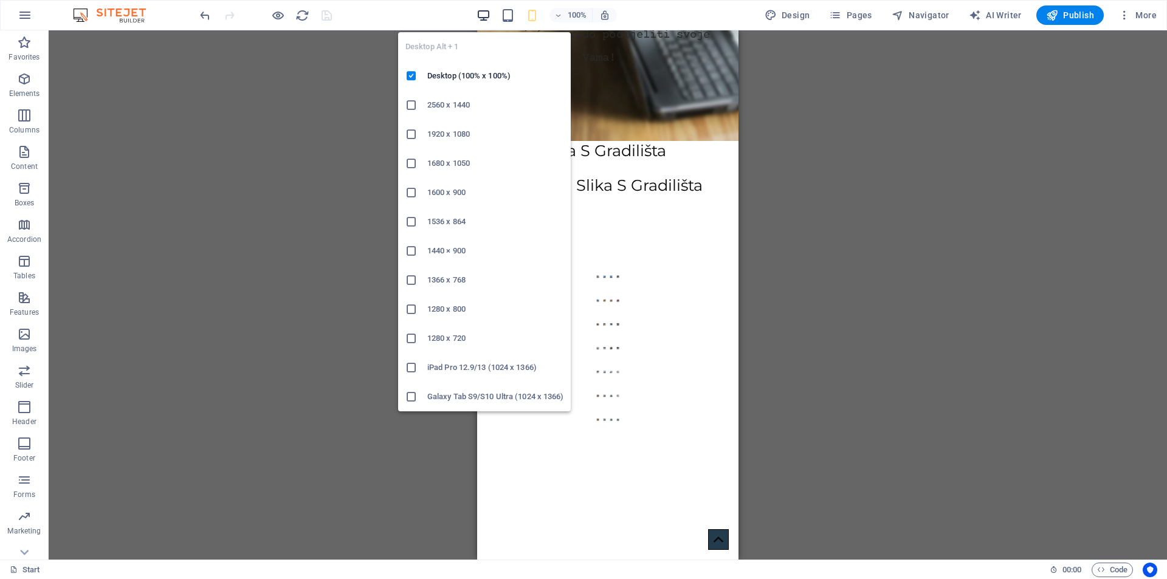
click at [483, 12] on icon "button" at bounding box center [484, 16] width 14 height 14
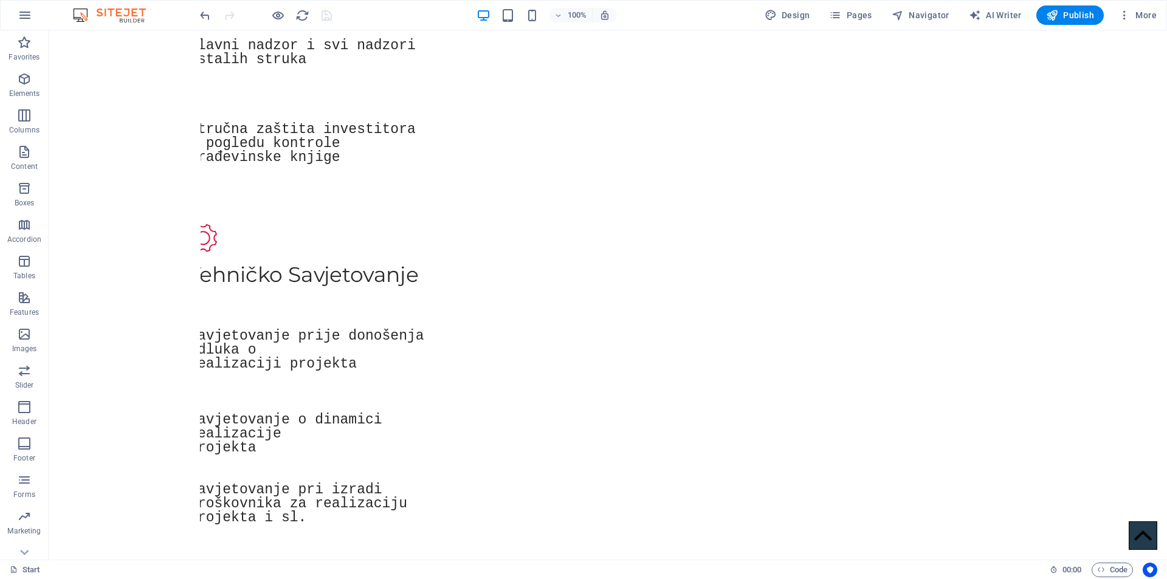
scroll to position [1639, 0]
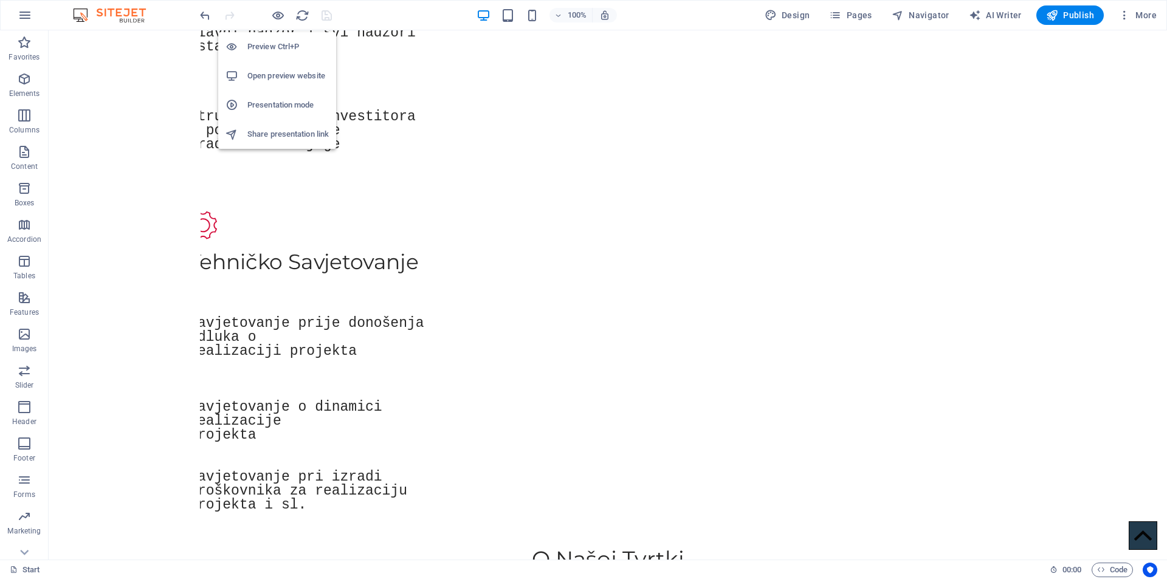
click at [266, 49] on h6 "Preview Ctrl+P" at bounding box center [287, 47] width 81 height 15
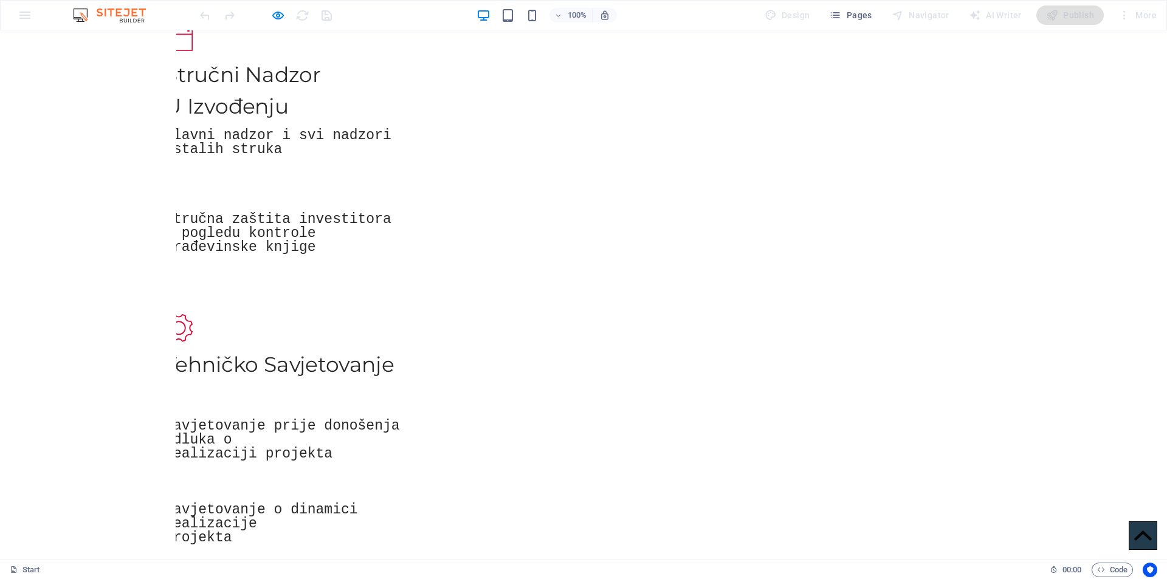
scroll to position [1542, 0]
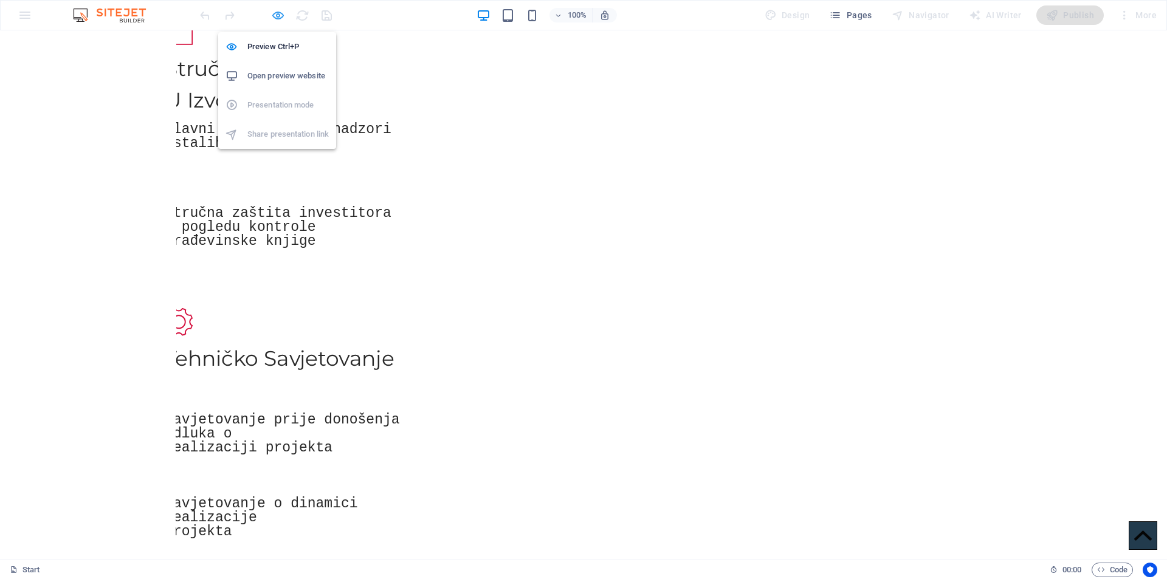
click at [274, 12] on icon "button" at bounding box center [278, 16] width 14 height 14
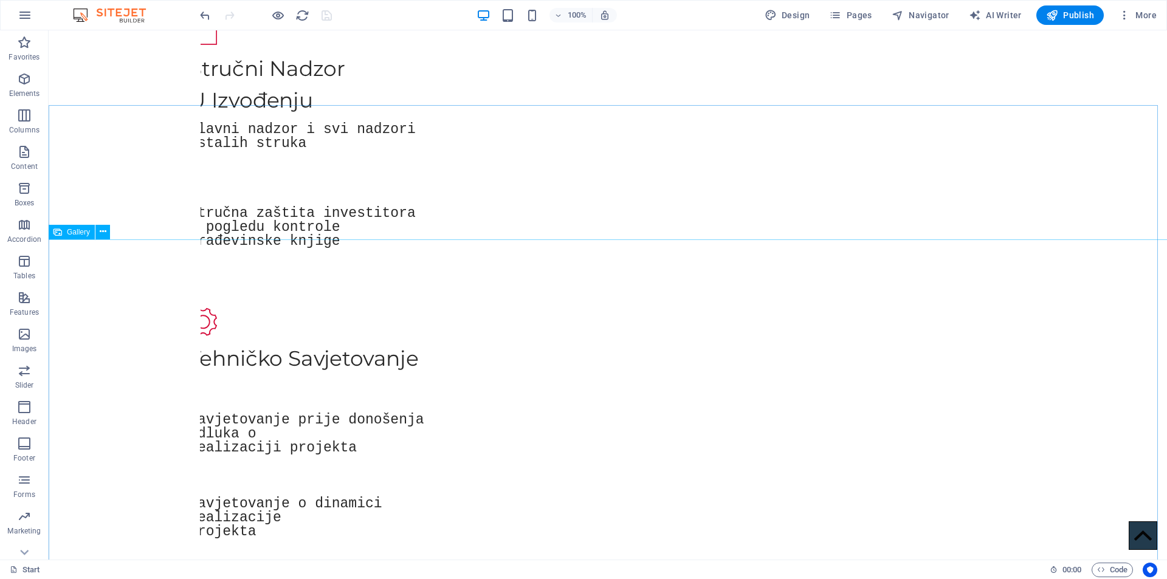
click at [78, 233] on span "Gallery" at bounding box center [78, 232] width 23 height 7
select select "px"
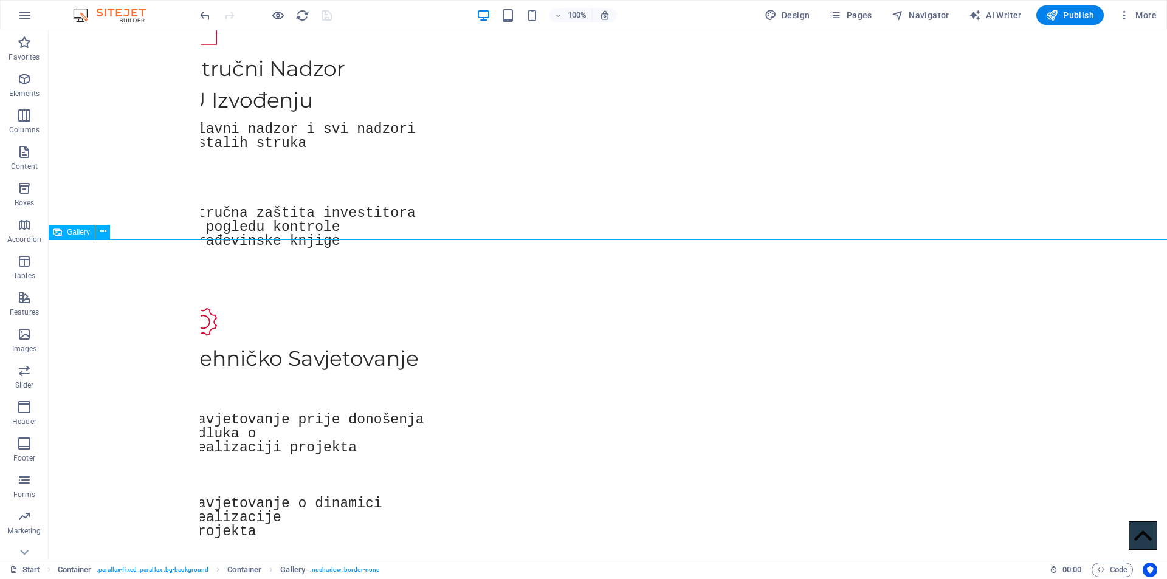
select select "px"
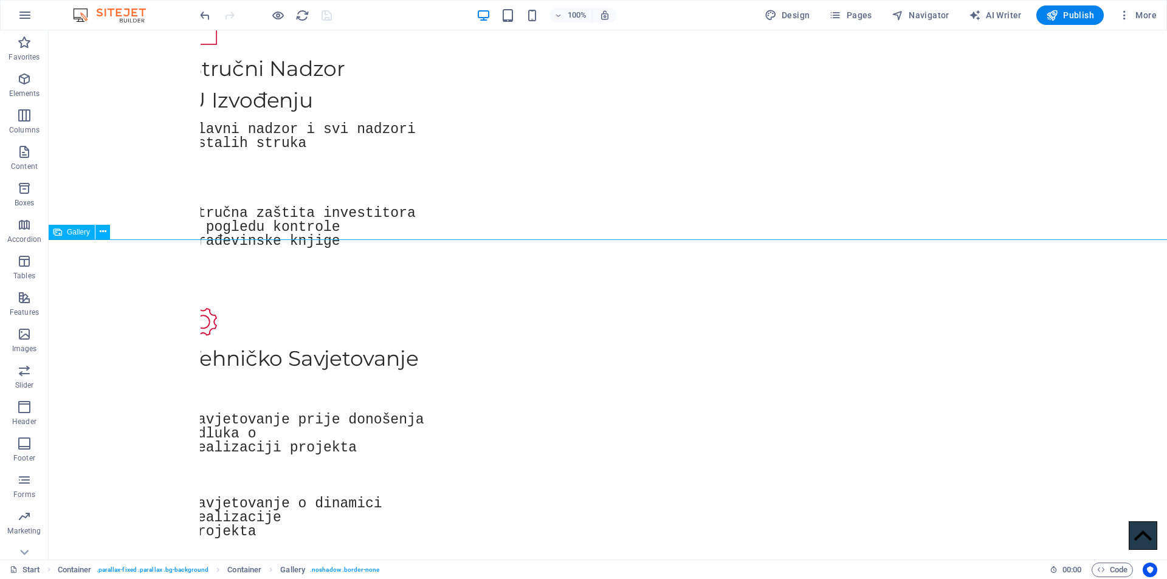
select select "px"
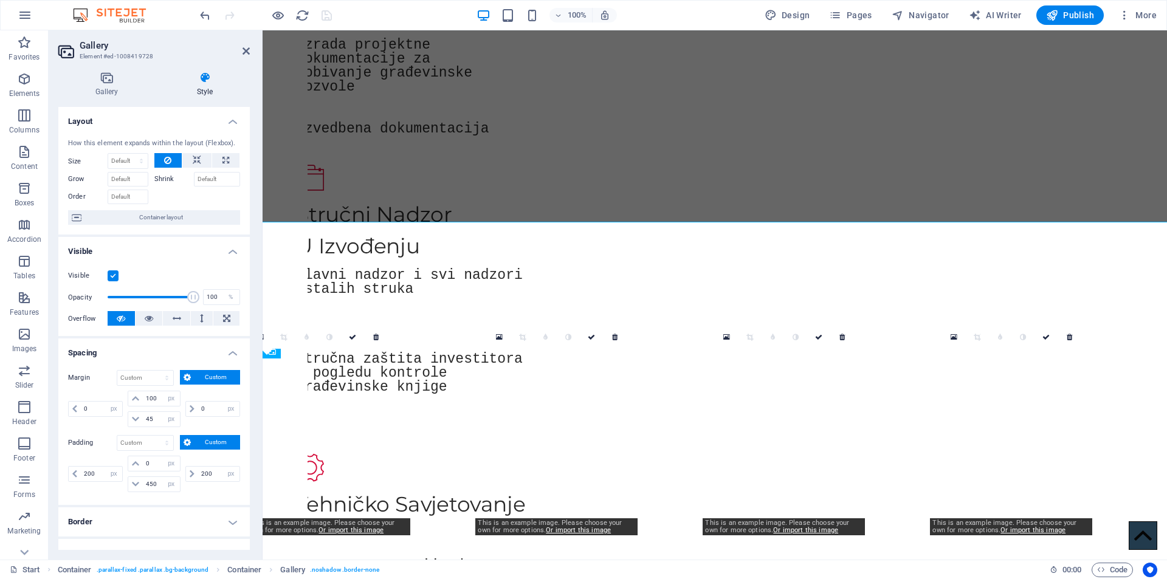
scroll to position [1560, 0]
type input "350"
type input "95"
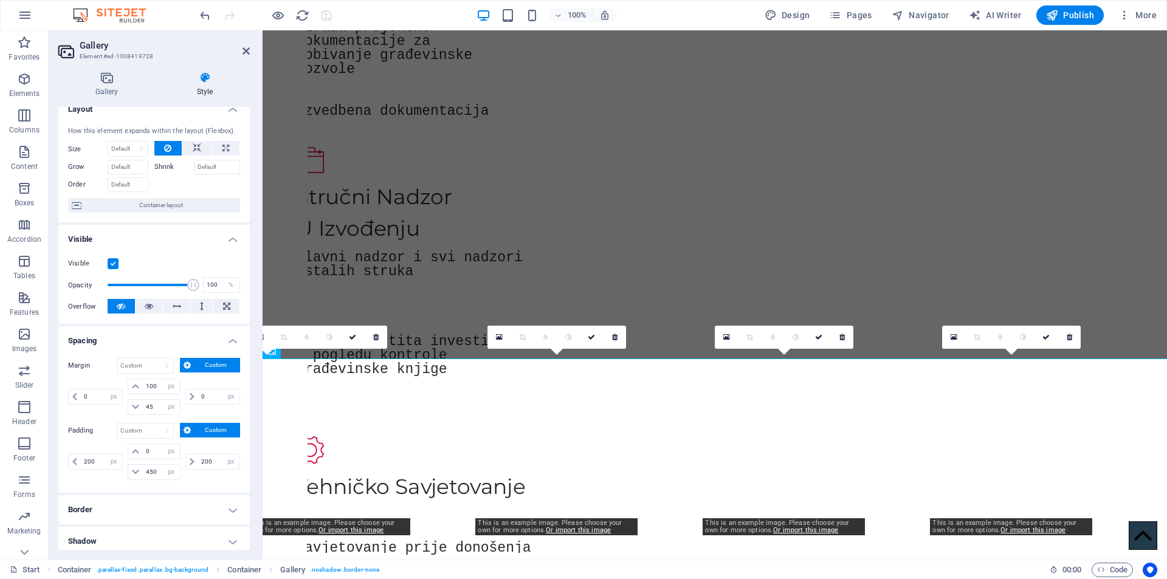
scroll to position [0, 0]
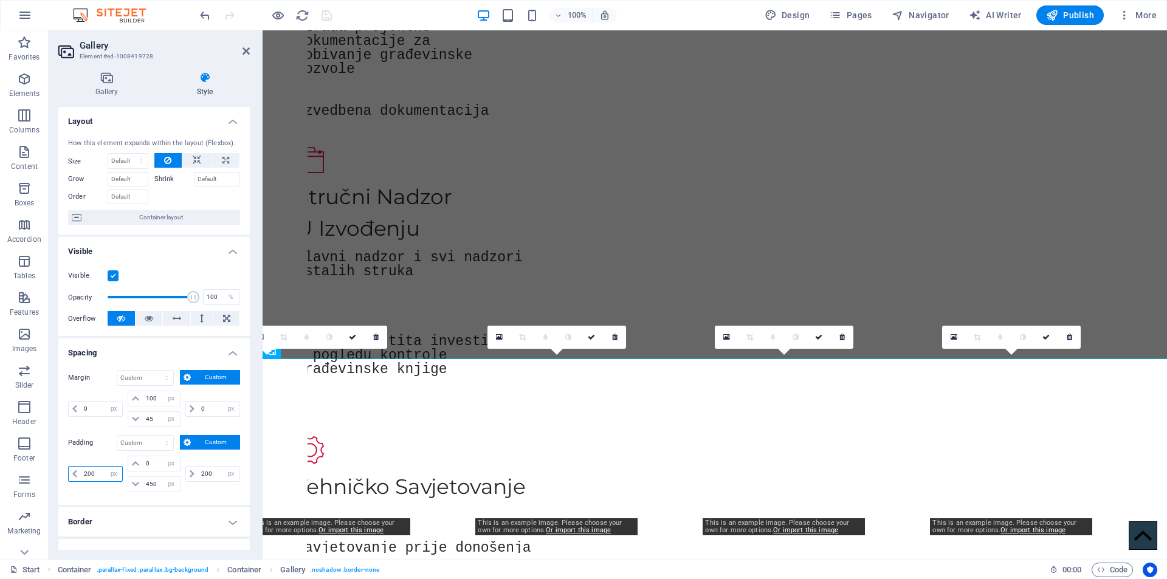
click at [102, 470] on input "200" at bounding box center [101, 474] width 41 height 15
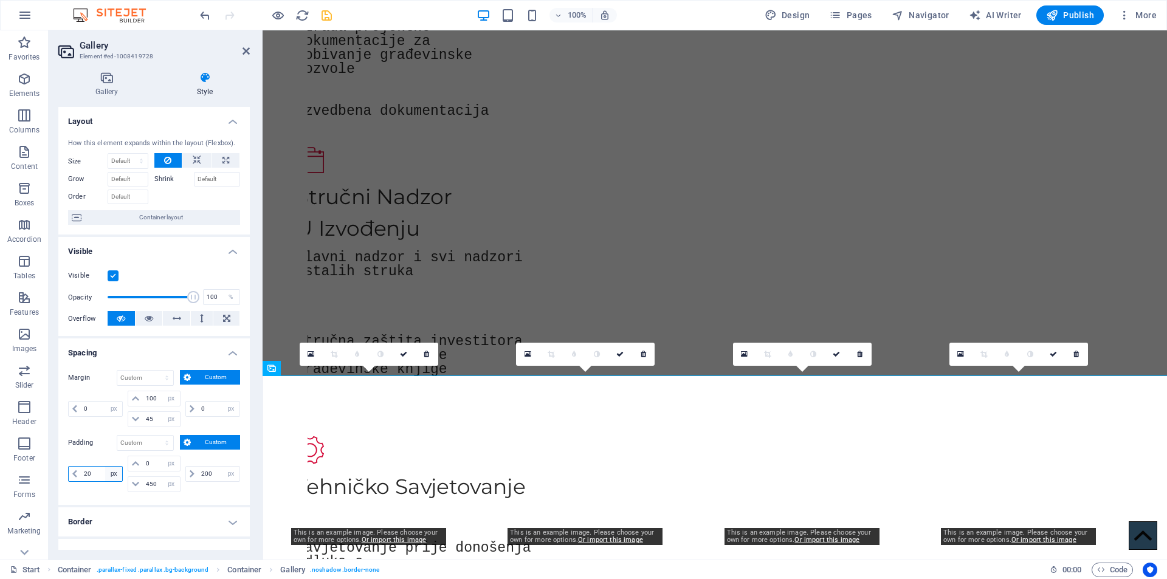
type input "200"
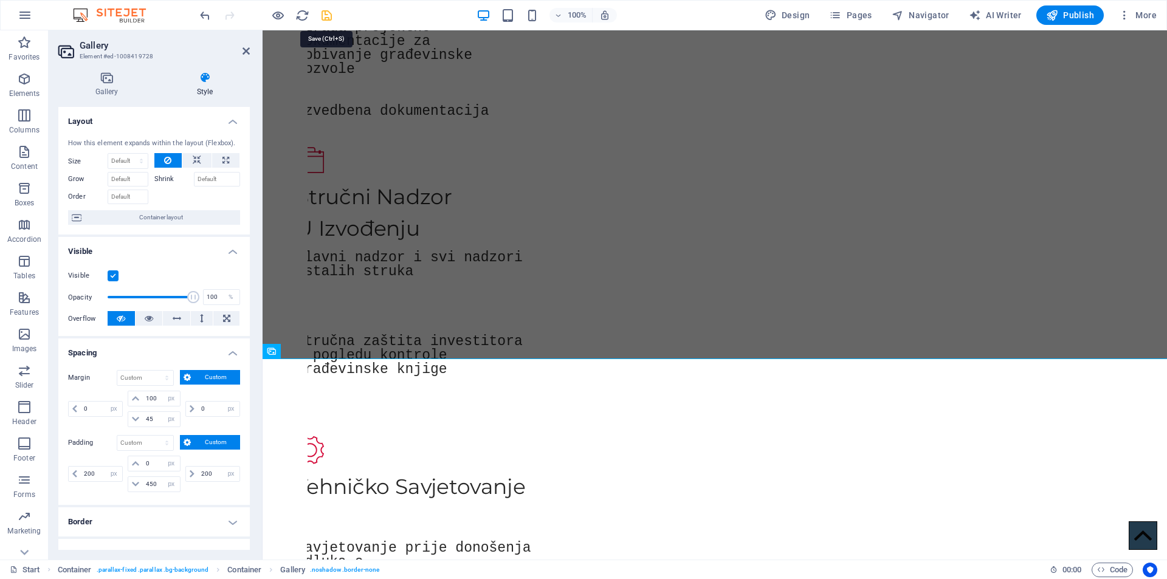
click at [322, 13] on icon "save" at bounding box center [327, 16] width 14 height 14
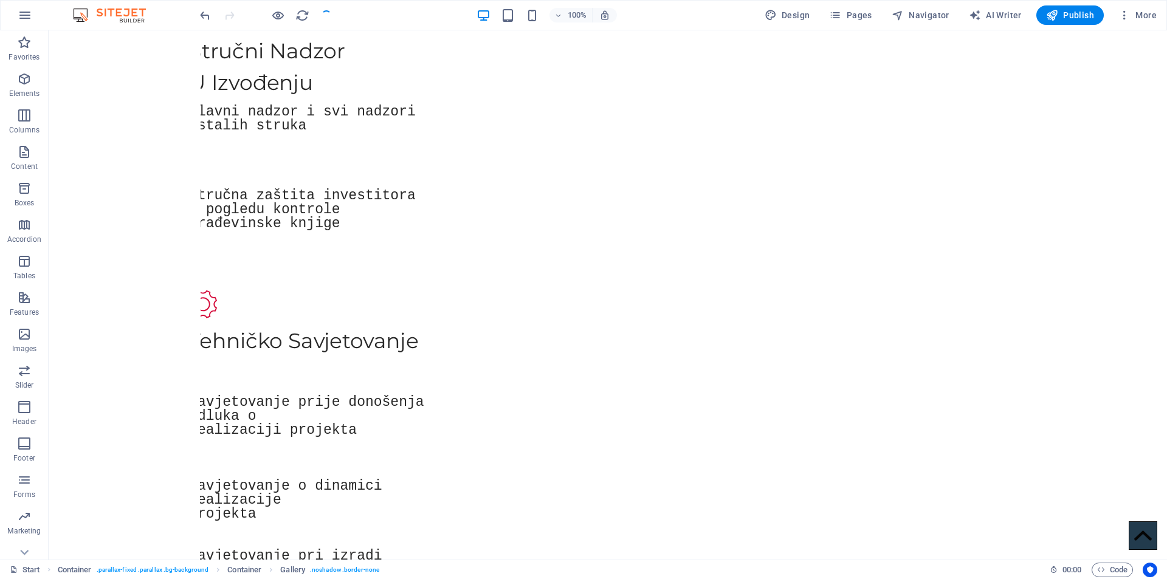
scroll to position [1542, 0]
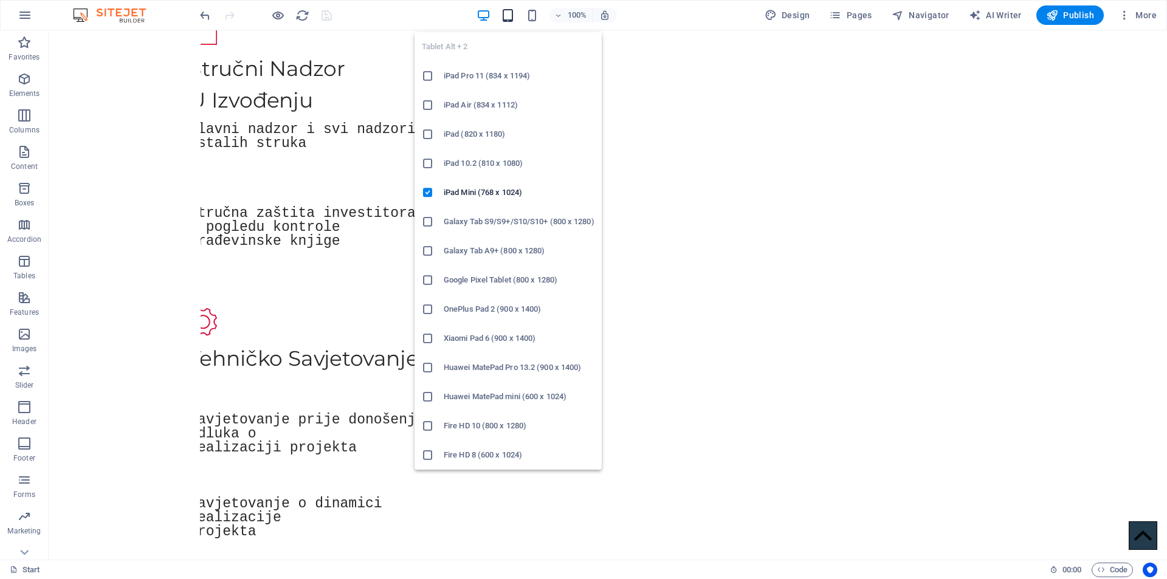
click at [508, 18] on icon "button" at bounding box center [508, 16] width 14 height 14
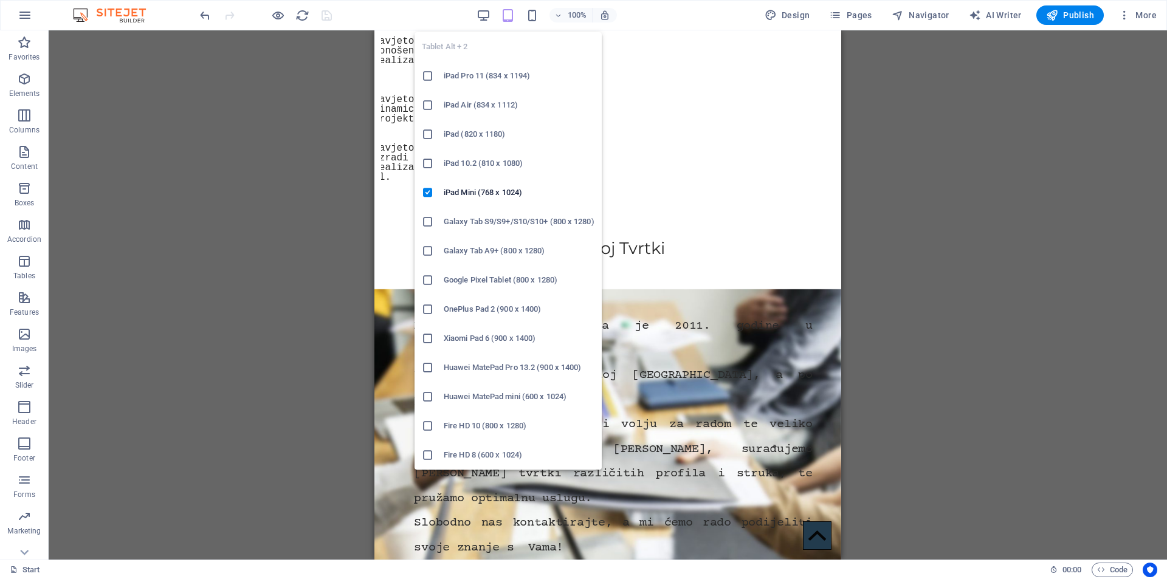
scroll to position [1345, 0]
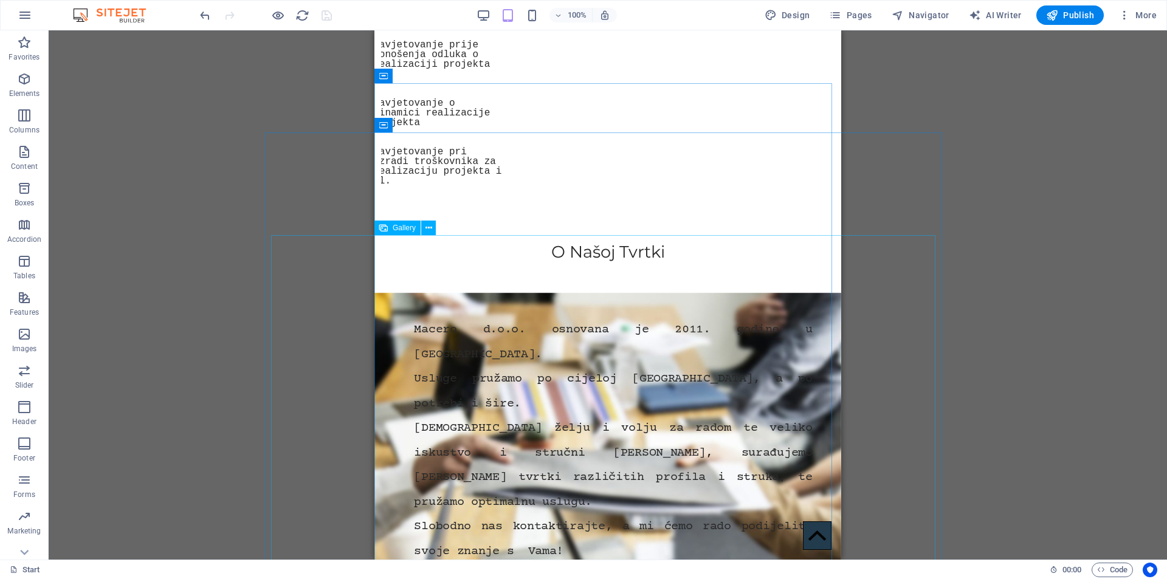
click at [401, 226] on span "Gallery" at bounding box center [404, 227] width 23 height 7
select select "px"
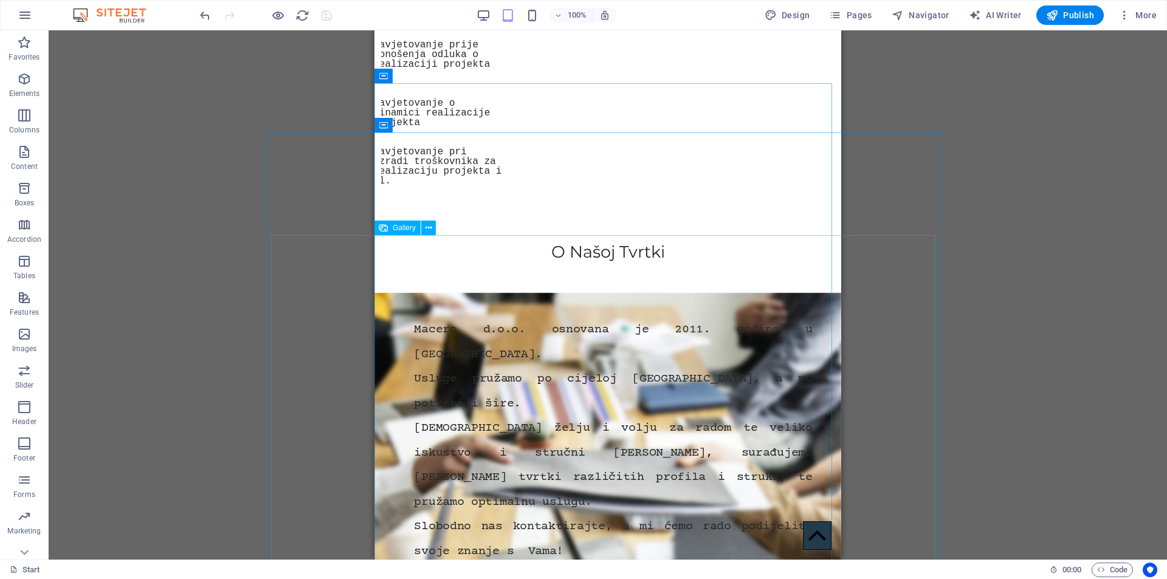
select select "px"
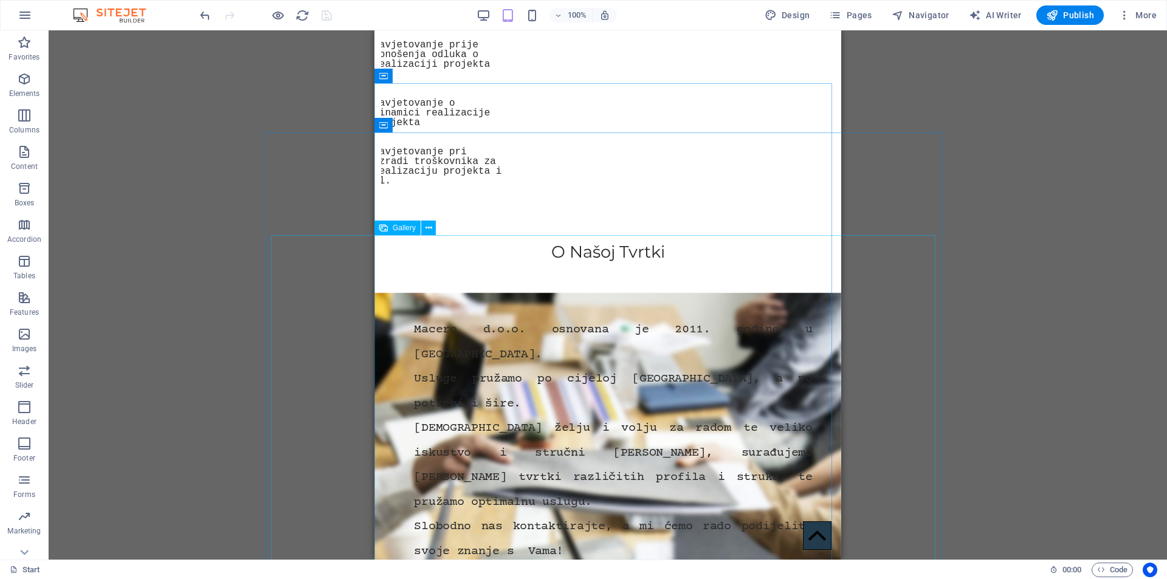
select select "px"
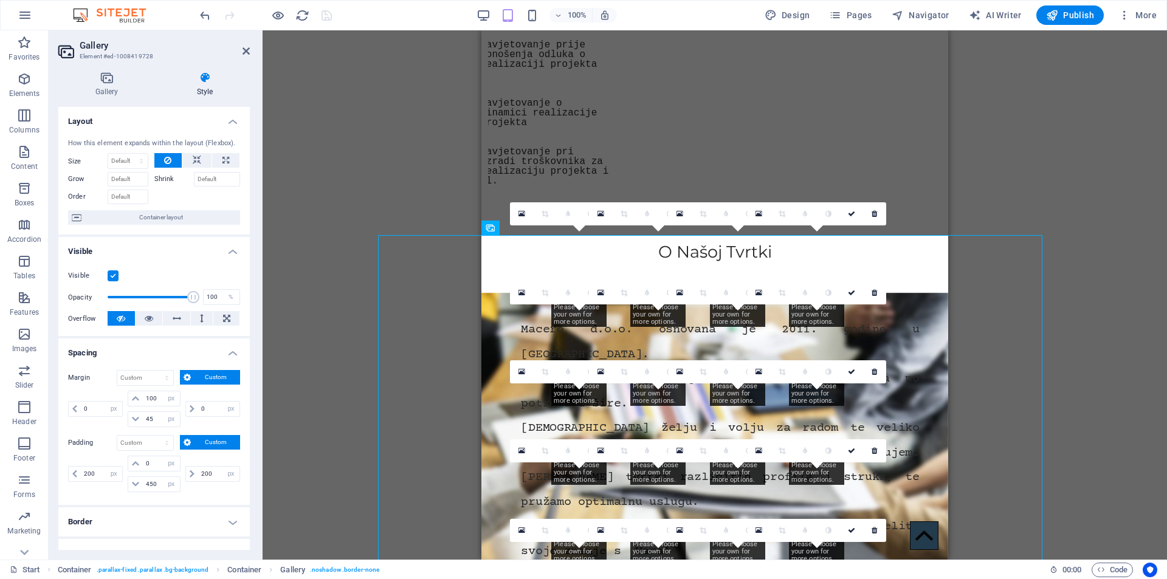
type input "0"
type input "98"
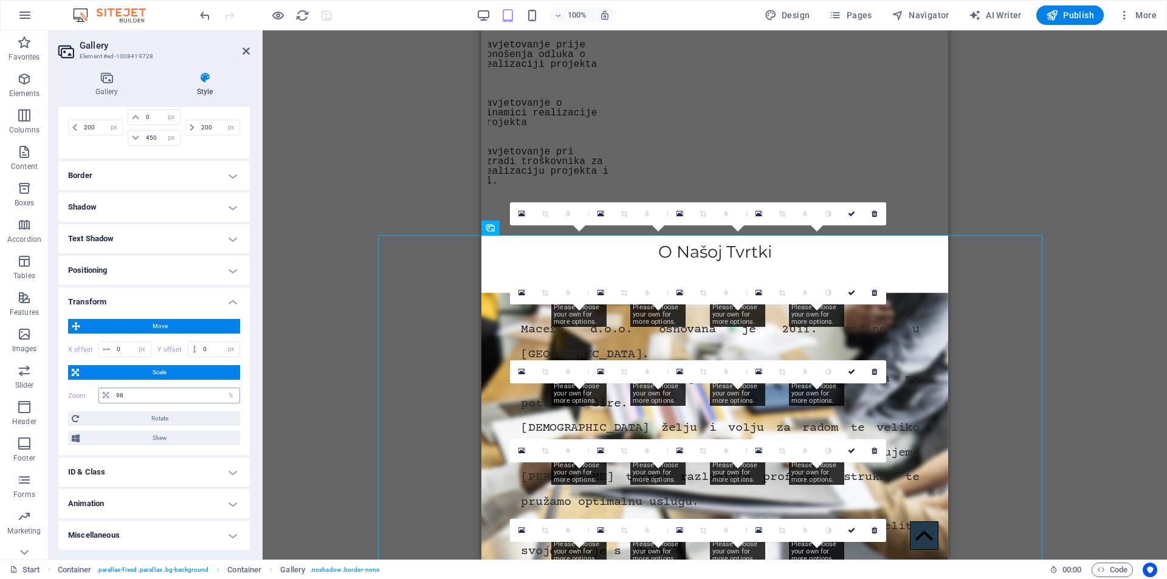
scroll to position [0, 0]
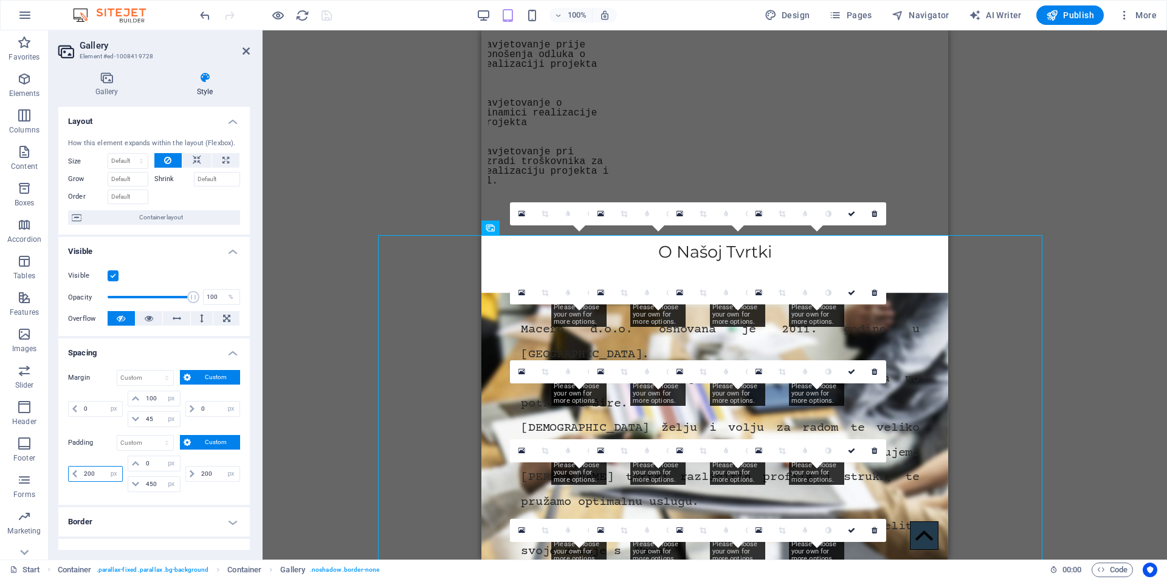
click at [99, 474] on input "200" at bounding box center [101, 474] width 41 height 15
type input "2"
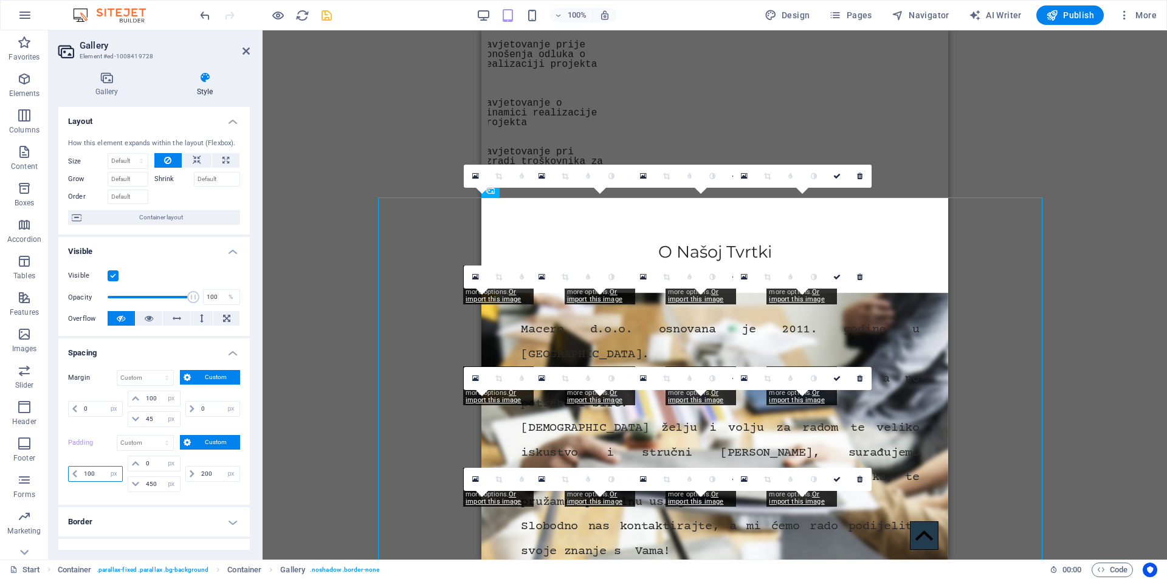
type input "100"
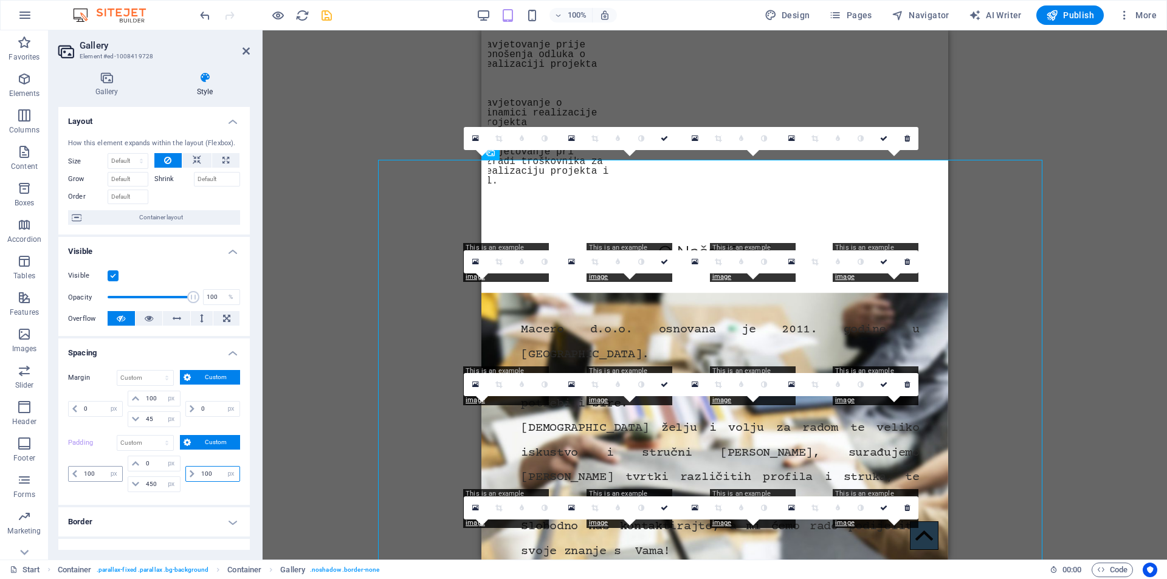
type input "100"
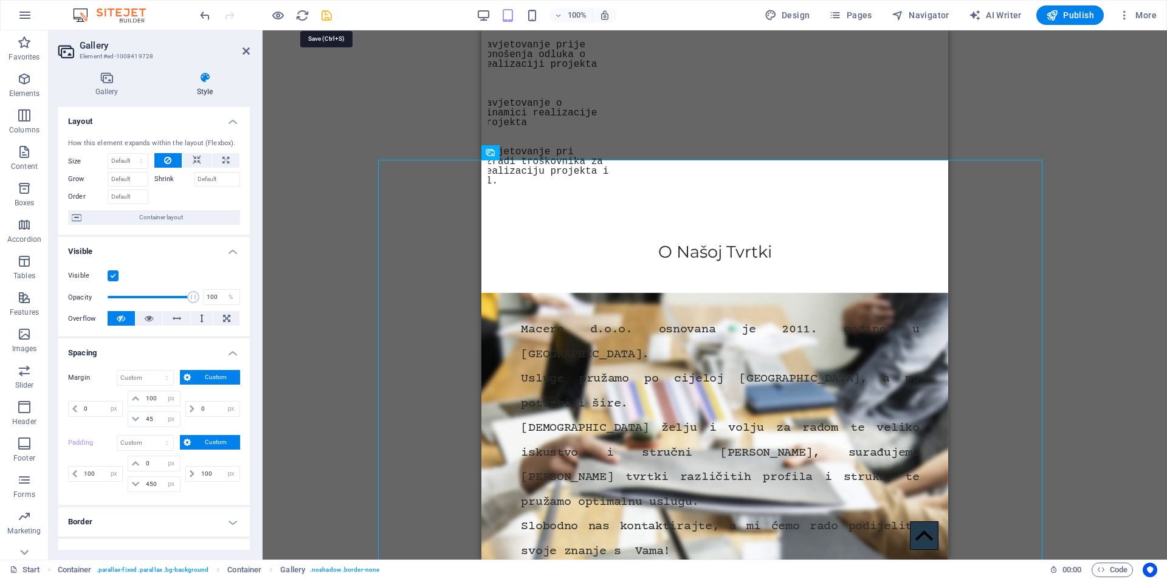
click at [328, 13] on icon "save" at bounding box center [327, 16] width 14 height 14
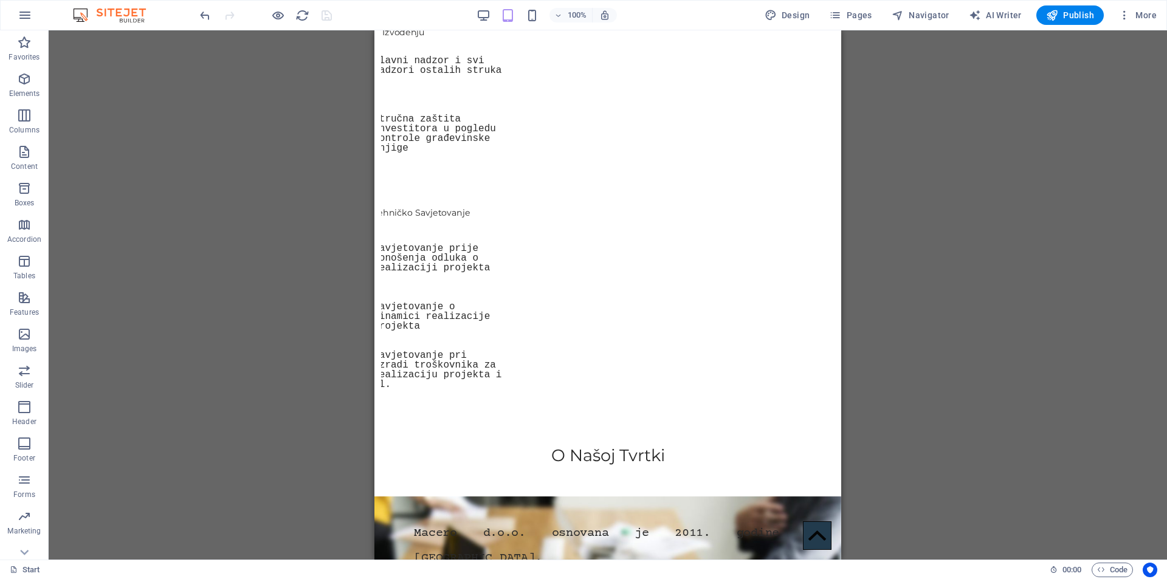
scroll to position [1206, 0]
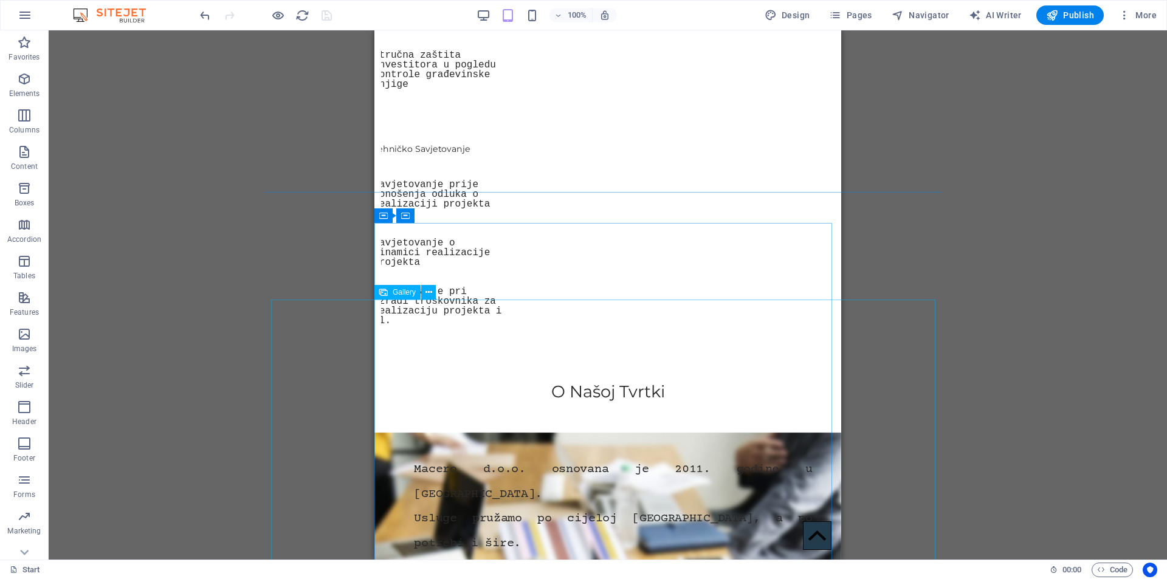
click at [405, 292] on span "Gallery" at bounding box center [404, 292] width 23 height 7
select select "px"
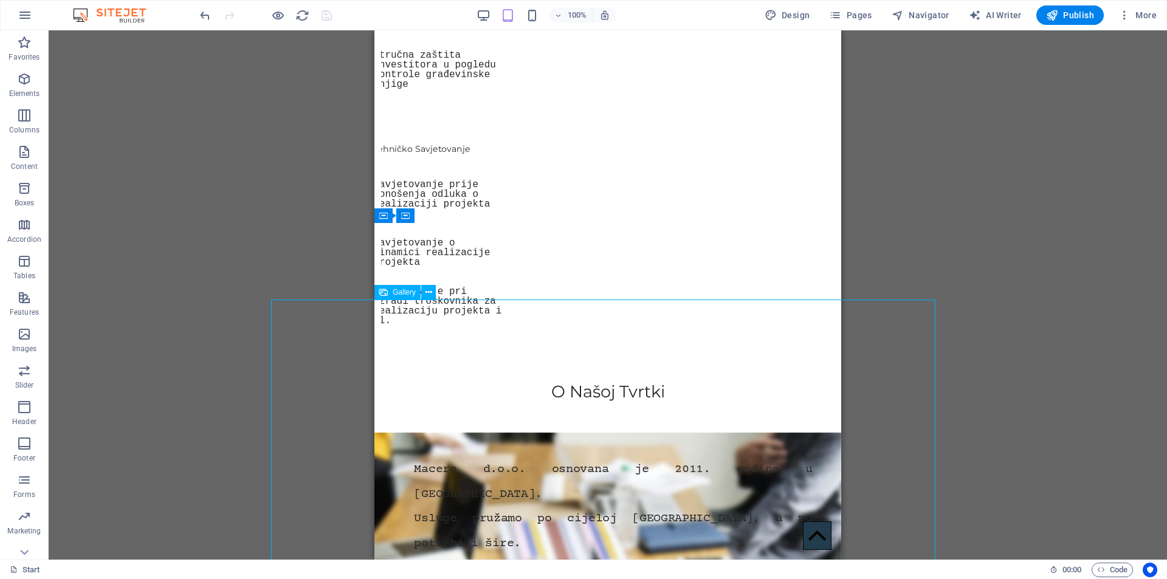
select select "px"
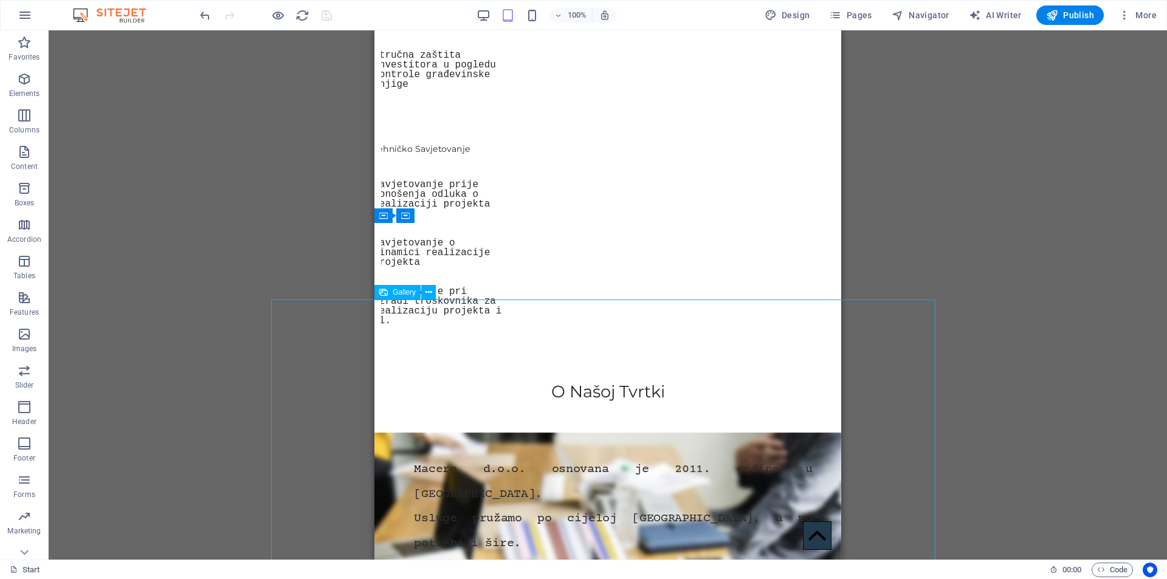
select select "px"
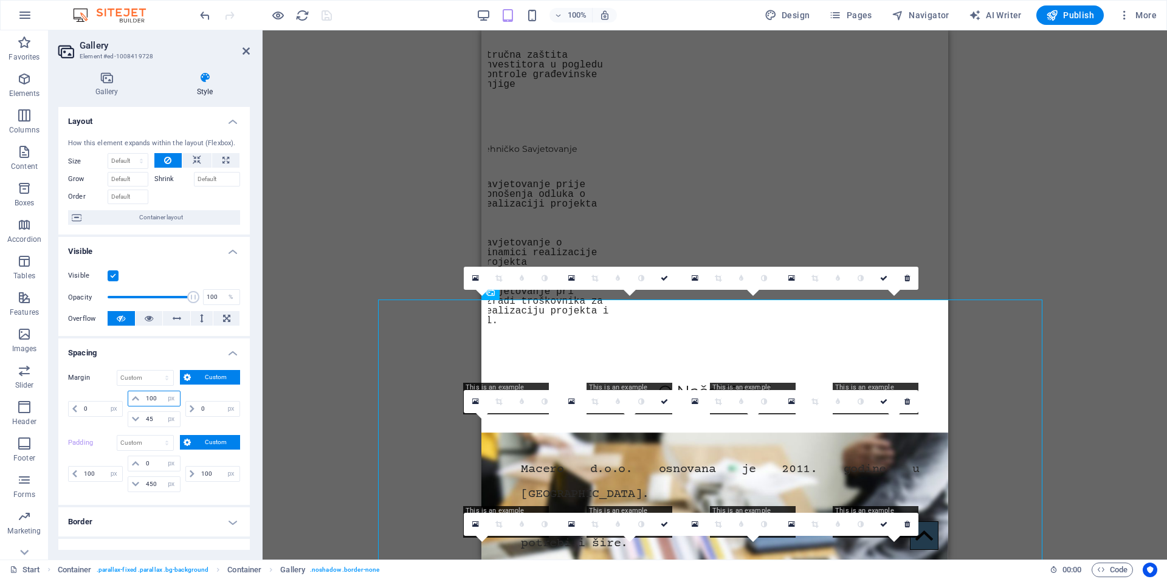
click at [157, 401] on input "100" at bounding box center [161, 399] width 36 height 15
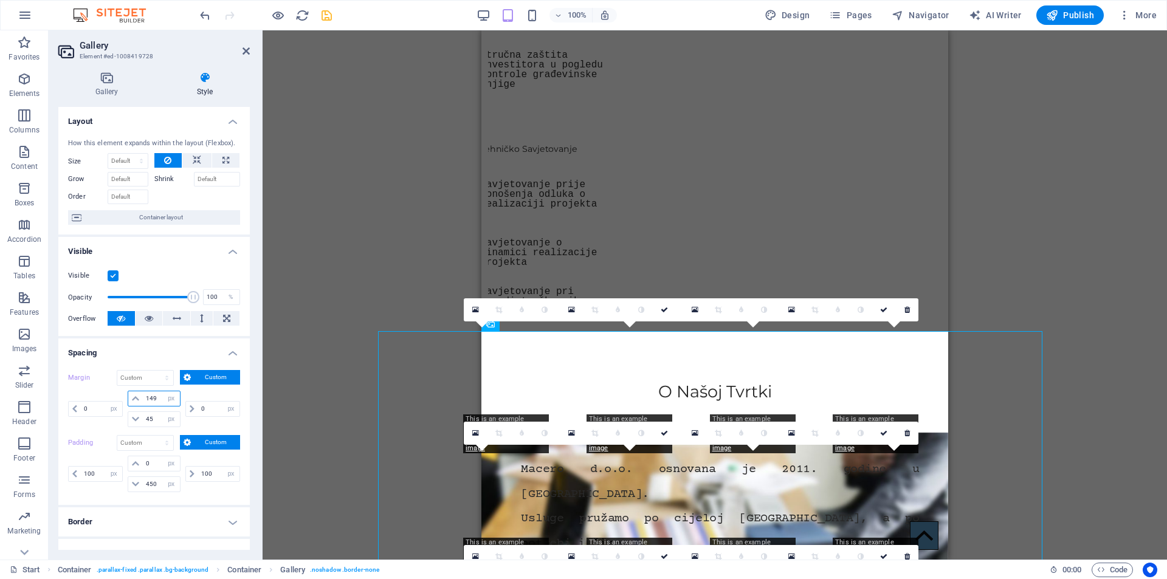
type input "150"
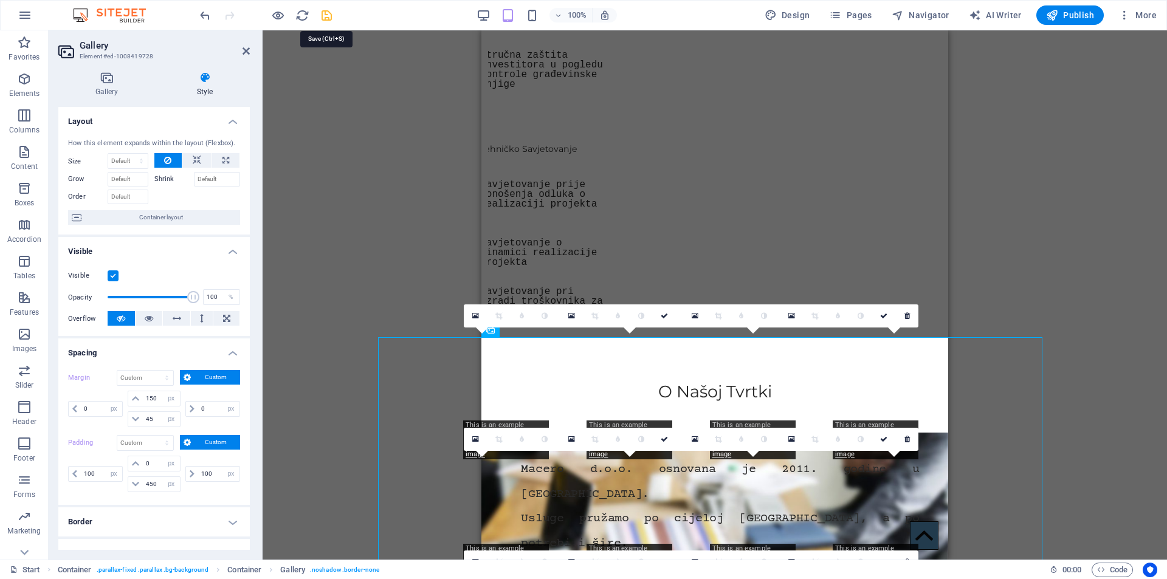
click at [328, 13] on icon "save" at bounding box center [327, 16] width 14 height 14
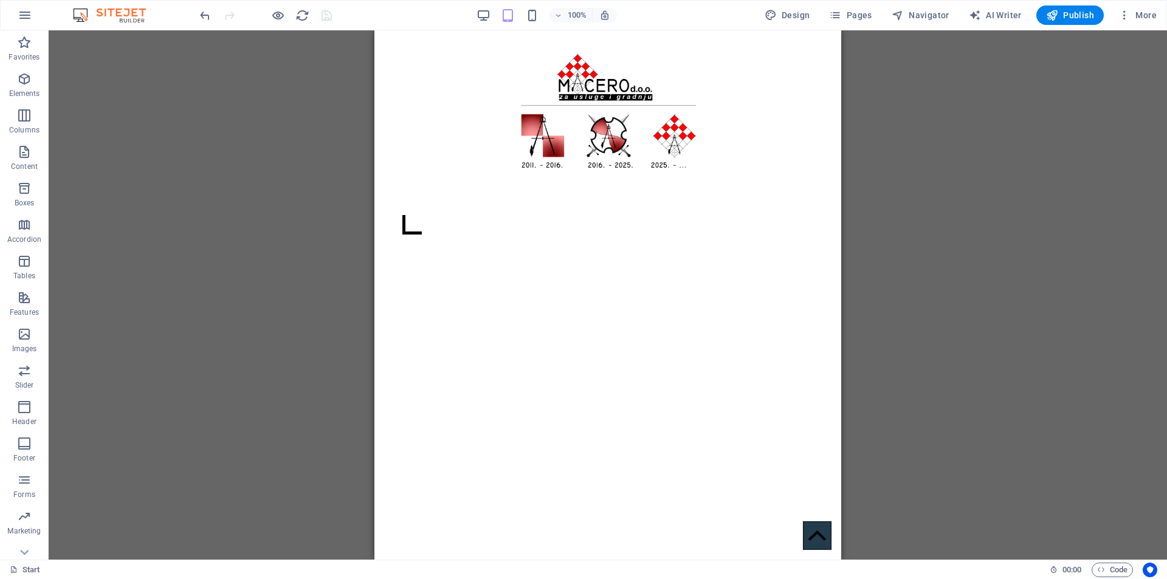
scroll to position [0, 0]
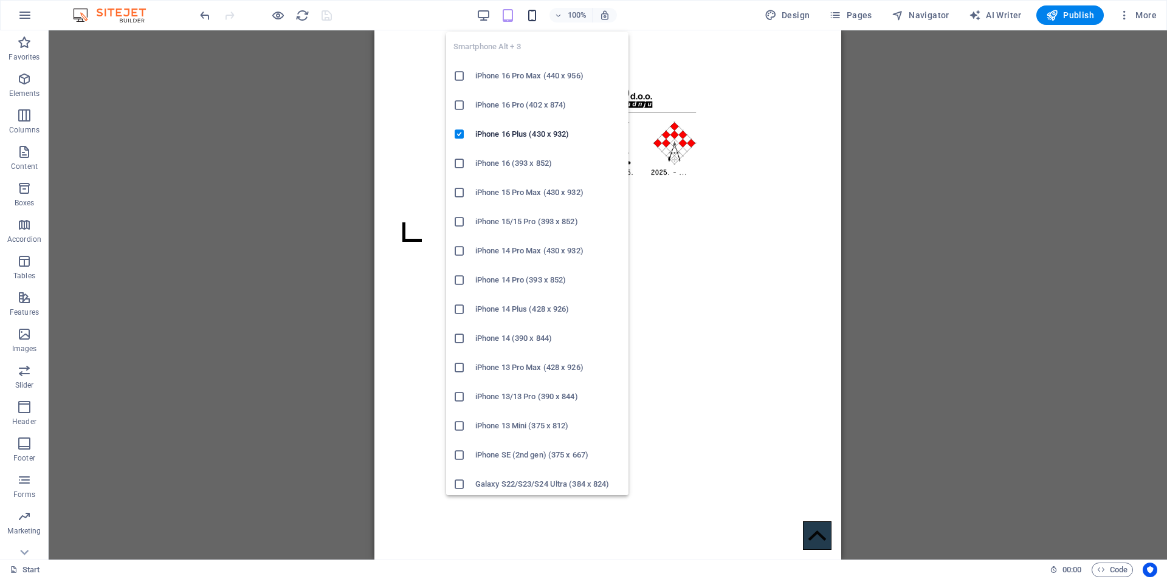
click at [535, 13] on icon "button" at bounding box center [532, 16] width 14 height 14
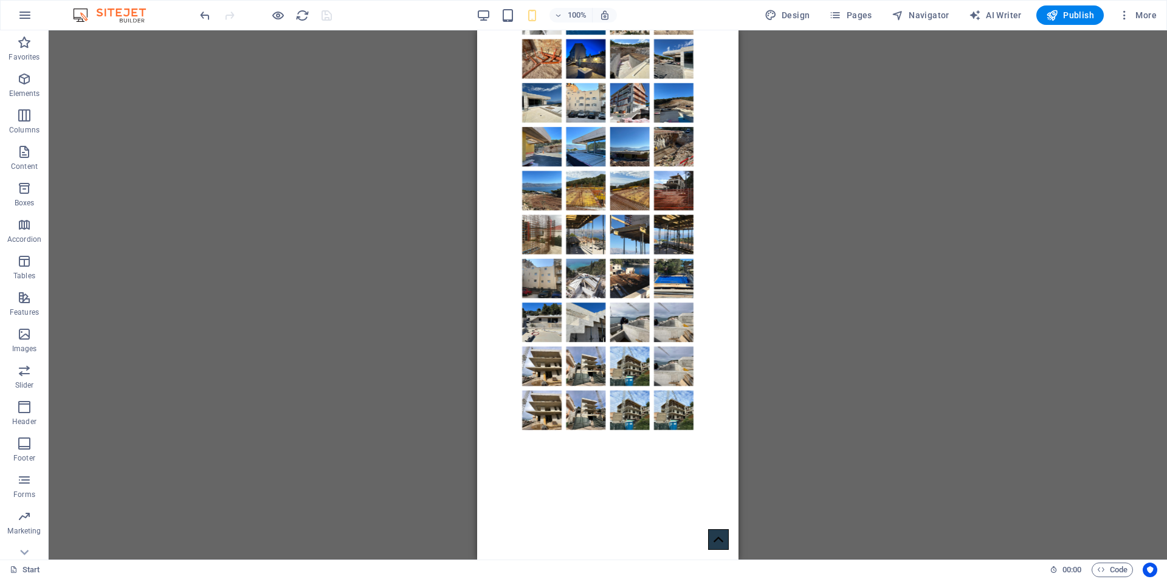
scroll to position [1801, 0]
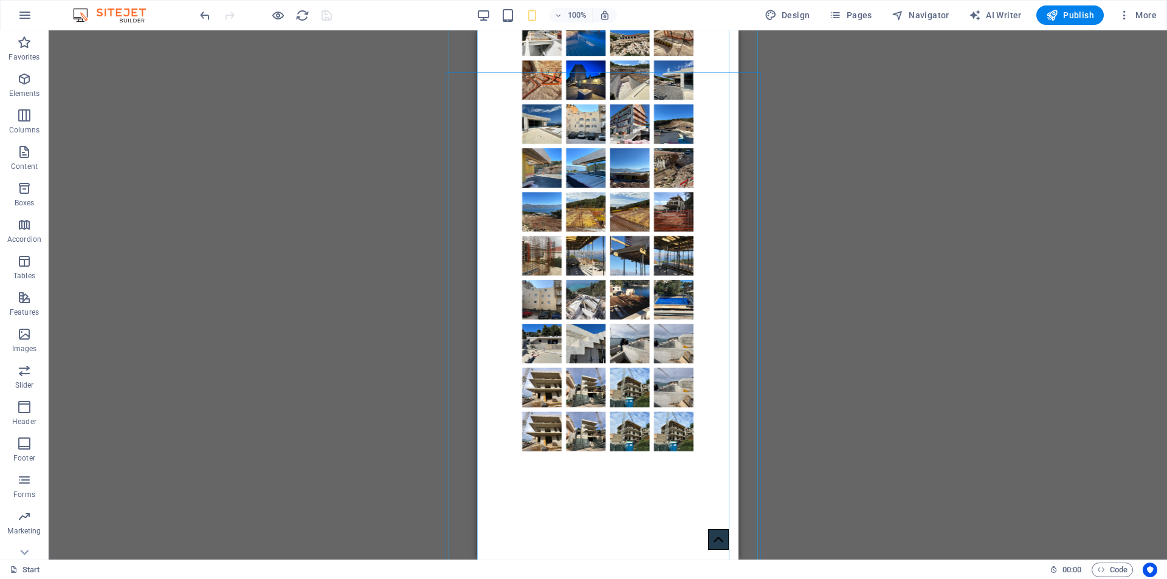
click at [512, 82] on div at bounding box center [608, 380] width 320 height 814
select select "px"
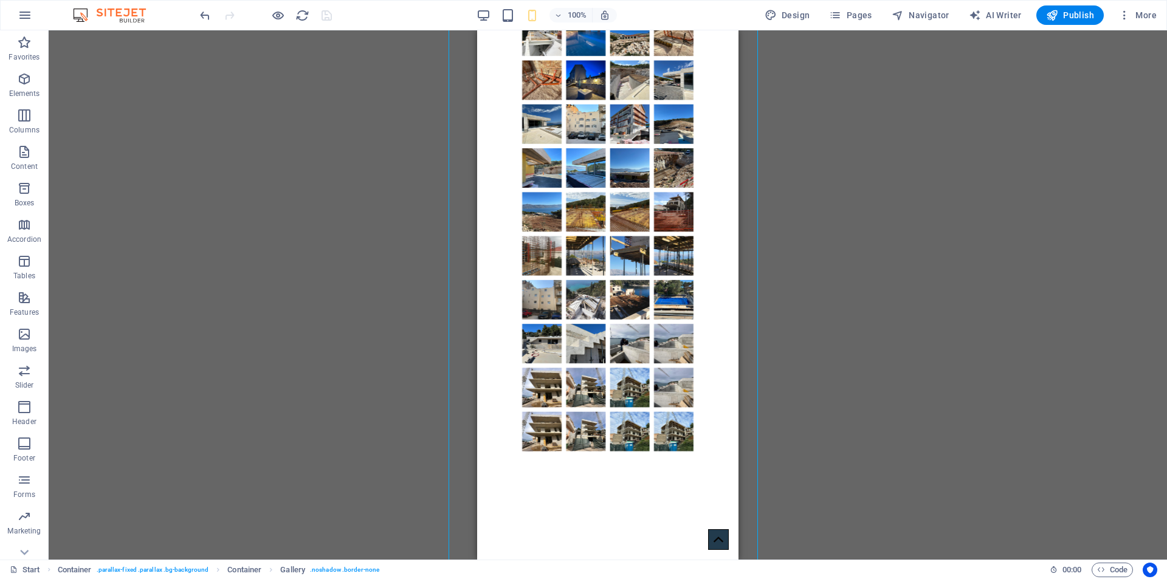
select select "px"
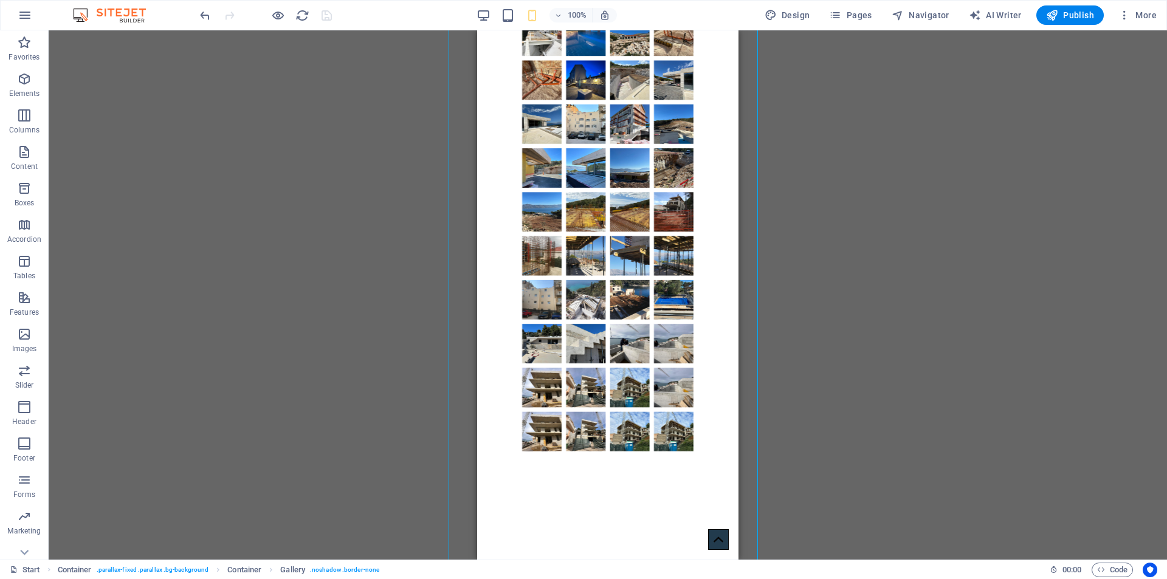
select select "px"
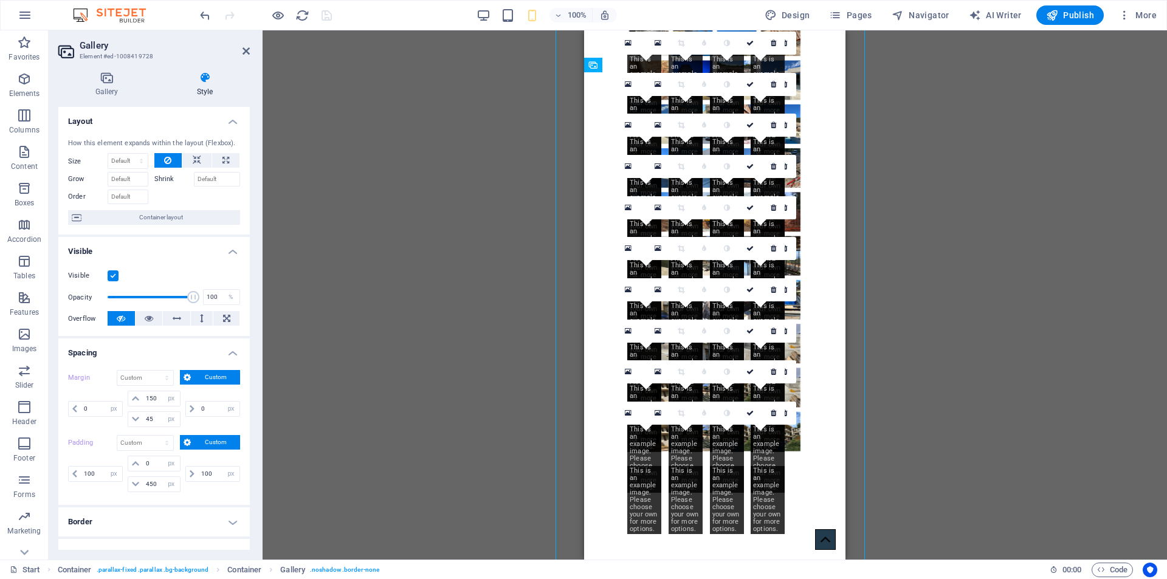
type input "-225"
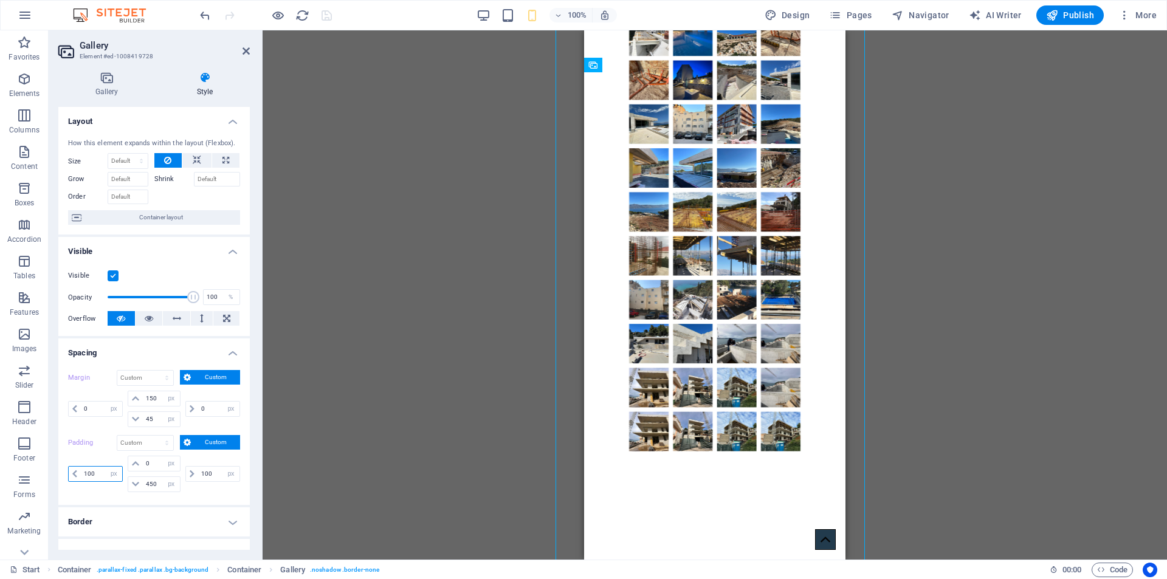
click at [99, 477] on input "100" at bounding box center [101, 474] width 41 height 15
type input "1"
type input "0"
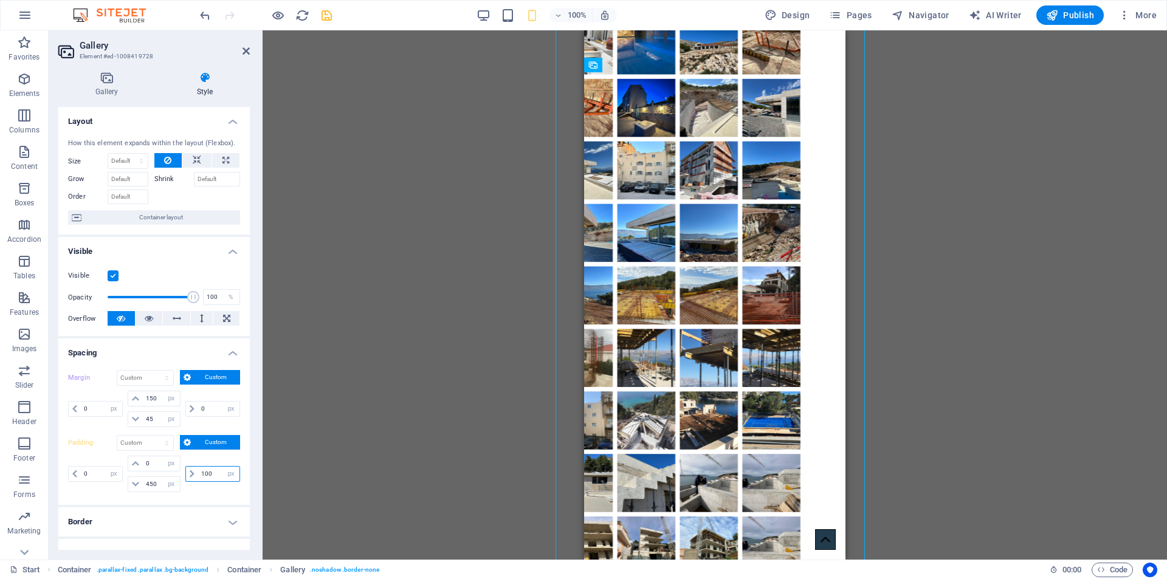
click at [210, 479] on input "100" at bounding box center [218, 474] width 41 height 15
type input "1"
type input "0"
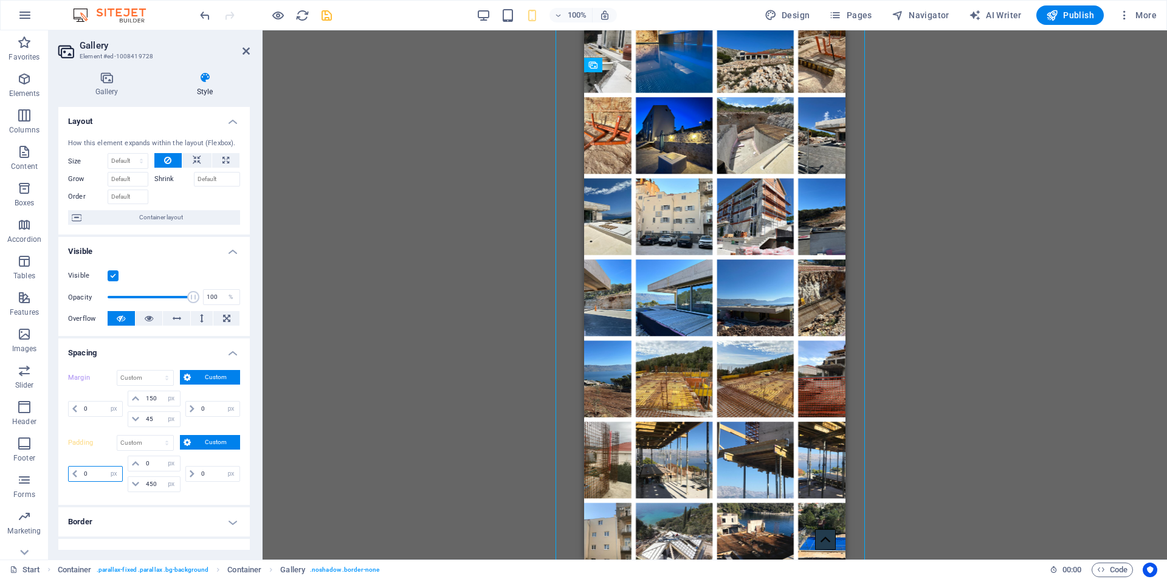
click at [93, 477] on input "0" at bounding box center [101, 474] width 41 height 15
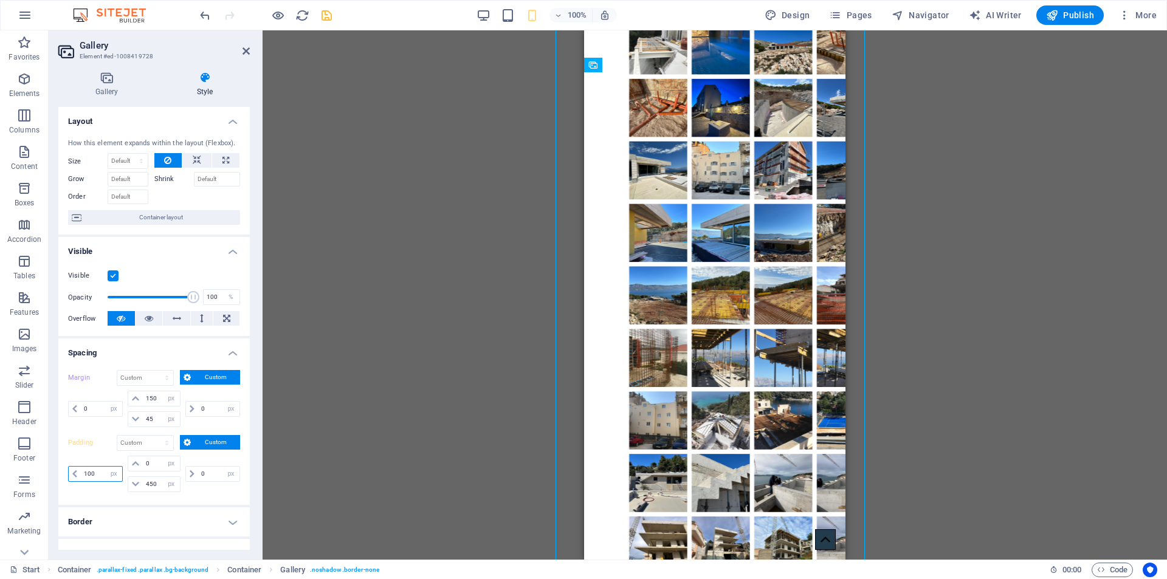
type input "100"
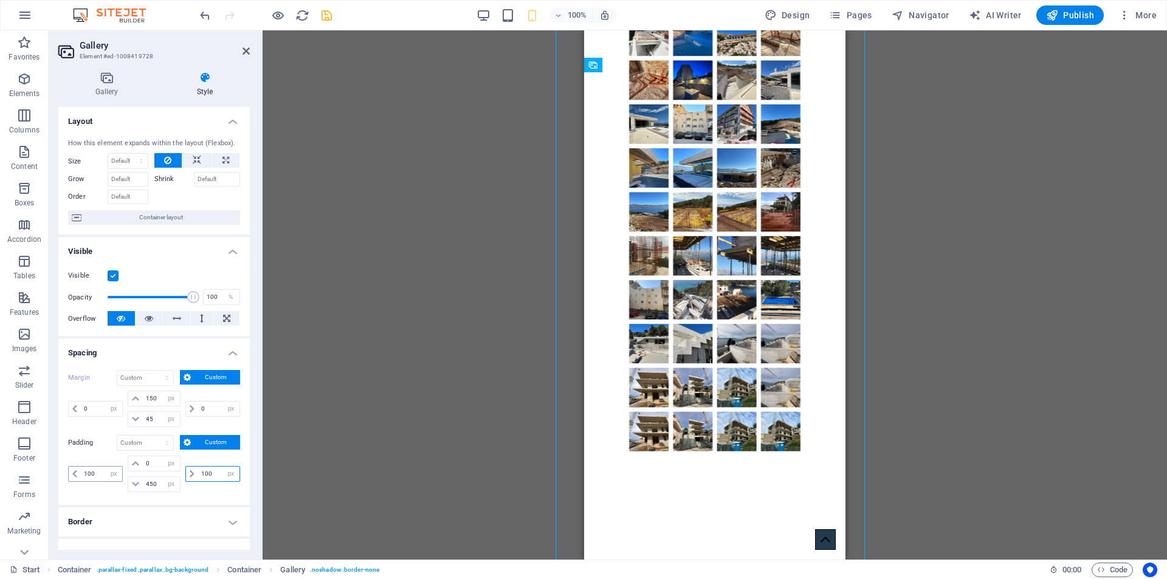
type input "100"
click at [325, 15] on icon "save" at bounding box center [327, 16] width 14 height 14
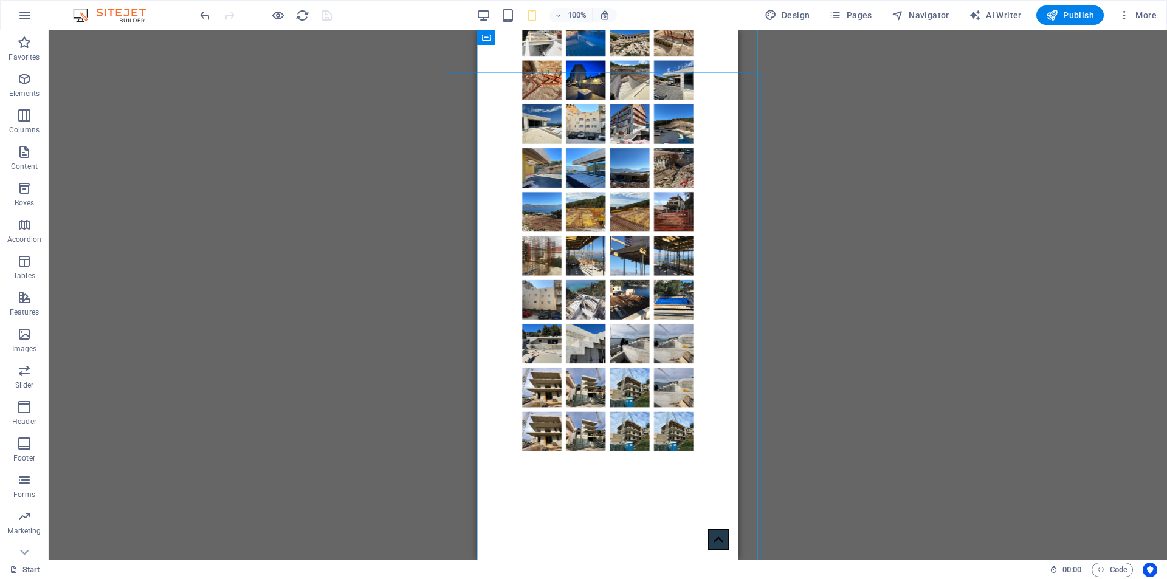
click at [523, 58] on li at bounding box center [542, 37] width 44 height 44
select select "px"
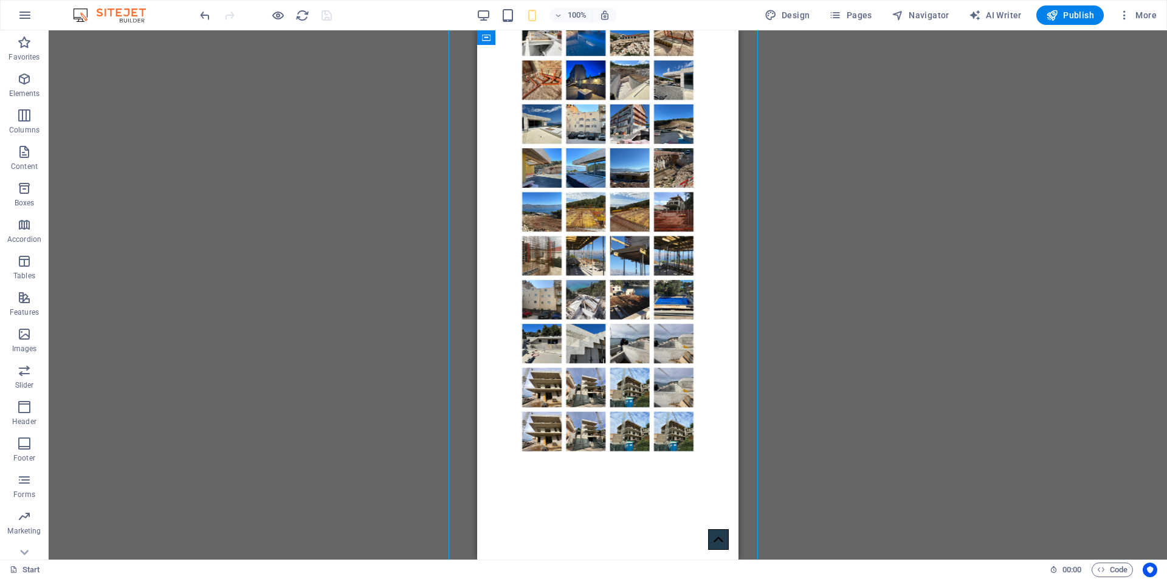
select select "px"
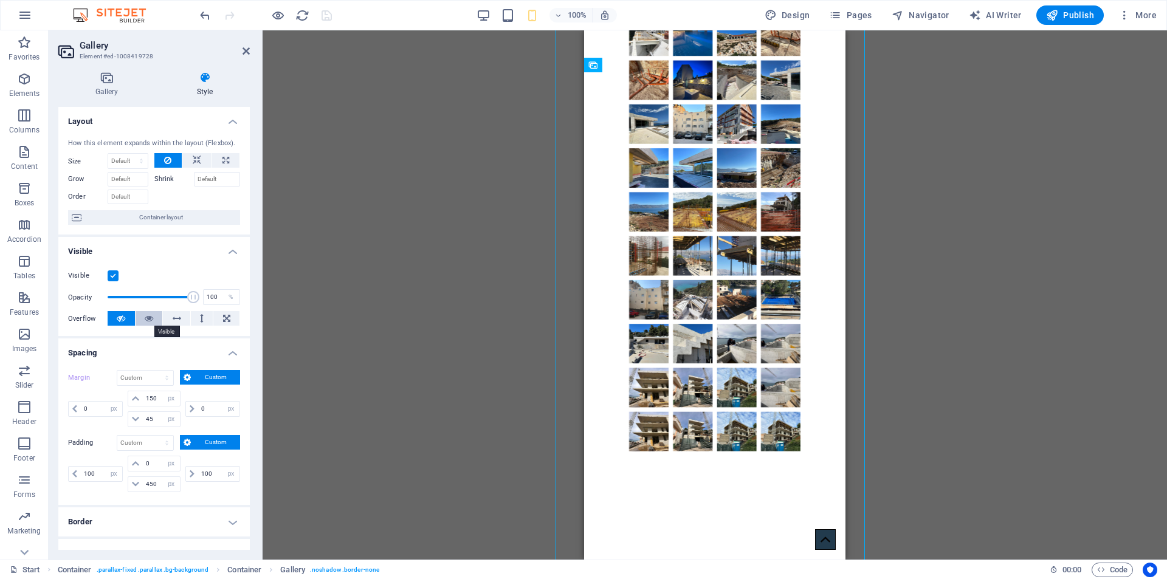
click at [147, 319] on icon at bounding box center [149, 318] width 9 height 15
click at [123, 315] on icon at bounding box center [121, 318] width 9 height 15
click at [198, 318] on button at bounding box center [202, 318] width 22 height 15
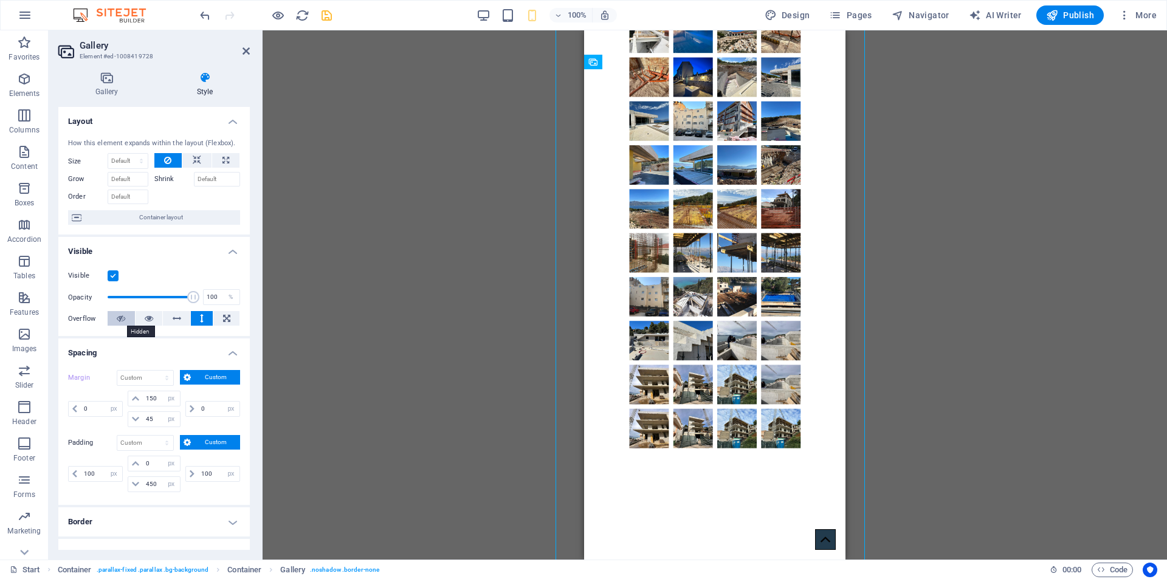
click at [115, 319] on button at bounding box center [121, 318] width 27 height 15
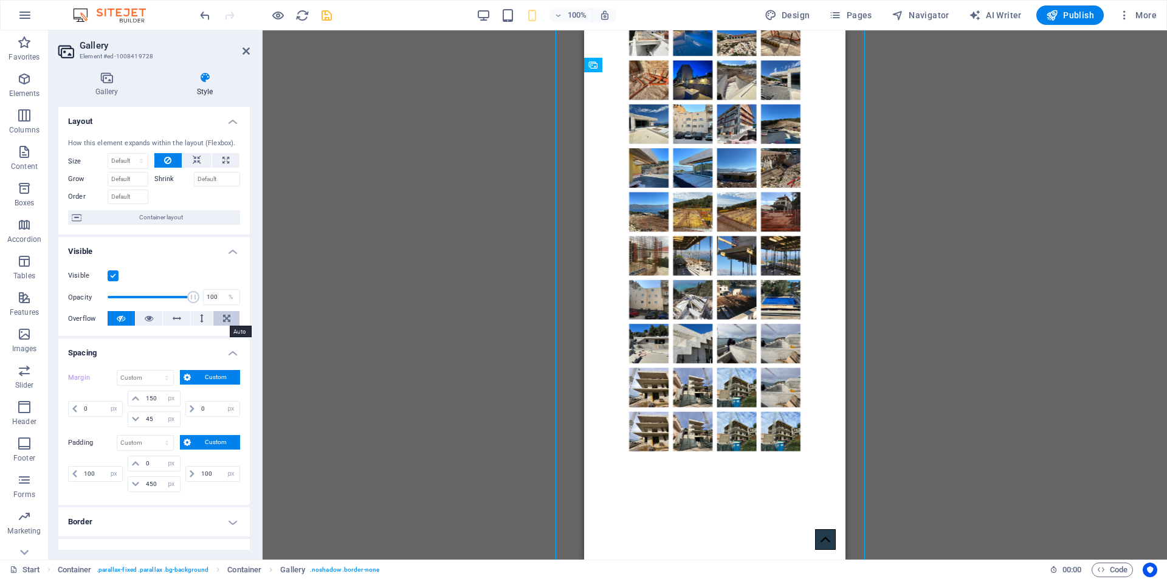
click at [223, 316] on icon at bounding box center [226, 318] width 7 height 15
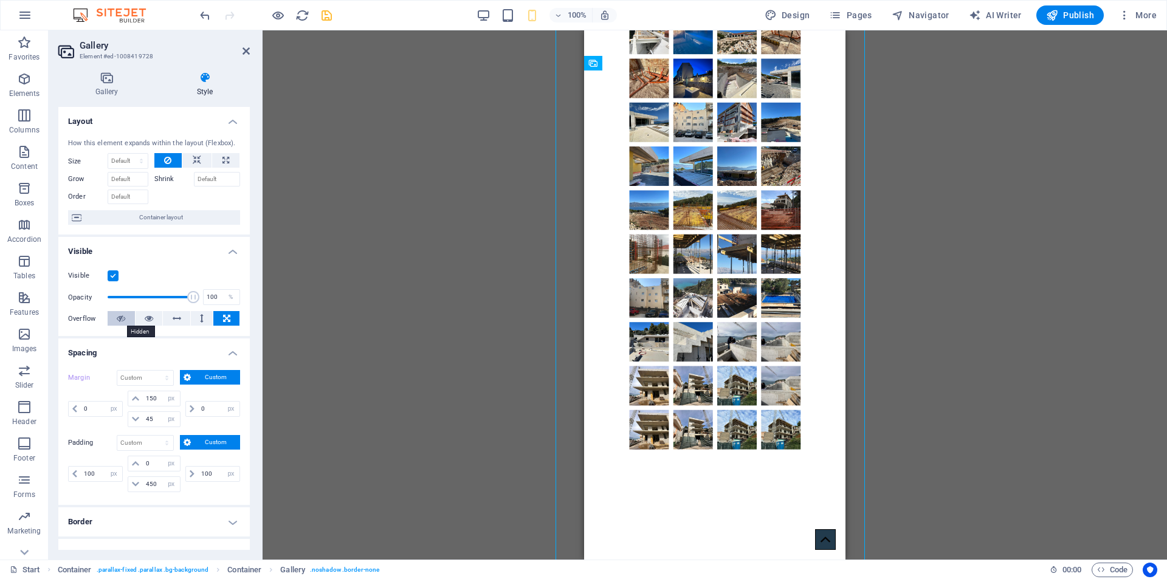
click at [122, 315] on icon at bounding box center [121, 318] width 9 height 15
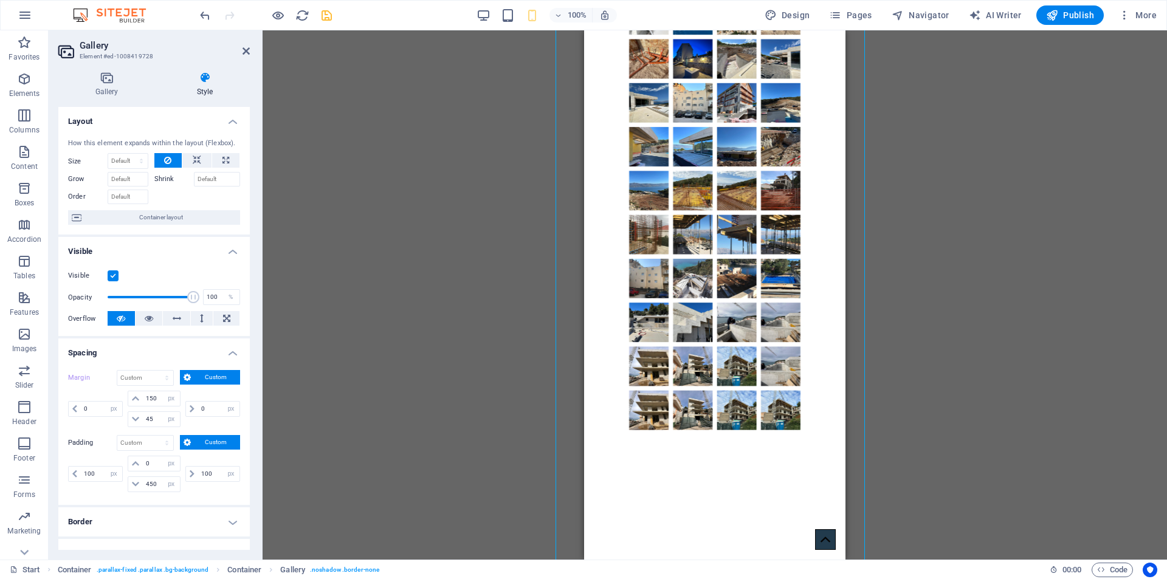
scroll to position [1814, 0]
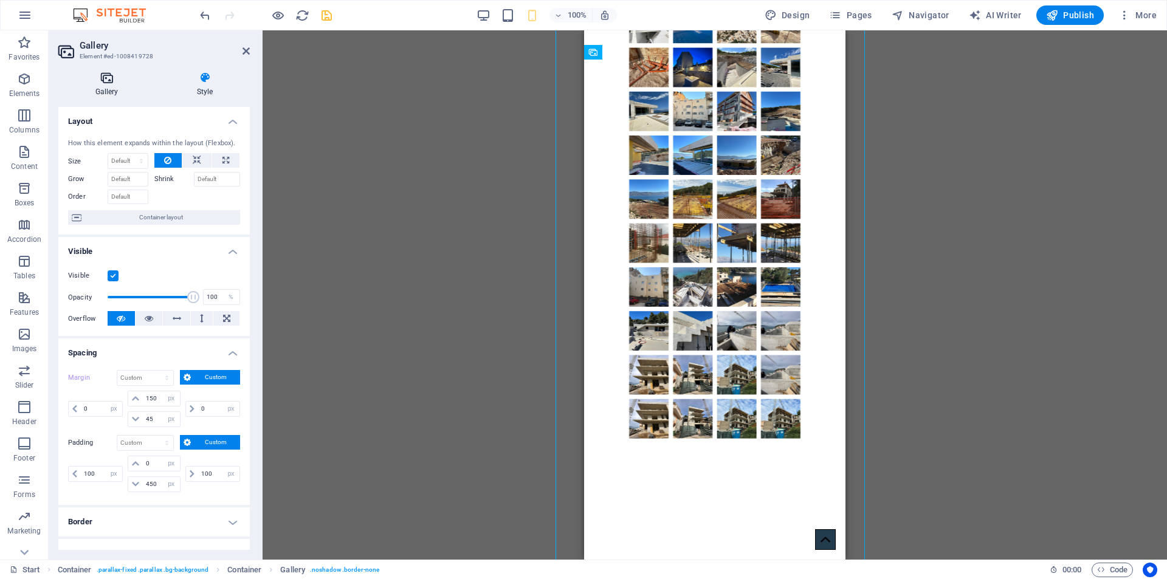
click at [108, 79] on icon at bounding box center [106, 78] width 97 height 12
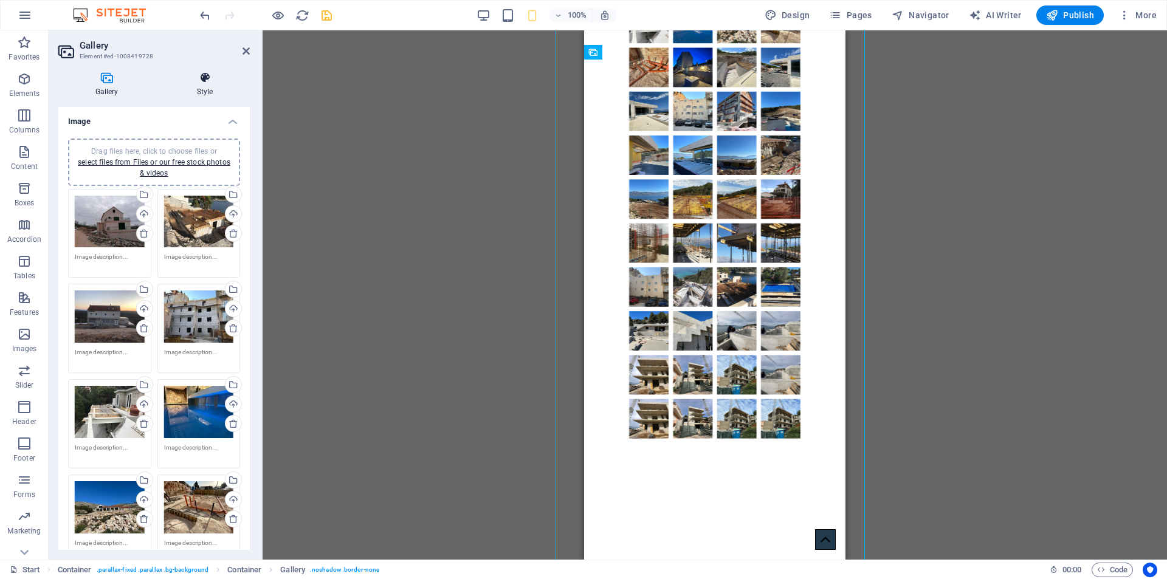
click at [205, 83] on icon at bounding box center [205, 78] width 90 height 12
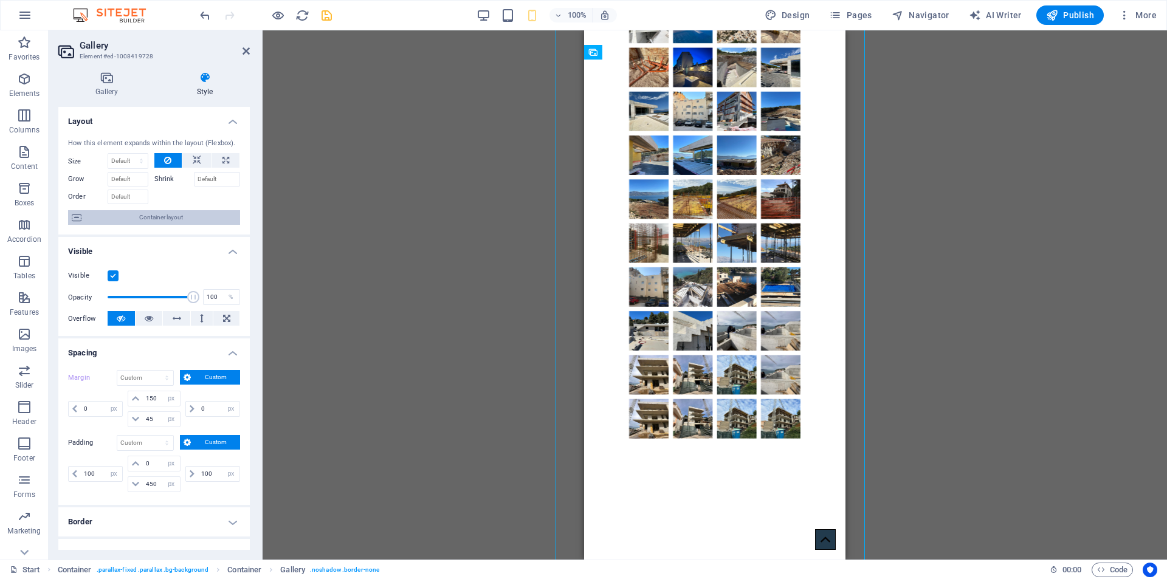
click at [145, 217] on span "Container layout" at bounding box center [160, 217] width 151 height 15
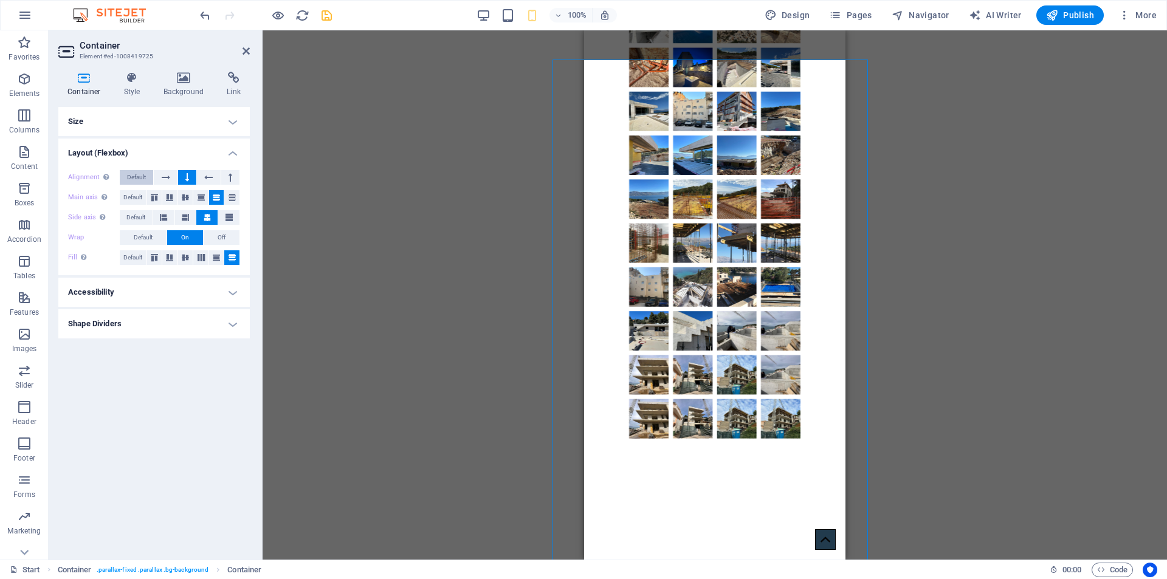
click at [140, 178] on span "Default" at bounding box center [136, 177] width 19 height 15
click at [162, 178] on icon at bounding box center [166, 177] width 9 height 15
click at [185, 177] on button at bounding box center [187, 177] width 18 height 15
click at [223, 236] on span "Off" at bounding box center [222, 237] width 8 height 15
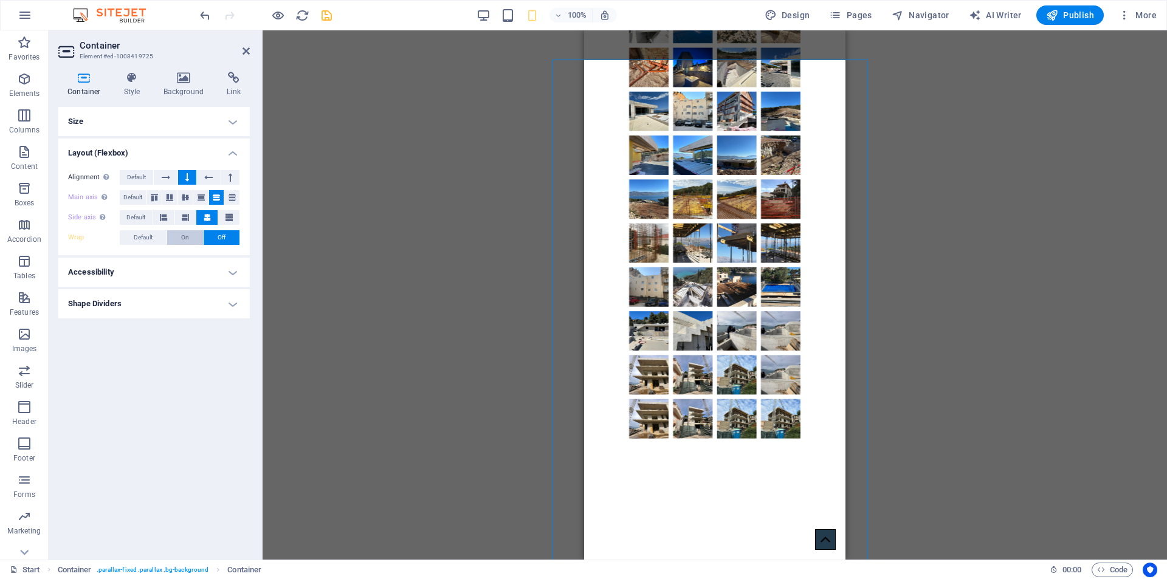
click at [193, 232] on button "On" at bounding box center [185, 237] width 36 height 15
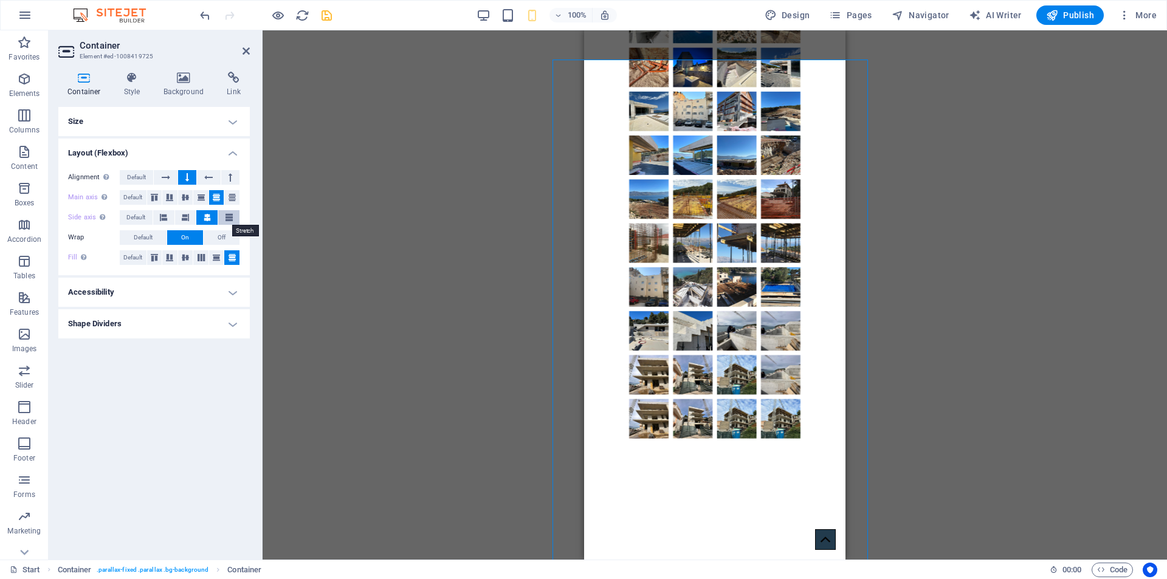
click at [227, 218] on icon at bounding box center [229, 217] width 7 height 15
click at [232, 199] on icon at bounding box center [232, 197] width 15 height 7
click at [189, 199] on icon at bounding box center [185, 197] width 15 height 7
click at [201, 199] on icon at bounding box center [201, 197] width 15 height 7
click at [130, 86] on h4 "Style" at bounding box center [135, 85] width 40 height 26
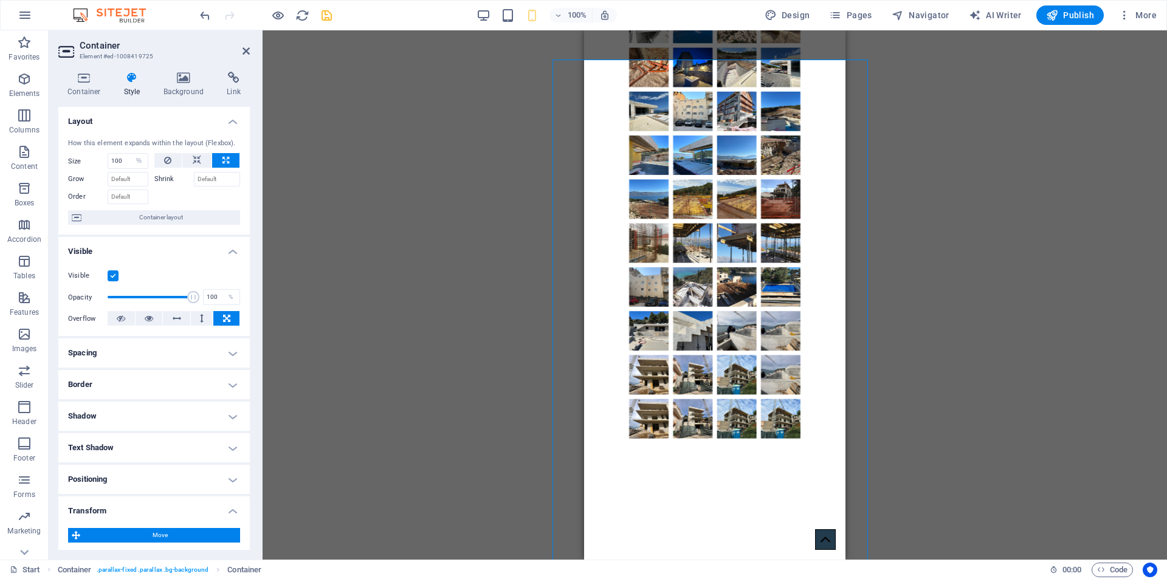
scroll to position [209, 0]
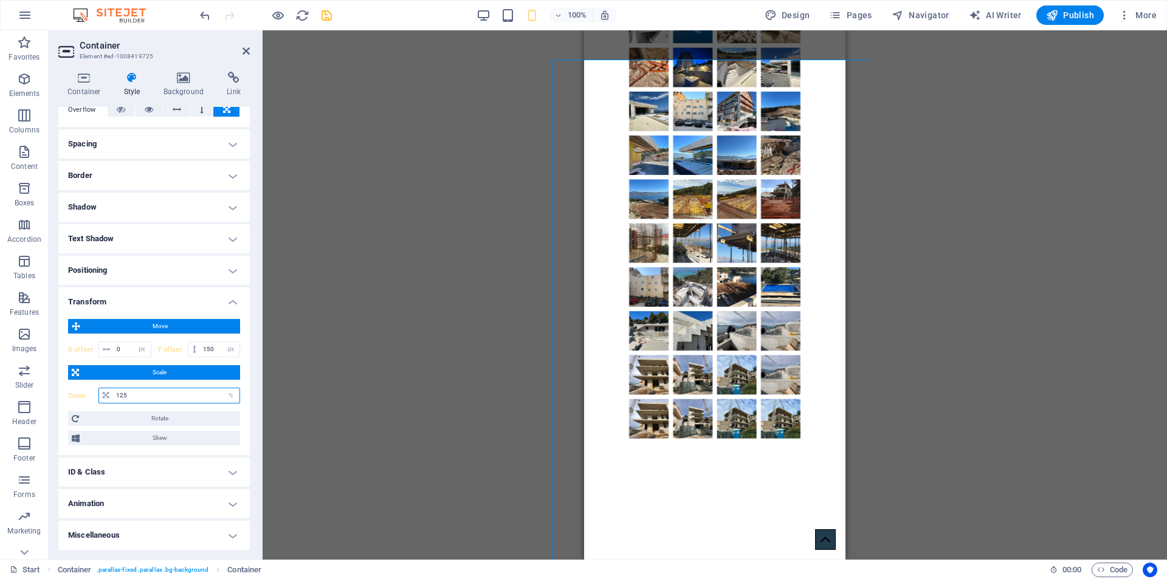
click at [144, 392] on input "125" at bounding box center [176, 396] width 126 height 15
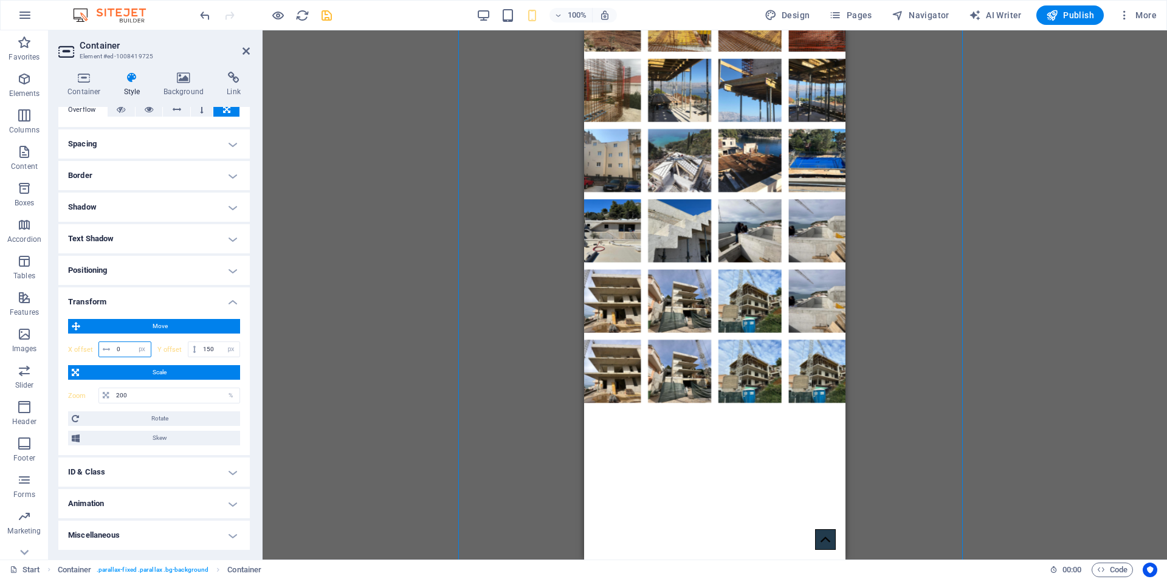
click at [125, 348] on input "0" at bounding box center [132, 349] width 37 height 15
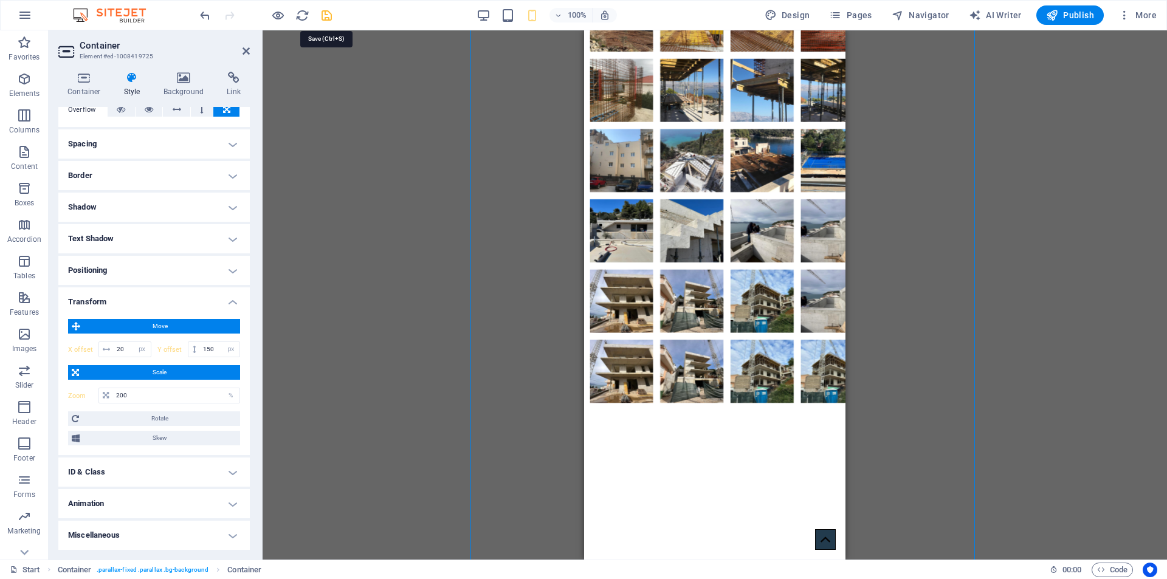
click at [326, 14] on icon "save" at bounding box center [327, 16] width 14 height 14
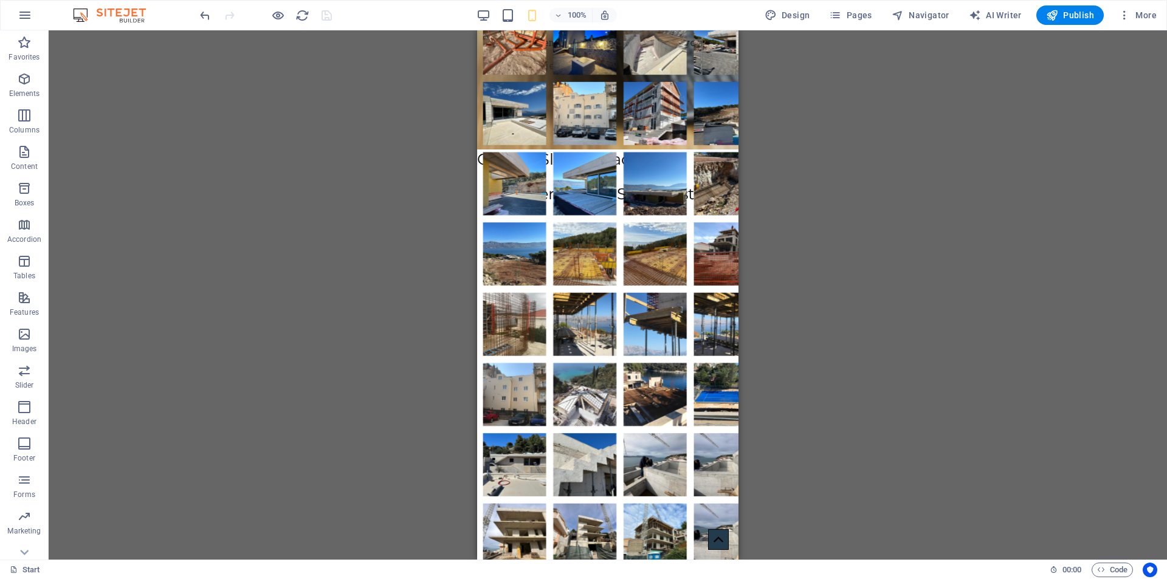
scroll to position [1611, 0]
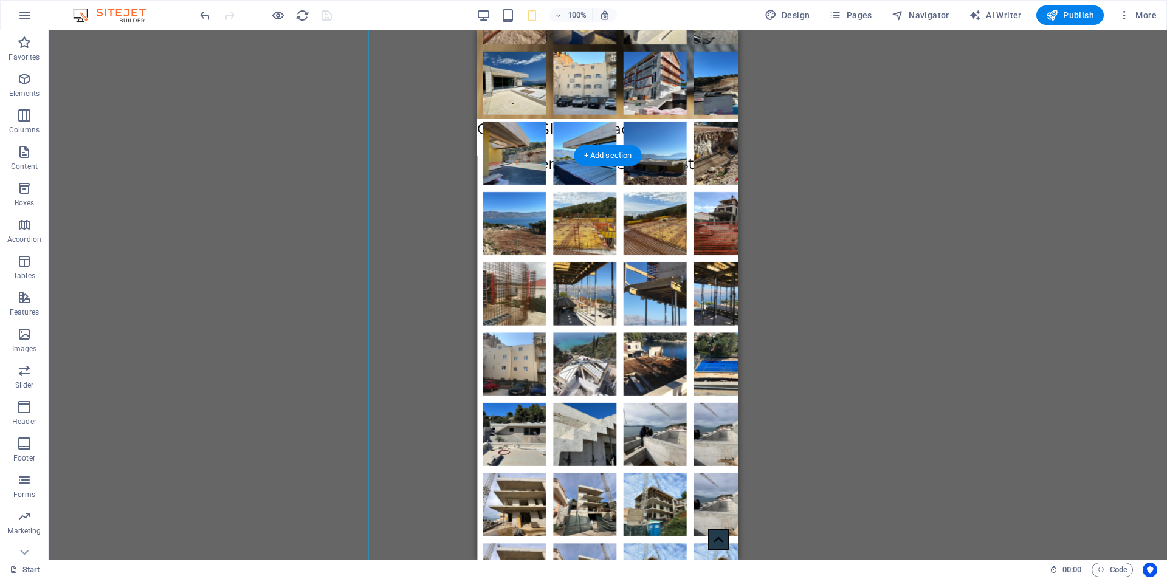
click at [493, 162] on li at bounding box center [515, 154] width 71 height 71
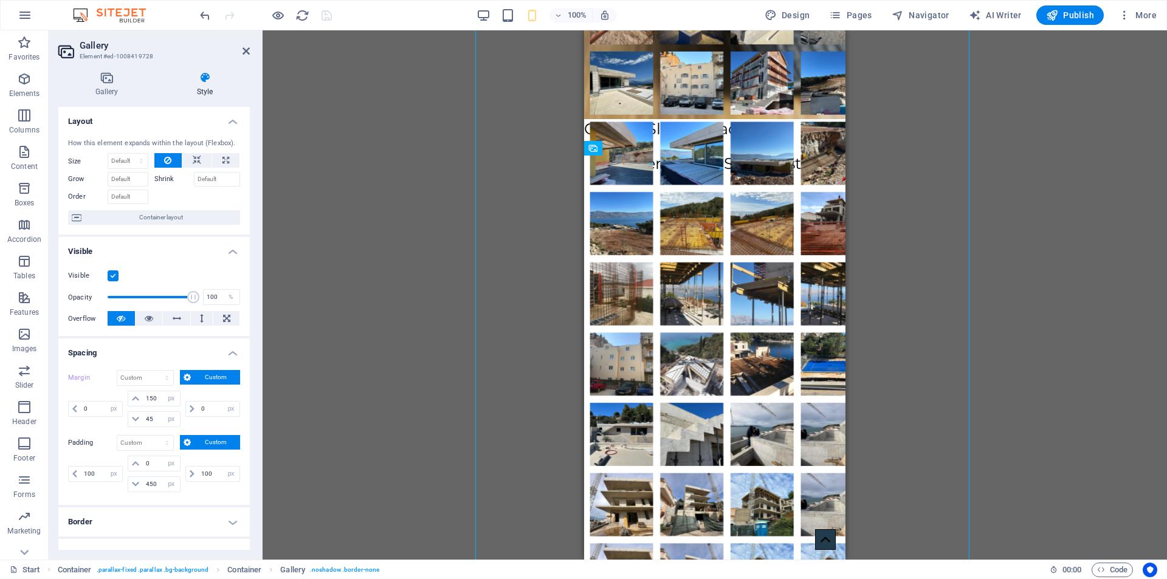
scroll to position [347, 0]
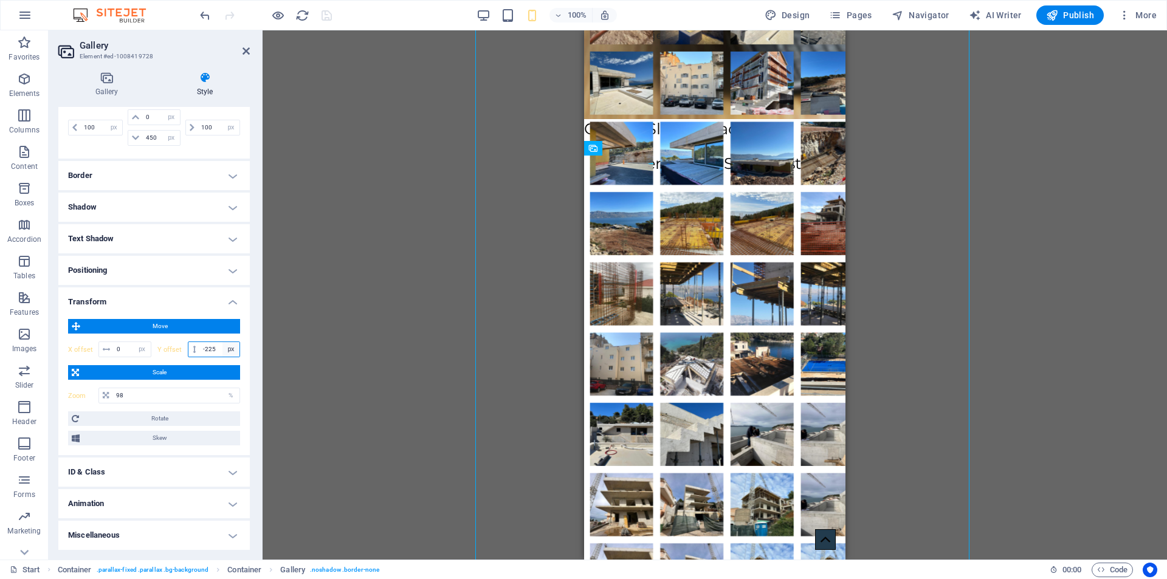
click at [223, 351] on select "px rem % em vh vw" at bounding box center [231, 349] width 17 height 15
click at [213, 347] on input "-225" at bounding box center [220, 349] width 40 height 15
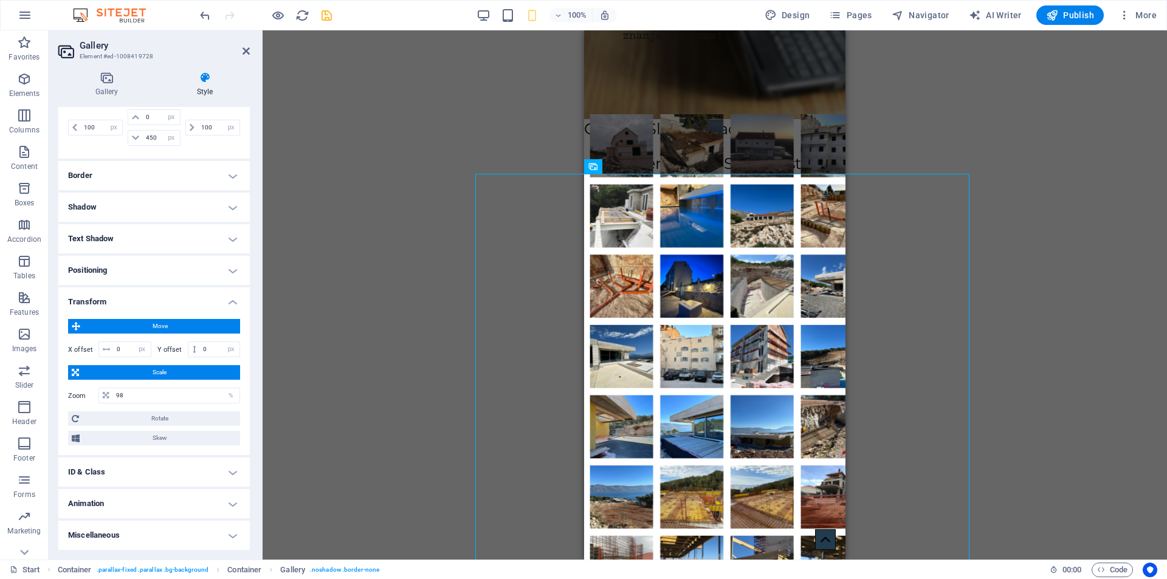
click at [407, 140] on div "Drag and drop a file to add it H1 Banner Banner Container Logo Container Contai…" at bounding box center [715, 295] width 905 height 530
click at [325, 13] on icon "save" at bounding box center [327, 16] width 14 height 14
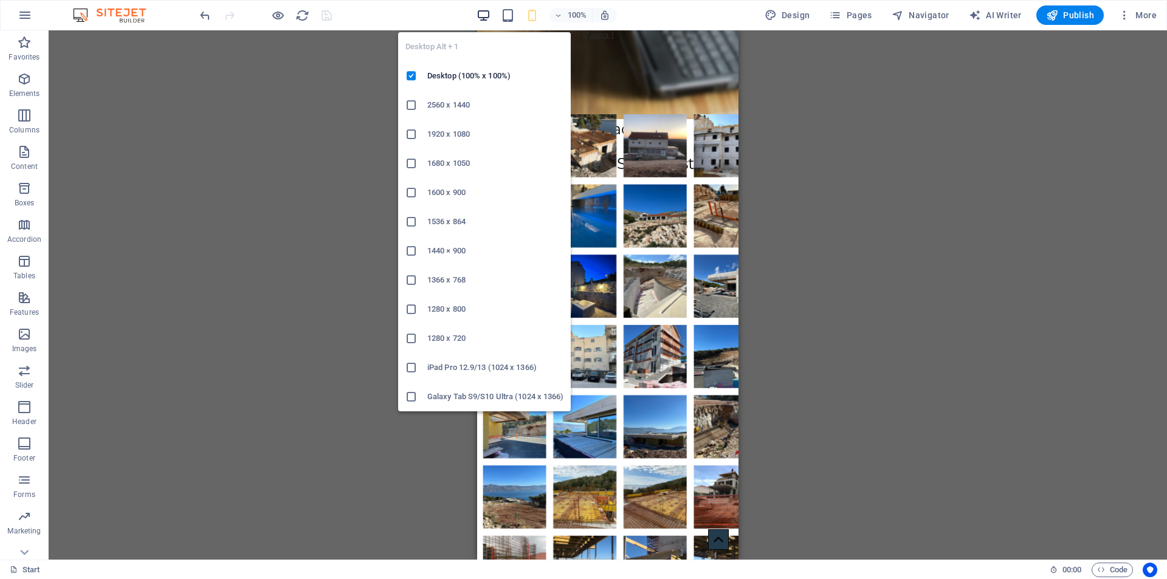
click at [485, 17] on icon "button" at bounding box center [484, 16] width 14 height 14
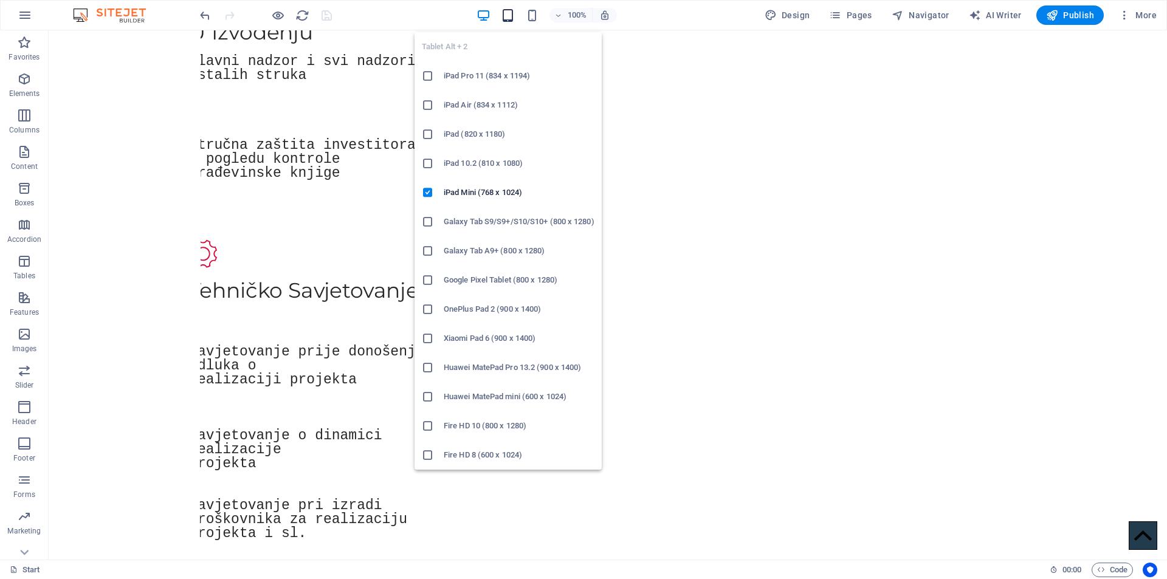
click at [515, 16] on icon "button" at bounding box center [508, 16] width 14 height 14
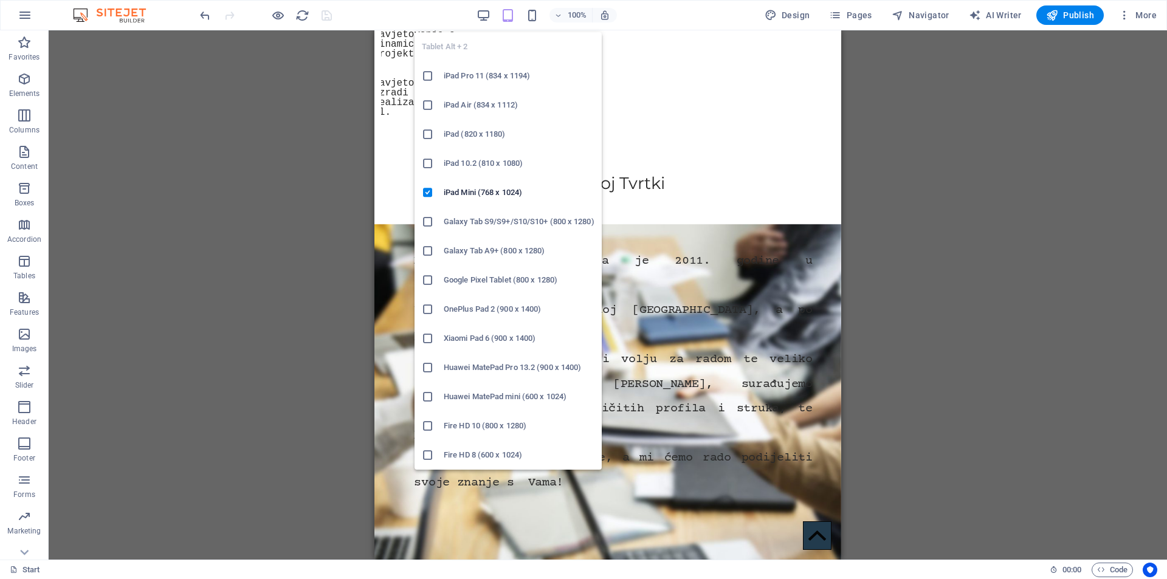
scroll to position [1414, 0]
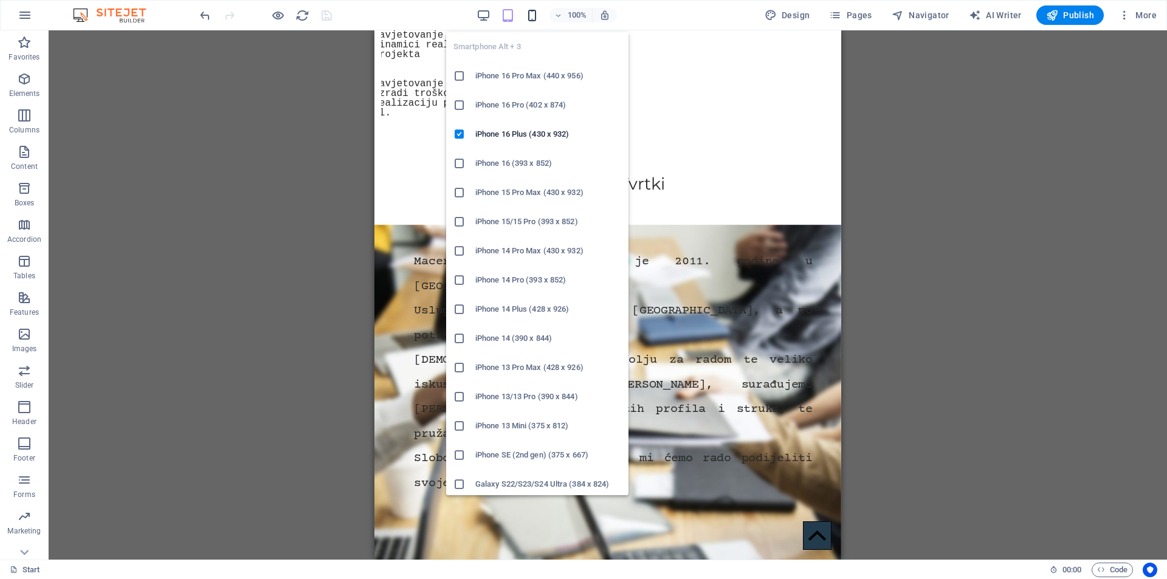
click at [536, 15] on icon "button" at bounding box center [532, 16] width 14 height 14
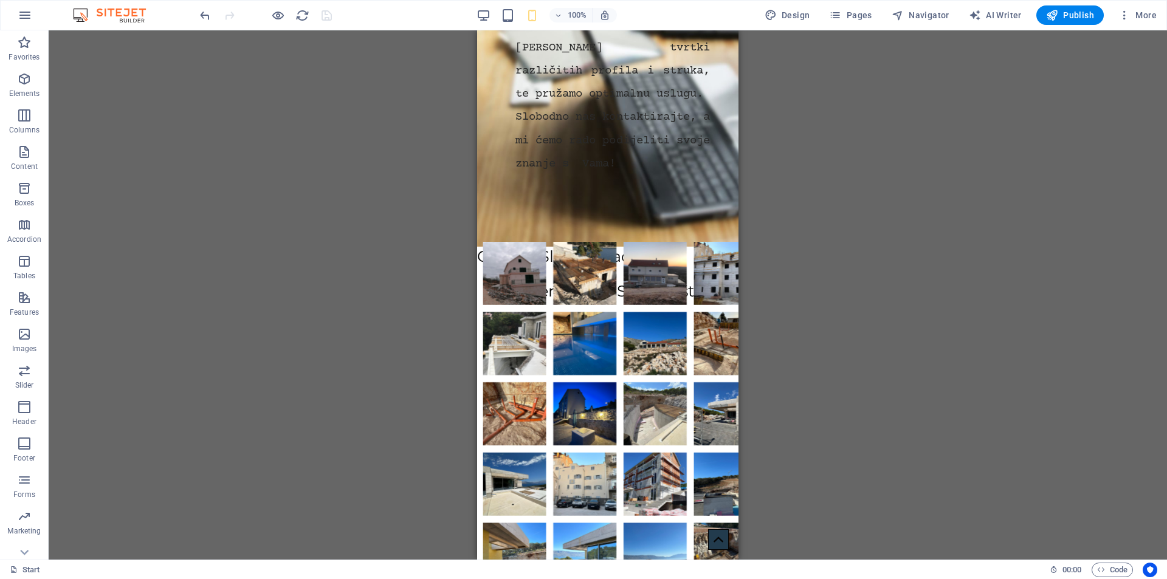
scroll to position [1505, 0]
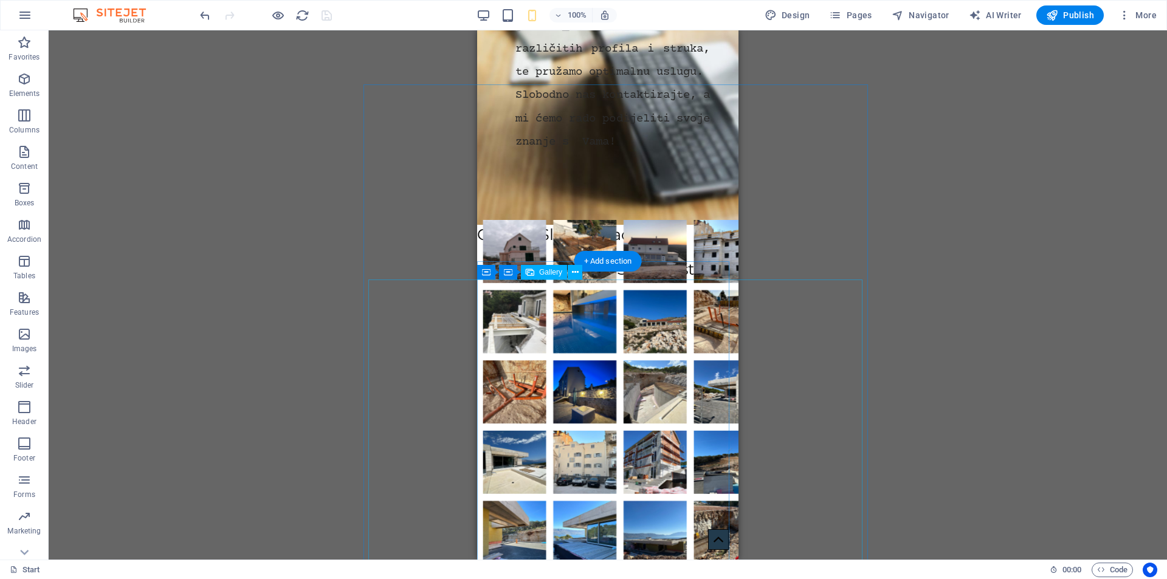
click at [488, 284] on li at bounding box center [515, 251] width 71 height 71
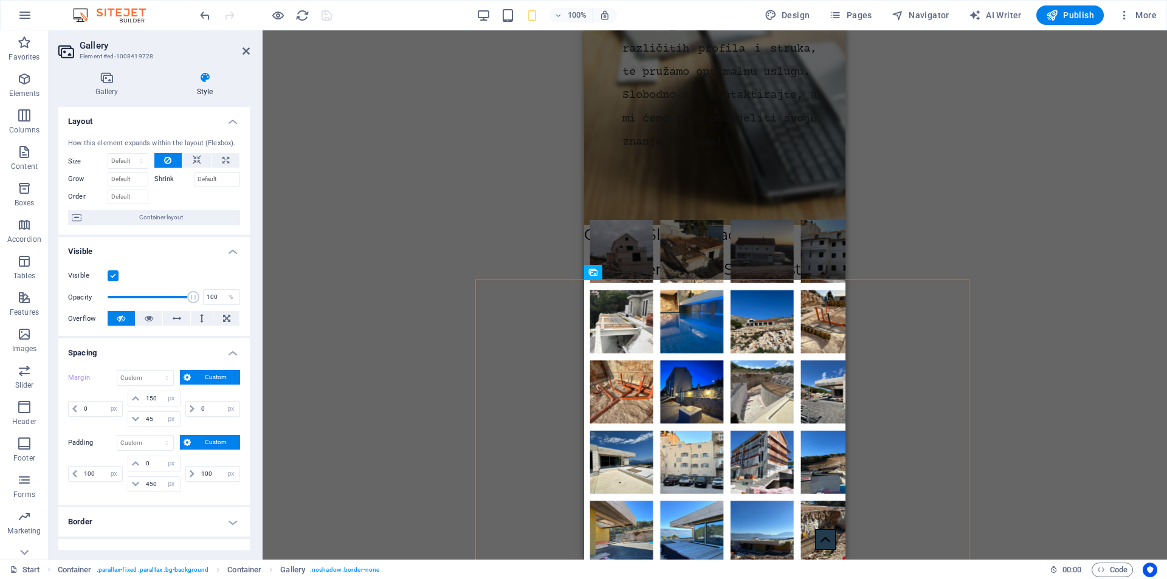
scroll to position [347, 0]
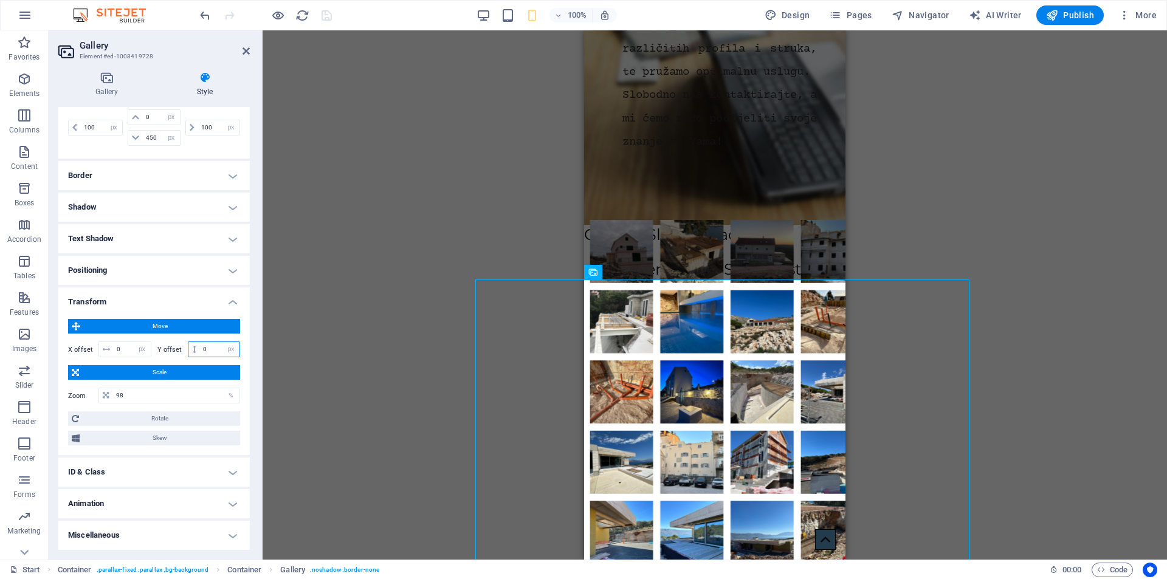
click at [217, 350] on input "0" at bounding box center [220, 349] width 40 height 15
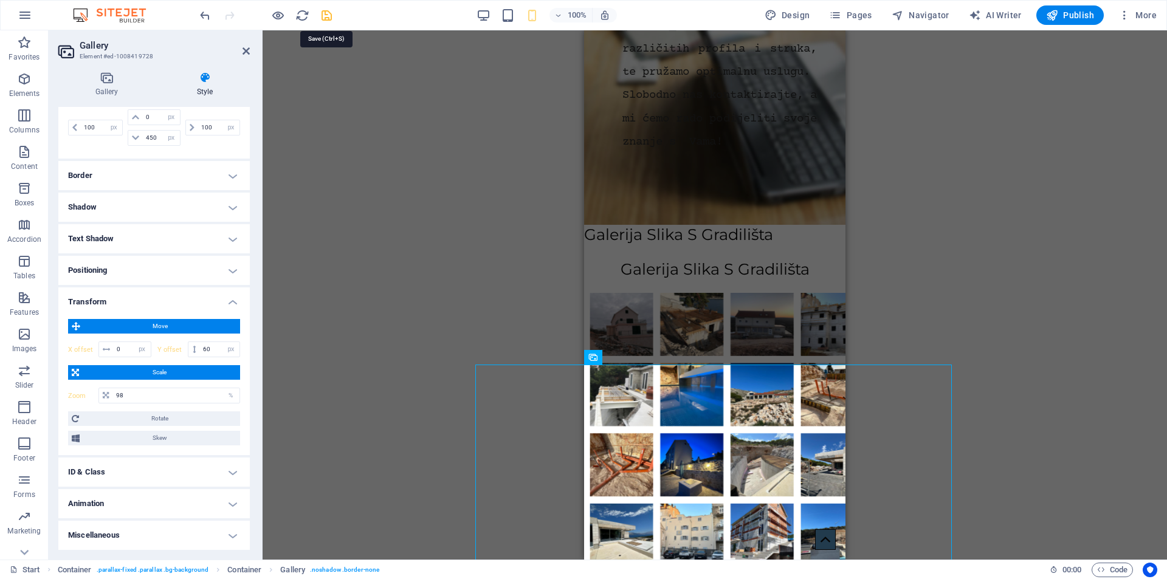
click at [326, 13] on icon "save" at bounding box center [327, 16] width 14 height 14
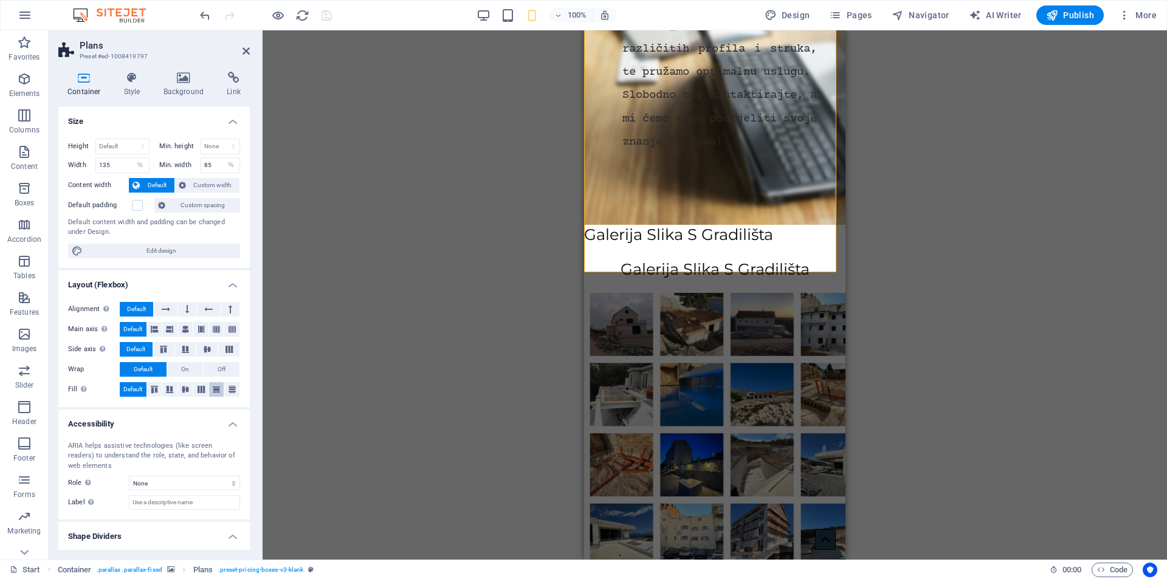
scroll to position [28, 0]
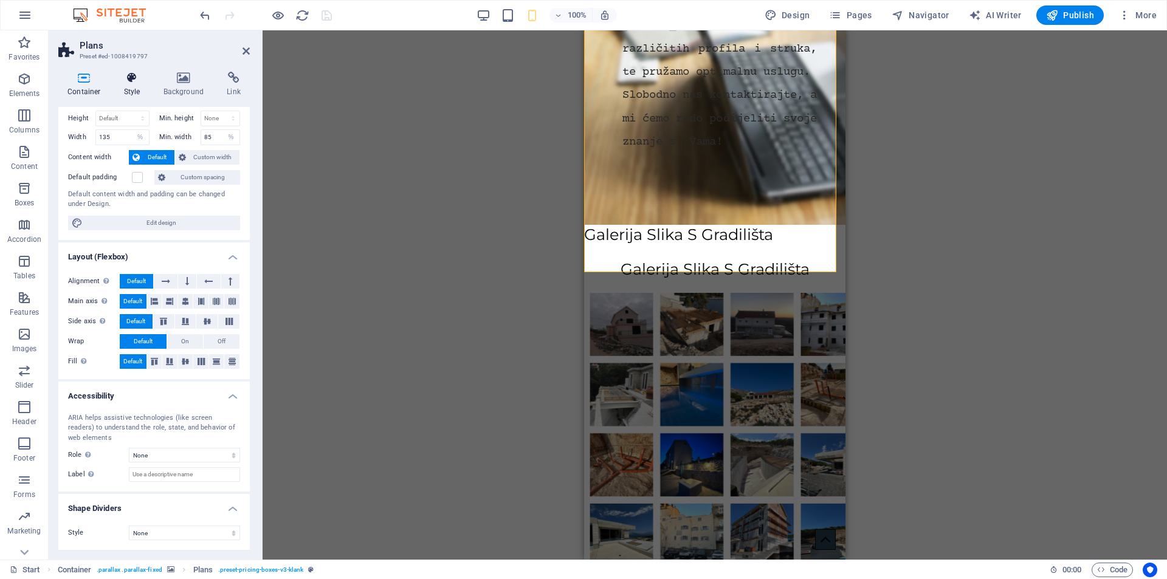
click at [133, 77] on icon at bounding box center [132, 78] width 35 height 12
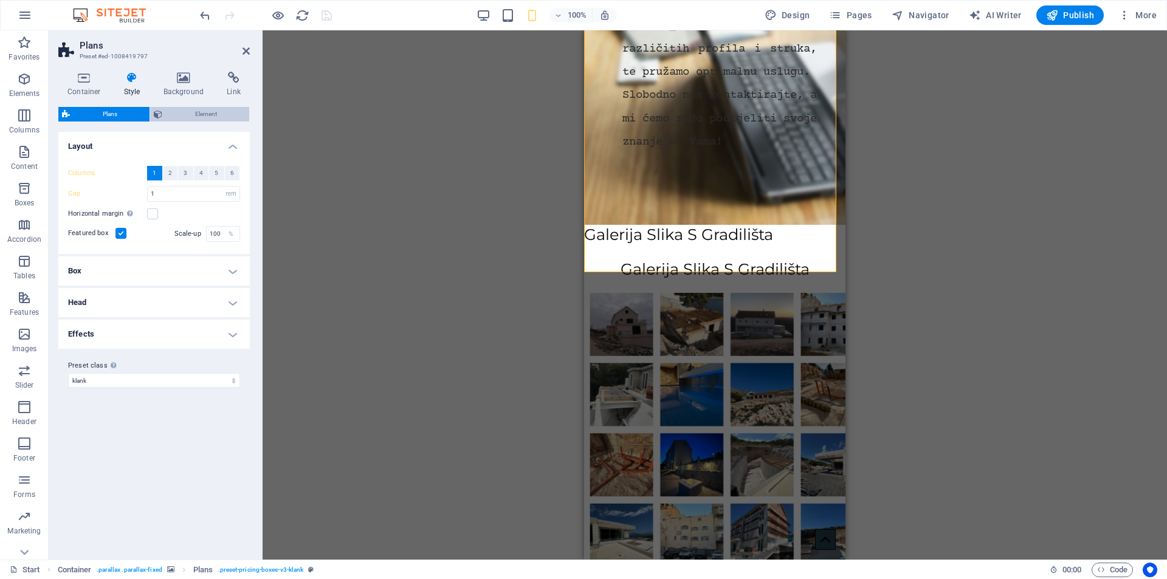
click at [203, 111] on span "Element" at bounding box center [206, 114] width 80 height 15
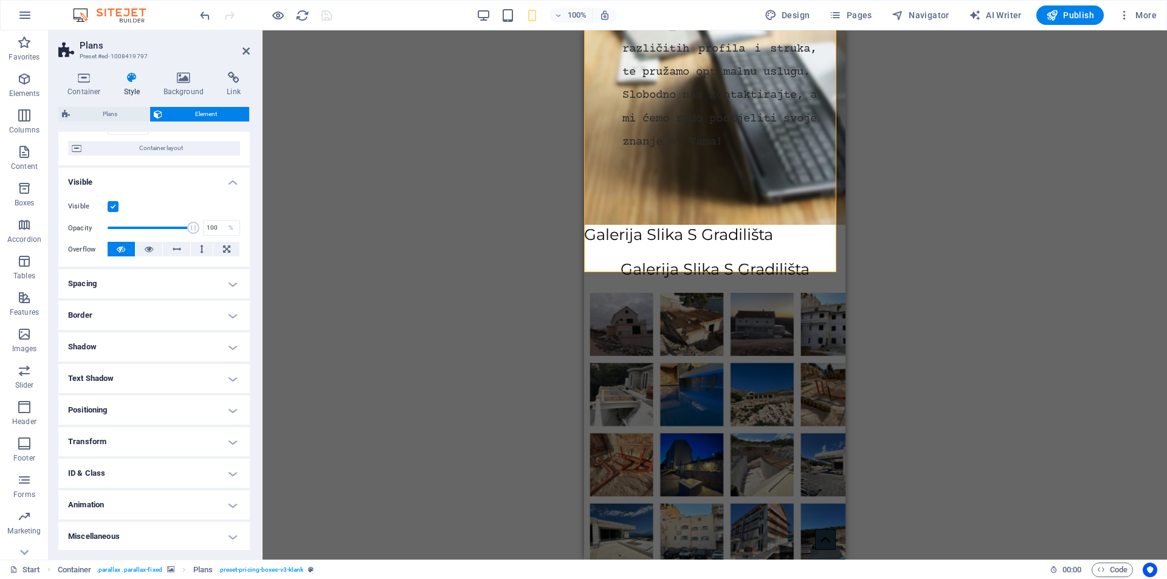
scroll to position [95, 0]
click at [160, 288] on h4 "Spacing" at bounding box center [154, 282] width 192 height 29
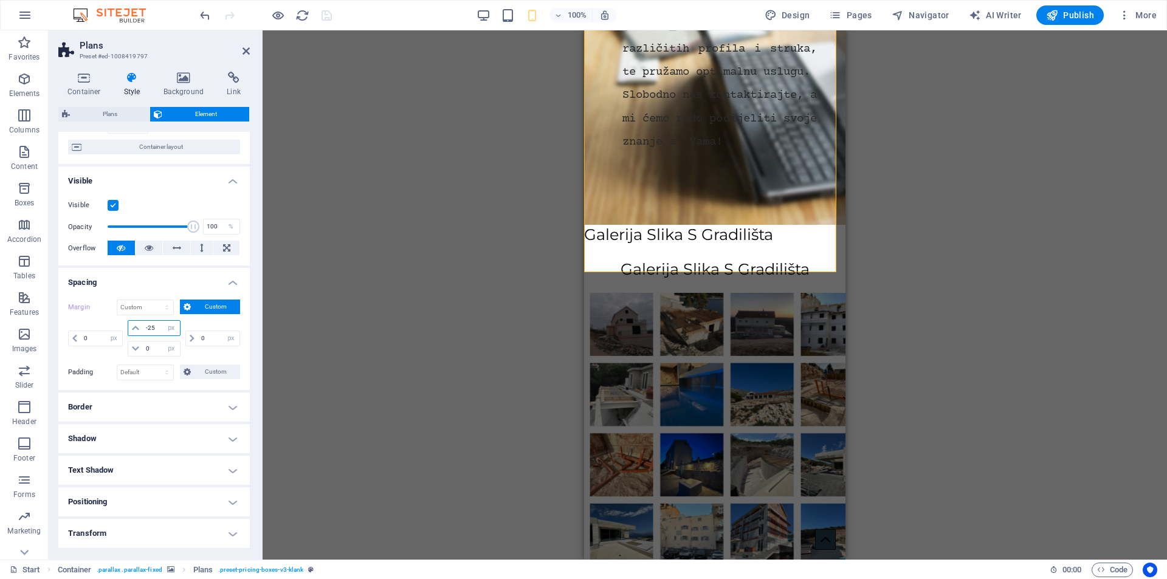
click at [157, 328] on input "-25" at bounding box center [161, 328] width 36 height 15
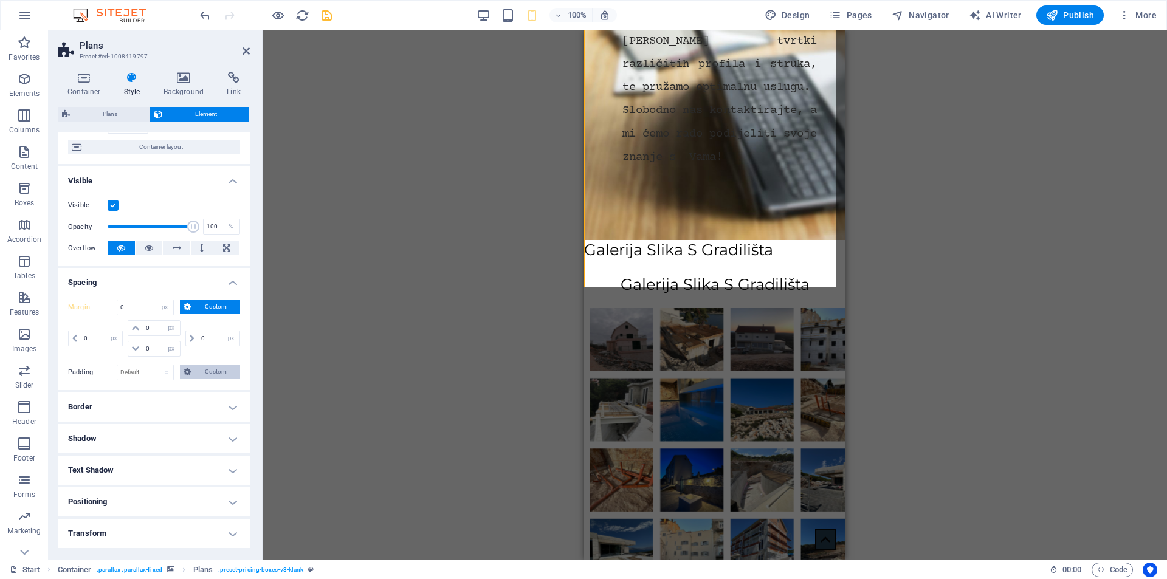
click at [209, 375] on span "Custom" at bounding box center [216, 372] width 42 height 15
click at [153, 393] on input "number" at bounding box center [161, 393] width 36 height 15
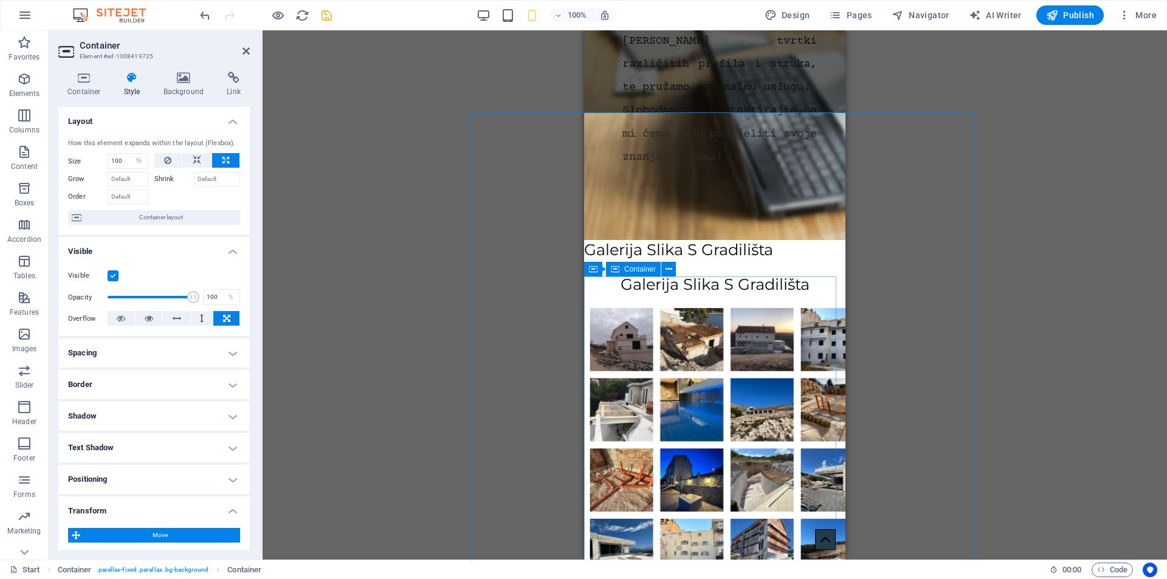
click at [634, 269] on span "Container" at bounding box center [640, 269] width 32 height 7
click at [322, 13] on icon "save" at bounding box center [327, 16] width 14 height 14
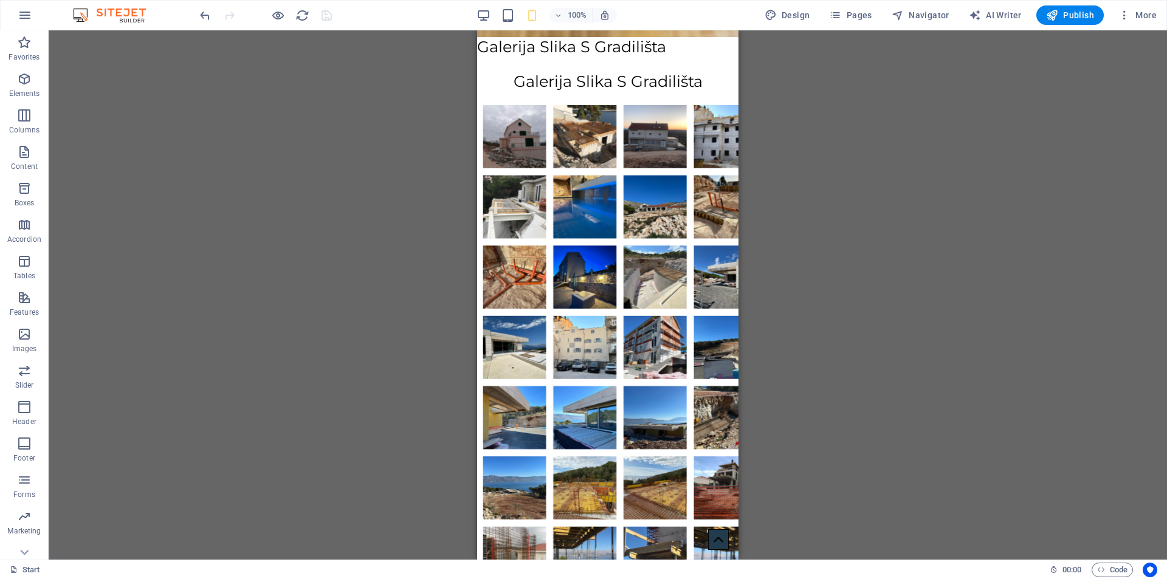
scroll to position [1760, 0]
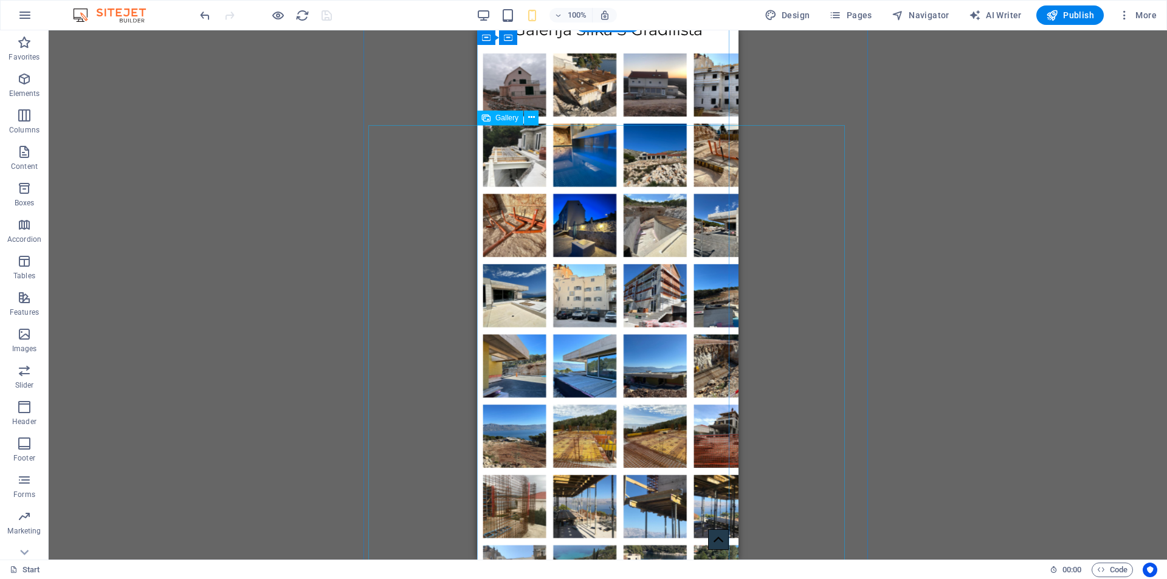
click at [519, 120] on li at bounding box center [515, 85] width 71 height 71
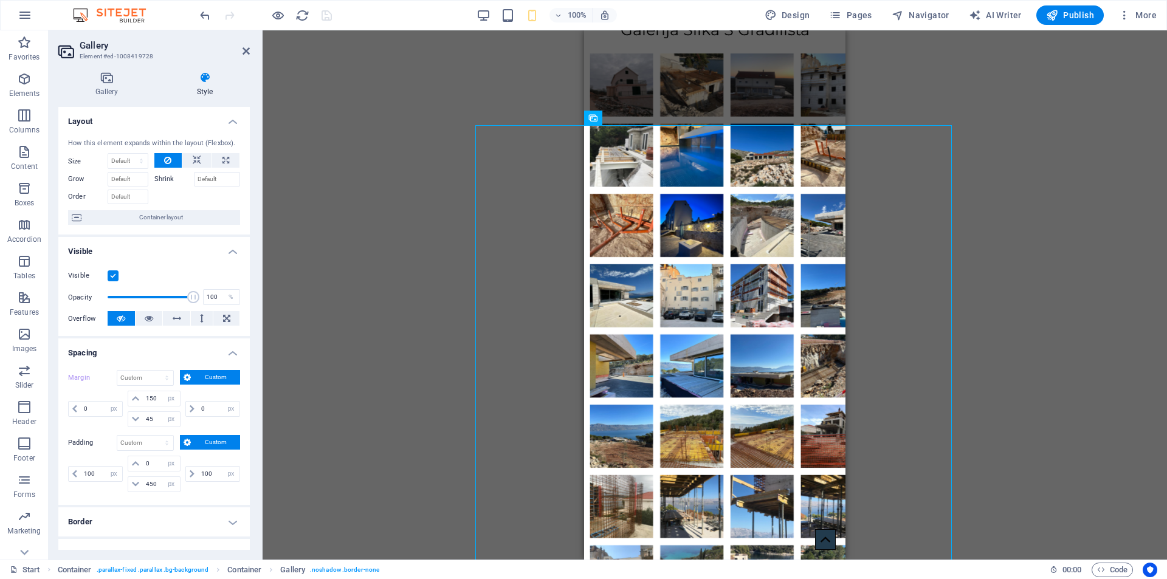
scroll to position [347, 0]
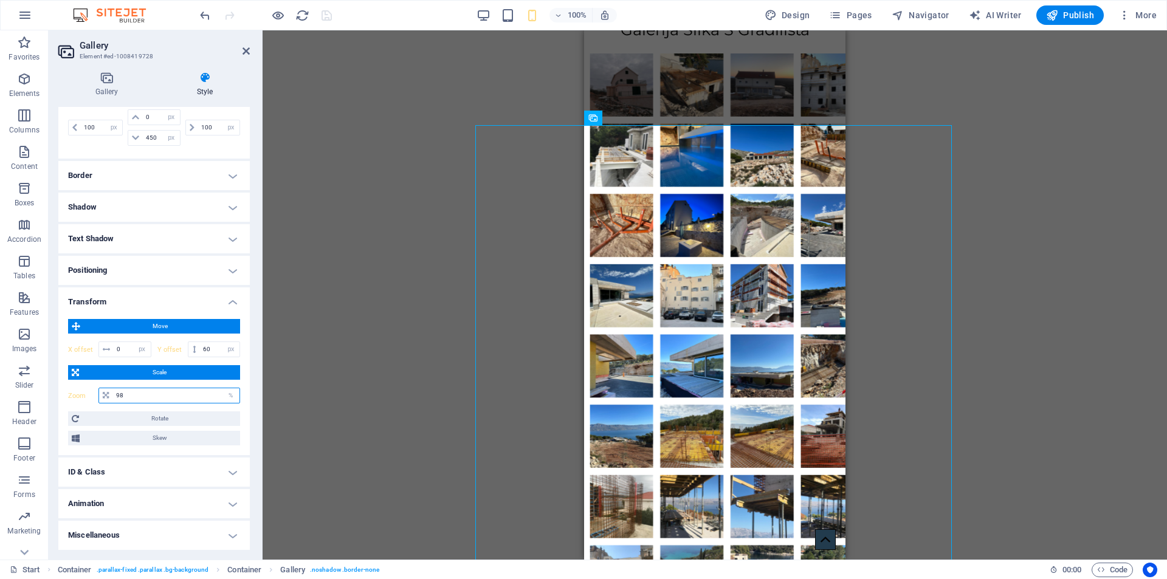
click at [135, 401] on input "98" at bounding box center [176, 396] width 126 height 15
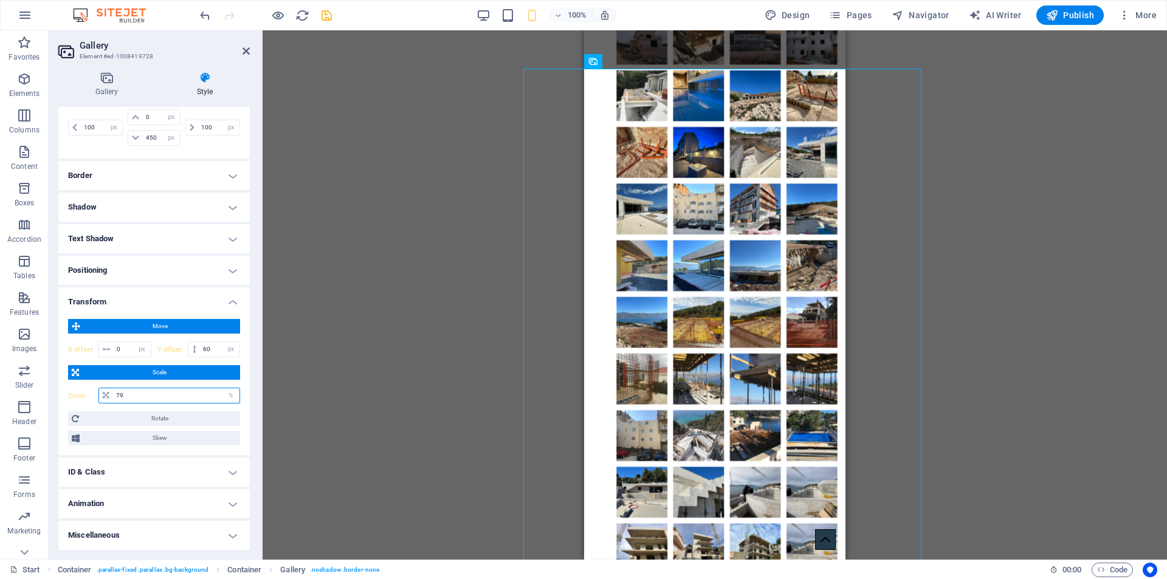
scroll to position [1781, 0]
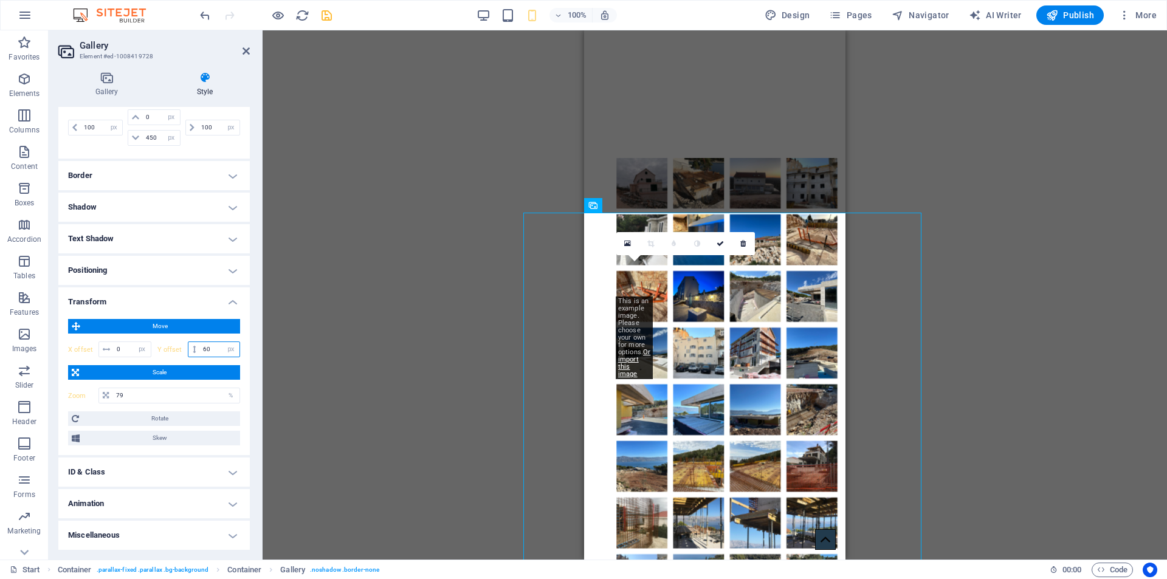
click at [210, 349] on input "60" at bounding box center [220, 349] width 40 height 15
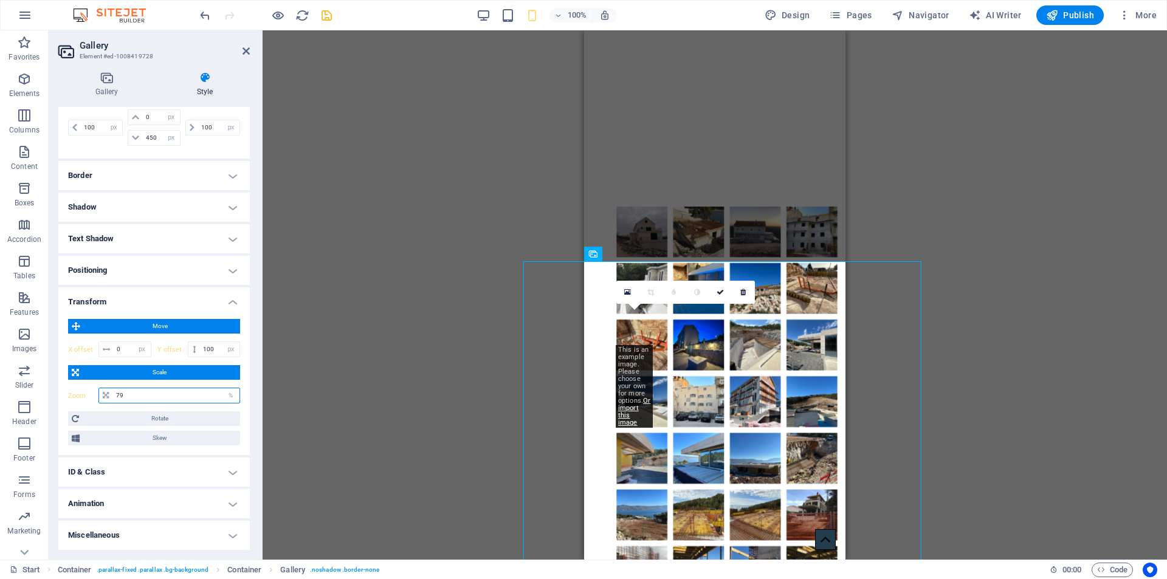
click at [170, 397] on input "79" at bounding box center [176, 396] width 126 height 15
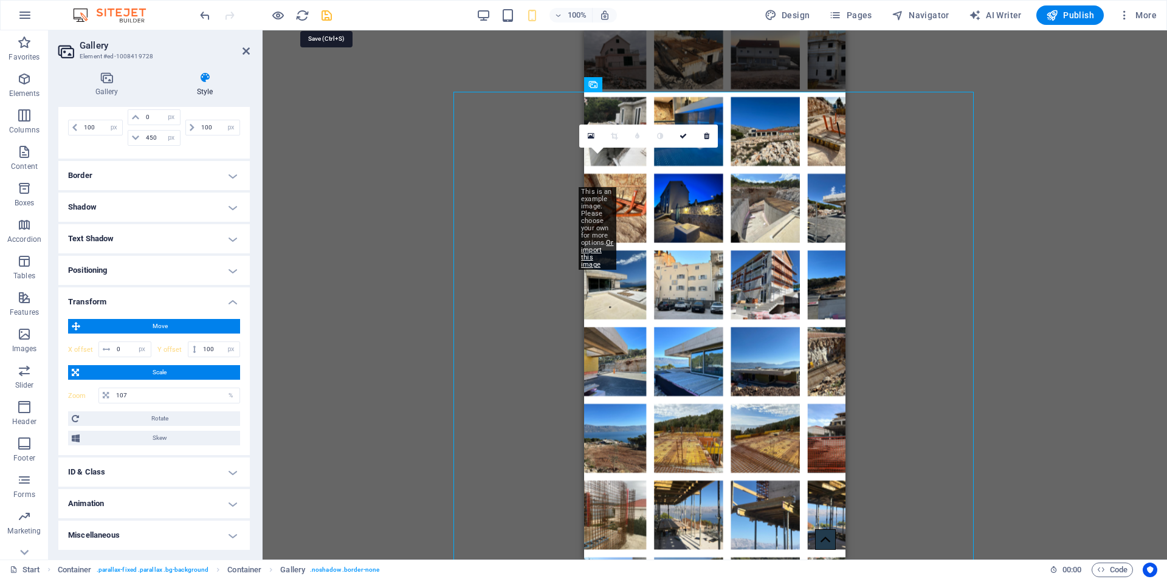
click at [325, 16] on icon "save" at bounding box center [327, 16] width 14 height 14
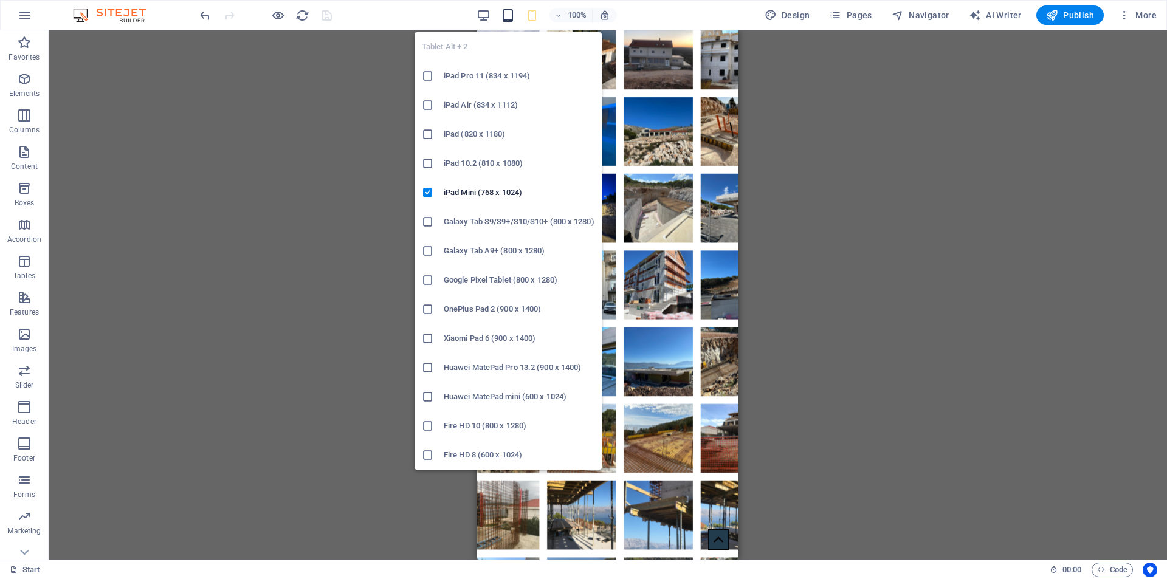
click at [513, 13] on icon "button" at bounding box center [508, 16] width 14 height 14
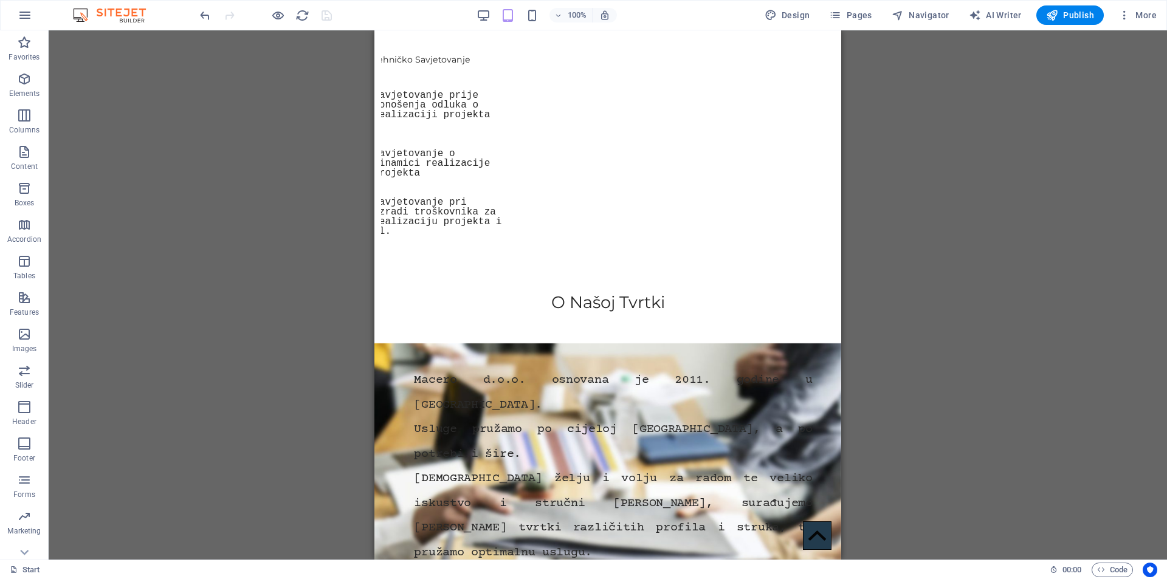
scroll to position [1124, 0]
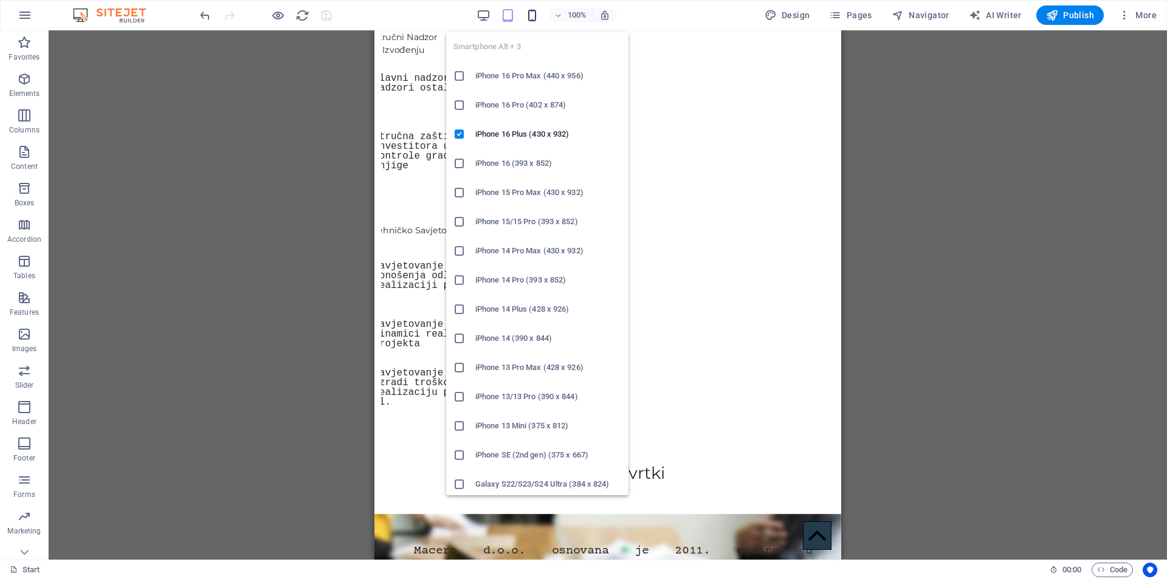
click at [533, 15] on icon "button" at bounding box center [532, 16] width 14 height 14
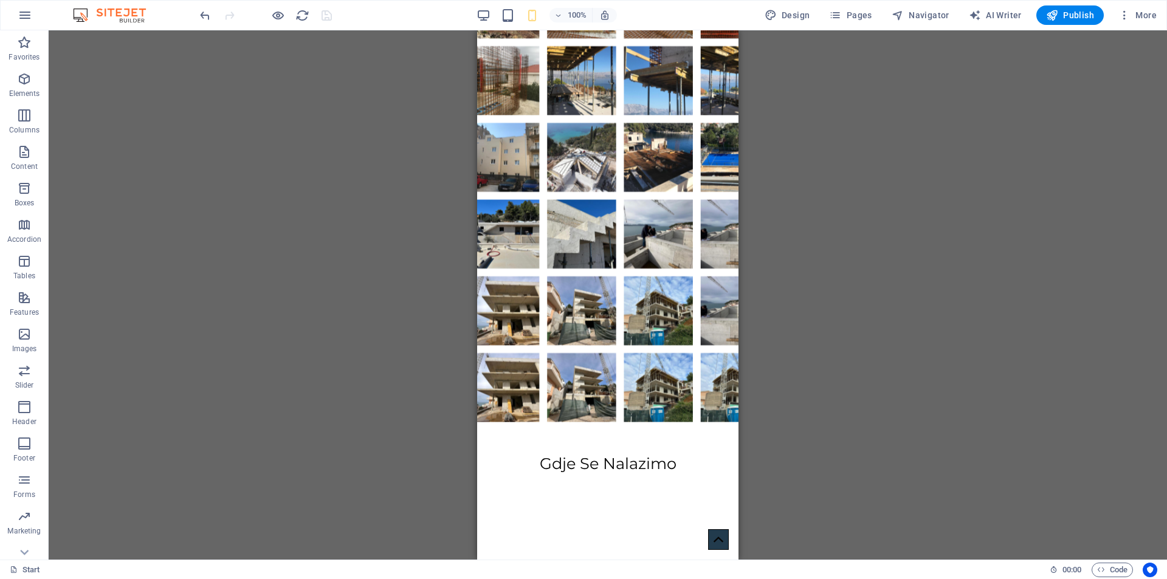
scroll to position [2425, 0]
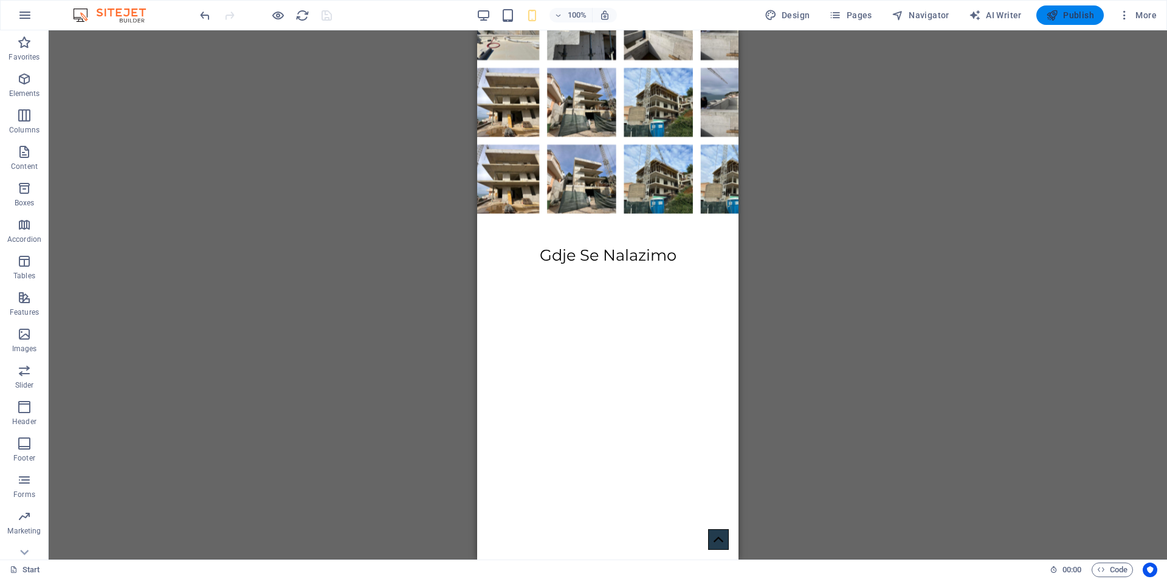
click at [1052, 12] on icon "button" at bounding box center [1052, 15] width 12 height 12
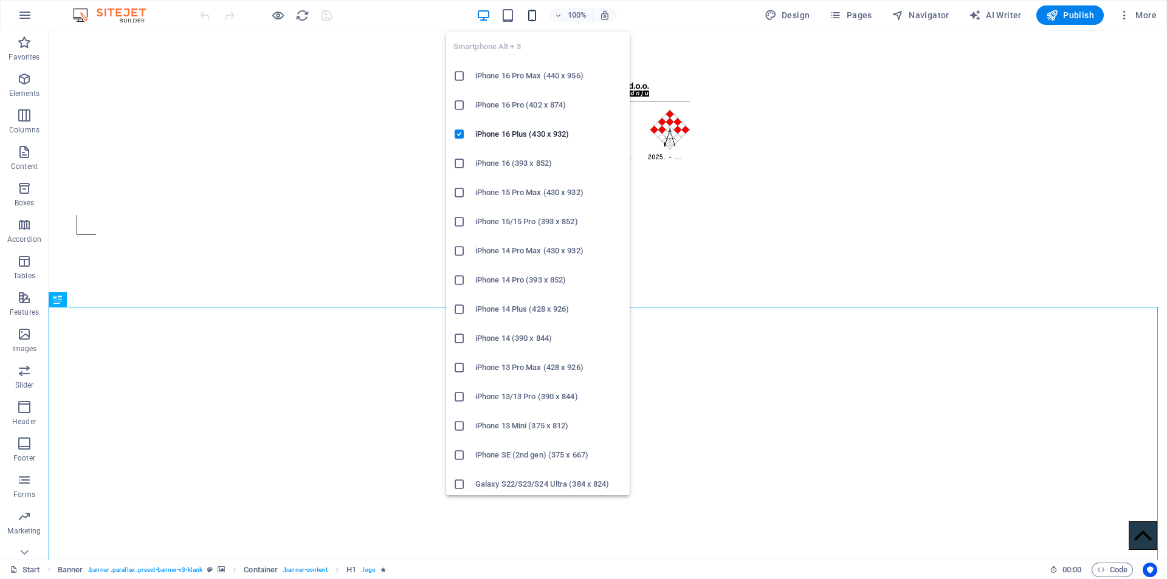
click at [536, 12] on icon "button" at bounding box center [532, 16] width 14 height 14
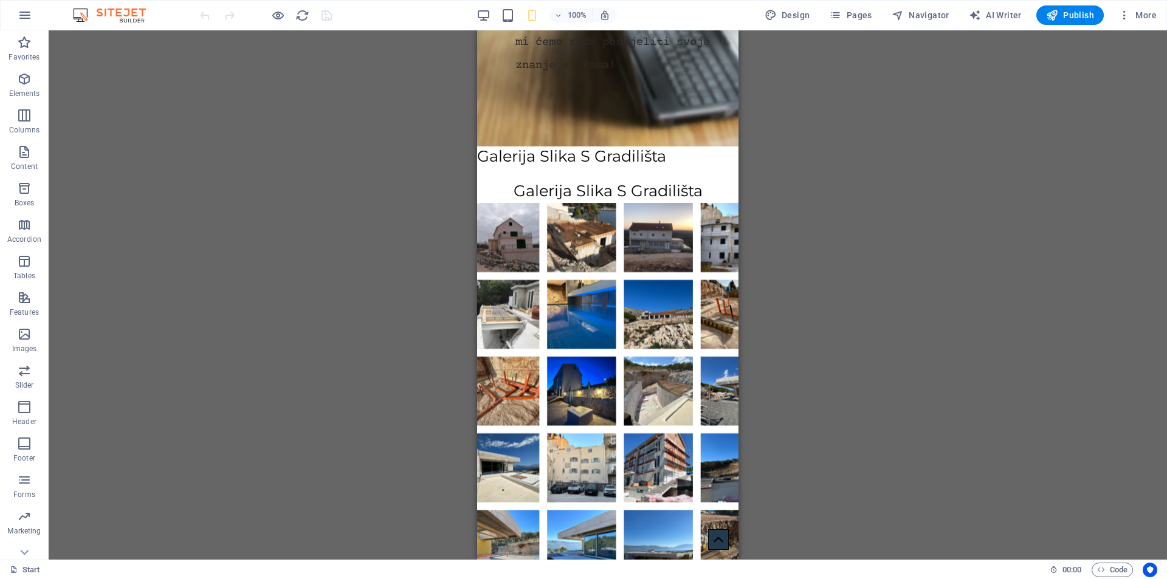
drag, startPoint x: 733, startPoint y: 84, endPoint x: 1221, endPoint y: 334, distance: 548.2
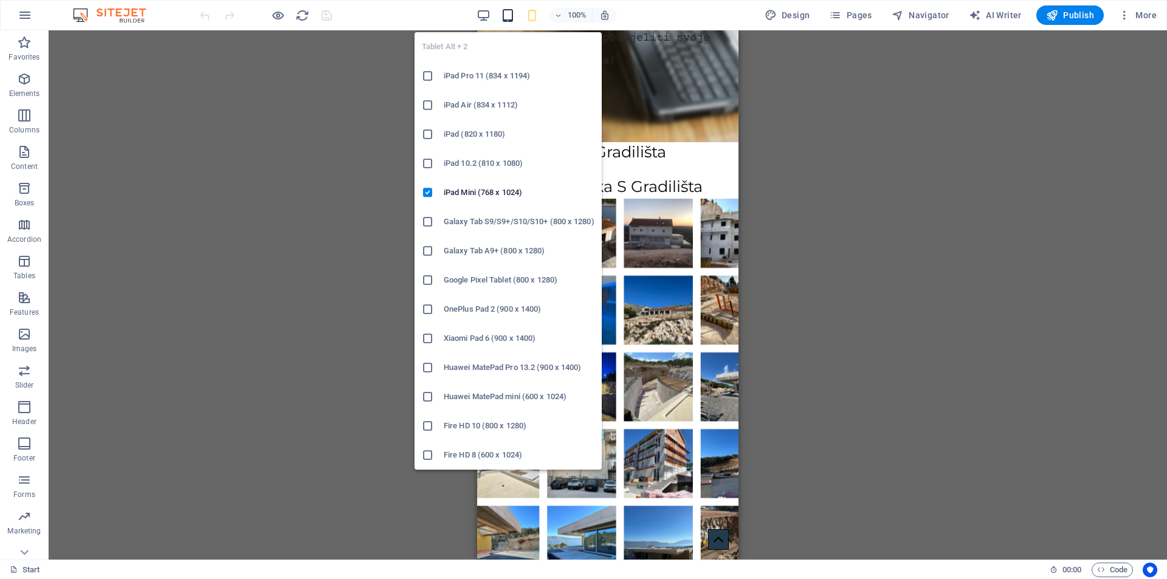
click at [508, 9] on icon "button" at bounding box center [508, 16] width 14 height 14
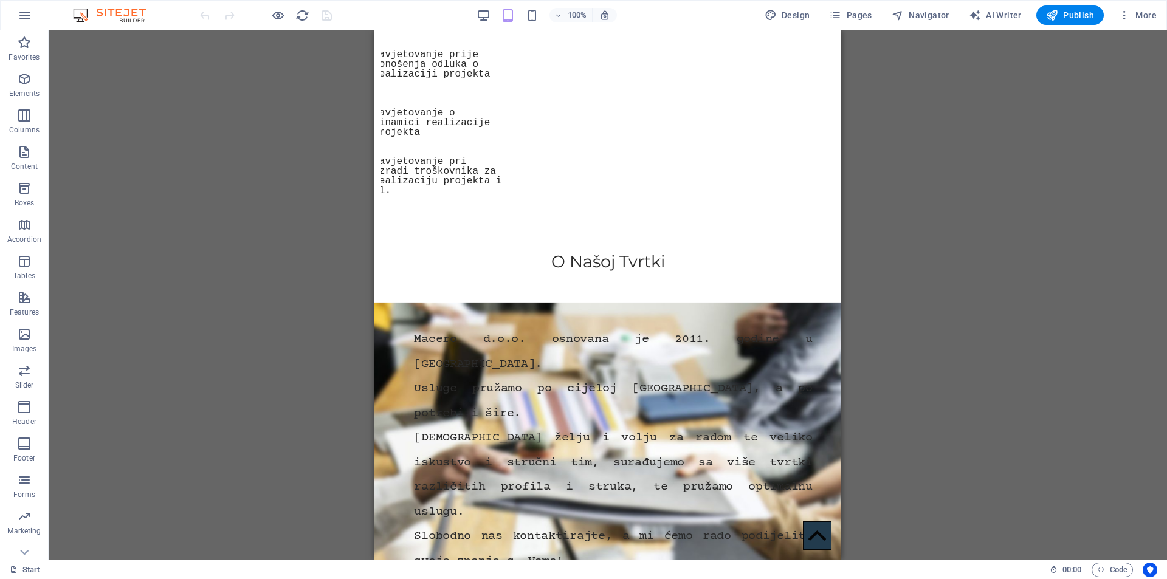
scroll to position [1139, 0]
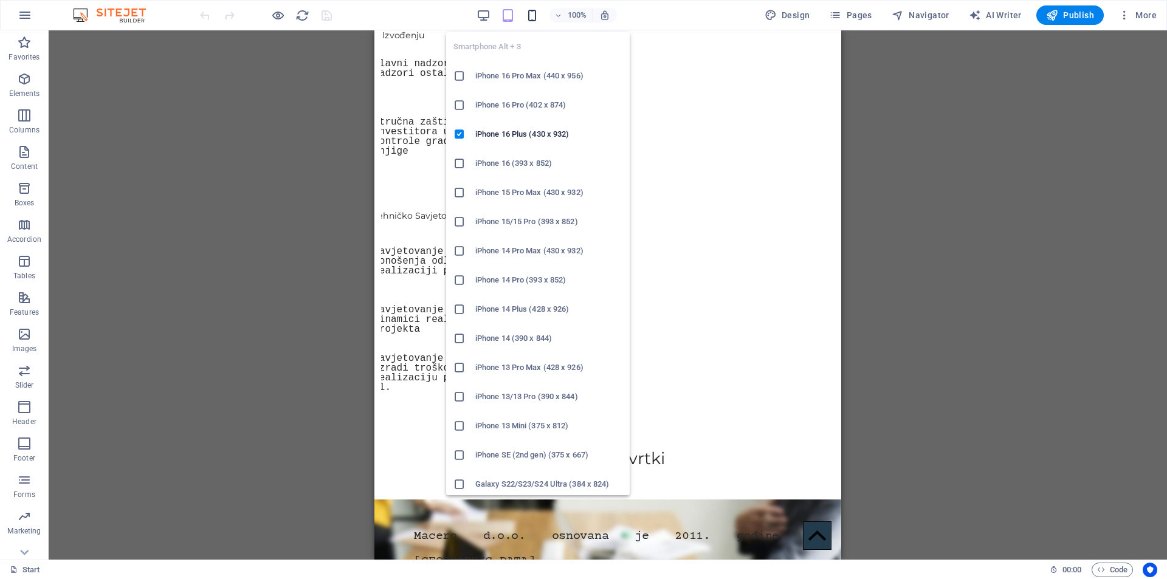
click at [534, 12] on icon "button" at bounding box center [532, 16] width 14 height 14
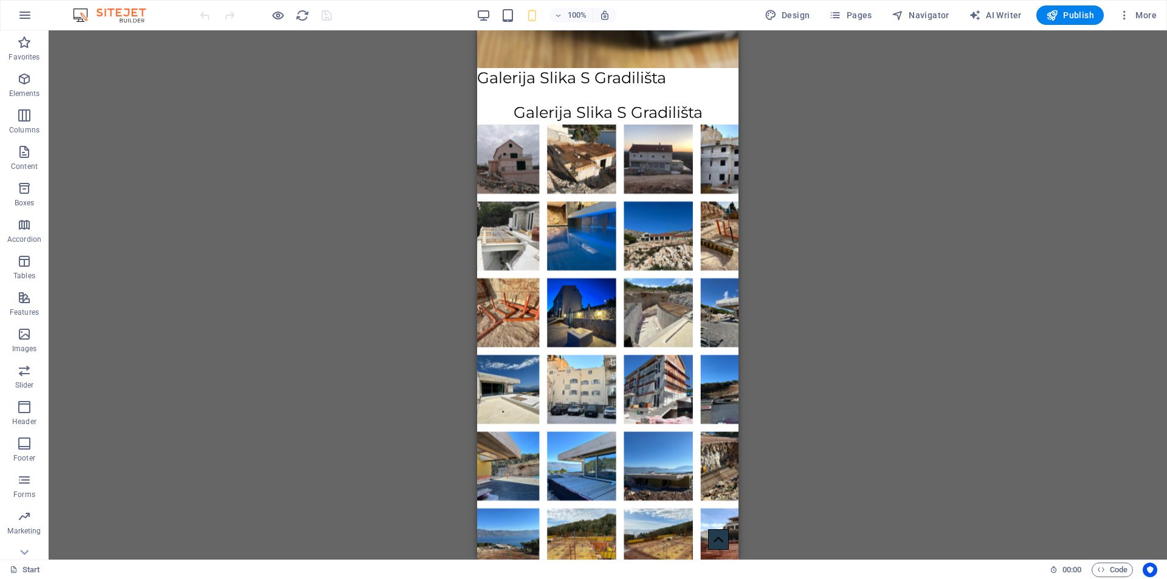
scroll to position [1654, 0]
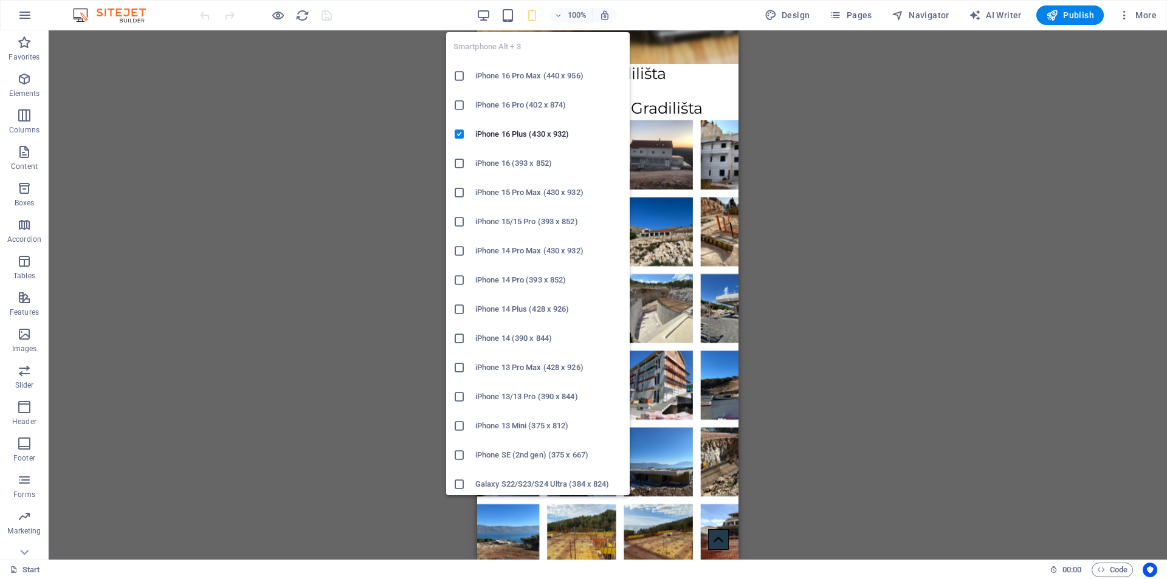
click at [521, 79] on h6 "iPhone 16 Pro Max (440 x 956)" at bounding box center [548, 76] width 147 height 15
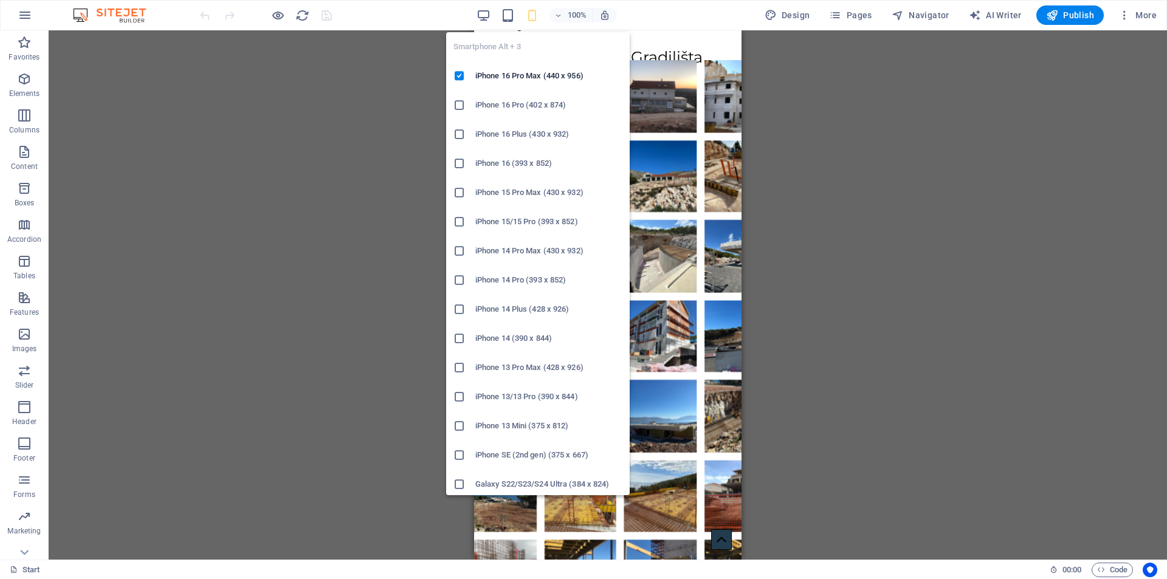
click at [522, 109] on h6 "iPhone 16 Pro (402 x 874)" at bounding box center [548, 105] width 147 height 15
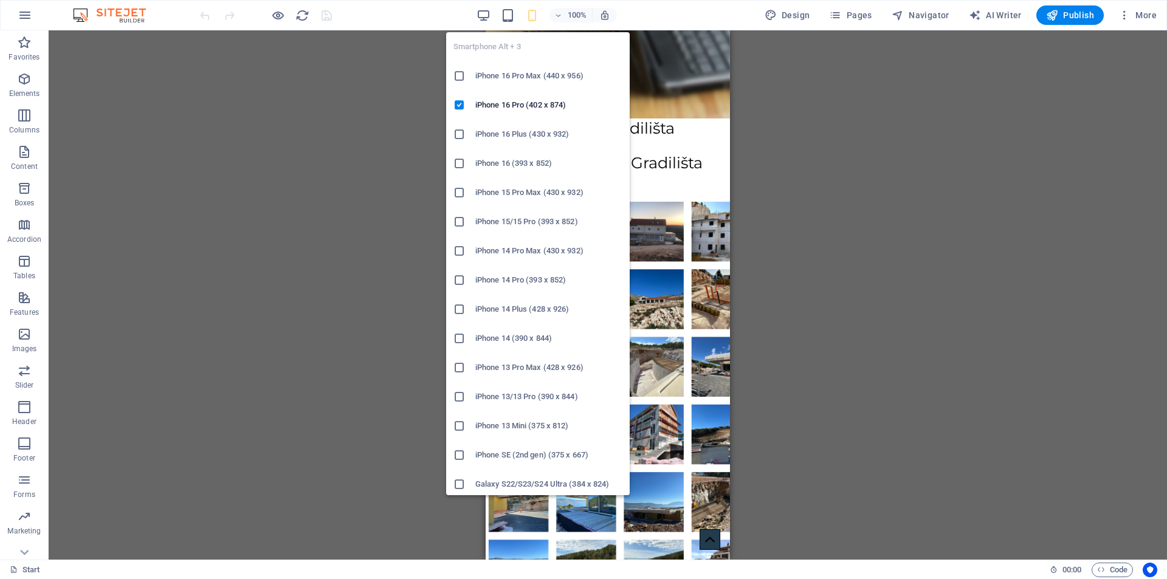
click at [521, 129] on h6 "iPhone 16 Plus (430 x 932)" at bounding box center [548, 134] width 147 height 15
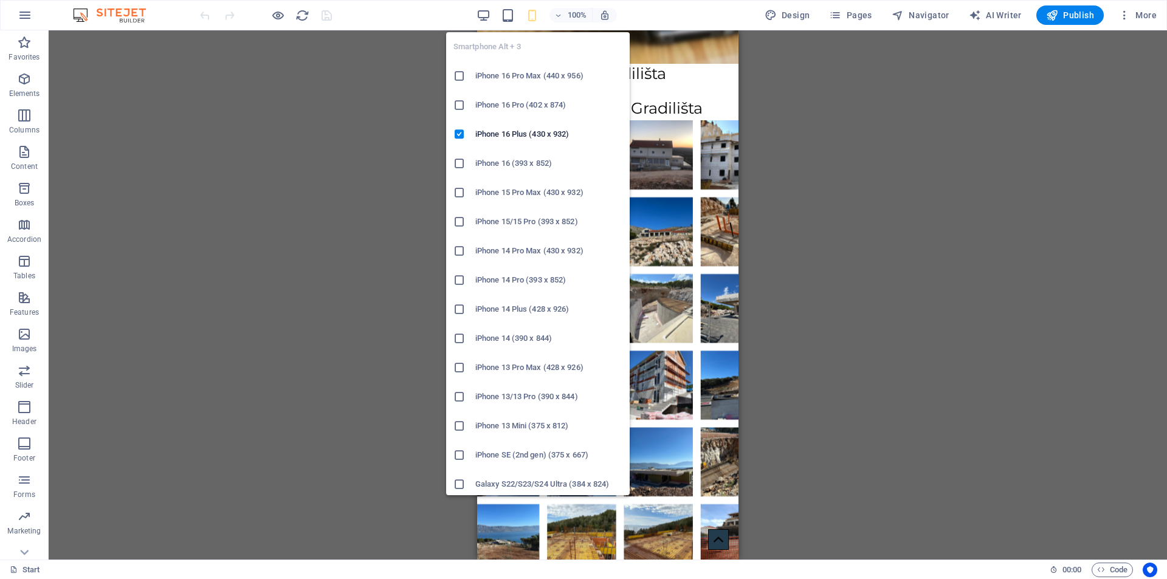
click at [507, 166] on h6 "iPhone 16 (393 x 852)" at bounding box center [548, 163] width 147 height 15
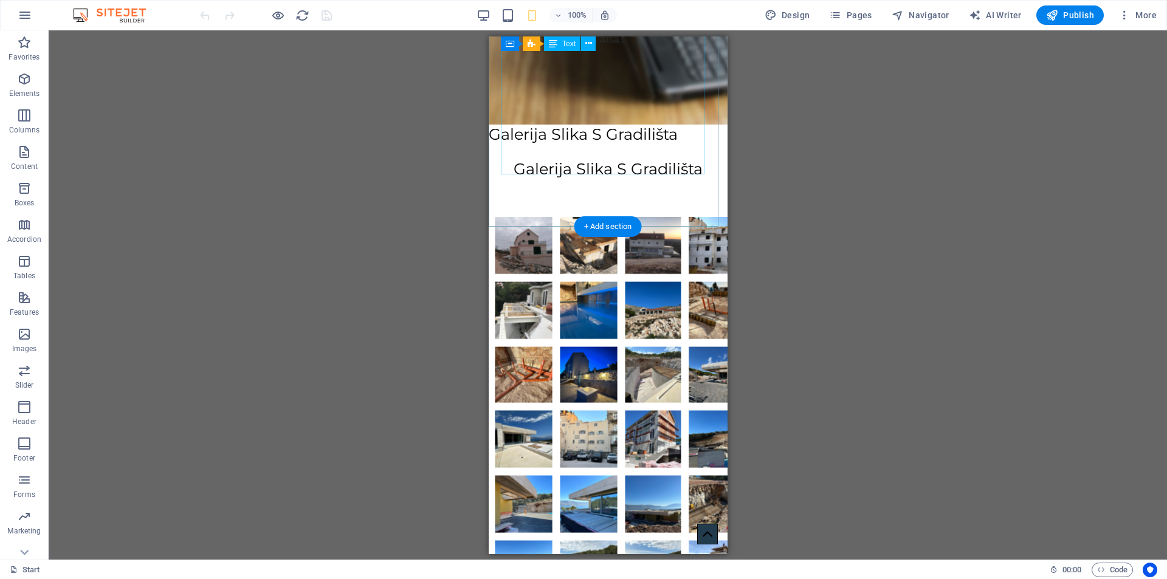
scroll to position [1670, 0]
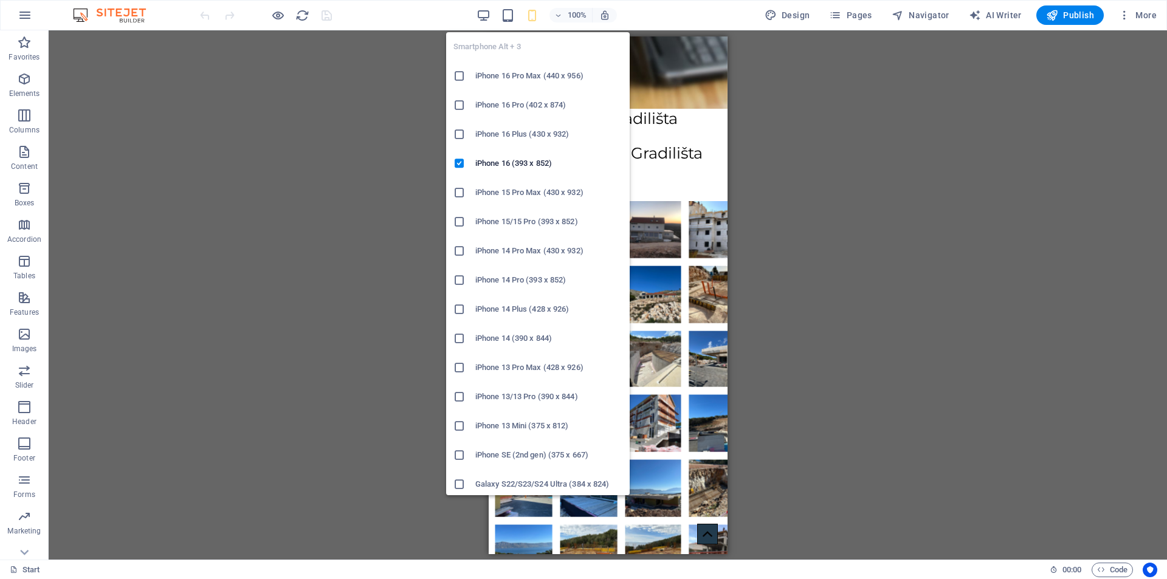
click at [514, 196] on h6 "iPhone 15 Pro Max (430 x 932)" at bounding box center [548, 192] width 147 height 15
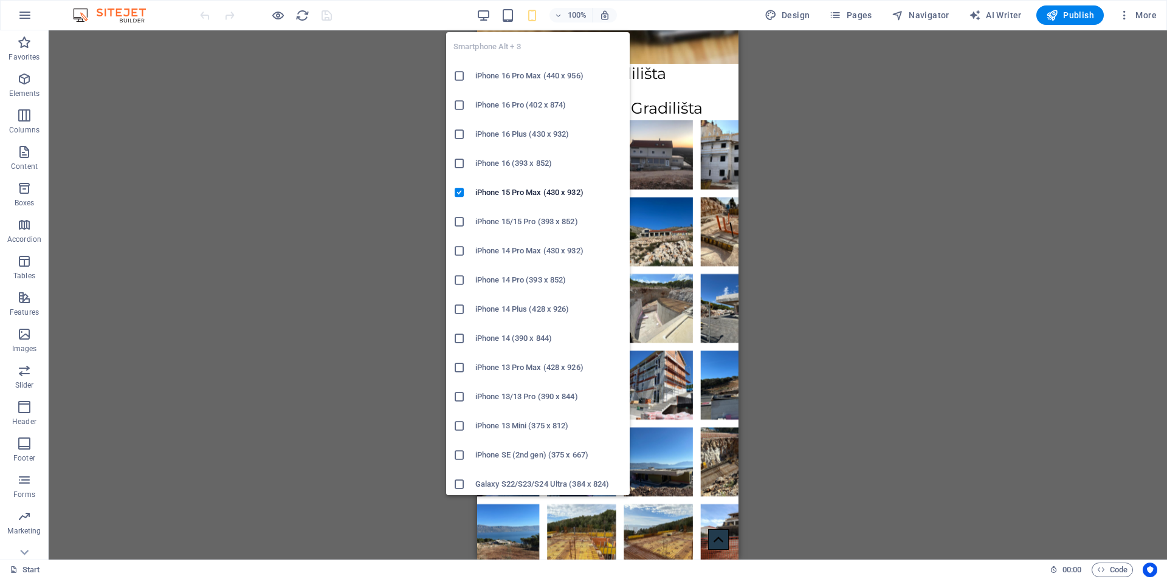
click at [519, 331] on h6 "iPhone 14 (390 x 844)" at bounding box center [548, 338] width 147 height 15
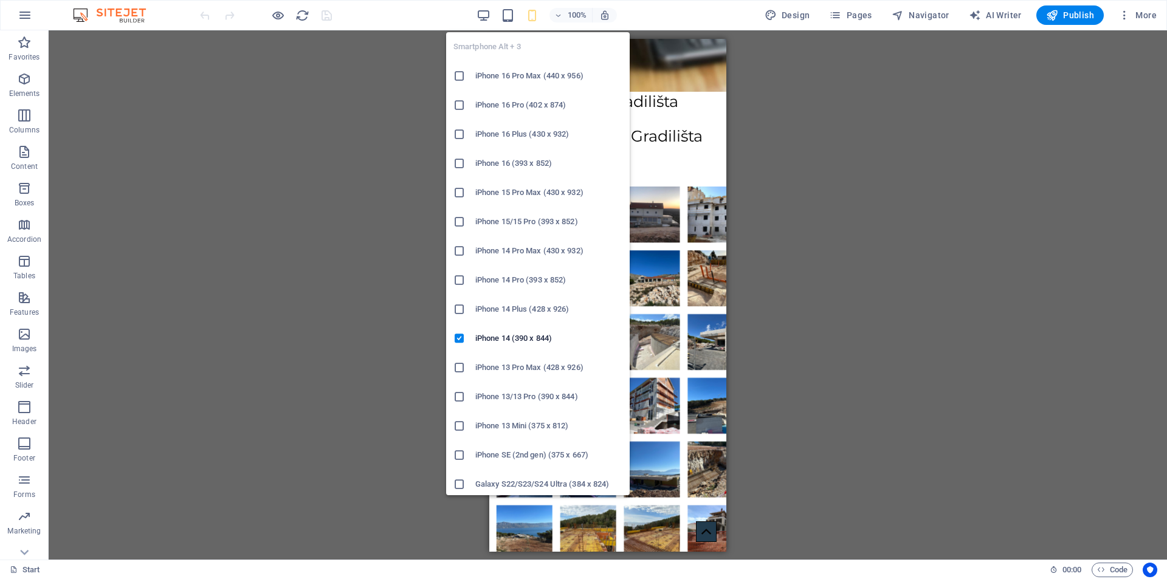
click at [513, 457] on h6 "iPhone SE (2nd gen) (375 x 667)" at bounding box center [548, 455] width 147 height 15
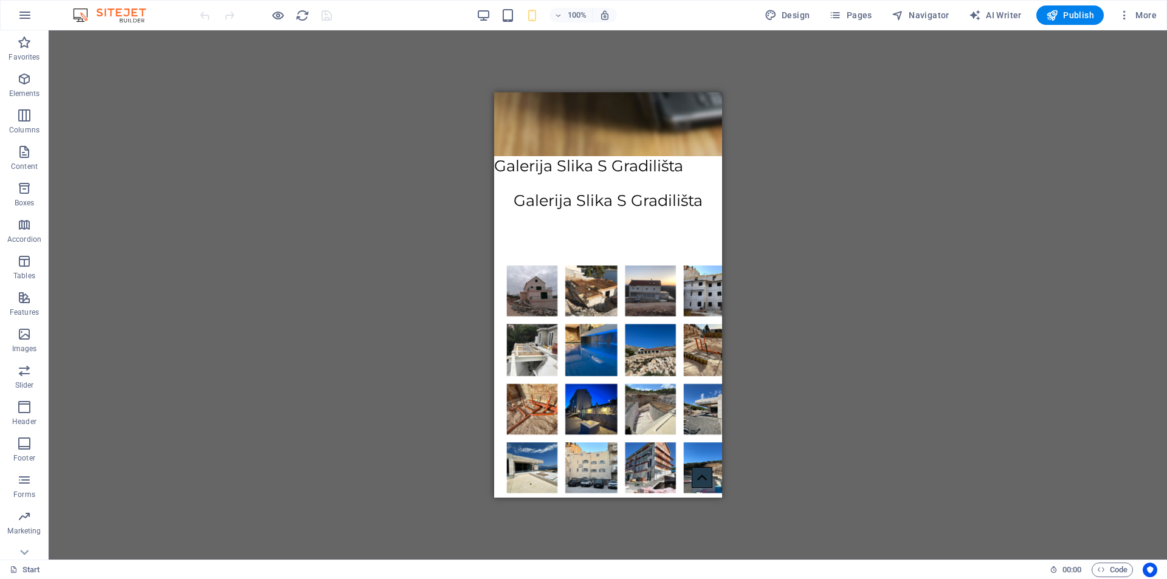
scroll to position [1683, 0]
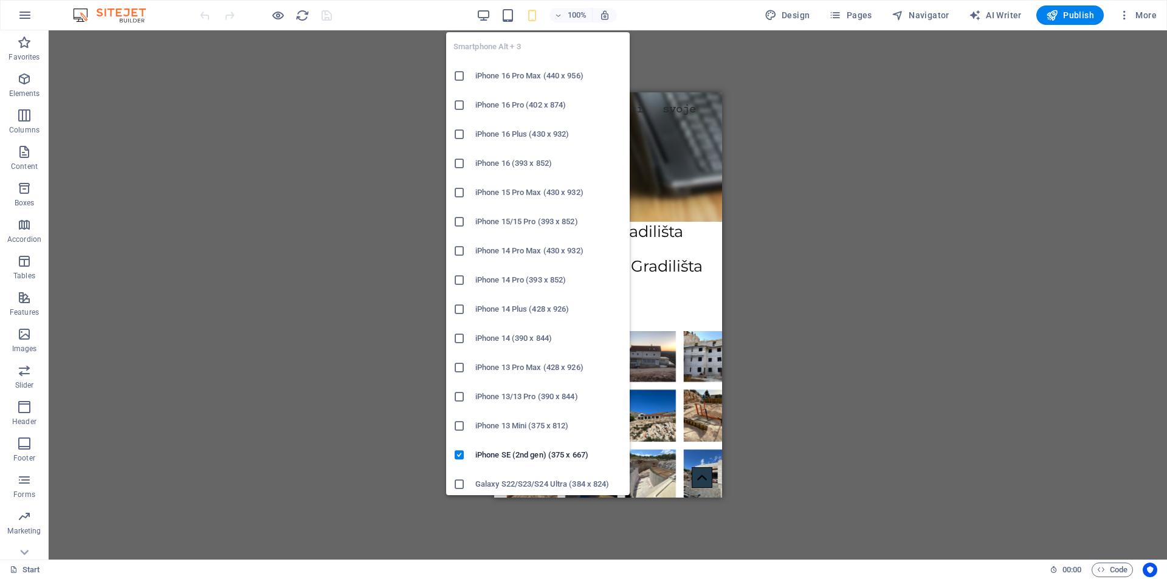
click at [520, 365] on h6 "iPhone 13 Pro Max (428 x 926)" at bounding box center [548, 368] width 147 height 15
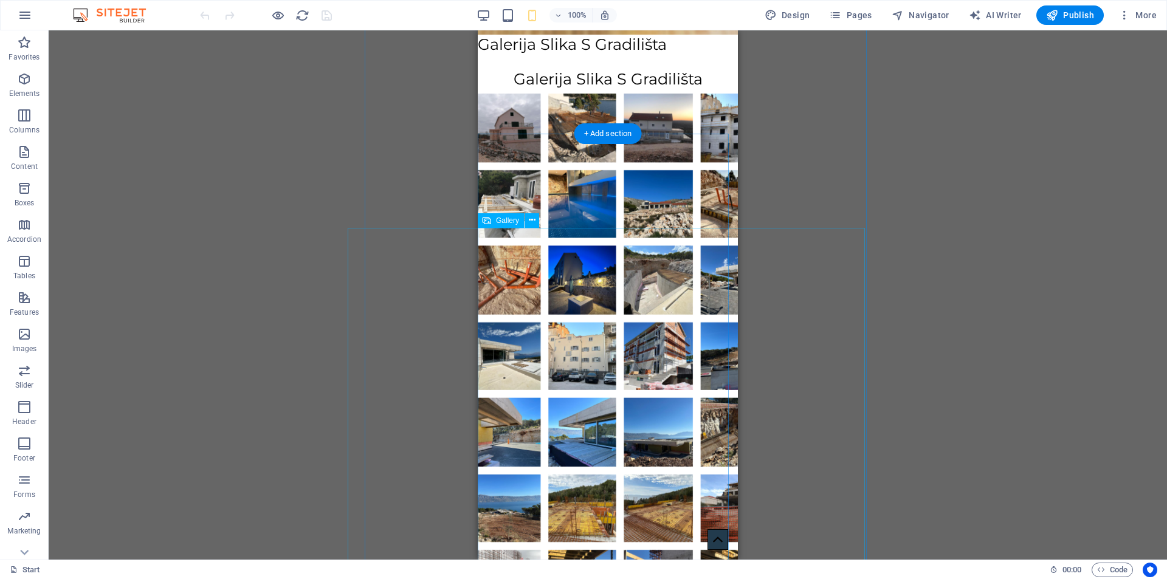
scroll to position [1648, 0]
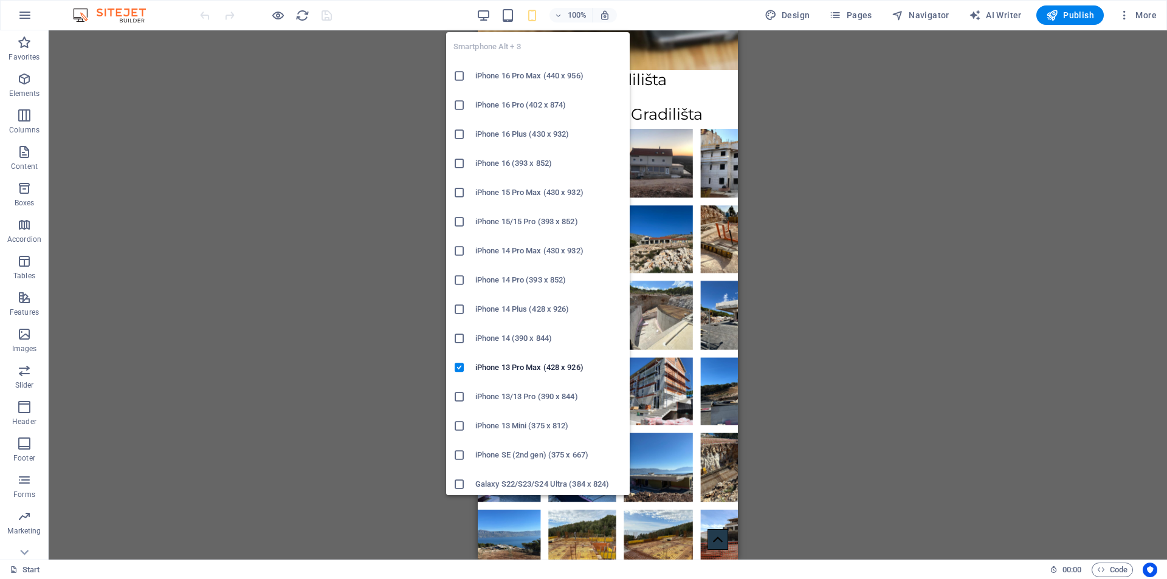
click at [521, 339] on h6 "iPhone 14 (390 x 844)" at bounding box center [548, 338] width 147 height 15
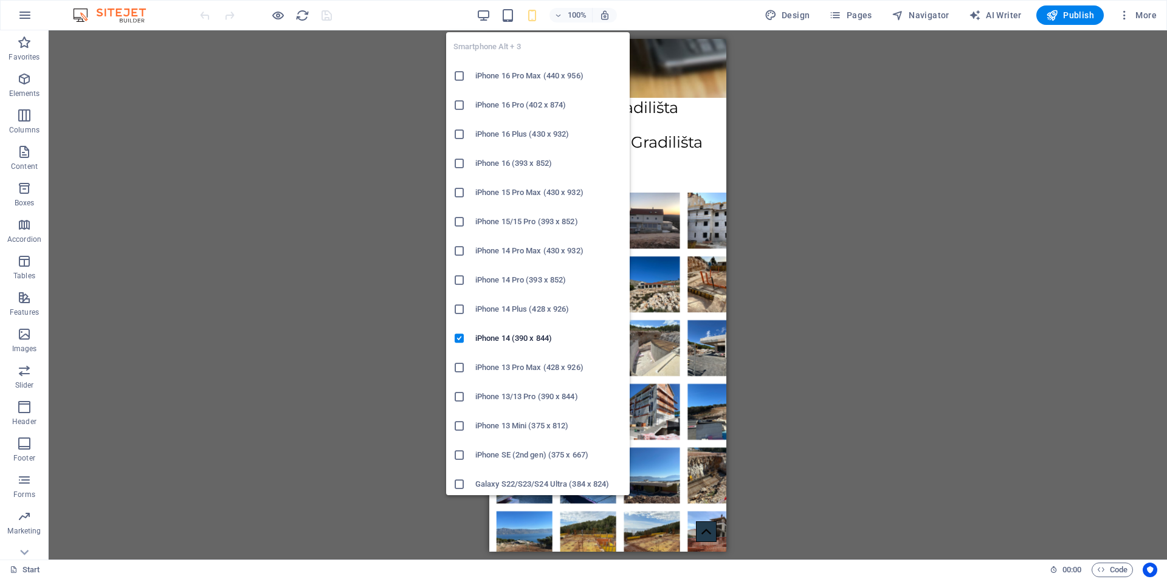
click at [510, 308] on h6 "iPhone 14 Plus (428 x 926)" at bounding box center [548, 309] width 147 height 15
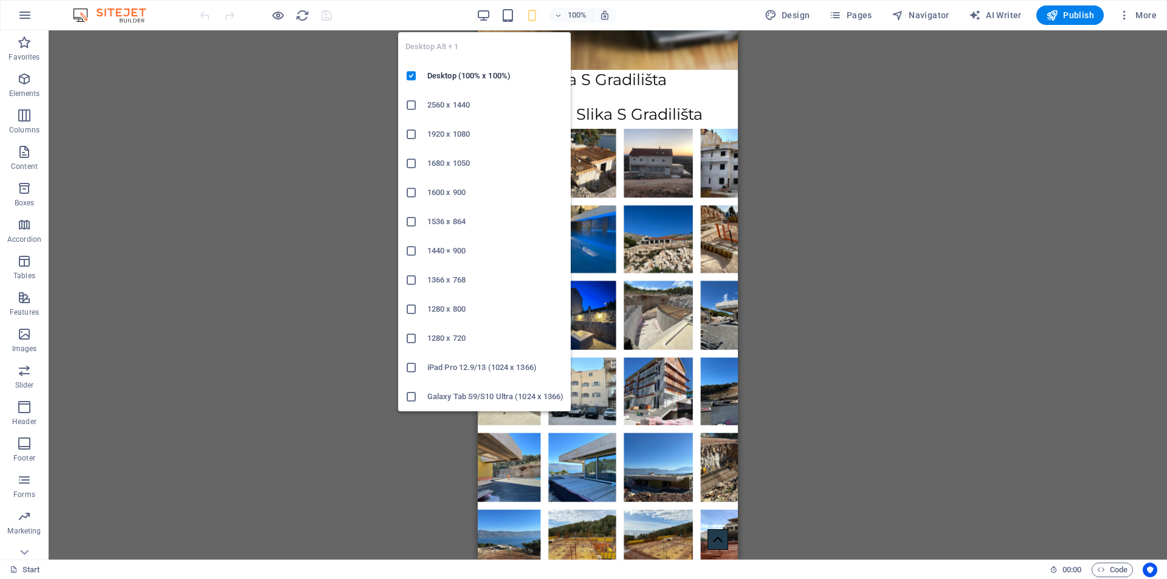
click at [456, 109] on h6 "2560 x 1440" at bounding box center [495, 105] width 136 height 15
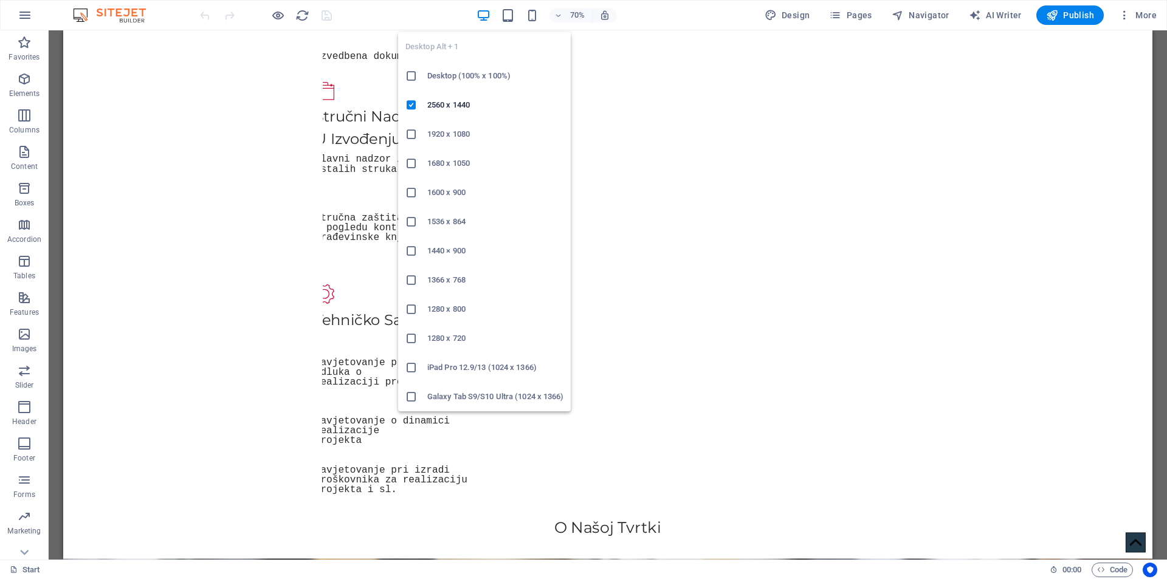
click at [447, 74] on h6 "Desktop (100% x 100%)" at bounding box center [495, 76] width 136 height 15
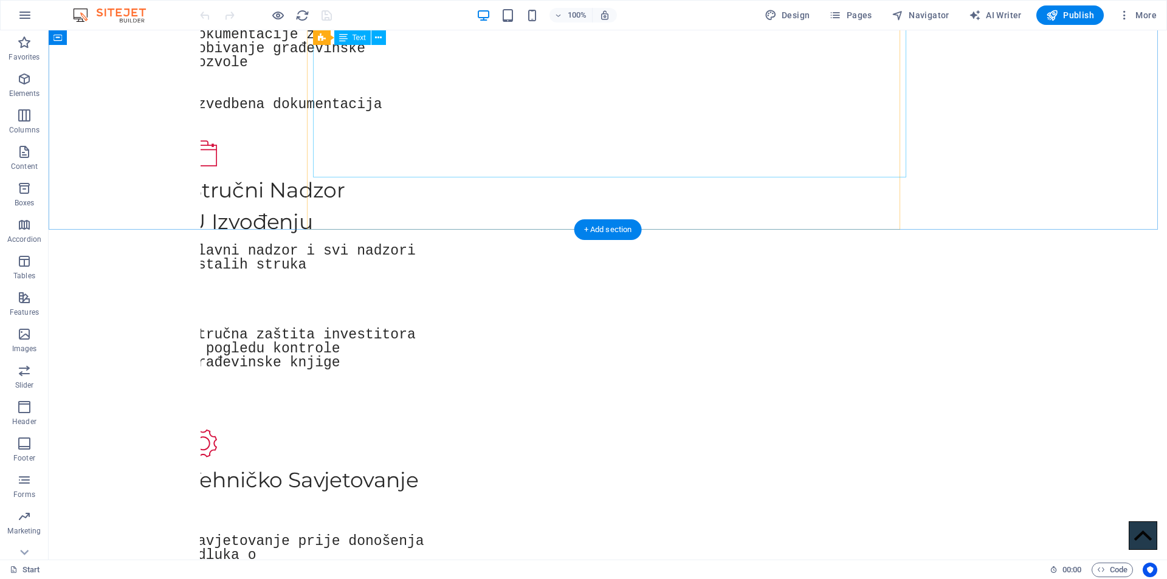
scroll to position [1421, 0]
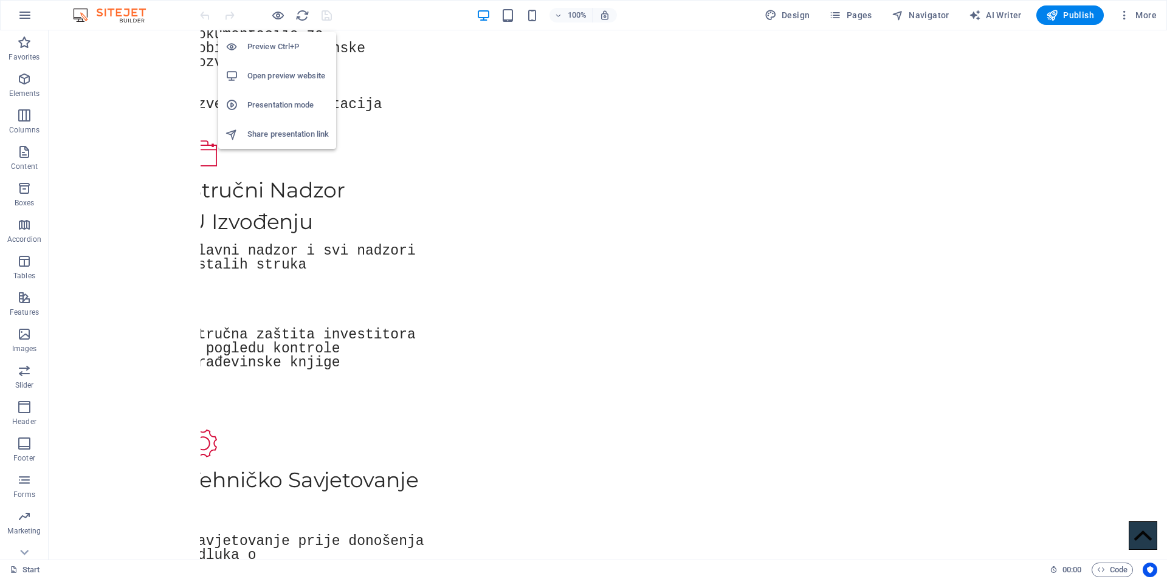
click at [274, 71] on h6 "Open preview website" at bounding box center [287, 76] width 81 height 15
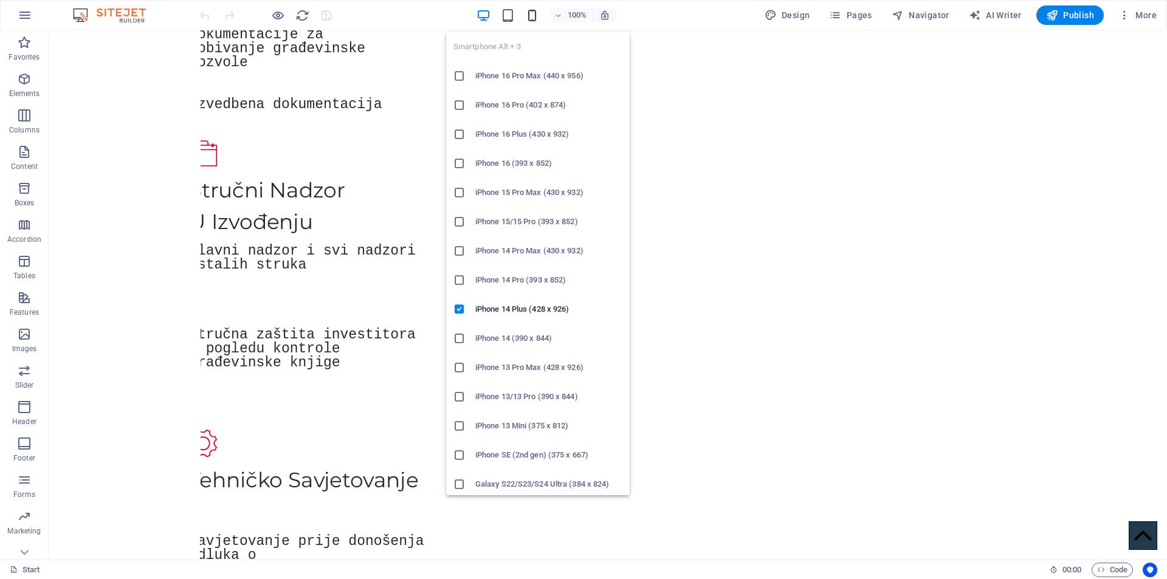
click at [535, 12] on icon "button" at bounding box center [532, 16] width 14 height 14
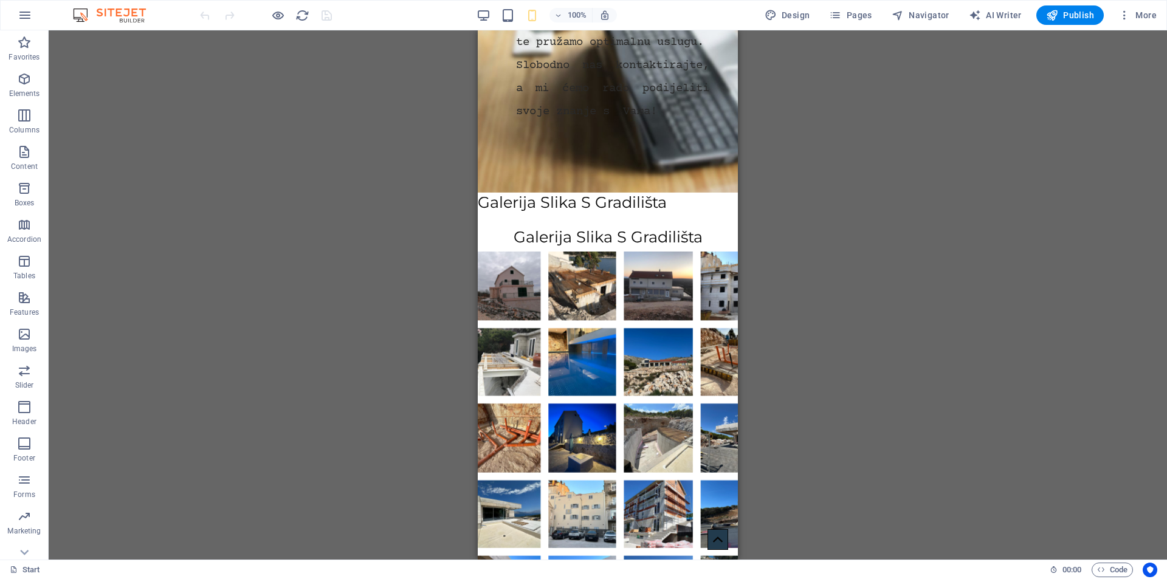
scroll to position [1581, 0]
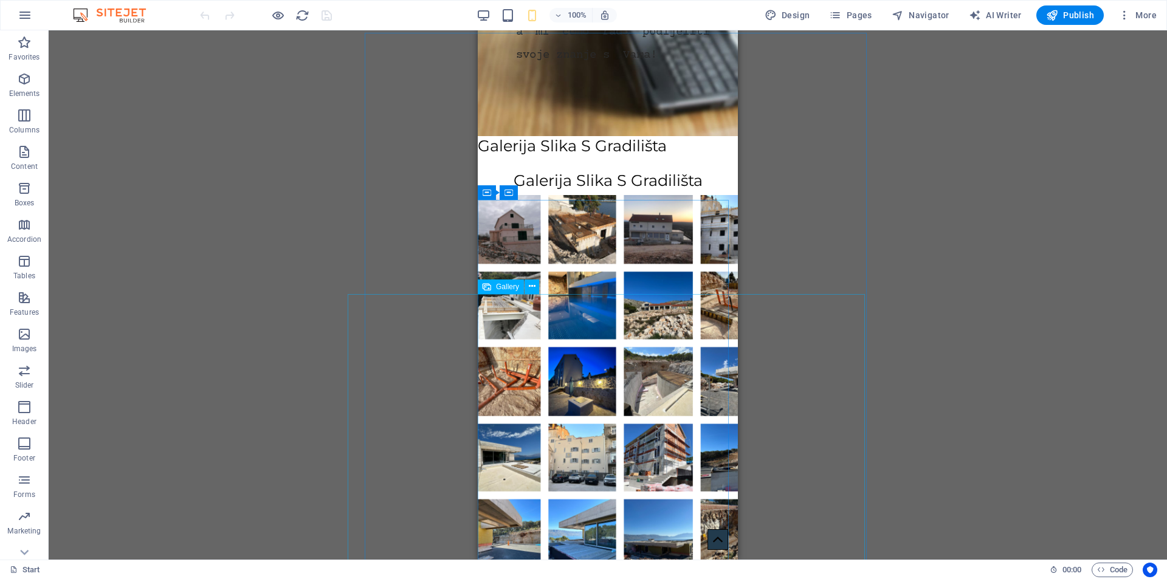
click at [508, 290] on span "Gallery" at bounding box center [507, 286] width 23 height 7
select select "4"
select select "%"
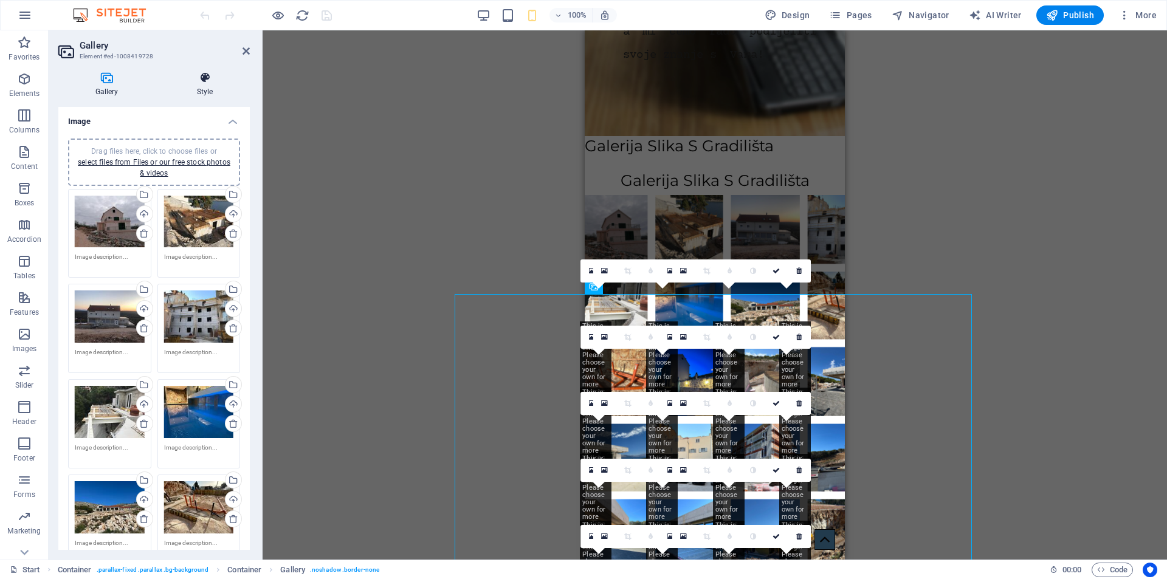
click at [195, 93] on h4 "Style" at bounding box center [205, 85] width 90 height 26
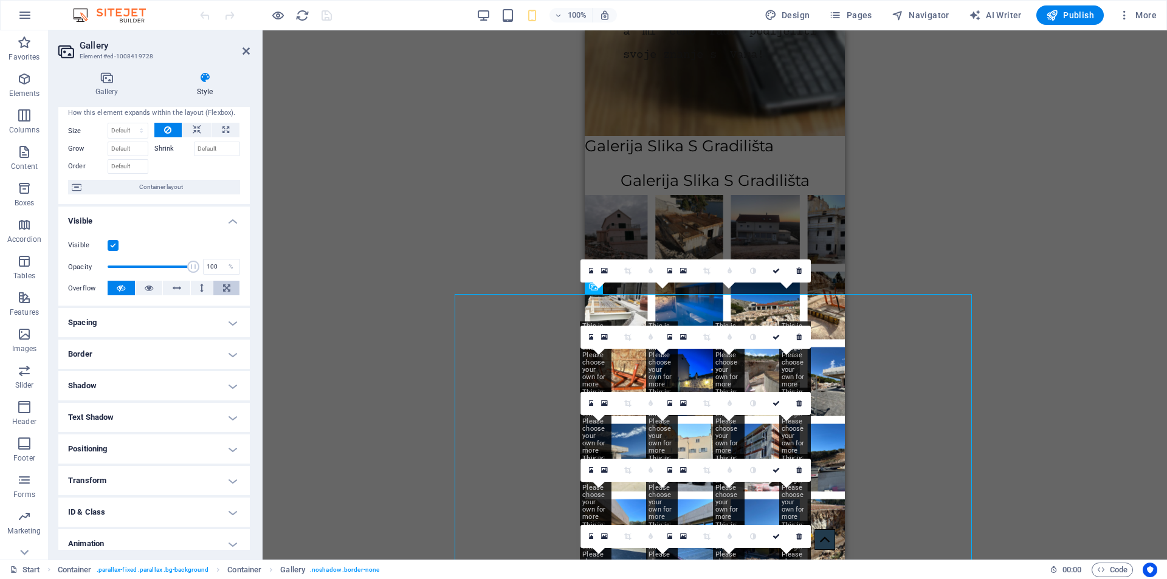
scroll to position [71, 0]
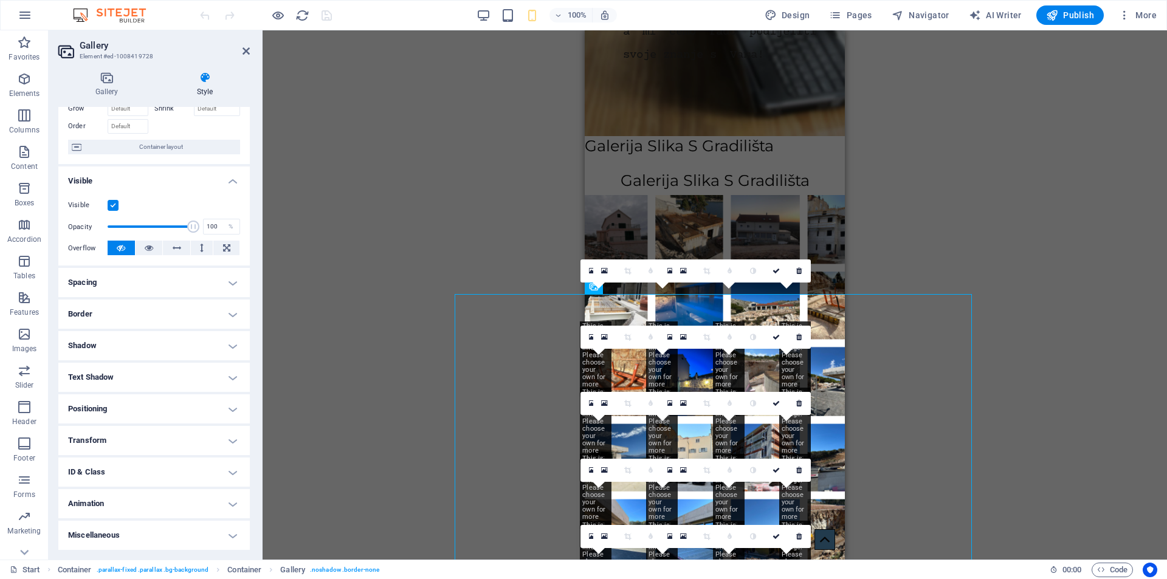
click at [168, 433] on h4 "Transform" at bounding box center [154, 440] width 192 height 29
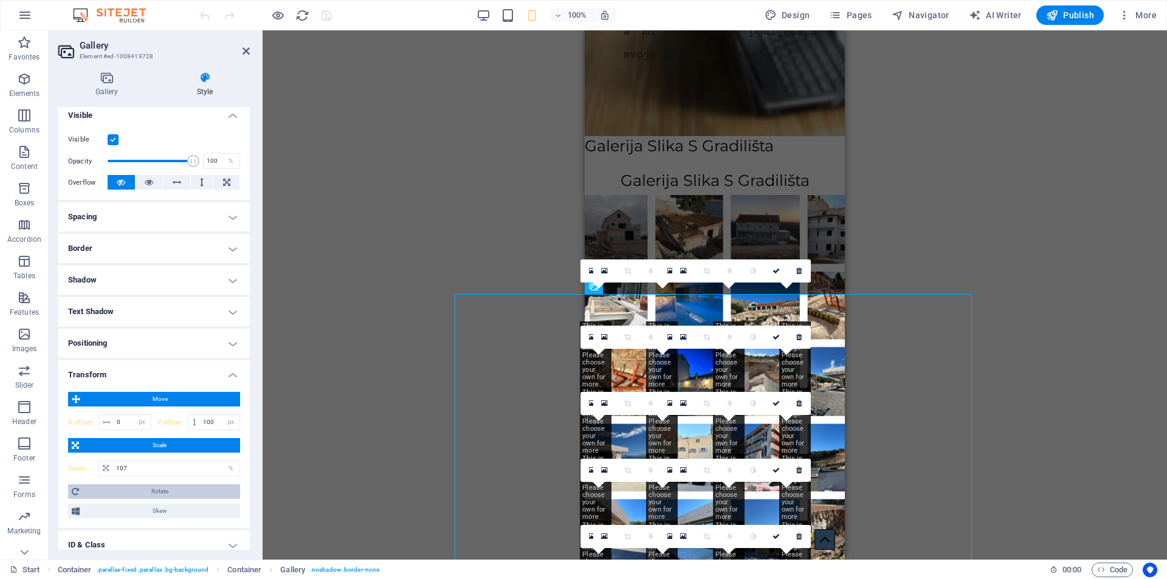
scroll to position [209, 0]
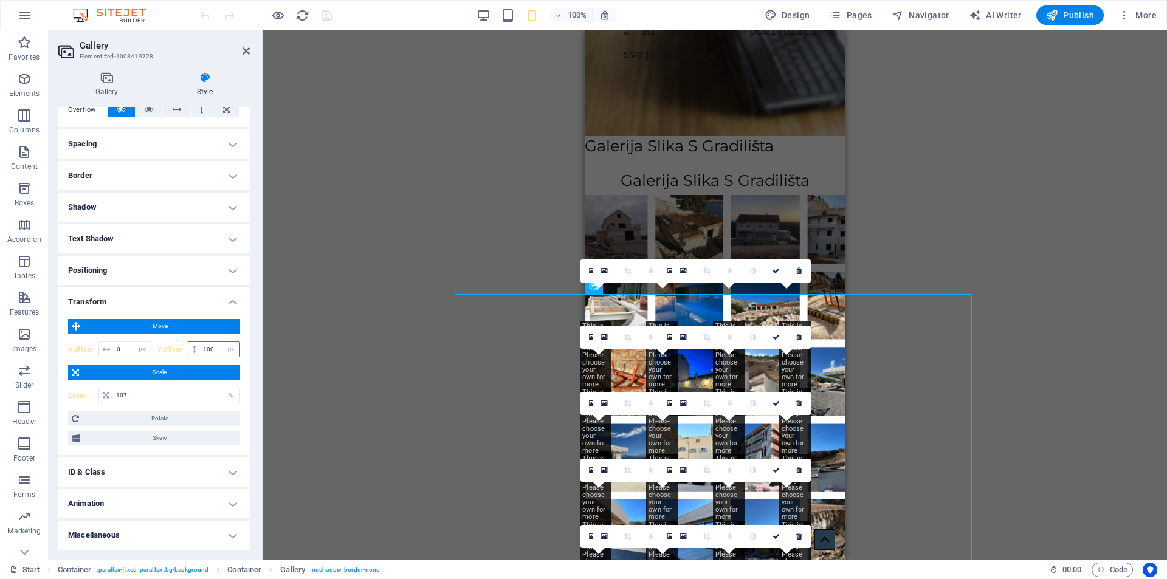
click at [215, 349] on input "100" at bounding box center [220, 349] width 40 height 15
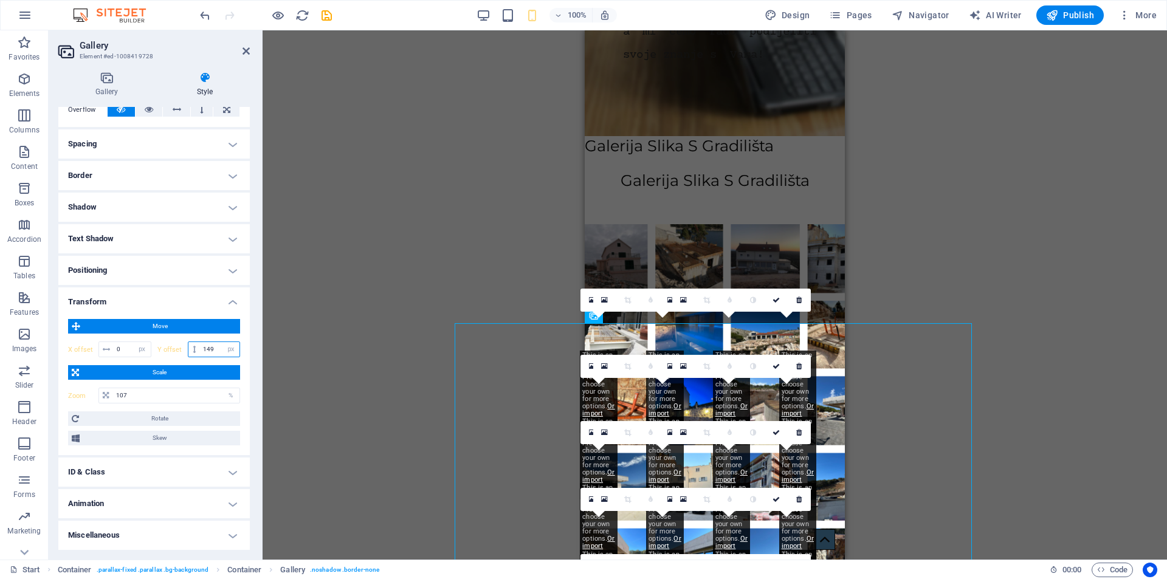
type input "150"
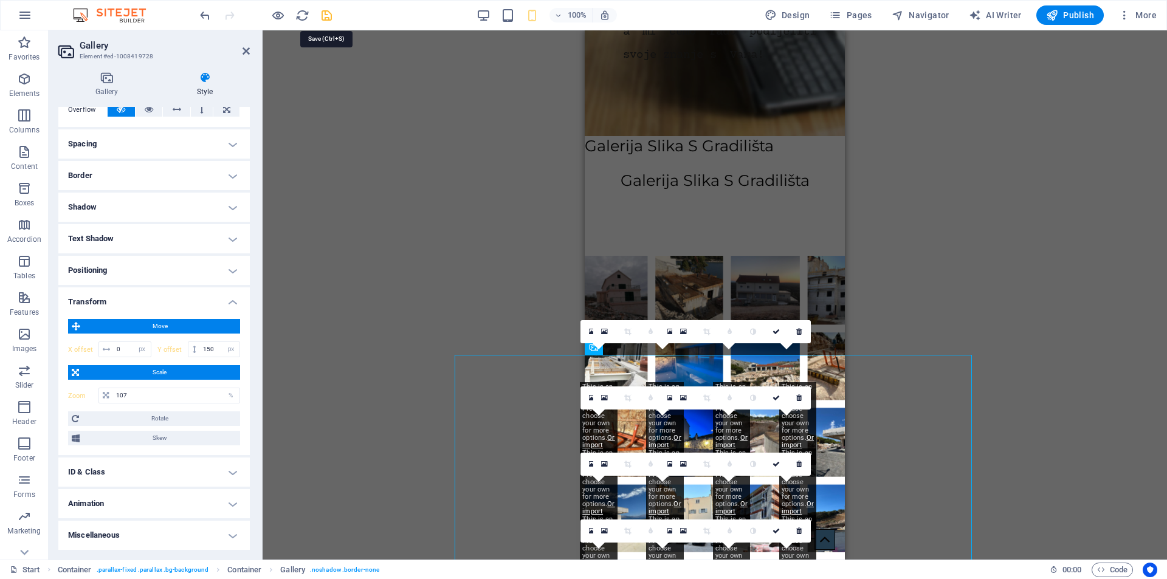
click at [328, 13] on icon "save" at bounding box center [327, 16] width 14 height 14
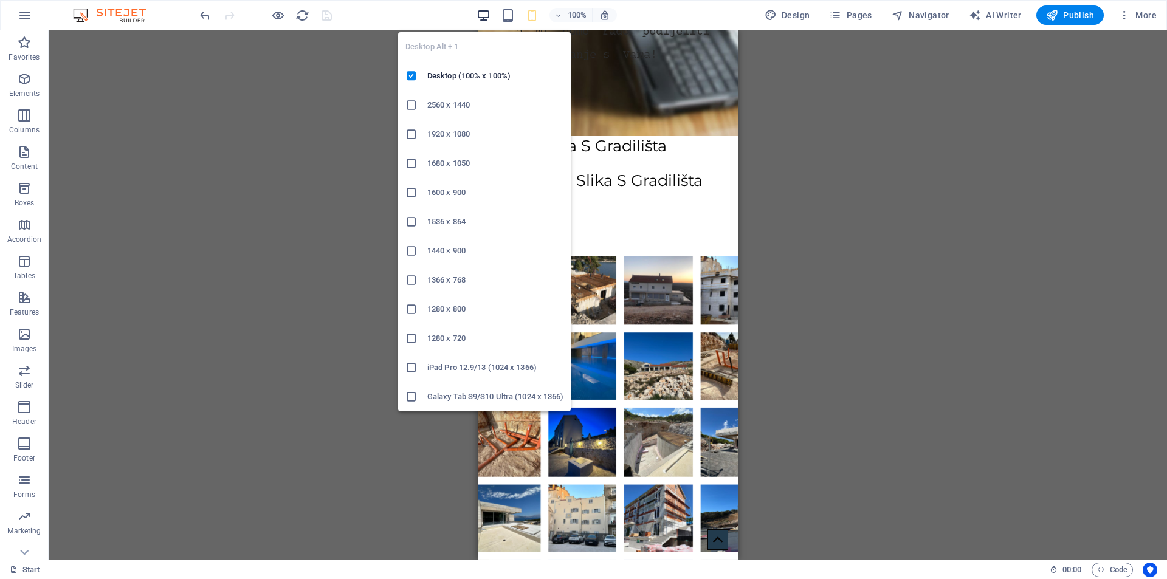
click at [484, 16] on icon "button" at bounding box center [484, 16] width 14 height 14
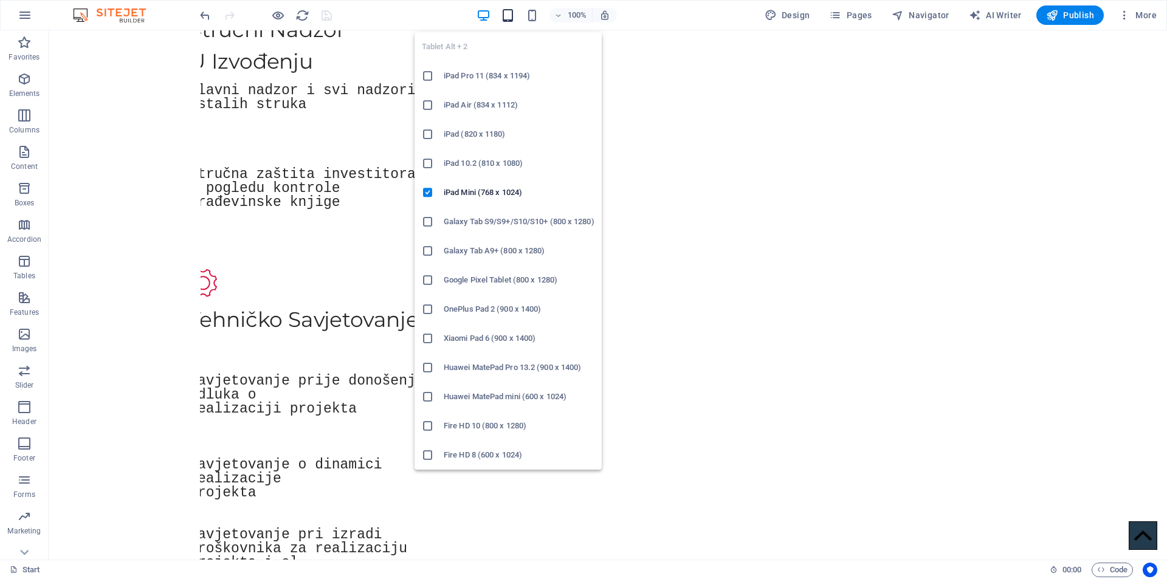
click at [515, 15] on icon "button" at bounding box center [508, 16] width 14 height 14
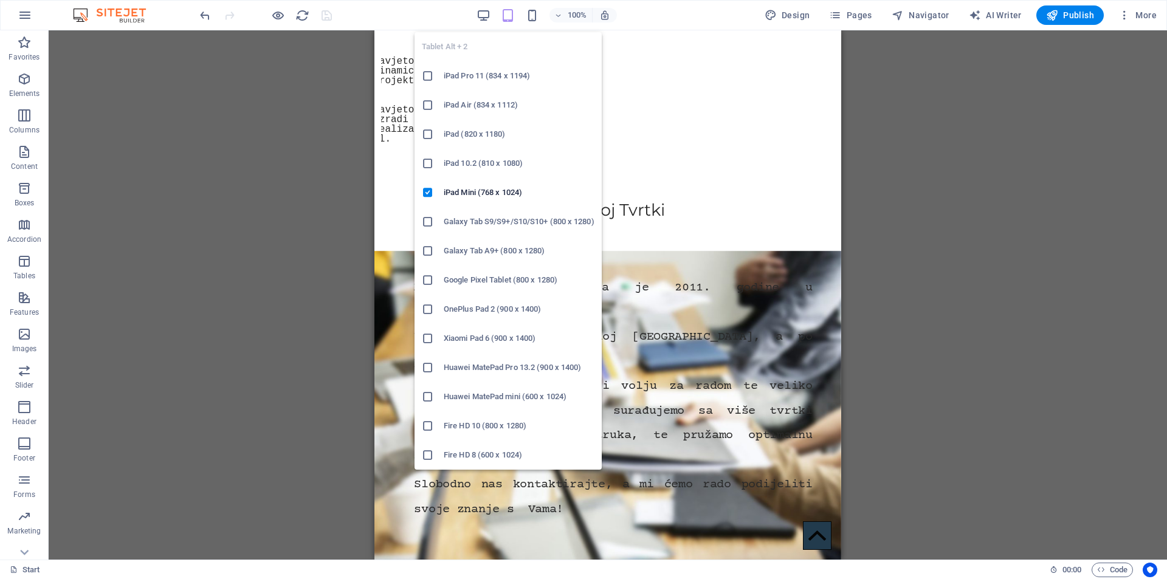
scroll to position [1384, 0]
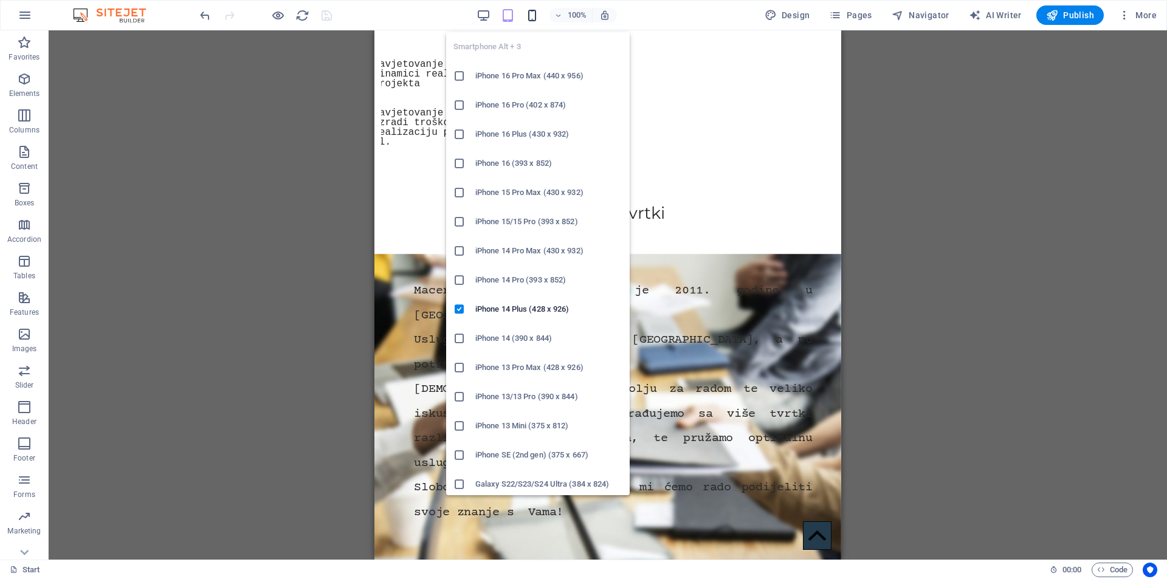
click at [539, 15] on icon "button" at bounding box center [532, 16] width 14 height 14
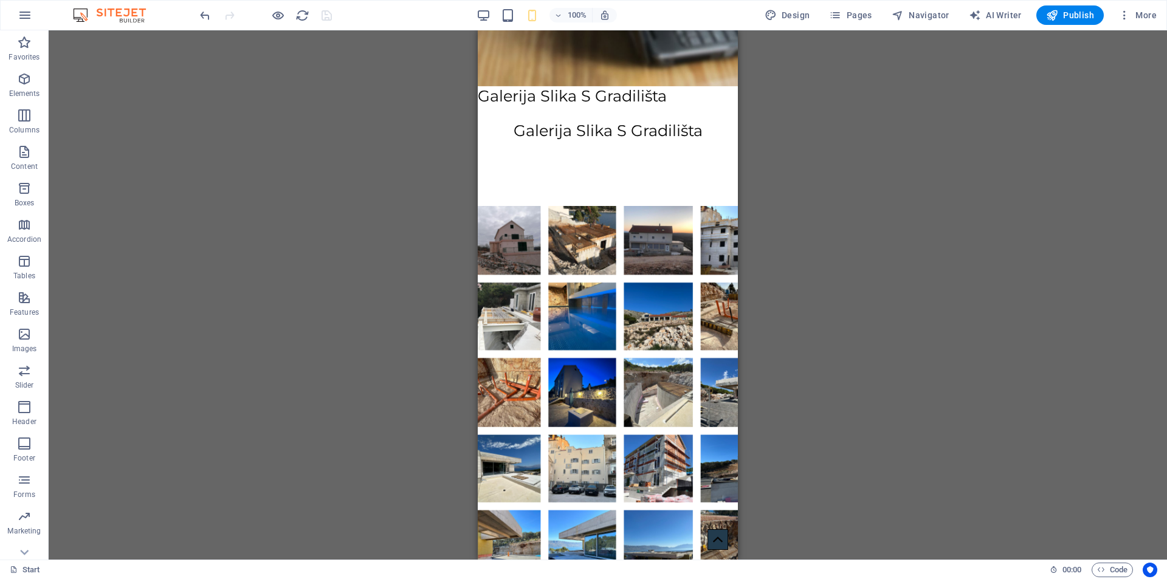
scroll to position [1636, 0]
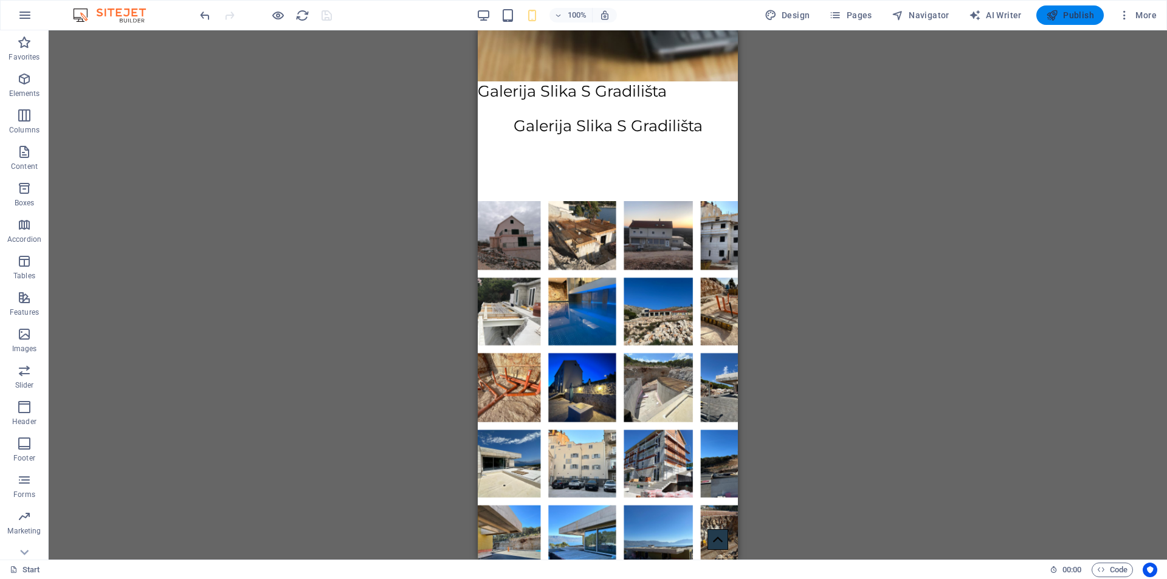
click at [1062, 16] on span "Publish" at bounding box center [1070, 15] width 48 height 12
